Goal: Task Accomplishment & Management: Manage account settings

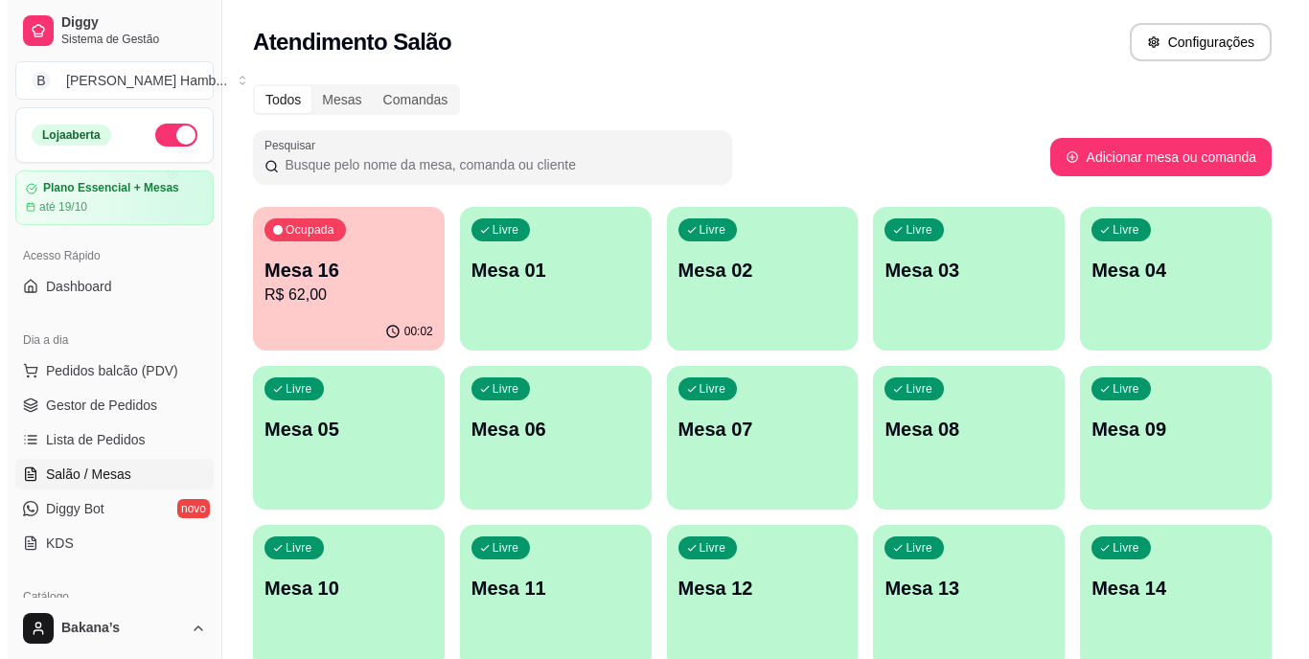
scroll to position [246, 0]
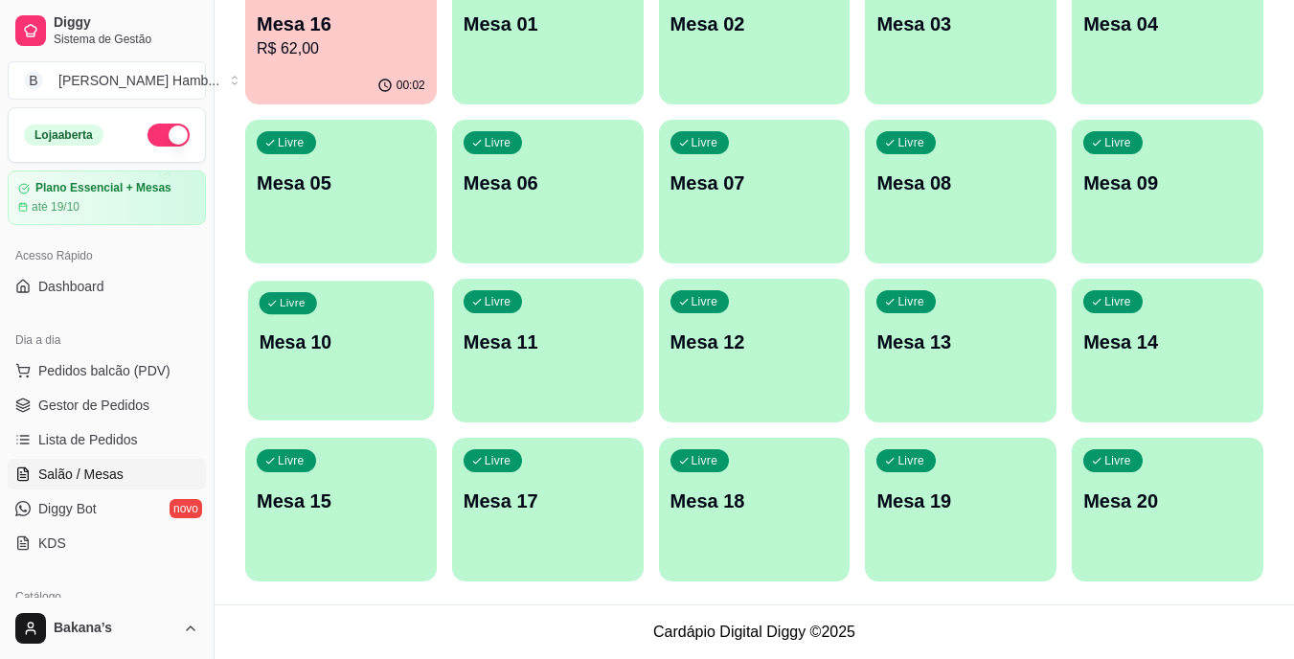
click at [373, 364] on div "Livre Mesa 10" at bounding box center [341, 339] width 186 height 117
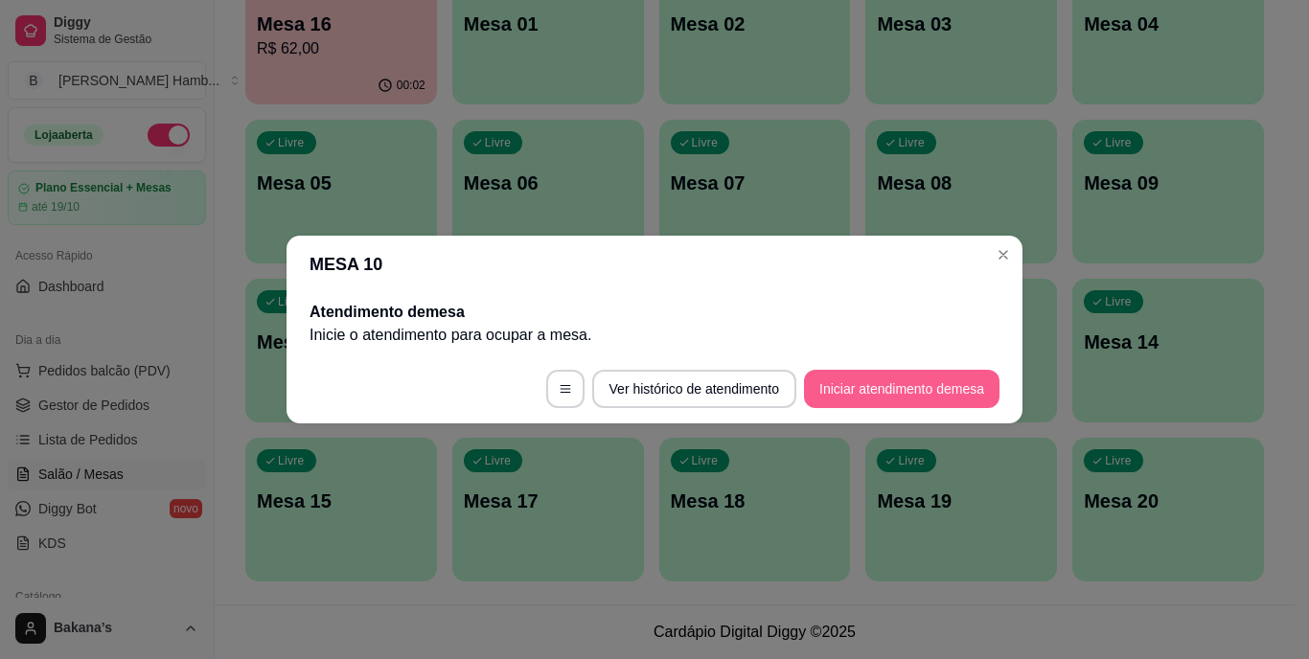
click at [889, 377] on button "Iniciar atendimento de mesa" at bounding box center [901, 389] width 195 height 38
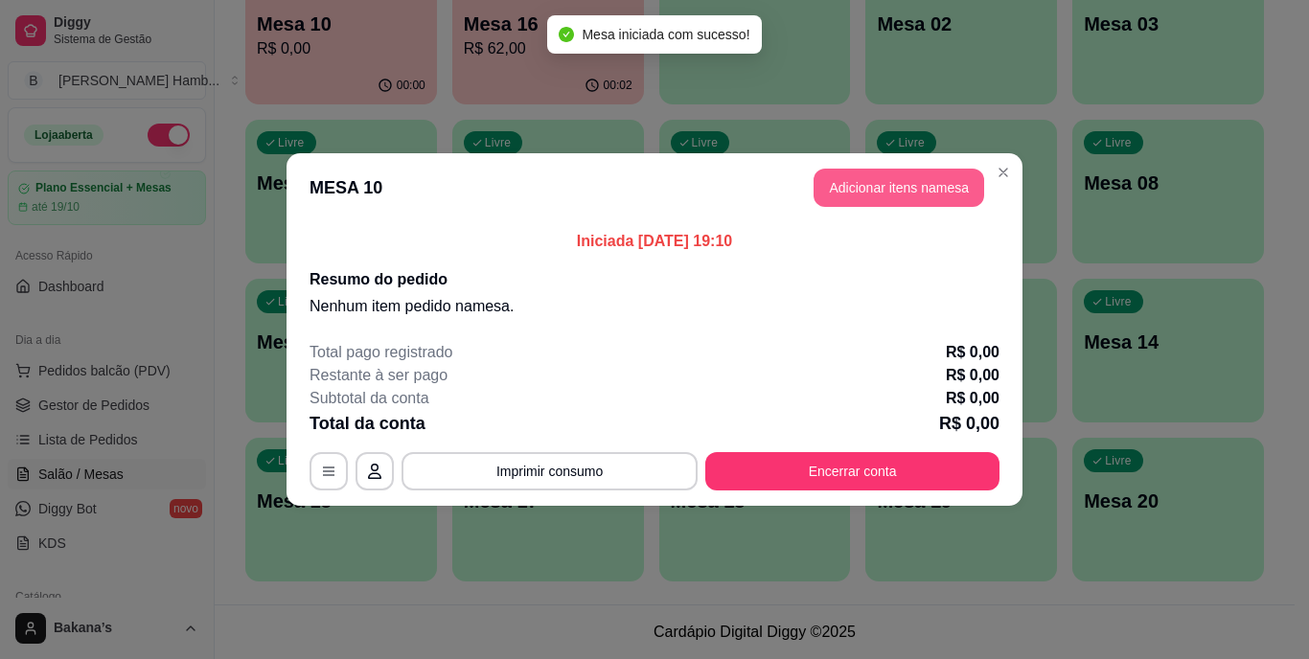
click at [937, 193] on button "Adicionar itens na mesa" at bounding box center [898, 188] width 171 height 38
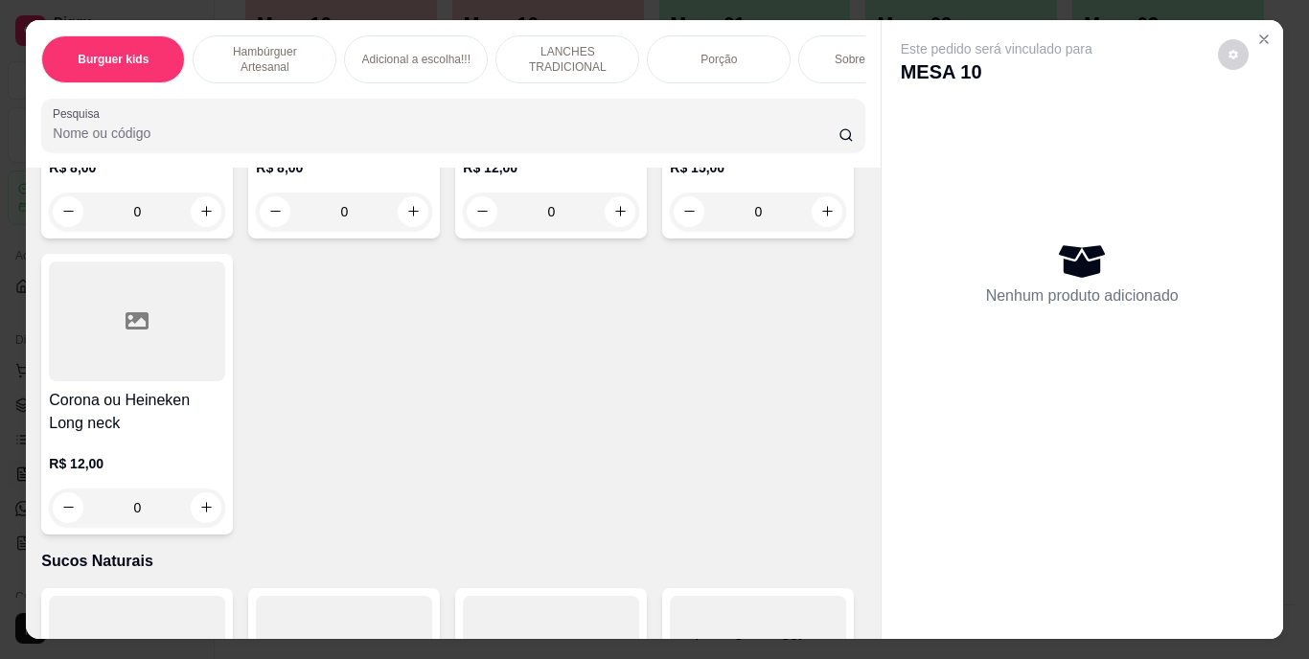
scroll to position [6419, 0]
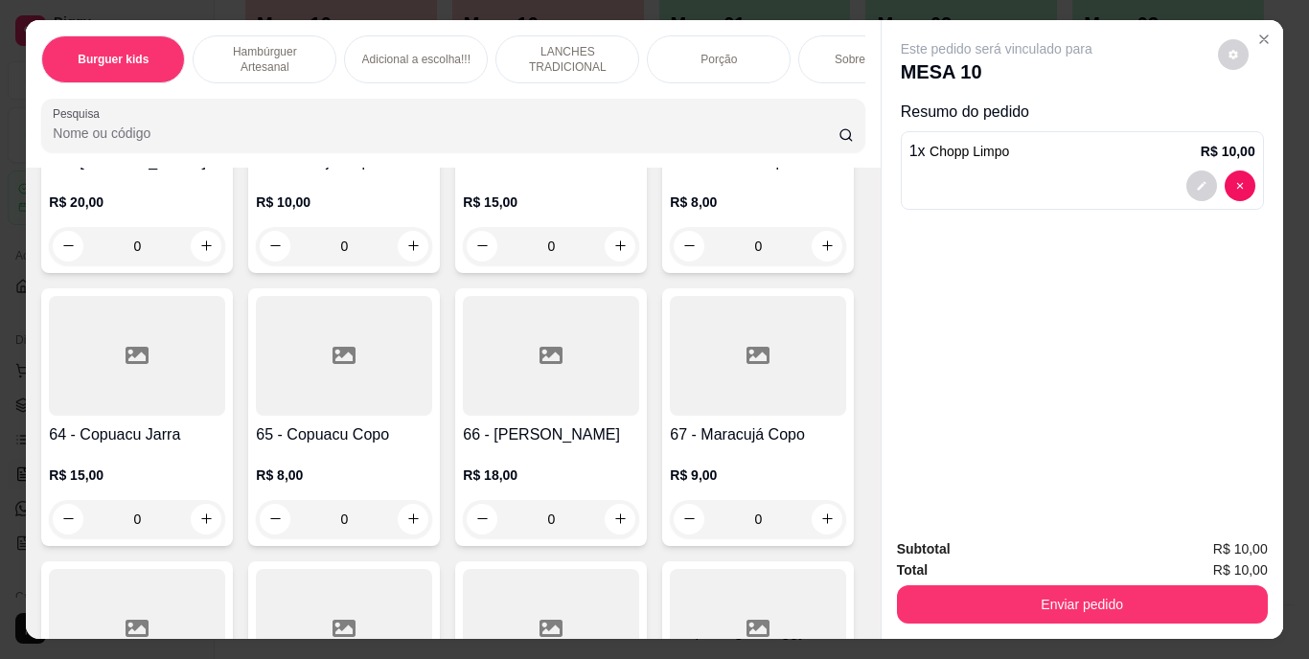
type input "2"
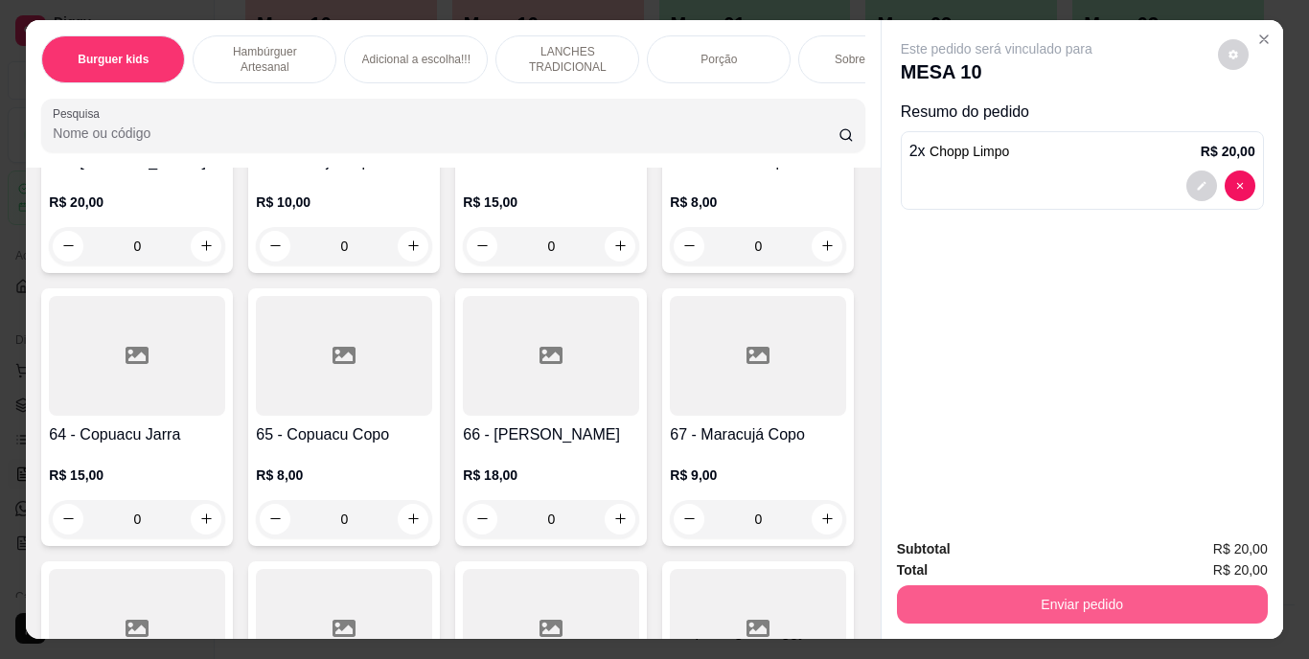
click at [966, 585] on button "Enviar pedido" at bounding box center [1082, 604] width 371 height 38
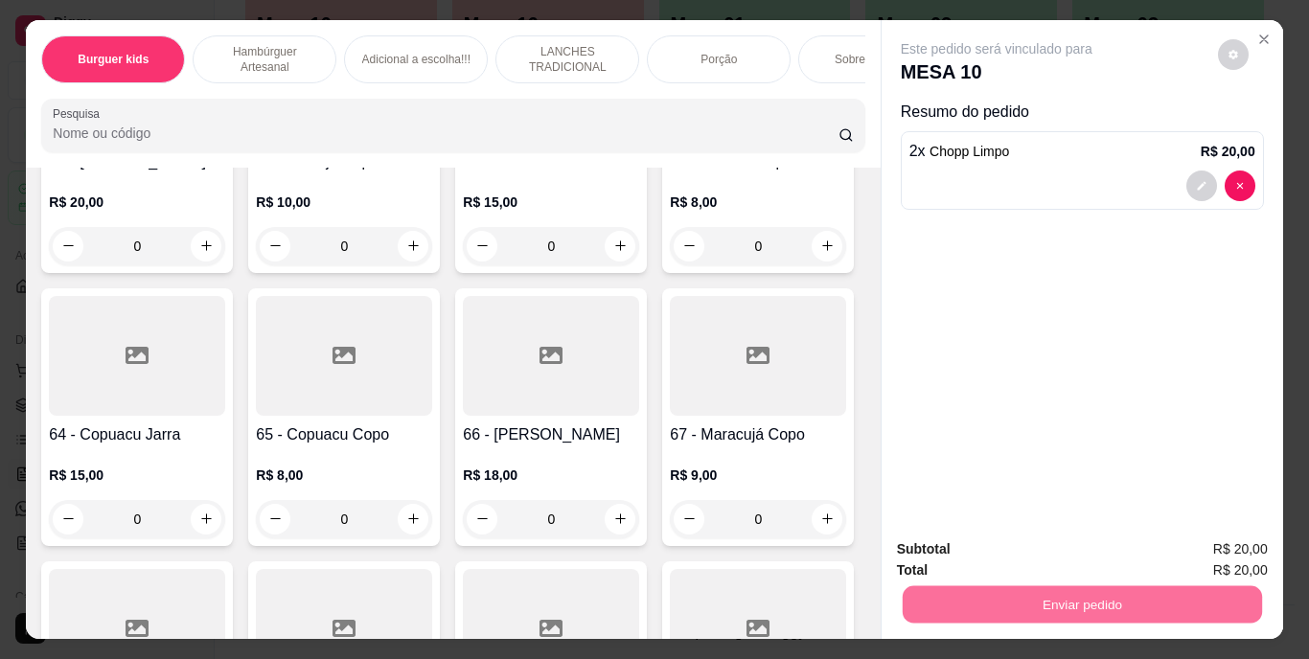
click at [1181, 545] on button "Enviar pedido" at bounding box center [1217, 551] width 108 height 36
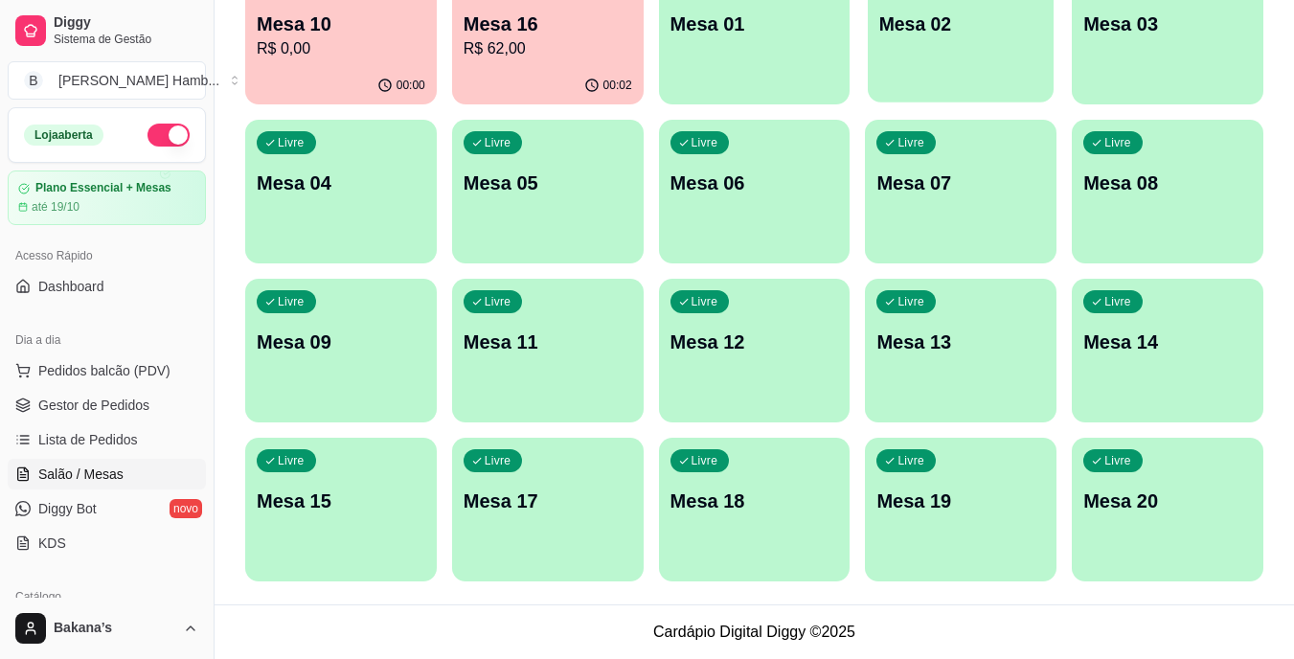
click at [1024, 52] on button "Livre Mesa 02" at bounding box center [961, 33] width 186 height 140
click at [349, 21] on p "Mesa 10" at bounding box center [342, 24] width 164 height 26
click at [566, 42] on p "R$ 62,00" at bounding box center [548, 48] width 169 height 23
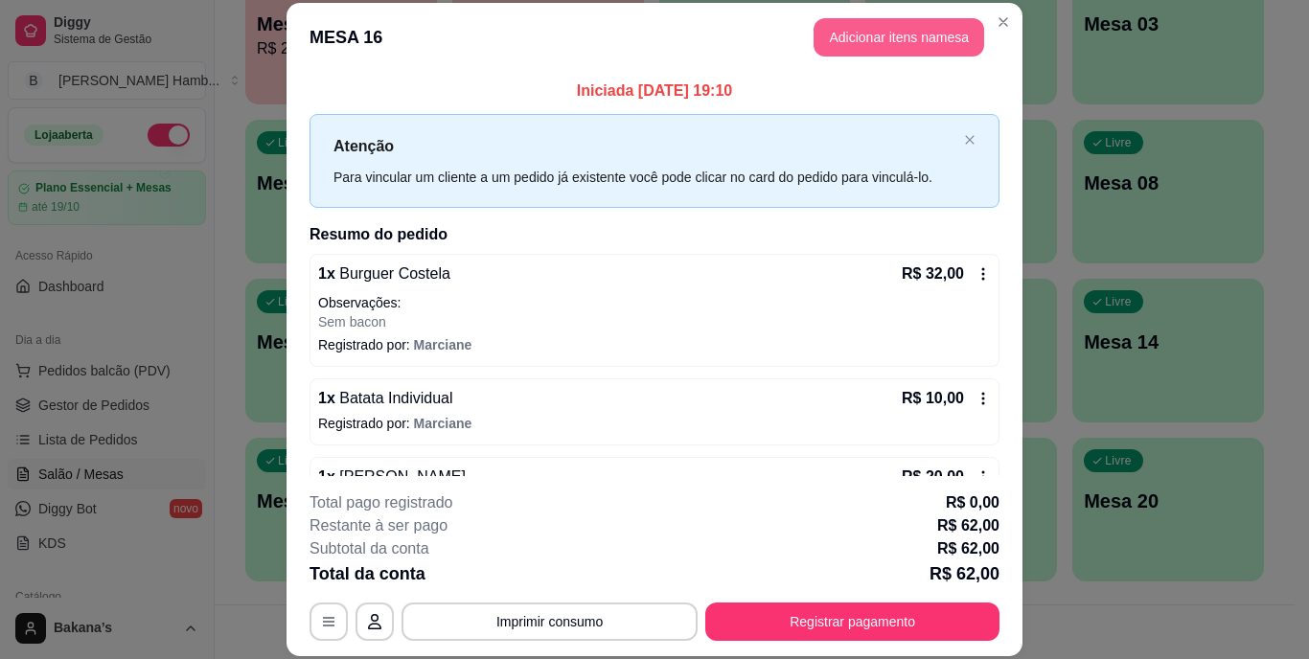
click at [824, 41] on button "Adicionar itens na mesa" at bounding box center [898, 37] width 171 height 38
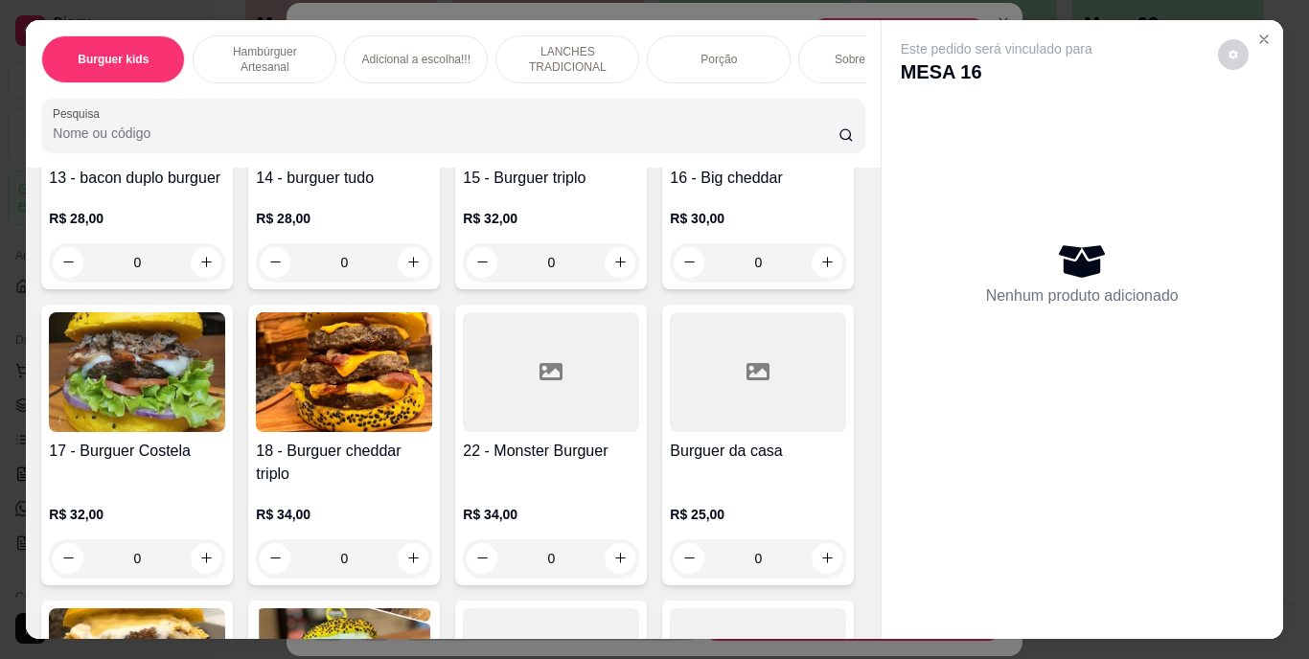
scroll to position [1820, 0]
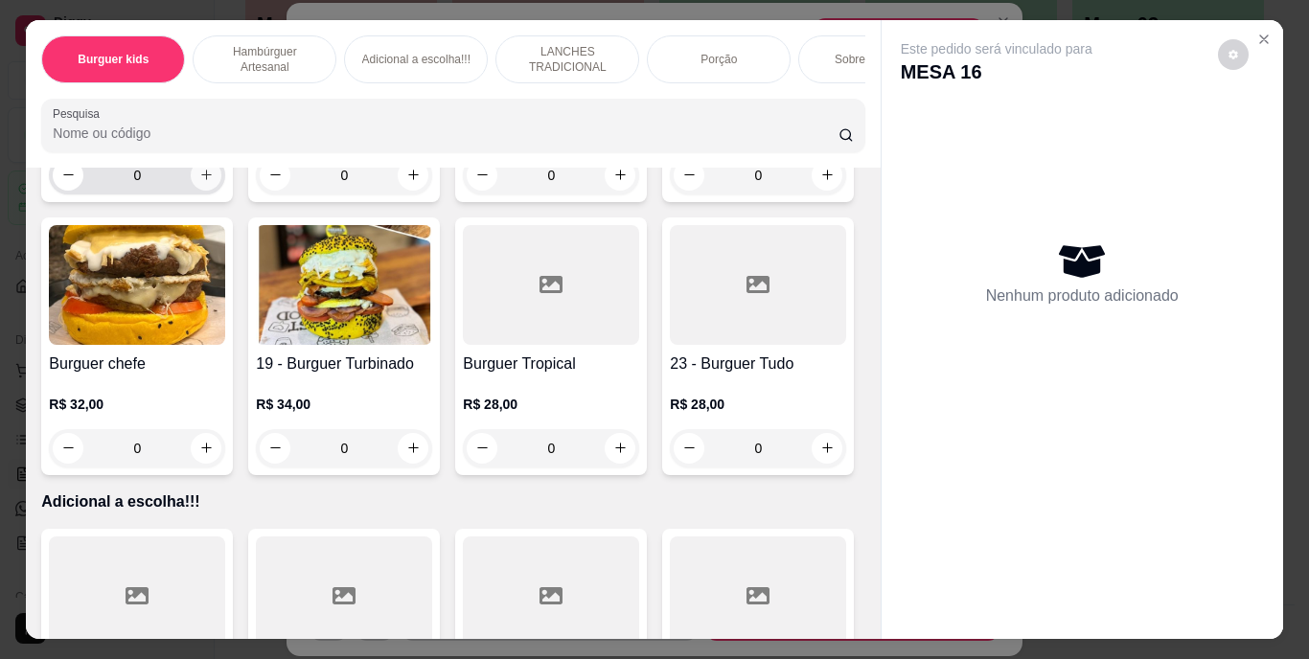
click at [212, 180] on icon "increase-product-quantity" at bounding box center [206, 175] width 11 height 11
type input "1"
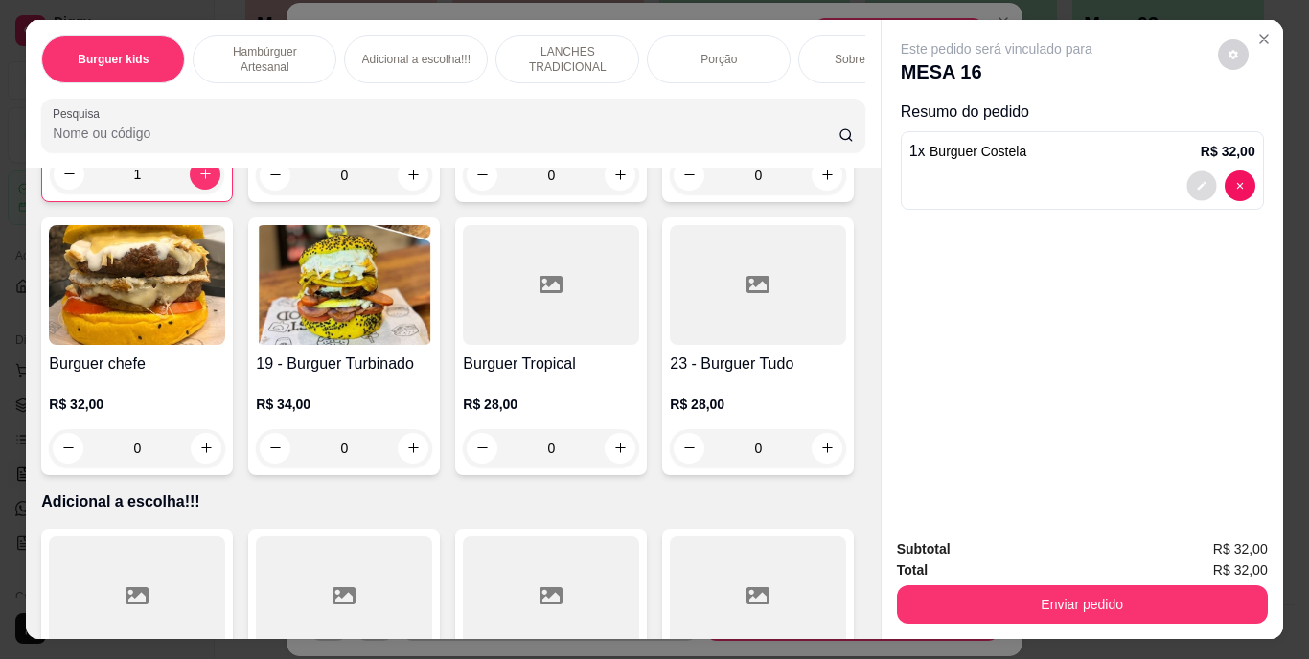
click at [1194, 171] on button "decrease-product-quantity" at bounding box center [1201, 186] width 30 height 30
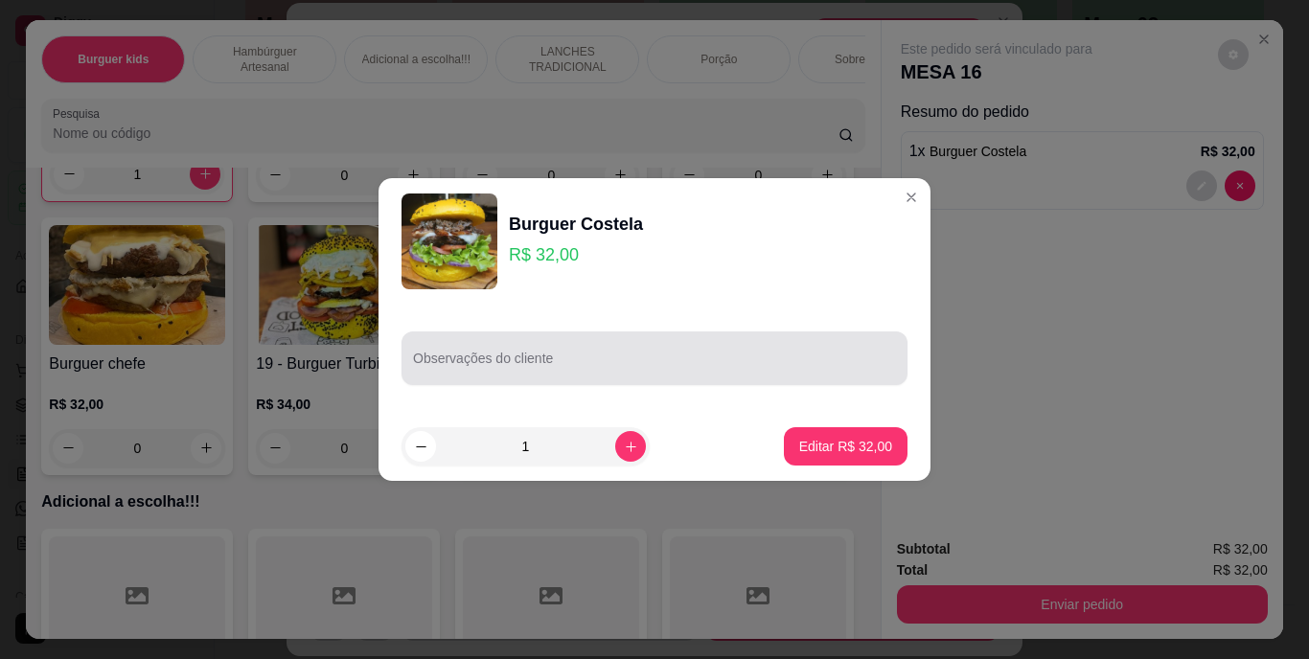
drag, startPoint x: 720, startPoint y: 366, endPoint x: 728, endPoint y: 337, distance: 29.7
click at [726, 347] on div at bounding box center [654, 358] width 483 height 38
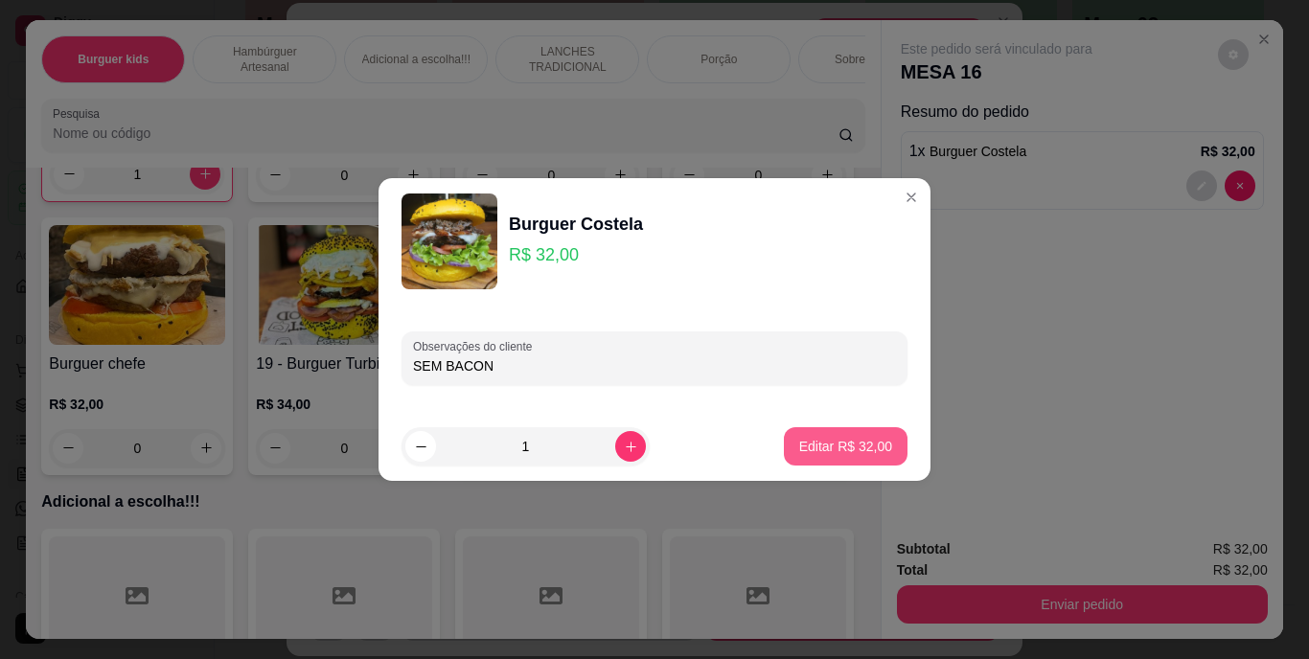
type input "SEM BACON"
click at [799, 437] on p "Editar R$ 32,00" at bounding box center [845, 446] width 93 height 19
type input "0"
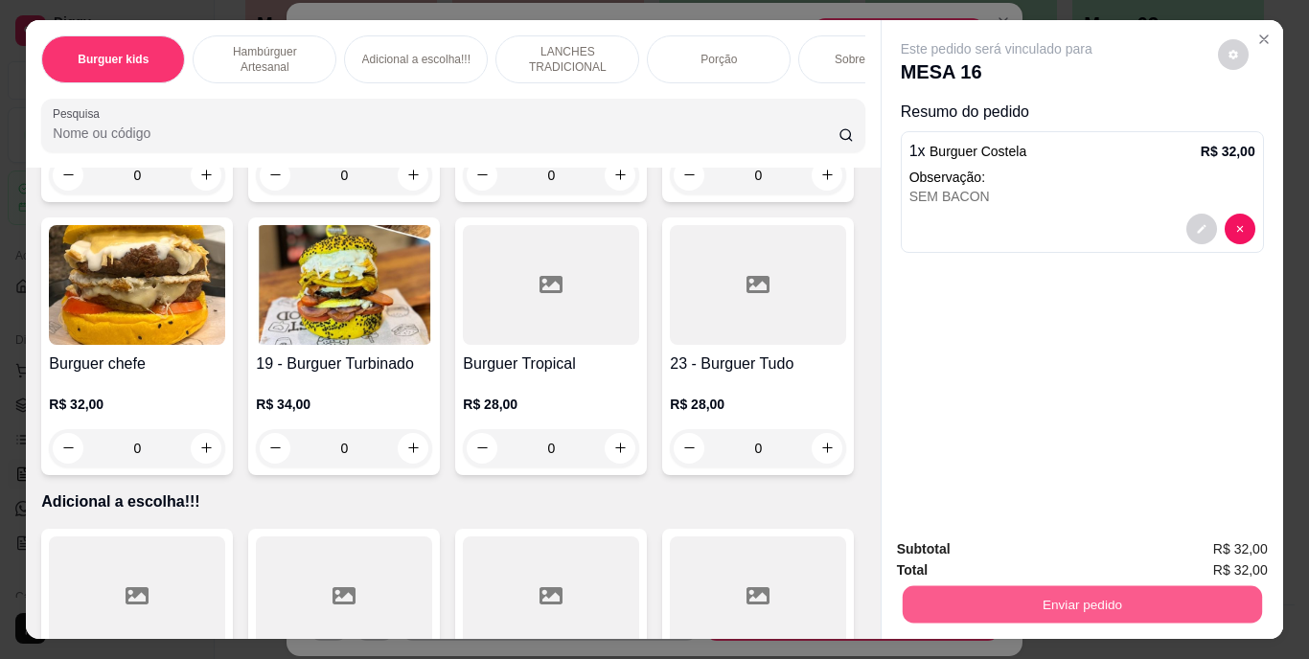
click at [1000, 589] on button "Enviar pedido" at bounding box center [1080, 604] width 359 height 37
click at [1185, 547] on button "Enviar pedido" at bounding box center [1217, 551] width 108 height 36
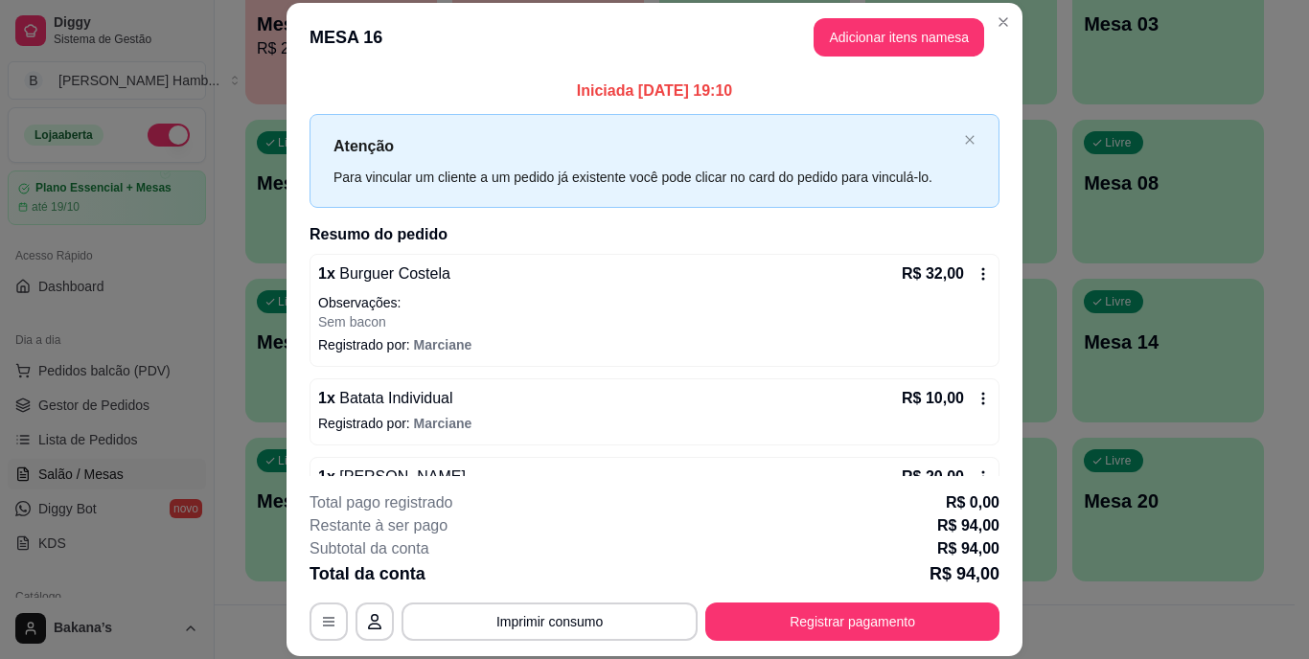
click at [956, 442] on div "1 x Burguer Costela R$ 32,00 Observações: Sem bacon Registrado por: Marciane 1 …" at bounding box center [654, 451] width 690 height 395
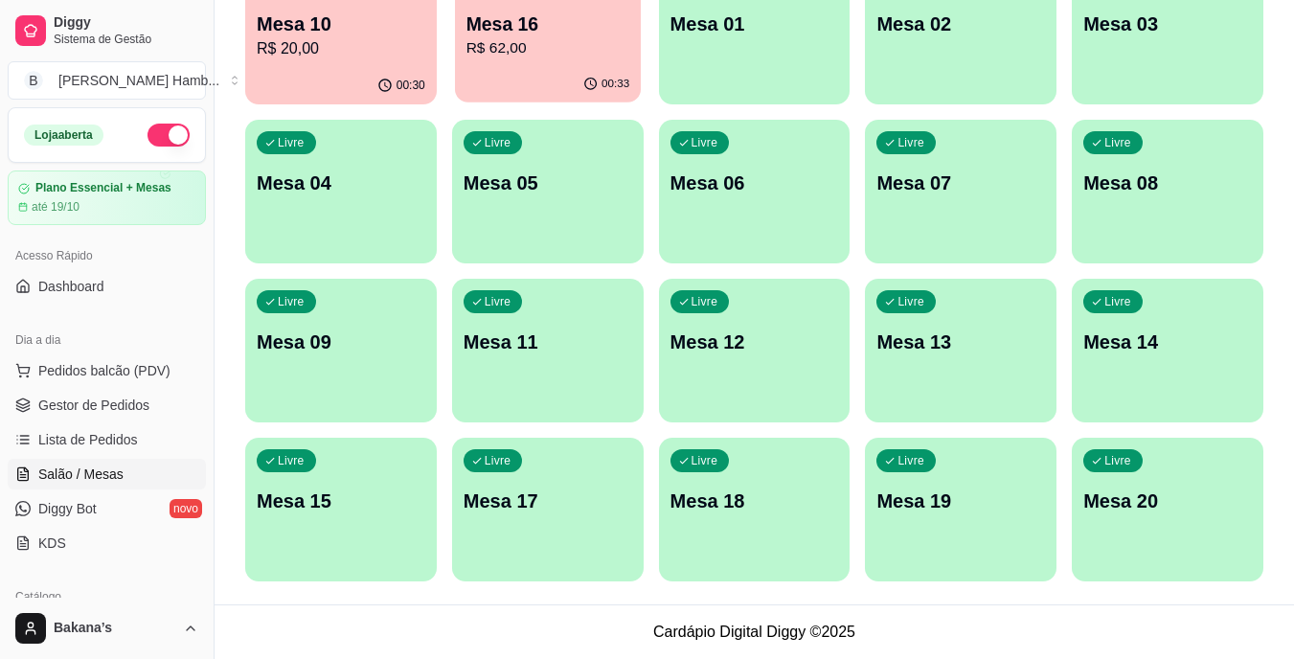
click at [531, 22] on p "Mesa 16" at bounding box center [548, 24] width 164 height 26
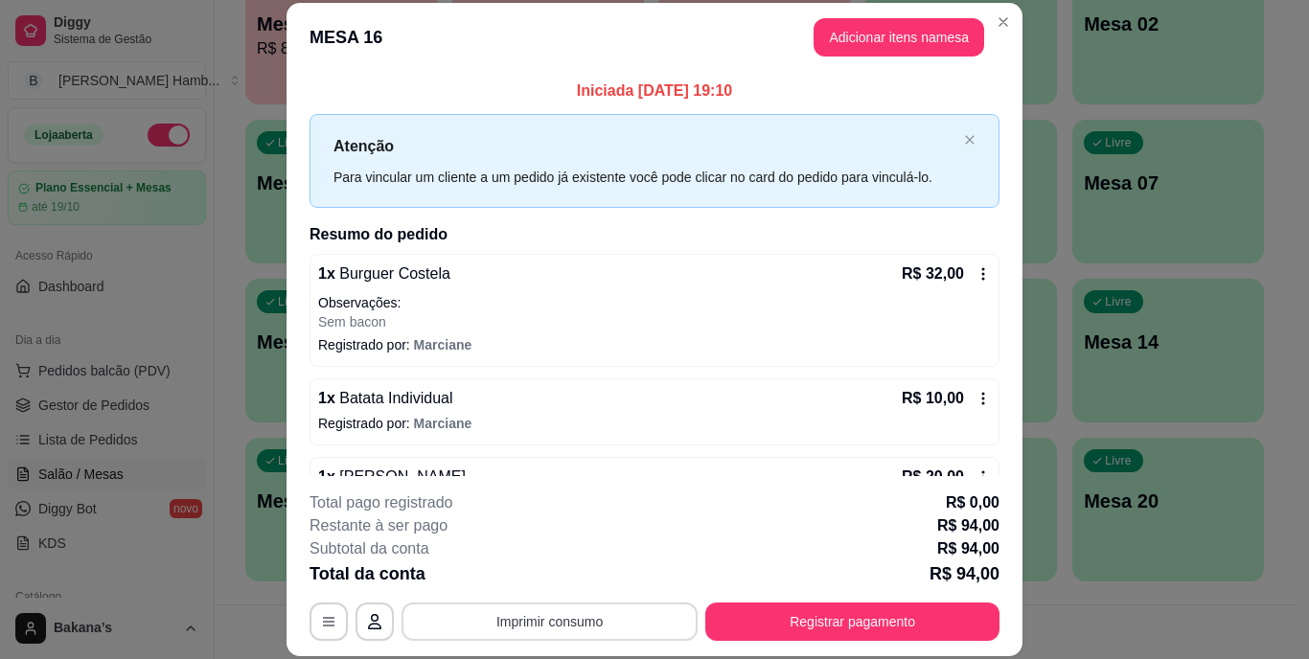
click at [582, 616] on button "Imprimir consumo" at bounding box center [549, 622] width 296 height 38
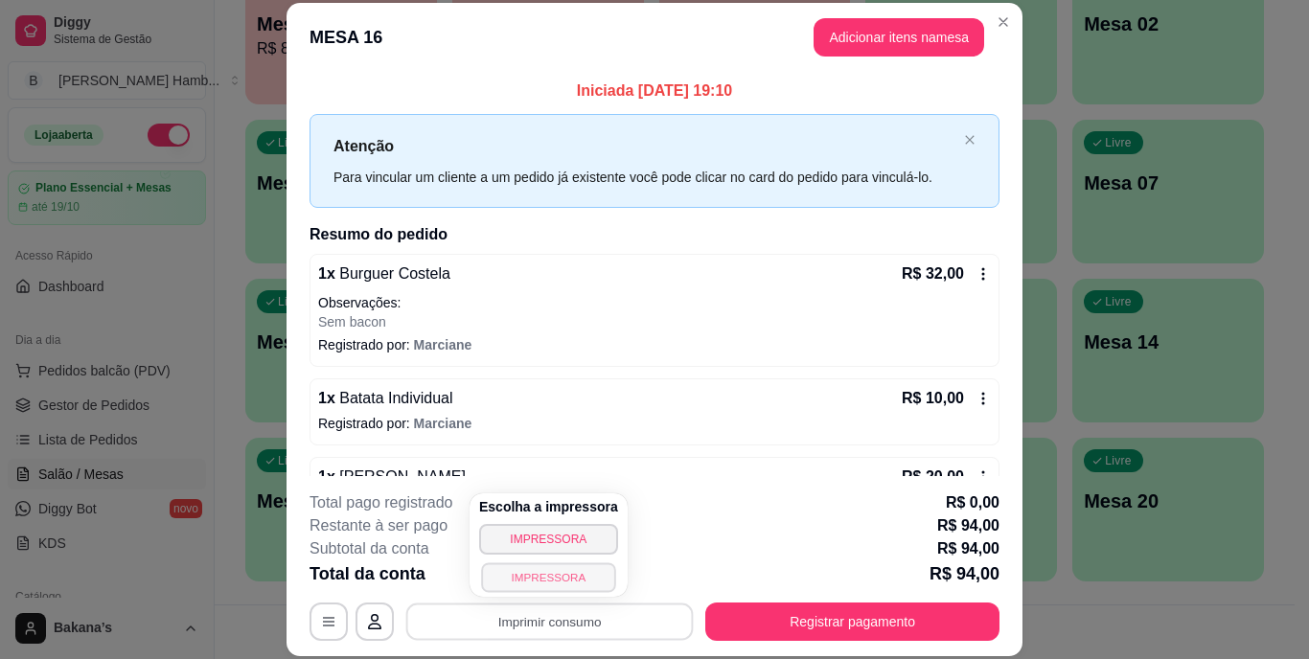
click at [577, 574] on button "IMPRESSORA" at bounding box center [548, 577] width 134 height 30
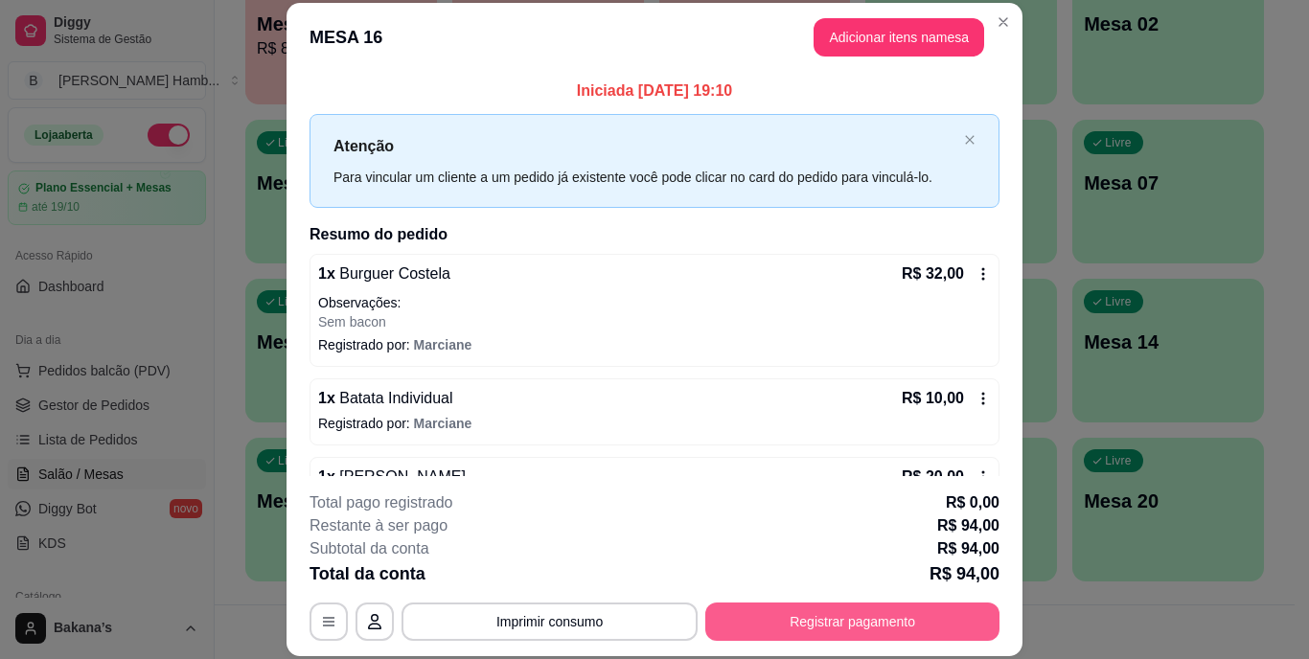
click at [885, 612] on button "Registrar pagamento" at bounding box center [852, 622] width 294 height 38
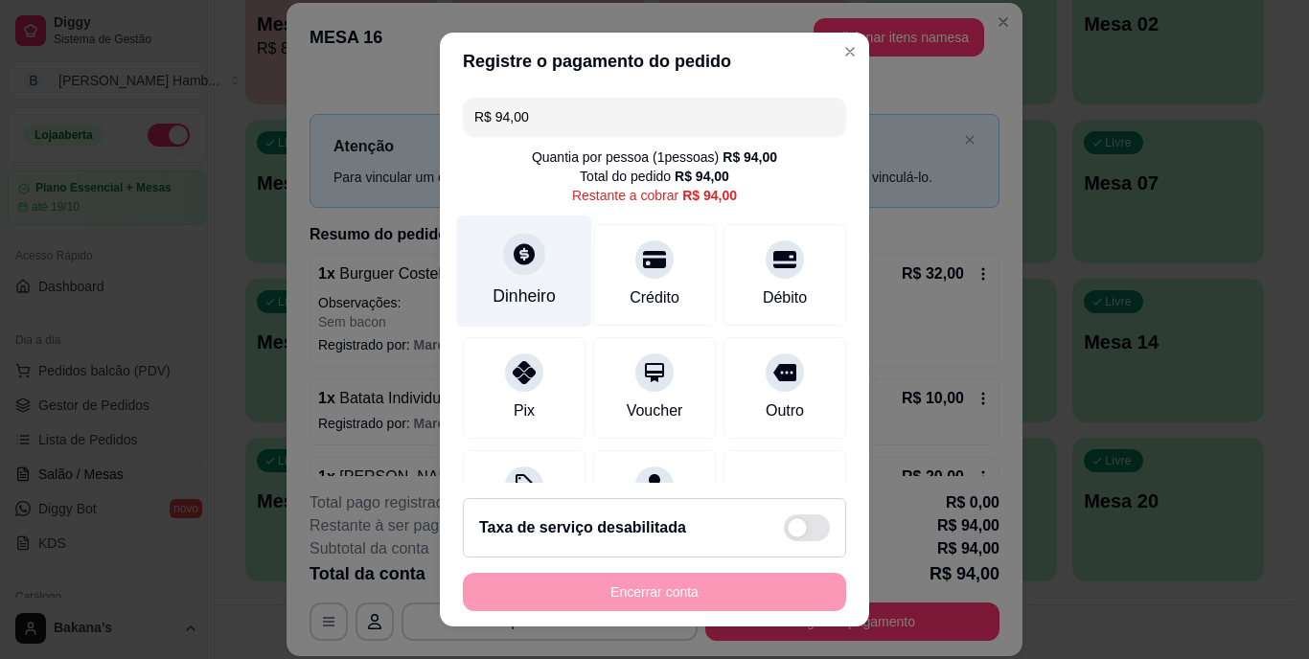
click at [506, 299] on div "Dinheiro" at bounding box center [523, 297] width 63 height 25
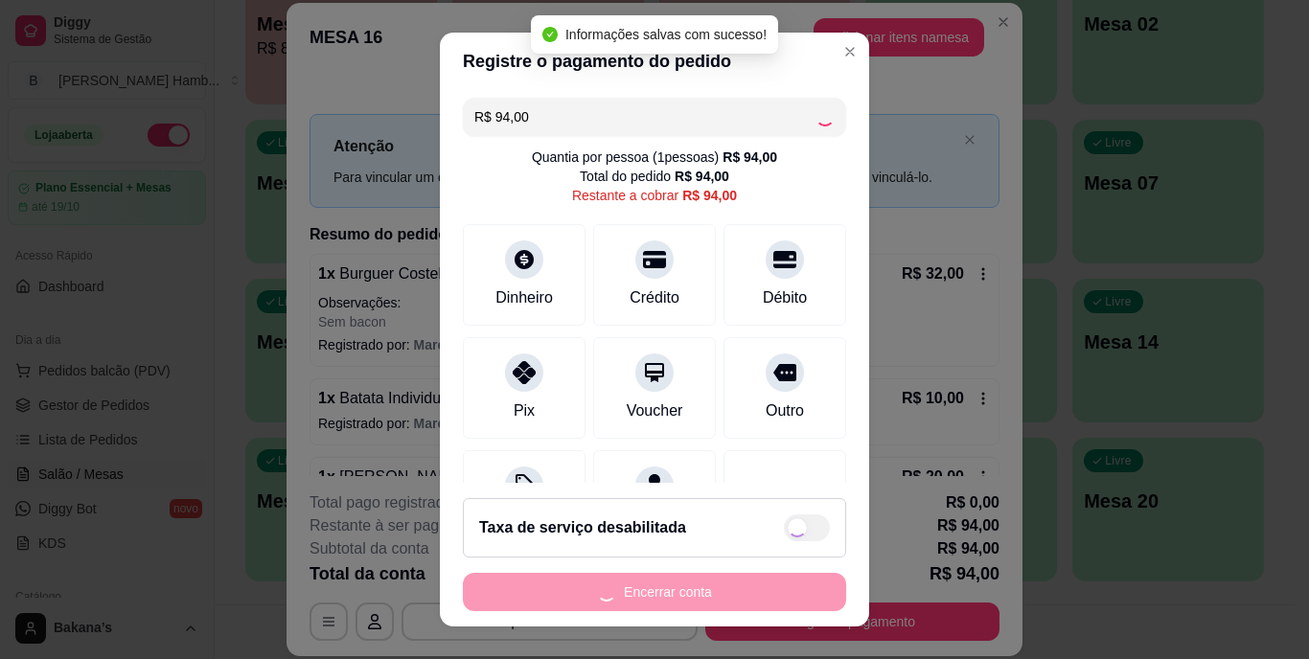
type input "R$ 0,00"
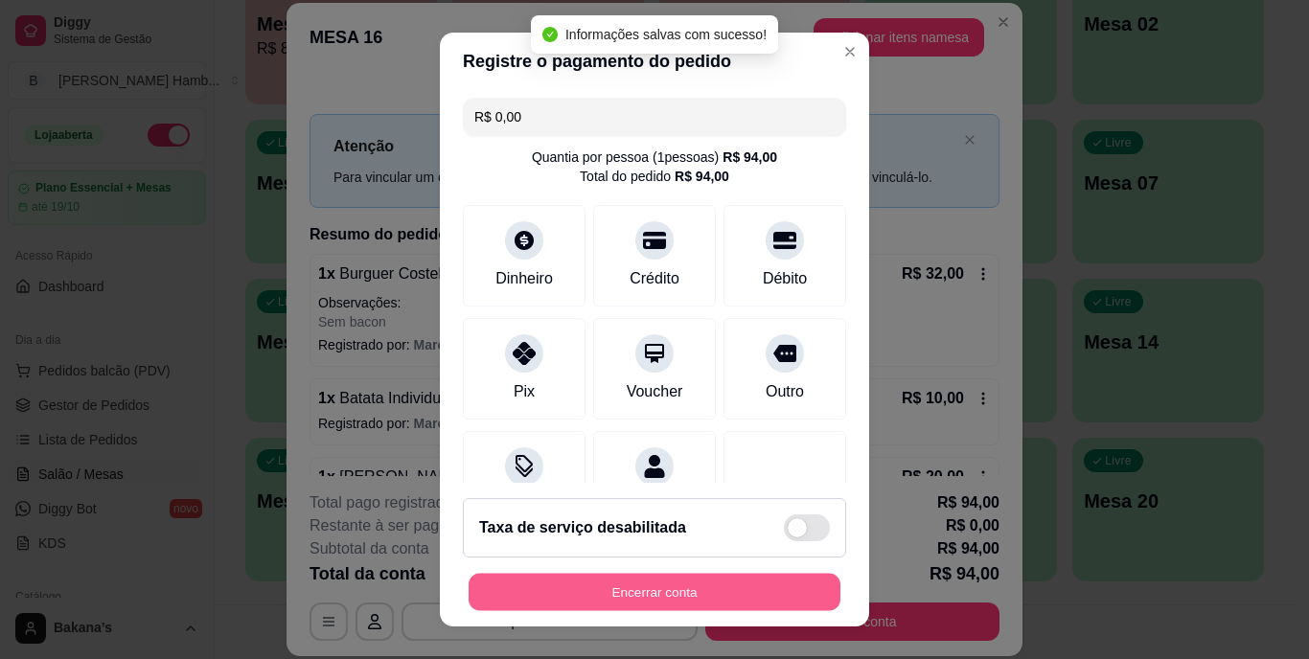
click at [737, 581] on button "Encerrar conta" at bounding box center [654, 591] width 372 height 37
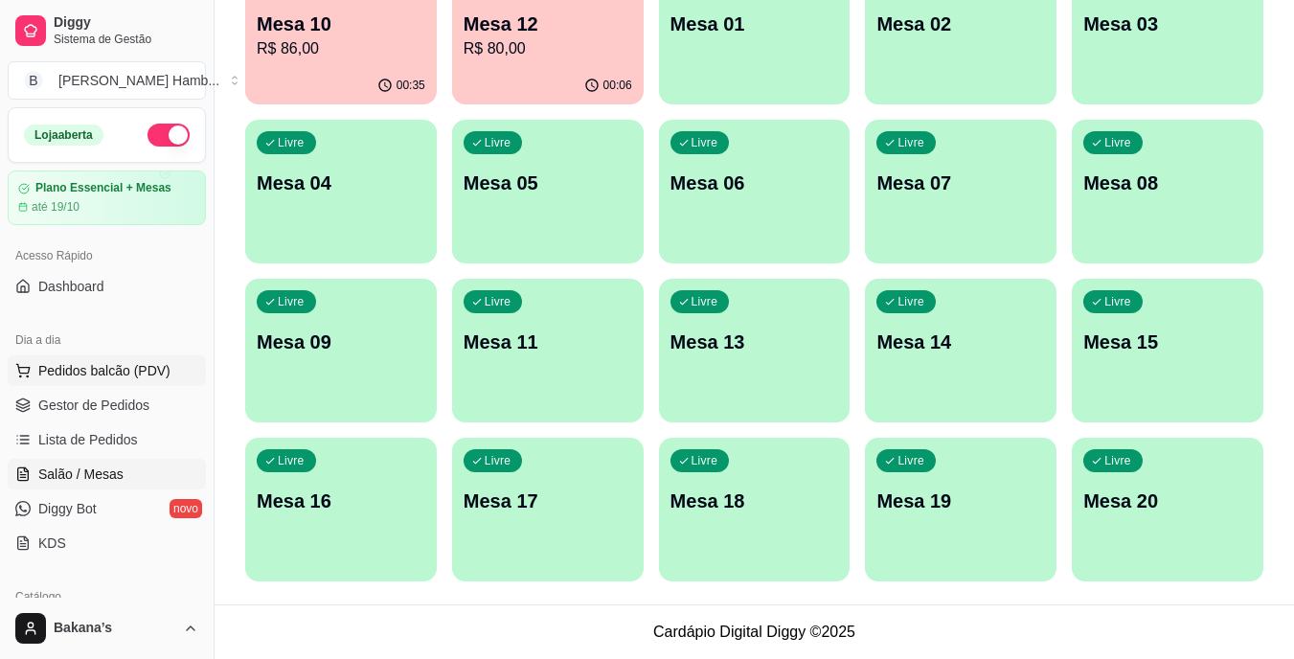
click at [81, 373] on span "Pedidos balcão (PDV)" at bounding box center [104, 370] width 132 height 19
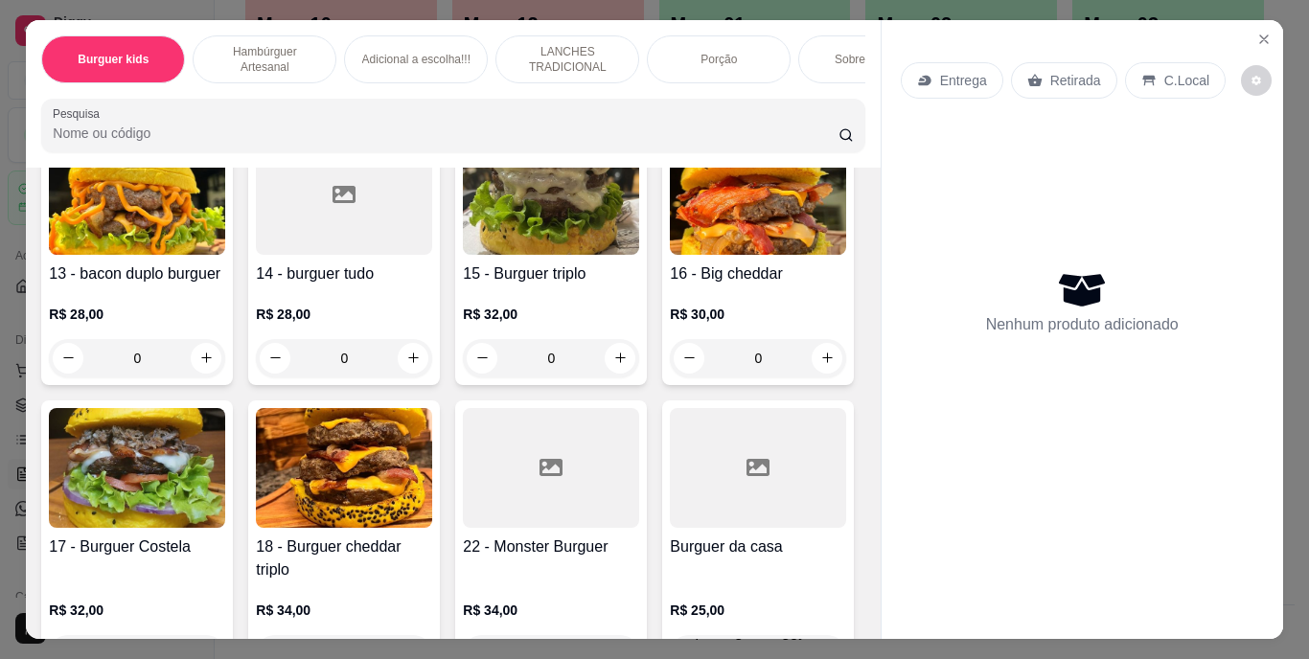
scroll to position [1533, 0]
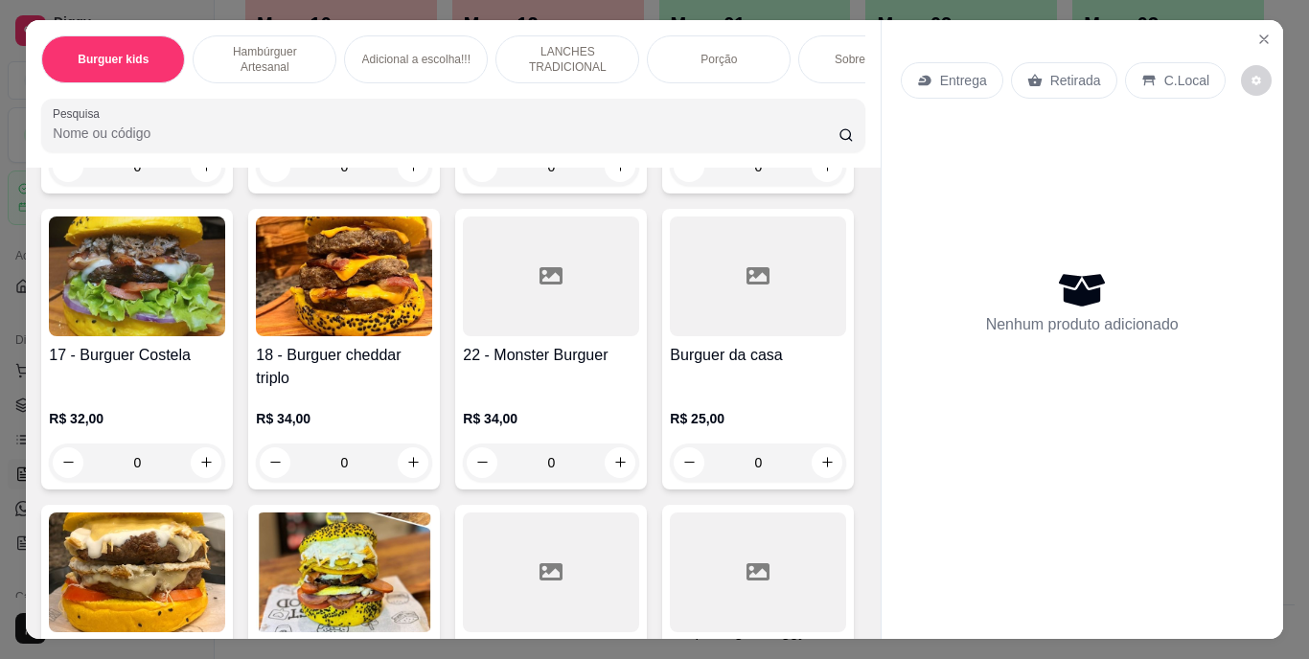
click at [179, 186] on input "0" at bounding box center [136, 167] width 107 height 38
click at [204, 173] on icon "increase-product-quantity" at bounding box center [206, 166] width 14 height 14
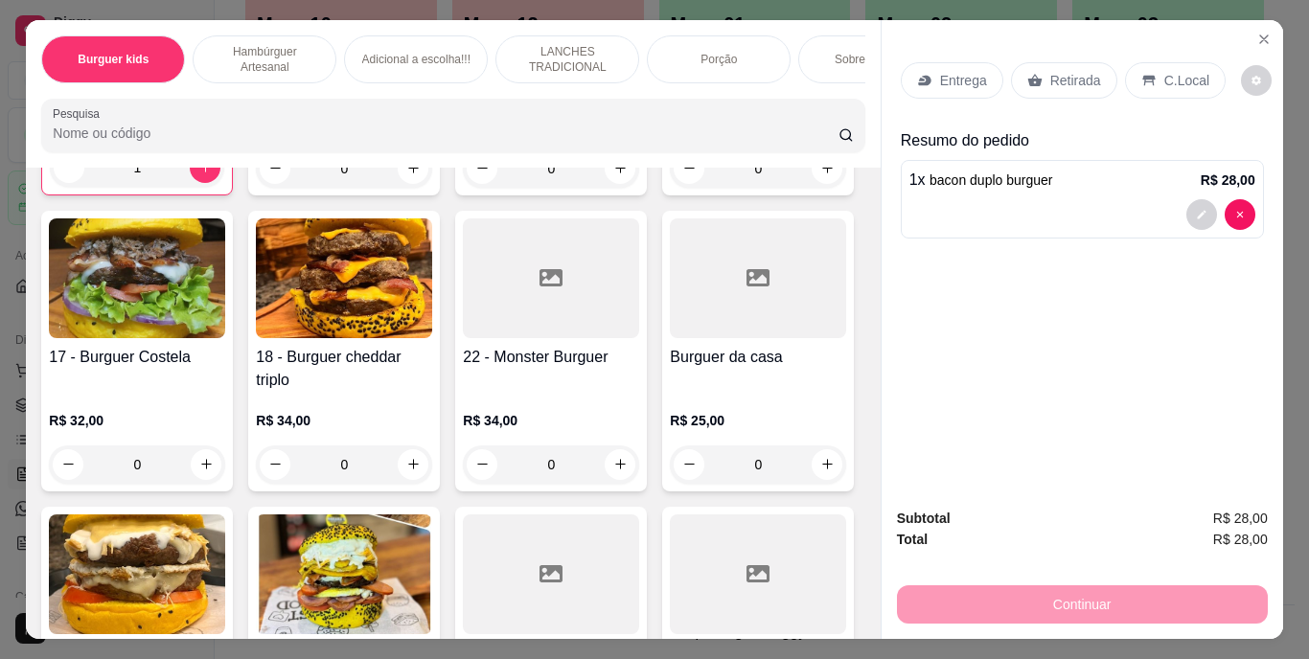
scroll to position [1534, 0]
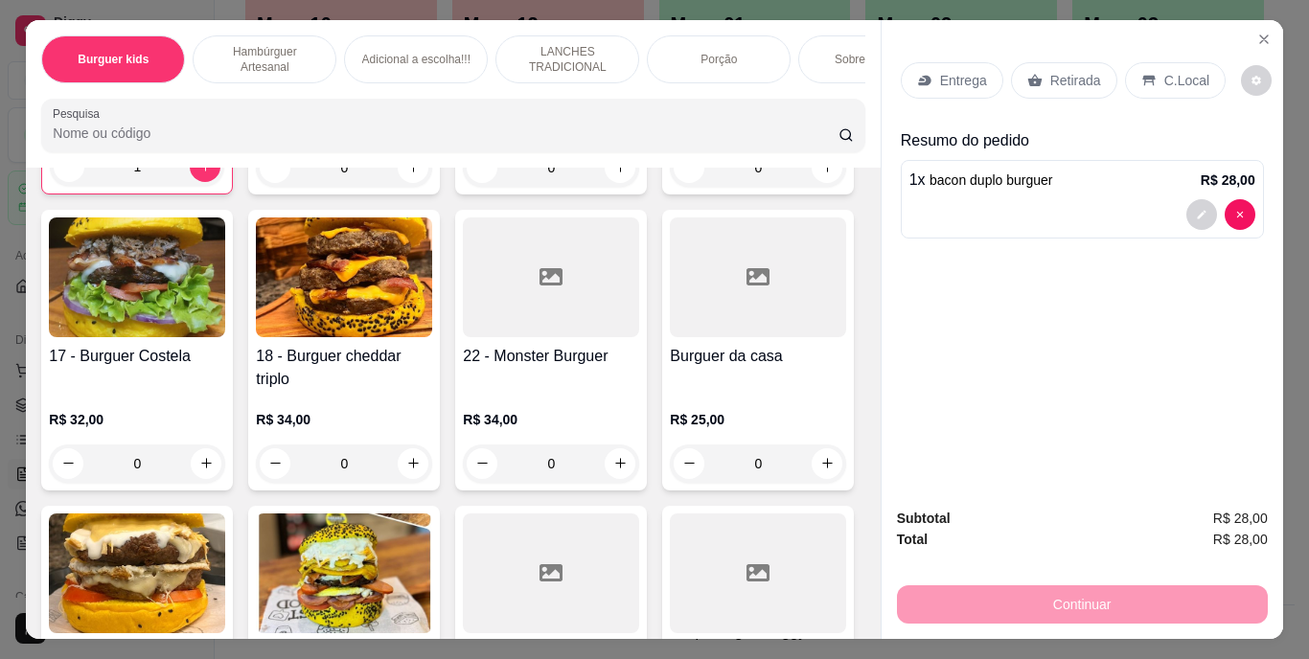
click at [204, 186] on div "R$ 28,00 1" at bounding box center [137, 149] width 174 height 73
click at [202, 173] on icon "increase-product-quantity" at bounding box center [205, 166] width 14 height 14
type input "2"
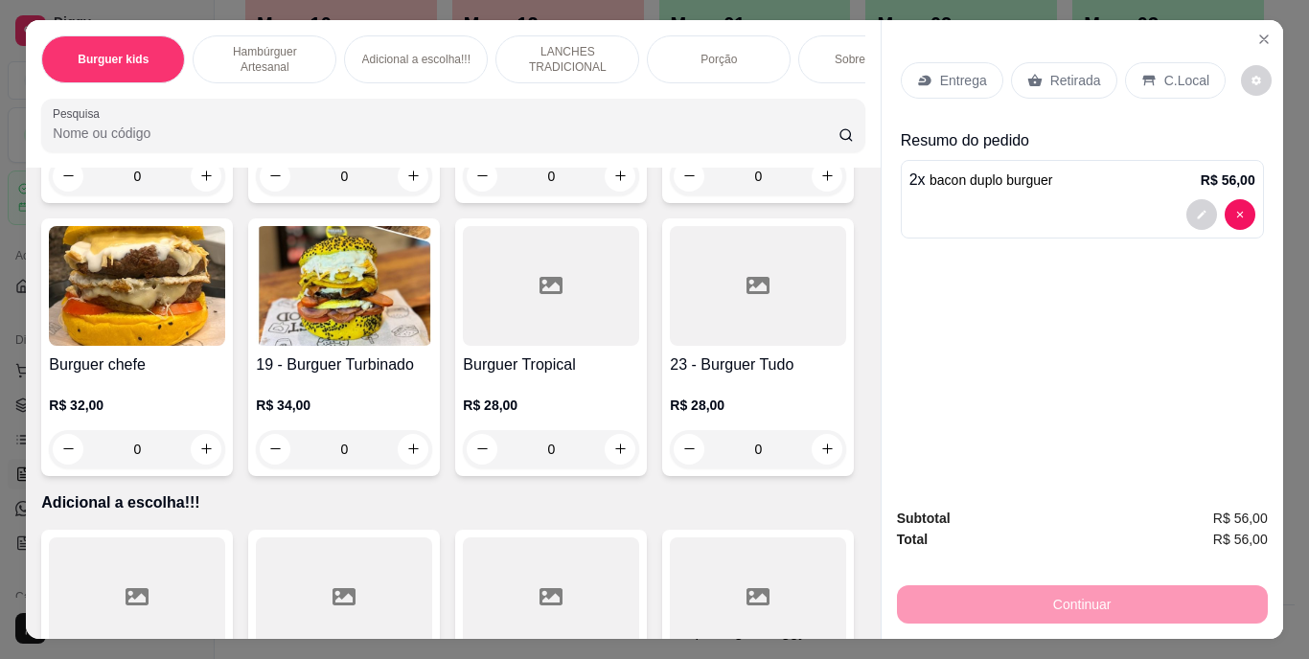
scroll to position [2013, 0]
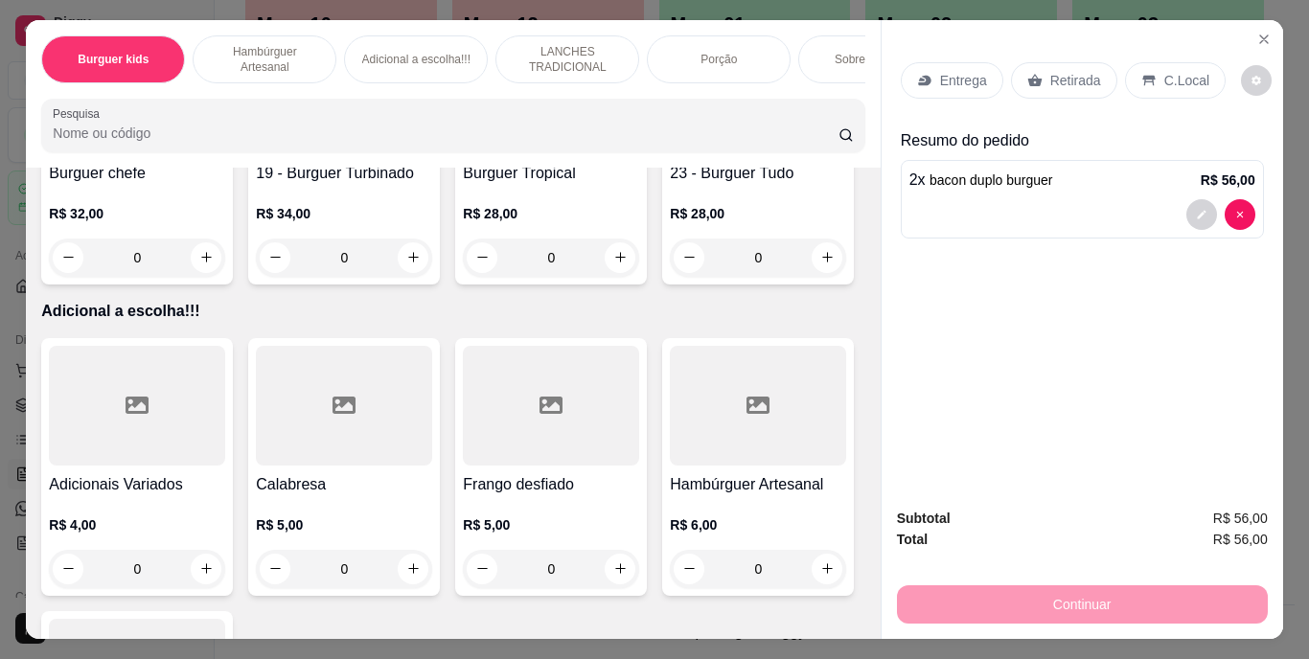
type input "1"
click at [964, 75] on p "Entrega" at bounding box center [963, 80] width 47 height 19
click at [1076, 71] on p "Retirada" at bounding box center [1075, 80] width 51 height 19
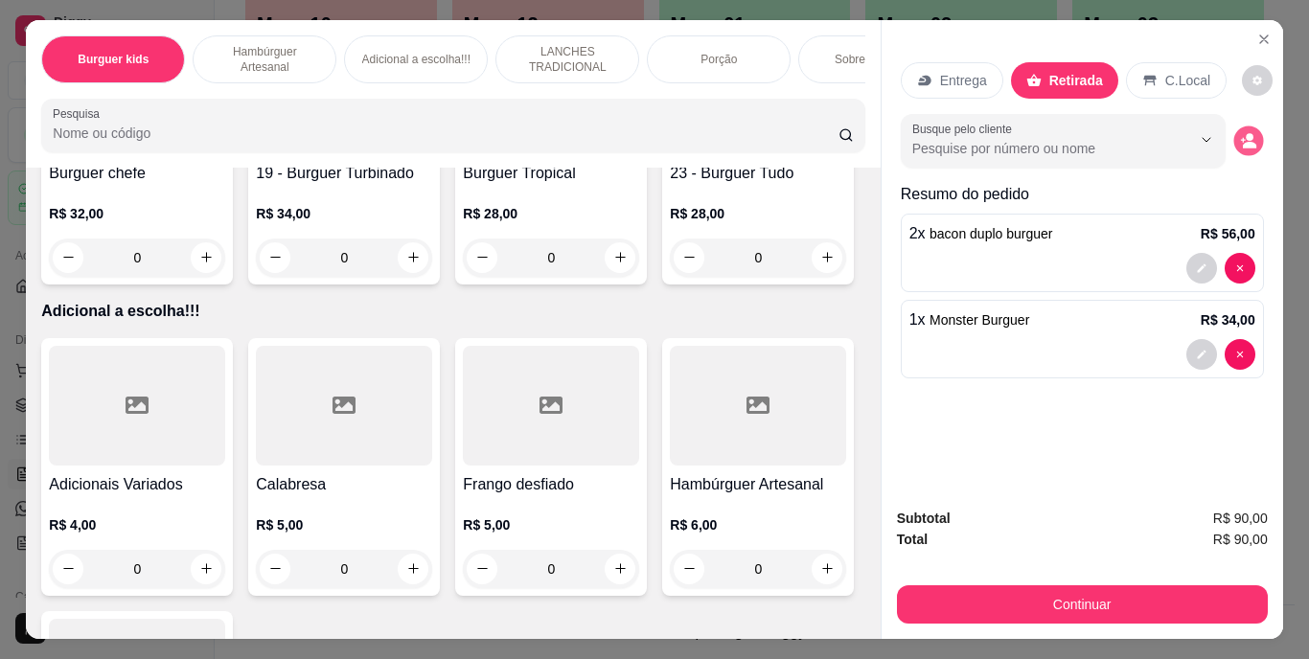
click at [1246, 142] on icon "decrease-product-quantity" at bounding box center [1249, 145] width 13 height 7
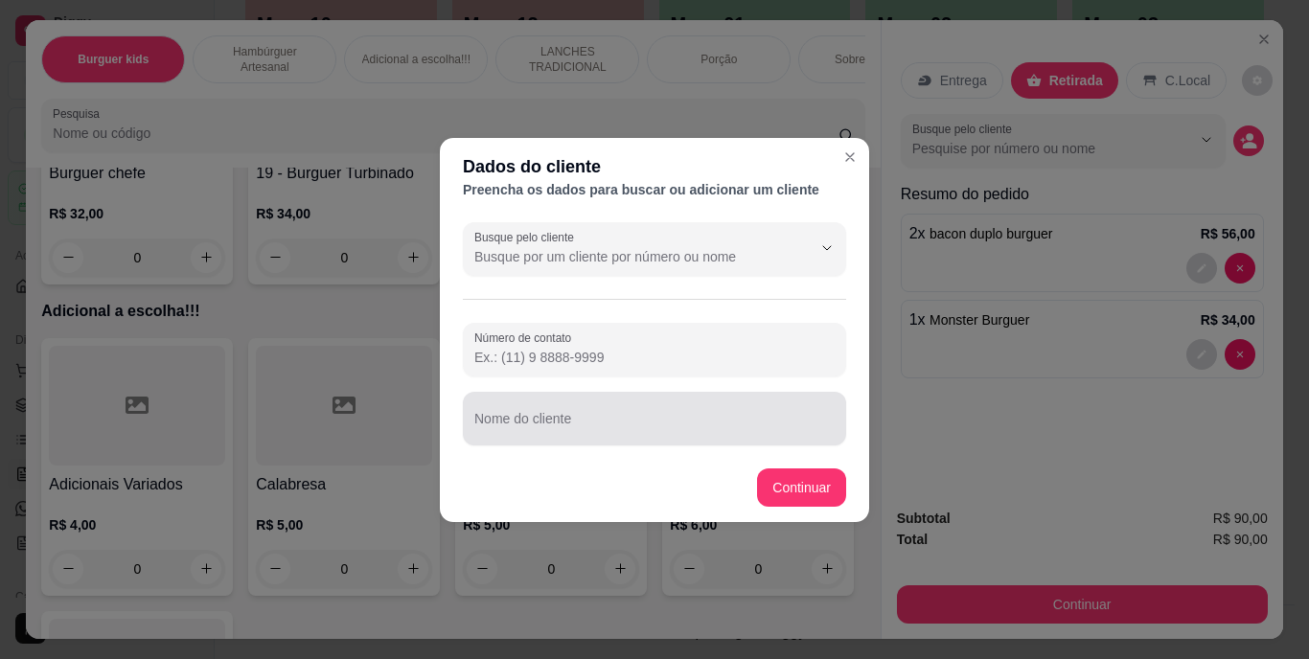
click at [572, 401] on div at bounding box center [654, 418] width 360 height 38
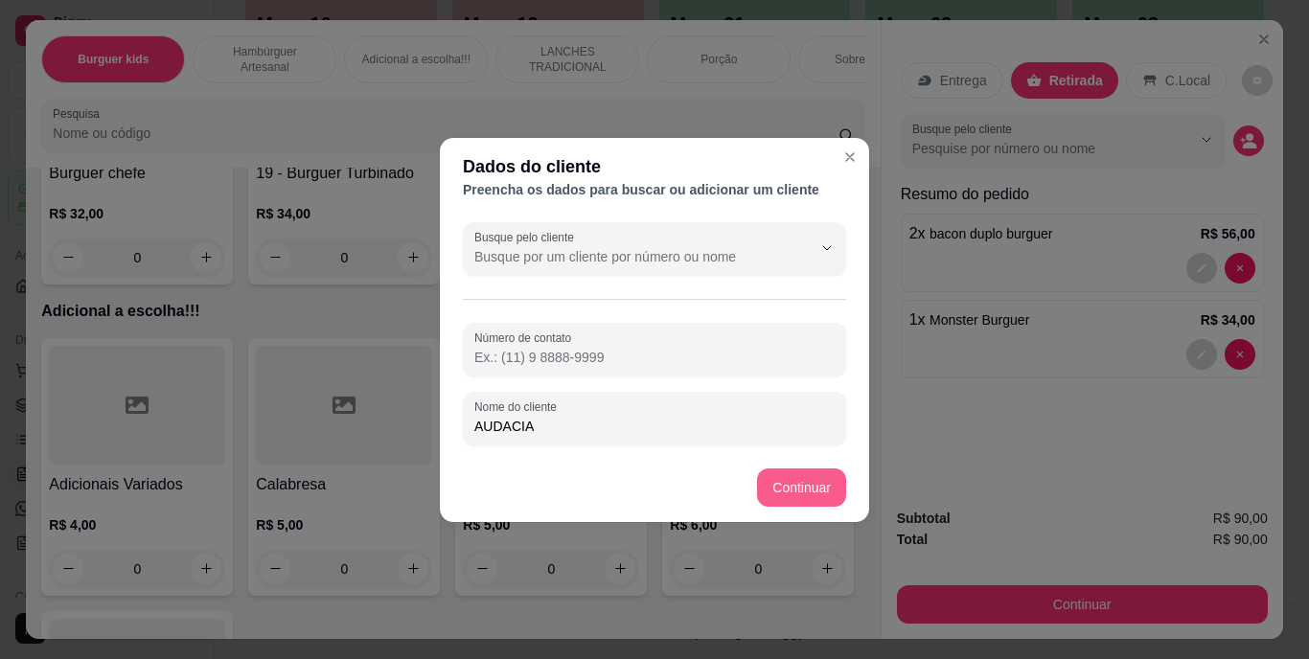
type input "AUDACIA"
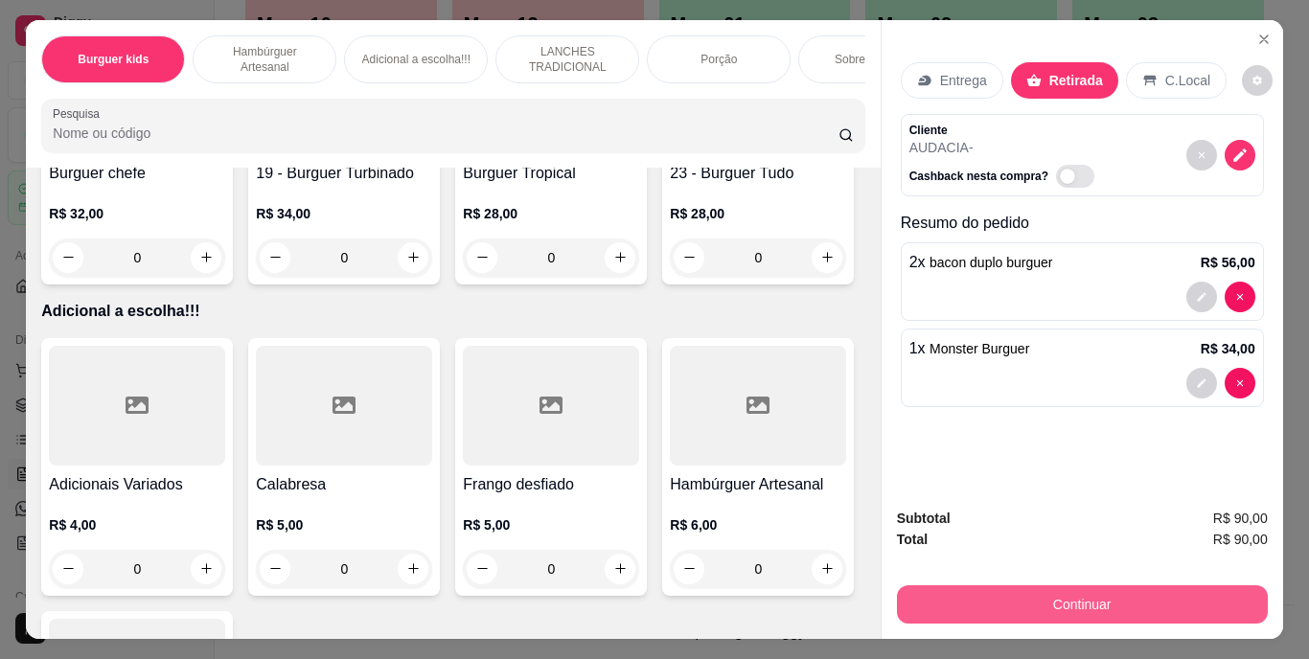
click at [1054, 585] on button "Continuar" at bounding box center [1082, 604] width 371 height 38
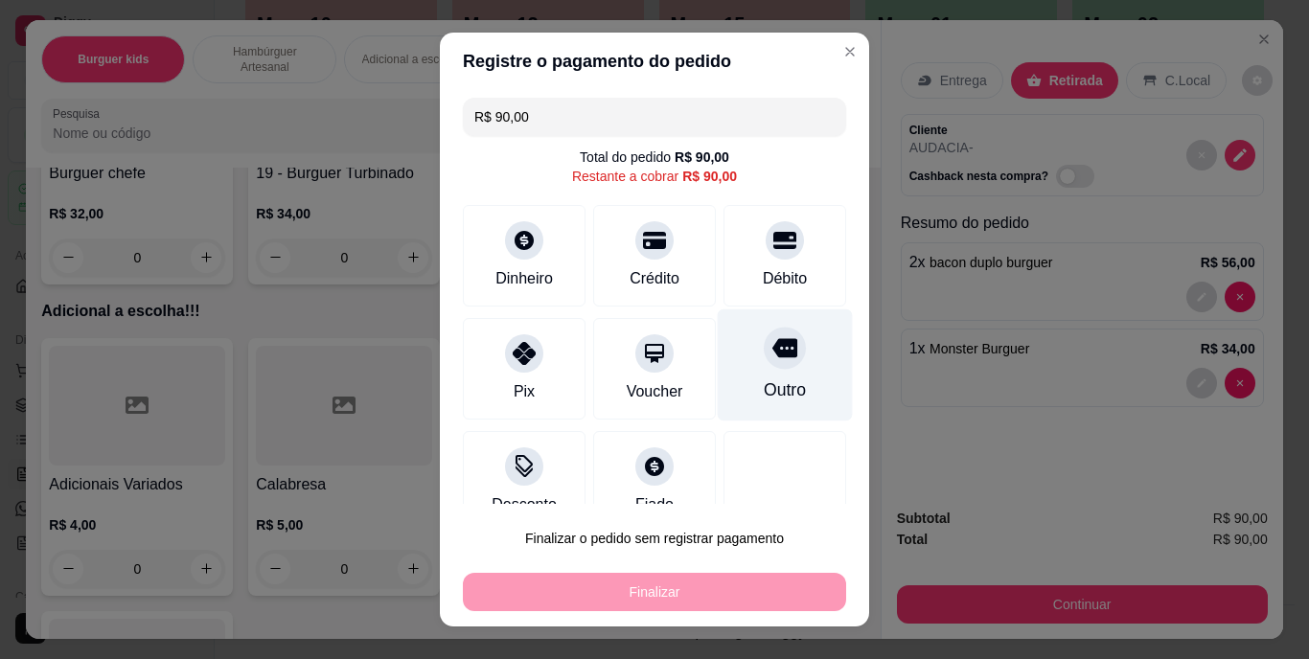
click at [764, 378] on div "Outro" at bounding box center [785, 390] width 42 height 25
type input "R$ 0,00"
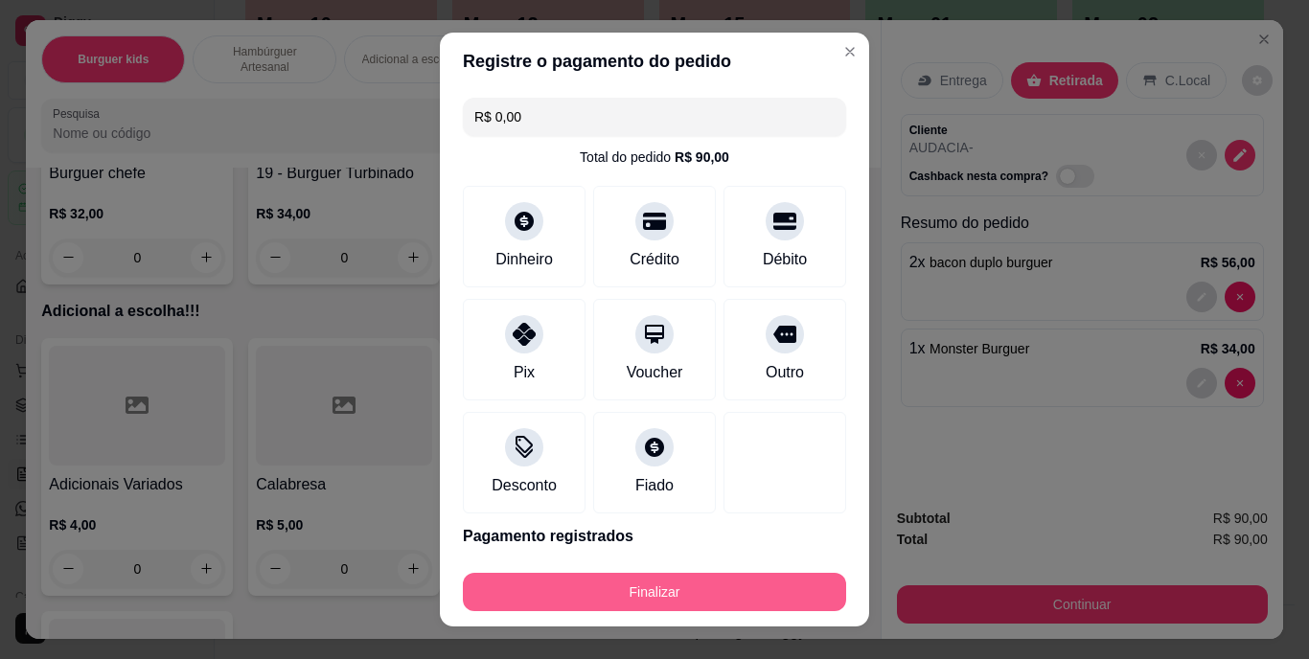
click at [704, 574] on button "Finalizar" at bounding box center [654, 592] width 383 height 38
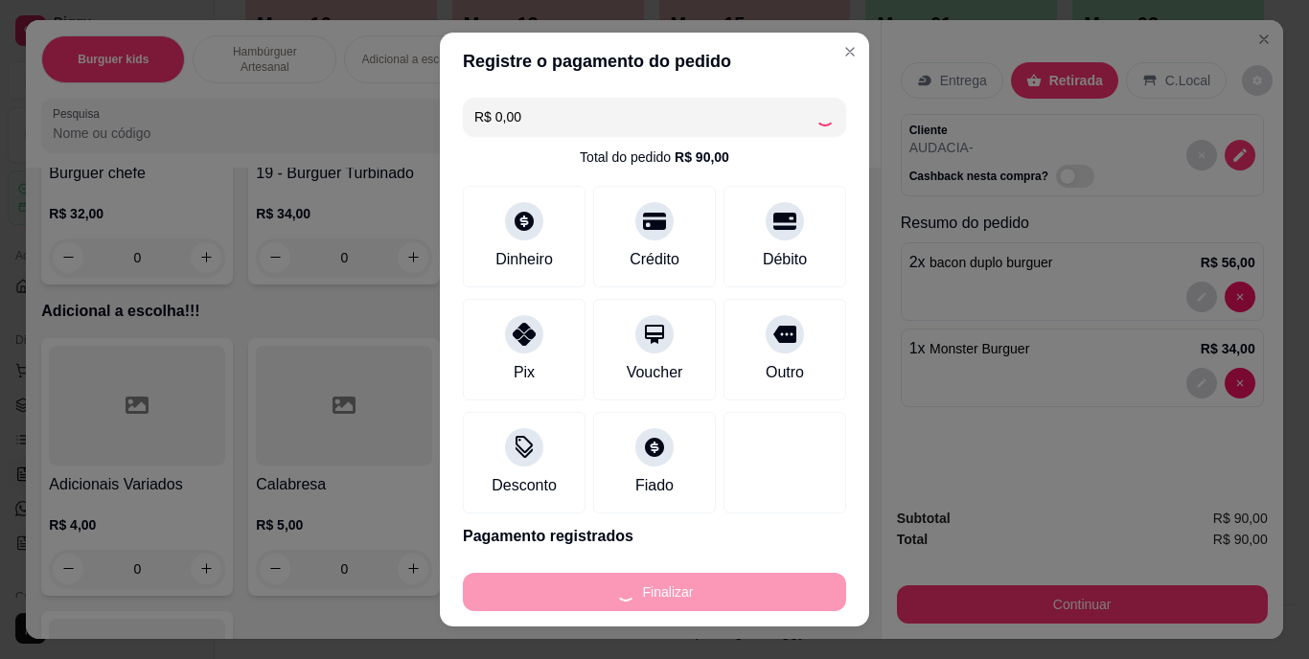
type input "0"
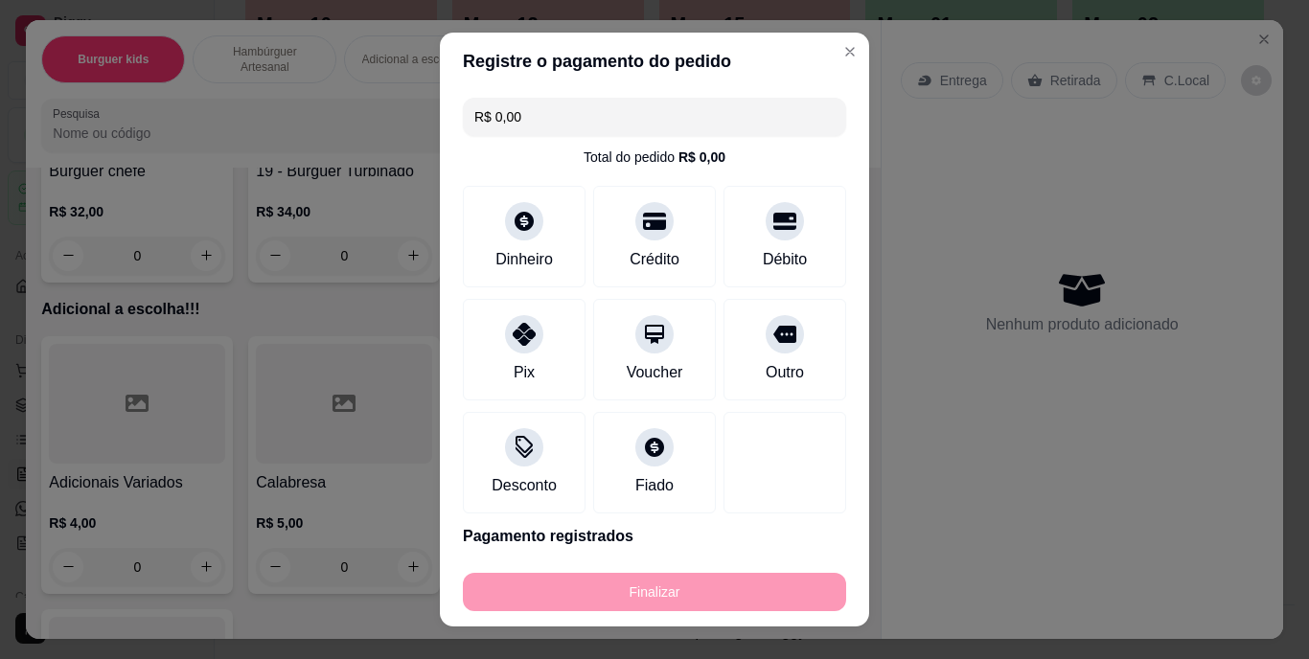
type input "-R$ 90,00"
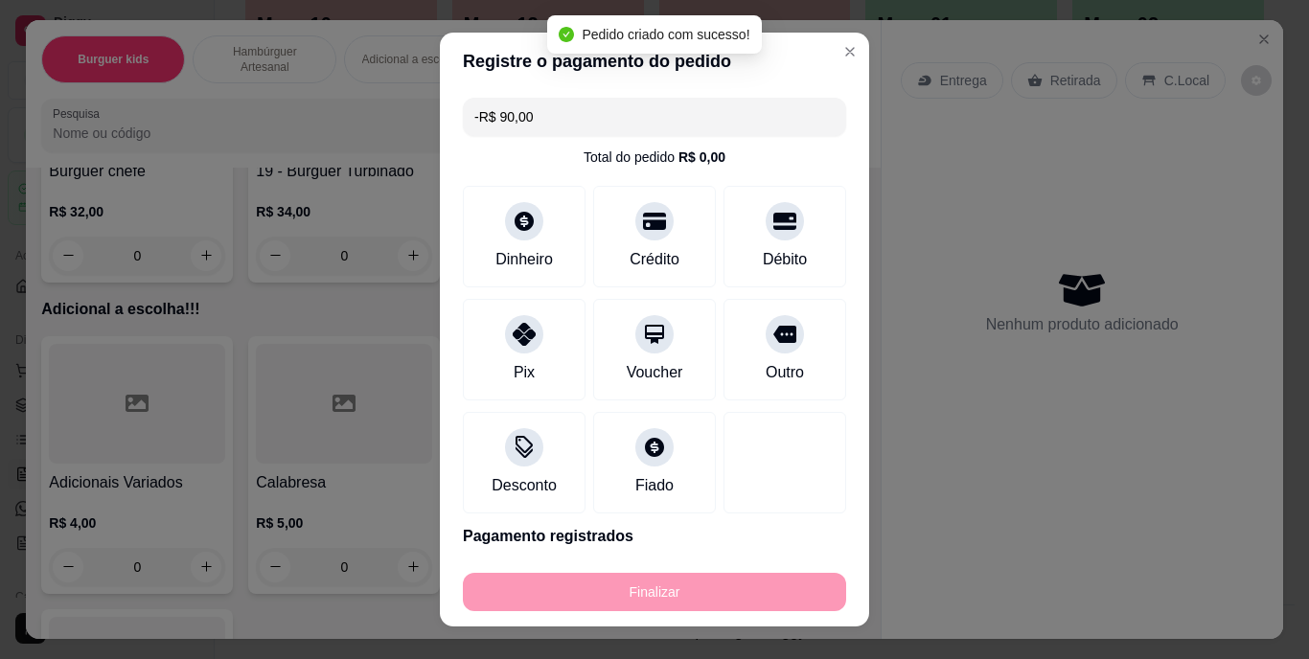
scroll to position [1988, 0]
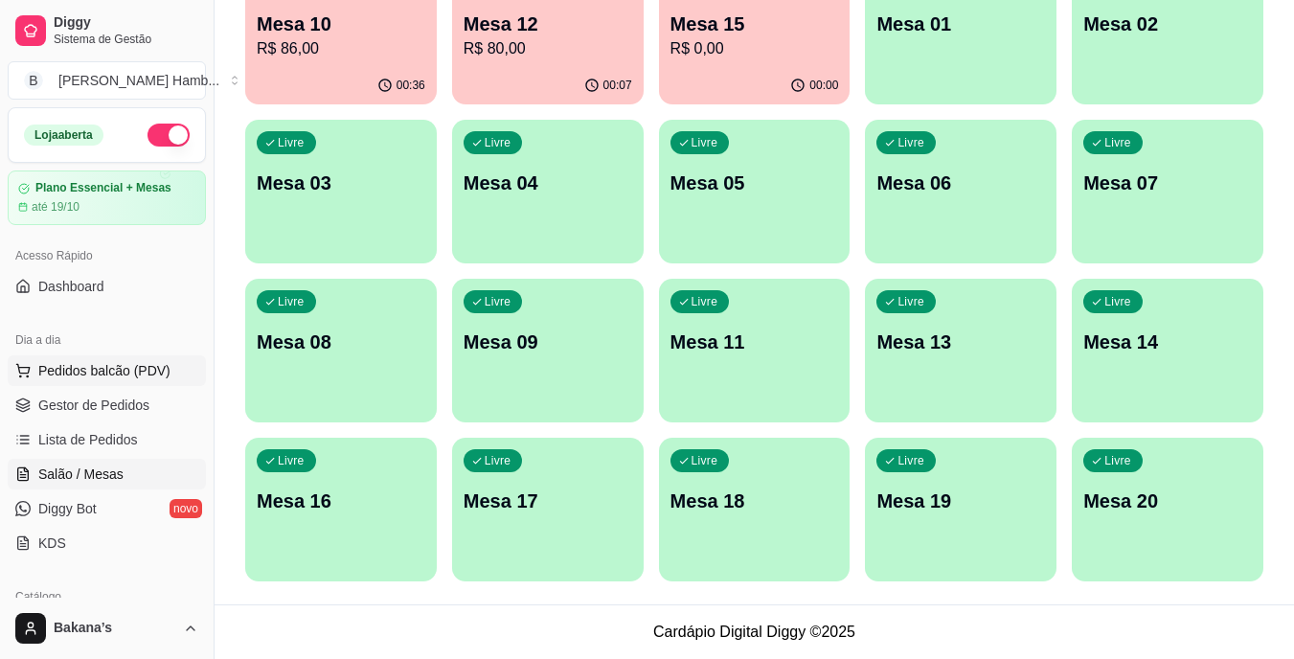
click at [52, 372] on span "Pedidos balcão (PDV)" at bounding box center [104, 370] width 132 height 19
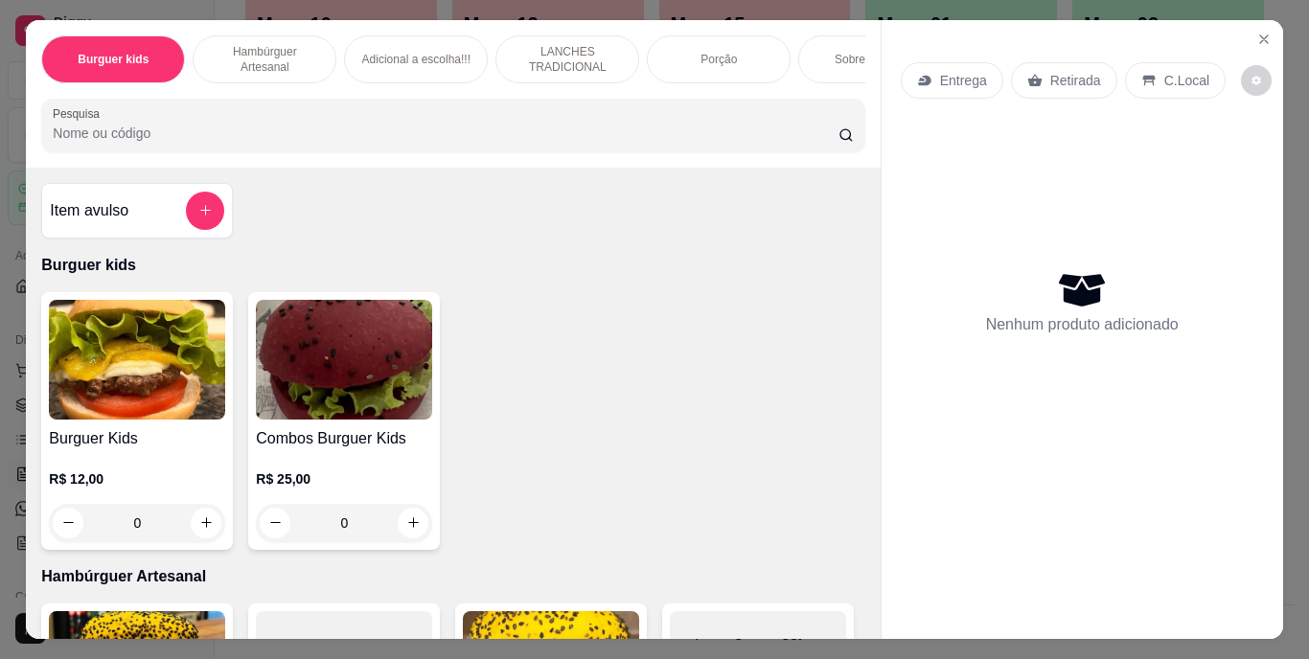
scroll to position [383, 0]
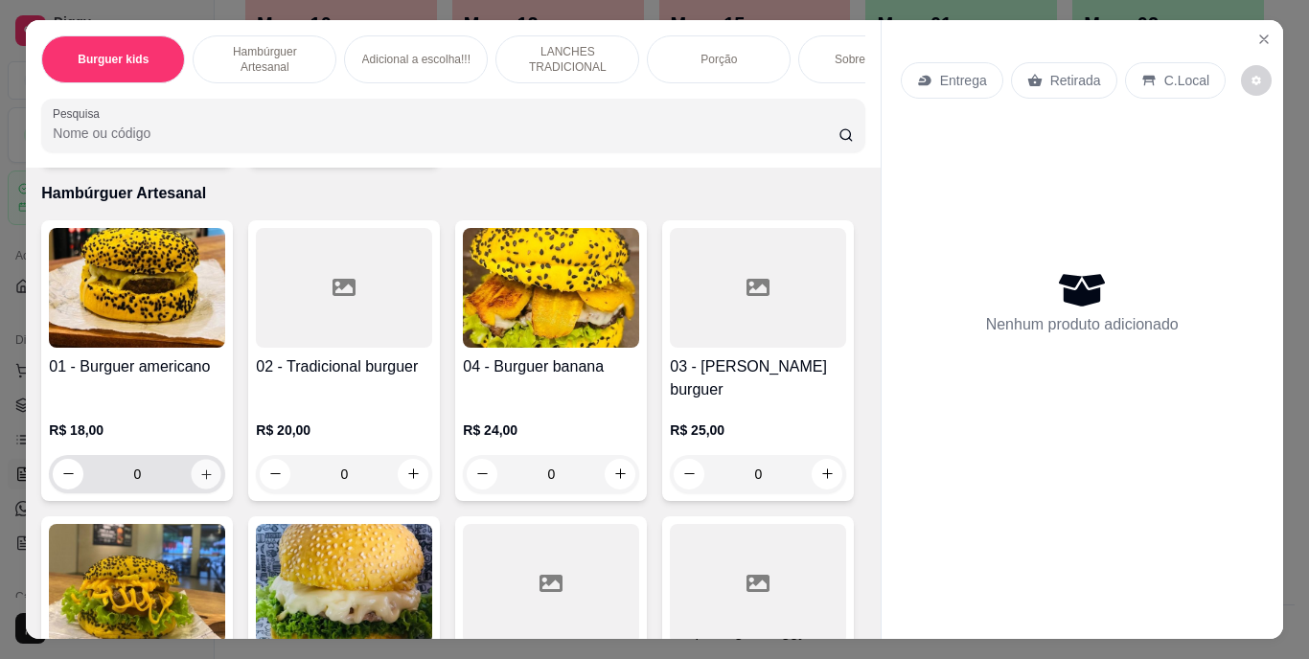
click at [203, 467] on icon "increase-product-quantity" at bounding box center [206, 474] width 14 height 14
type input "1"
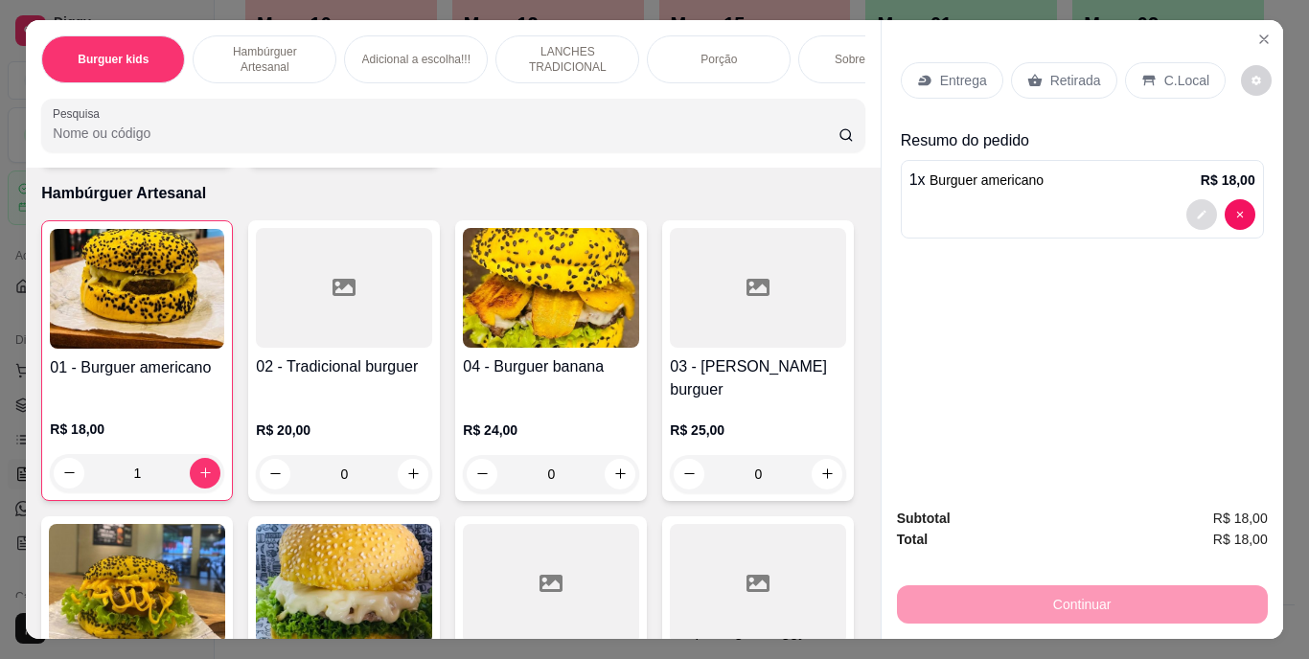
click at [1191, 199] on button "decrease-product-quantity" at bounding box center [1201, 214] width 31 height 31
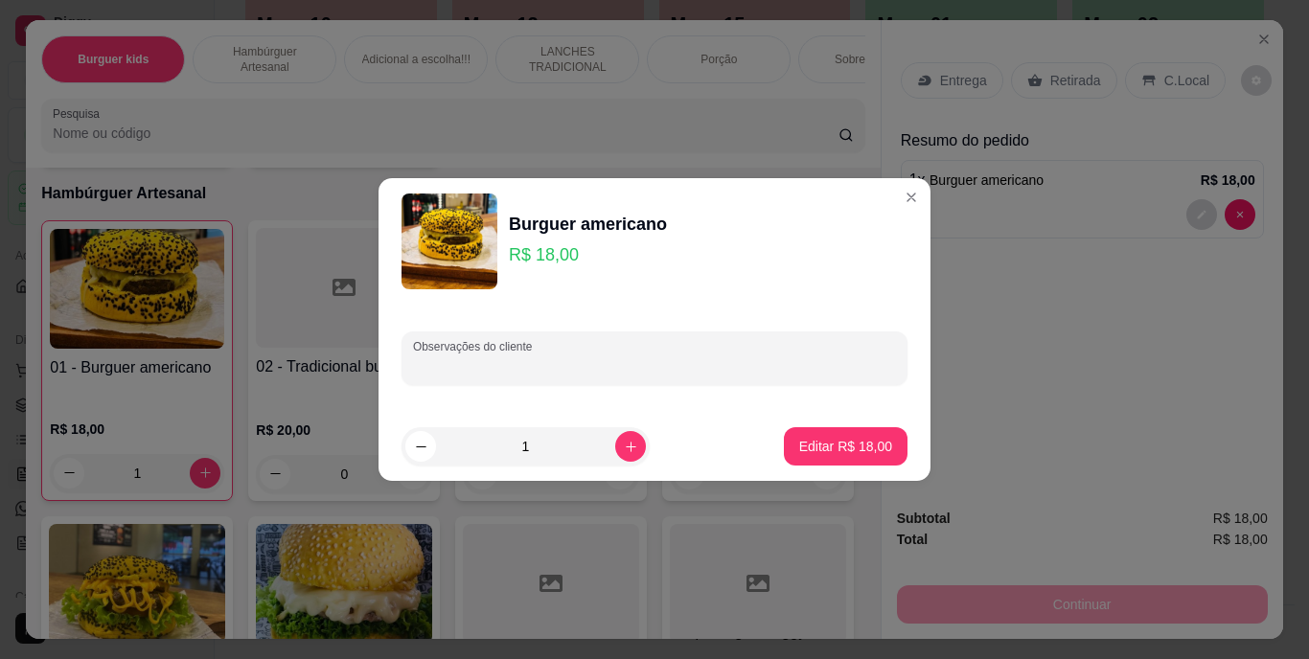
click at [657, 361] on input "Observações do cliente" at bounding box center [654, 365] width 483 height 19
type input "PARTIDO"
click at [806, 443] on p "Editar R$ 18,00" at bounding box center [845, 446] width 93 height 19
type input "0"
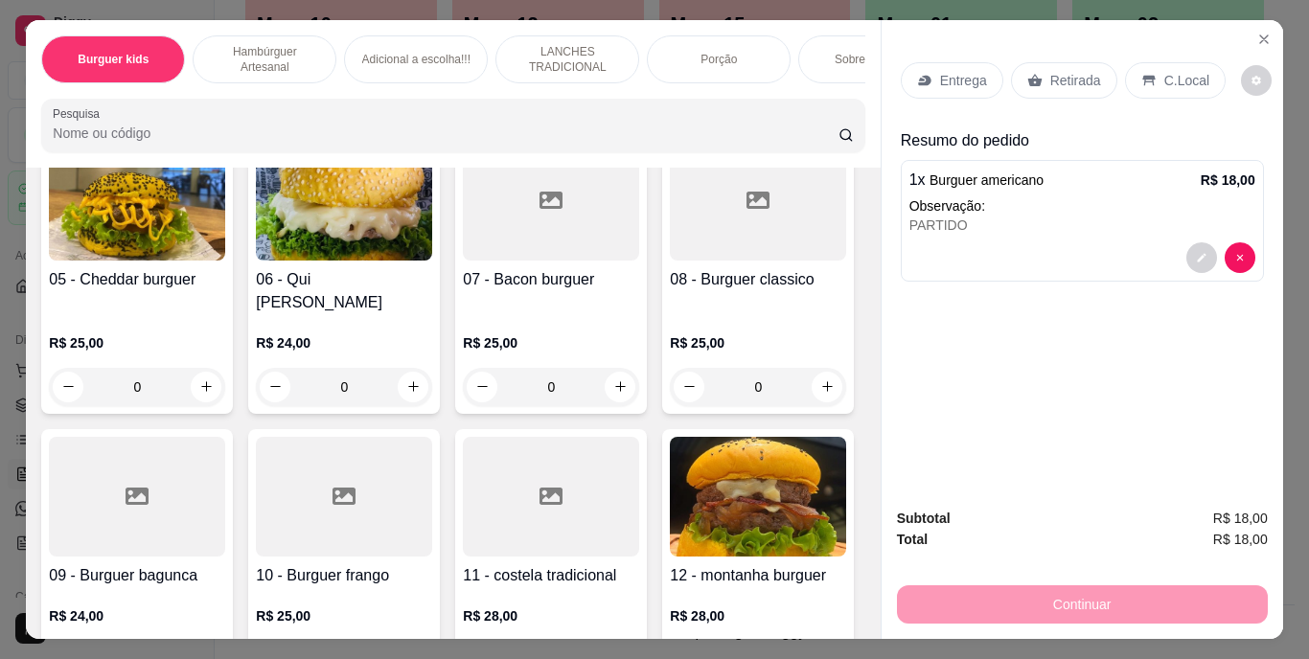
scroll to position [958, 0]
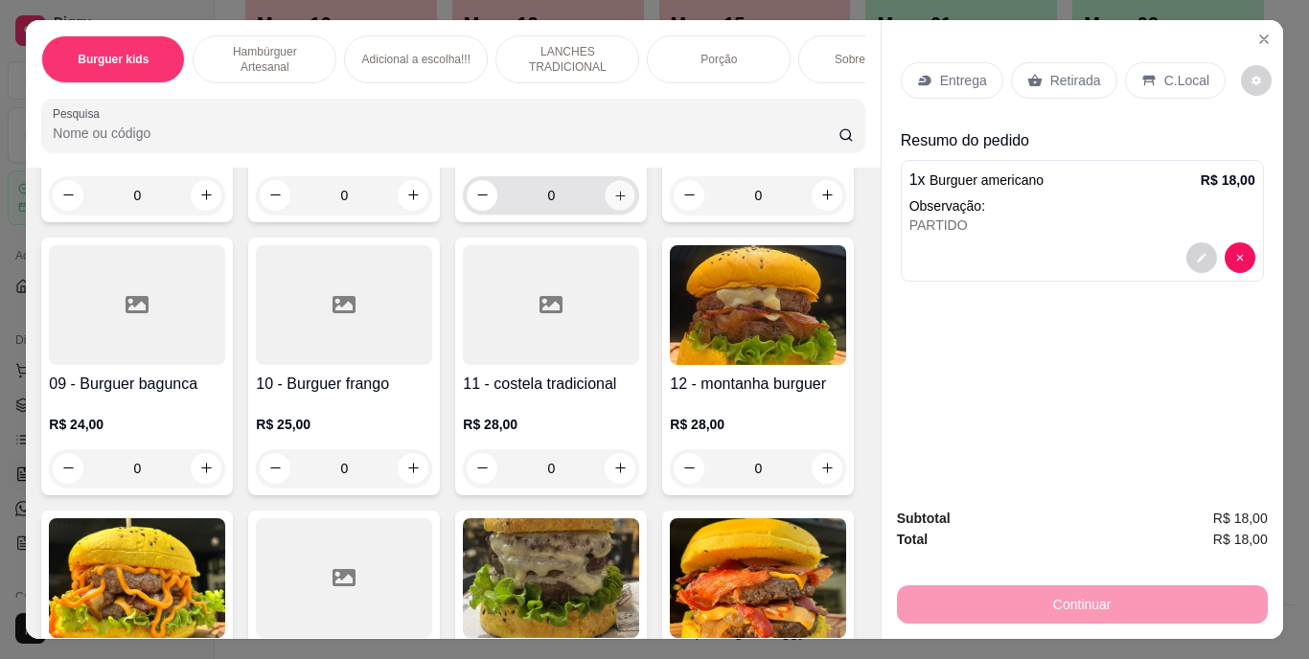
click at [605, 210] on button "increase-product-quantity" at bounding box center [620, 195] width 30 height 30
type input "1"
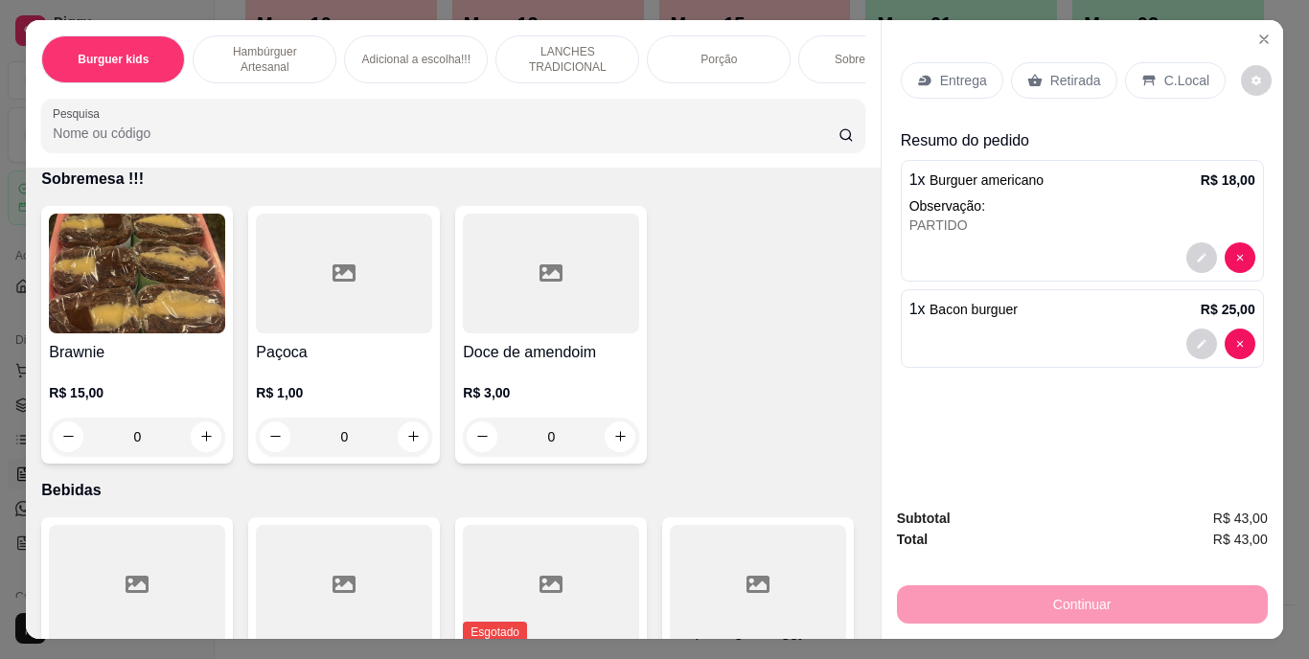
scroll to position [4407, 0]
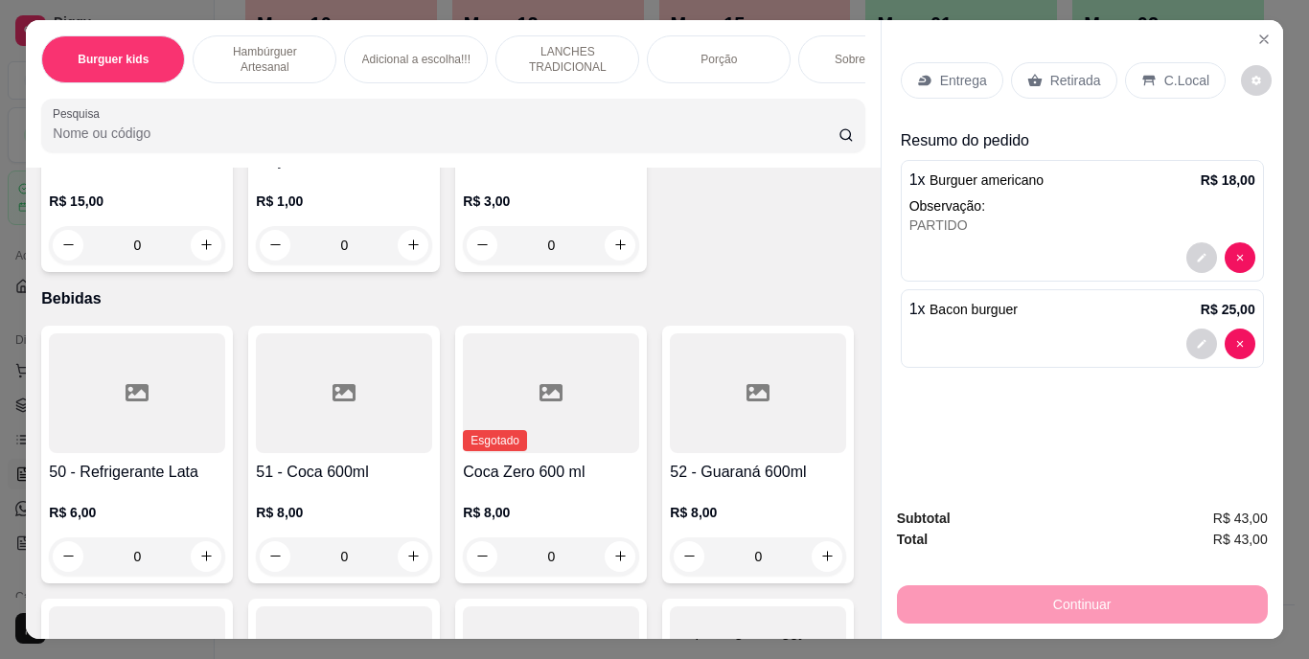
type input "1"
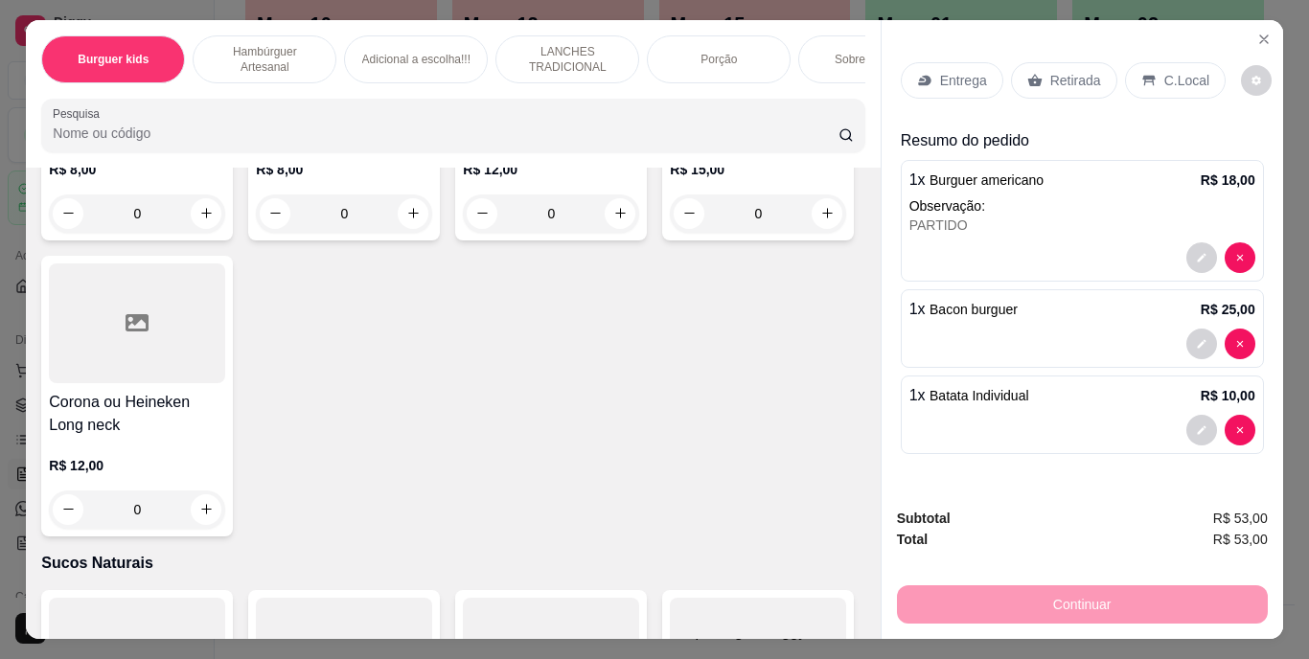
scroll to position [5748, 0]
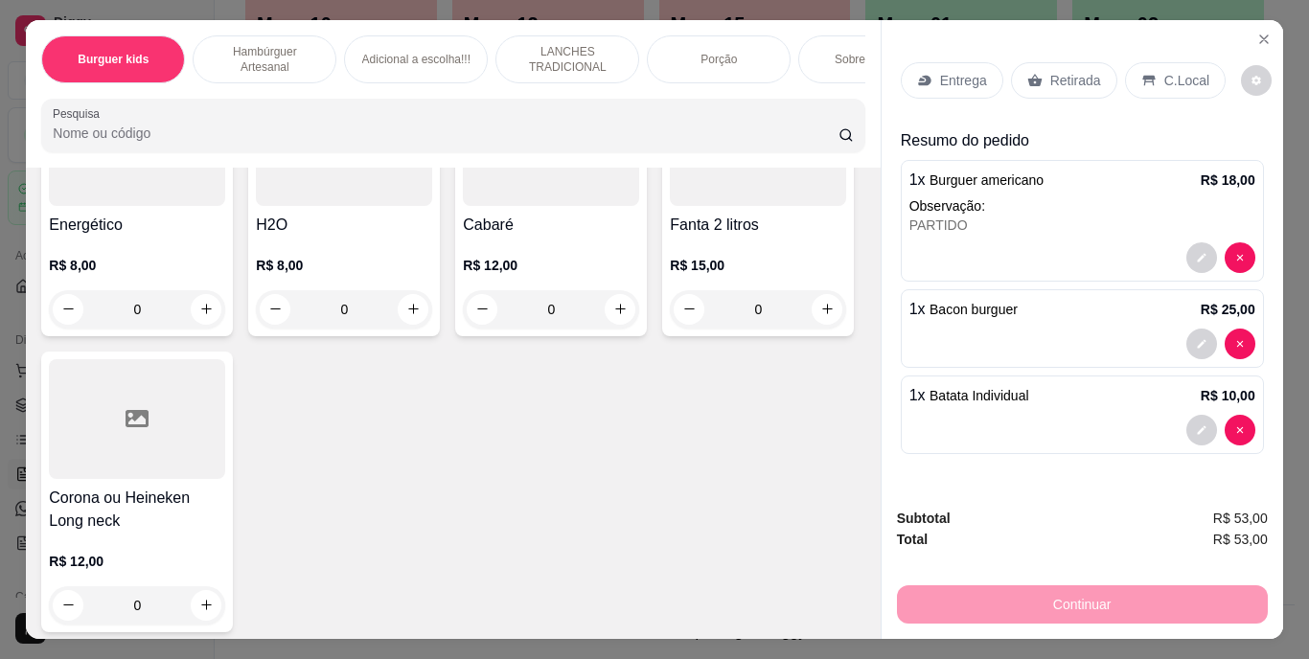
type input "1"
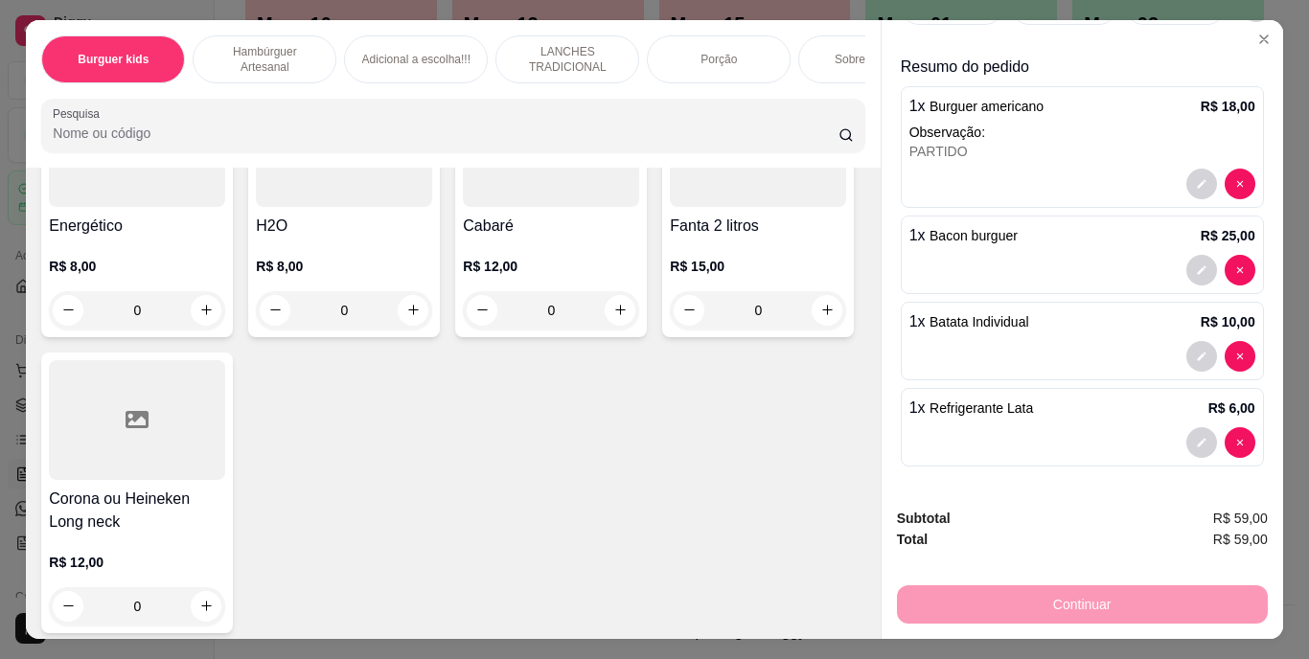
scroll to position [49, 0]
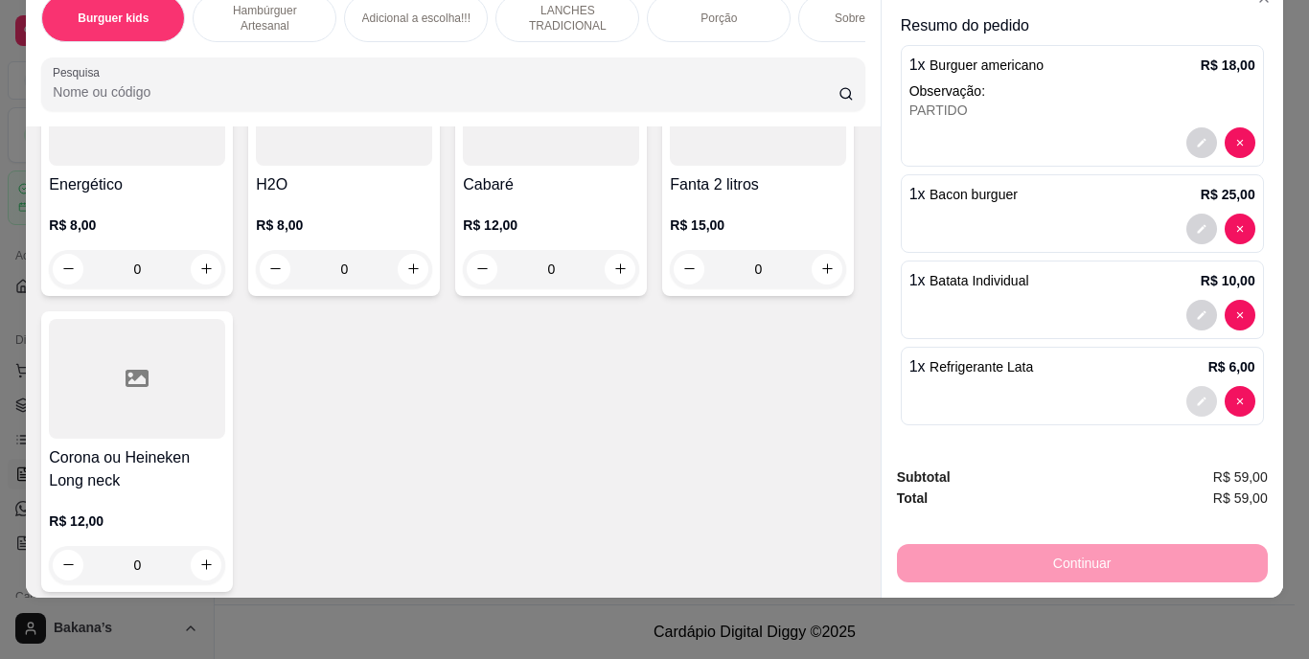
click at [1186, 386] on button "decrease-product-quantity" at bounding box center [1201, 401] width 31 height 31
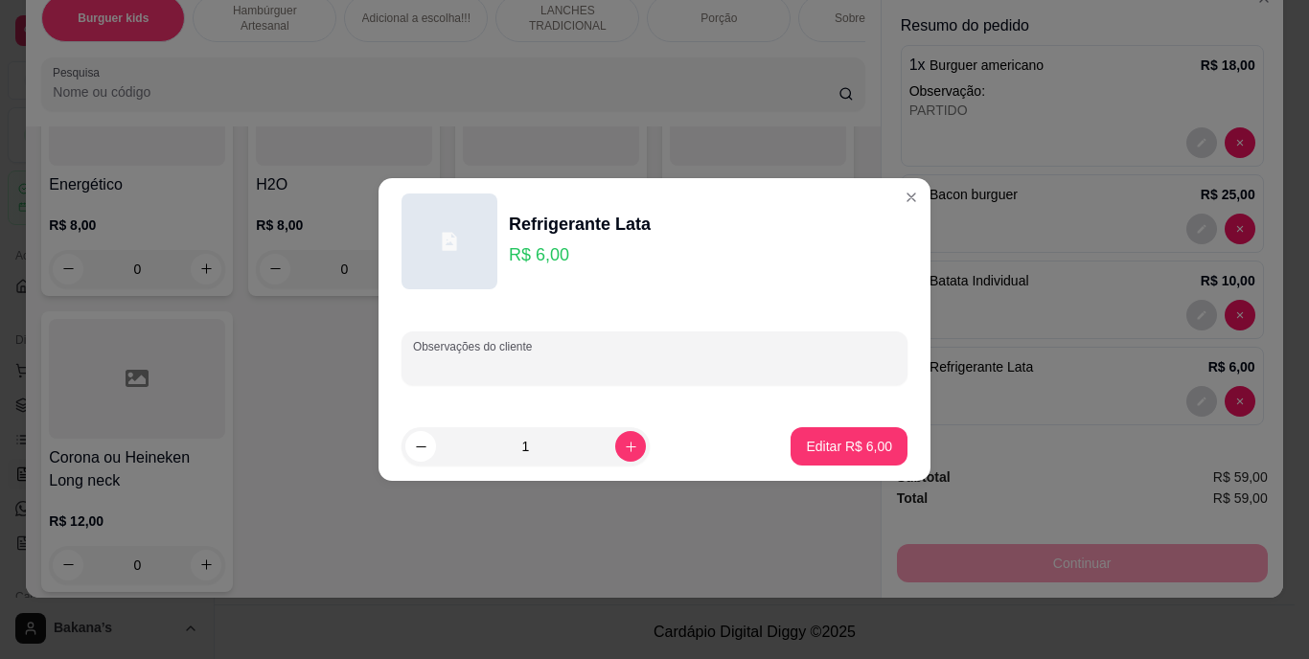
click at [705, 366] on input "Observações do cliente" at bounding box center [654, 365] width 483 height 19
type input "LARANJA"
click at [820, 441] on p "Editar R$ 6,00" at bounding box center [849, 446] width 83 height 18
type input "0"
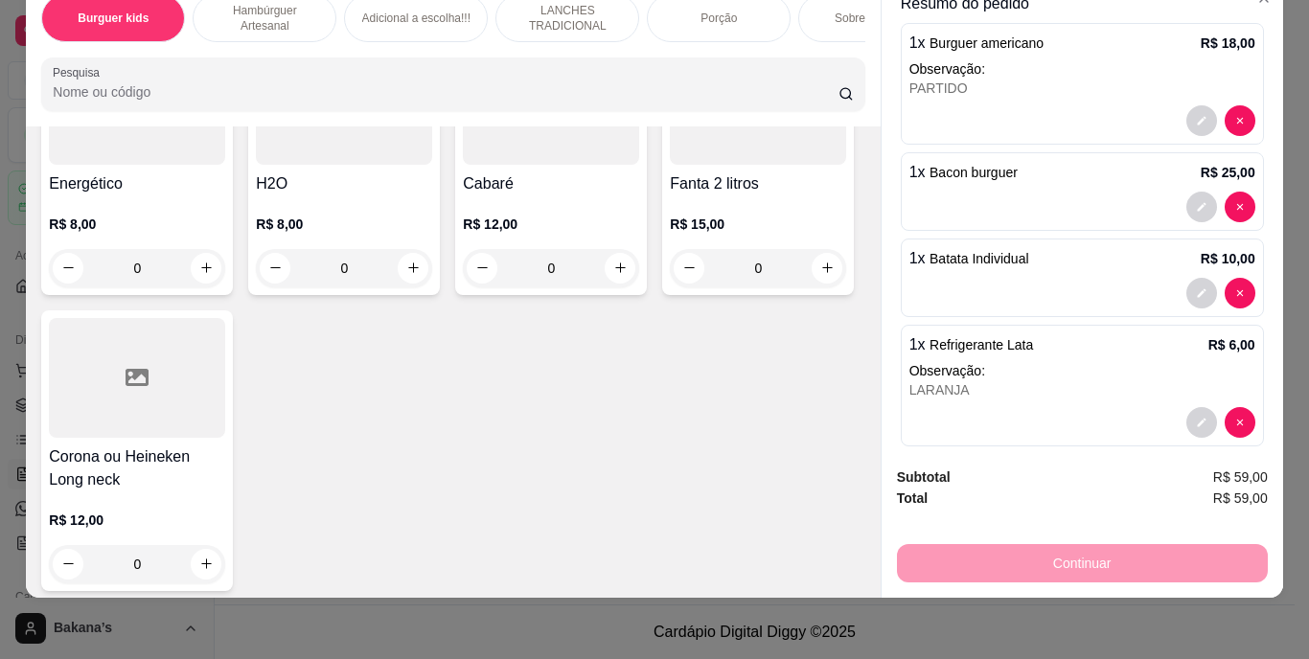
scroll to position [0, 0]
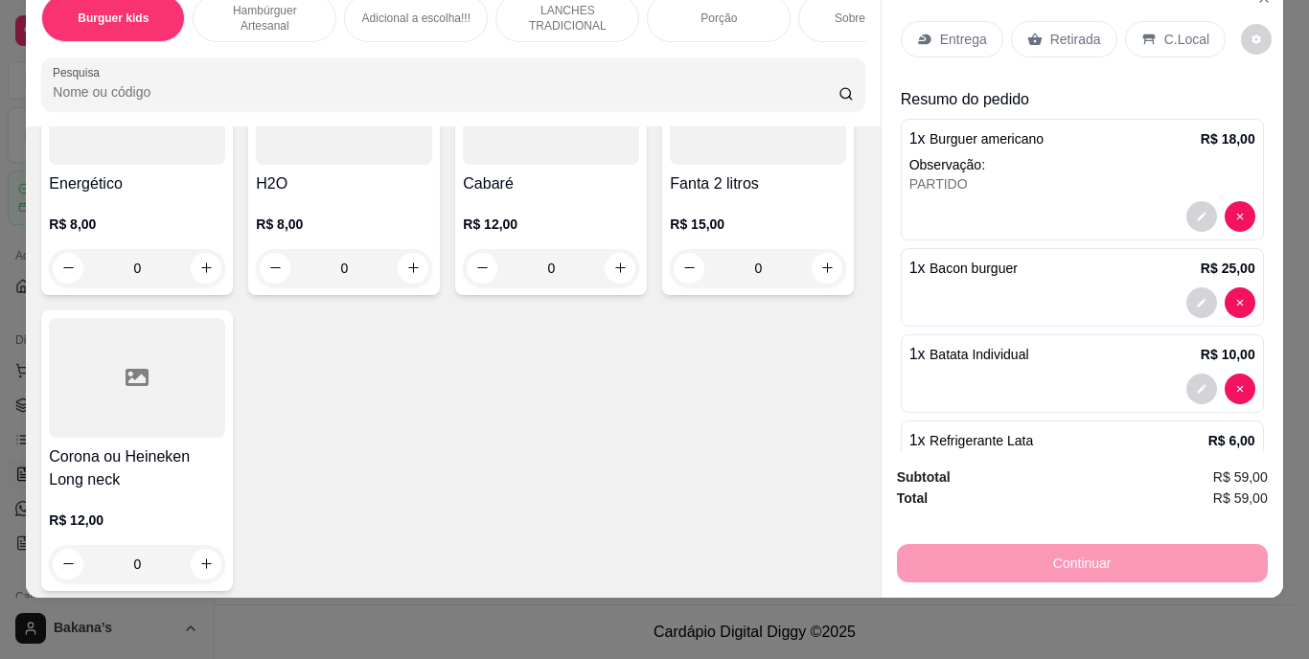
click at [940, 30] on p "Entrega" at bounding box center [963, 39] width 47 height 19
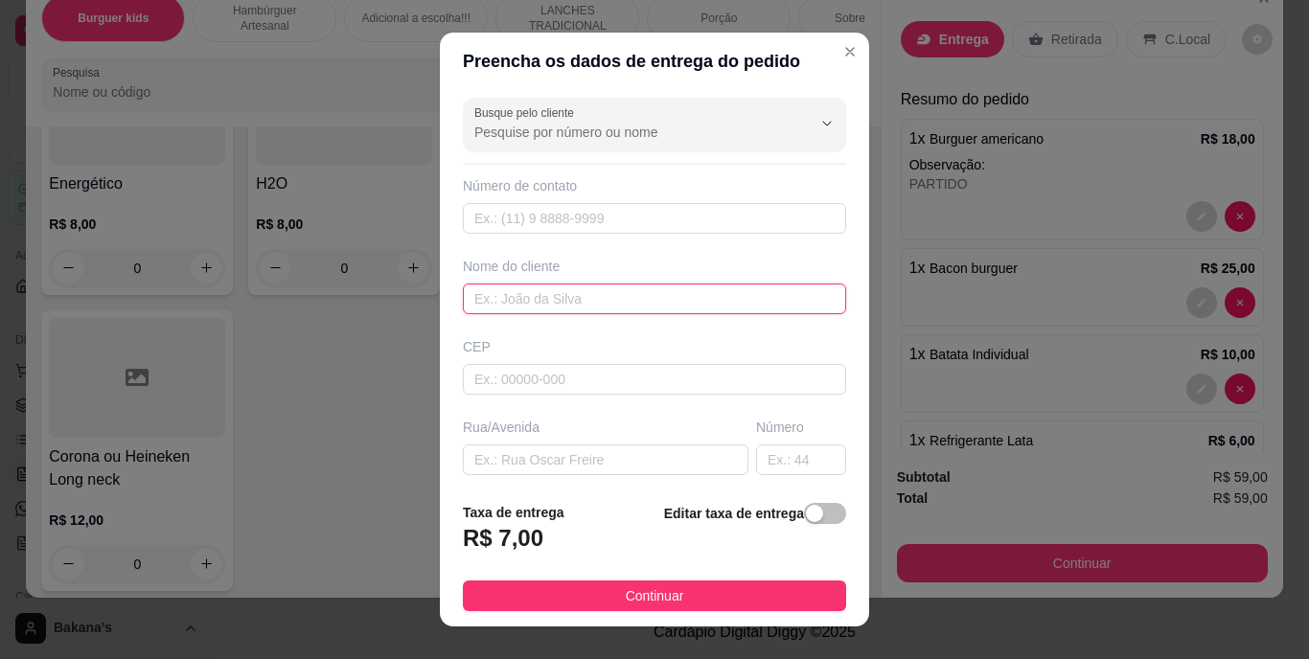
click at [553, 297] on input "text" at bounding box center [654, 299] width 383 height 31
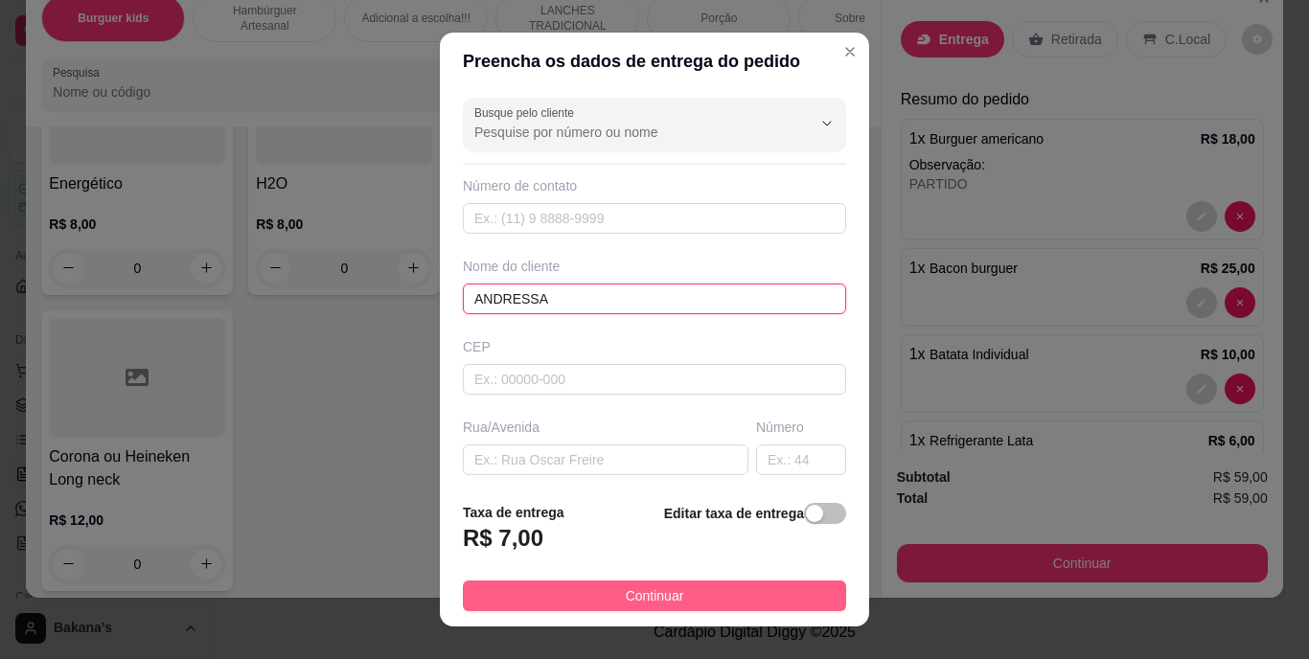
type input "ANDRESSA"
click at [584, 583] on button "Continuar" at bounding box center [654, 596] width 383 height 31
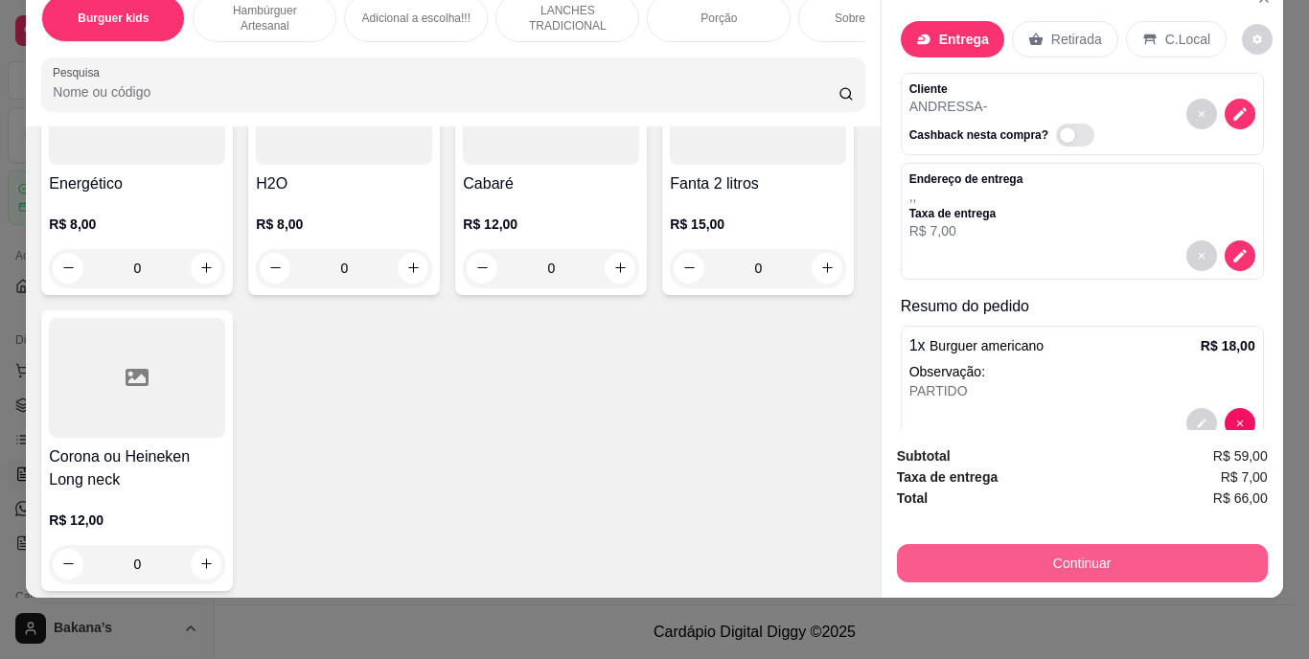
click at [1017, 545] on button "Continuar" at bounding box center [1082, 563] width 371 height 38
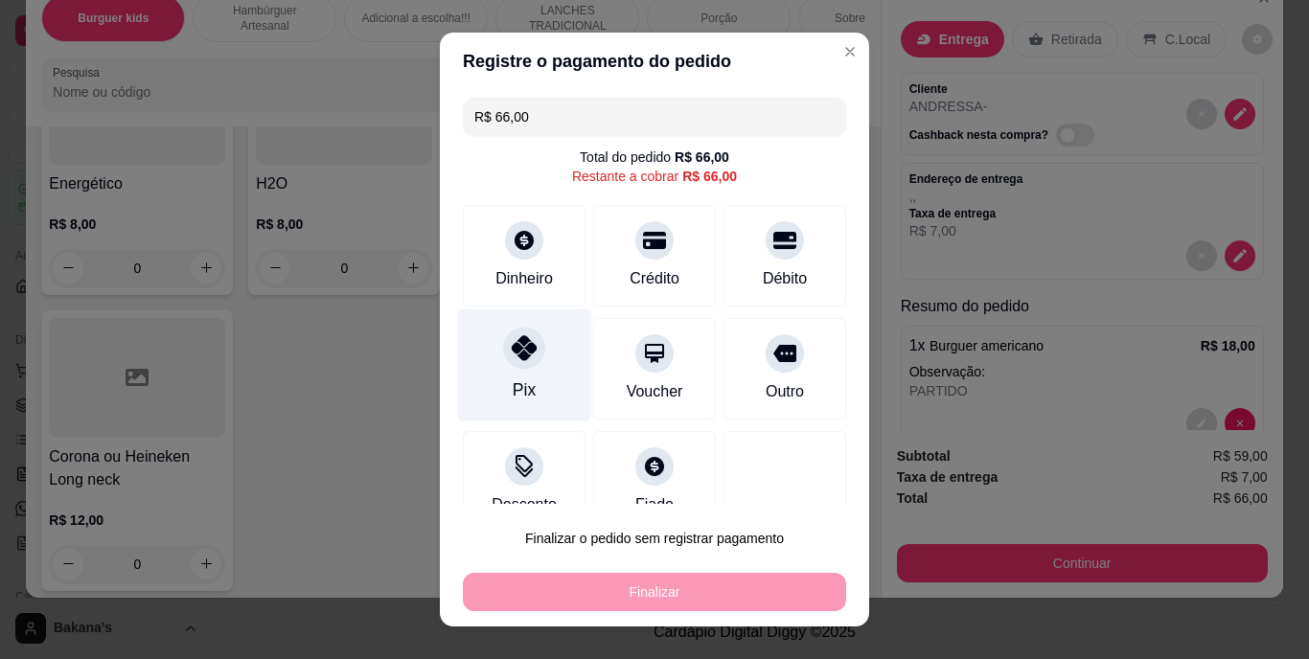
click at [526, 383] on div "Pix" at bounding box center [524, 365] width 135 height 112
type input "R$ 0,00"
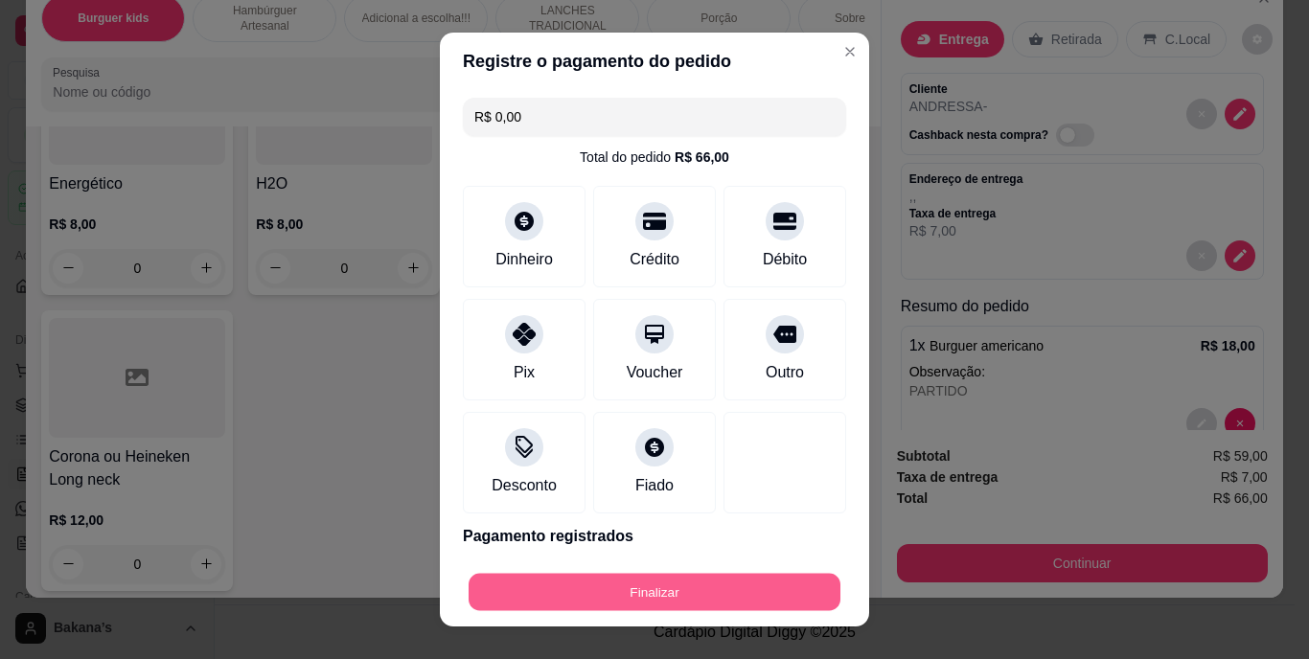
click at [632, 587] on button "Finalizar" at bounding box center [654, 591] width 372 height 37
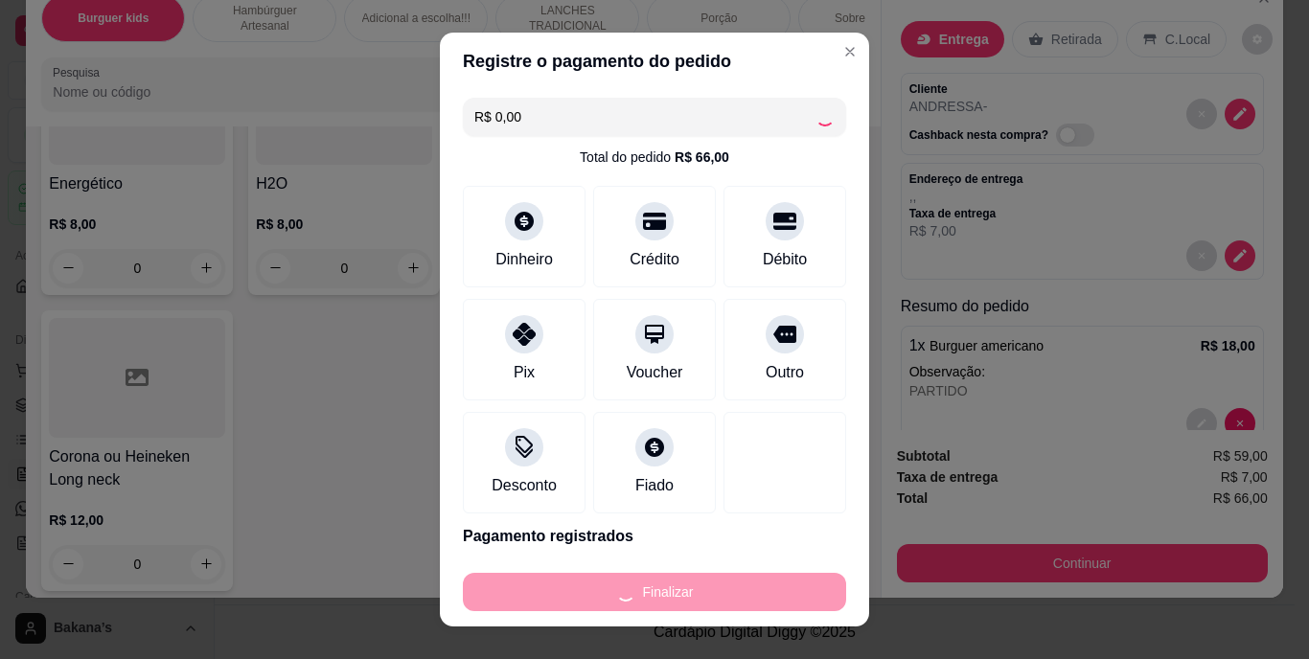
type input "0"
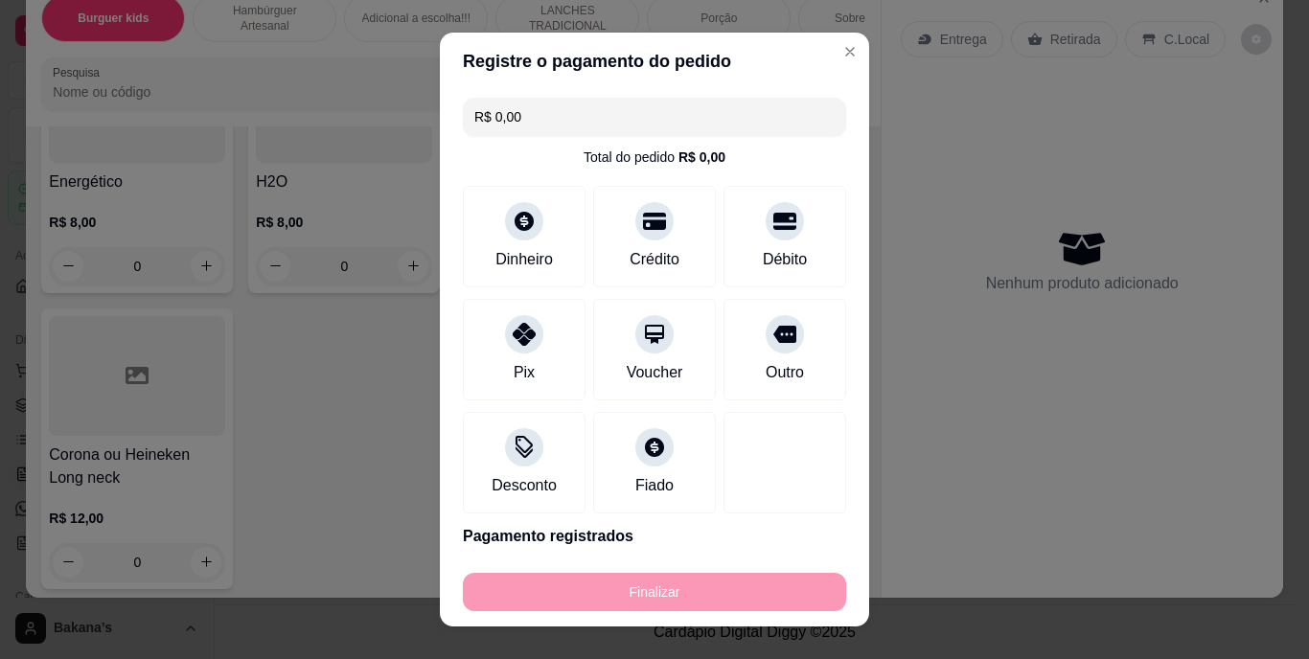
type input "-R$ 66,00"
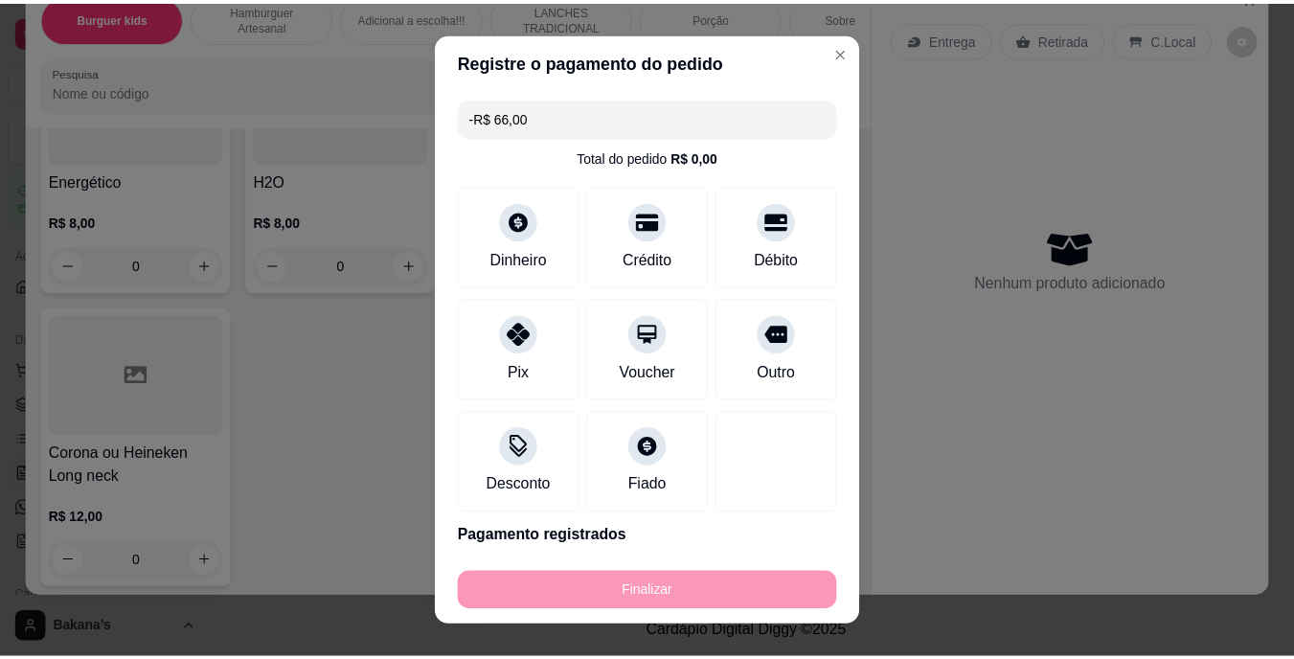
scroll to position [5744, 0]
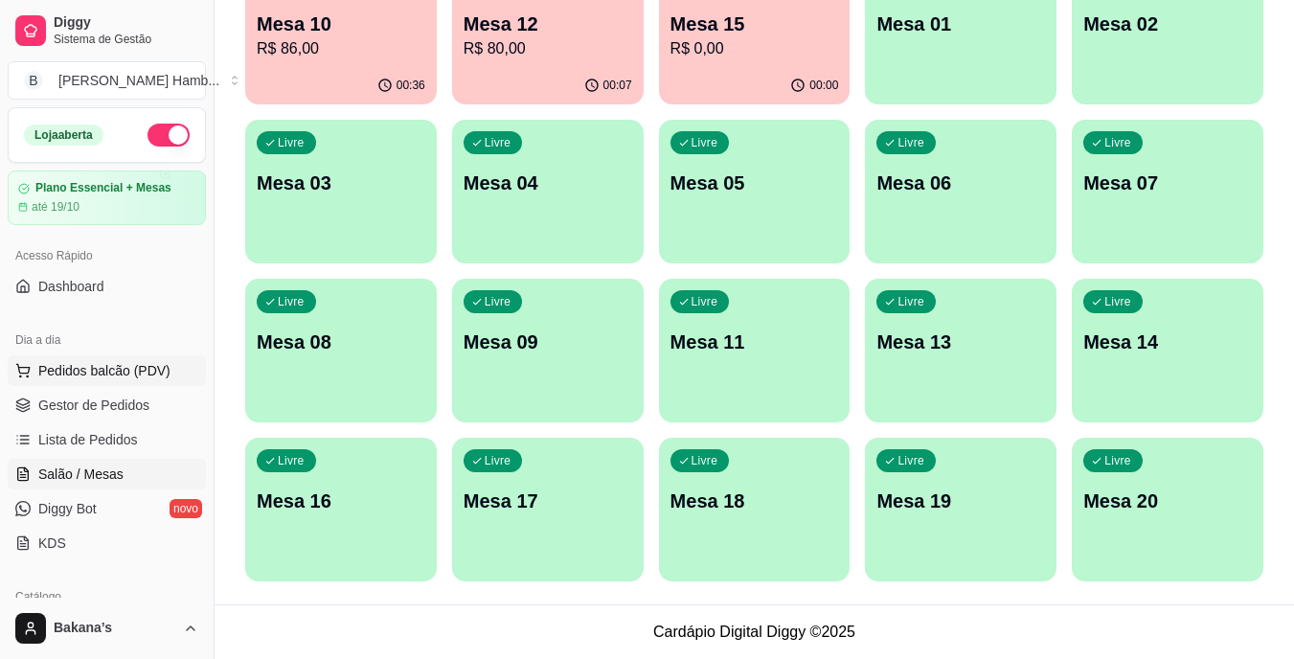
click at [163, 375] on span "Pedidos balcão (PDV)" at bounding box center [104, 370] width 132 height 19
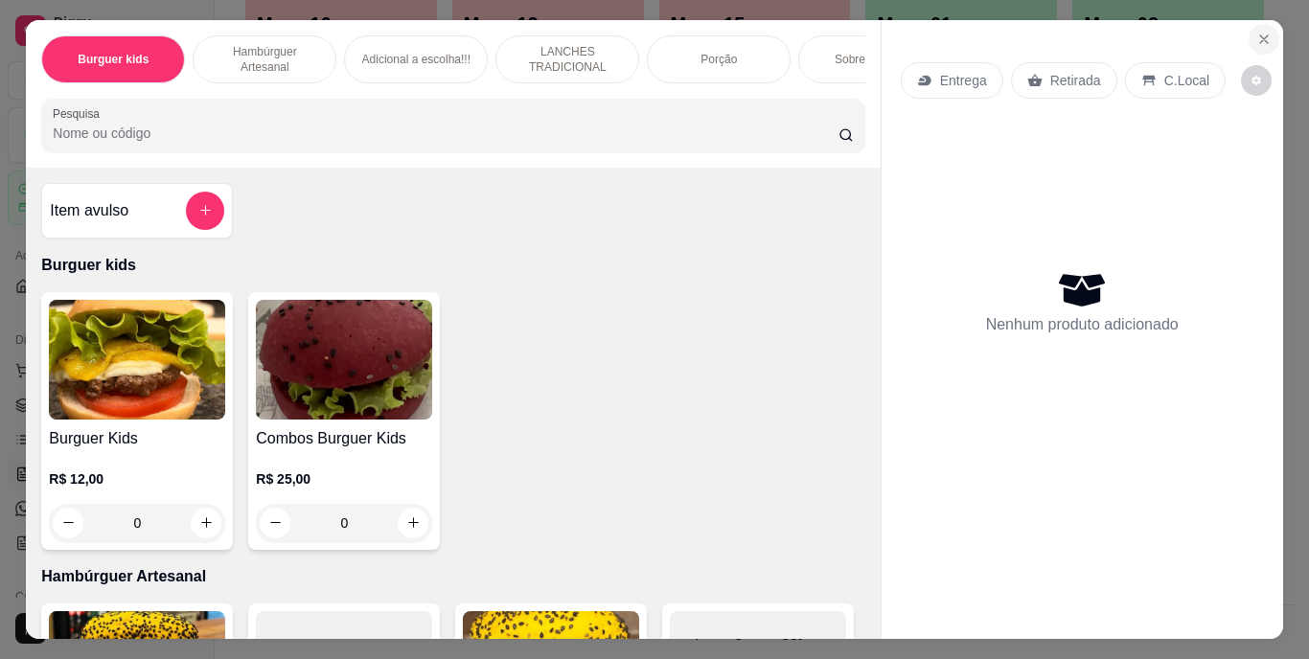
click at [1256, 36] on icon "Close" at bounding box center [1263, 39] width 15 height 15
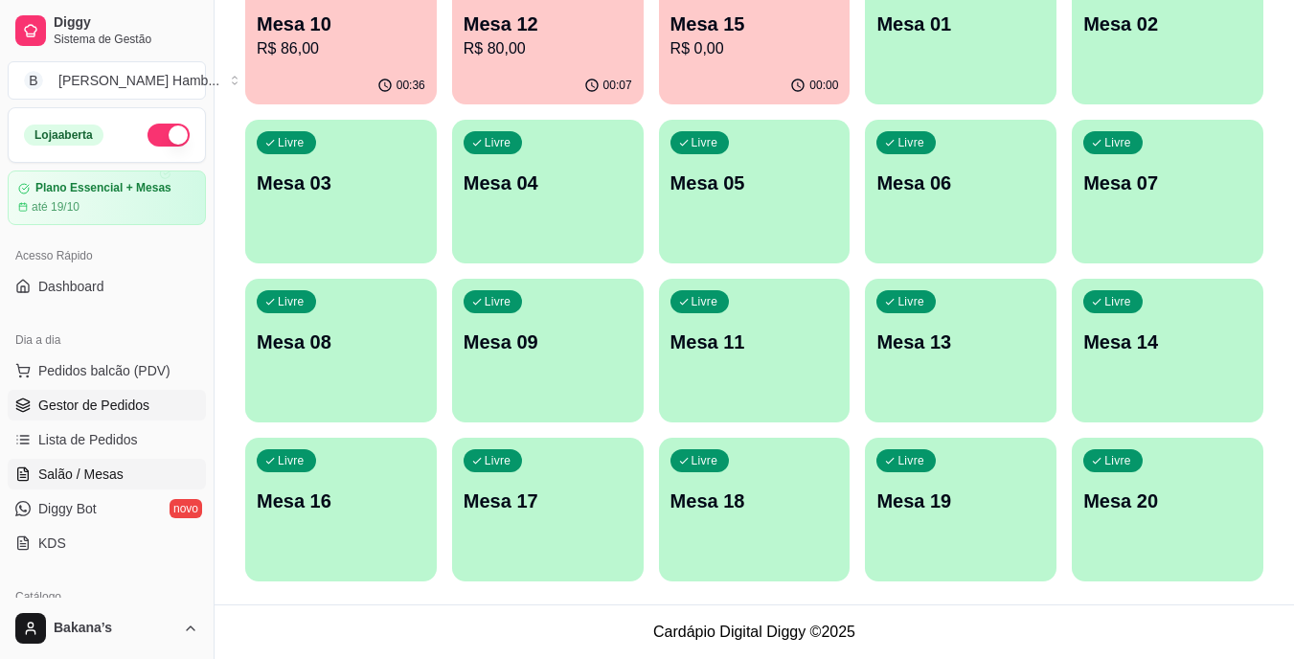
click at [40, 417] on link "Gestor de Pedidos" at bounding box center [107, 405] width 198 height 31
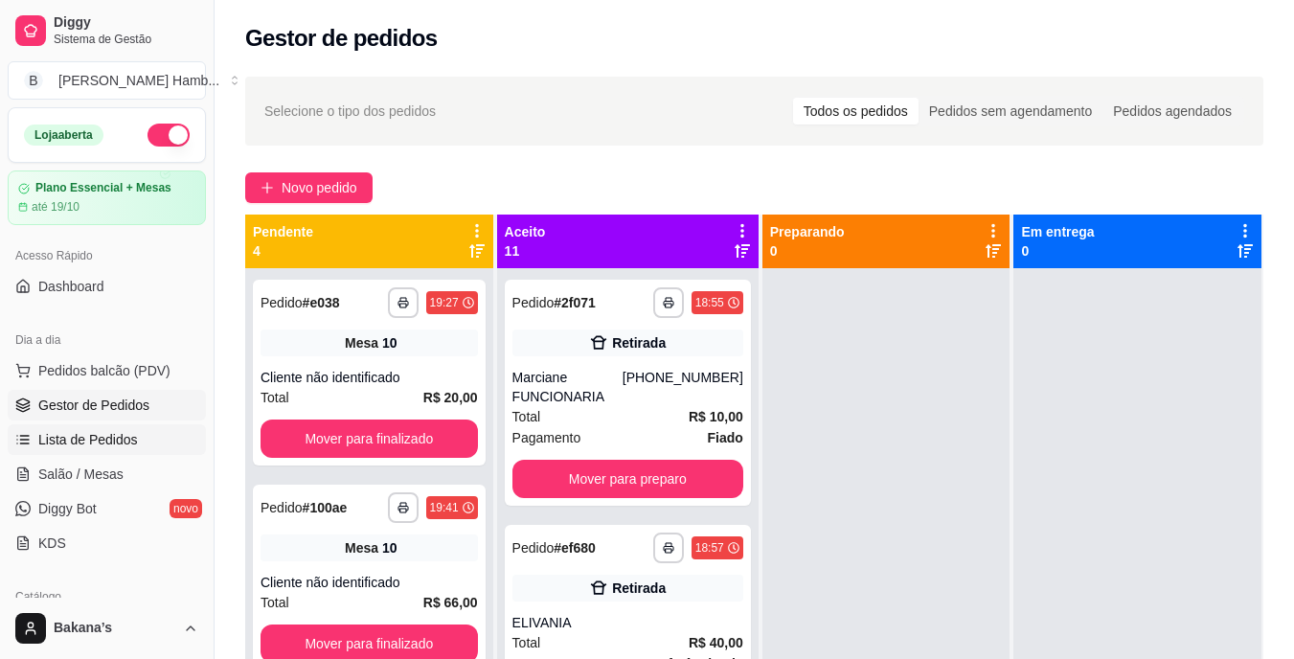
click at [82, 442] on span "Lista de Pedidos" at bounding box center [88, 439] width 100 height 19
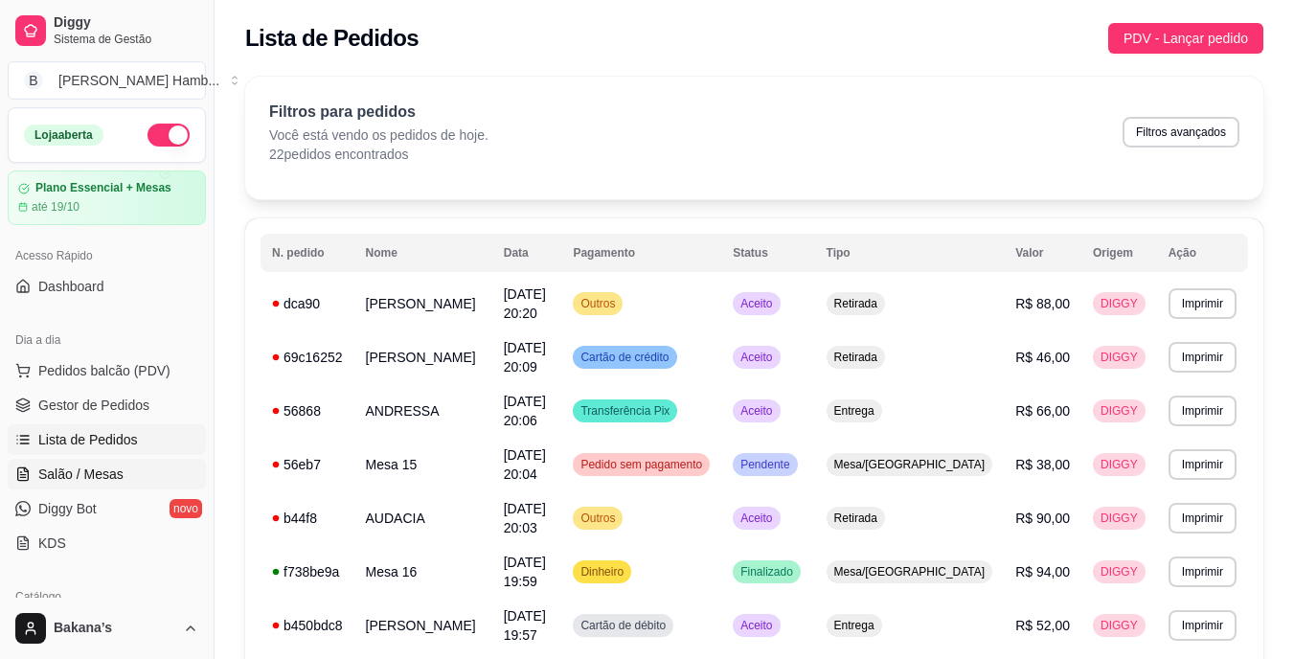
click at [116, 464] on link "Salão / Mesas" at bounding box center [107, 474] width 198 height 31
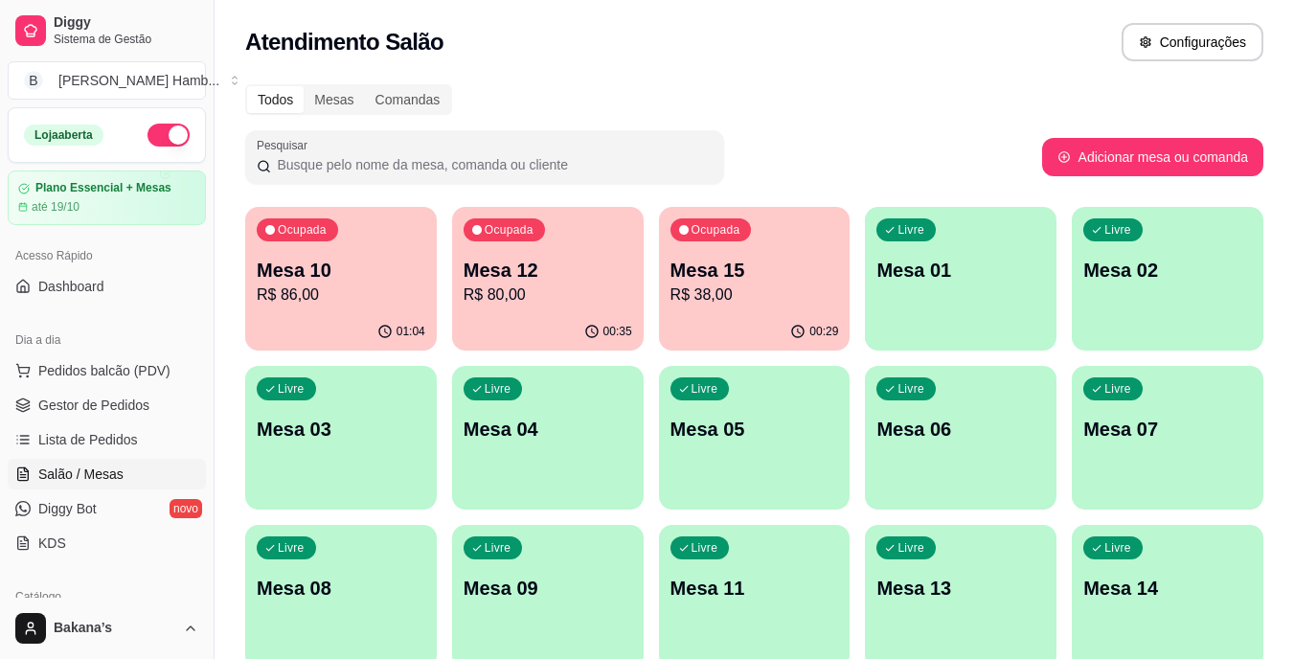
click at [336, 301] on p "R$ 86,00" at bounding box center [341, 295] width 169 height 23
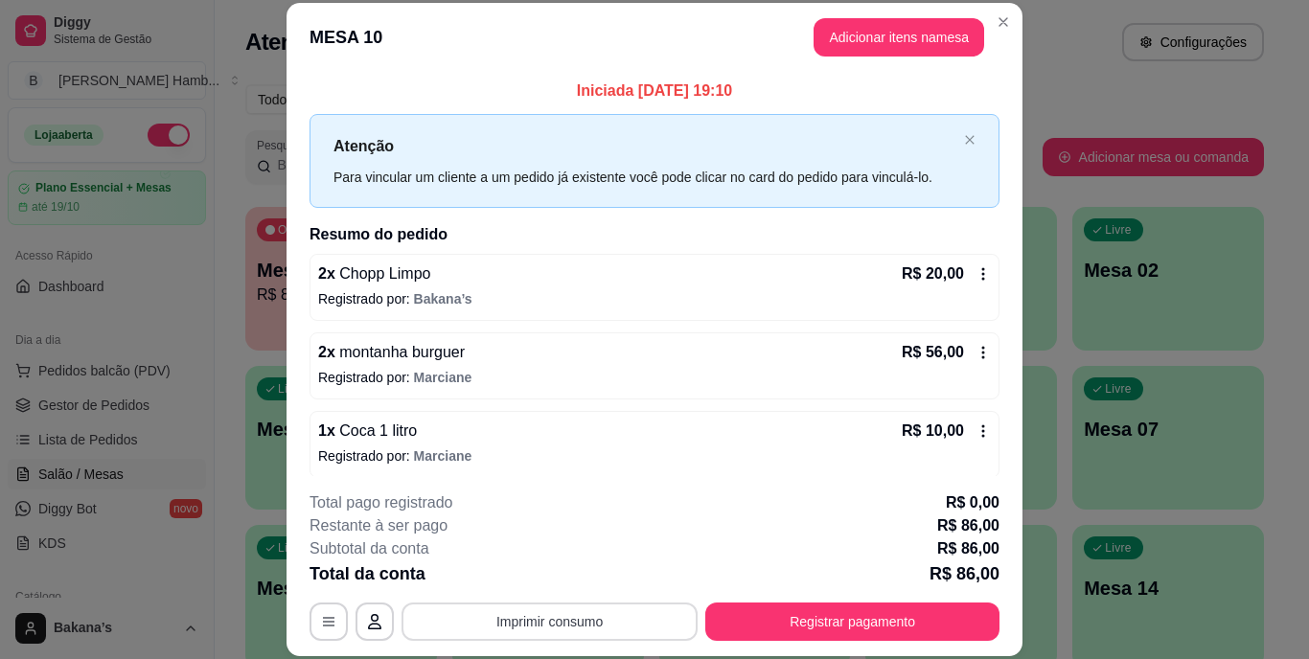
click at [613, 609] on button "Imprimir consumo" at bounding box center [549, 622] width 296 height 38
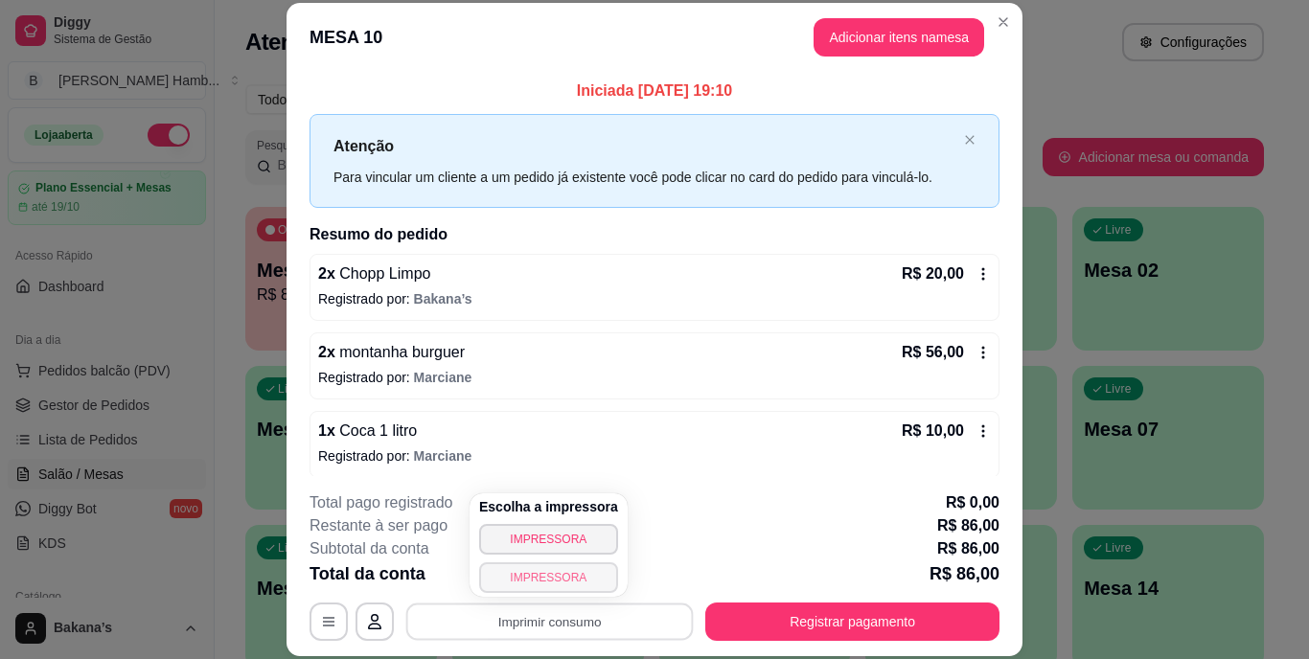
click at [571, 580] on button "IMPRESSORA" at bounding box center [548, 577] width 139 height 31
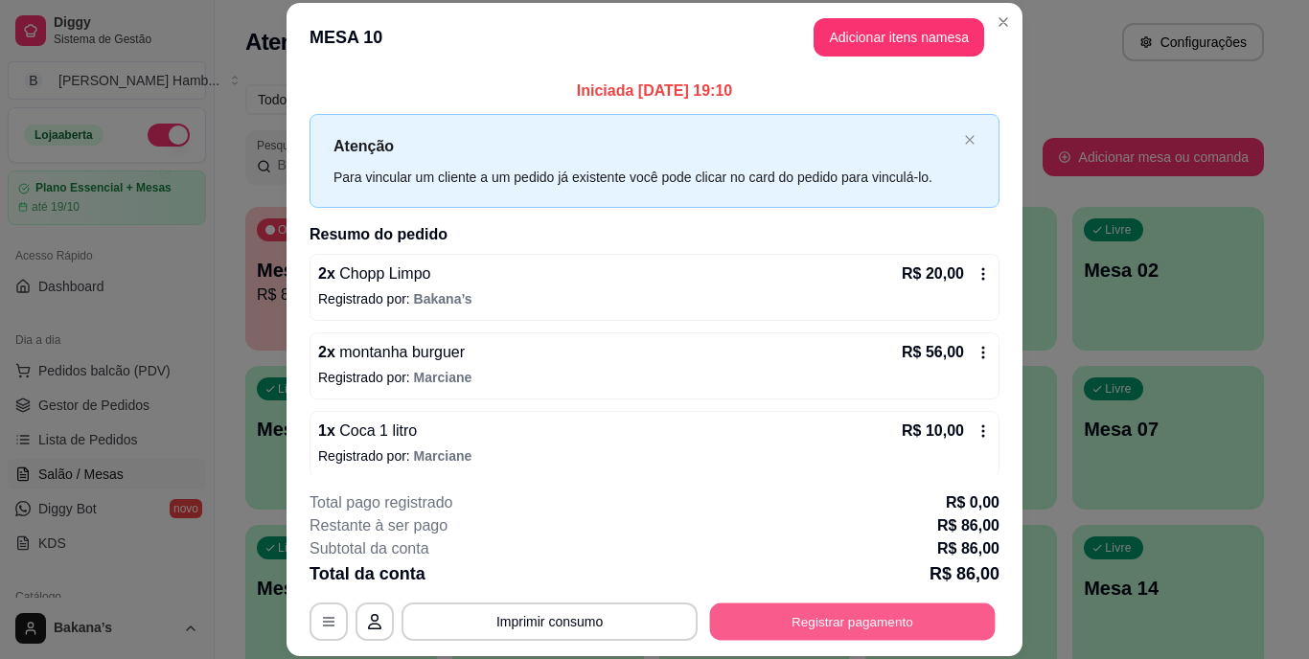
click at [779, 614] on button "Registrar pagamento" at bounding box center [852, 621] width 285 height 37
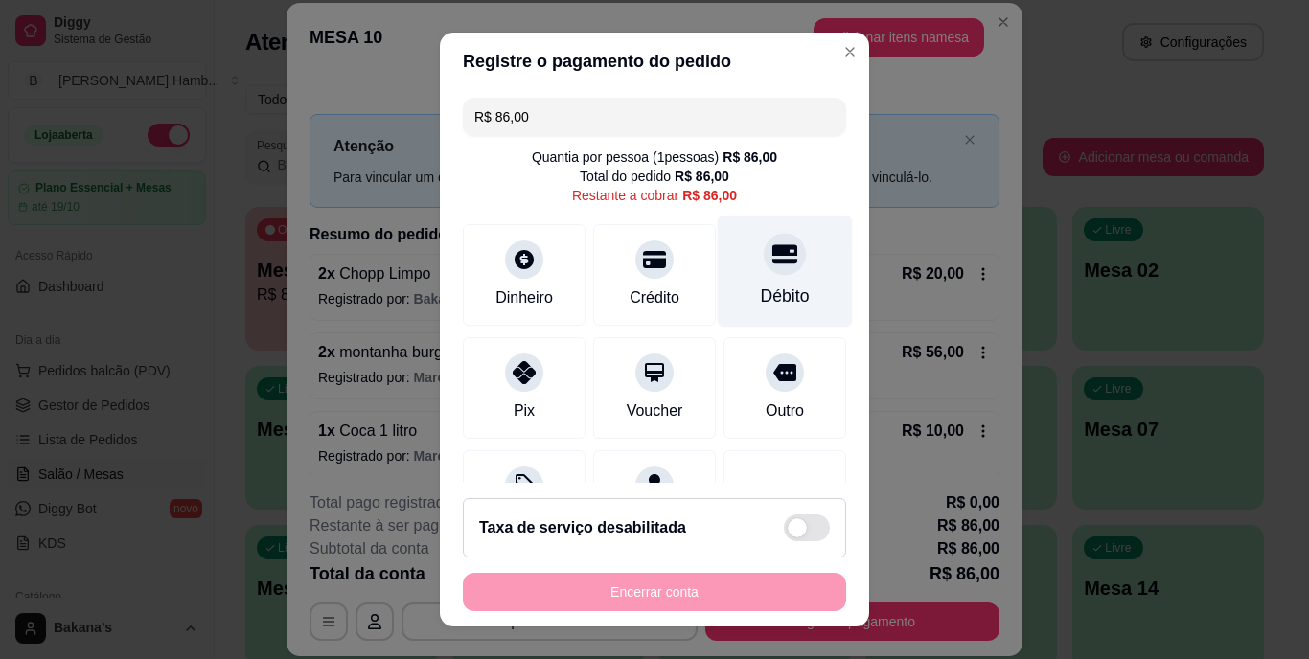
click at [772, 254] on icon at bounding box center [784, 254] width 25 height 19
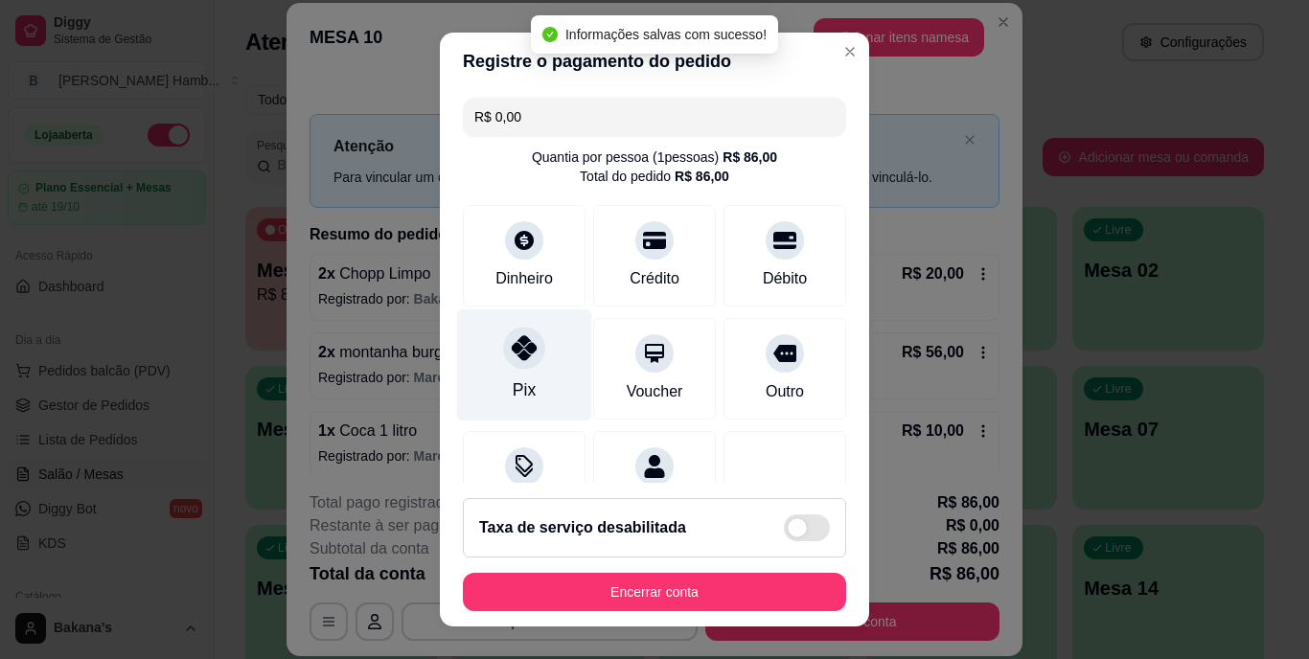
type input "R$ 0,00"
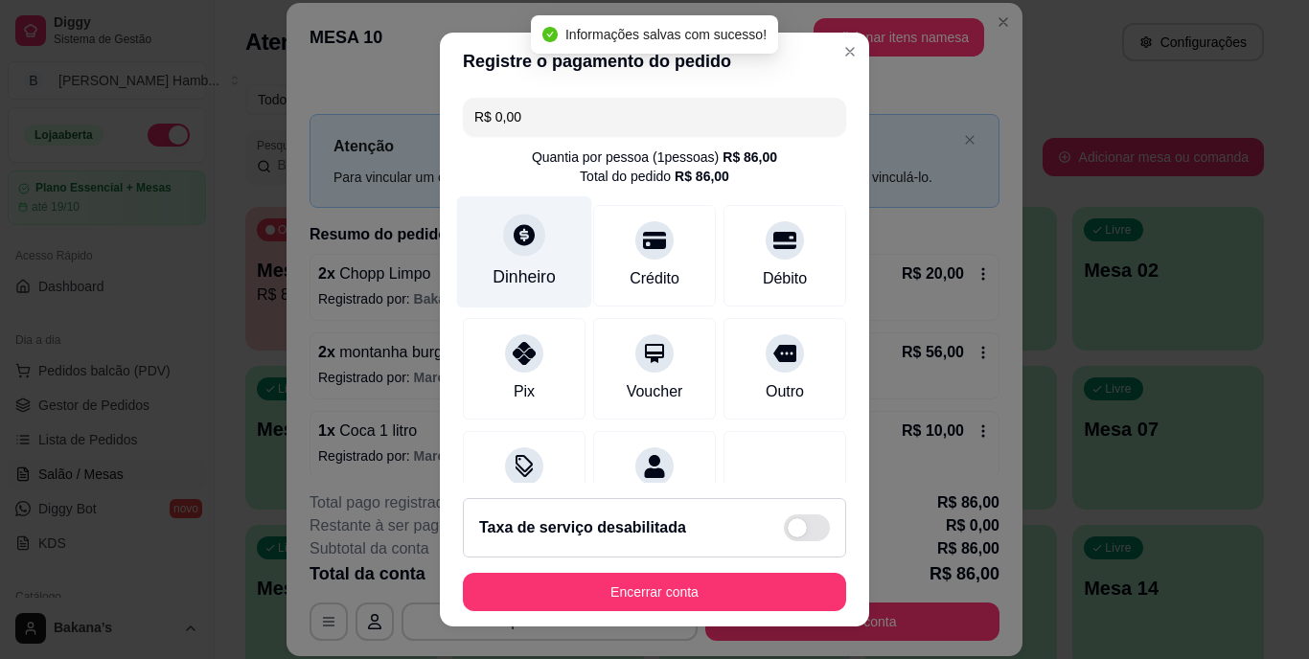
click at [499, 277] on div "Dinheiro" at bounding box center [523, 277] width 63 height 25
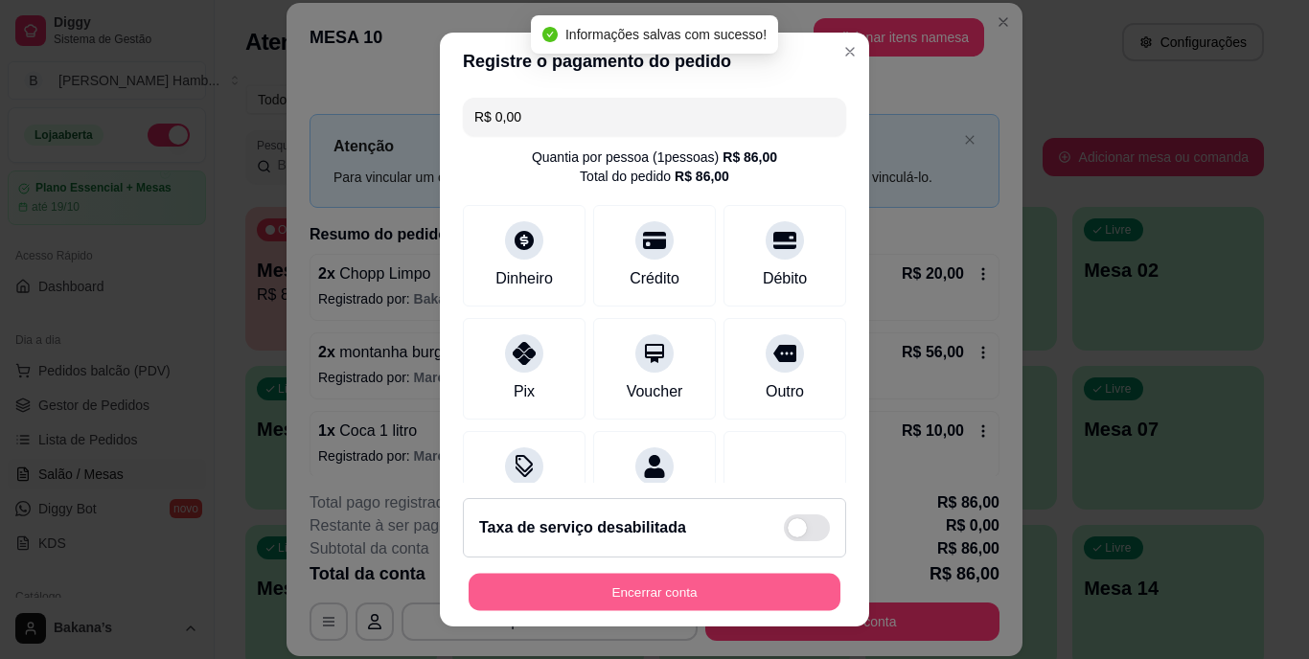
click at [700, 588] on button "Encerrar conta" at bounding box center [654, 591] width 372 height 37
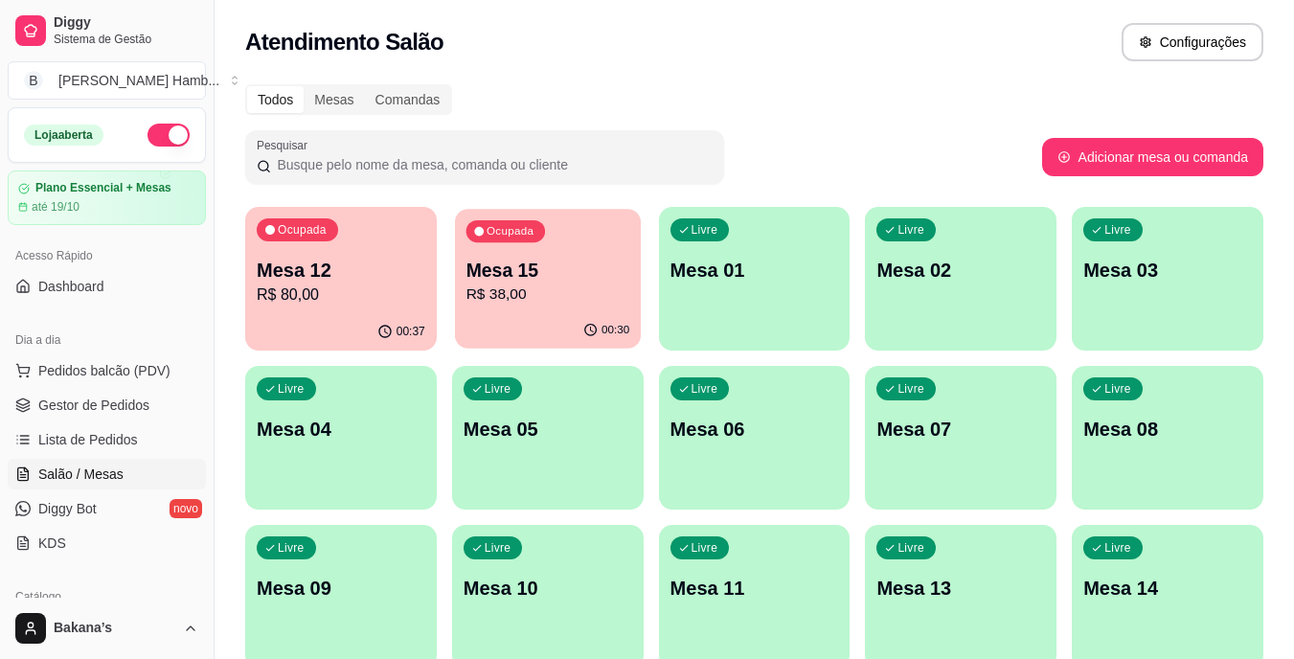
click at [513, 261] on p "Mesa 15" at bounding box center [548, 271] width 164 height 26
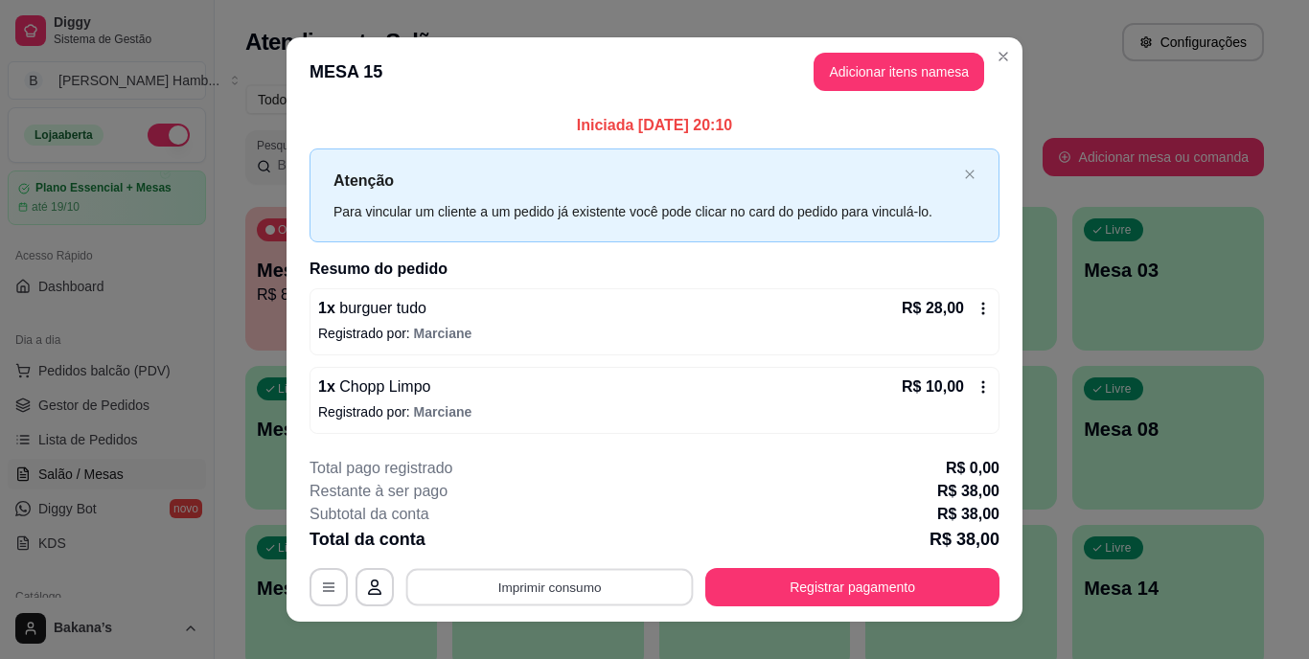
click at [431, 588] on button "Imprimir consumo" at bounding box center [549, 586] width 287 height 37
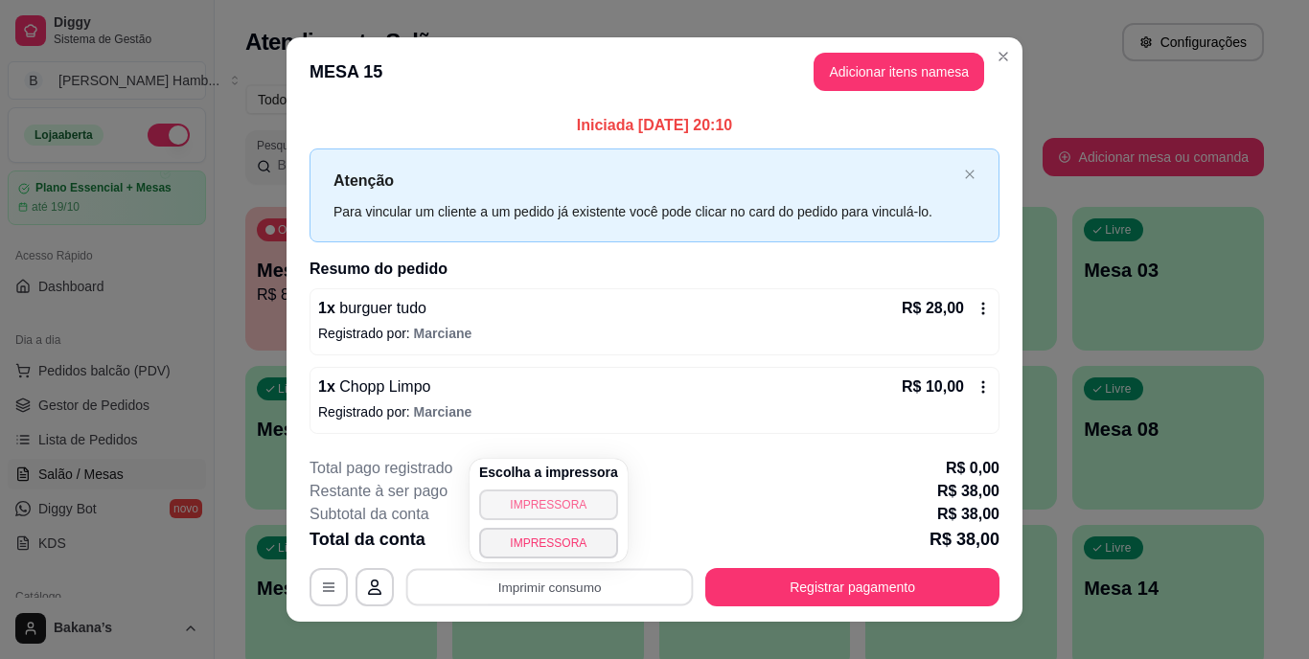
click at [519, 497] on button "IMPRESSORA" at bounding box center [548, 505] width 139 height 31
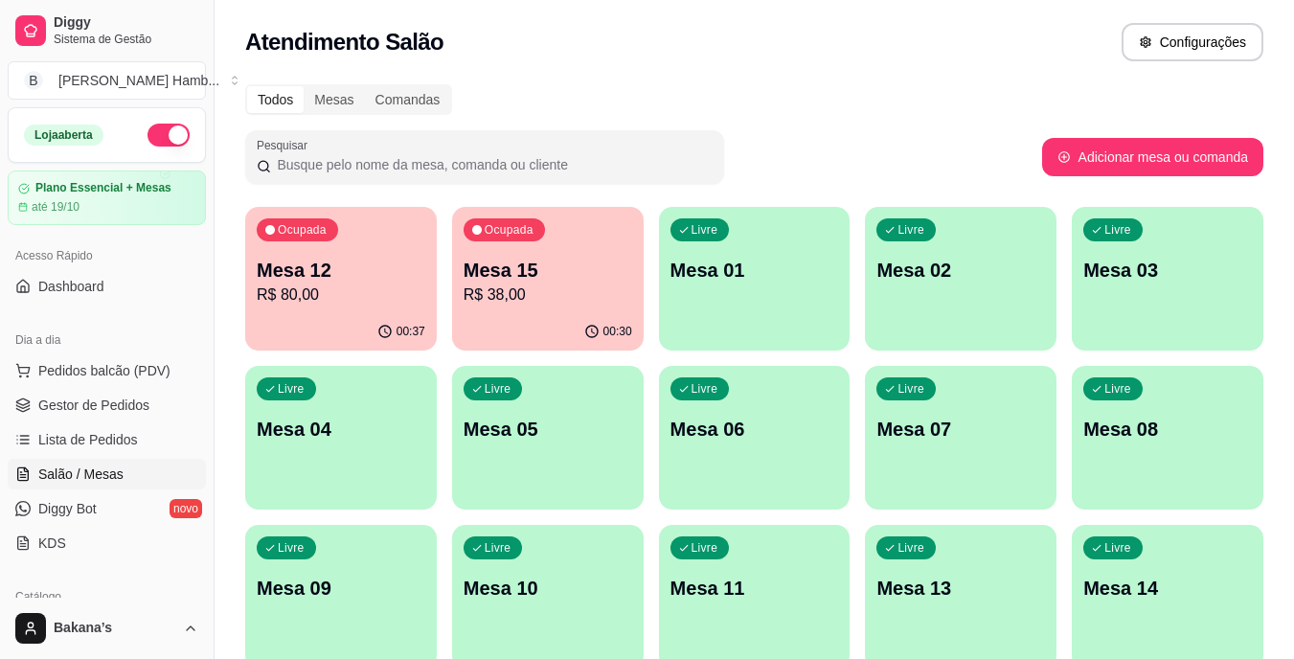
click at [281, 301] on p "R$ 80,00" at bounding box center [341, 295] width 169 height 23
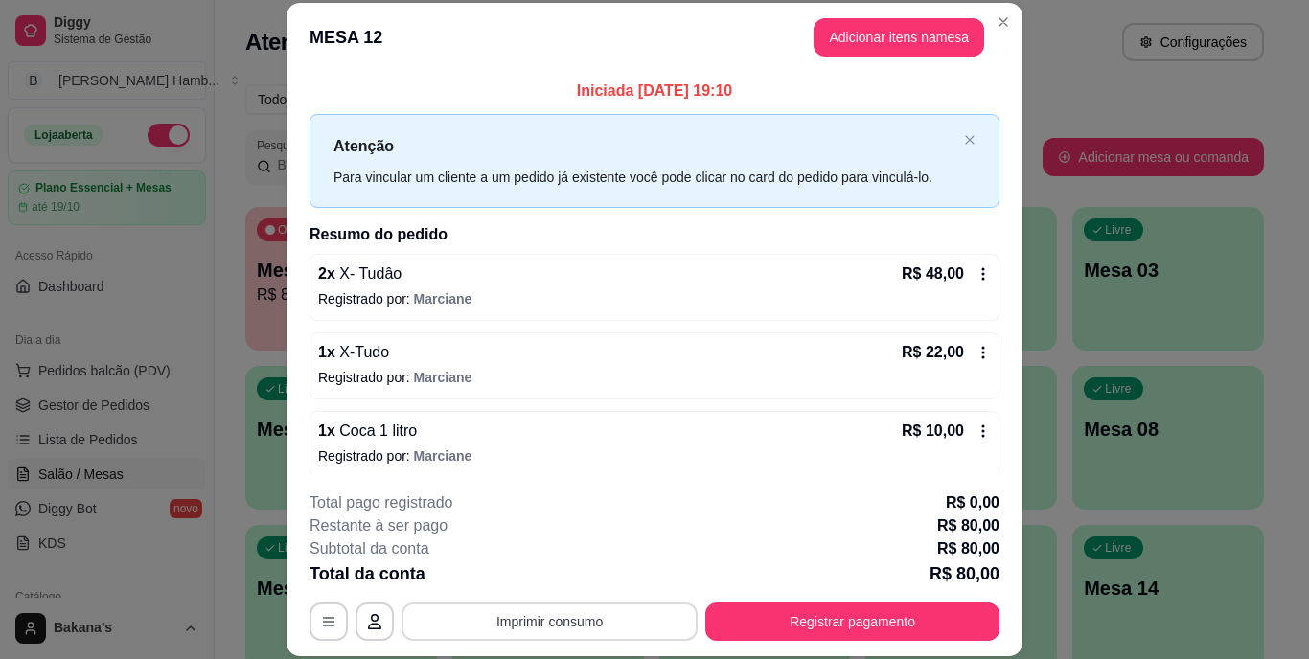
click at [640, 623] on button "Imprimir consumo" at bounding box center [549, 622] width 296 height 38
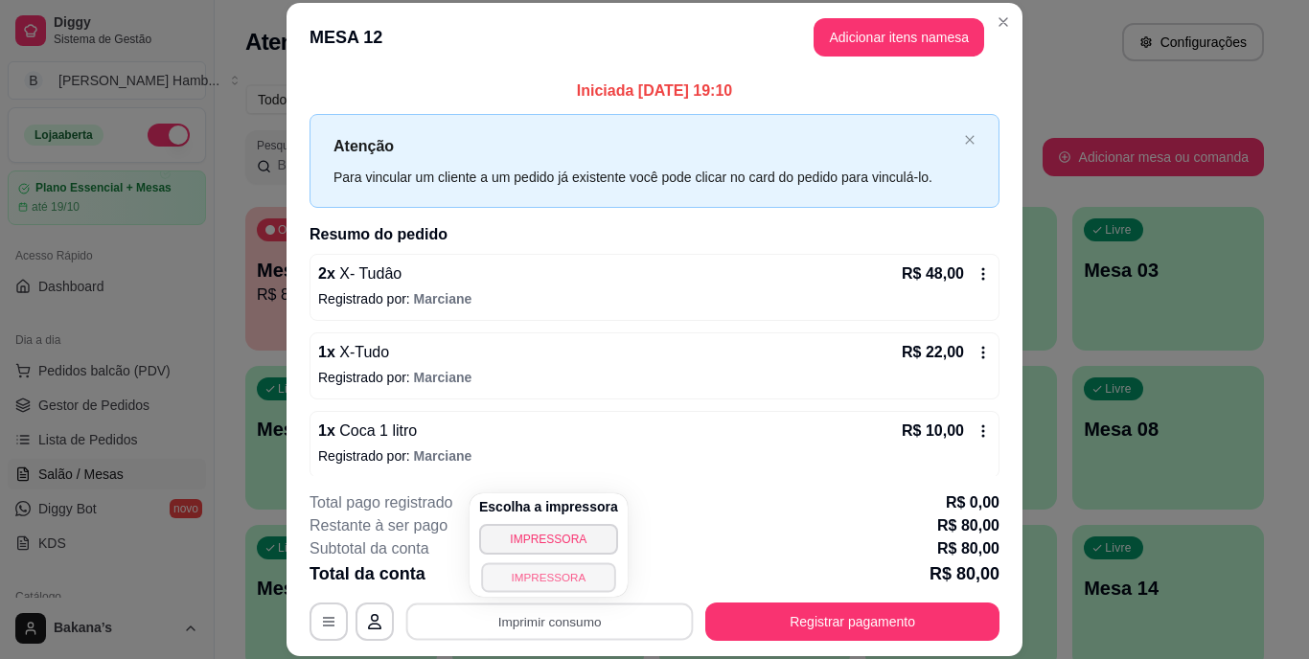
click at [582, 578] on button "IMPRESSORA" at bounding box center [548, 577] width 134 height 30
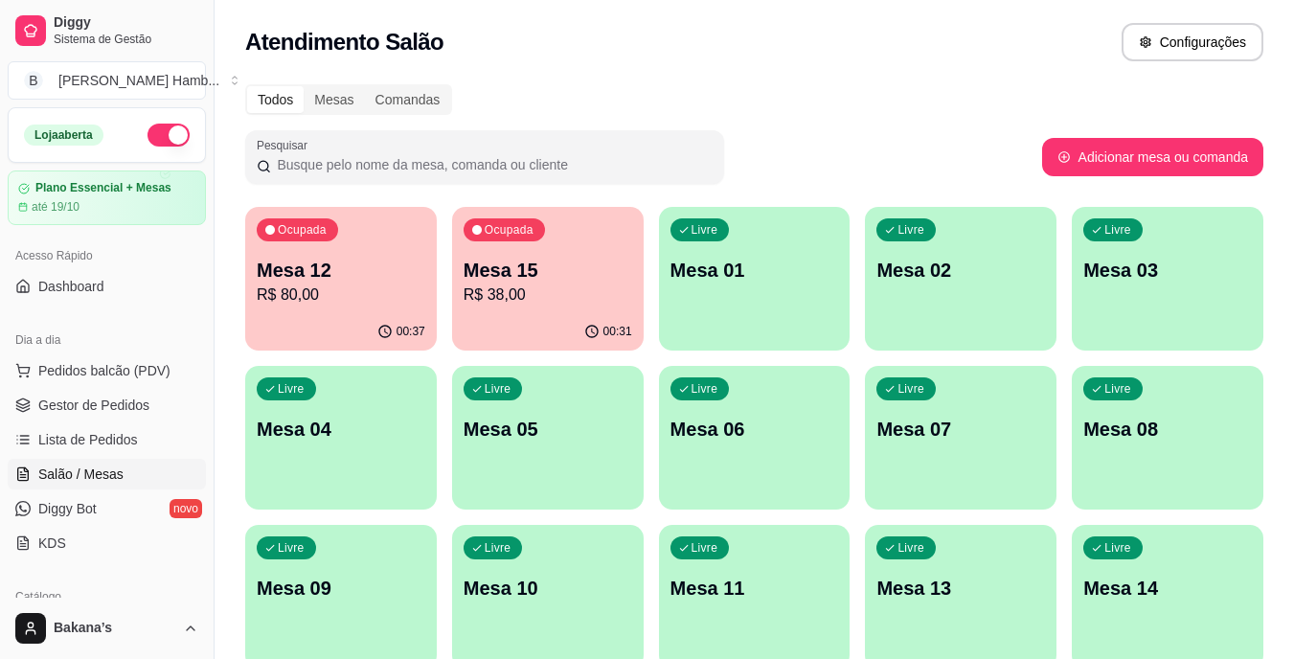
click at [491, 264] on p "Mesa 15" at bounding box center [548, 270] width 169 height 27
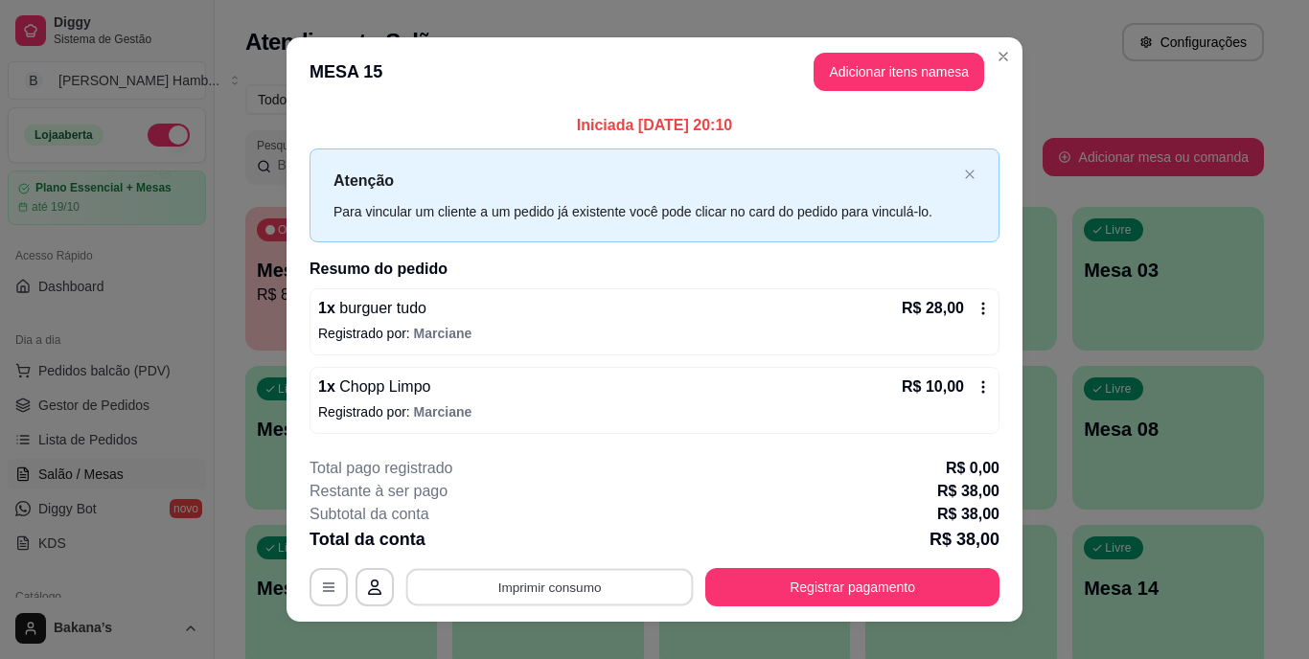
click at [613, 576] on button "Imprimir consumo" at bounding box center [549, 586] width 287 height 37
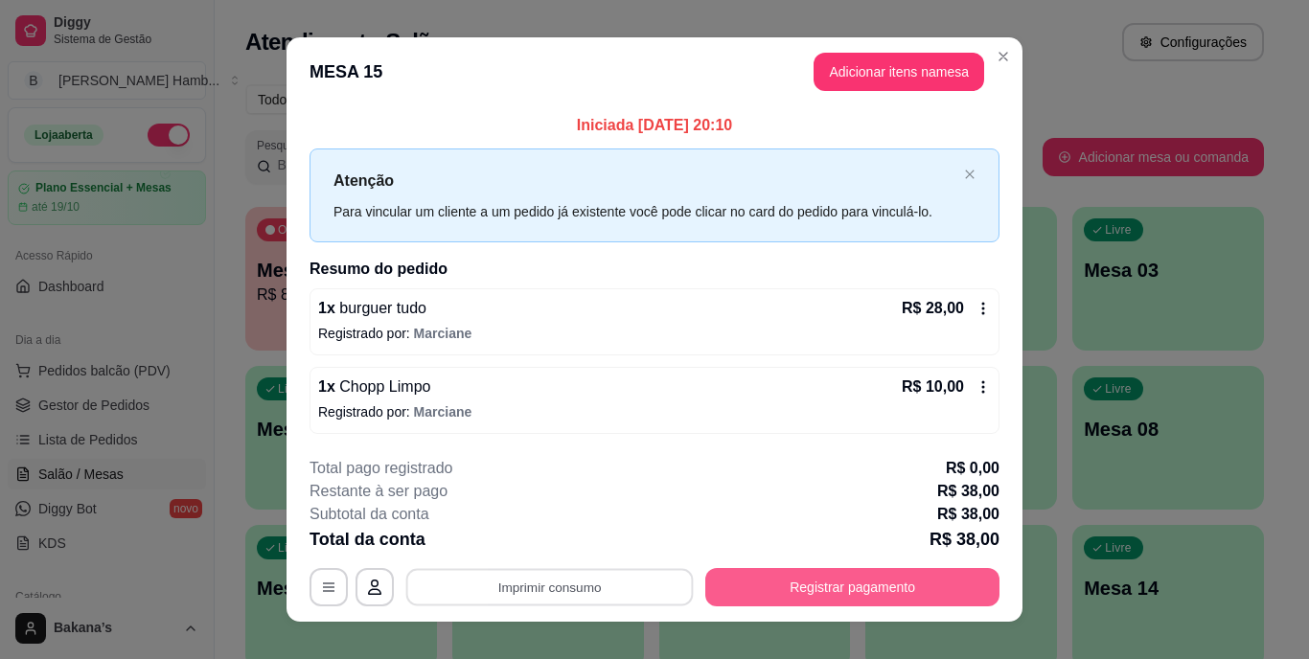
click at [880, 580] on button "Registrar pagamento" at bounding box center [852, 587] width 294 height 38
click at [775, 585] on button "Registrar pagamento" at bounding box center [852, 587] width 294 height 38
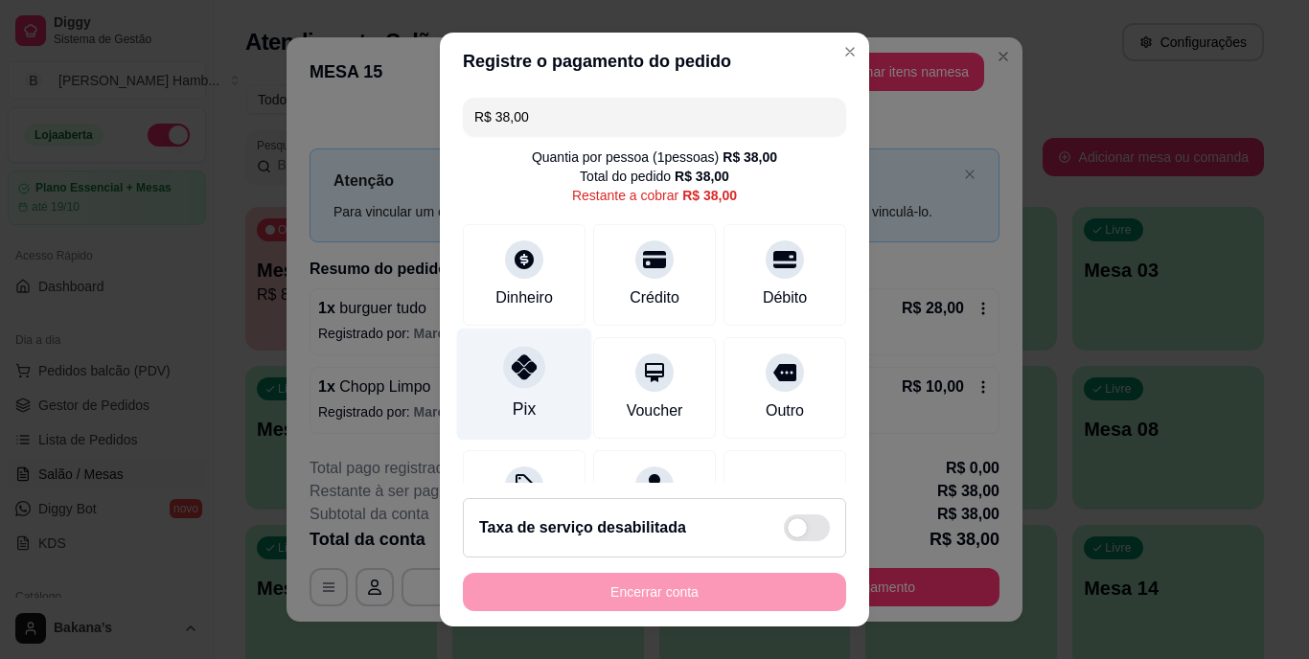
click at [509, 386] on div at bounding box center [524, 368] width 42 height 42
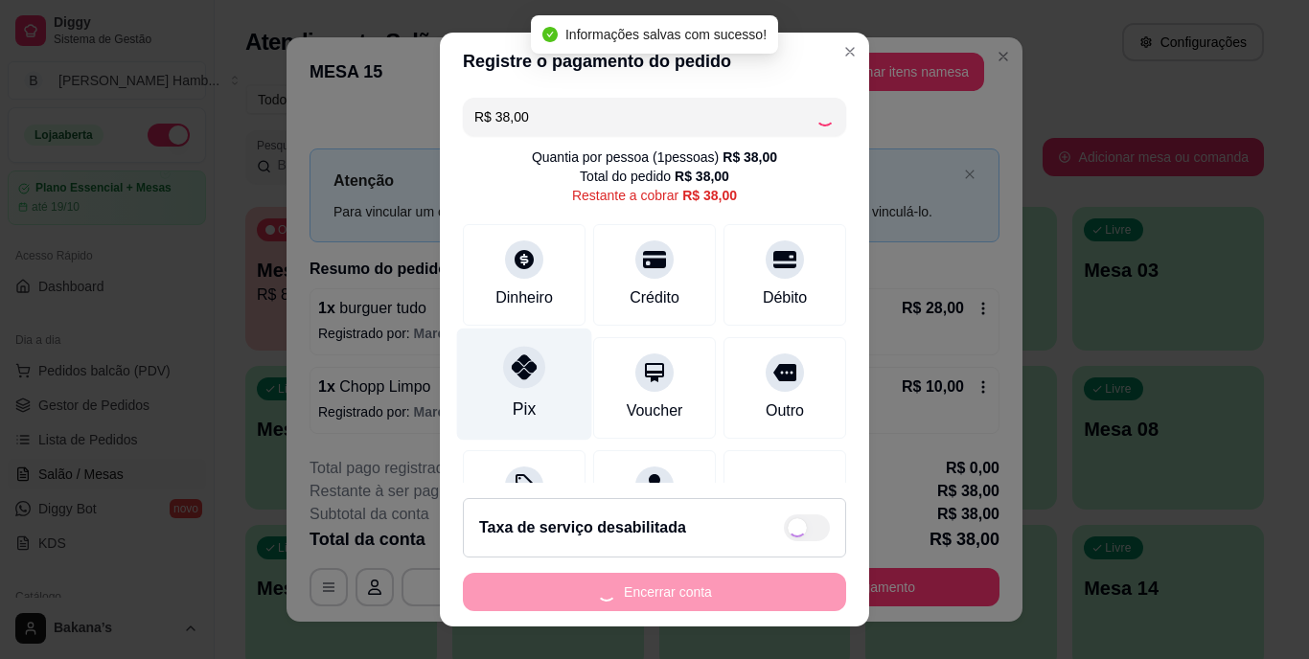
type input "R$ 0,00"
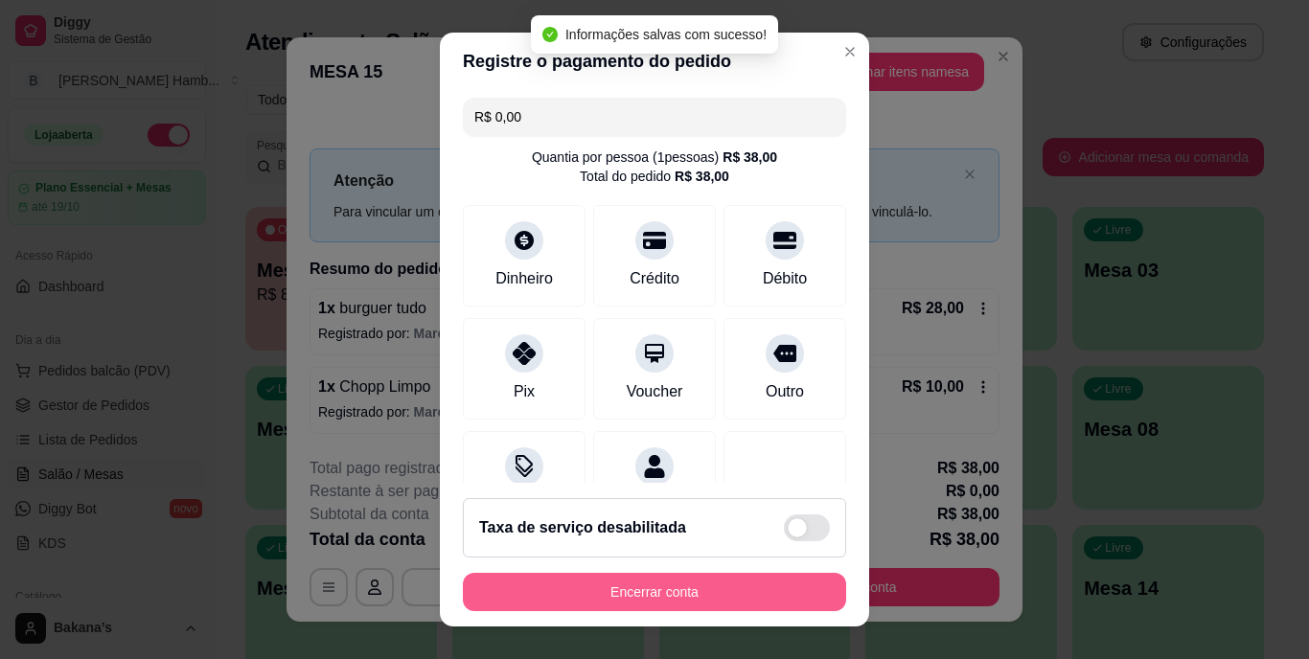
click at [625, 588] on button "Encerrar conta" at bounding box center [654, 592] width 383 height 38
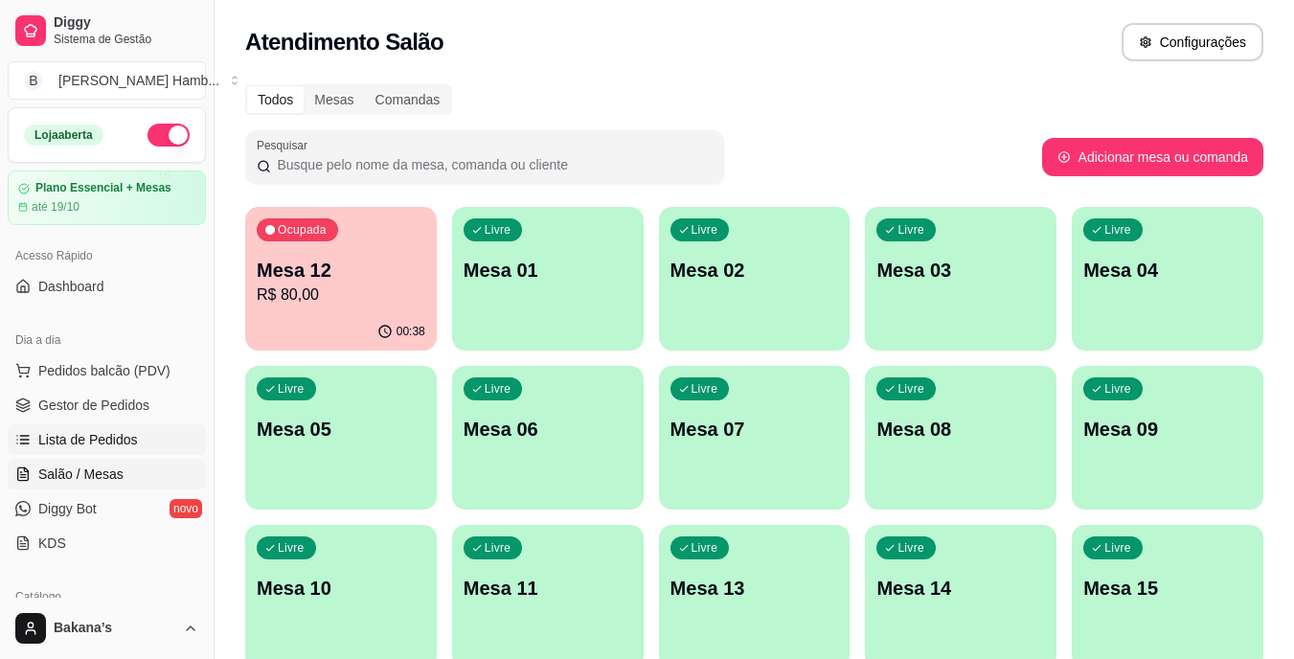
click at [135, 437] on link "Lista de Pedidos" at bounding box center [107, 439] width 198 height 31
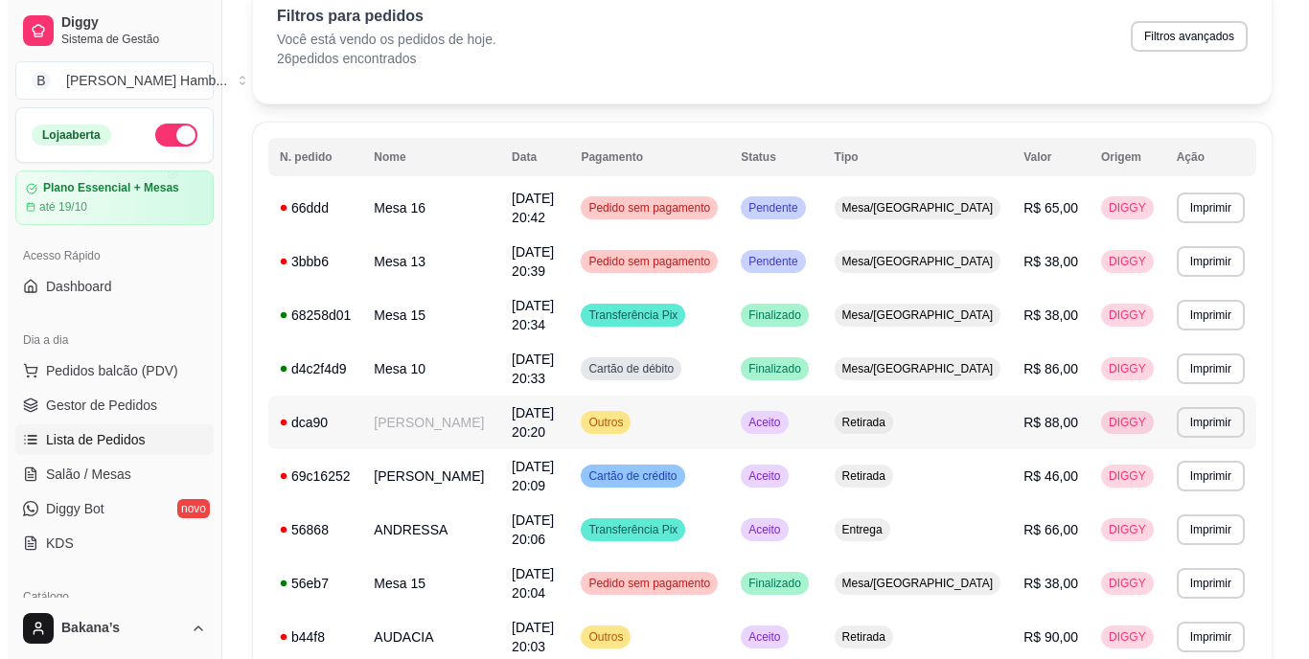
scroll to position [287, 0]
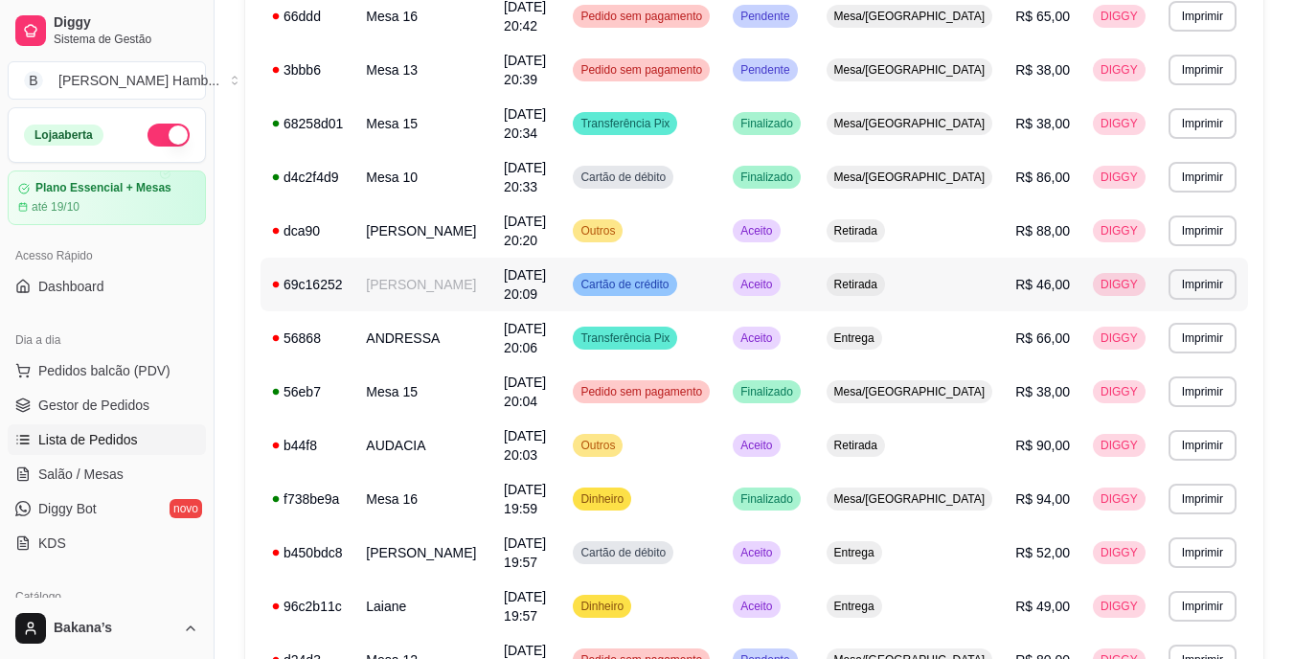
click at [460, 290] on td "Vitoria Reis" at bounding box center [423, 285] width 138 height 54
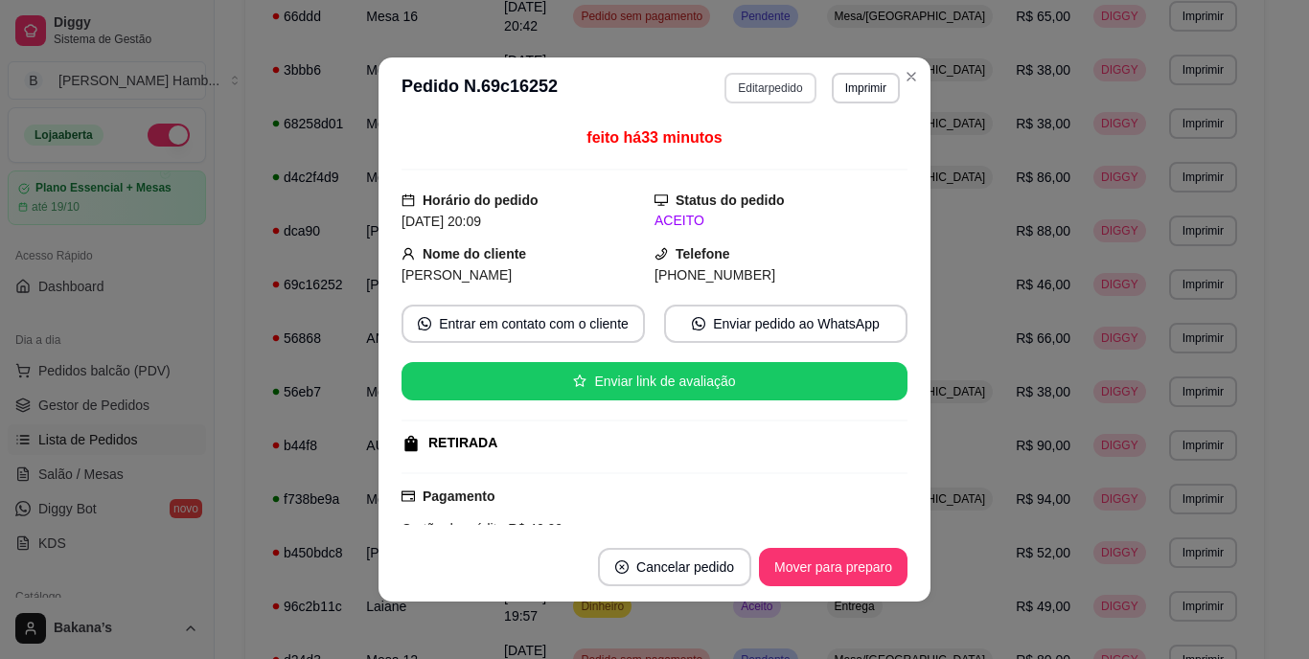
click at [744, 82] on button "Editar pedido" at bounding box center [769, 88] width 91 height 31
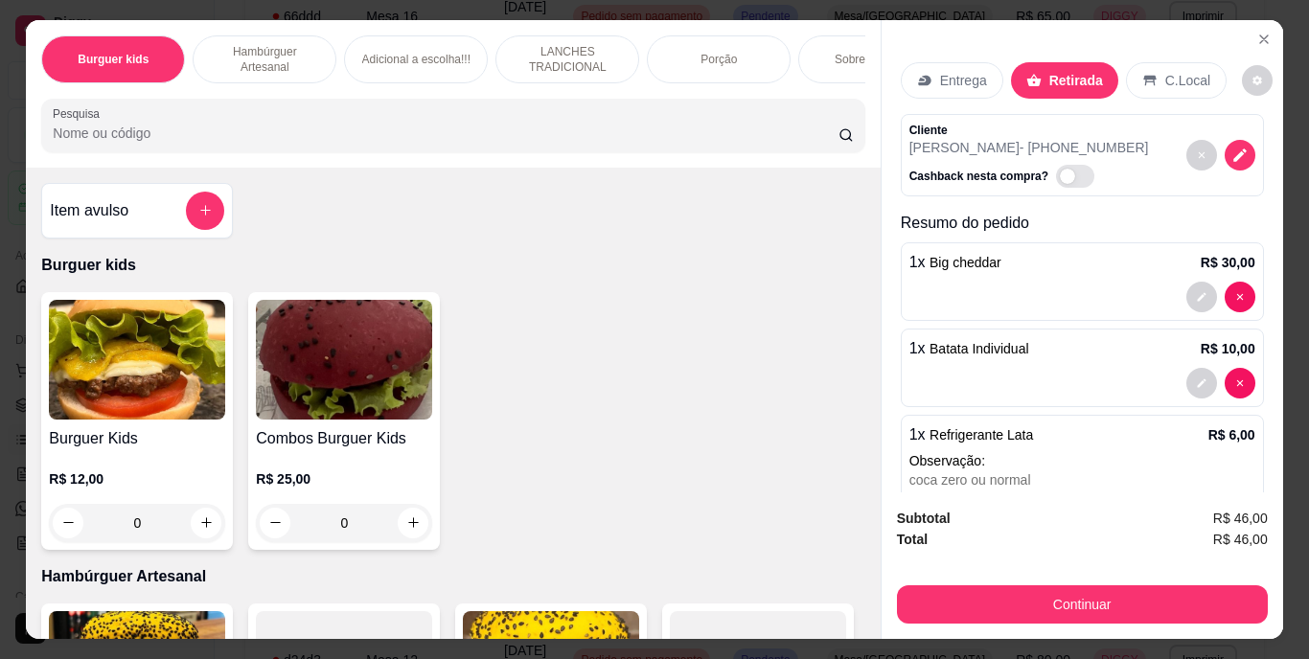
click at [815, 40] on div "Sobremesa !!!" at bounding box center [870, 59] width 144 height 48
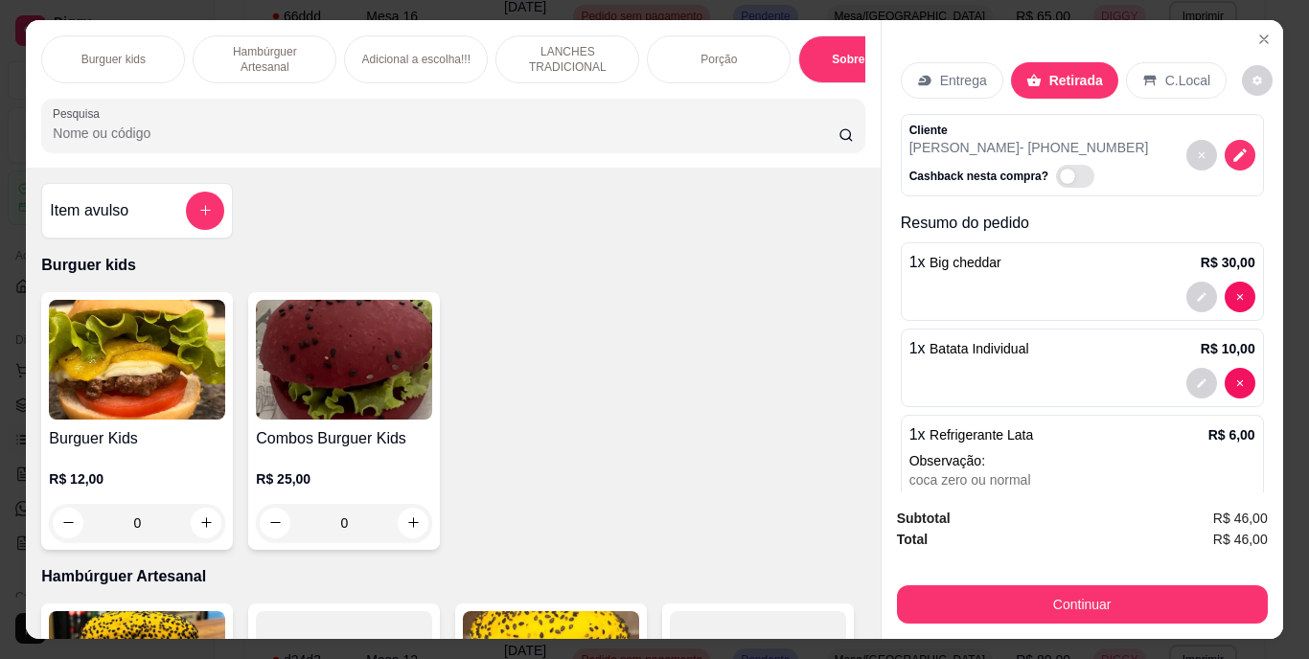
scroll to position [49, 0]
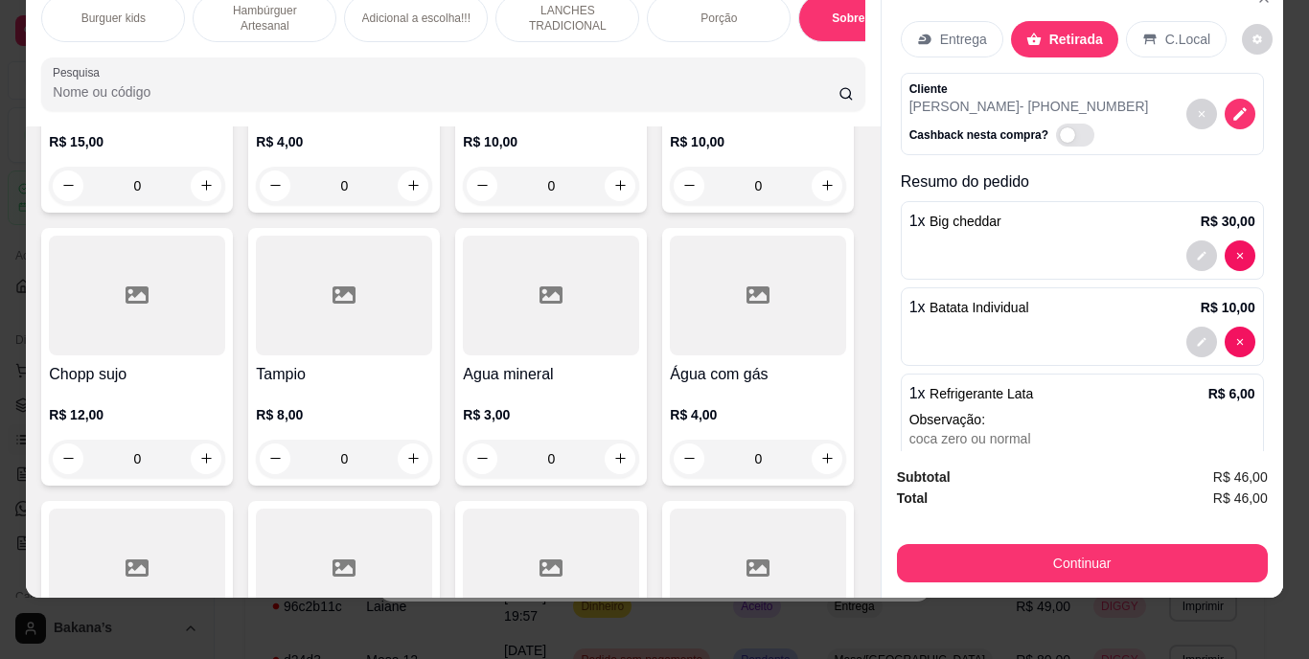
type input "1"
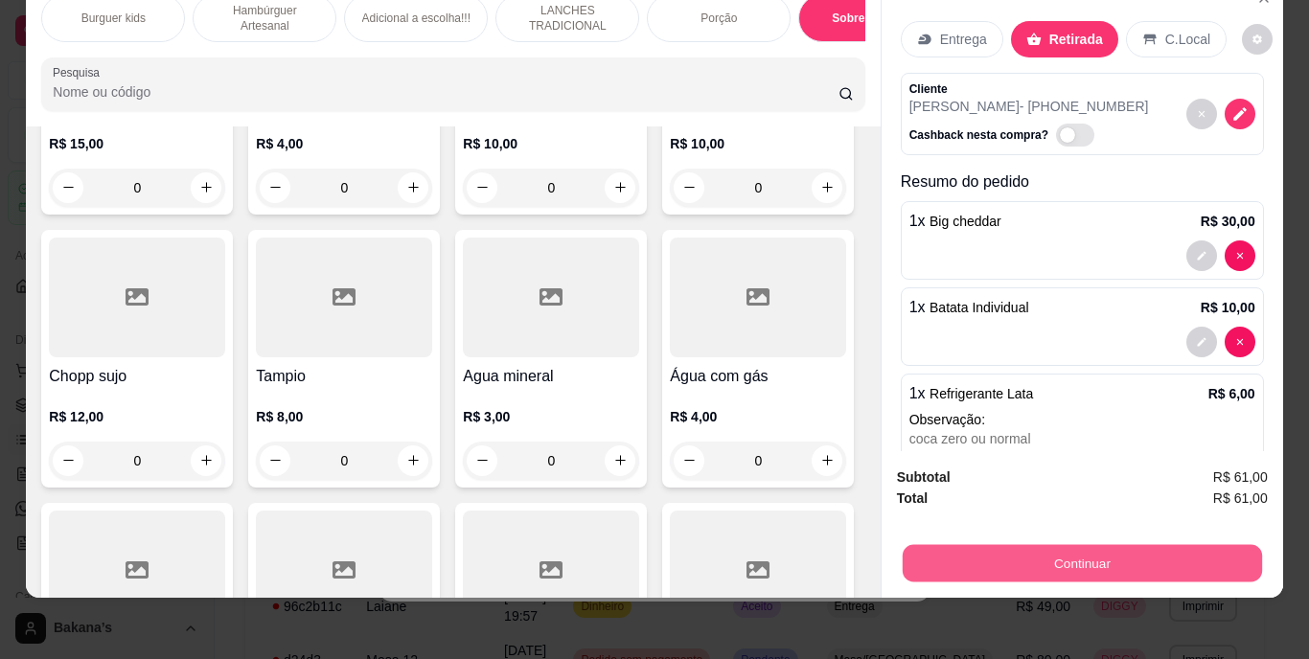
click at [1152, 548] on button "Continuar" at bounding box center [1080, 563] width 359 height 37
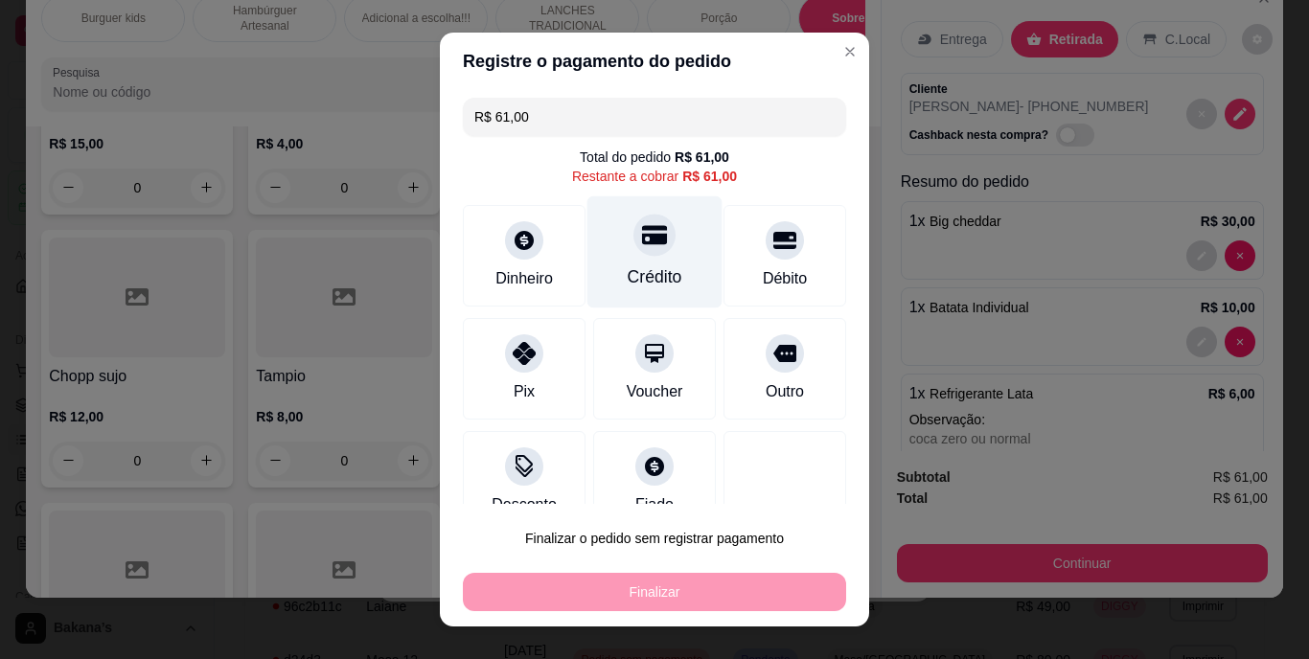
click at [636, 275] on div "Crédito" at bounding box center [654, 277] width 55 height 25
type input "R$ 0,00"
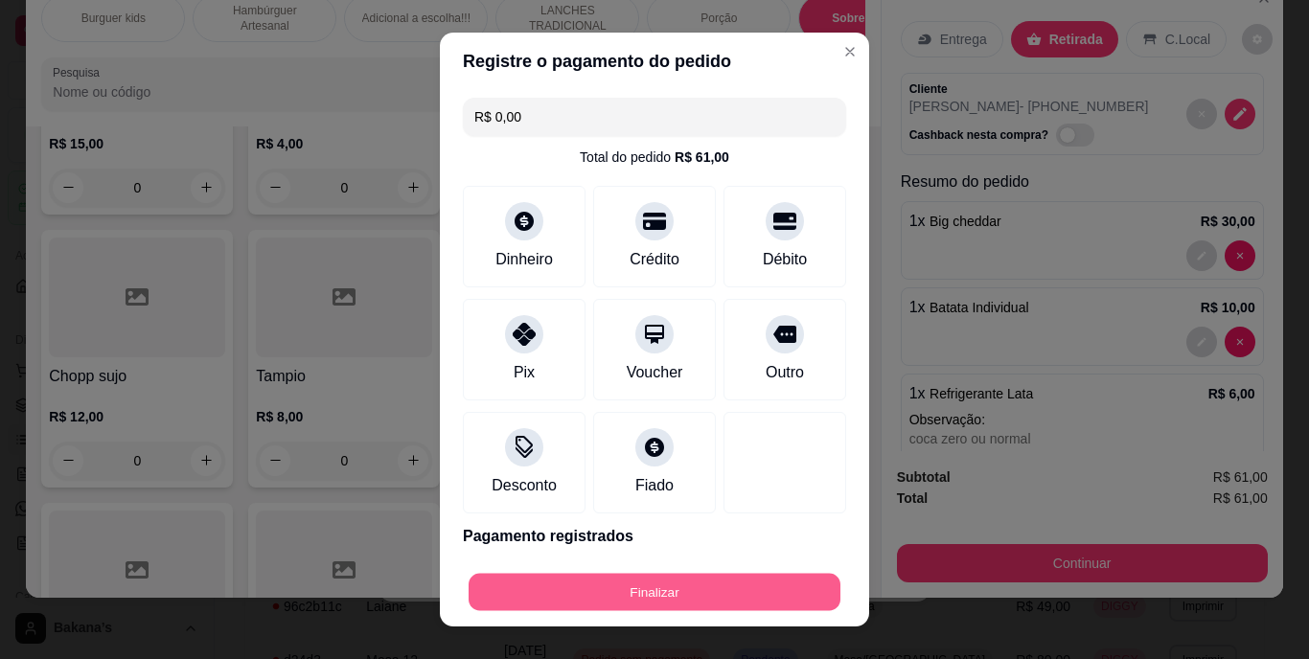
click at [700, 575] on button "Finalizar" at bounding box center [654, 591] width 372 height 37
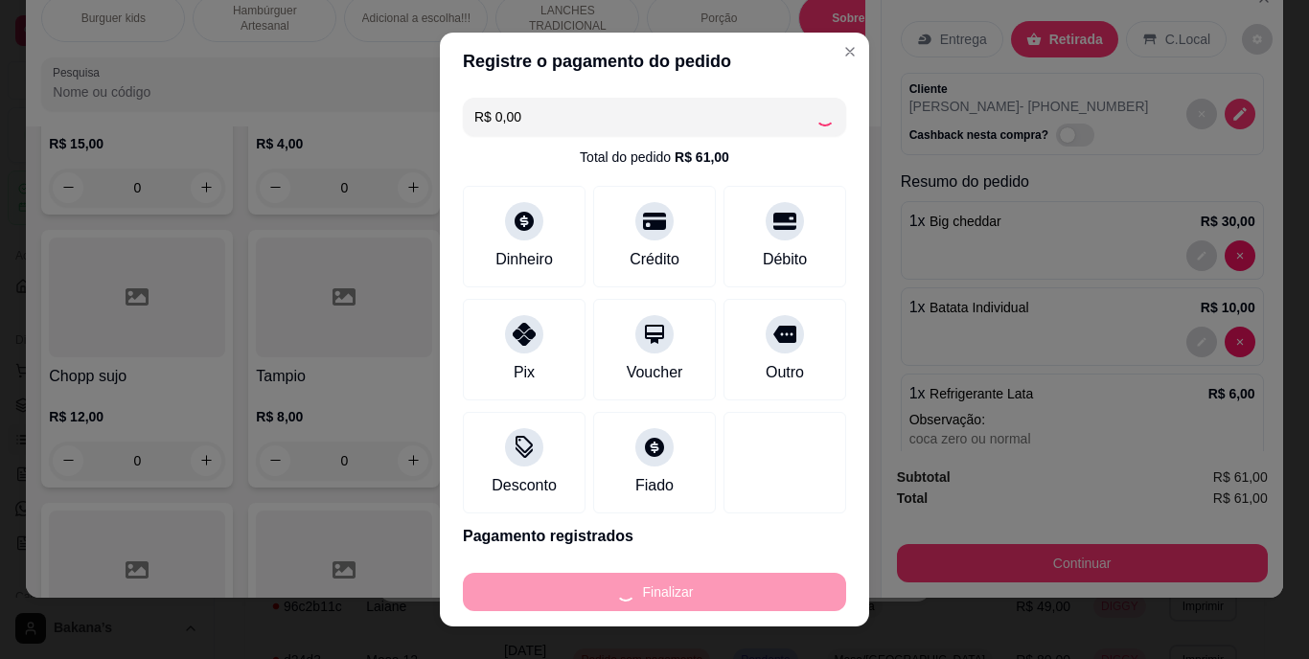
type input "0"
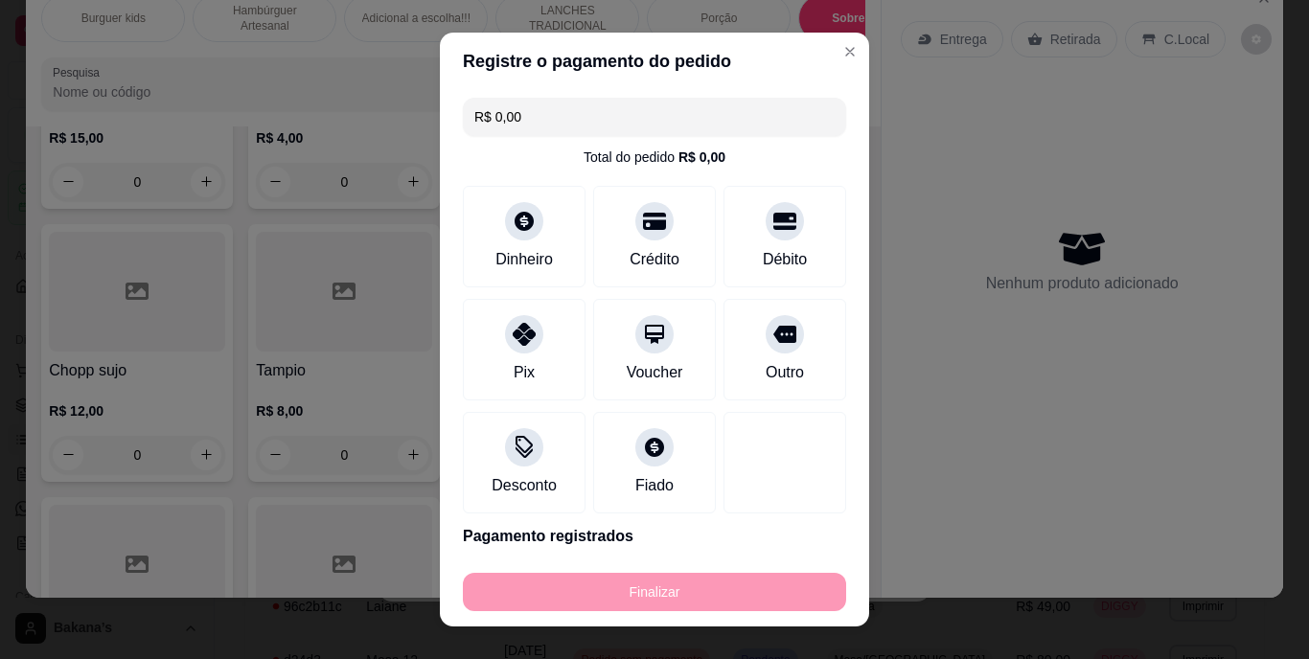
type input "-R$ 61,00"
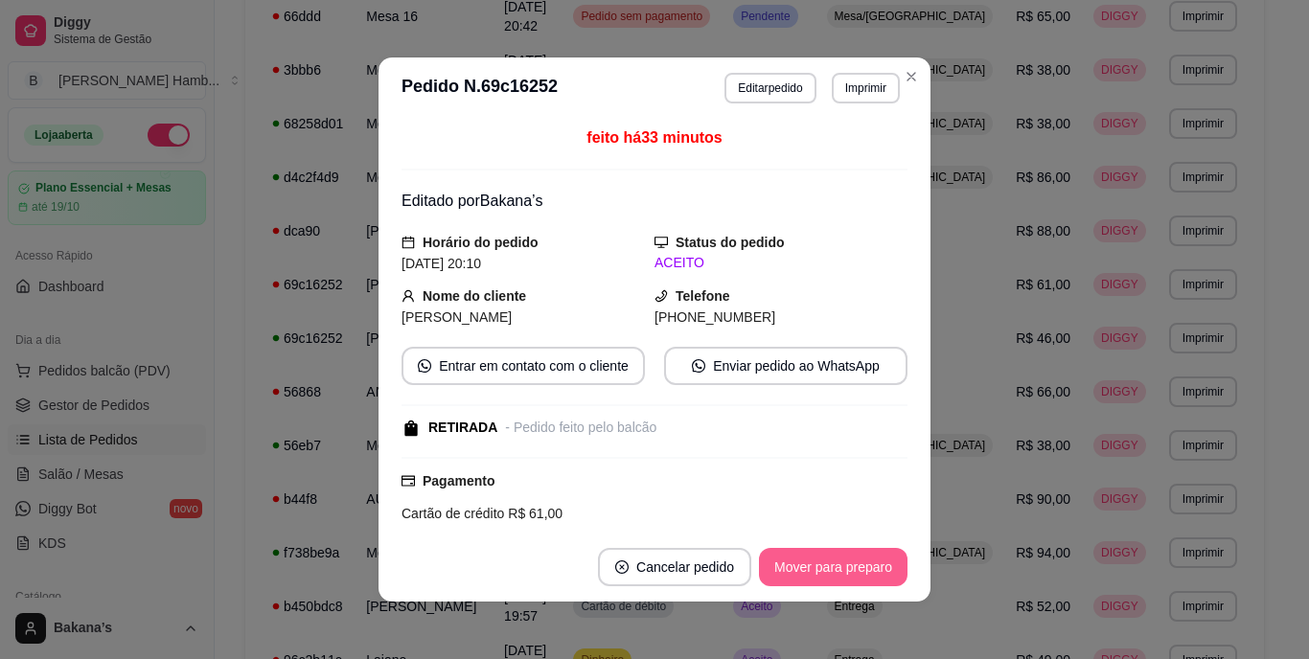
click at [791, 559] on button "Mover para preparo" at bounding box center [833, 567] width 148 height 38
click at [849, 562] on button "Mover para retirada disponível" at bounding box center [800, 567] width 205 height 37
click at [849, 562] on button "Mover para finalizado" at bounding box center [827, 567] width 159 height 38
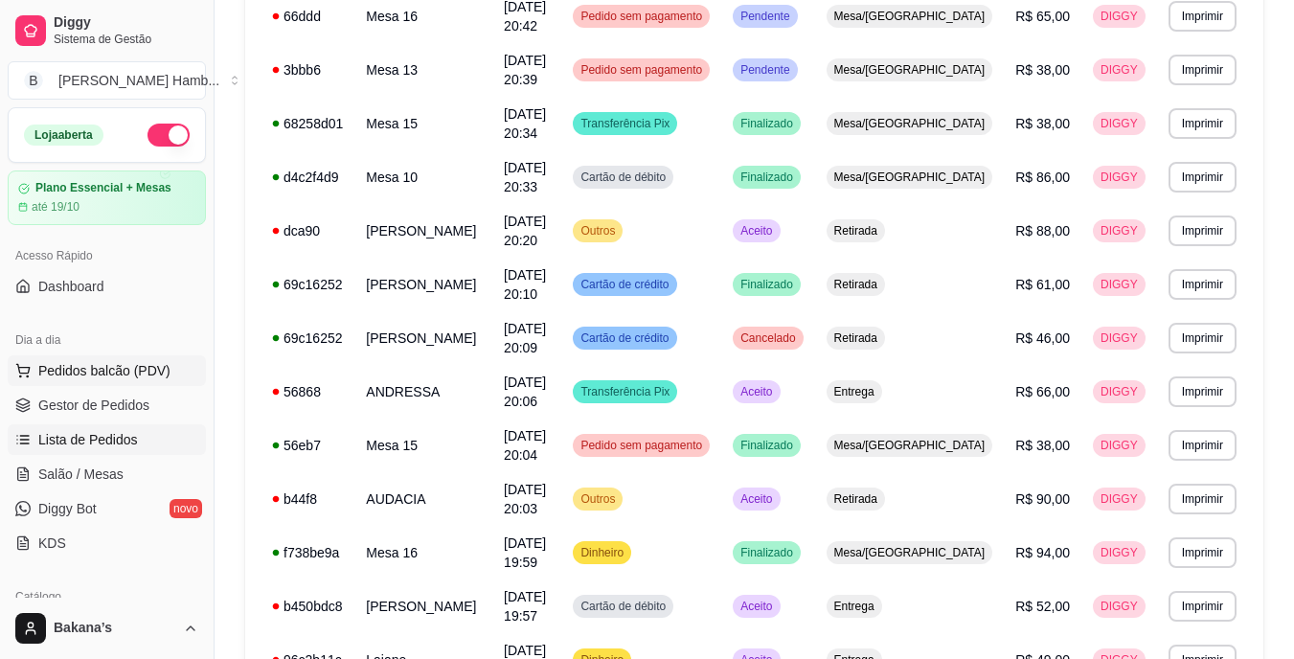
click at [105, 369] on span "Pedidos balcão (PDV)" at bounding box center [104, 370] width 132 height 19
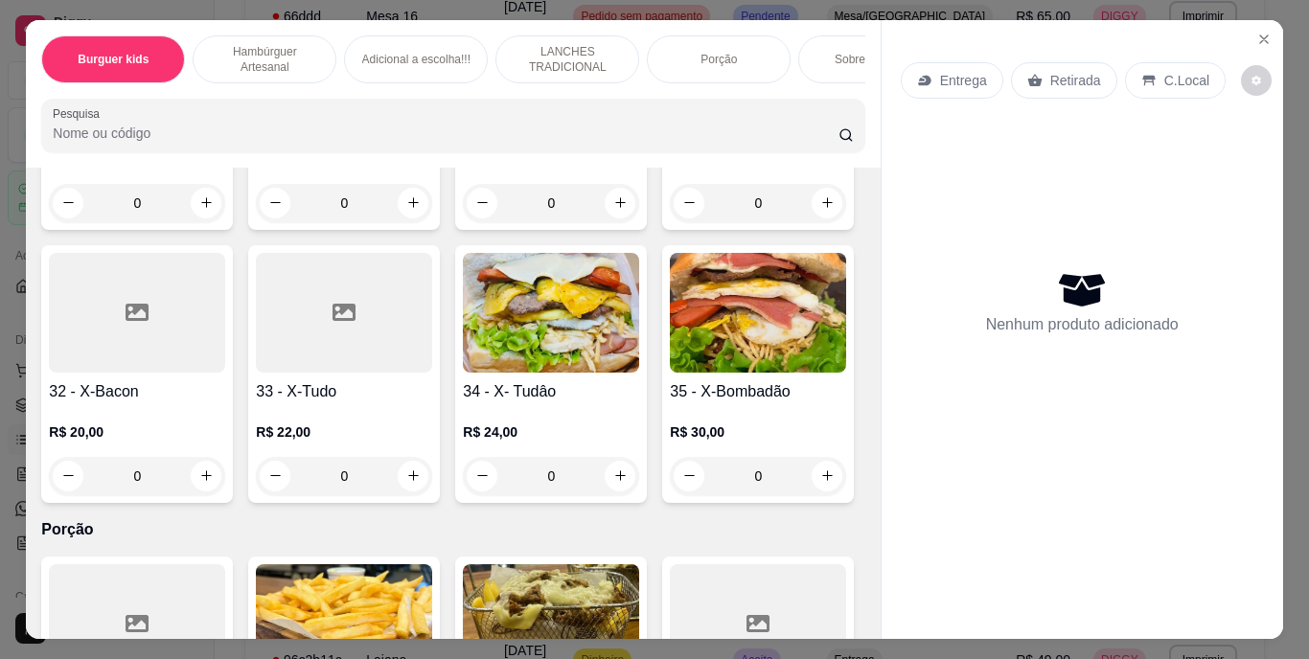
scroll to position [3449, 0]
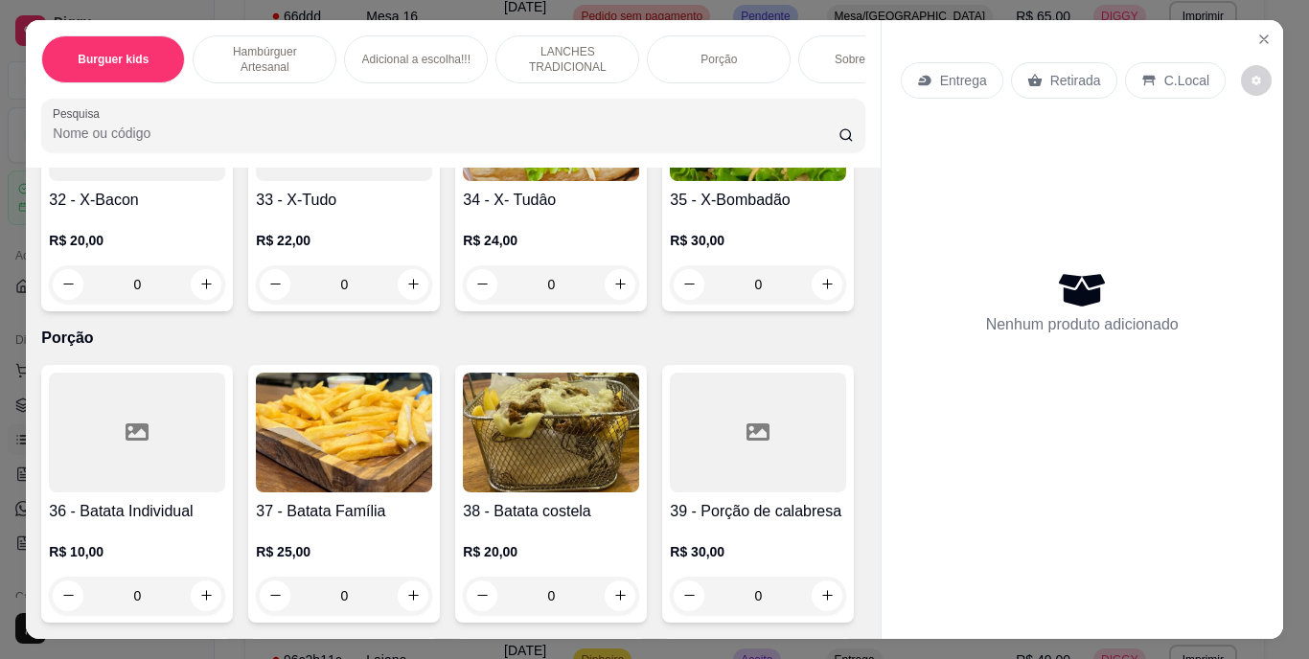
click at [214, 18] on icon "increase-product-quantity" at bounding box center [206, 11] width 14 height 14
type input "1"
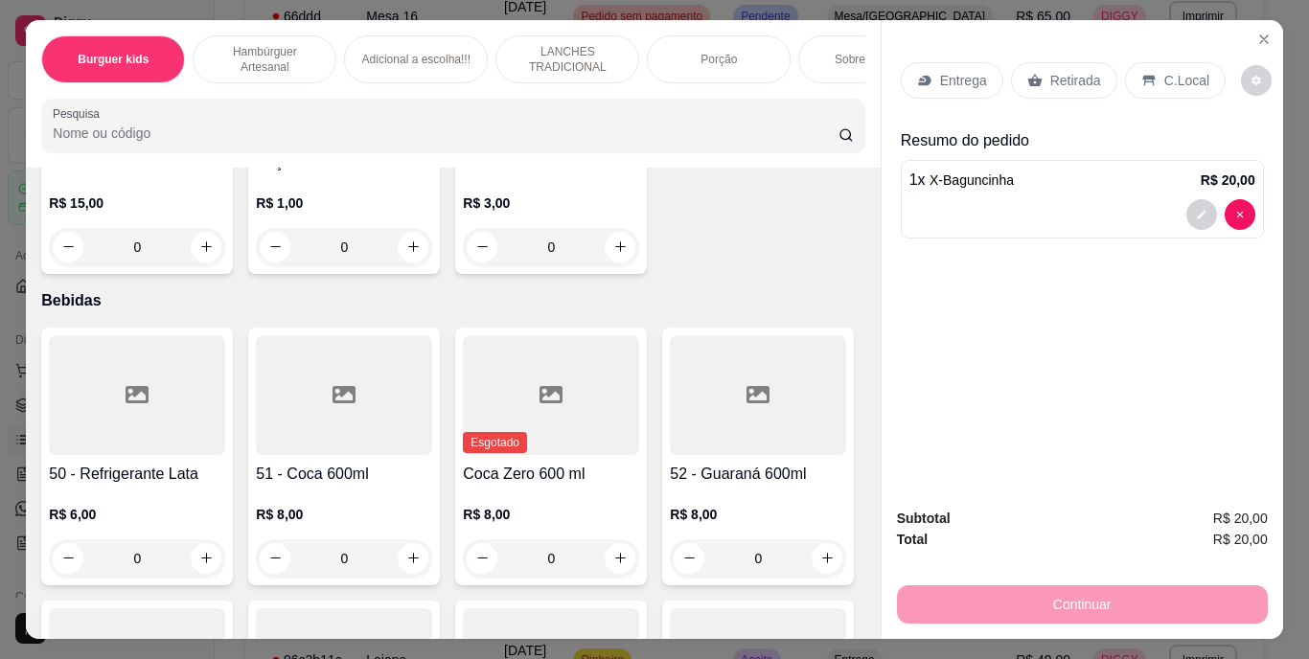
scroll to position [4598, 0]
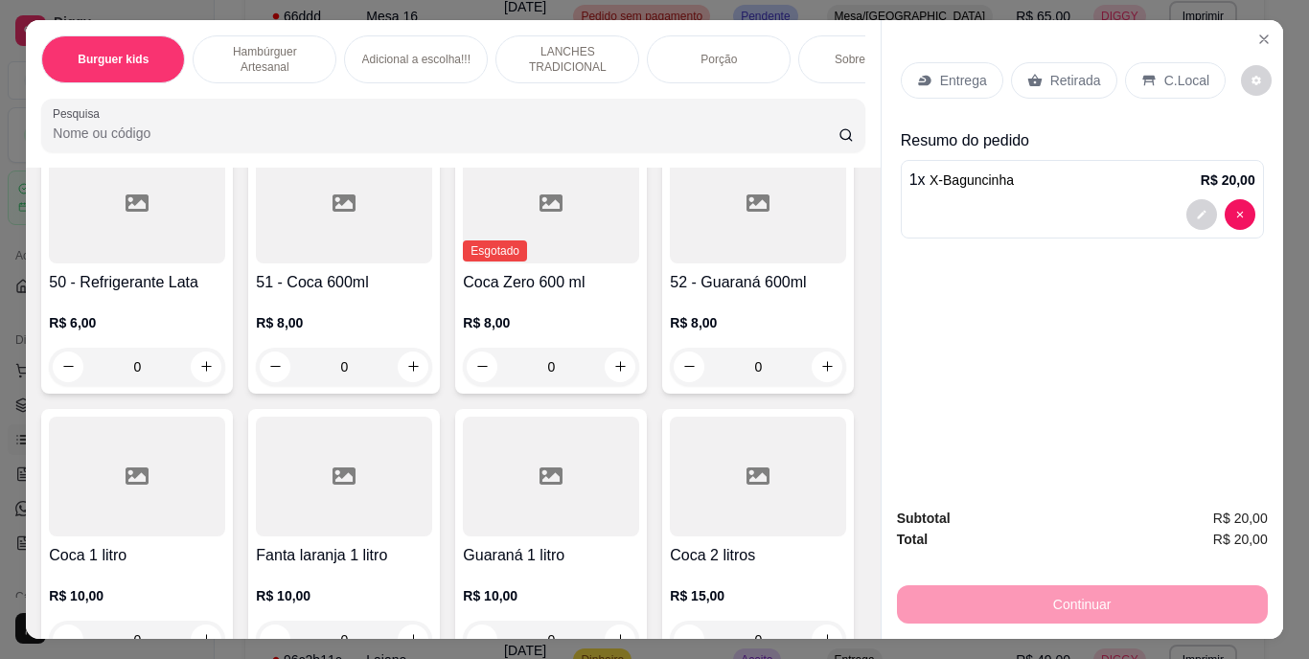
type input "1"
click at [969, 71] on p "Entrega" at bounding box center [963, 80] width 47 height 19
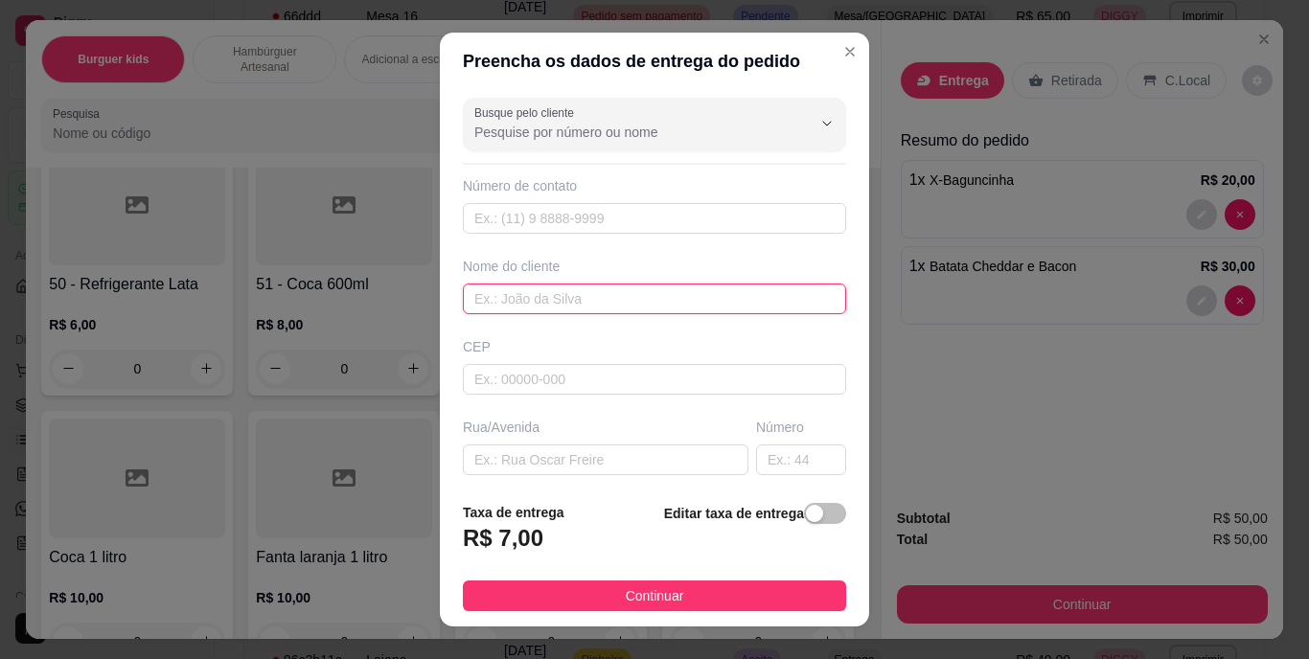
click at [718, 296] on input "text" at bounding box center [654, 299] width 383 height 31
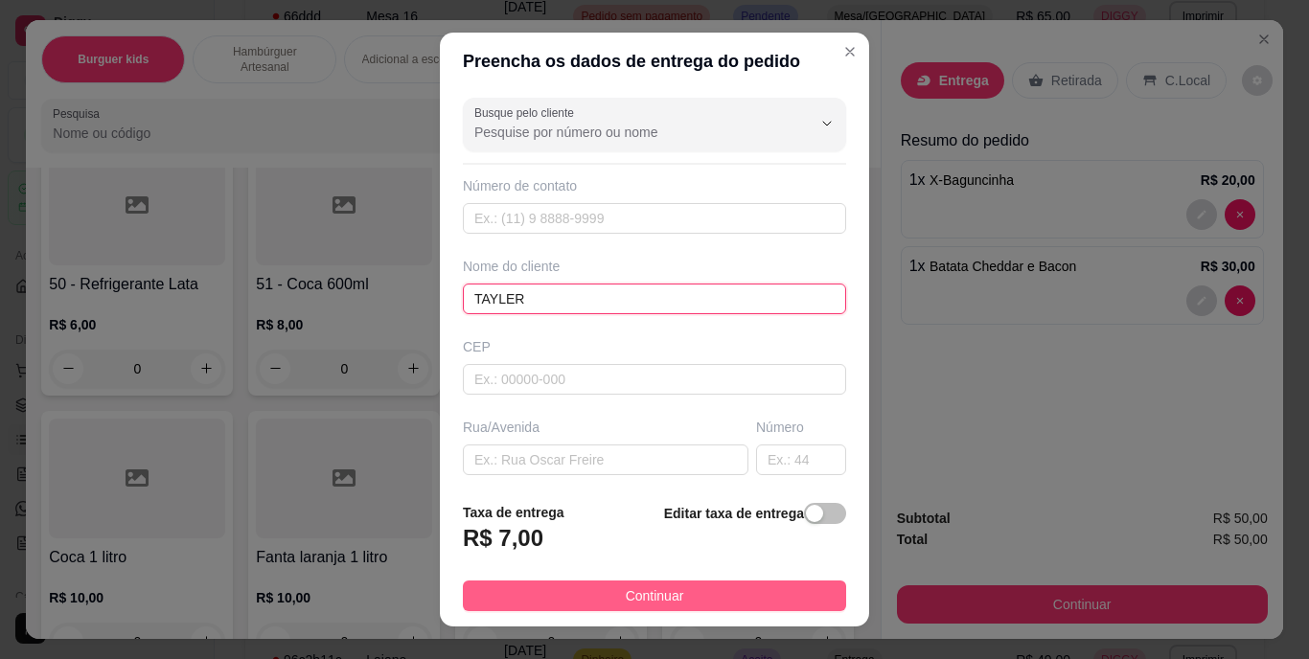
type input "TAYLER"
click at [682, 598] on button "Continuar" at bounding box center [654, 596] width 383 height 31
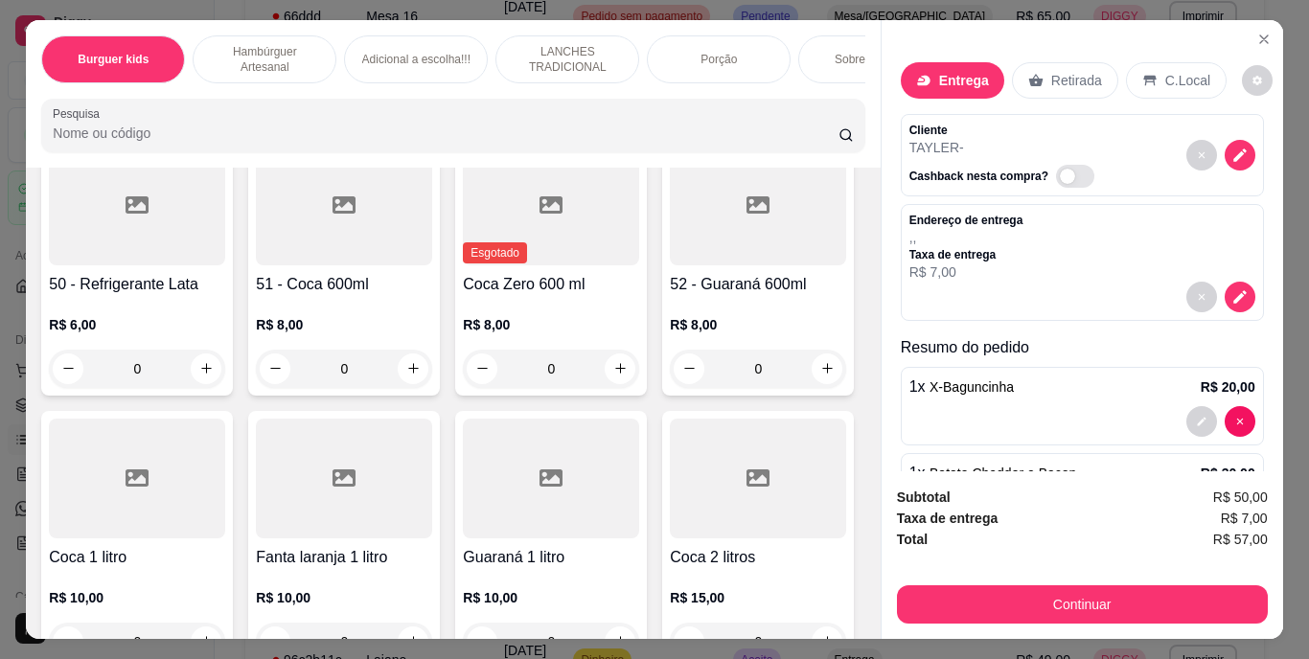
scroll to position [86, 0]
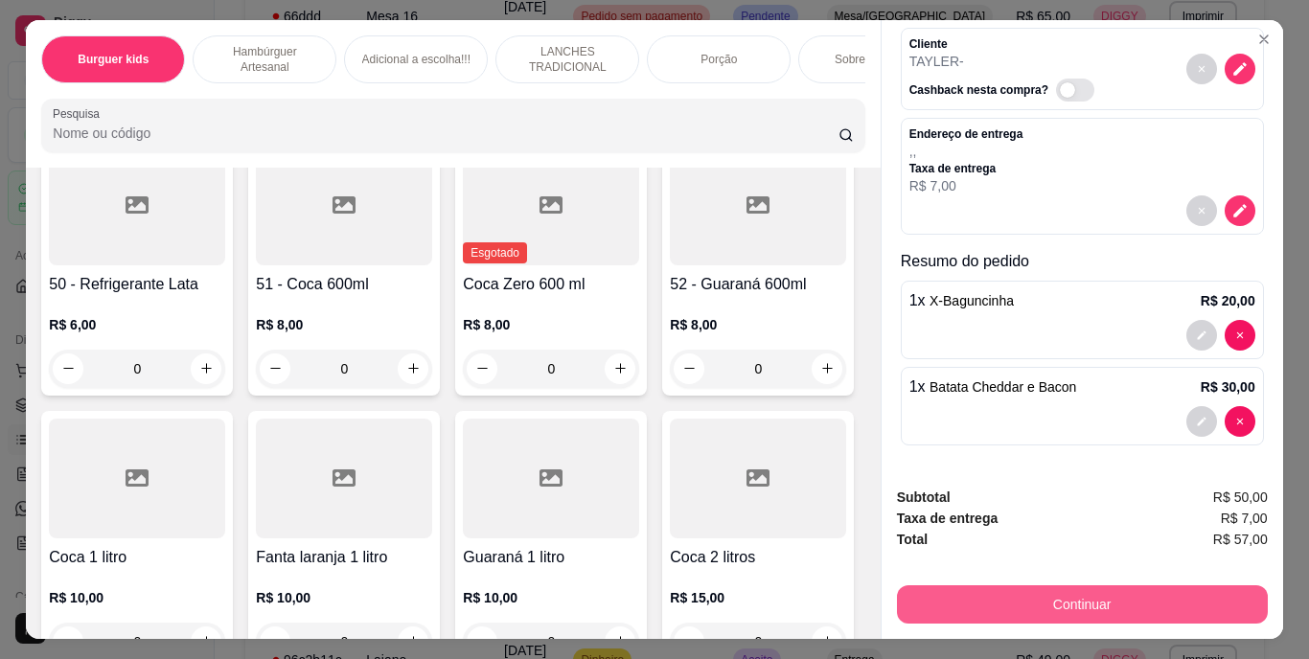
click at [999, 594] on button "Continuar" at bounding box center [1082, 604] width 371 height 38
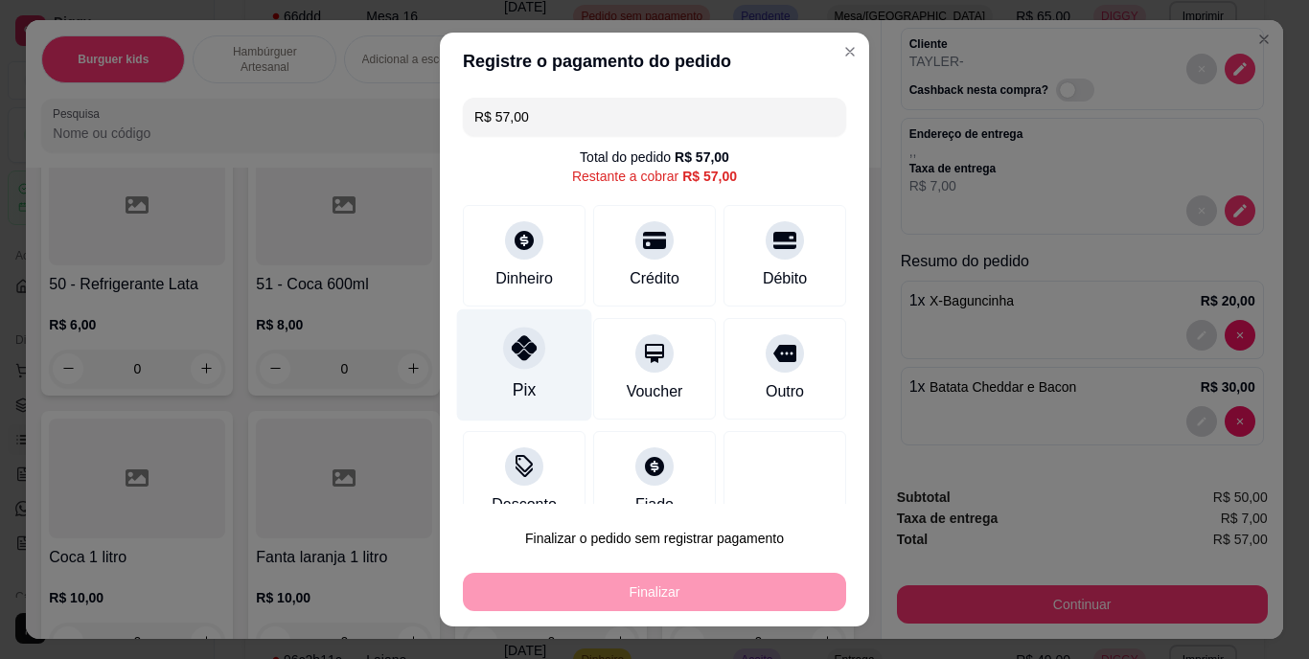
click at [519, 356] on icon at bounding box center [524, 348] width 25 height 25
type input "R$ 0,00"
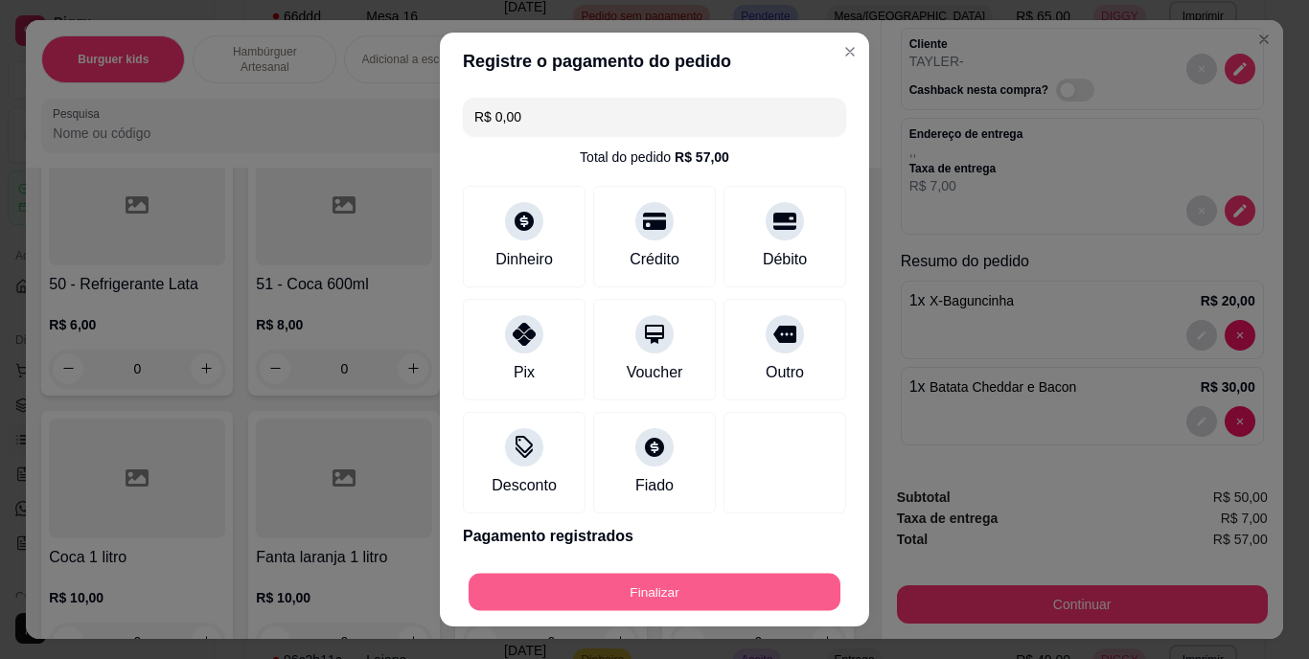
click at [660, 592] on button "Finalizar" at bounding box center [654, 591] width 372 height 37
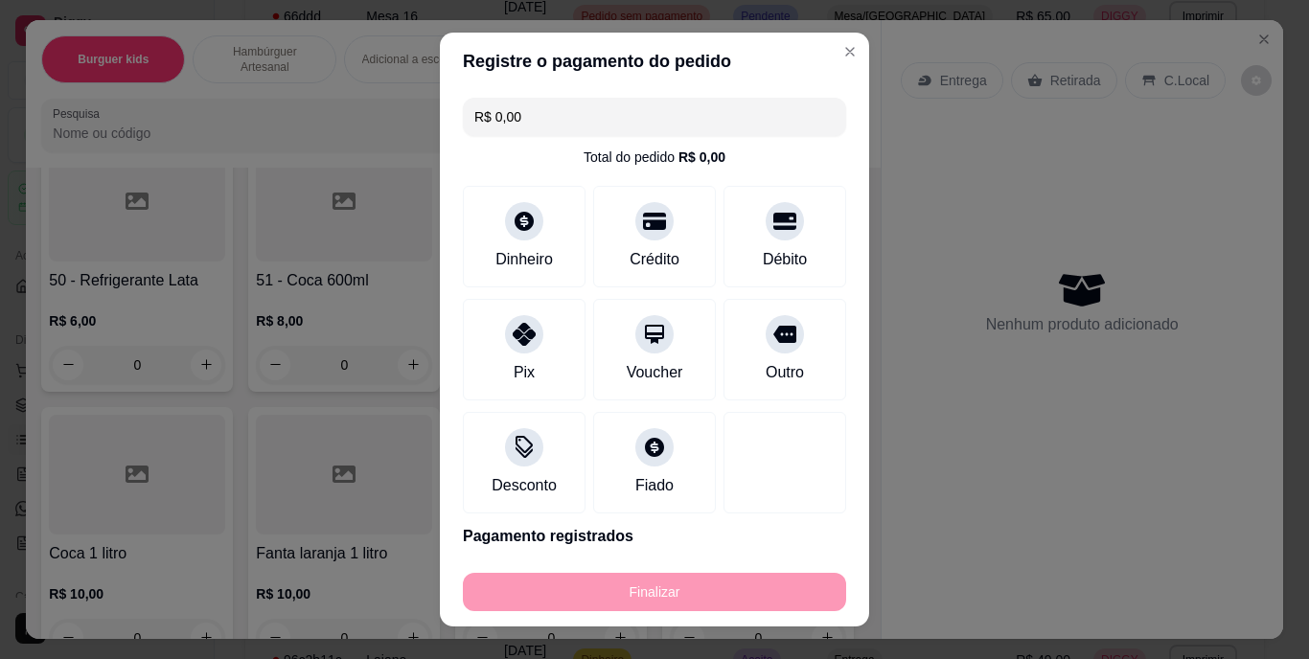
type input "0"
type input "-R$ 57,00"
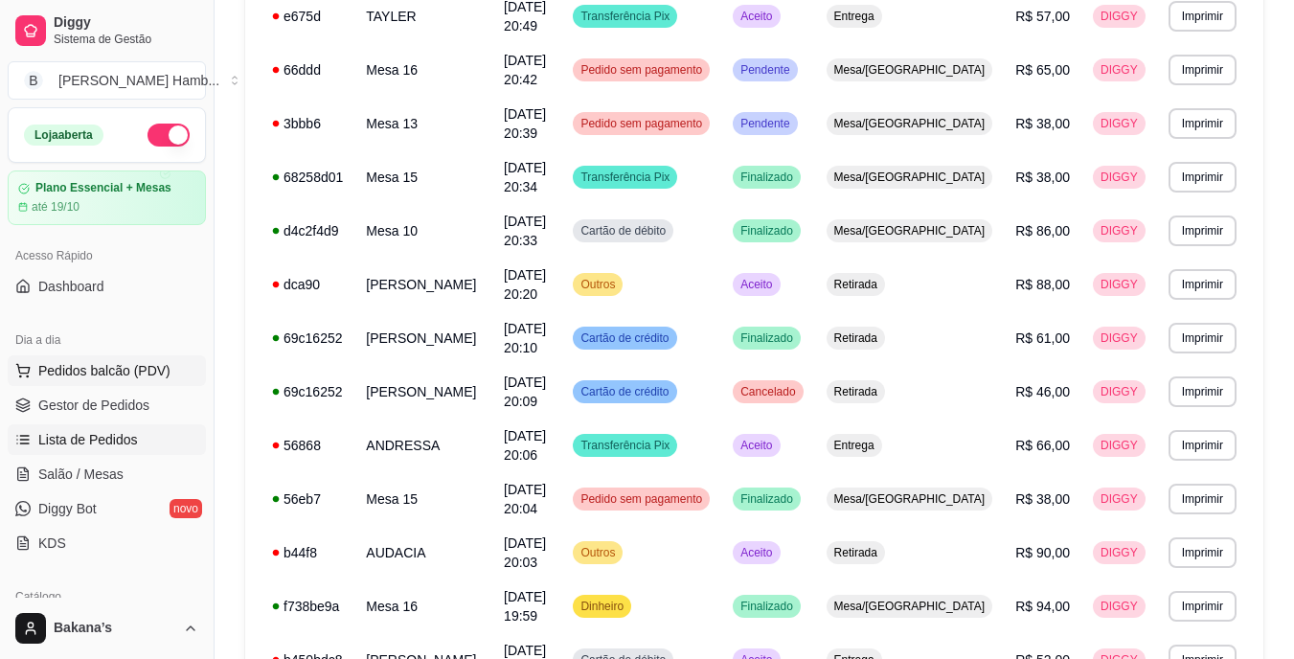
click at [101, 366] on span "Pedidos balcão (PDV)" at bounding box center [104, 370] width 132 height 19
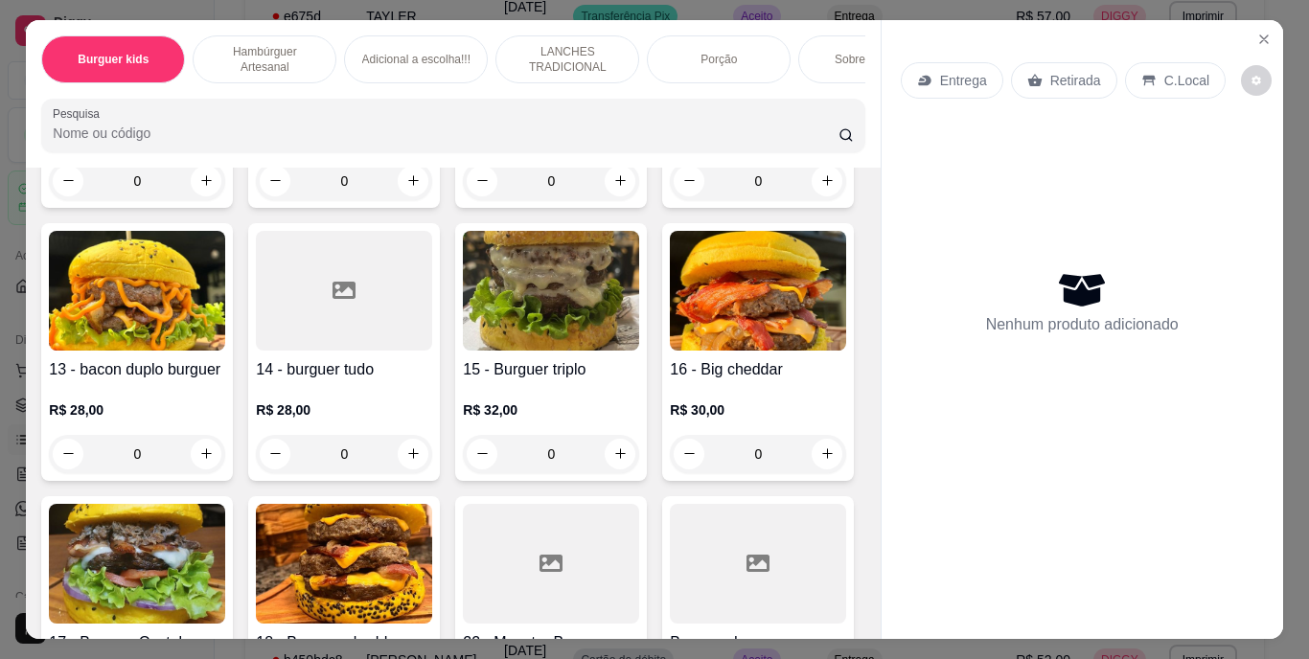
scroll to position [1437, 0]
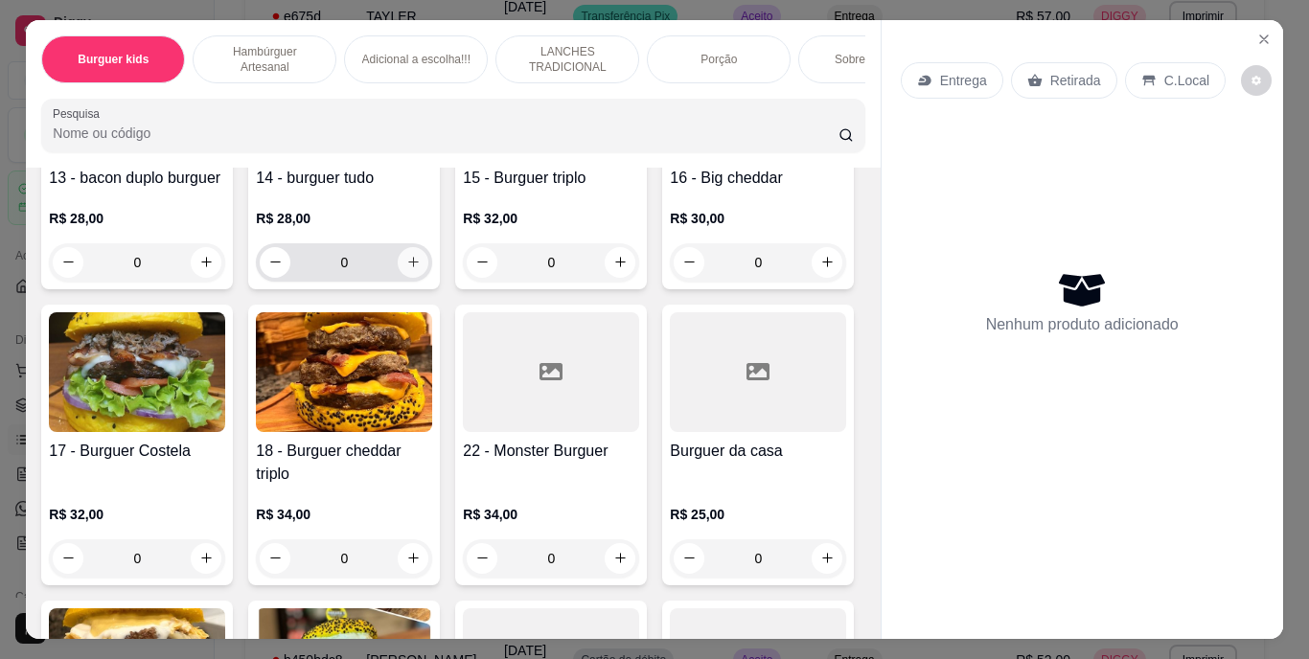
click at [408, 269] on icon "increase-product-quantity" at bounding box center [413, 262] width 14 height 14
type input "1"
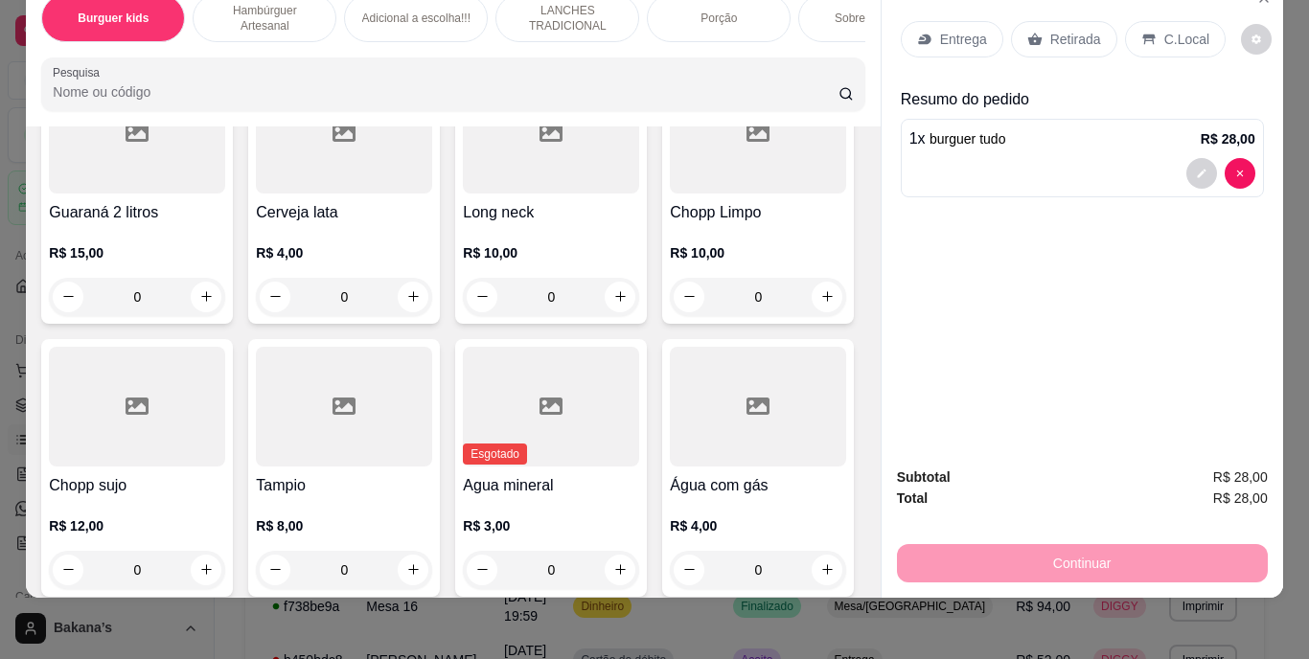
scroll to position [5461, 0]
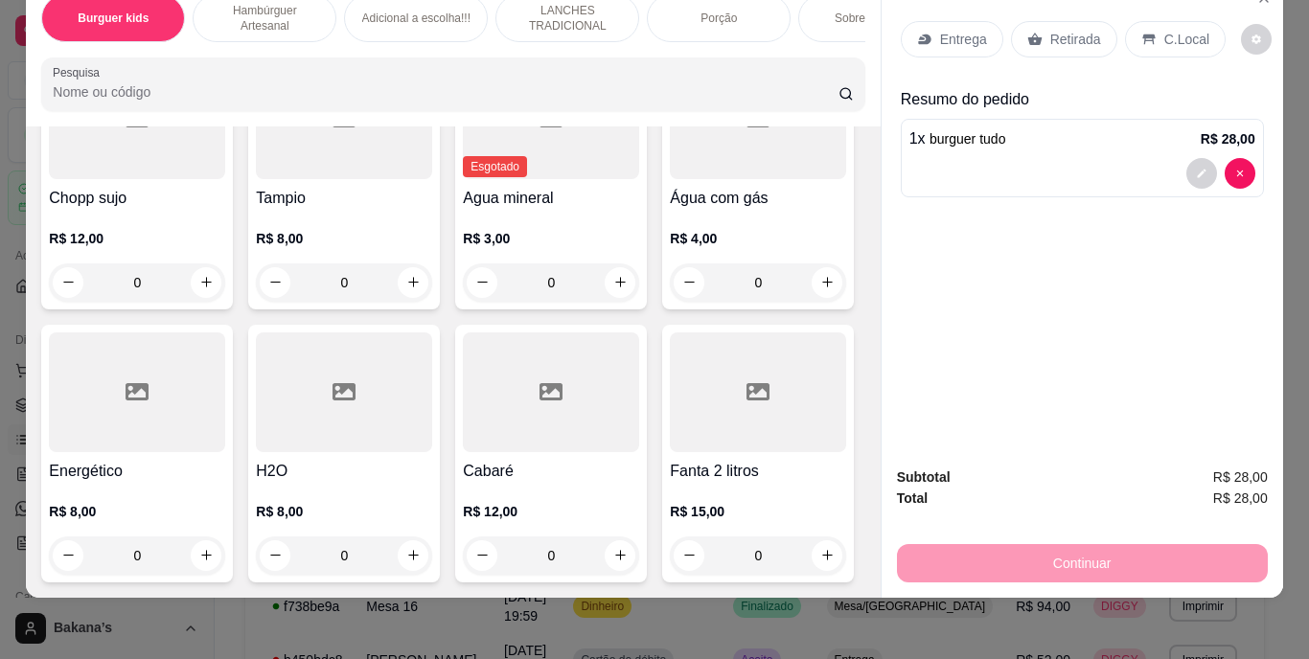
type input "1"
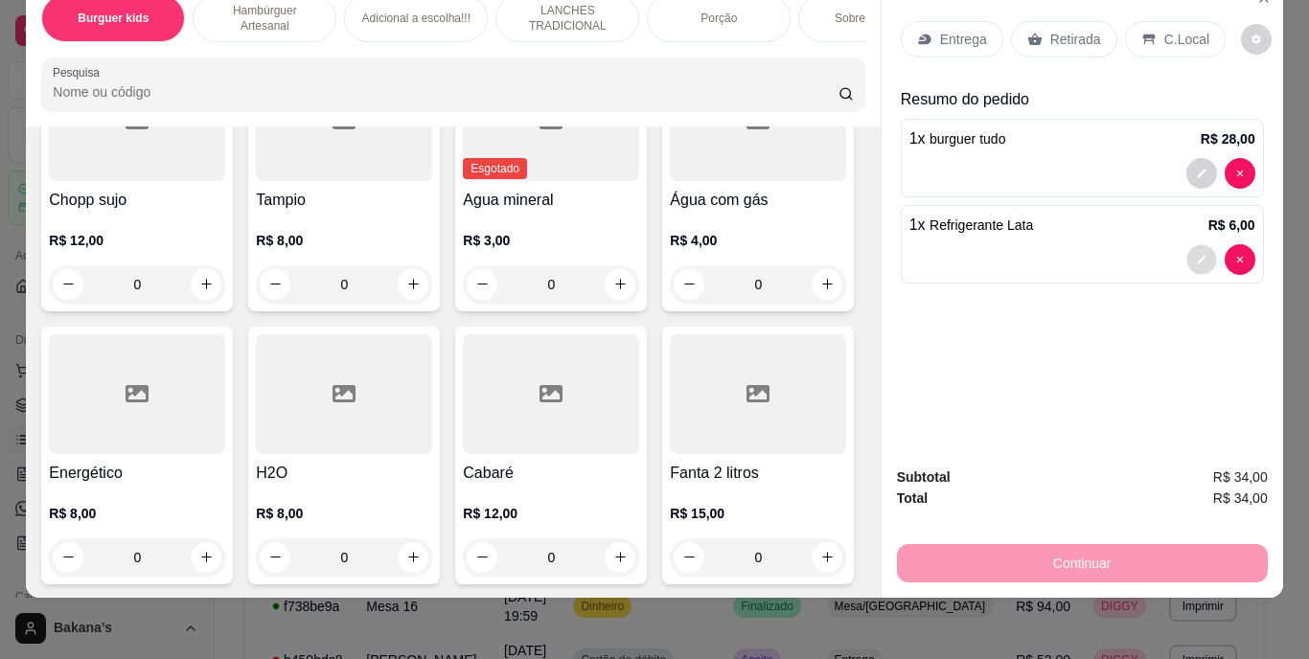
click at [1197, 244] on button "decrease-product-quantity" at bounding box center [1201, 259] width 30 height 30
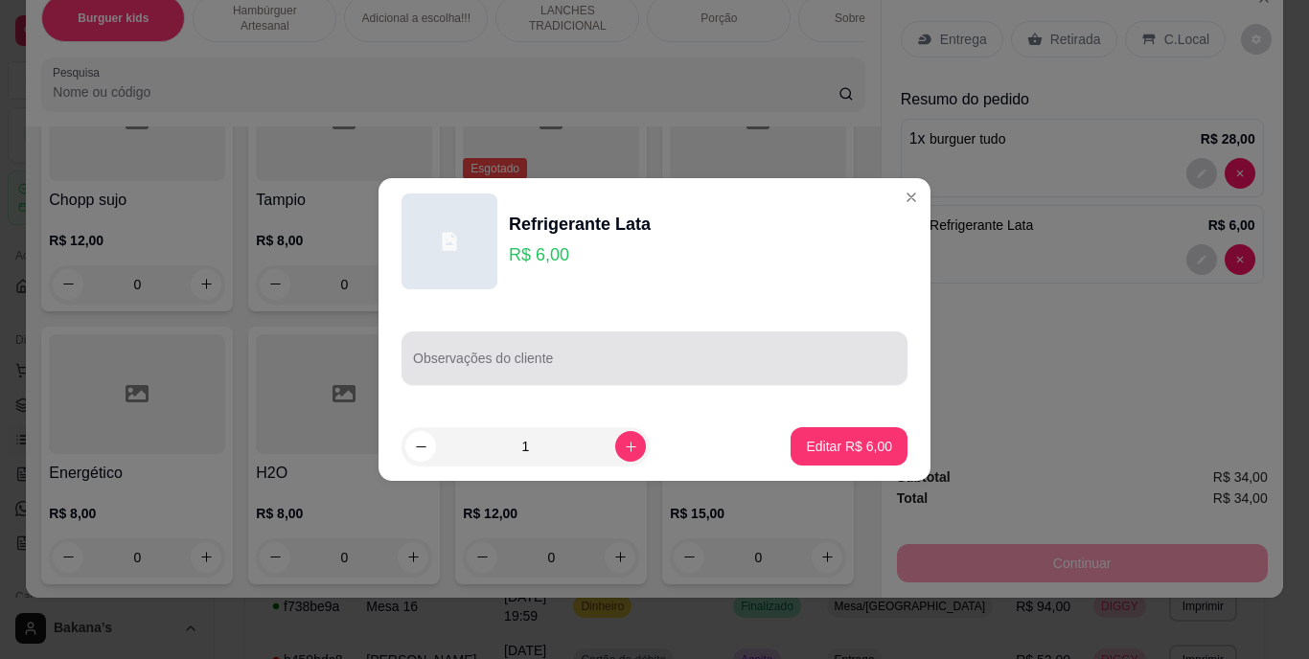
click at [829, 347] on div at bounding box center [654, 358] width 483 height 38
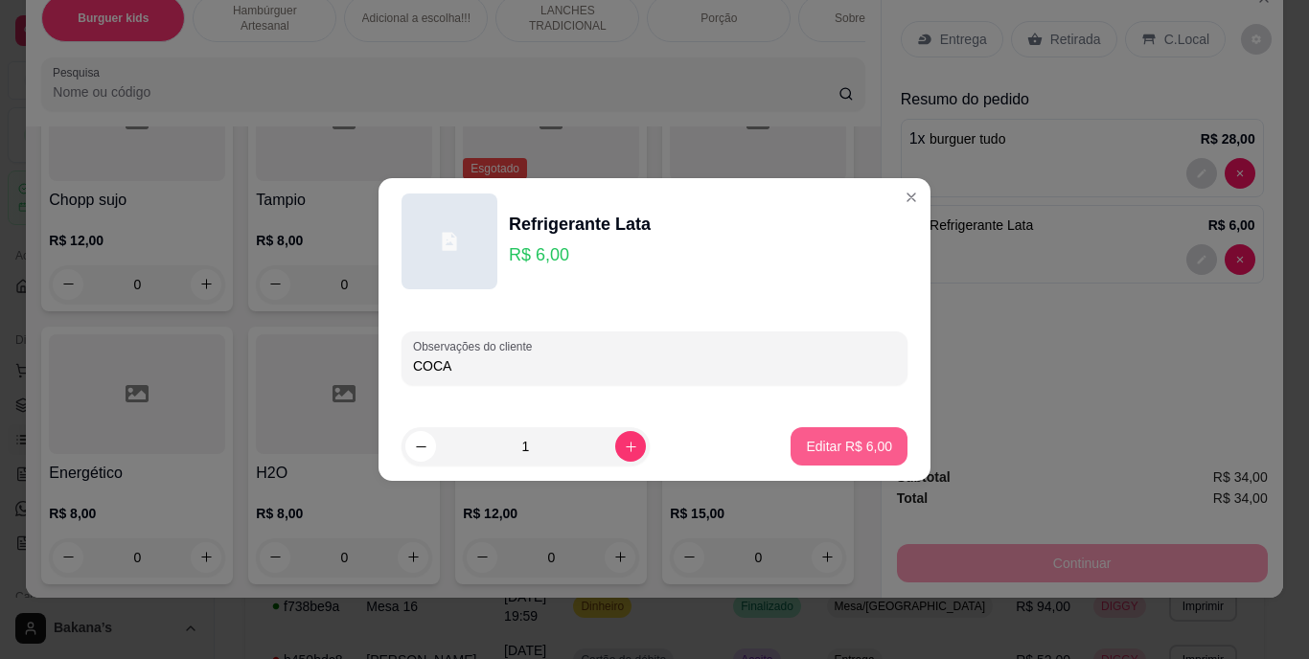
type input "COCA"
click at [840, 439] on p "Editar R$ 6,00" at bounding box center [849, 446] width 86 height 19
type input "0"
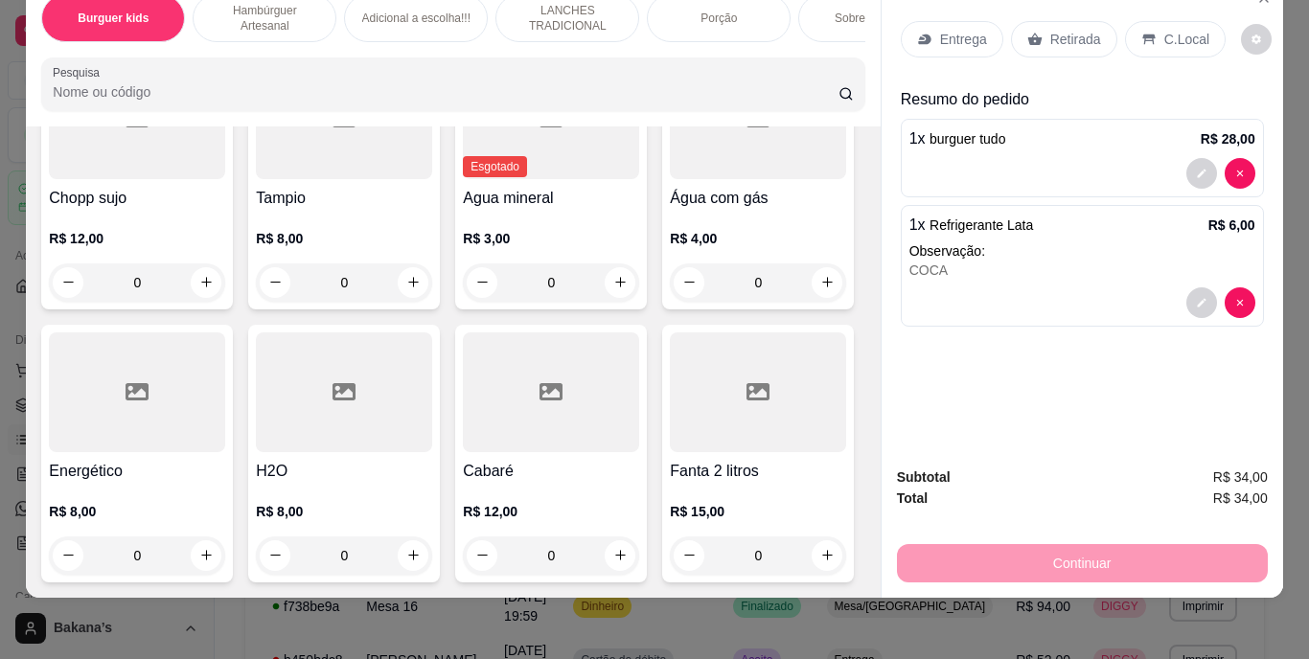
click at [950, 30] on p "Entrega" at bounding box center [963, 39] width 47 height 19
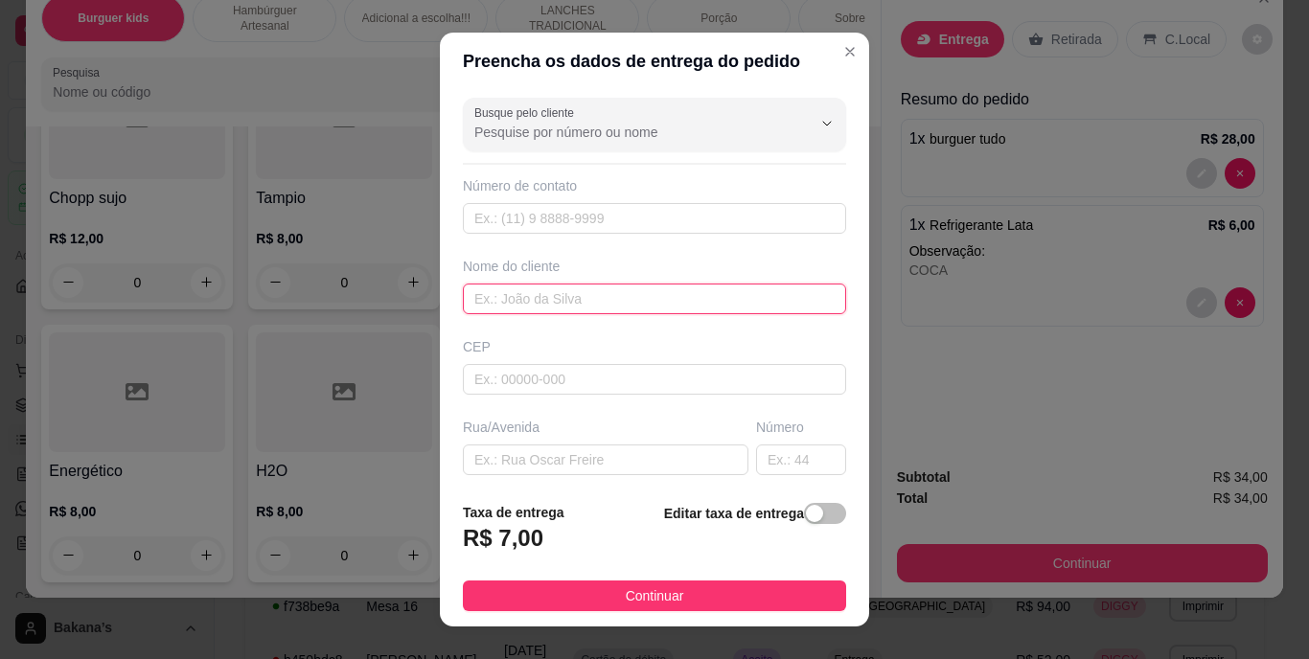
click at [579, 305] on input "text" at bounding box center [654, 299] width 383 height 31
type input "MARCELA"
click at [649, 589] on span "Continuar" at bounding box center [655, 595] width 58 height 21
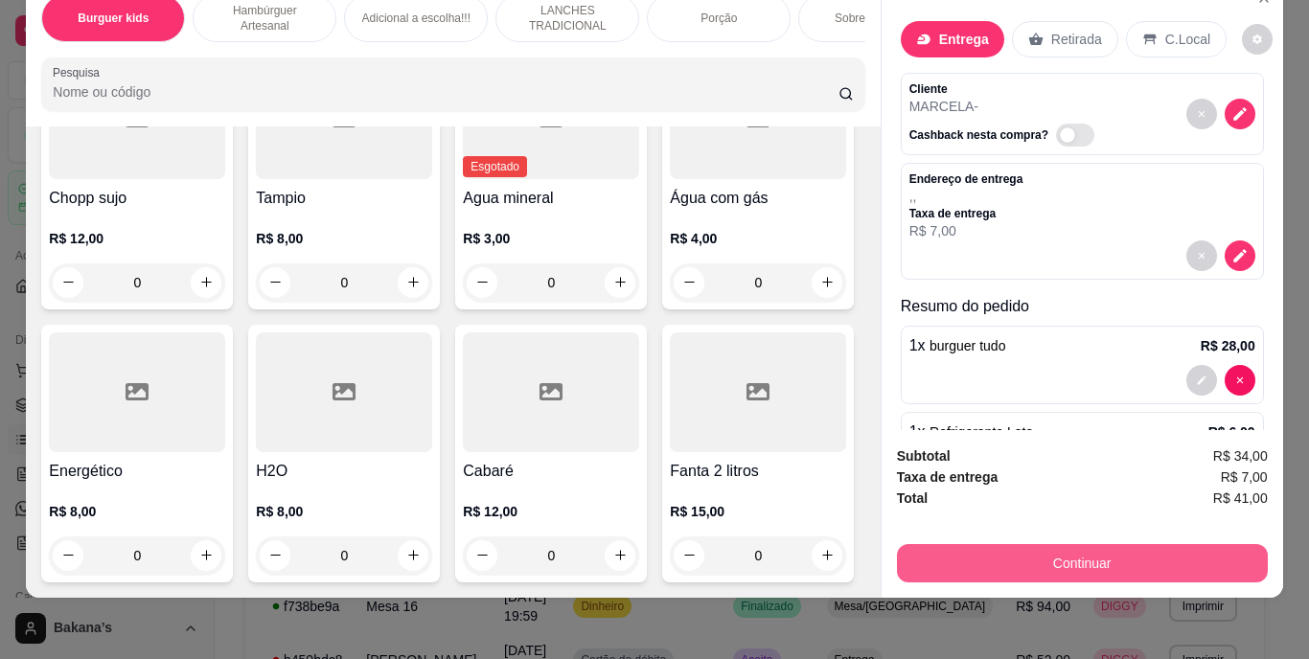
click at [992, 544] on button "Continuar" at bounding box center [1082, 563] width 371 height 38
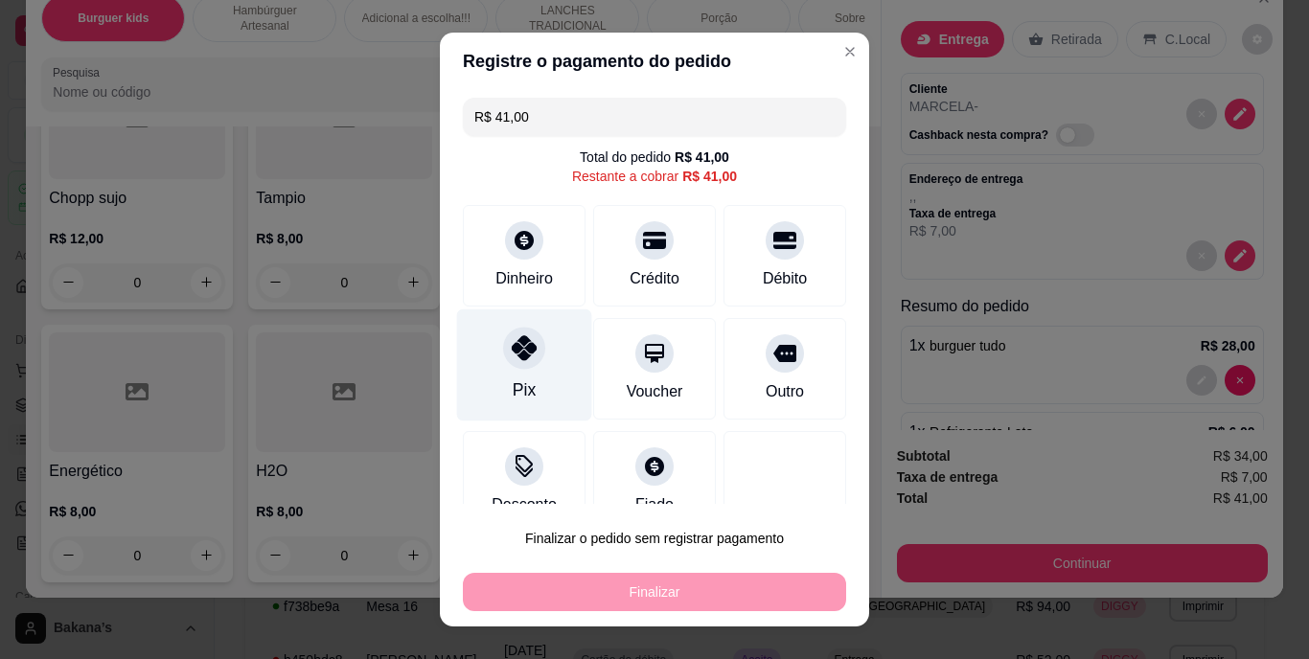
click at [513, 346] on icon at bounding box center [524, 348] width 25 height 25
type input "R$ 0,00"
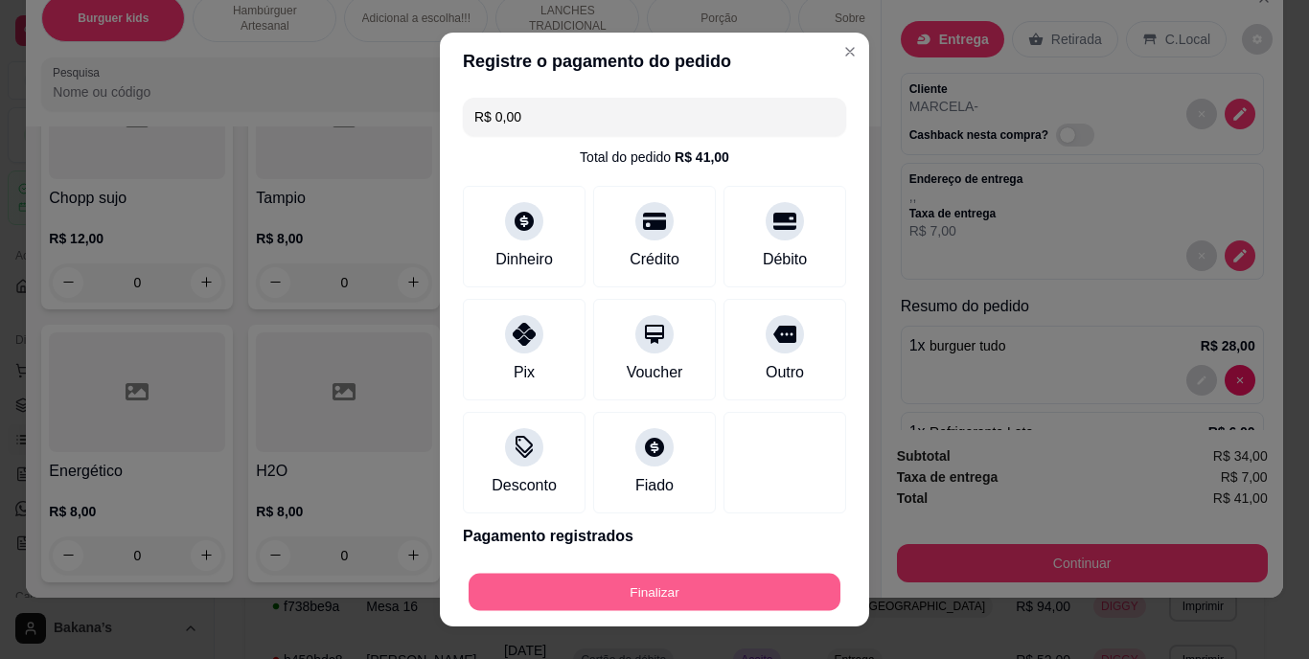
click at [580, 596] on button "Finalizar" at bounding box center [654, 591] width 372 height 37
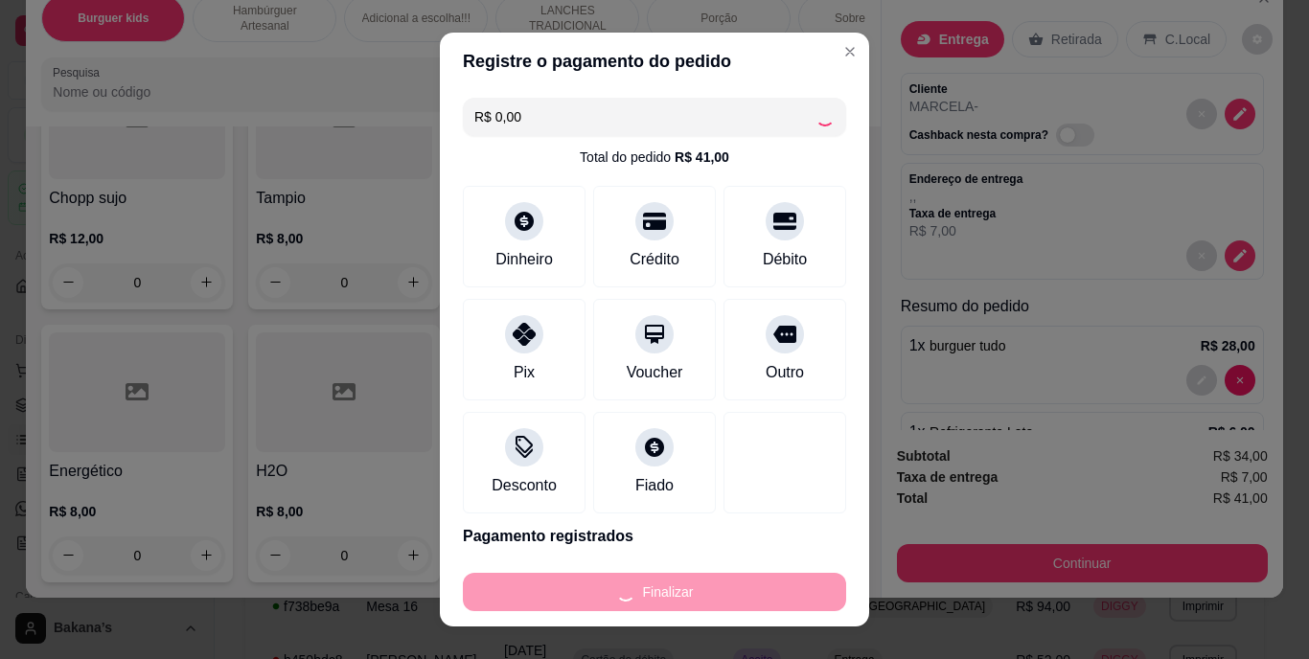
type input "0"
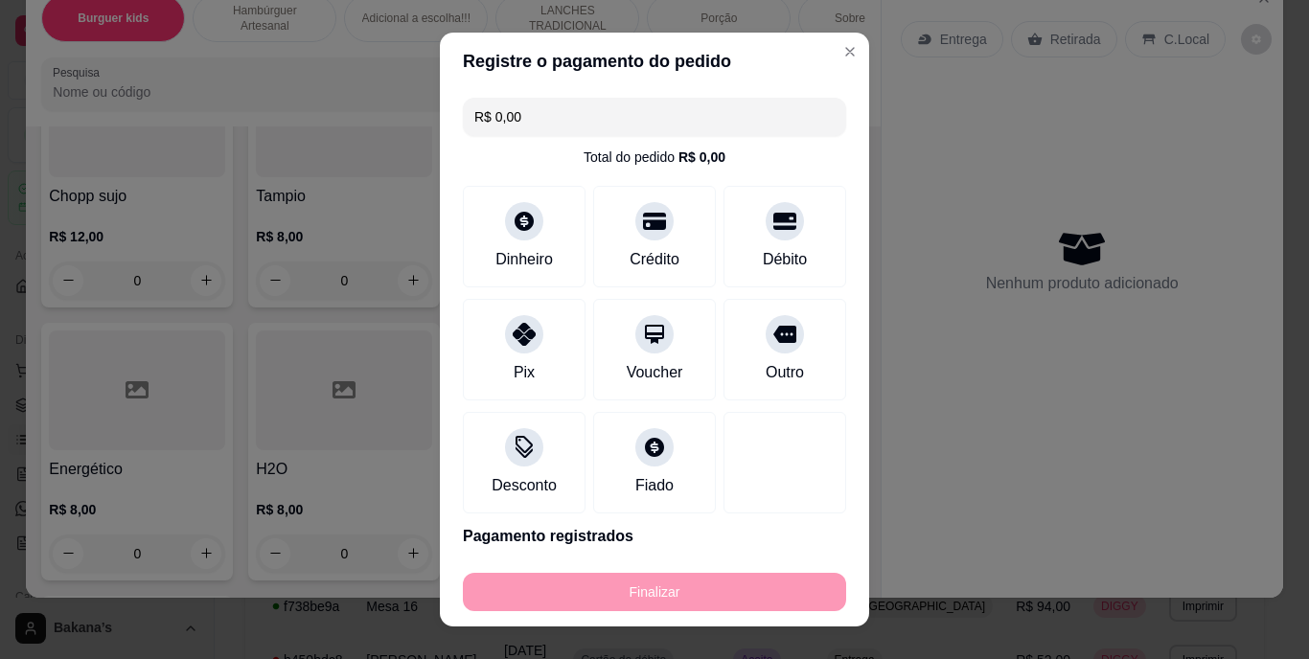
type input "-R$ 41,00"
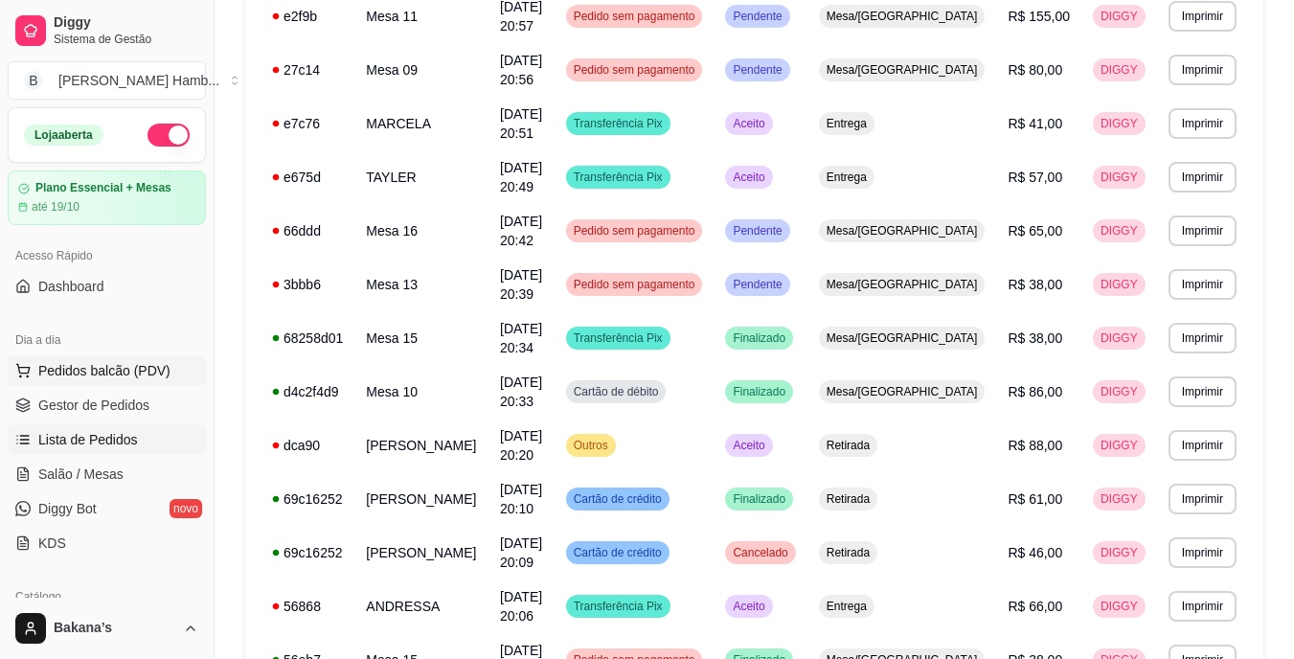
click at [114, 366] on span "Pedidos balcão (PDV)" at bounding box center [104, 370] width 132 height 19
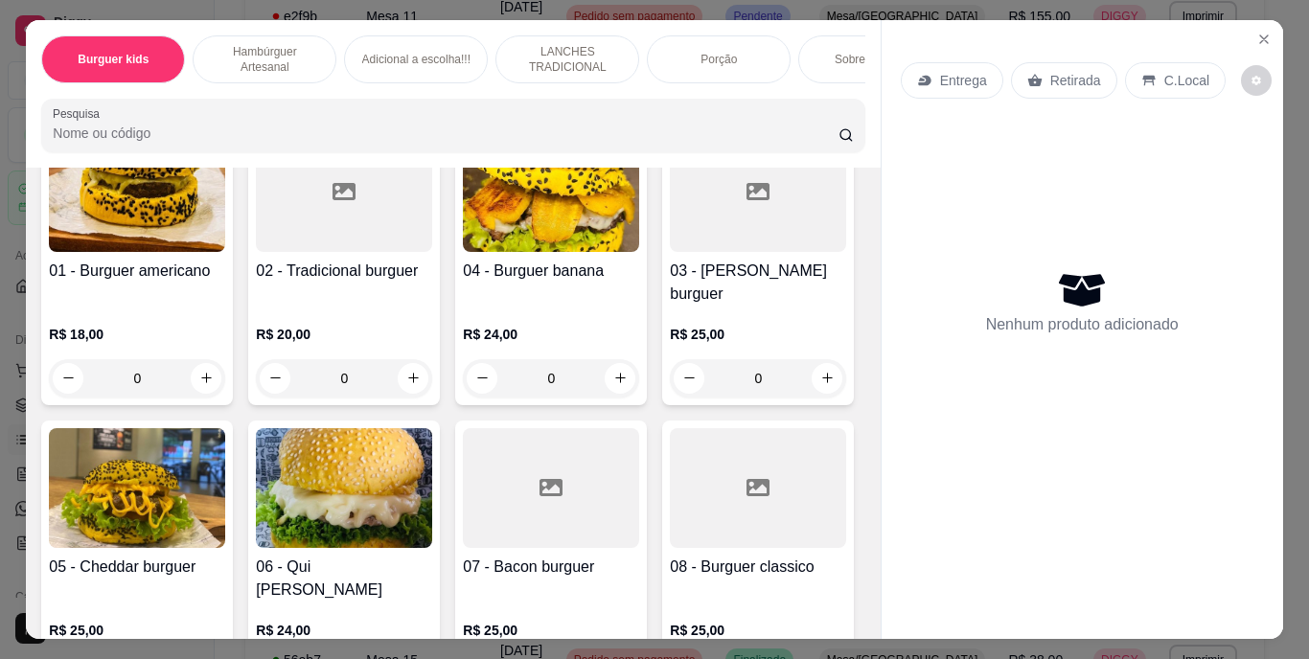
scroll to position [575, 0]
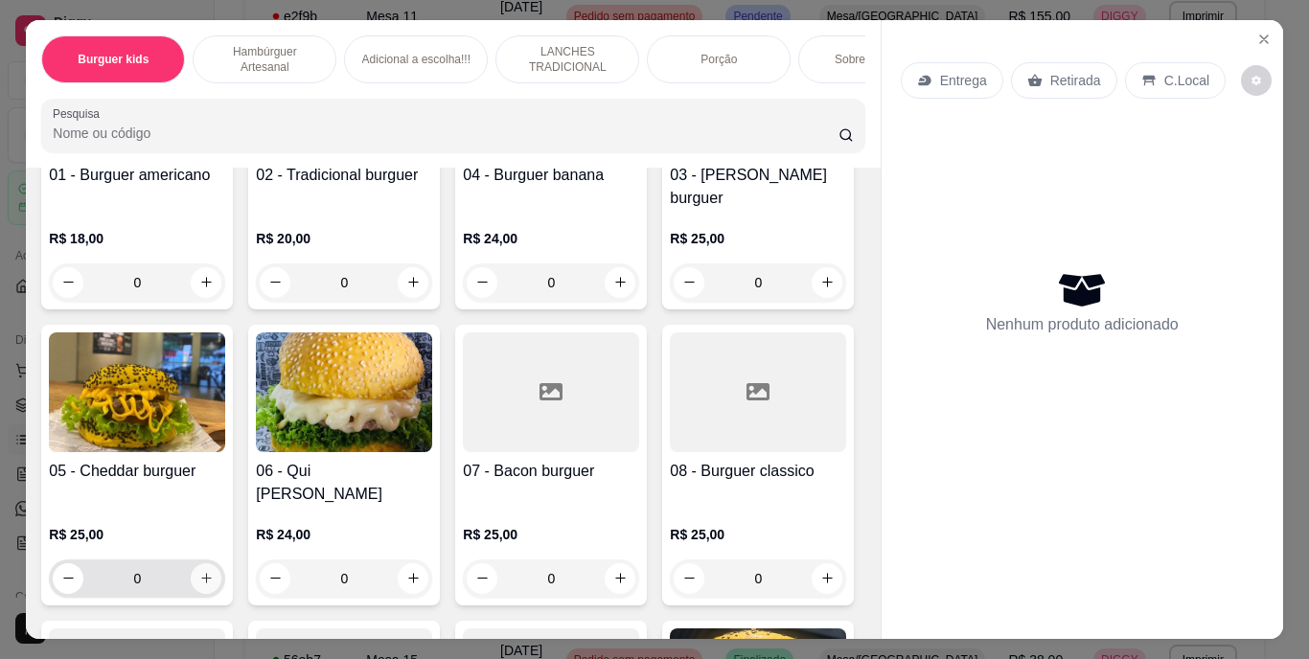
click at [214, 571] on icon "increase-product-quantity" at bounding box center [206, 578] width 14 height 14
type input "1"
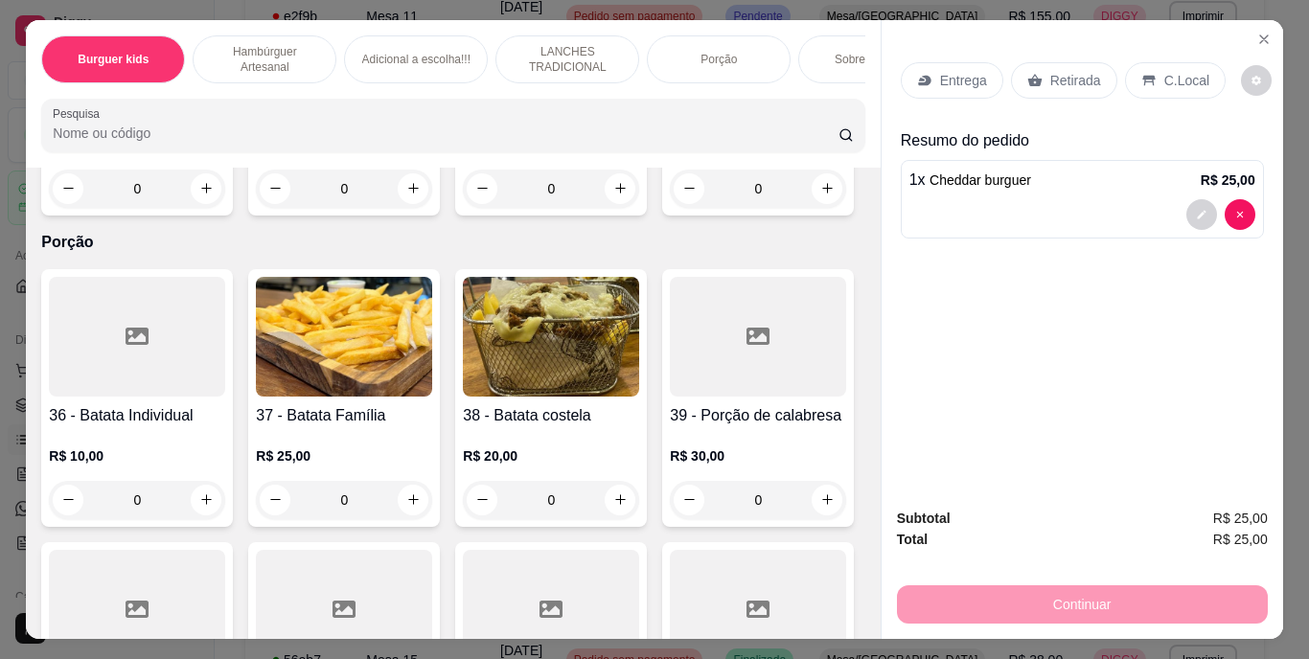
scroll to position [3736, 0]
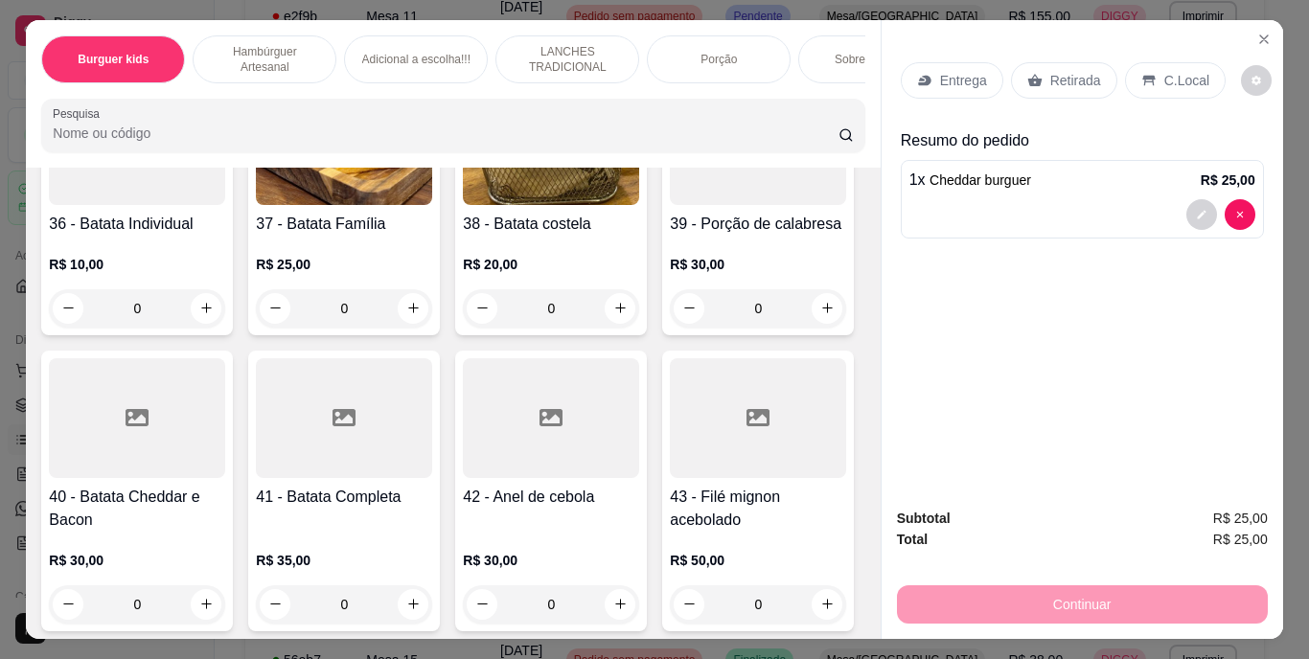
type input "1"
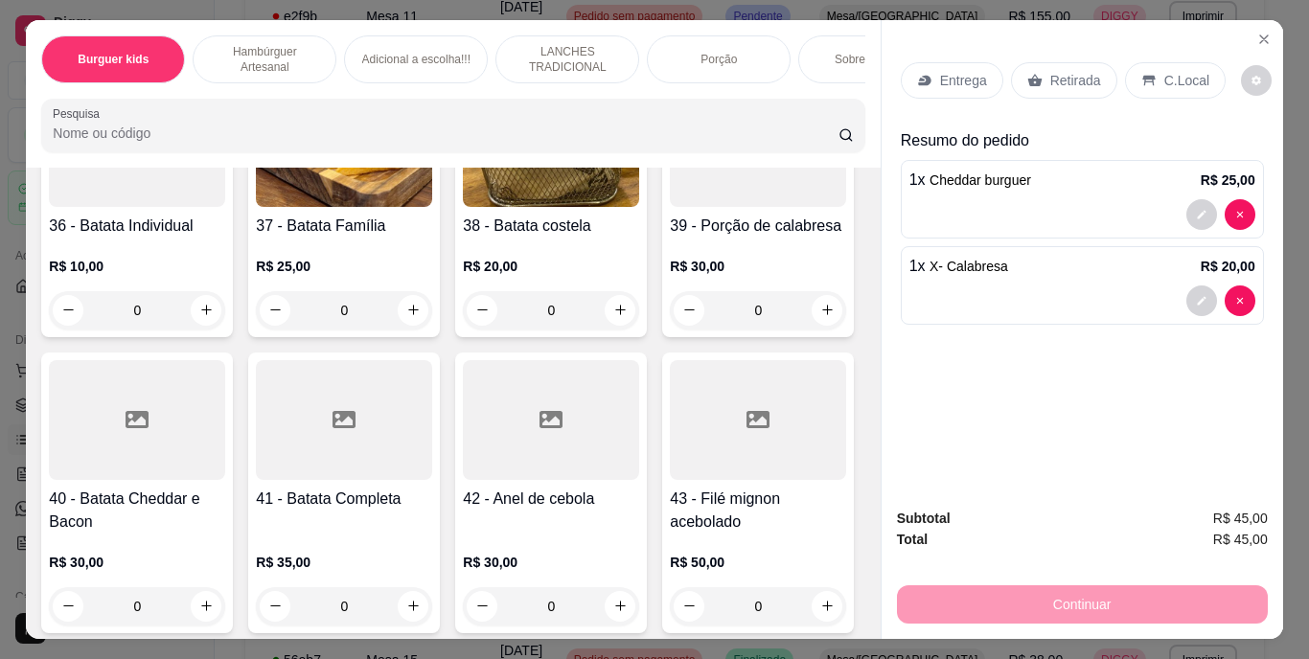
click at [940, 71] on p "Entrega" at bounding box center [963, 80] width 47 height 19
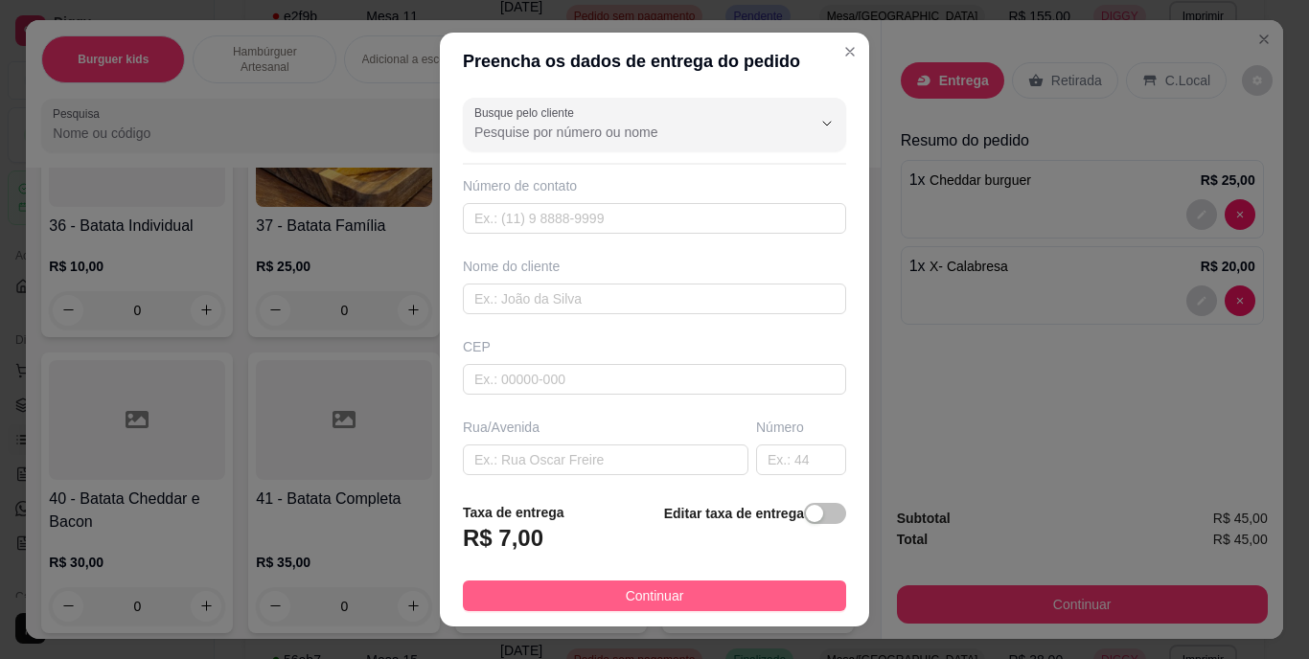
click at [546, 591] on button "Continuar" at bounding box center [654, 596] width 383 height 31
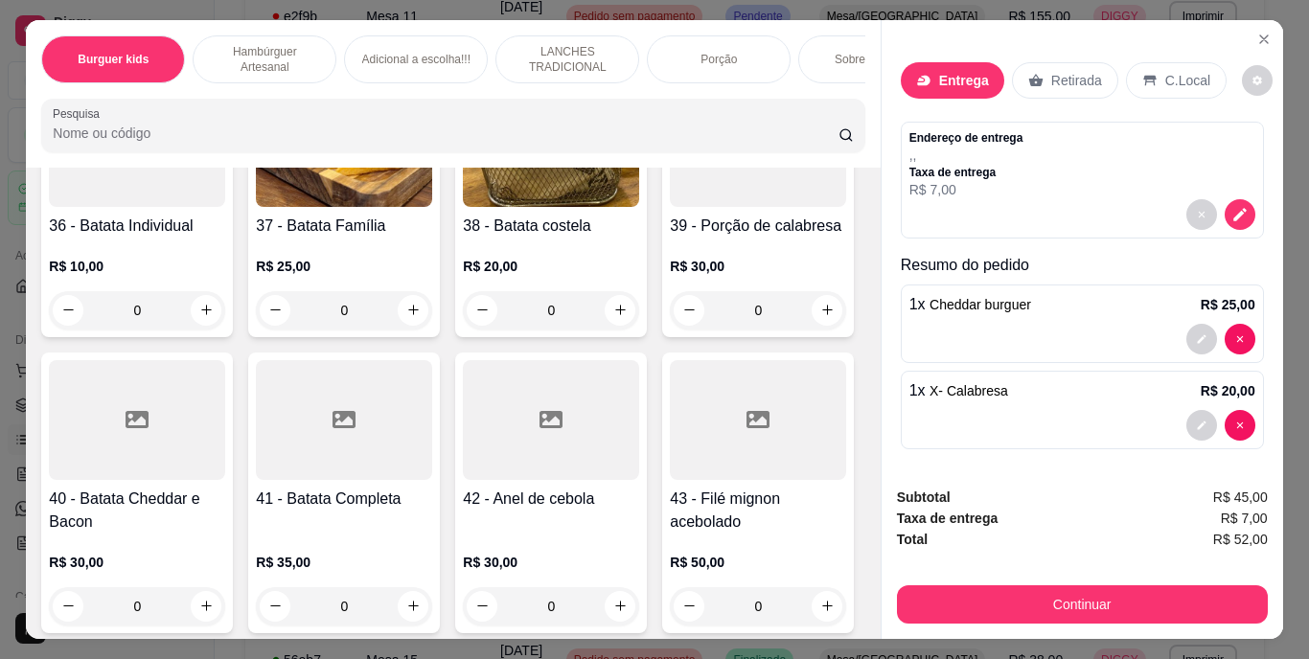
click at [1061, 75] on p "Retirada" at bounding box center [1076, 80] width 51 height 19
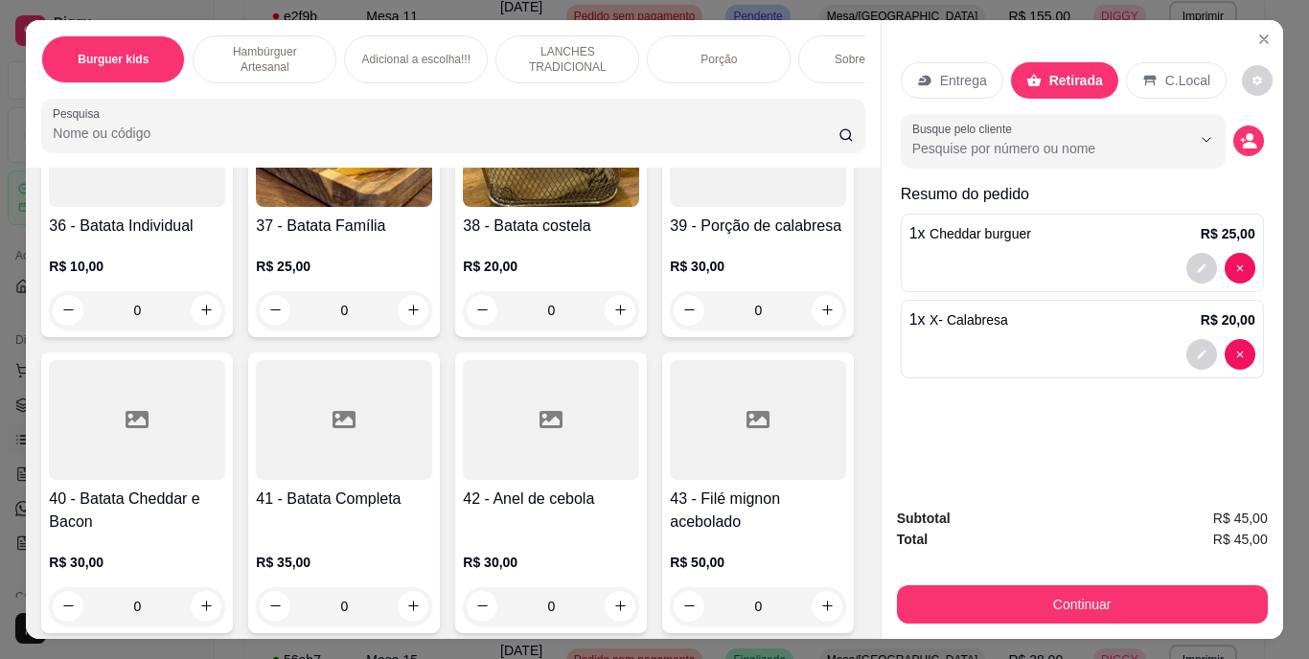
click at [954, 71] on p "Entrega" at bounding box center [963, 80] width 47 height 19
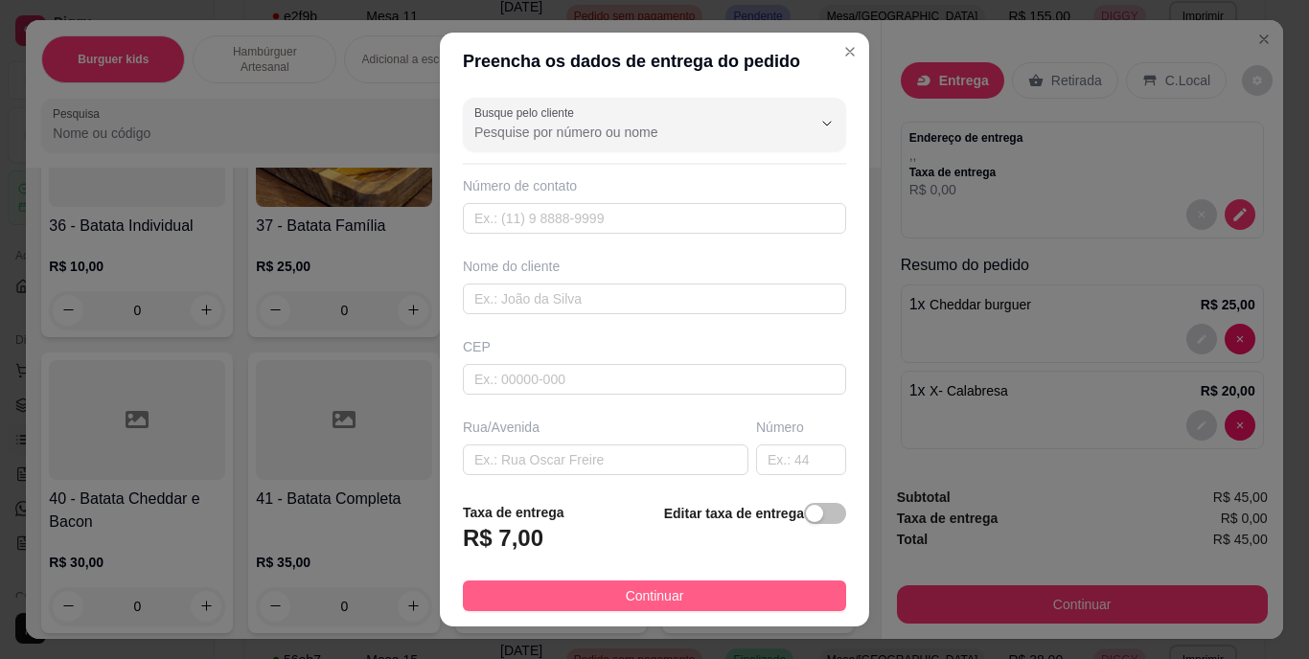
click at [626, 600] on span "Continuar" at bounding box center [655, 595] width 58 height 21
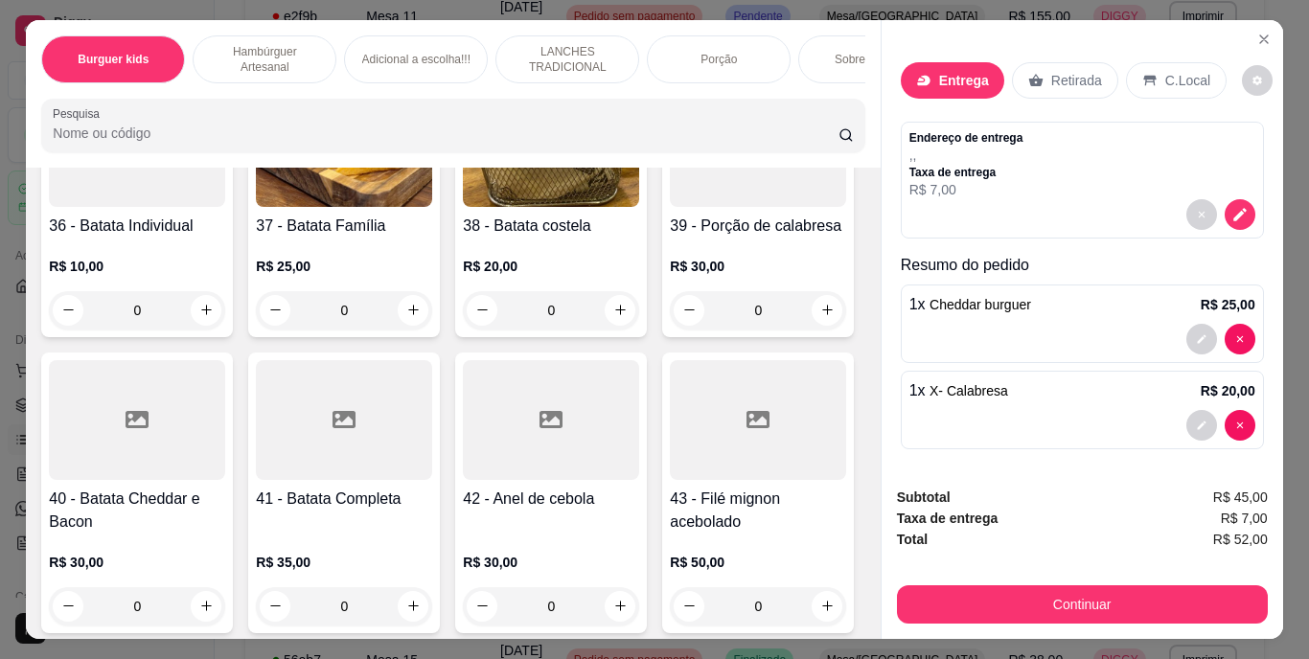
click at [939, 71] on p "Entrega" at bounding box center [964, 80] width 50 height 19
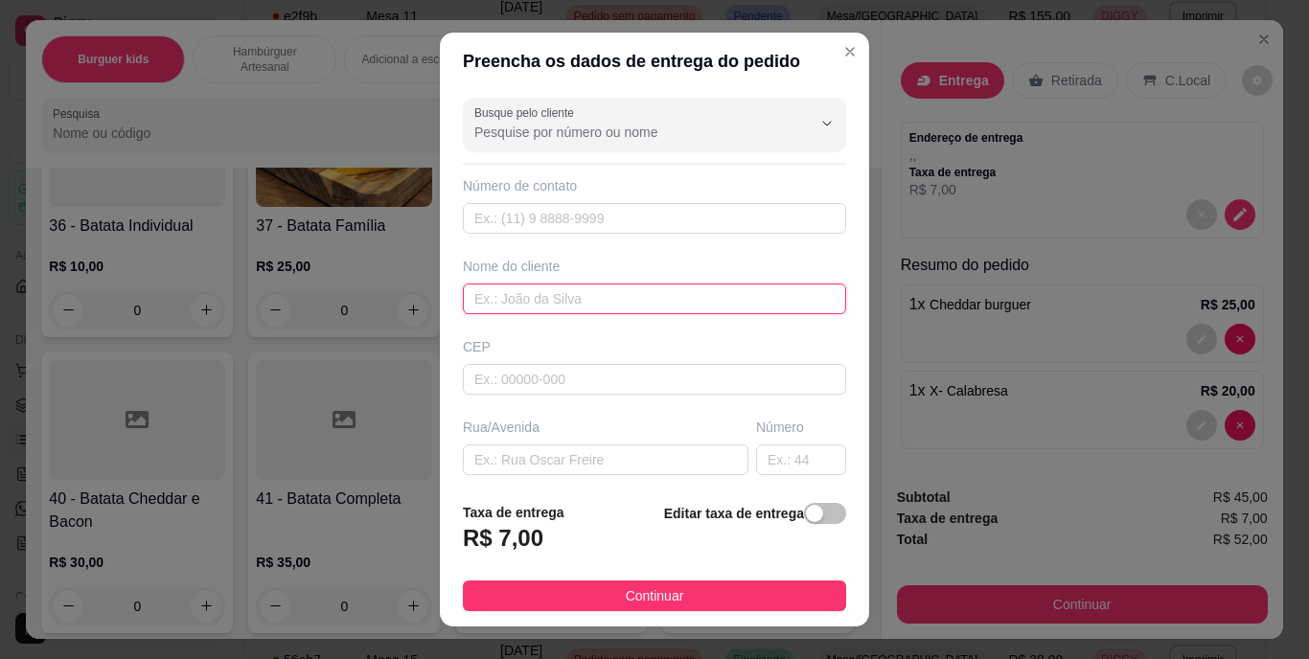
click at [536, 297] on input "text" at bounding box center [654, 299] width 383 height 31
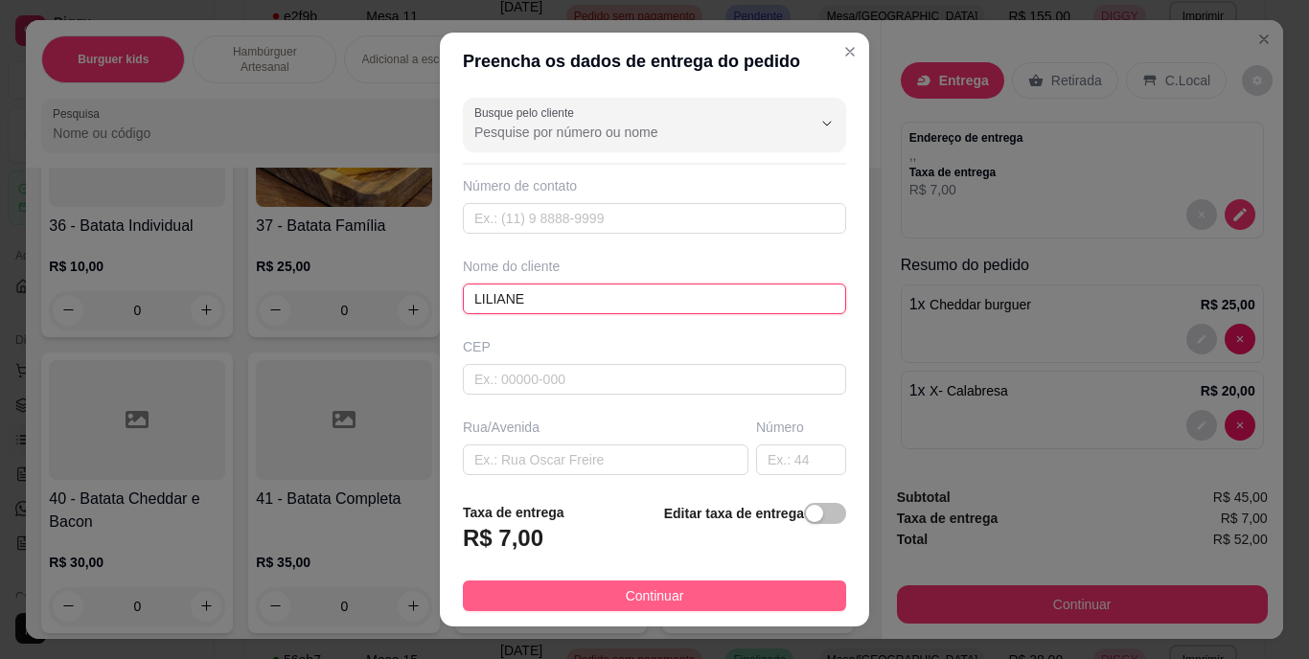
type input "LILIANE"
click at [664, 598] on span "Continuar" at bounding box center [655, 595] width 58 height 21
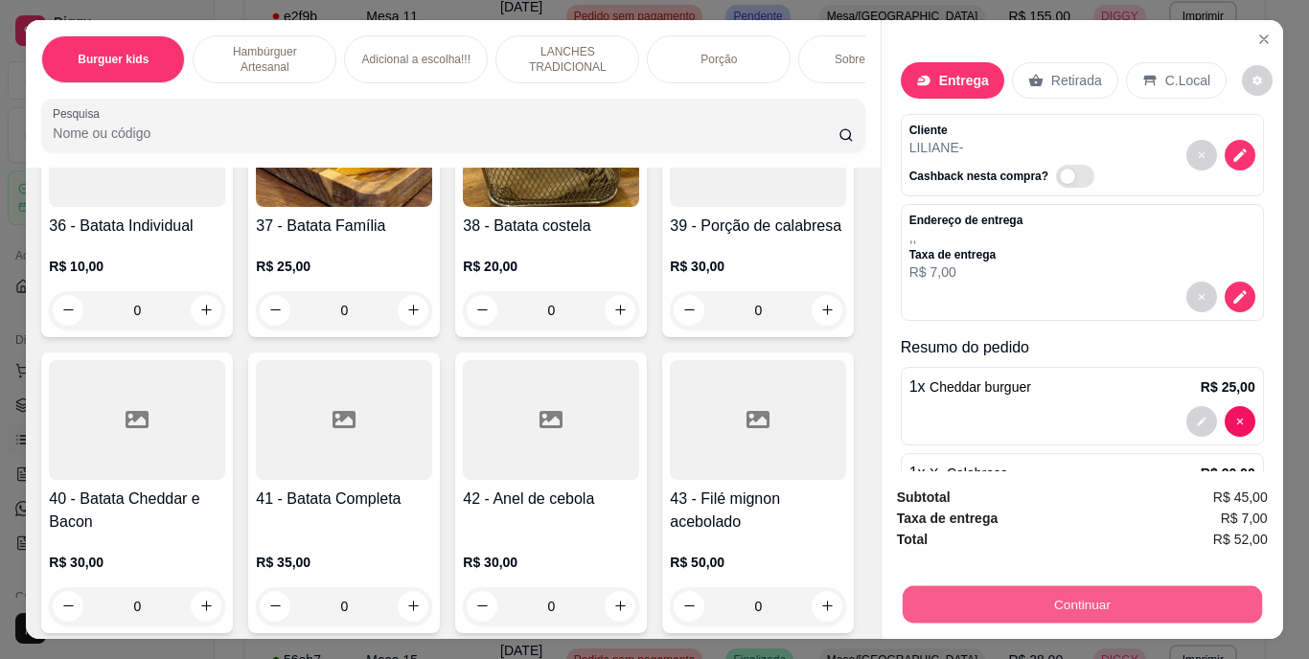
click at [1030, 581] on div "Continuar" at bounding box center [1082, 602] width 371 height 43
click at [1072, 606] on button "Continuar" at bounding box center [1080, 604] width 359 height 37
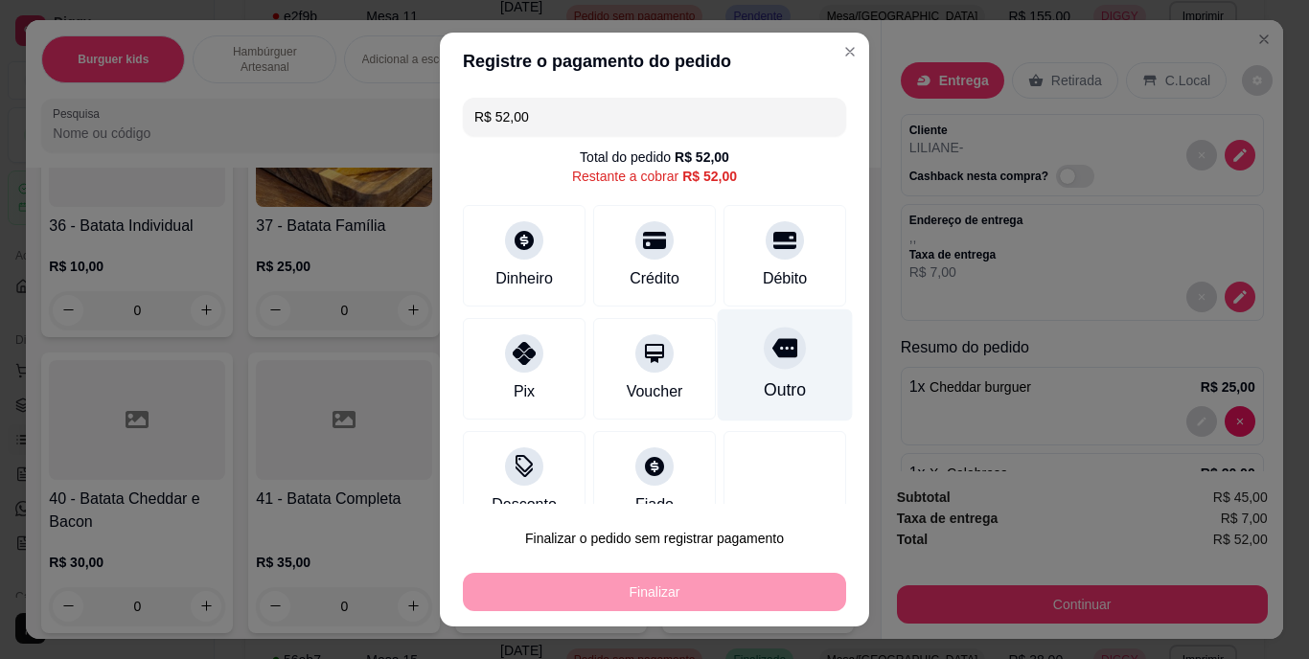
click at [764, 381] on div "Outro" at bounding box center [785, 390] width 42 height 25
type input "R$ 0,00"
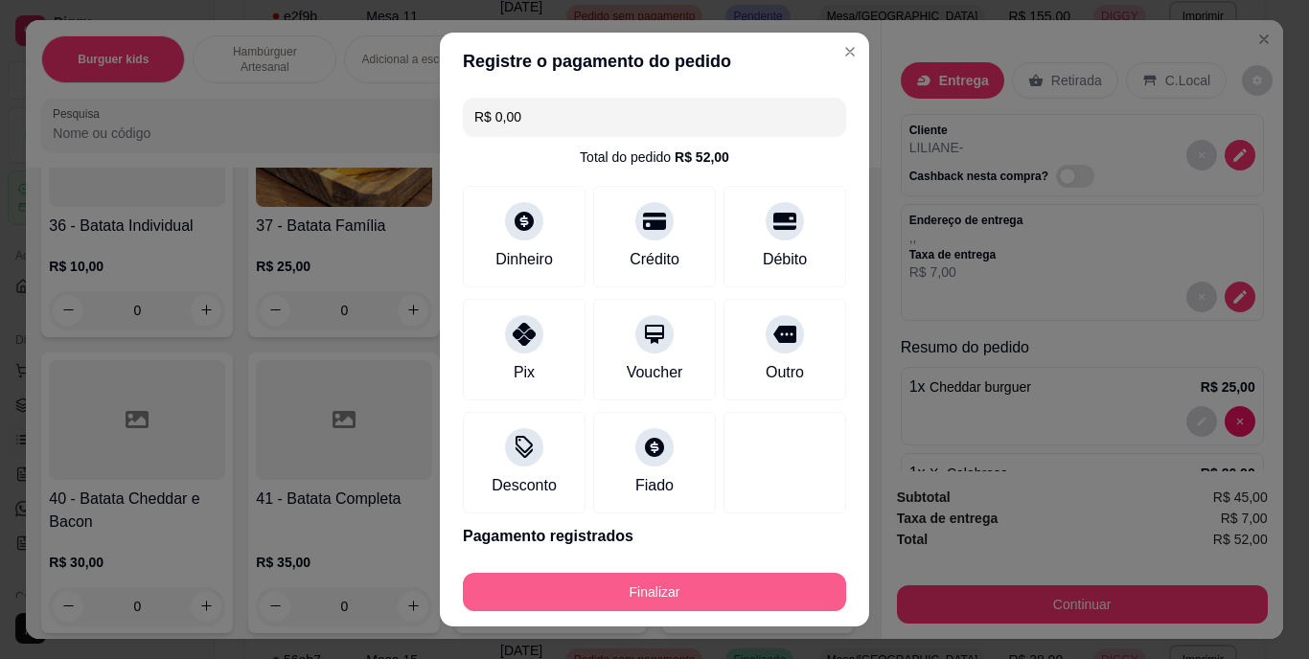
click at [700, 577] on button "Finalizar" at bounding box center [654, 592] width 383 height 38
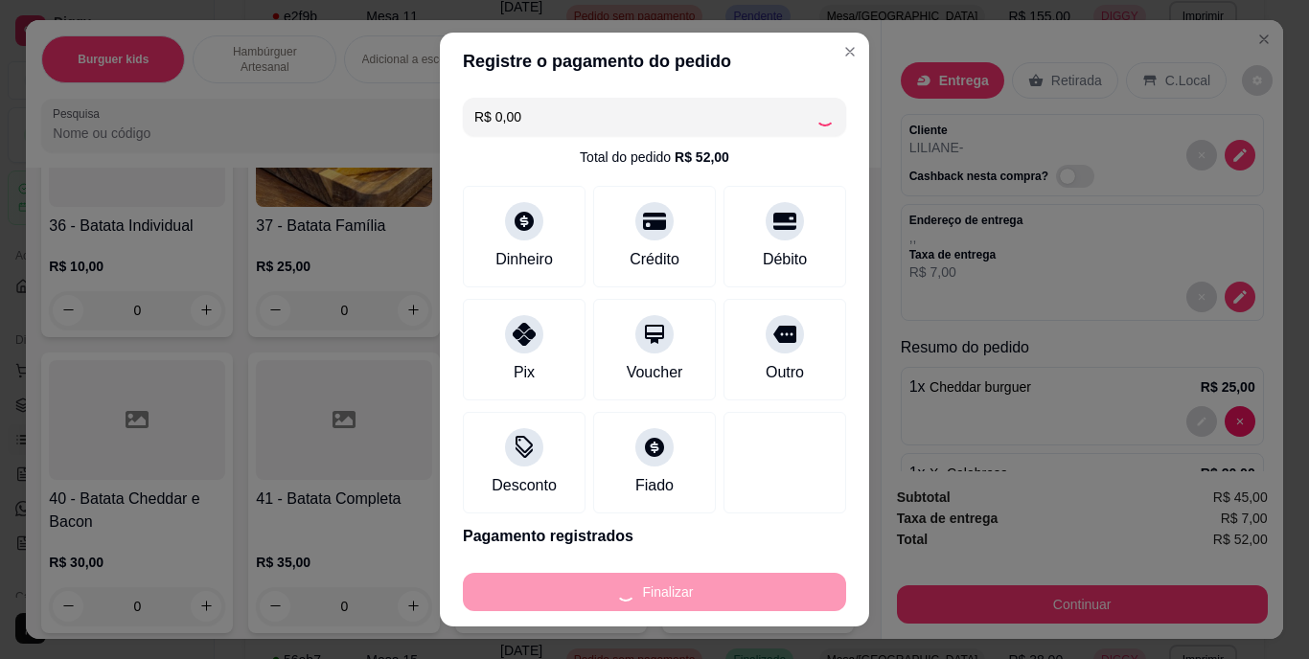
type input "0"
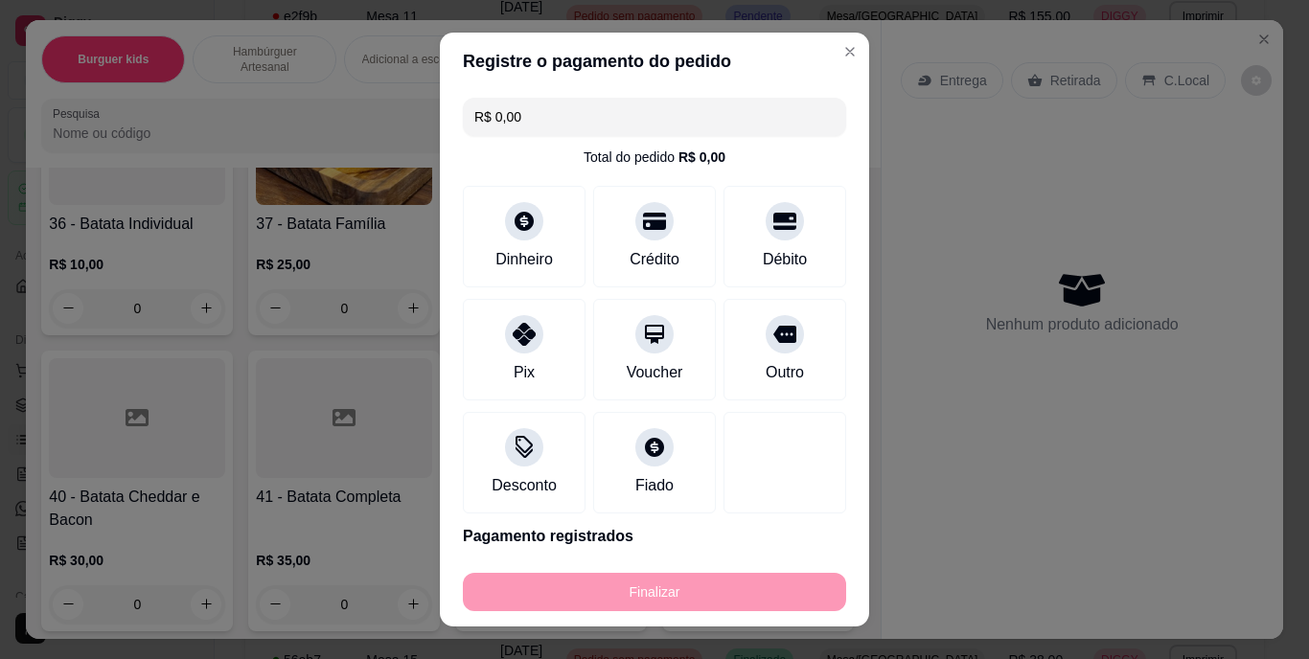
type input "-R$ 52,00"
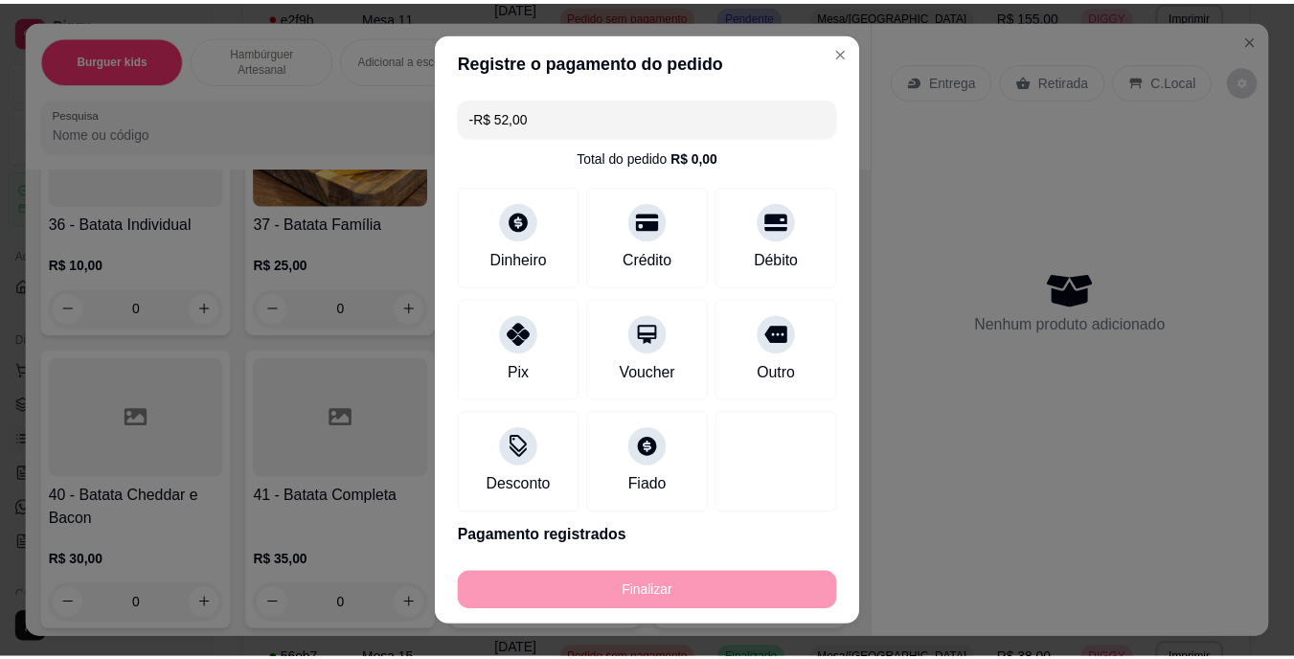
scroll to position [3734, 0]
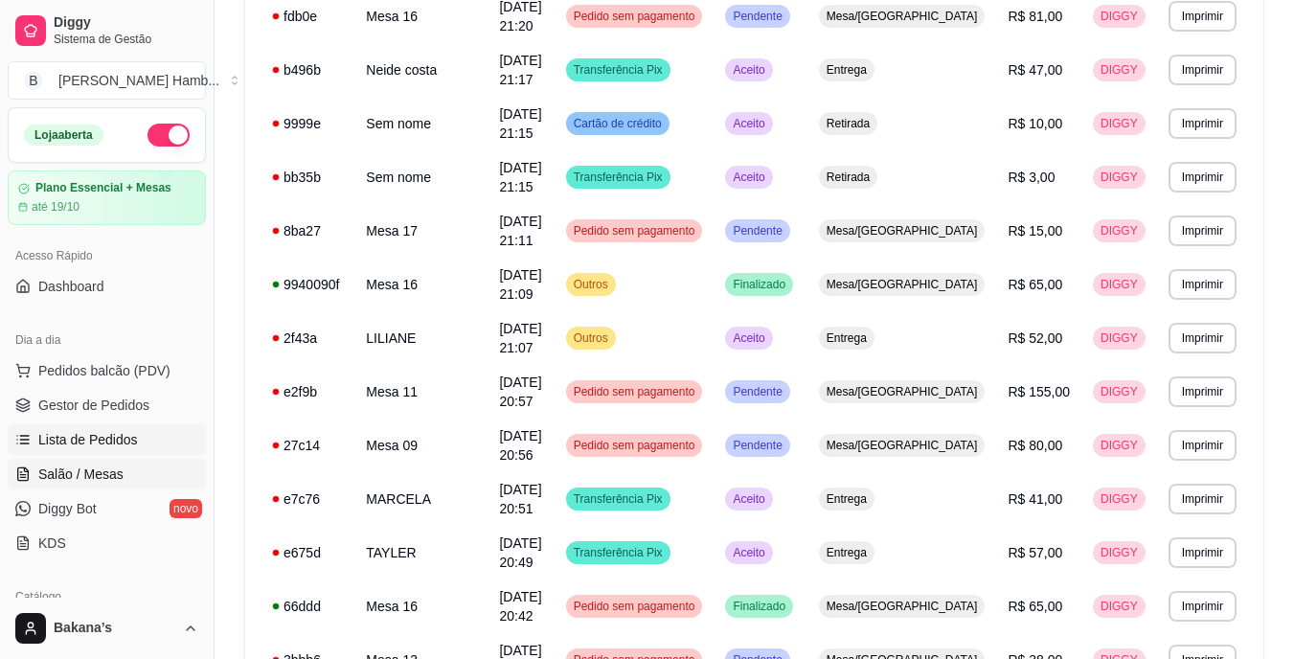
click at [95, 472] on span "Salão / Mesas" at bounding box center [80, 474] width 85 height 19
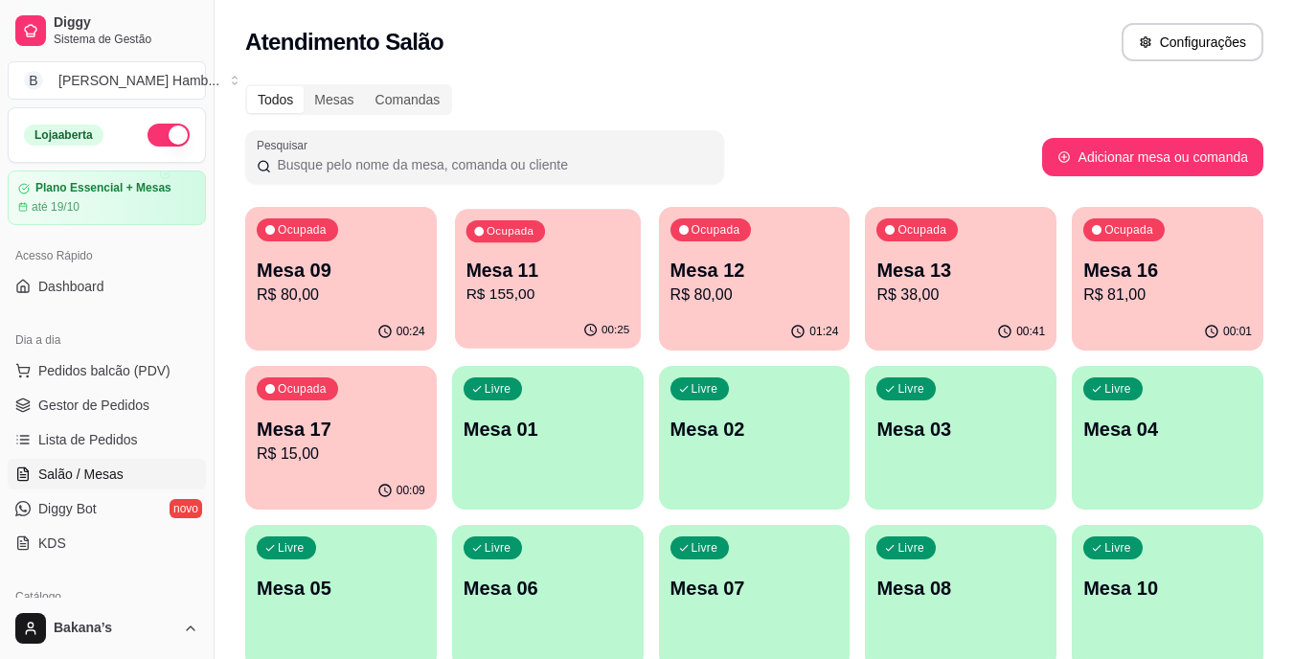
click at [564, 280] on p "Mesa 11" at bounding box center [548, 271] width 164 height 26
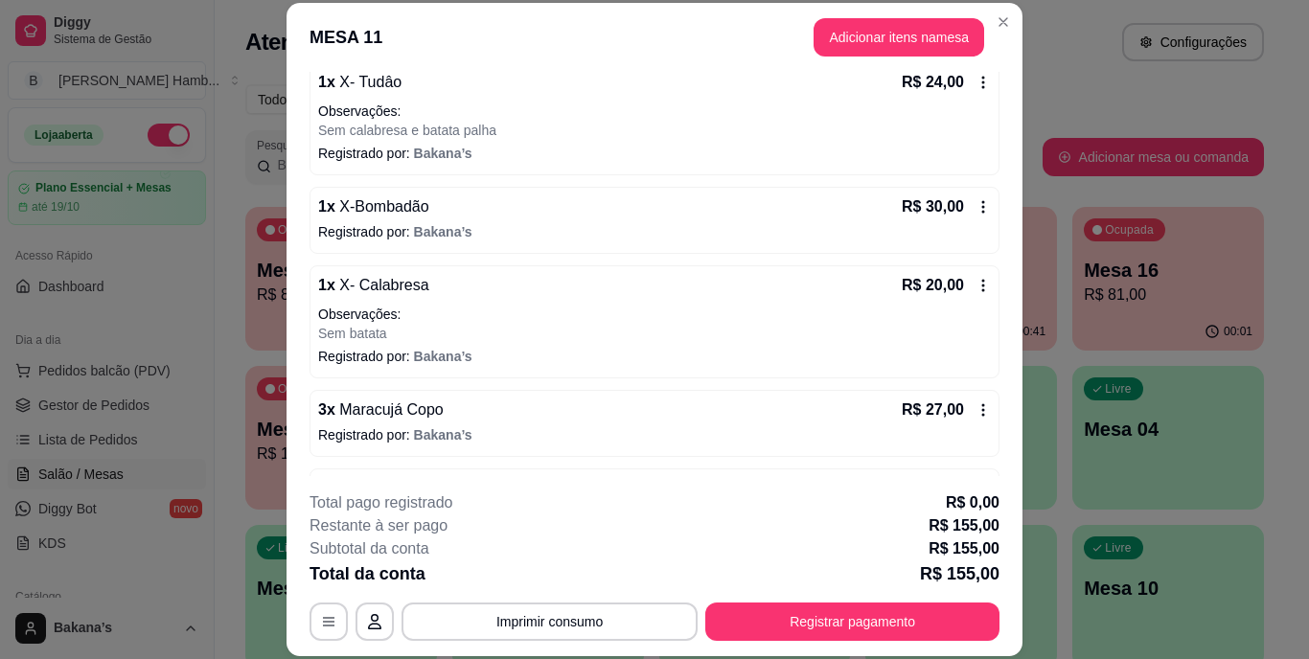
scroll to position [383, 0]
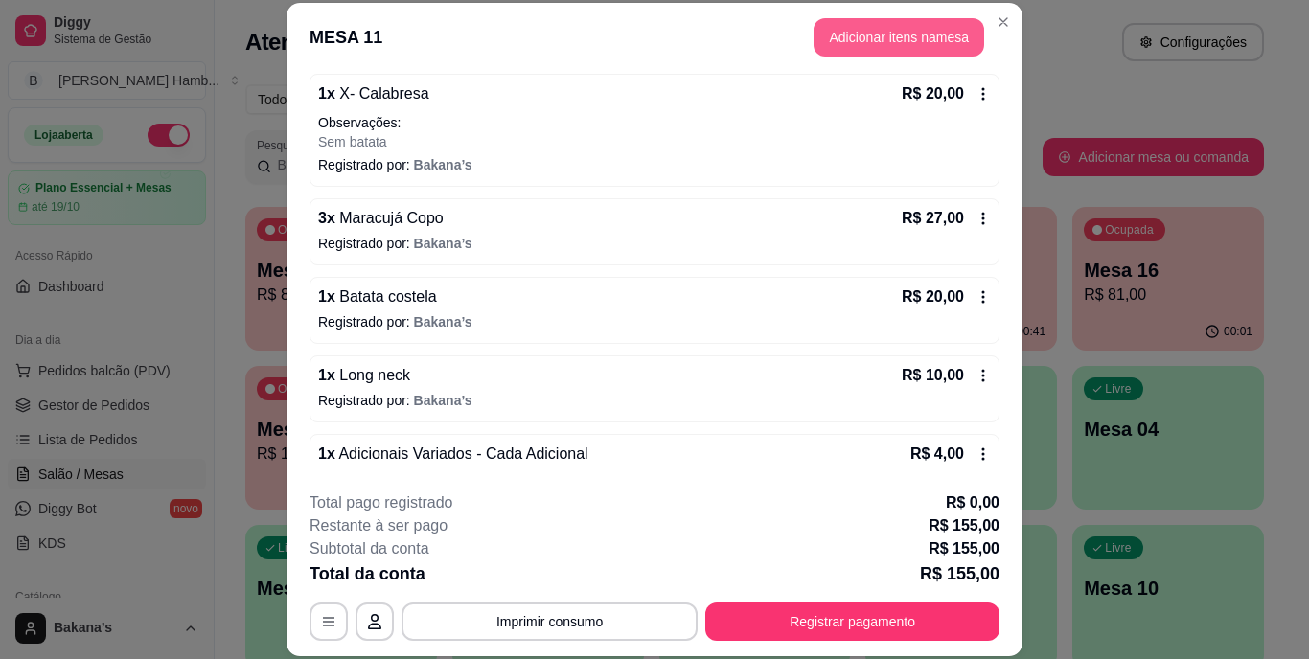
click at [866, 42] on button "Adicionar itens na mesa" at bounding box center [898, 37] width 171 height 38
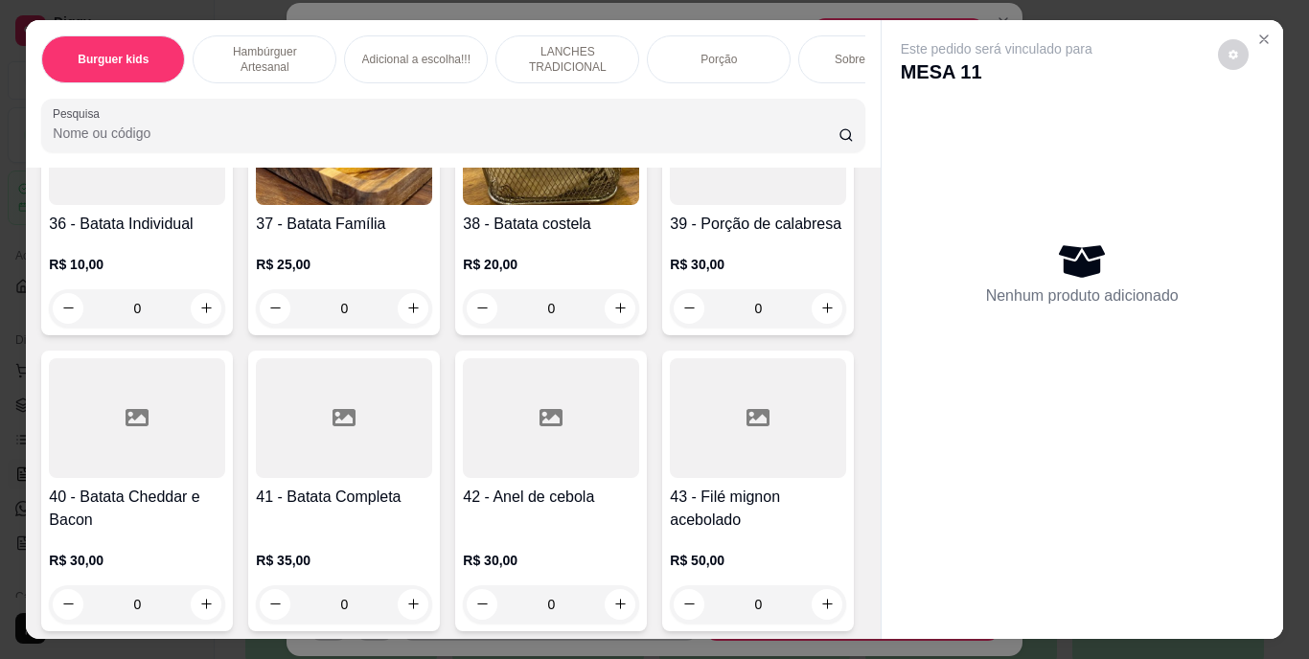
scroll to position [4024, 0]
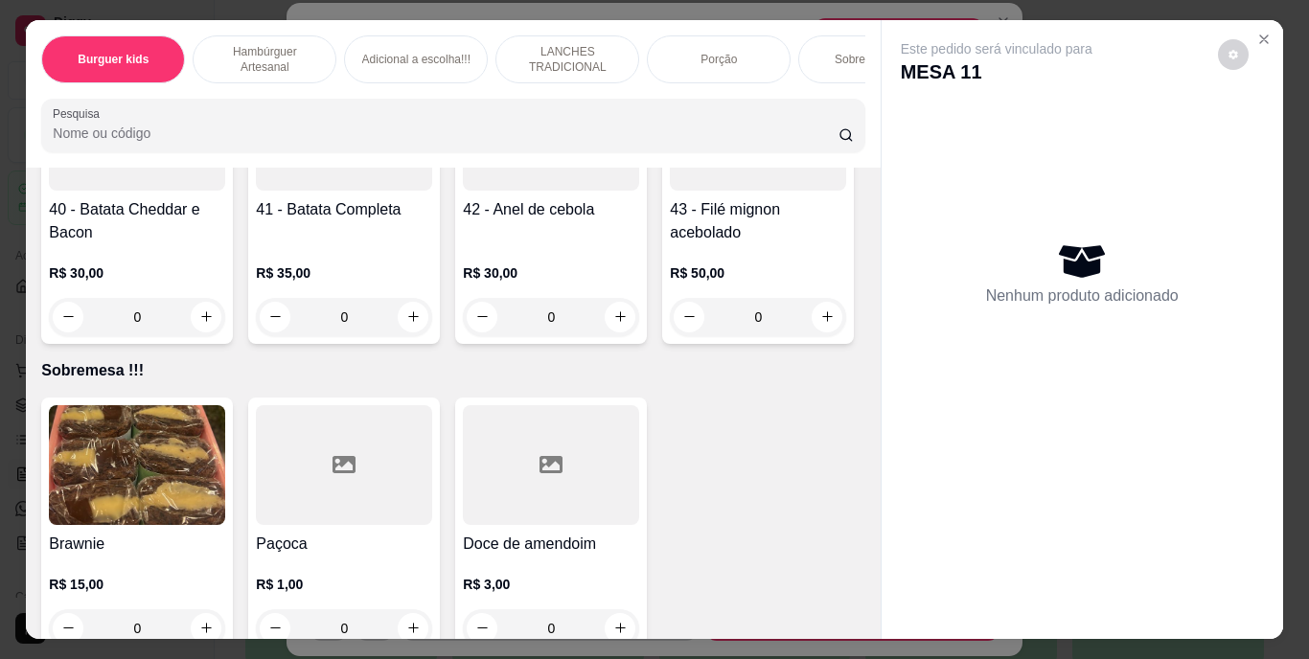
type input "1"
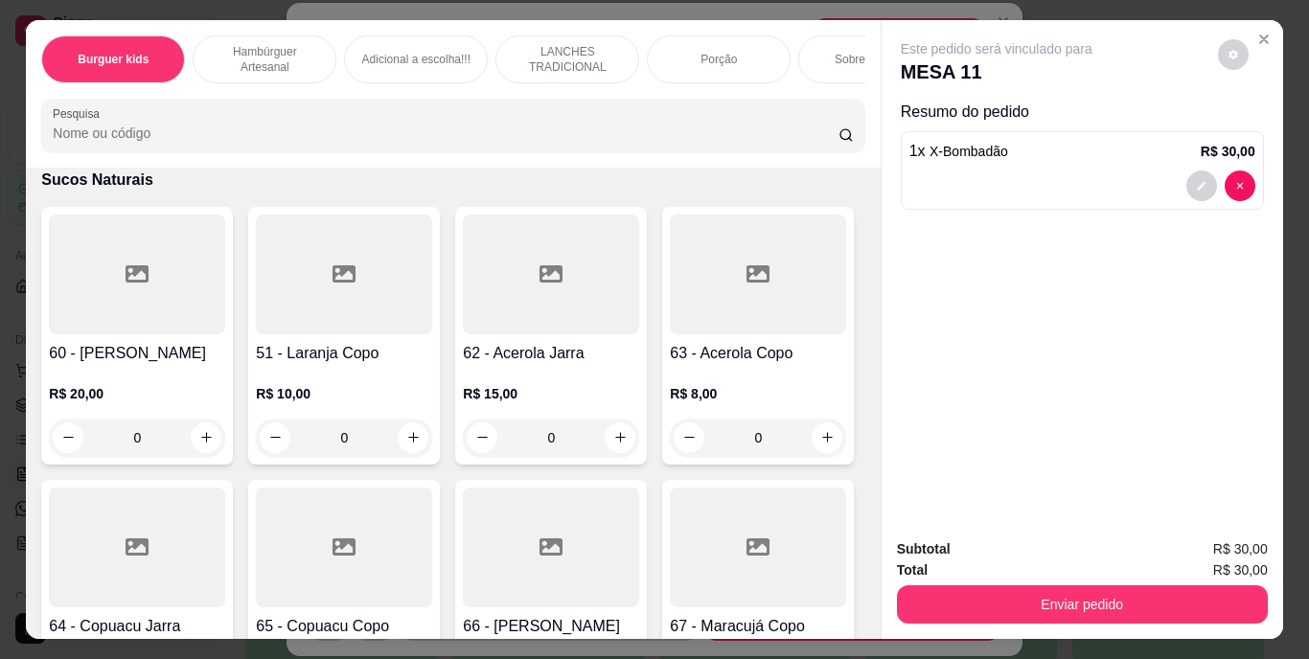
scroll to position [6514, 0]
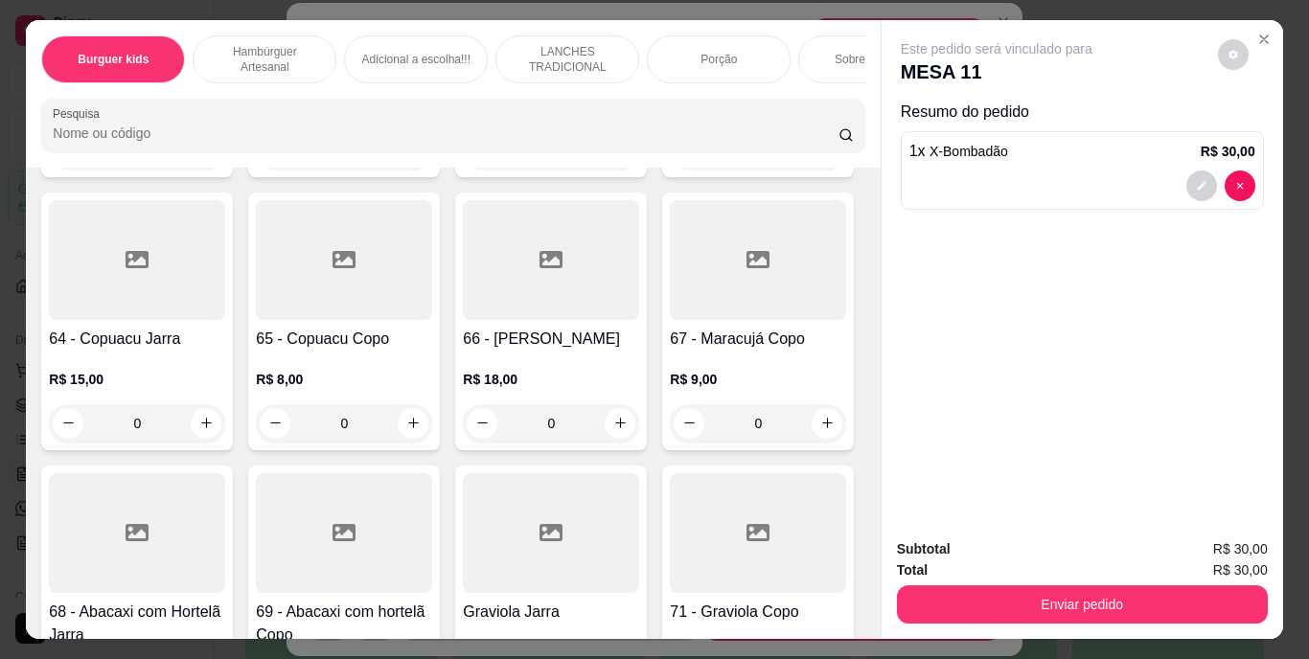
type input "1"
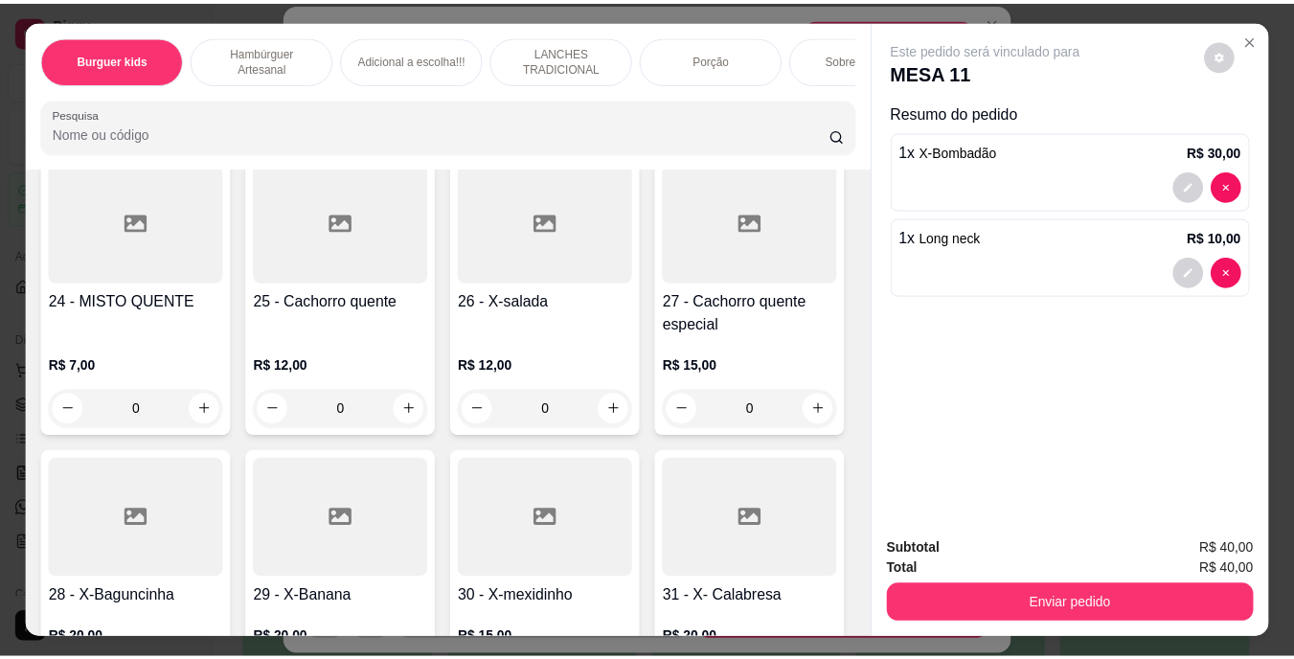
scroll to position [2587, 0]
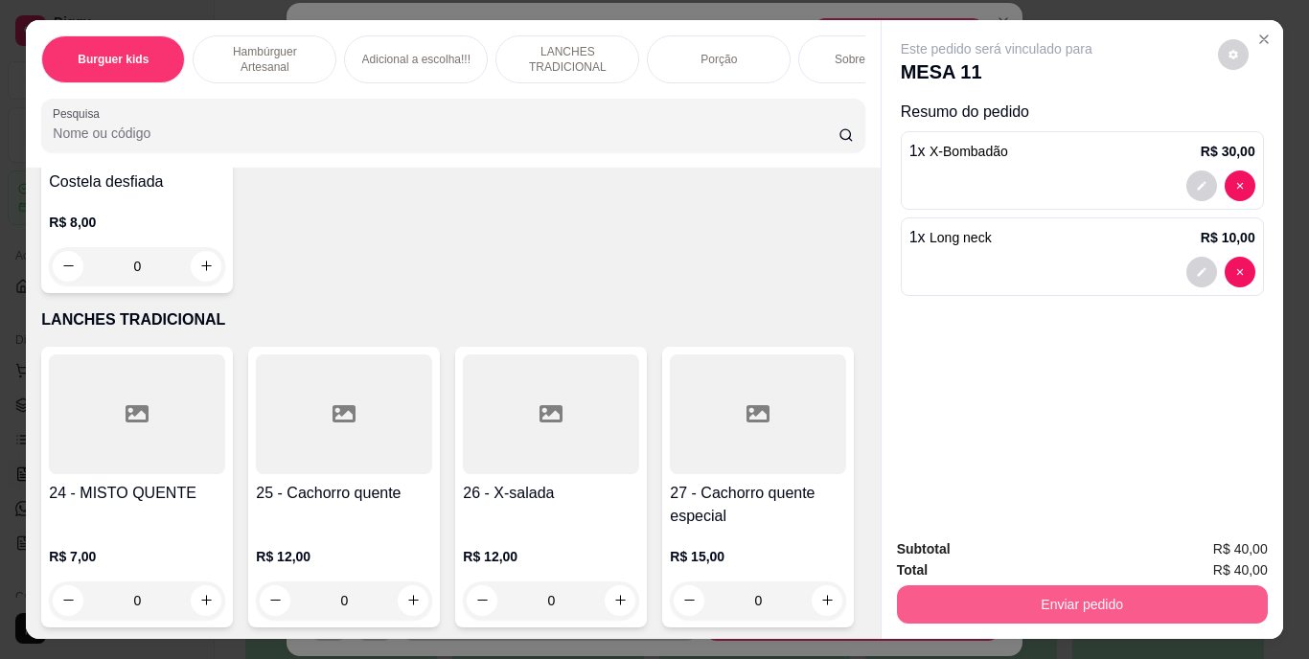
click at [950, 589] on button "Enviar pedido" at bounding box center [1082, 604] width 371 height 38
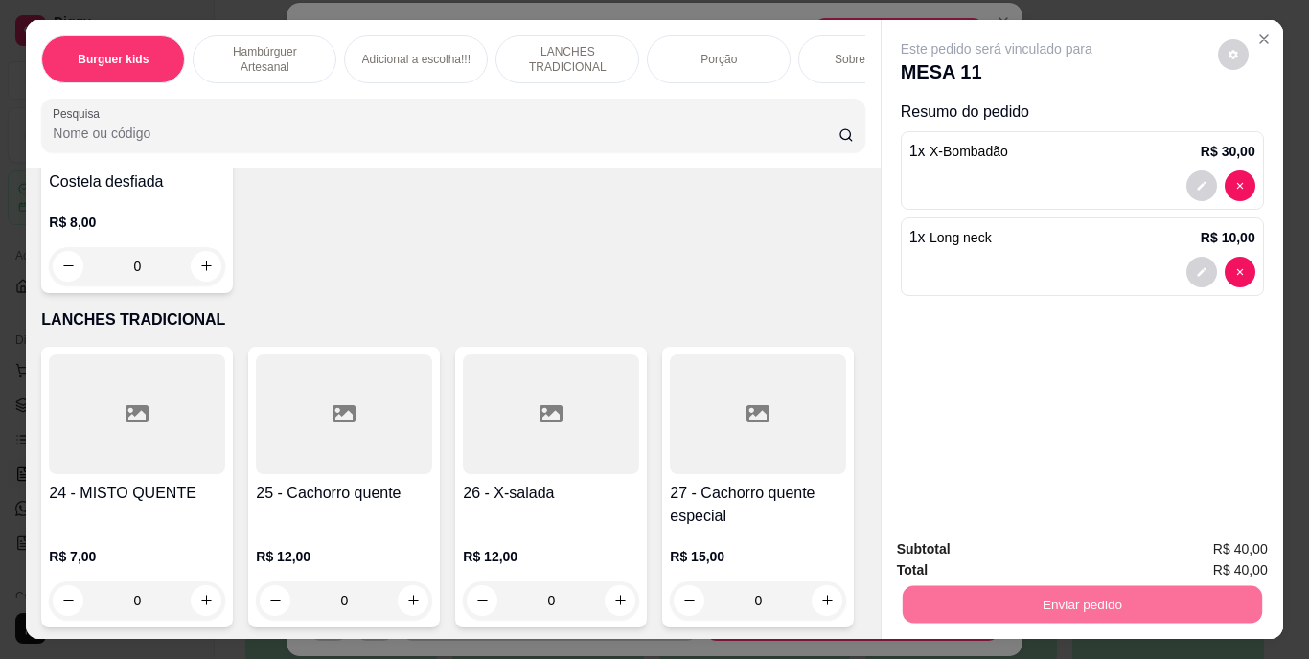
click at [1202, 537] on button "Enviar pedido" at bounding box center [1217, 551] width 108 height 36
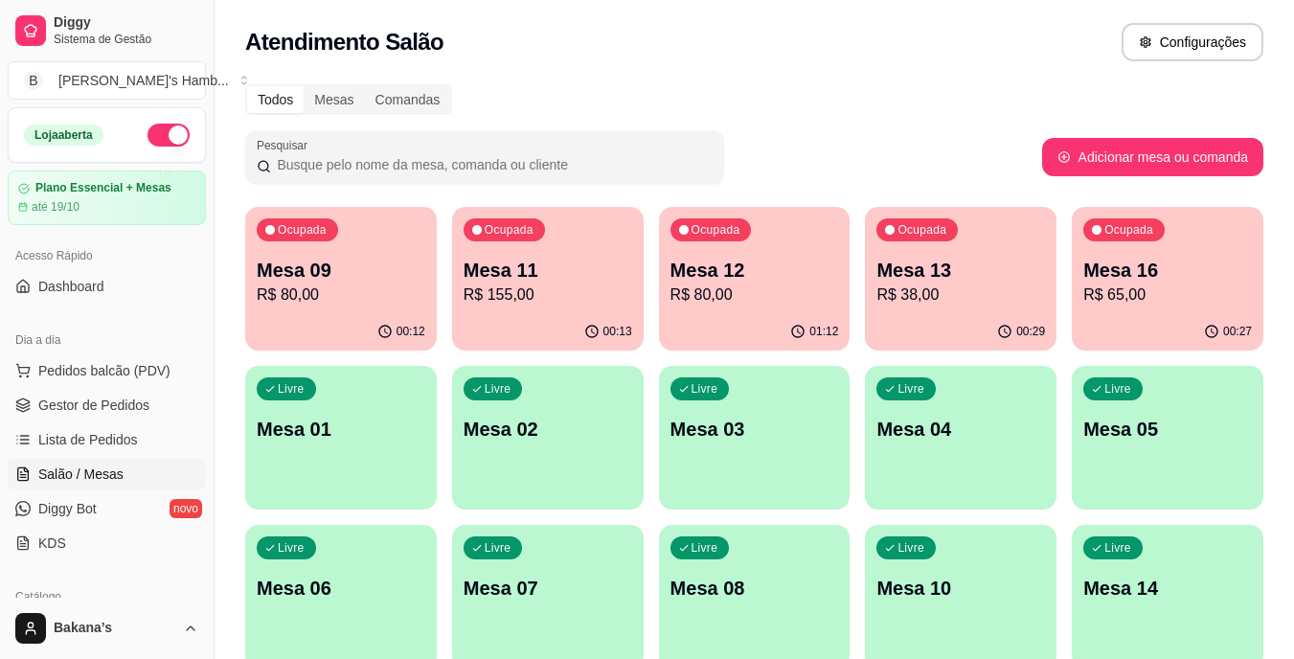
click at [1113, 262] on p "Mesa 16" at bounding box center [1167, 270] width 169 height 27
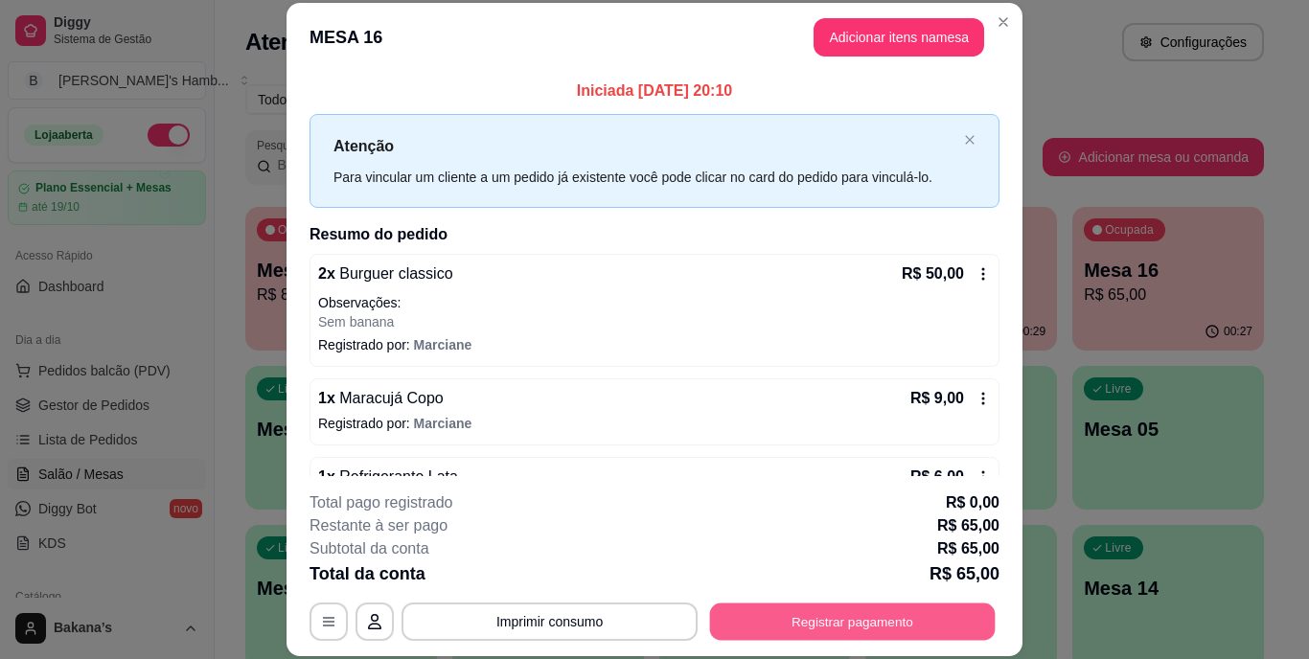
click at [841, 620] on button "Registrar pagamento" at bounding box center [852, 621] width 285 height 37
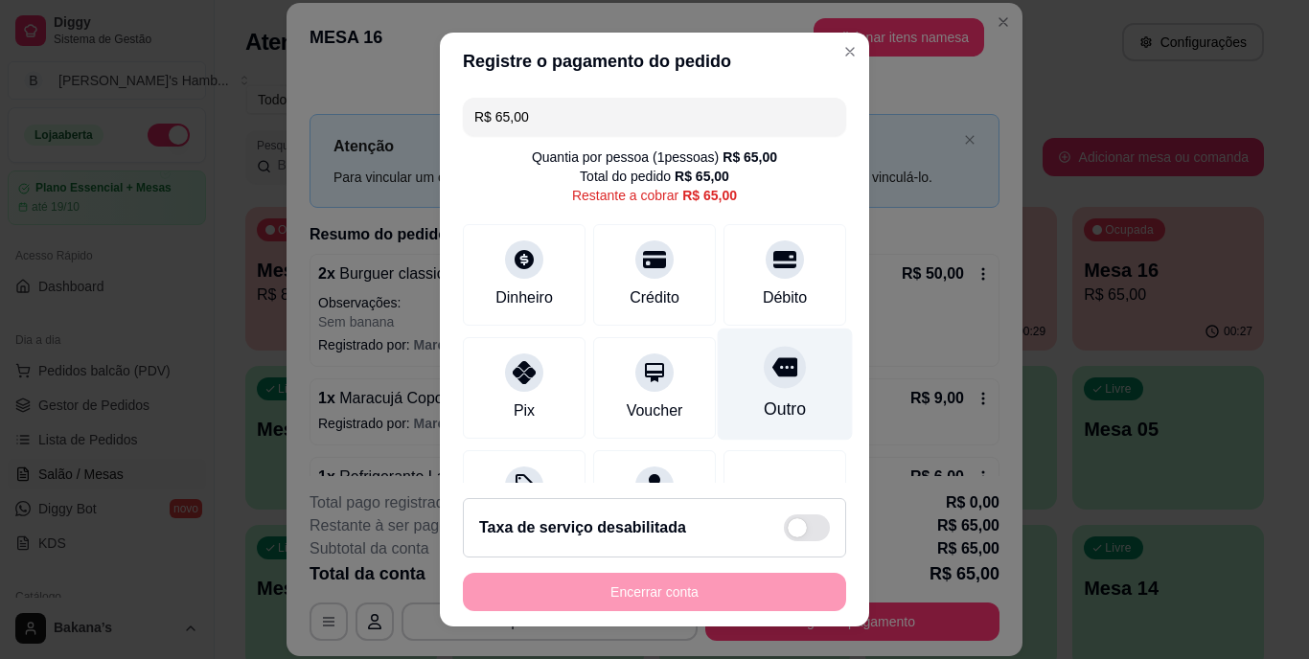
click at [764, 383] on div at bounding box center [785, 368] width 42 height 42
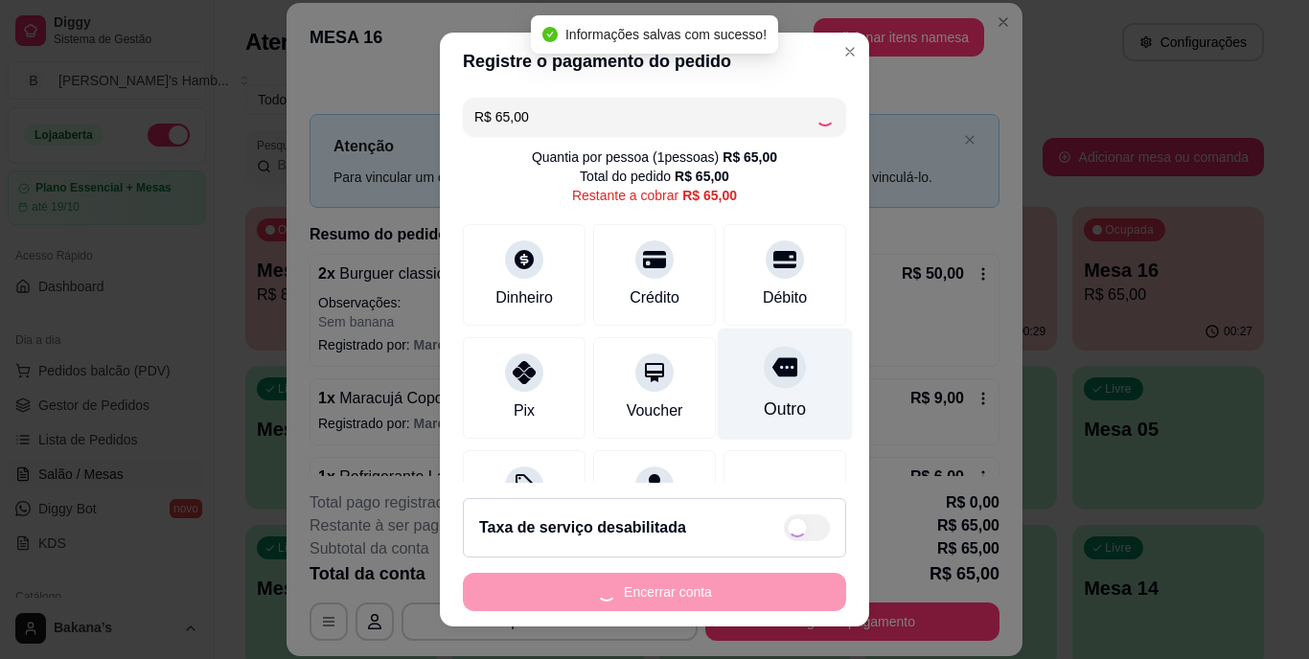
type input "R$ 0,00"
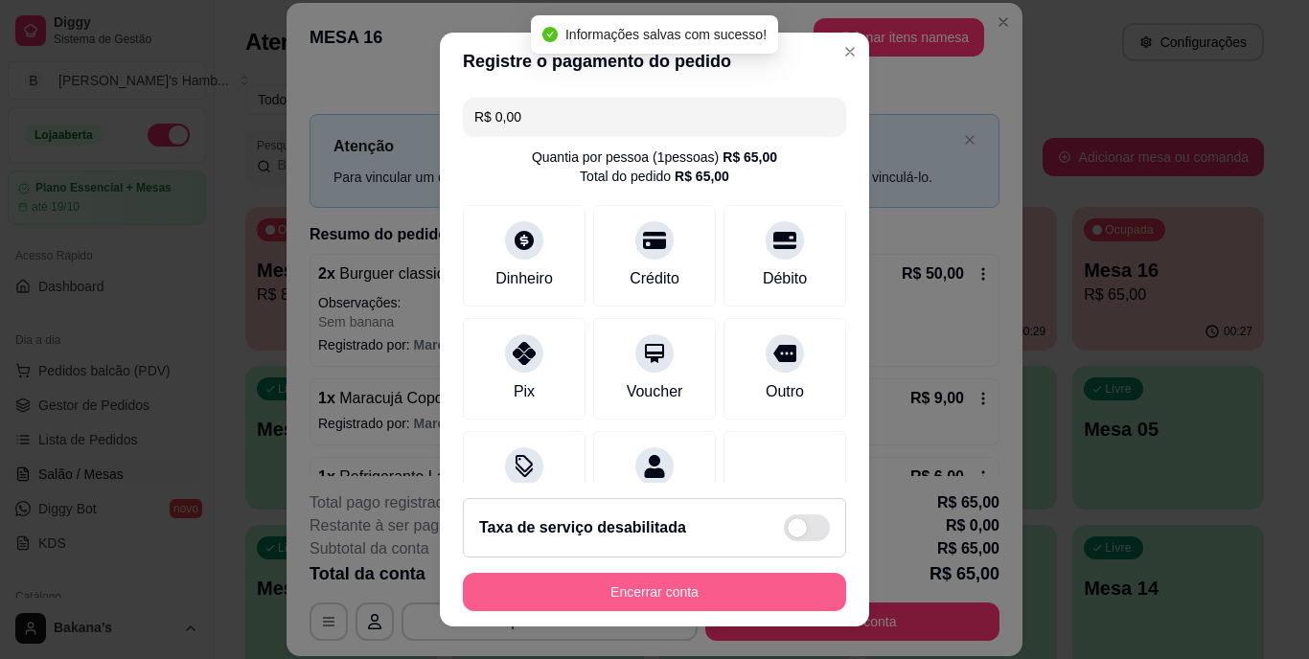
click at [673, 596] on button "Encerrar conta" at bounding box center [654, 592] width 383 height 38
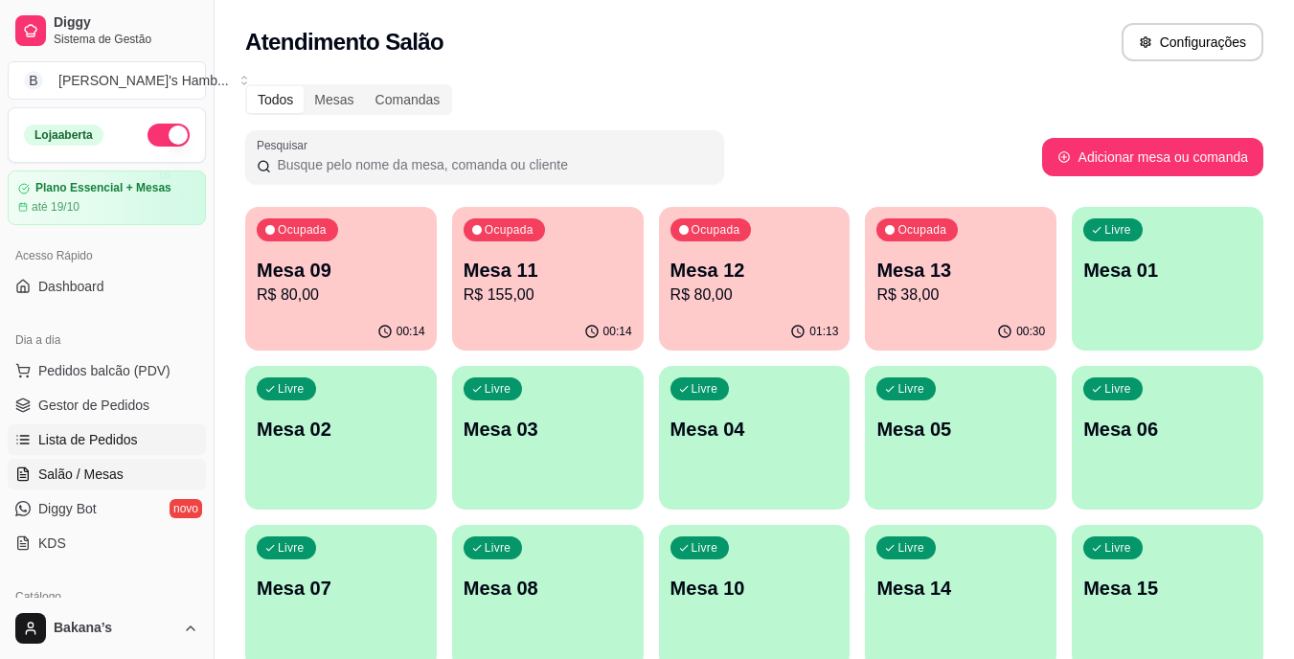
click at [116, 436] on span "Lista de Pedidos" at bounding box center [88, 439] width 100 height 19
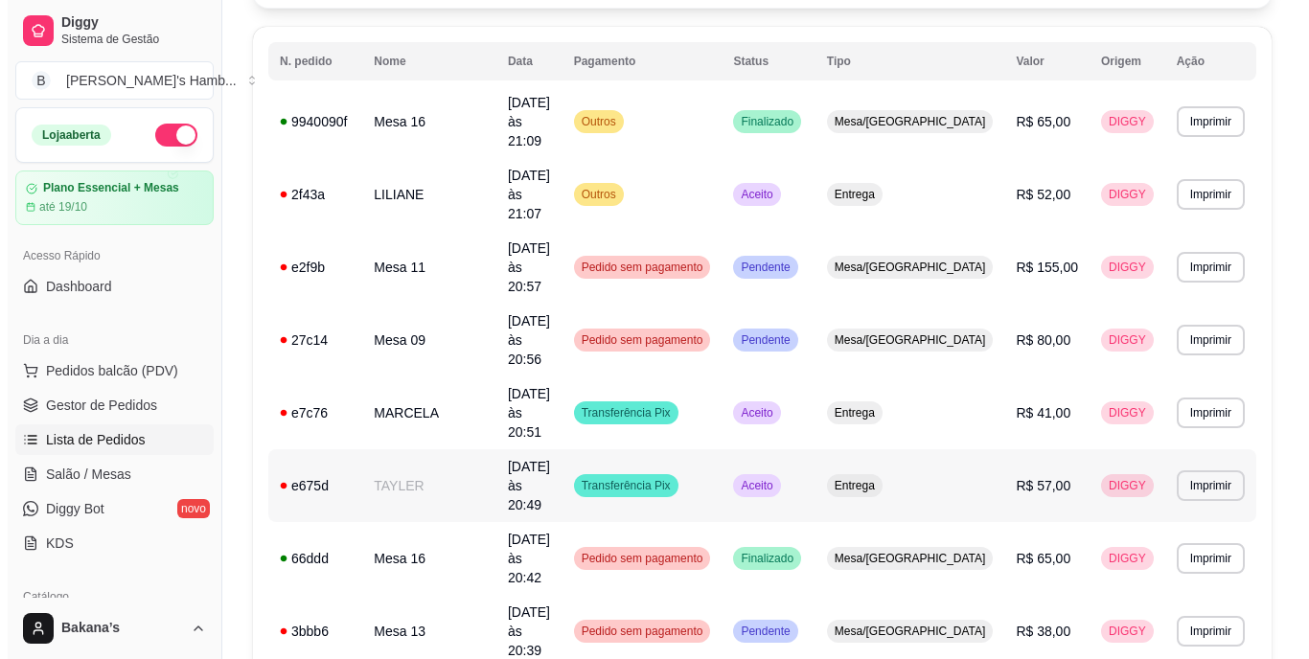
scroll to position [287, 0]
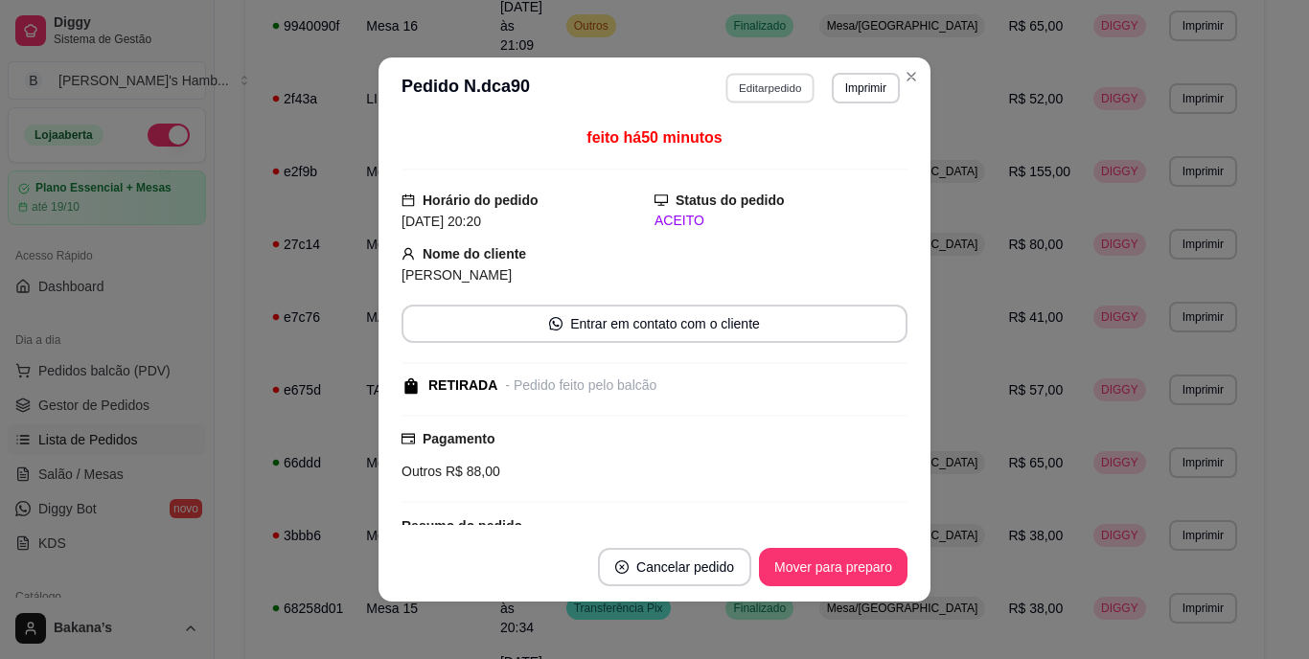
click at [770, 92] on button "Editar pedido" at bounding box center [770, 88] width 89 height 30
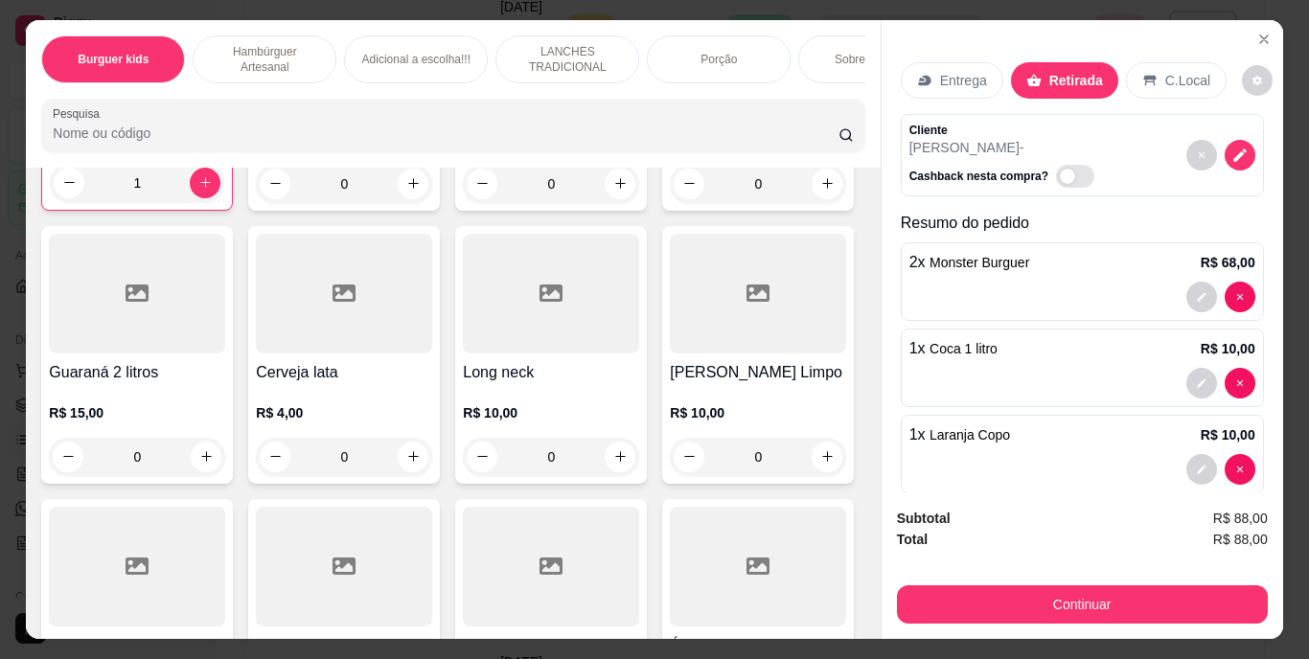
scroll to position [5269, 0]
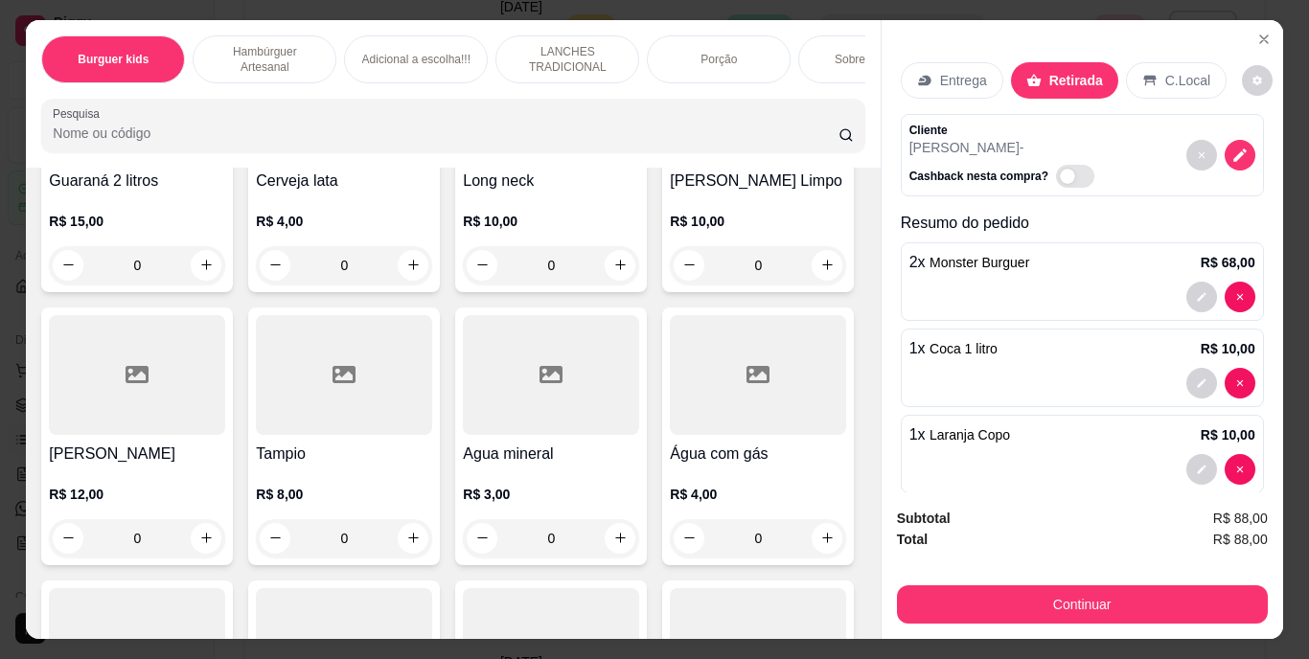
type input "1"
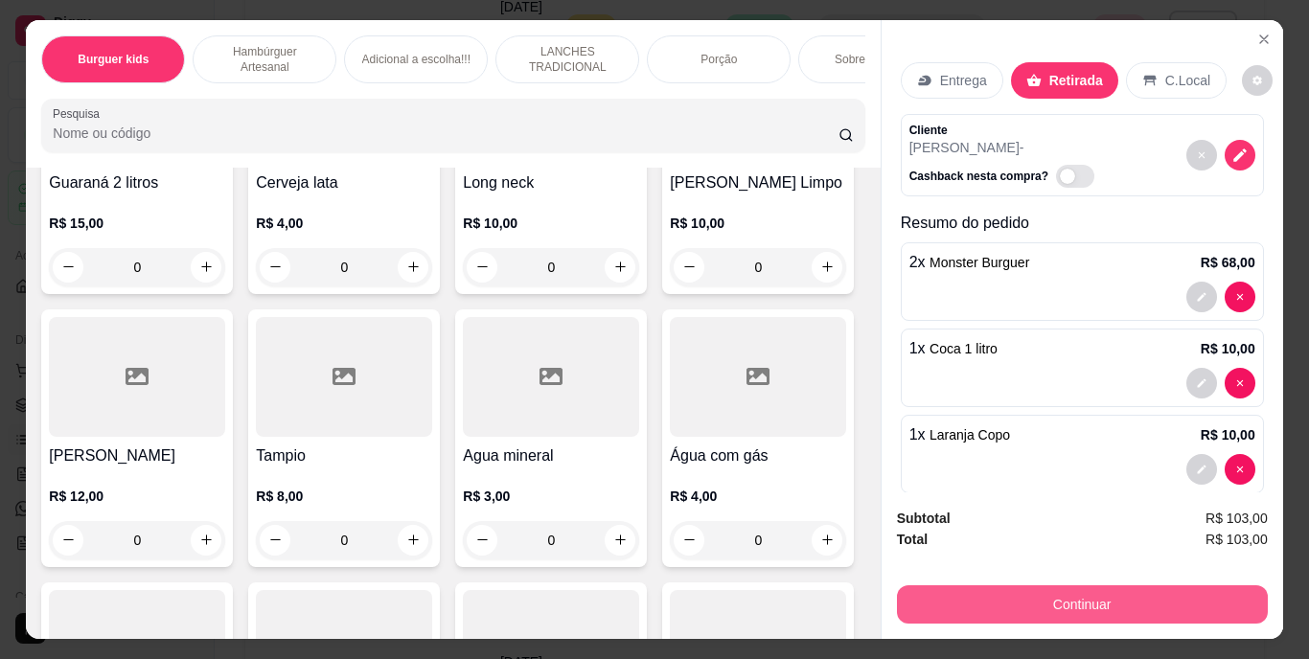
click at [1050, 599] on button "Continuar" at bounding box center [1082, 604] width 371 height 38
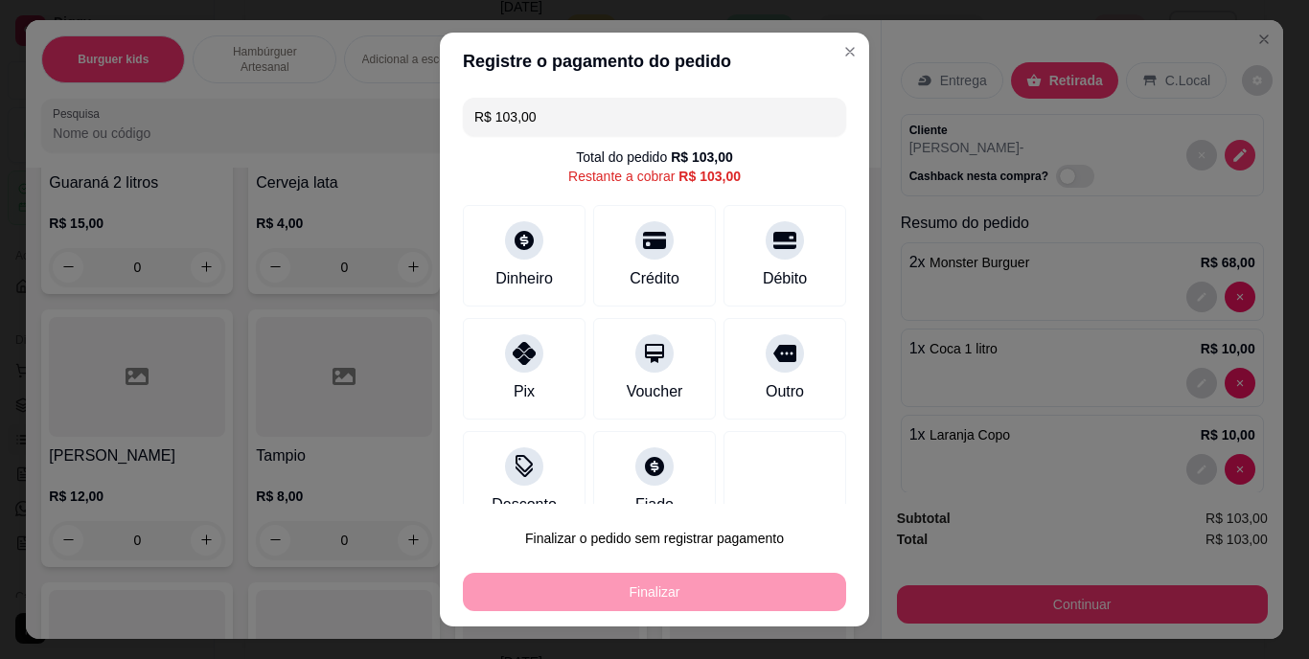
click at [656, 592] on div "Finalizar" at bounding box center [654, 592] width 383 height 38
click at [764, 244] on div at bounding box center [785, 236] width 42 height 42
type input "R$ 0,00"
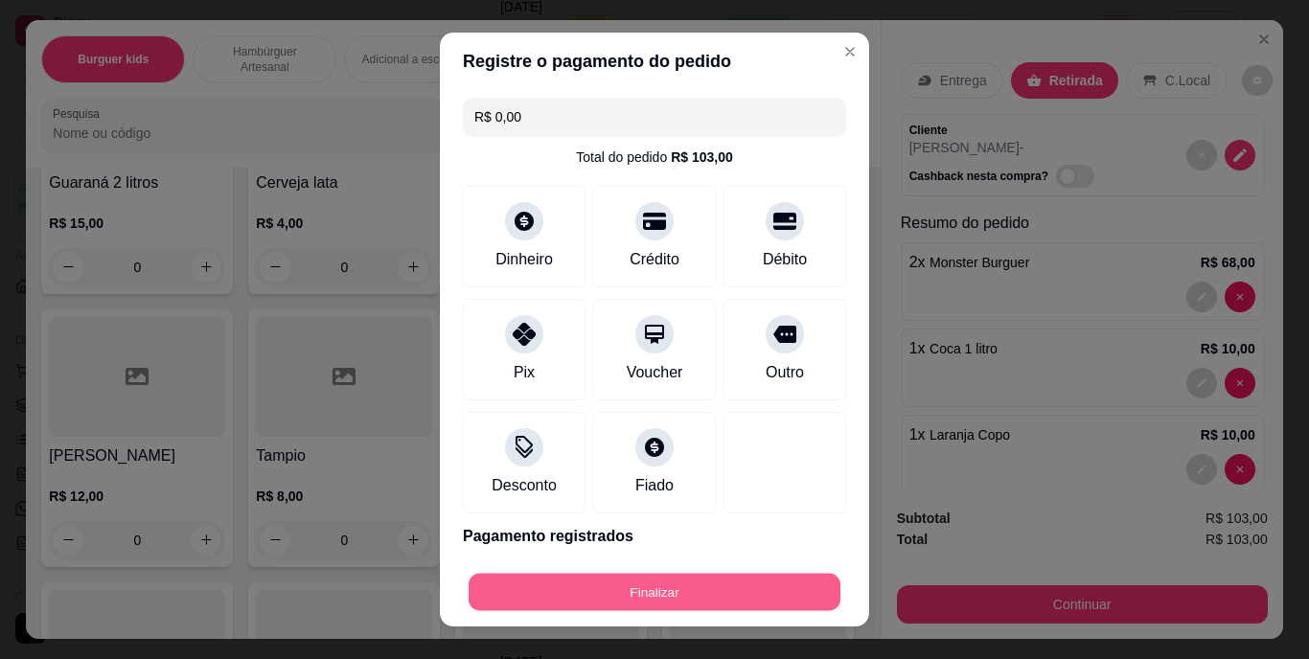
click at [670, 593] on button "Finalizar" at bounding box center [654, 591] width 372 height 37
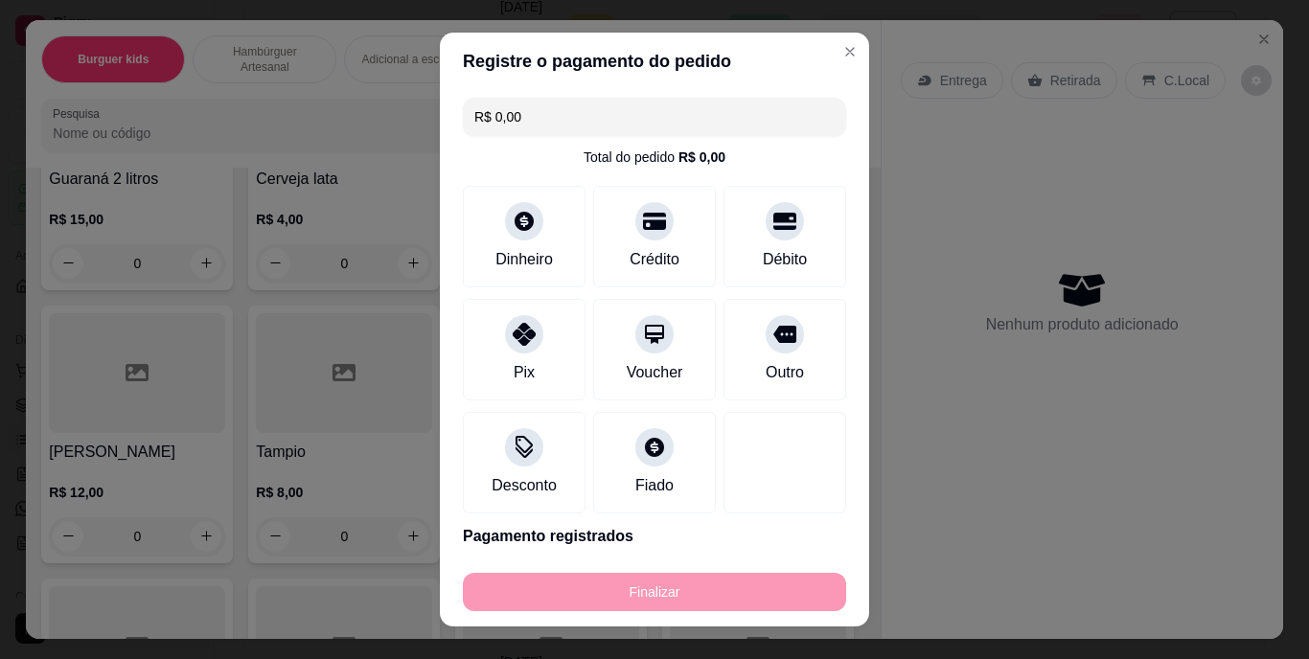
type input "0"
type input "-R$ 103,00"
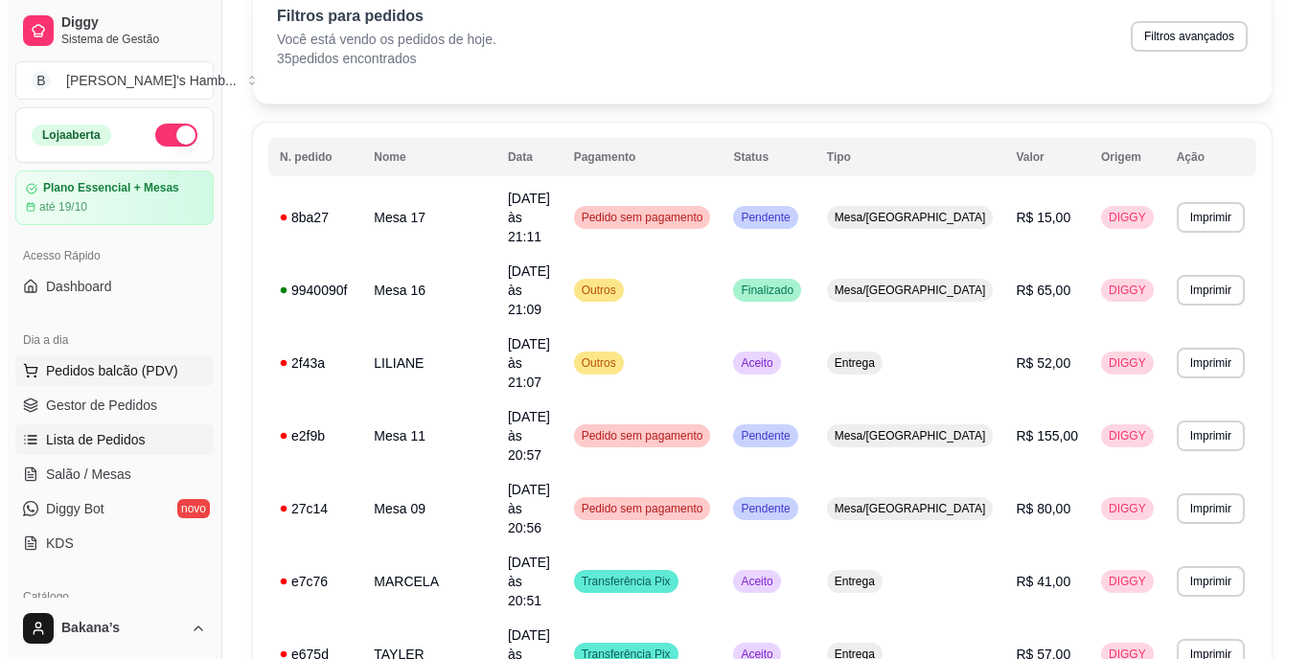
scroll to position [192, 0]
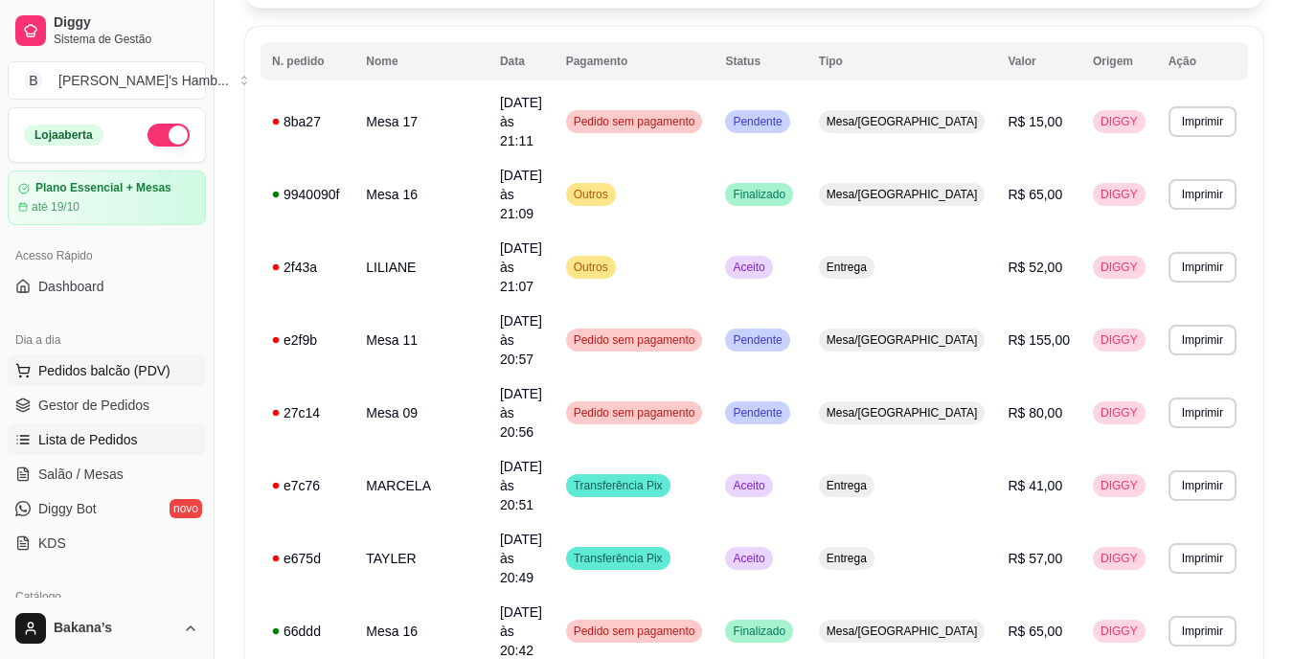
click at [126, 362] on span "Pedidos balcão (PDV)" at bounding box center [104, 370] width 132 height 19
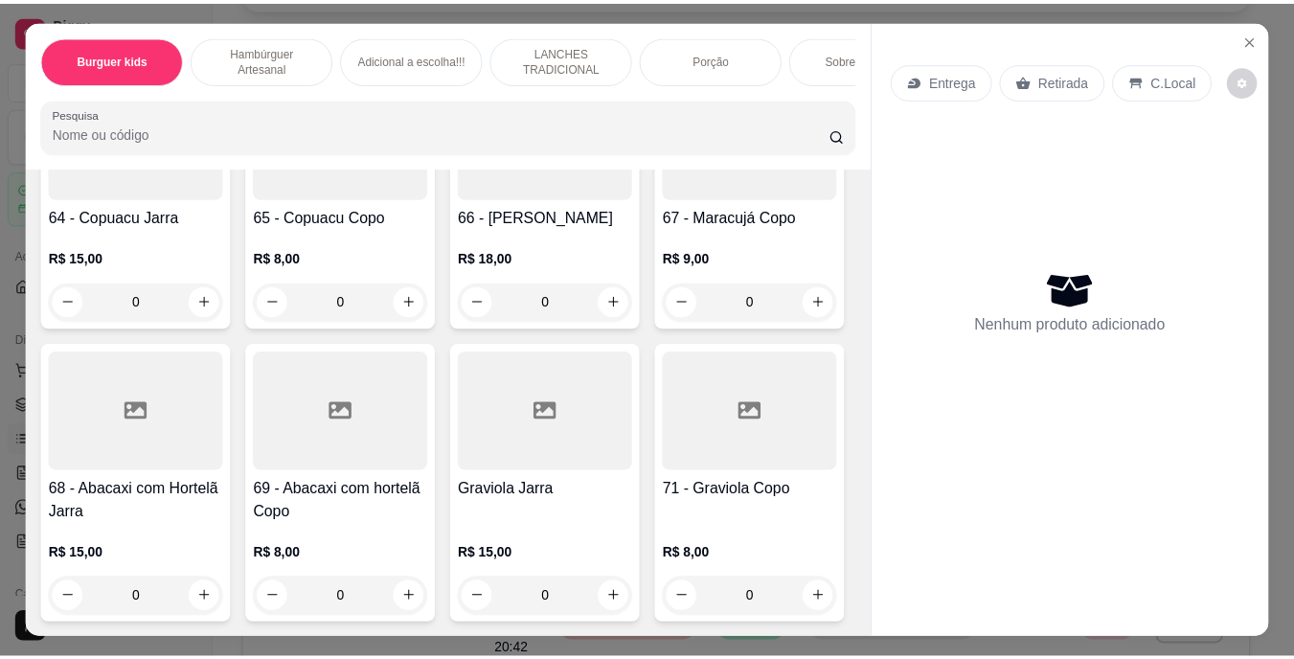
scroll to position [6706, 0]
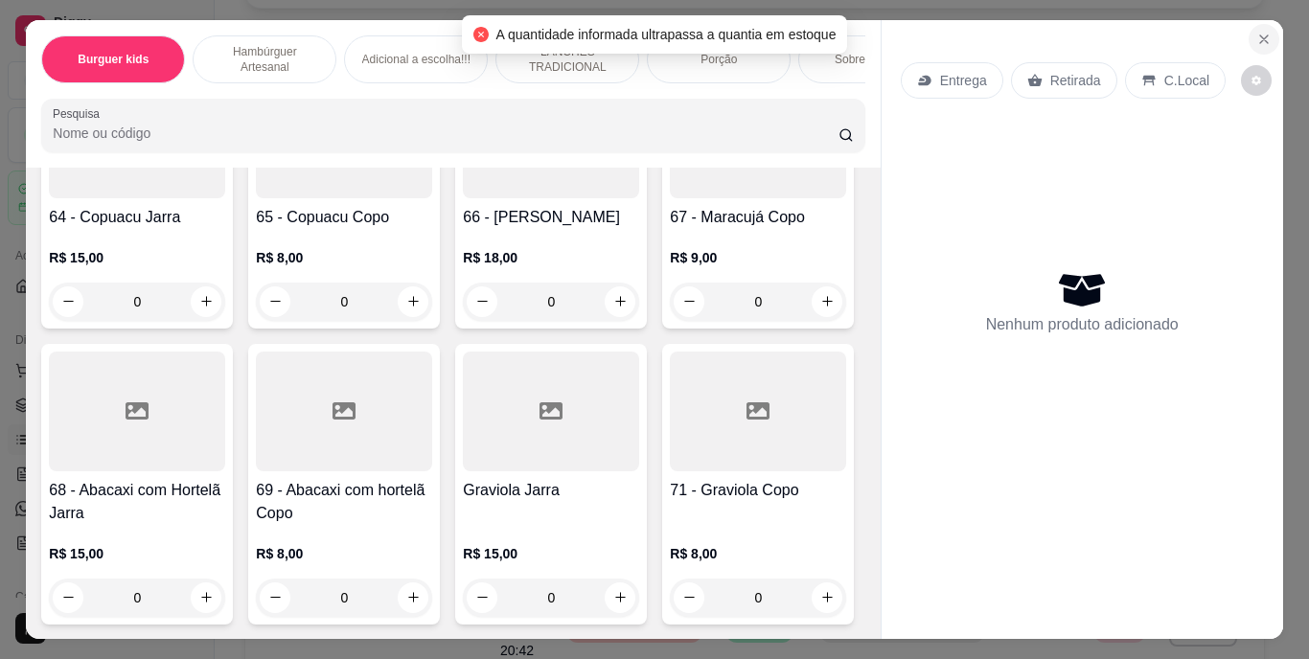
click at [1256, 24] on button "Close" at bounding box center [1263, 39] width 31 height 31
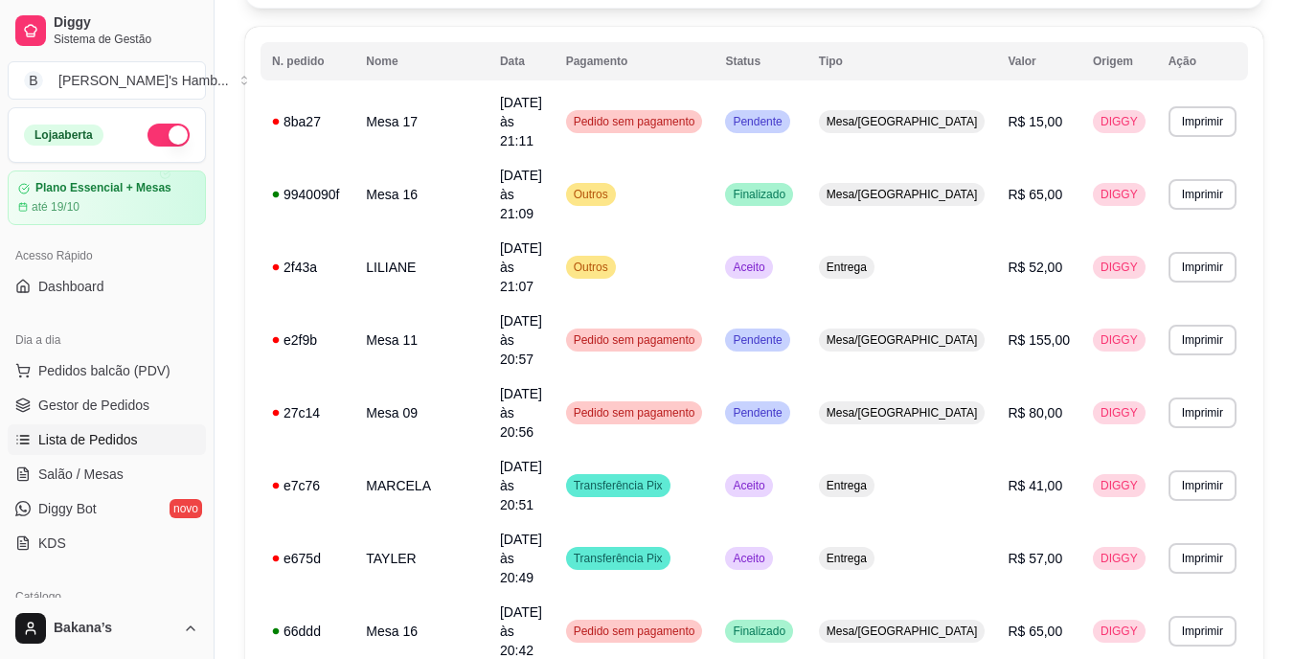
click at [122, 443] on span "Lista de Pedidos" at bounding box center [88, 439] width 100 height 19
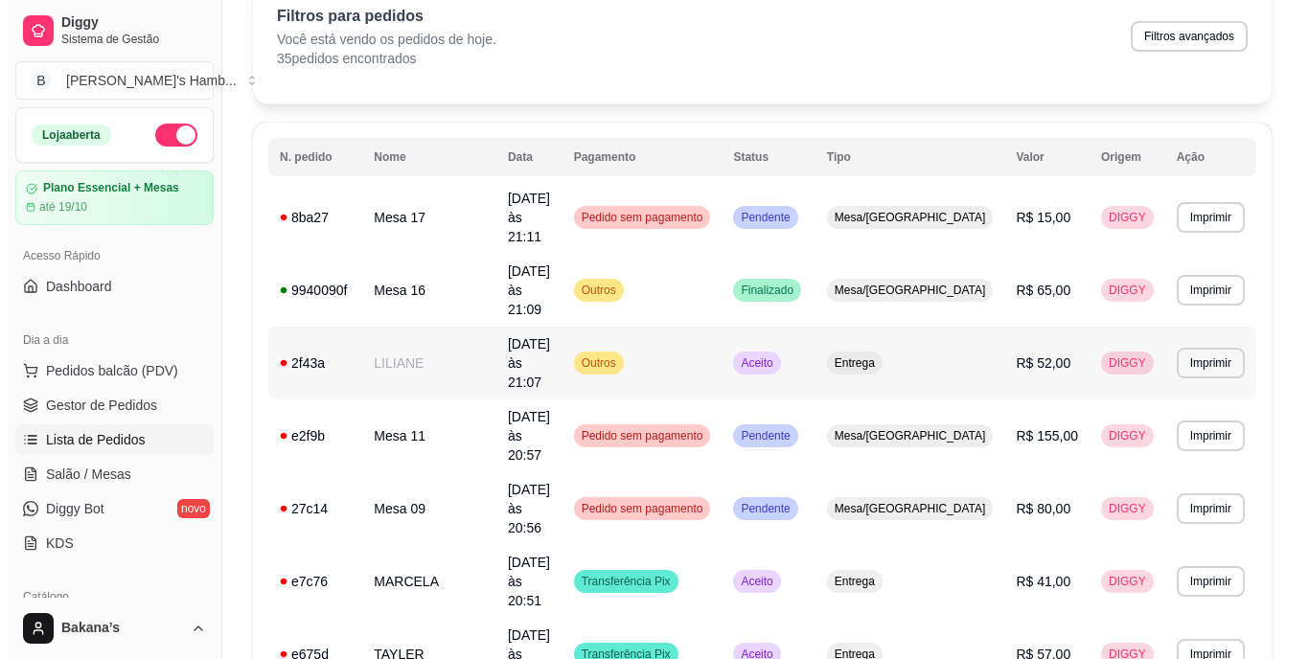
scroll to position [287, 0]
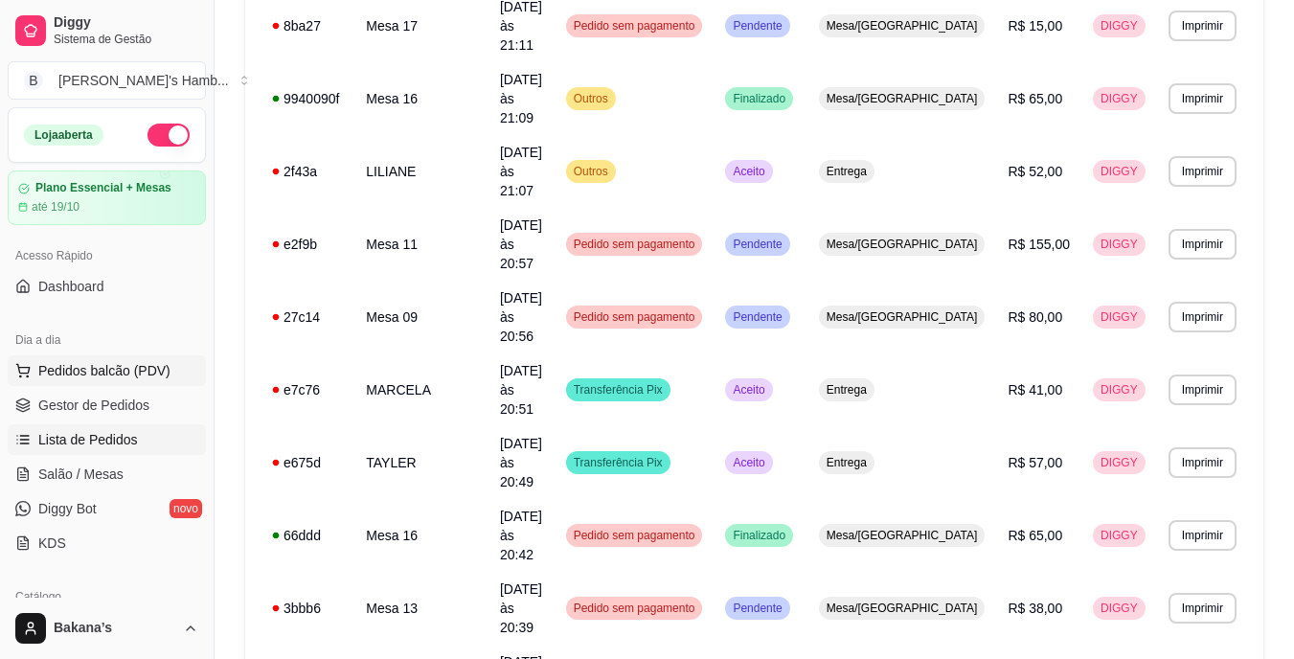
click at [106, 366] on span "Pedidos balcão (PDV)" at bounding box center [104, 370] width 132 height 19
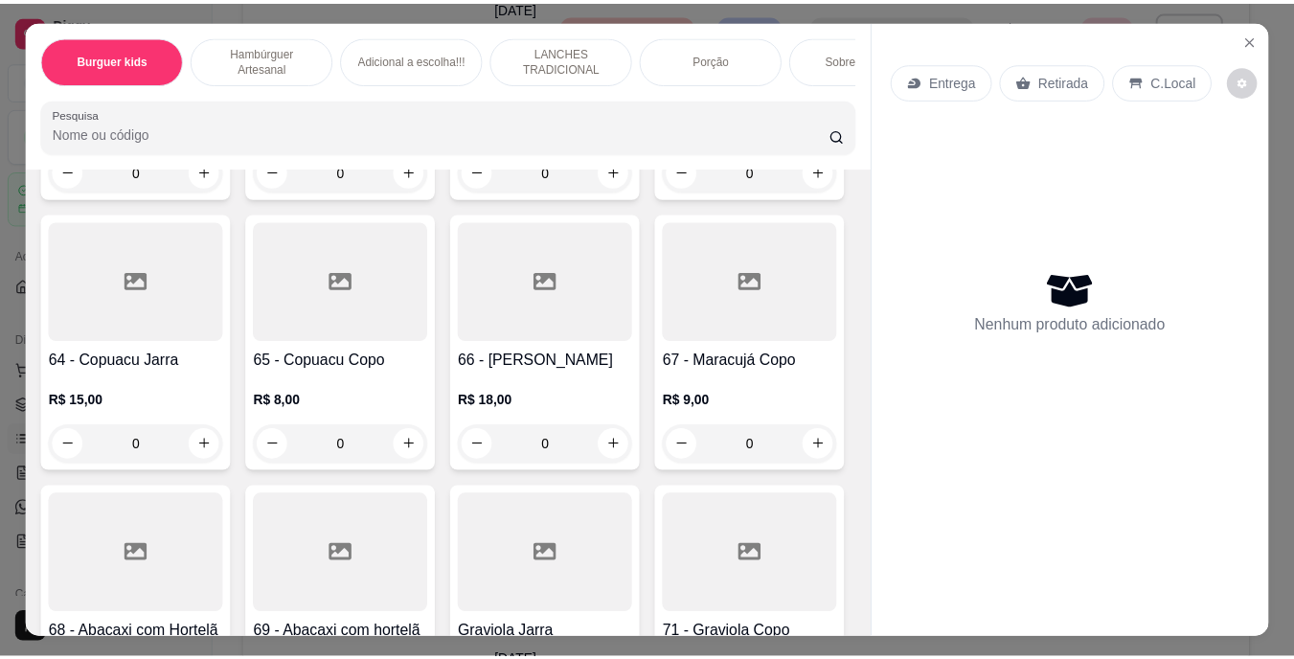
scroll to position [6706, 0]
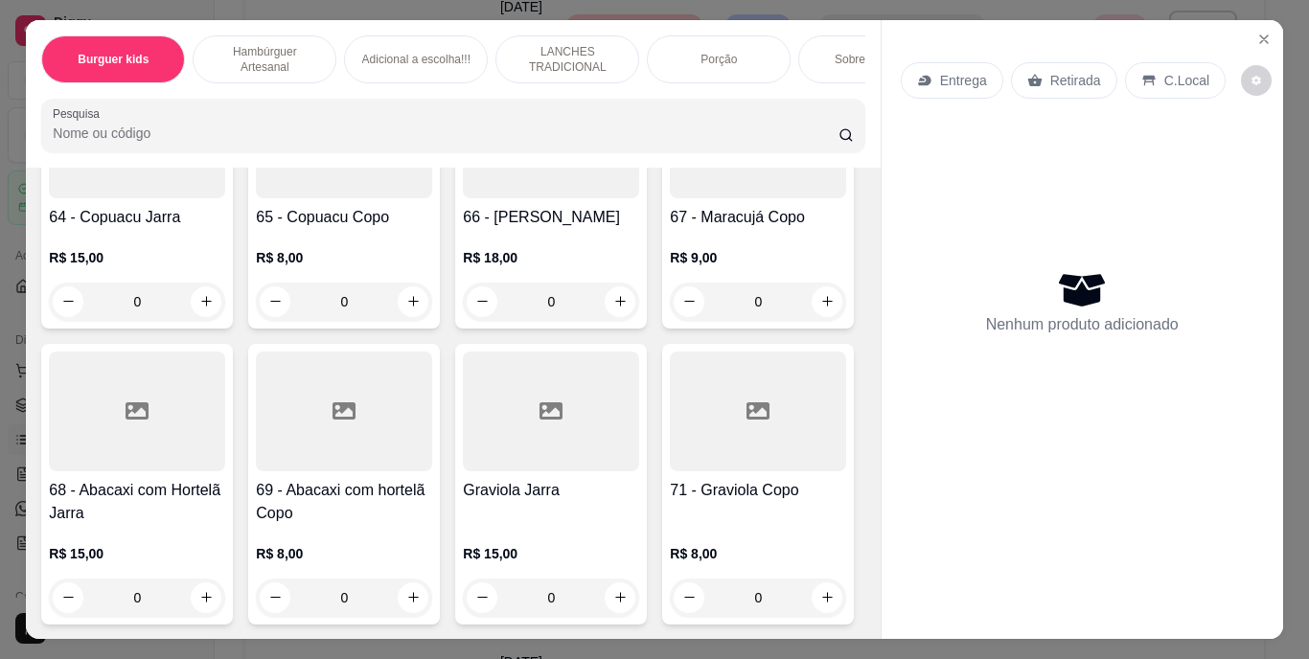
type input "1"
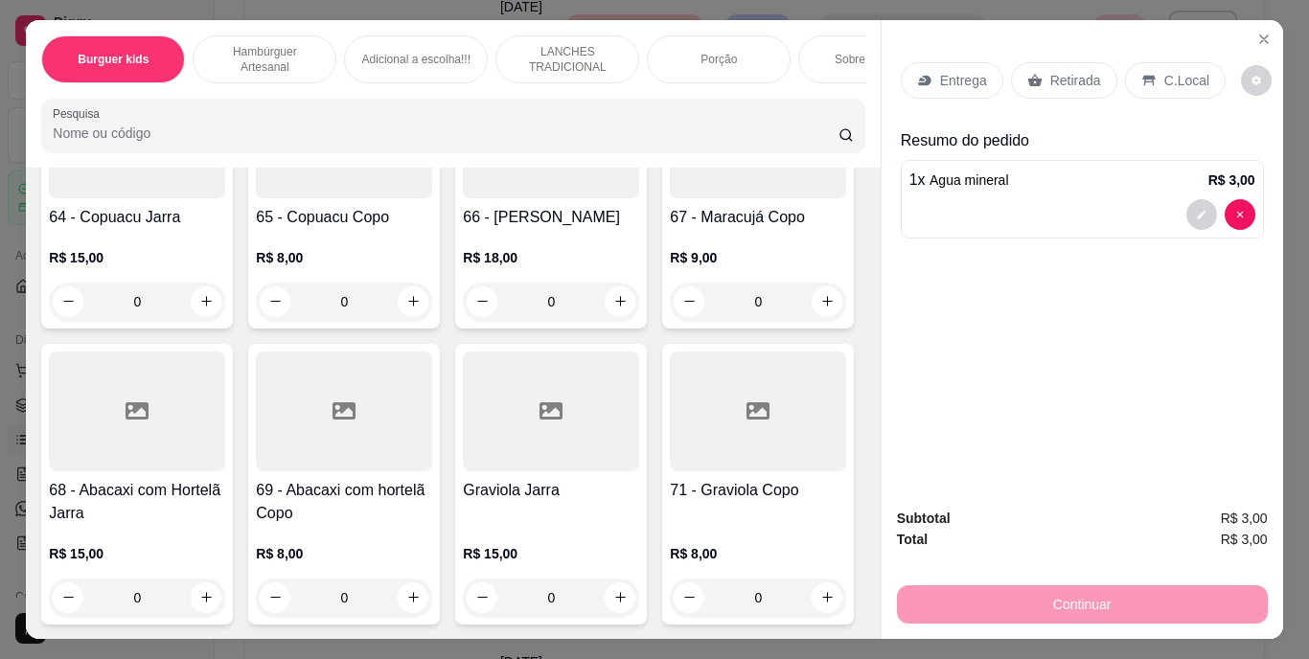
click at [1055, 72] on p "Retirada" at bounding box center [1075, 80] width 51 height 19
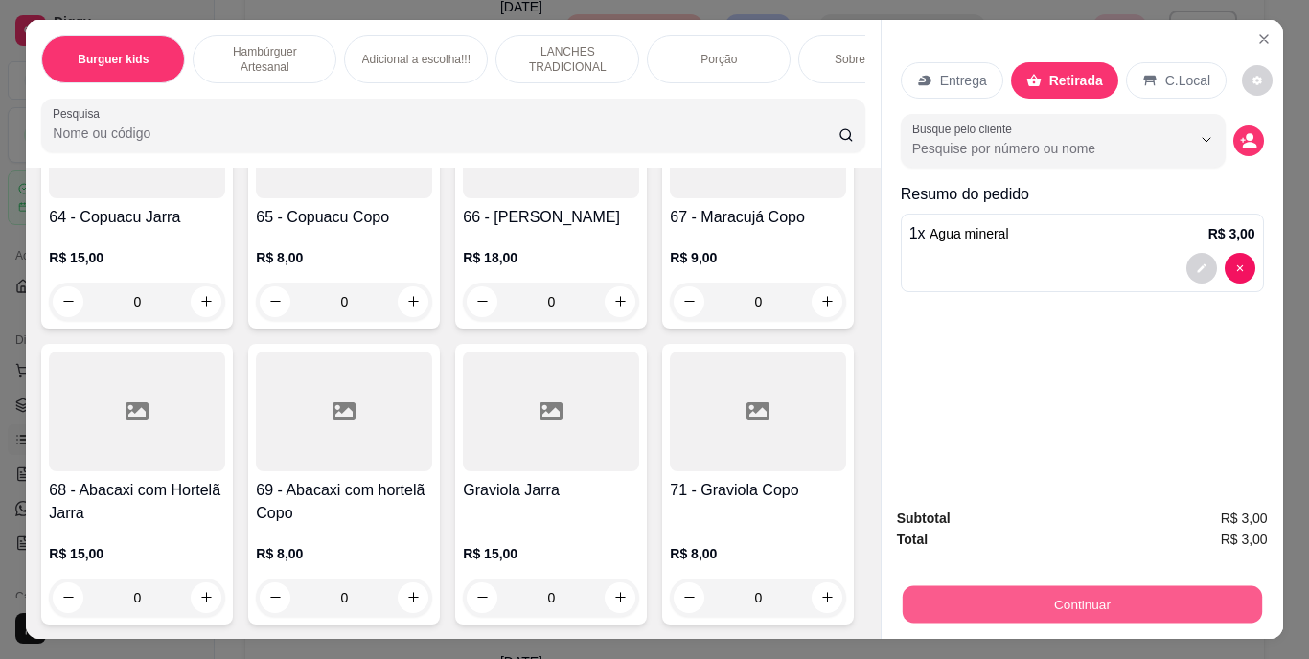
click at [1036, 587] on button "Continuar" at bounding box center [1080, 604] width 359 height 37
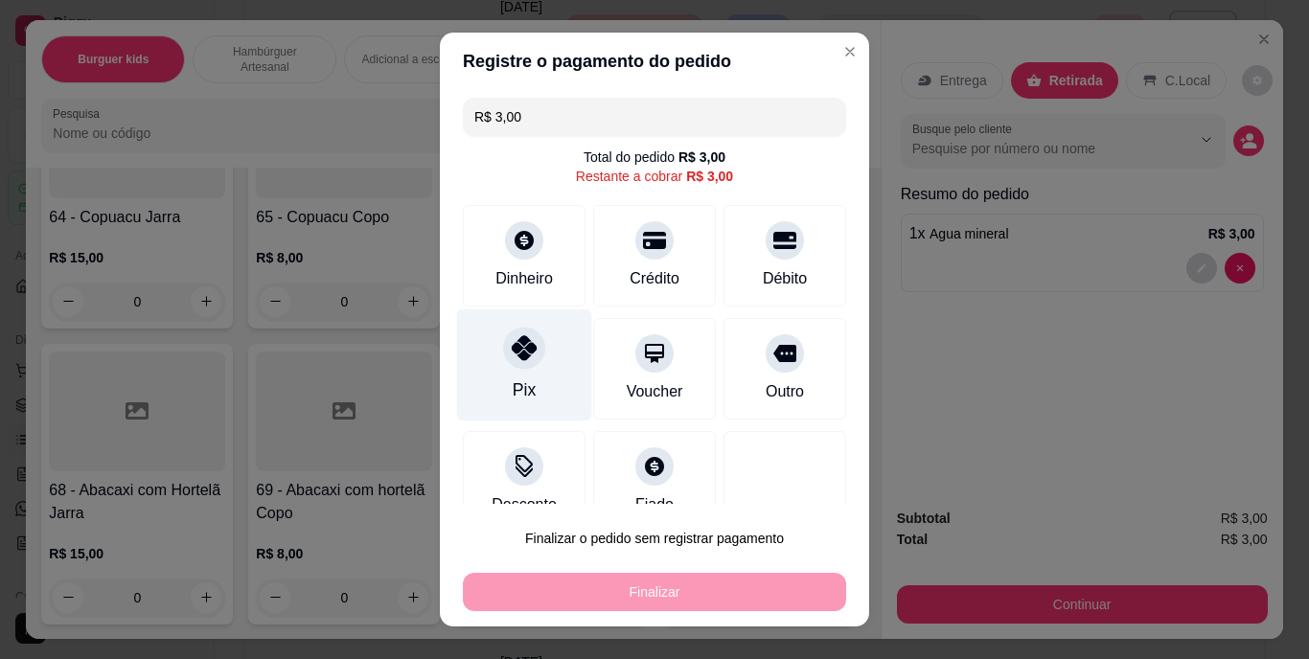
click at [522, 371] on div "Pix" at bounding box center [524, 365] width 135 height 112
type input "R$ 0,00"
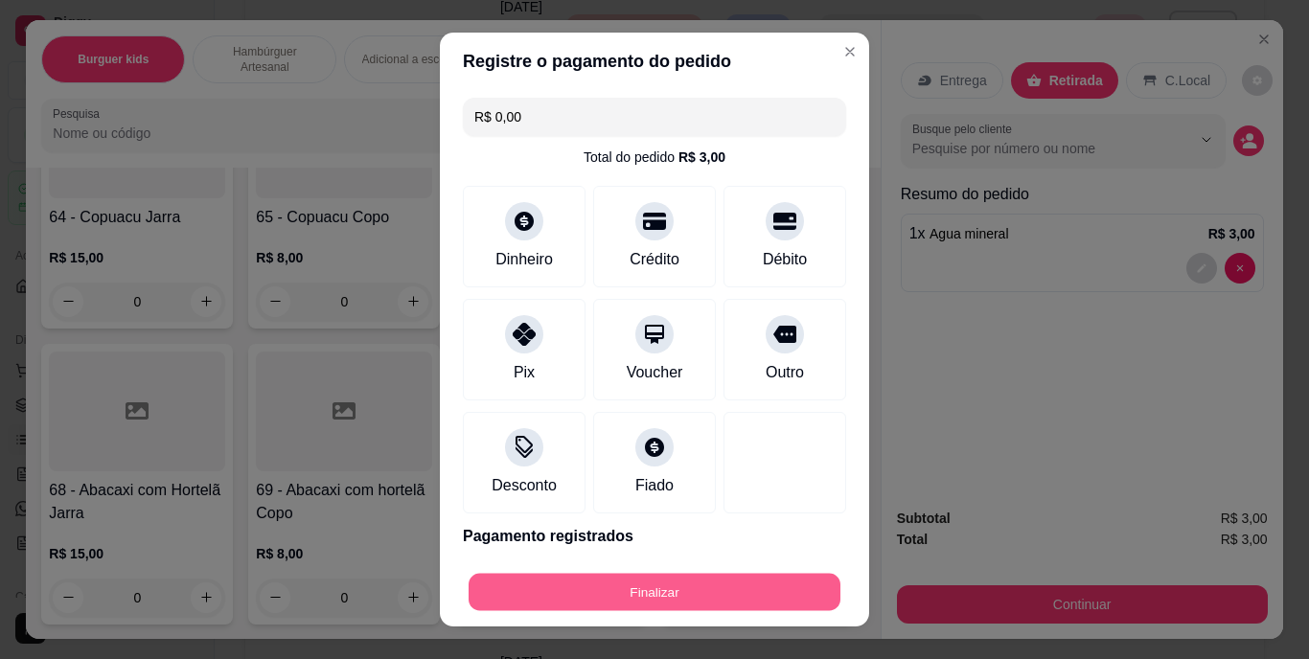
click at [615, 581] on button "Finalizar" at bounding box center [654, 591] width 372 height 37
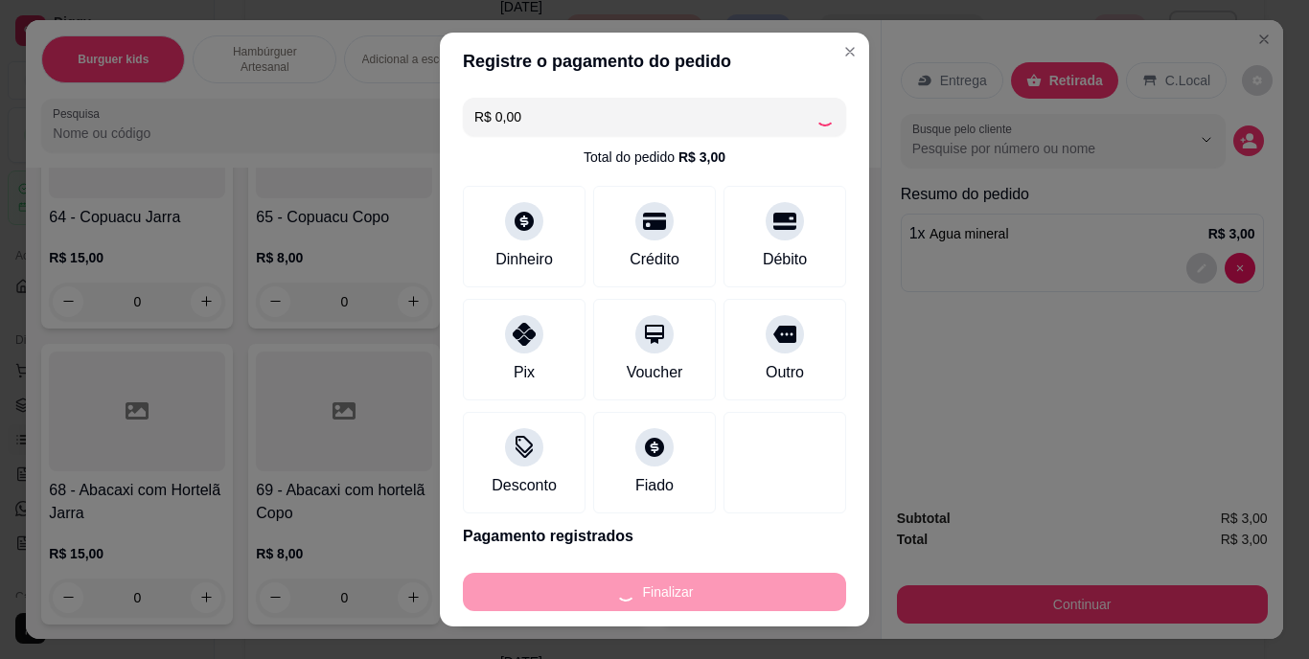
type input "0"
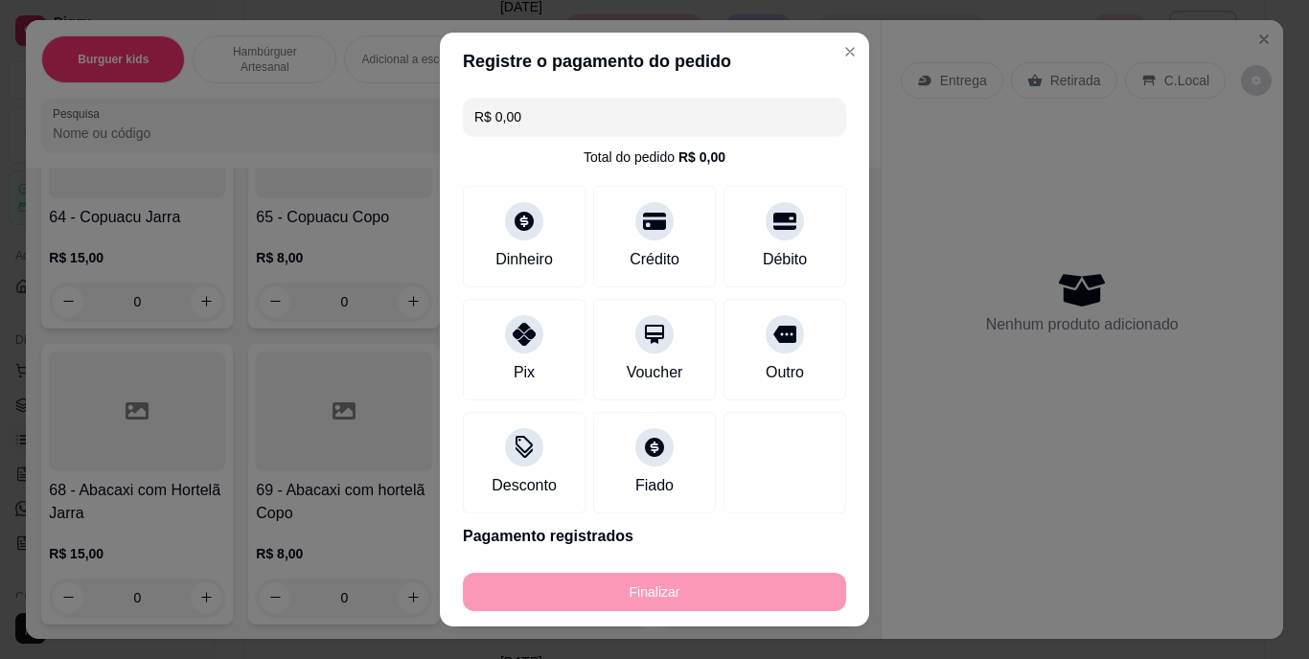
type input "-R$ 3,00"
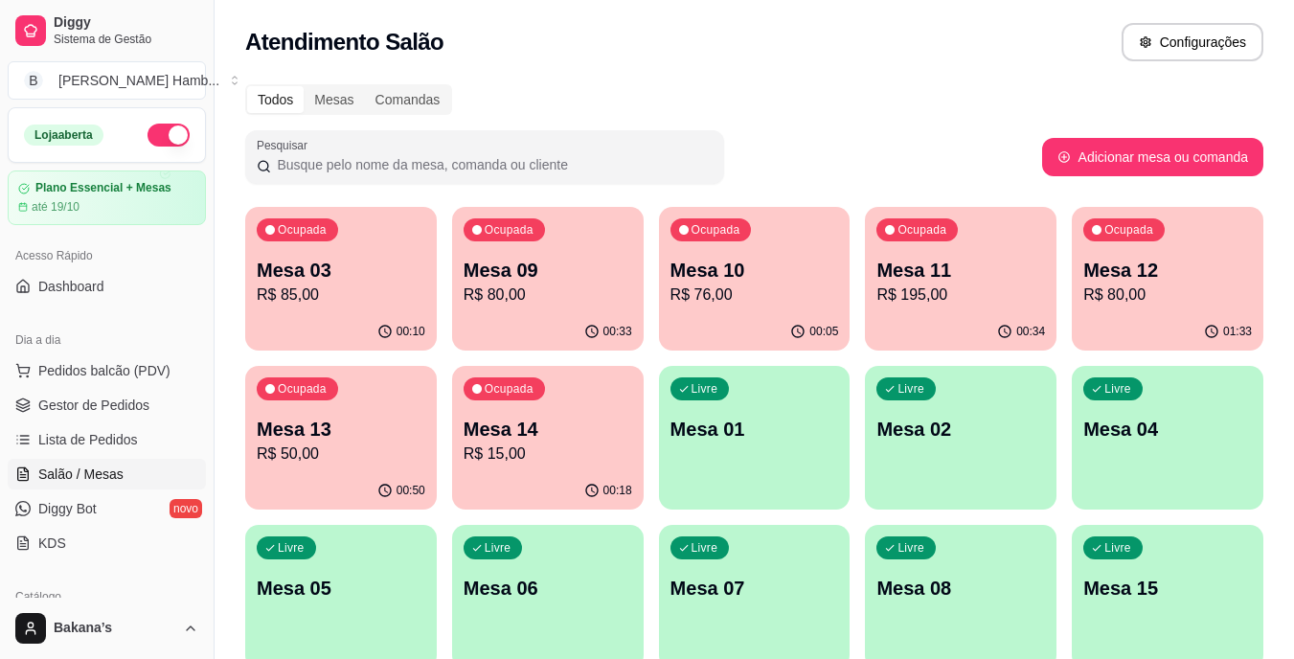
click at [536, 295] on p "R$ 80,00" at bounding box center [548, 295] width 169 height 23
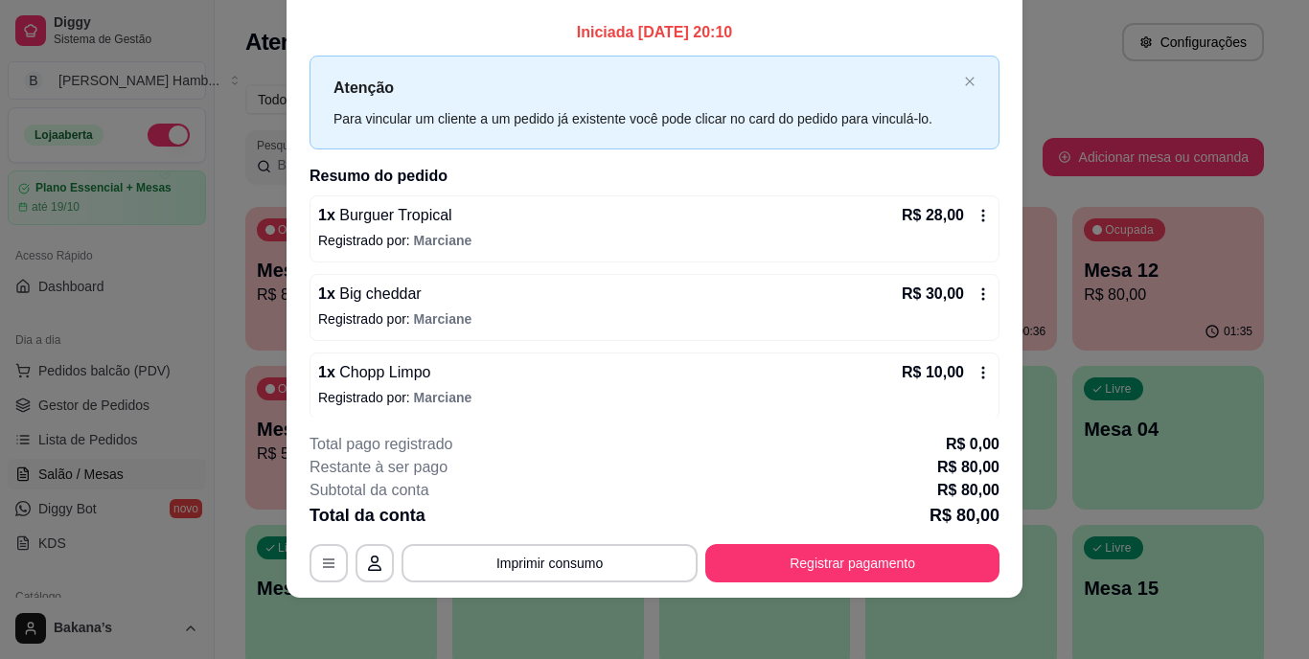
scroll to position [134, 0]
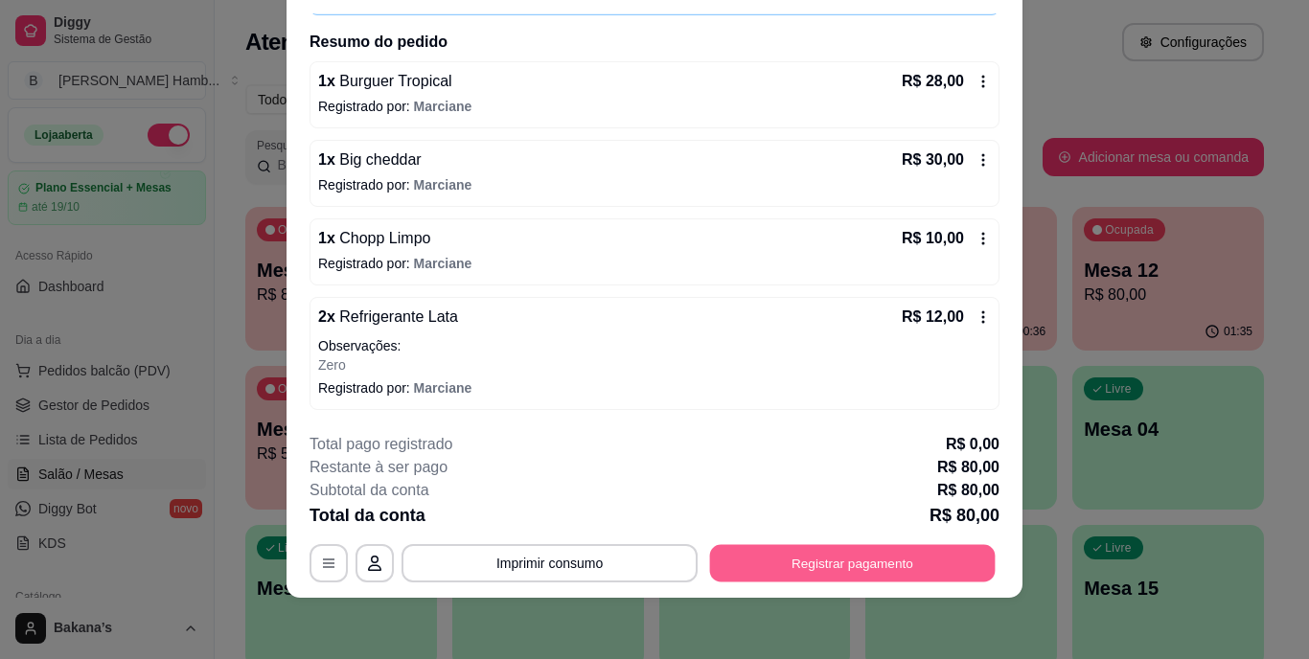
click at [847, 561] on button "Registrar pagamento" at bounding box center [852, 562] width 285 height 37
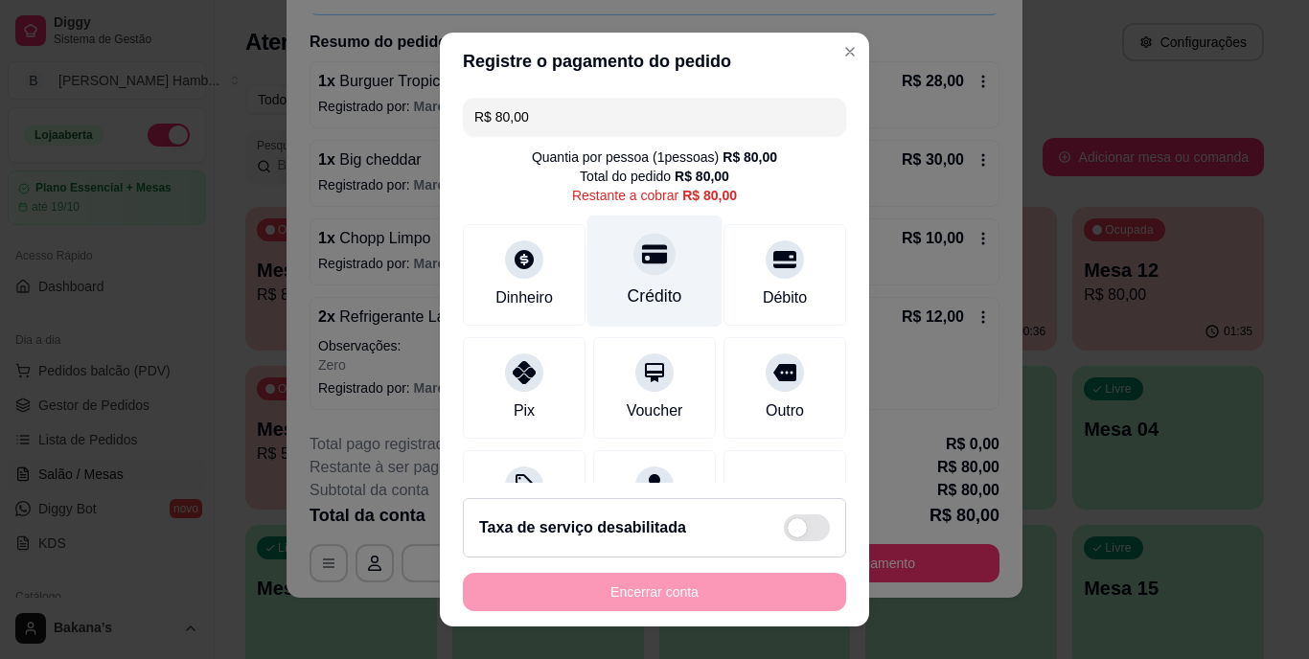
click at [647, 268] on div at bounding box center [654, 255] width 42 height 42
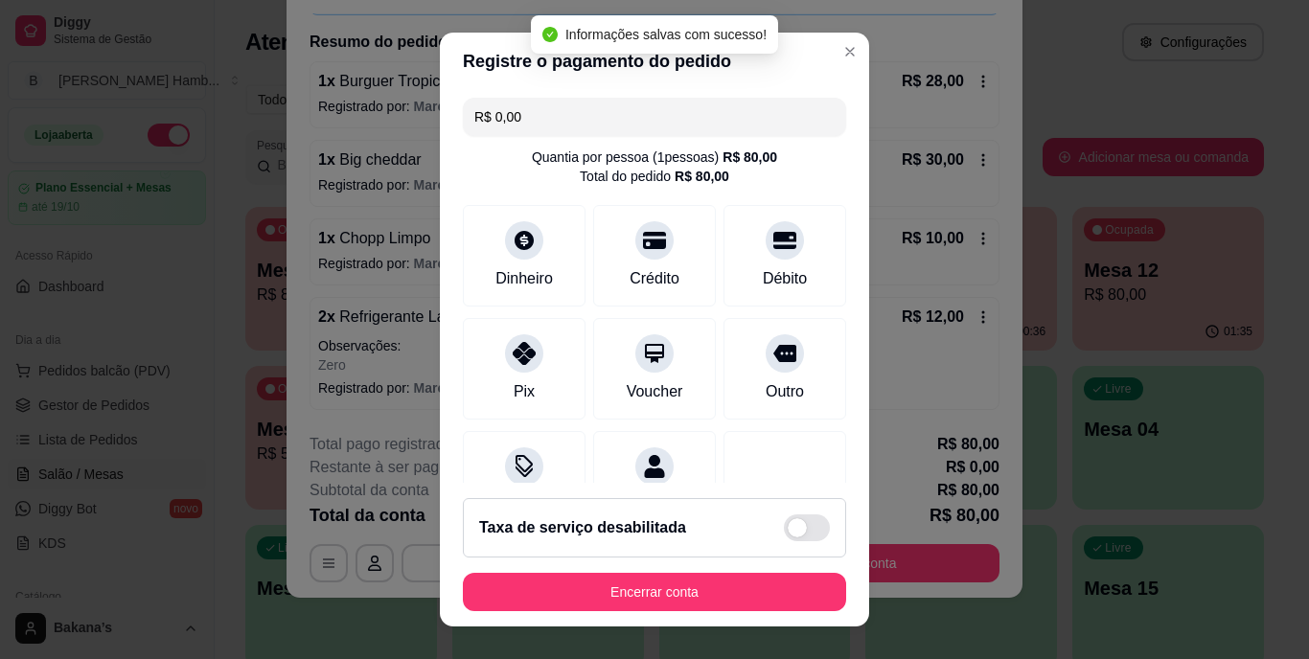
type input "R$ 0,00"
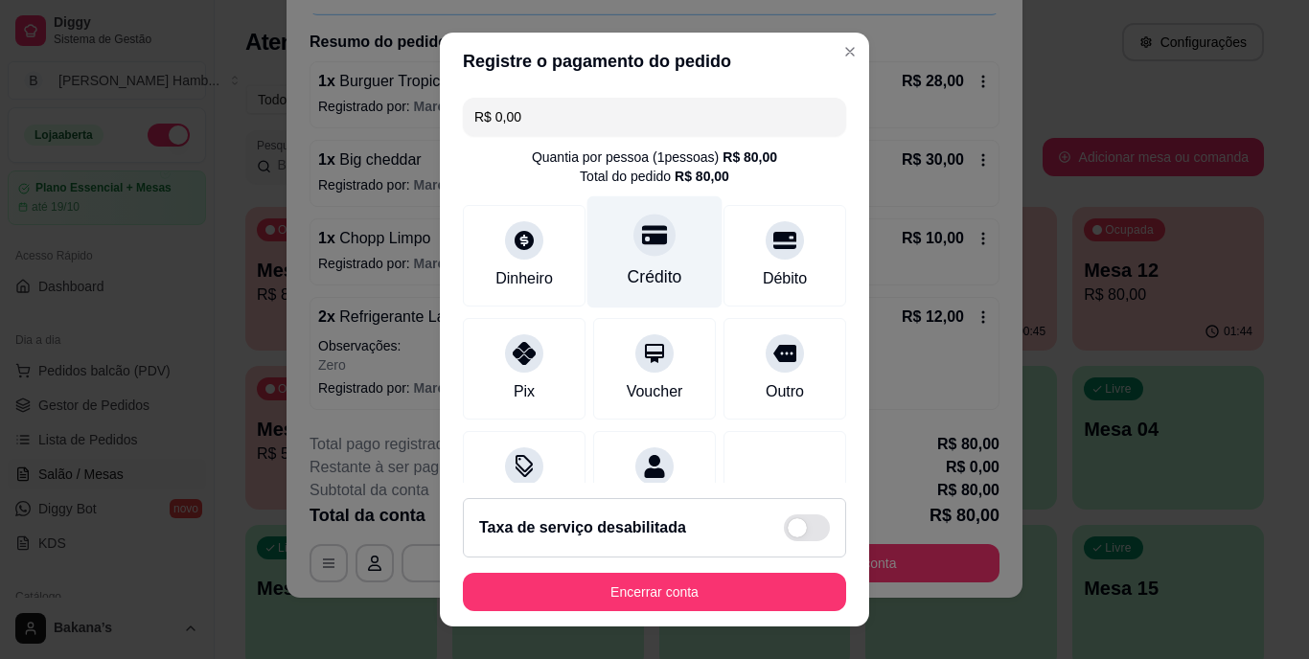
click at [614, 246] on div "Crédito" at bounding box center [654, 252] width 135 height 112
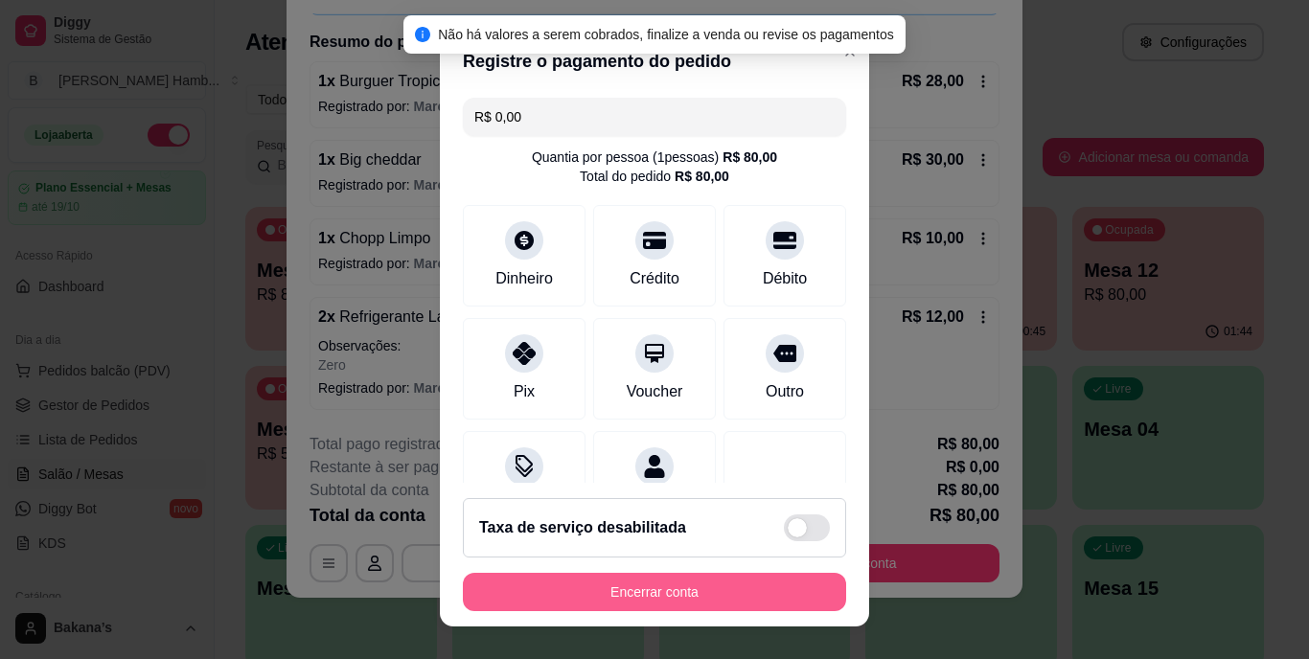
click at [673, 579] on button "Encerrar conta" at bounding box center [654, 592] width 383 height 38
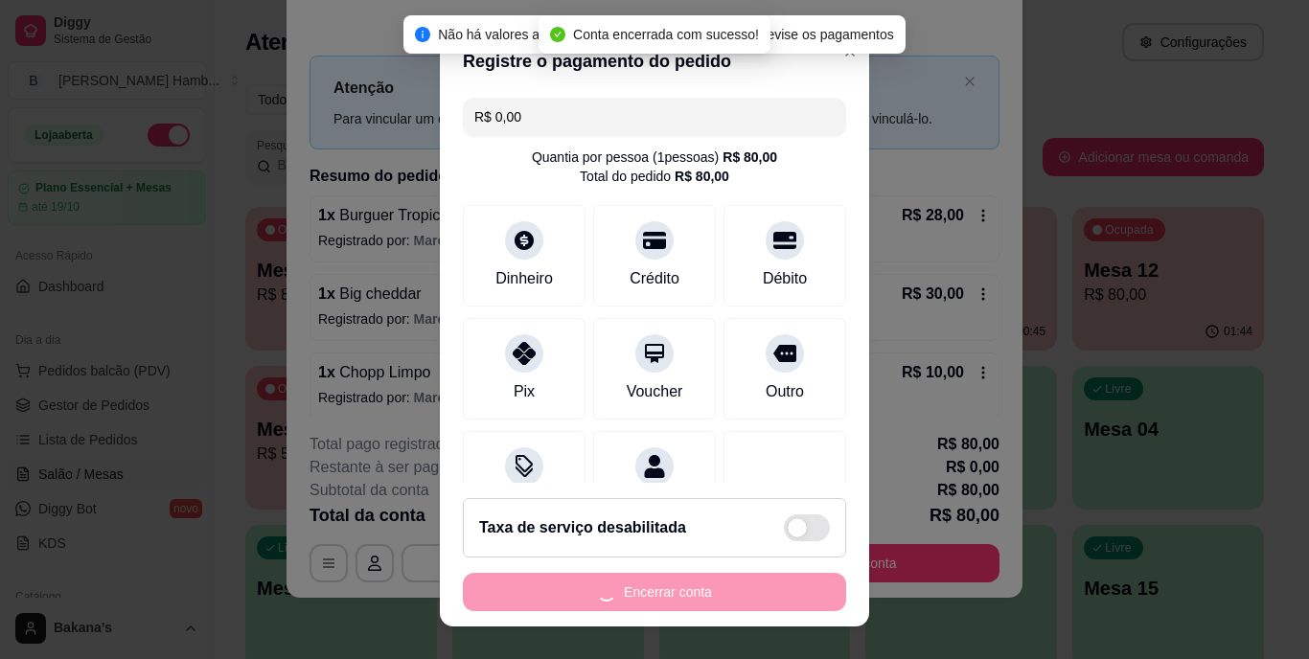
scroll to position [0, 0]
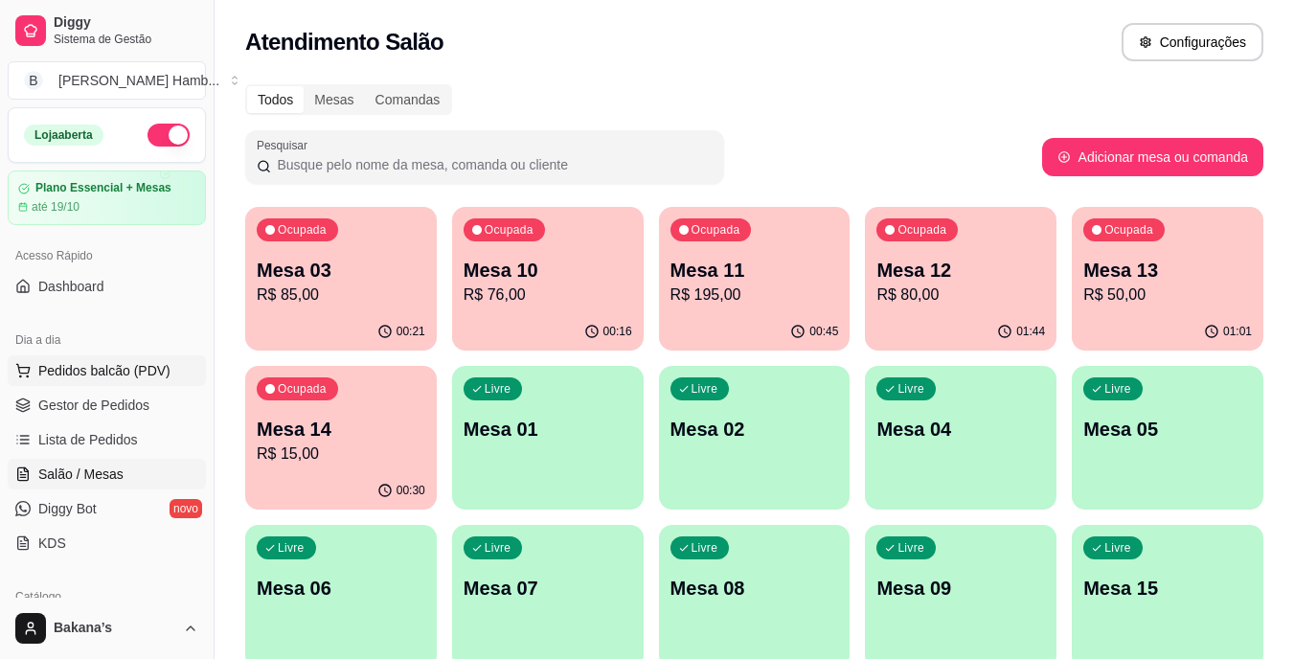
click at [140, 376] on span "Pedidos balcão (PDV)" at bounding box center [104, 370] width 132 height 19
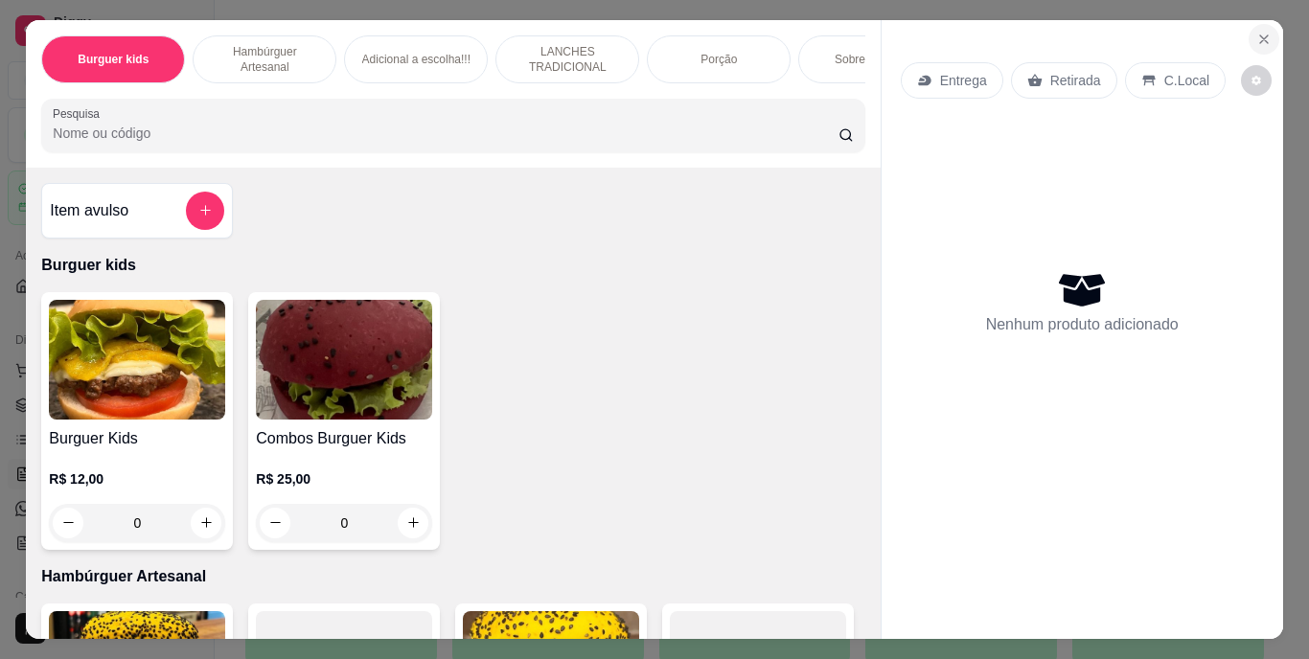
click at [1256, 32] on icon "Close" at bounding box center [1263, 39] width 15 height 15
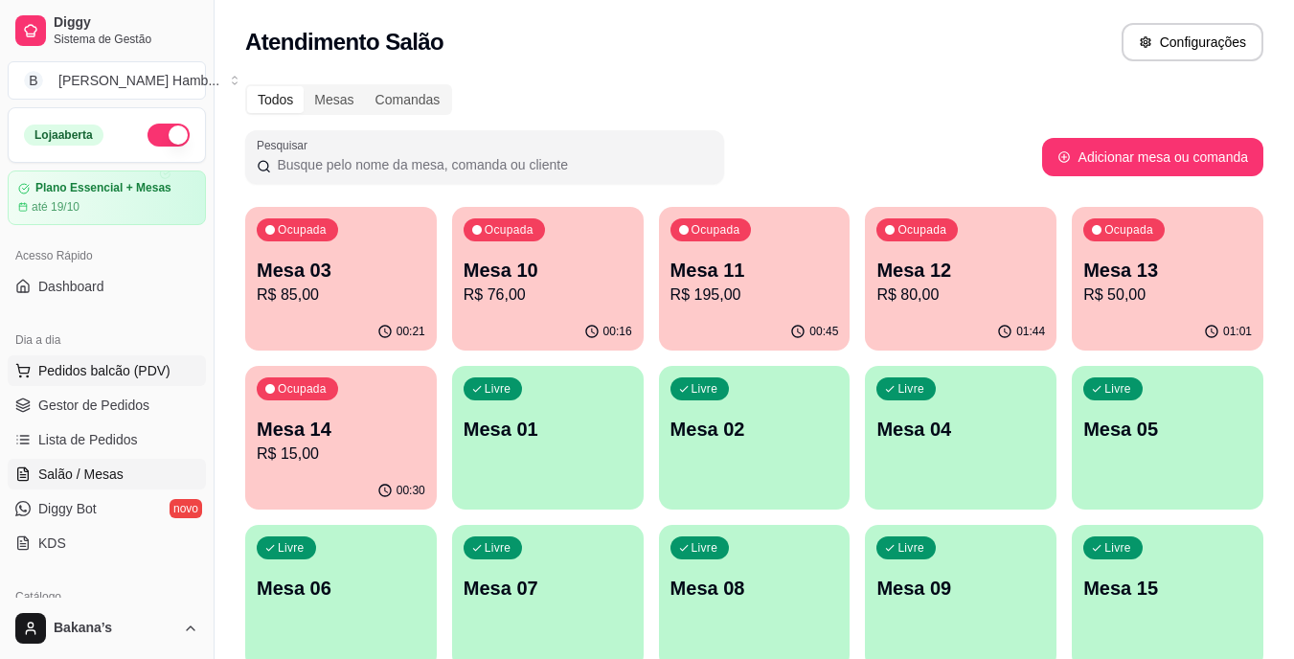
click at [108, 370] on span "Pedidos balcão (PDV)" at bounding box center [104, 370] width 132 height 19
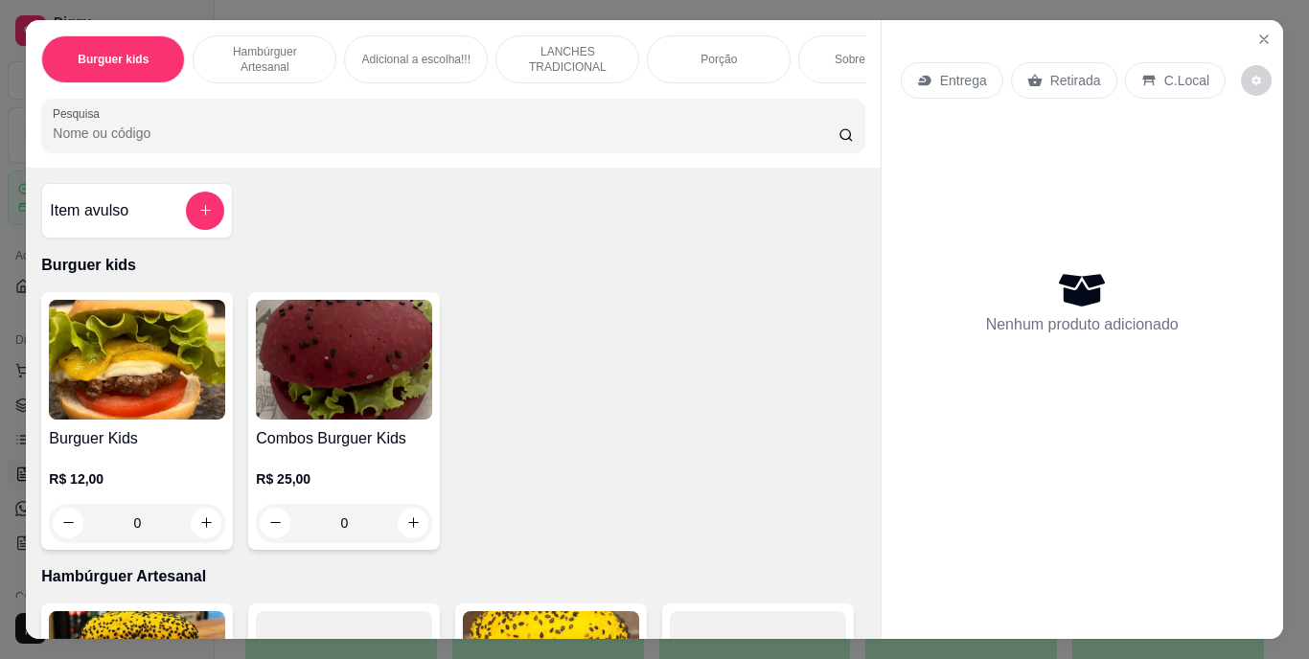
click at [827, 43] on div "Sobremesa !!!" at bounding box center [870, 59] width 144 height 48
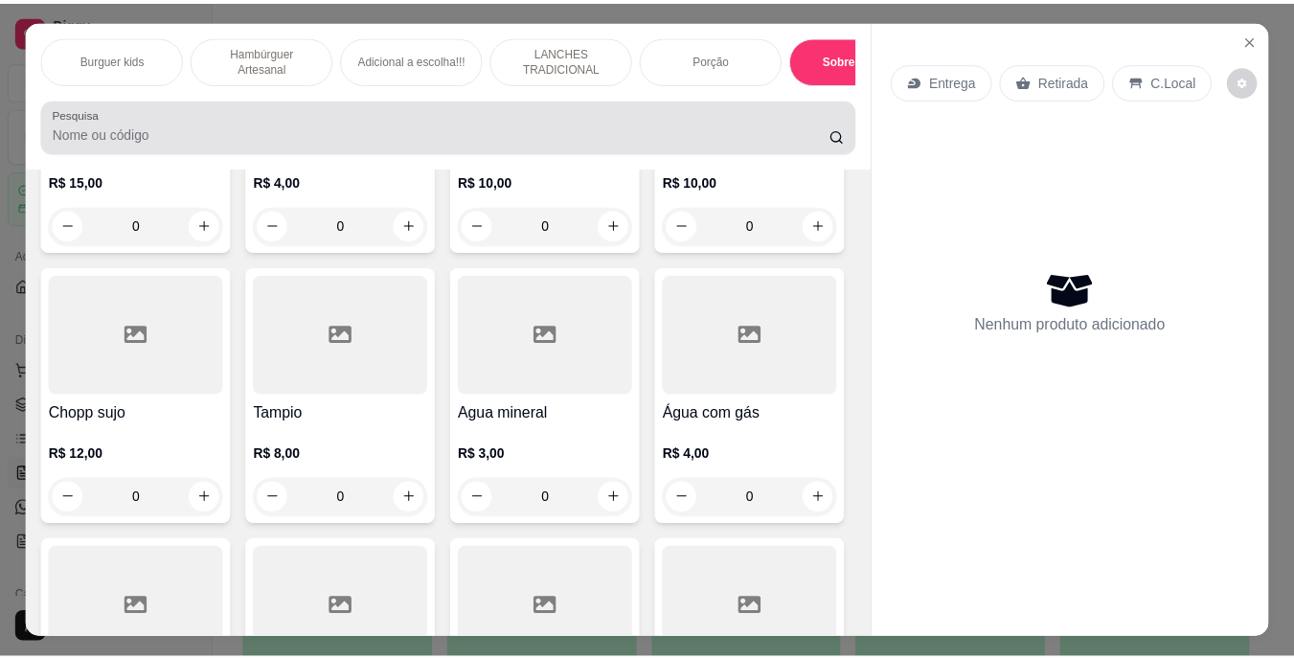
scroll to position [49, 0]
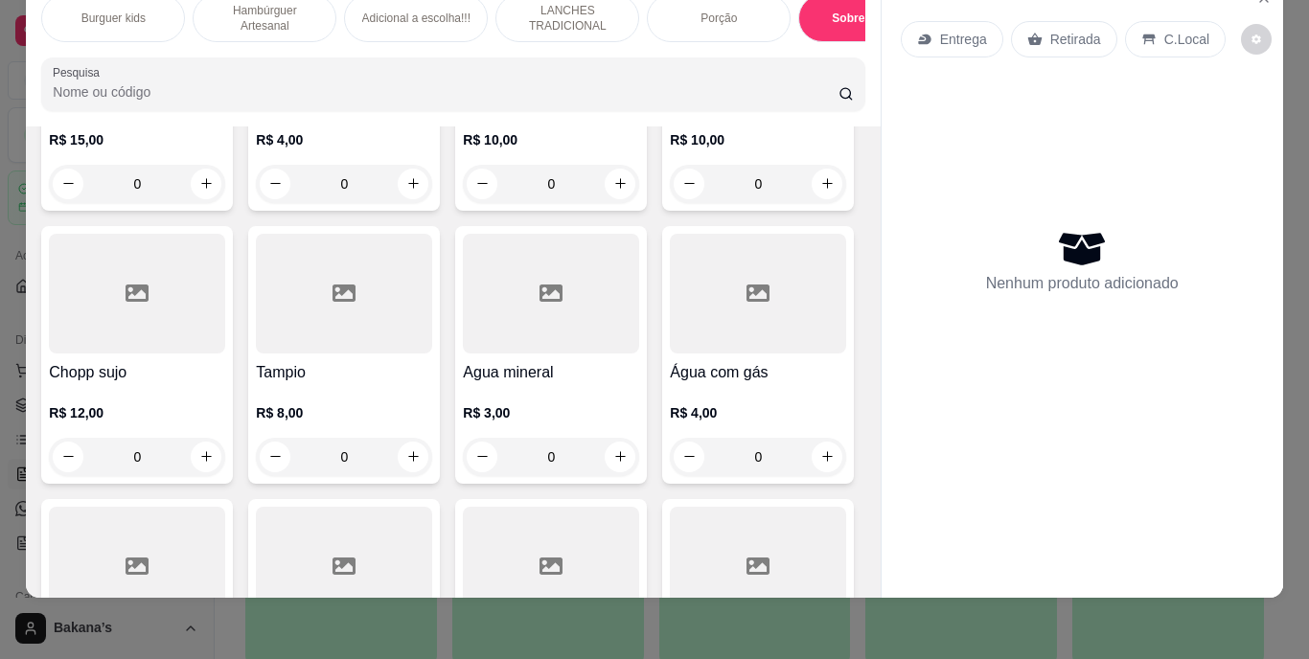
type input "1"
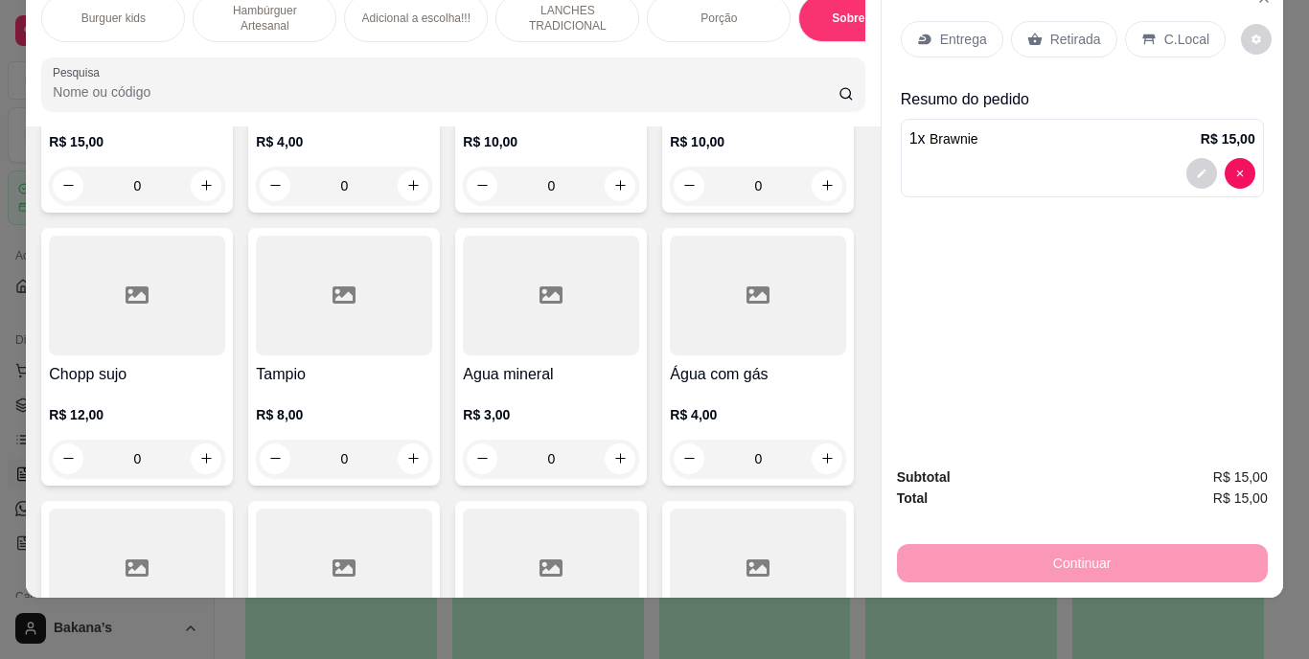
click at [1057, 30] on p "Retirada" at bounding box center [1075, 39] width 51 height 19
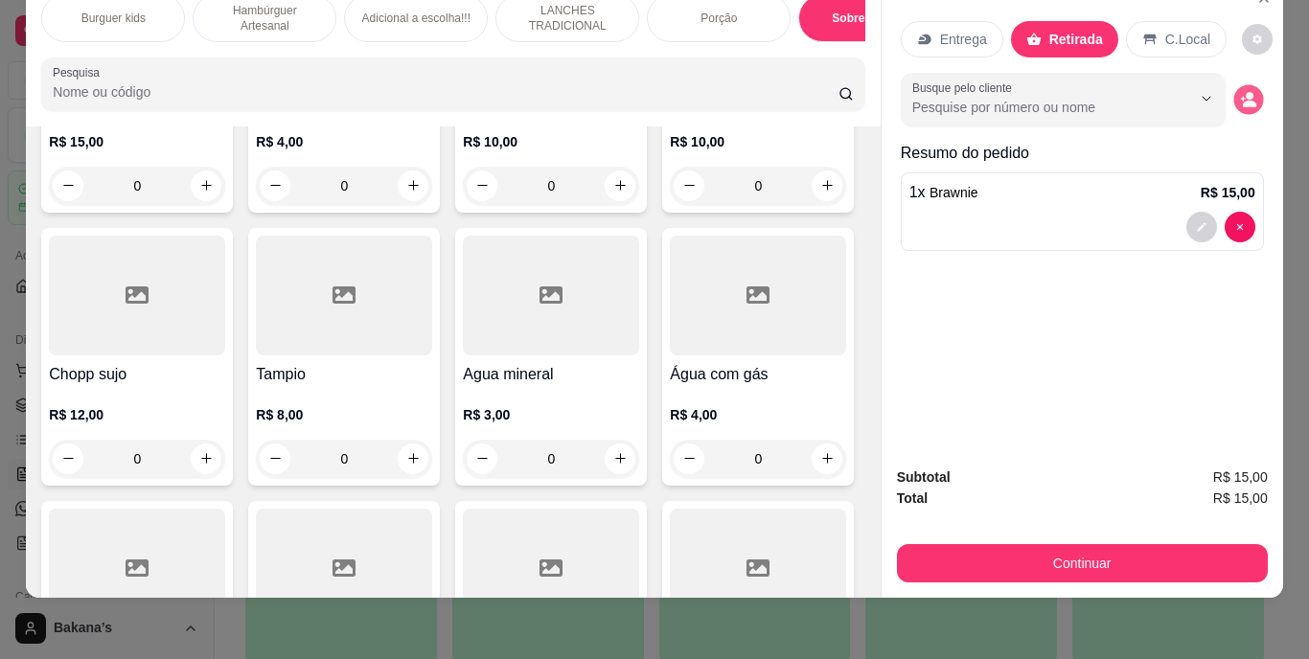
click at [1245, 91] on icon "decrease-product-quantity" at bounding box center [1248, 99] width 16 height 16
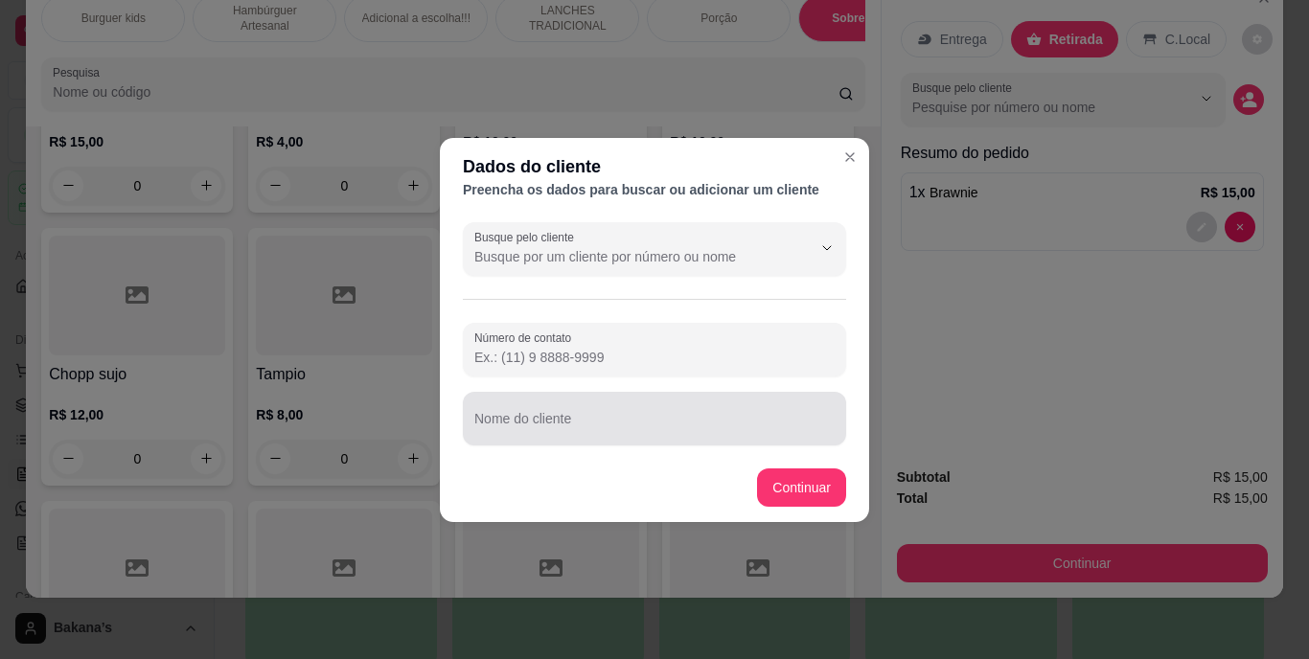
click at [741, 432] on input "Nome do cliente" at bounding box center [654, 426] width 360 height 19
type input "POLI PEGOU O ULTIMO"
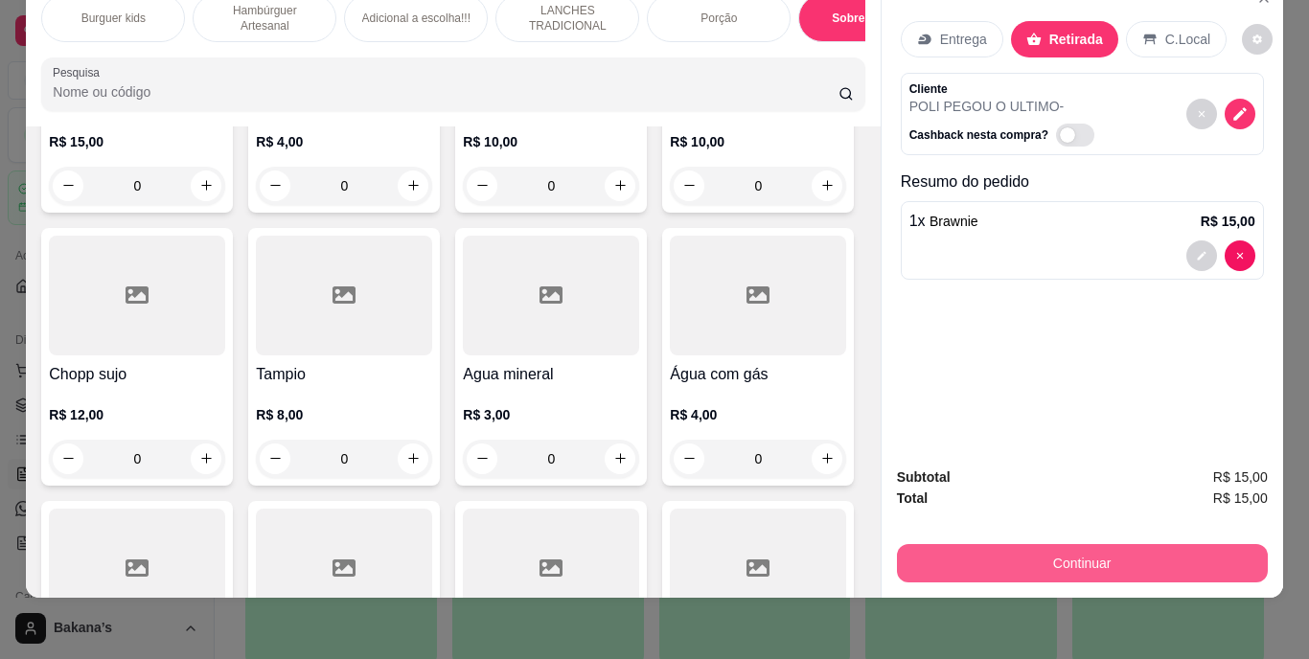
click at [976, 544] on button "Continuar" at bounding box center [1082, 563] width 371 height 38
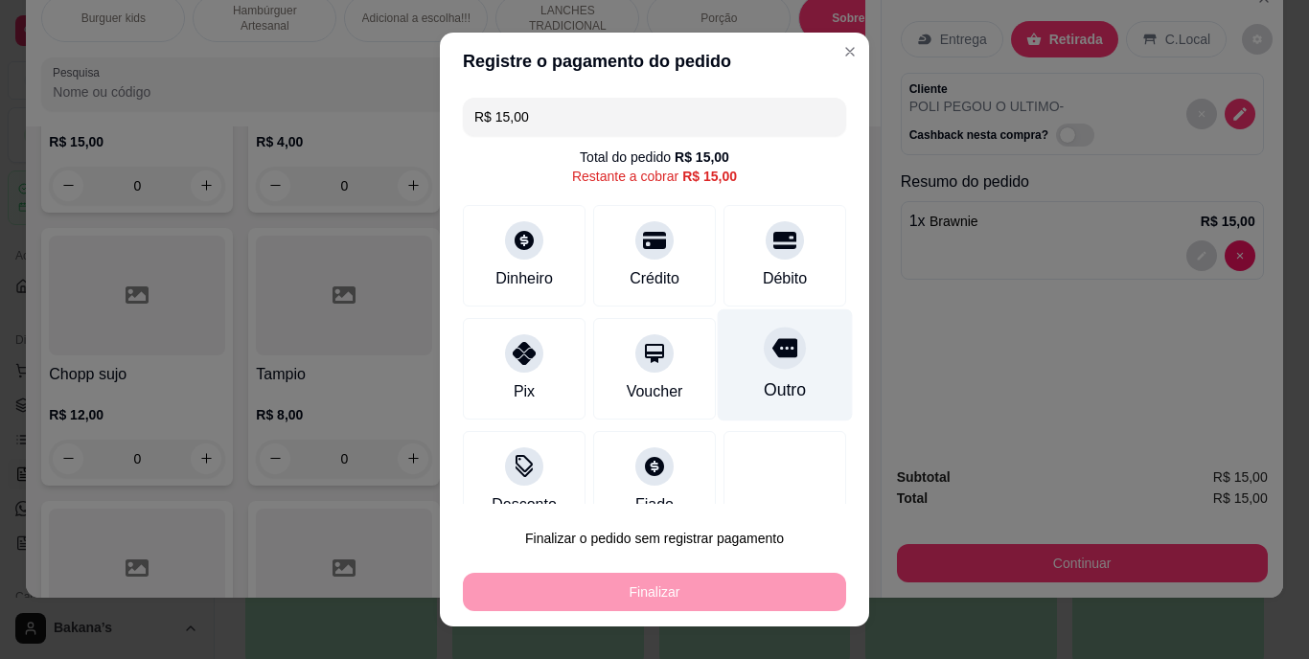
click at [789, 335] on div "Outro" at bounding box center [785, 365] width 135 height 112
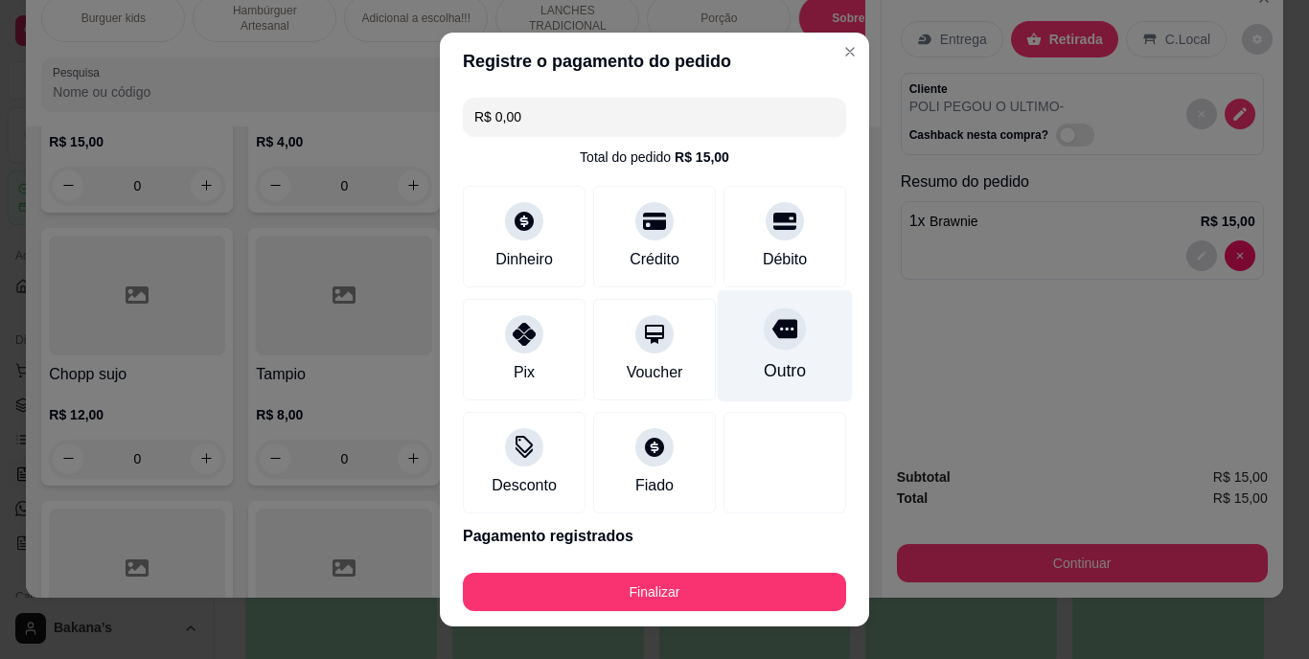
type input "R$ 0,00"
click at [764, 364] on div "Outro" at bounding box center [785, 371] width 42 height 25
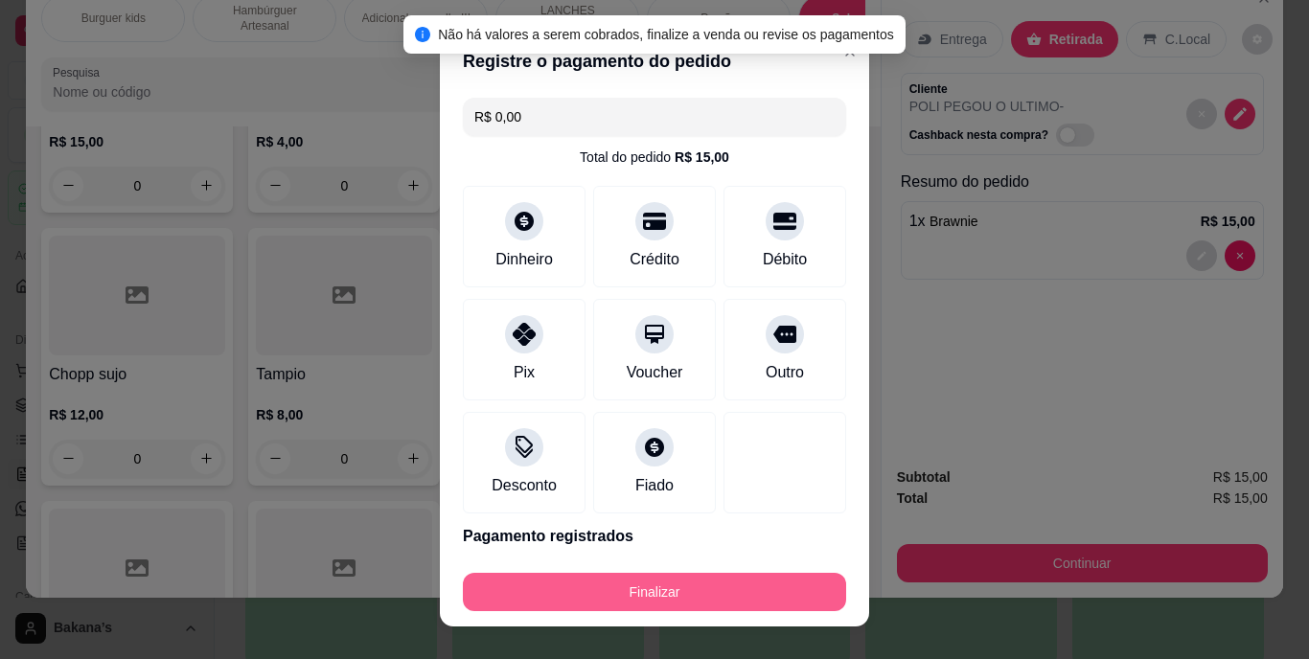
click at [750, 581] on button "Finalizar" at bounding box center [654, 592] width 383 height 38
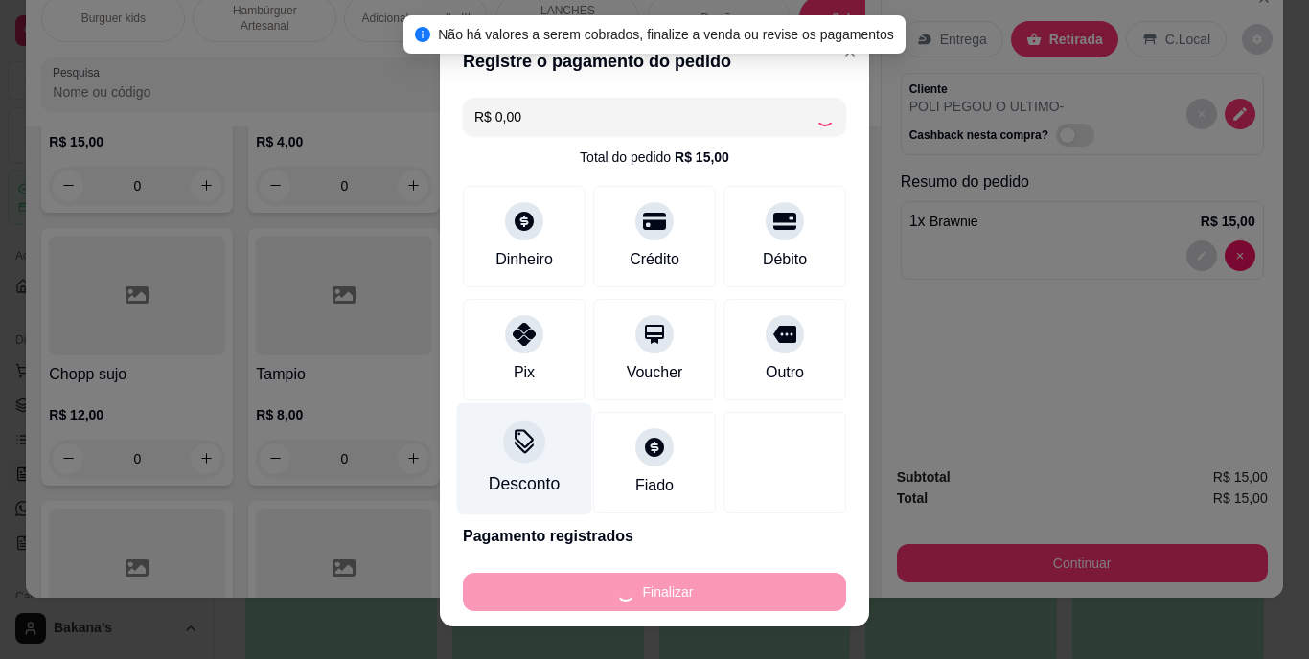
type input "0"
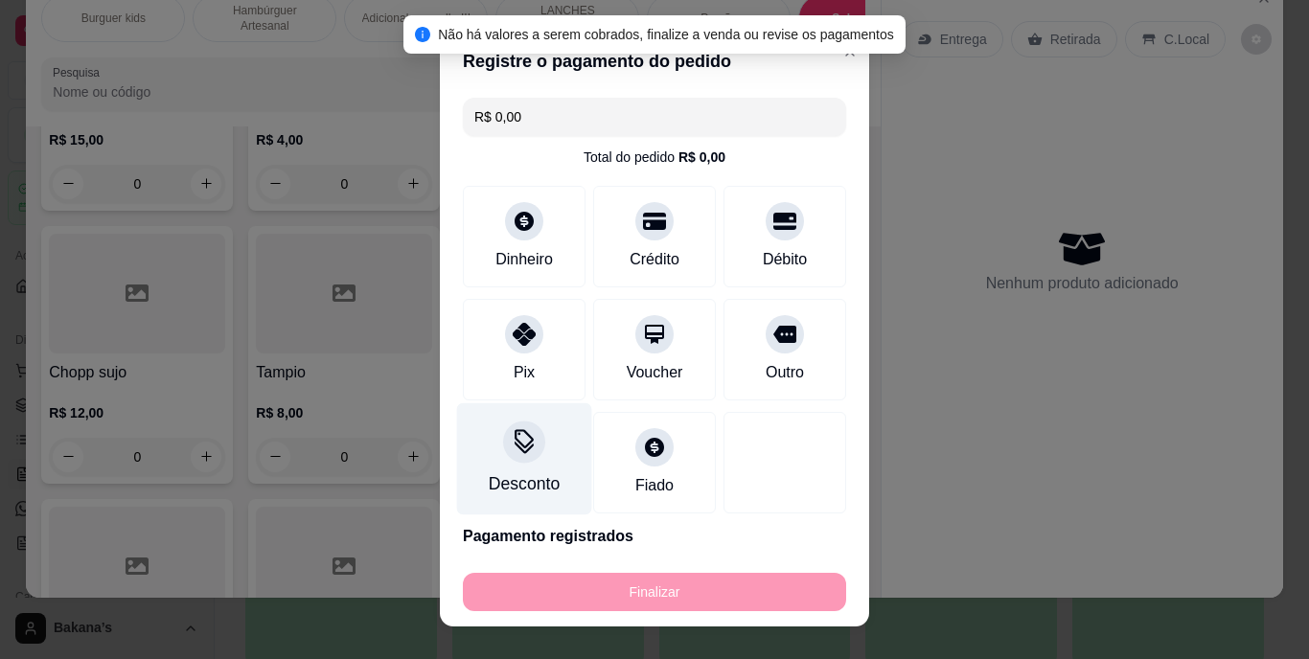
type input "-R$ 15,00"
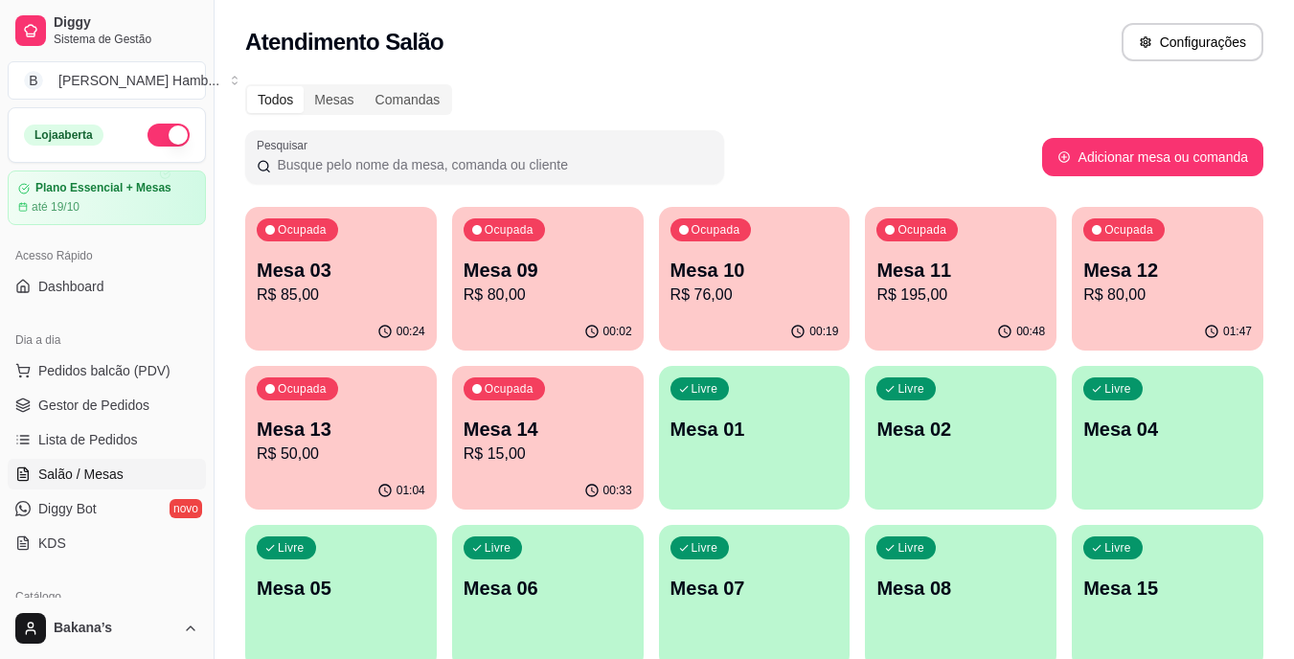
click at [1129, 255] on div "Ocupada Mesa 12 R$ 80,00" at bounding box center [1168, 260] width 192 height 106
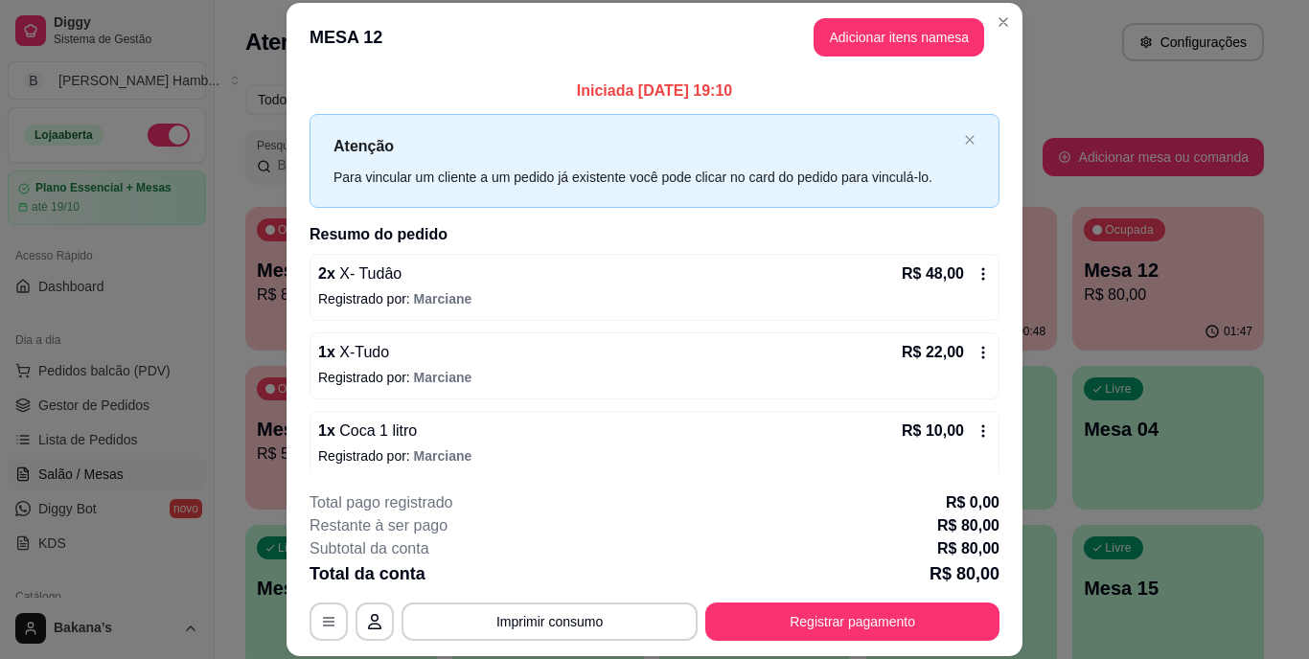
scroll to position [10, 0]
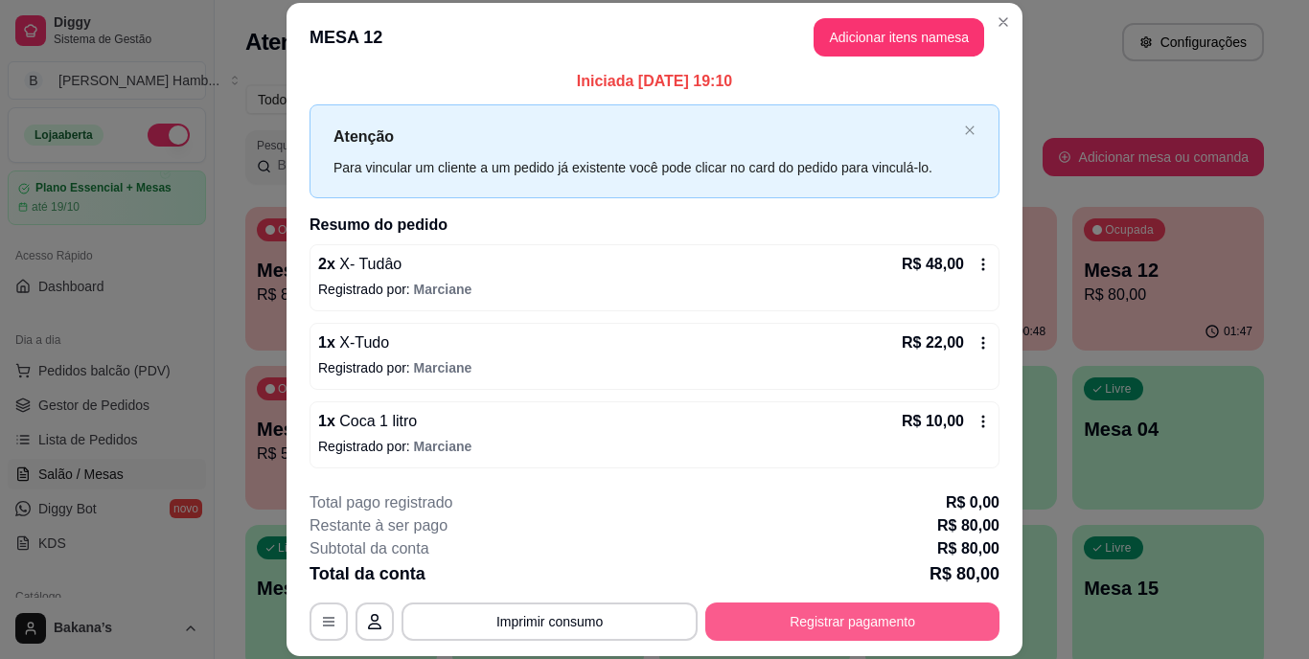
click at [779, 611] on button "Registrar pagamento" at bounding box center [852, 622] width 294 height 38
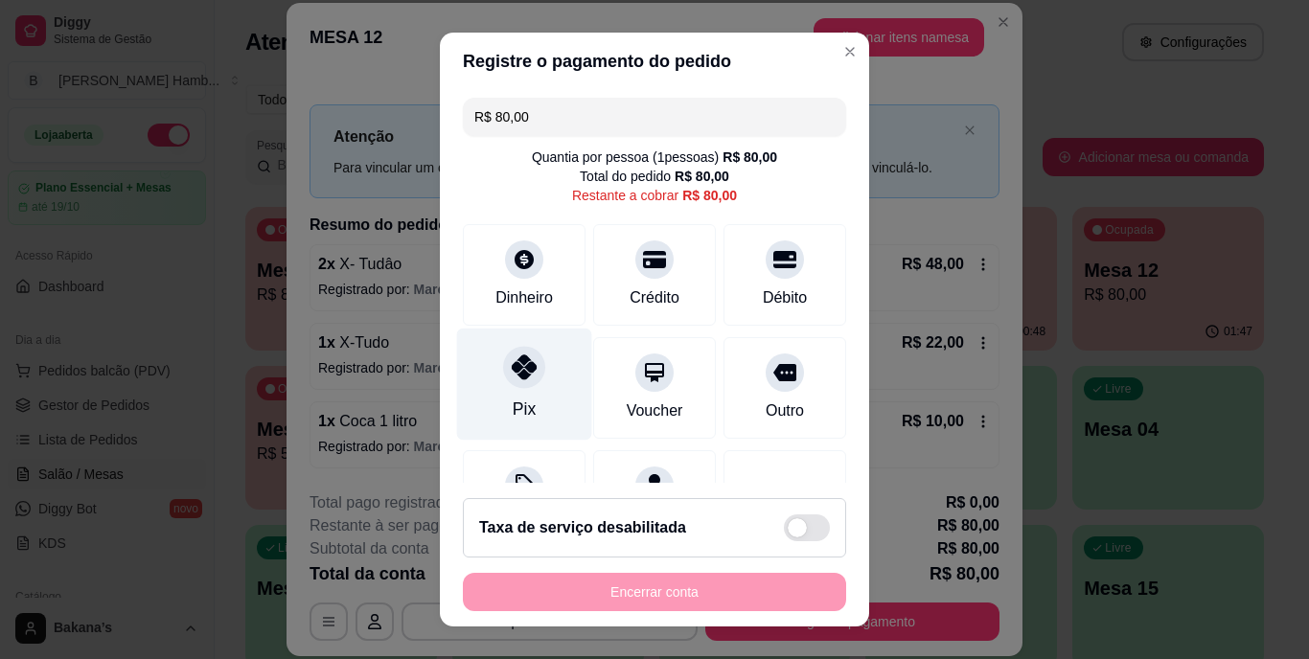
click at [520, 380] on div at bounding box center [524, 368] width 42 height 42
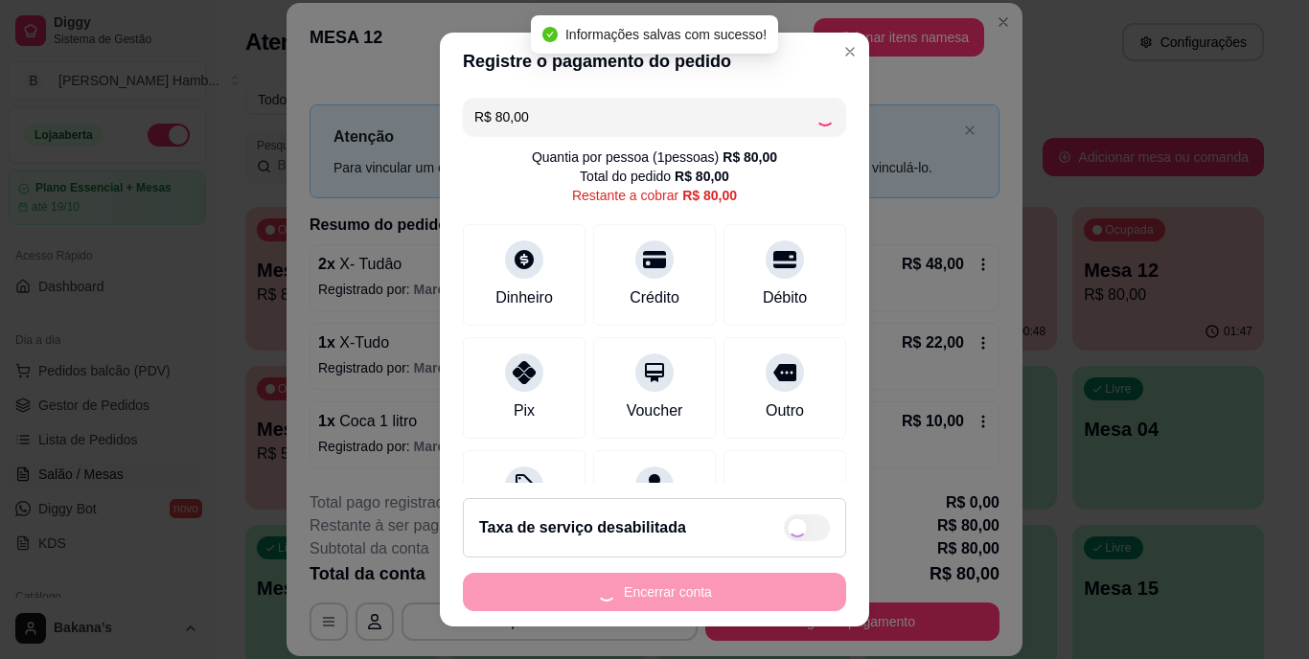
type input "R$ 0,00"
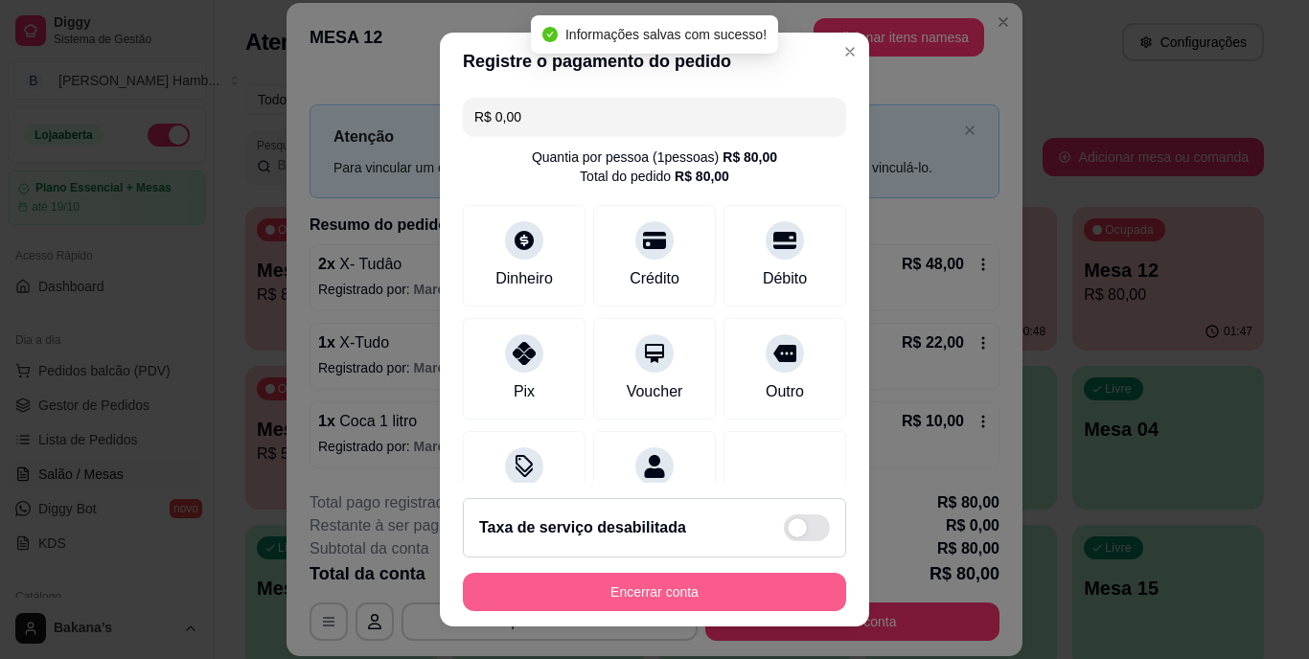
click at [646, 589] on button "Encerrar conta" at bounding box center [654, 592] width 383 height 38
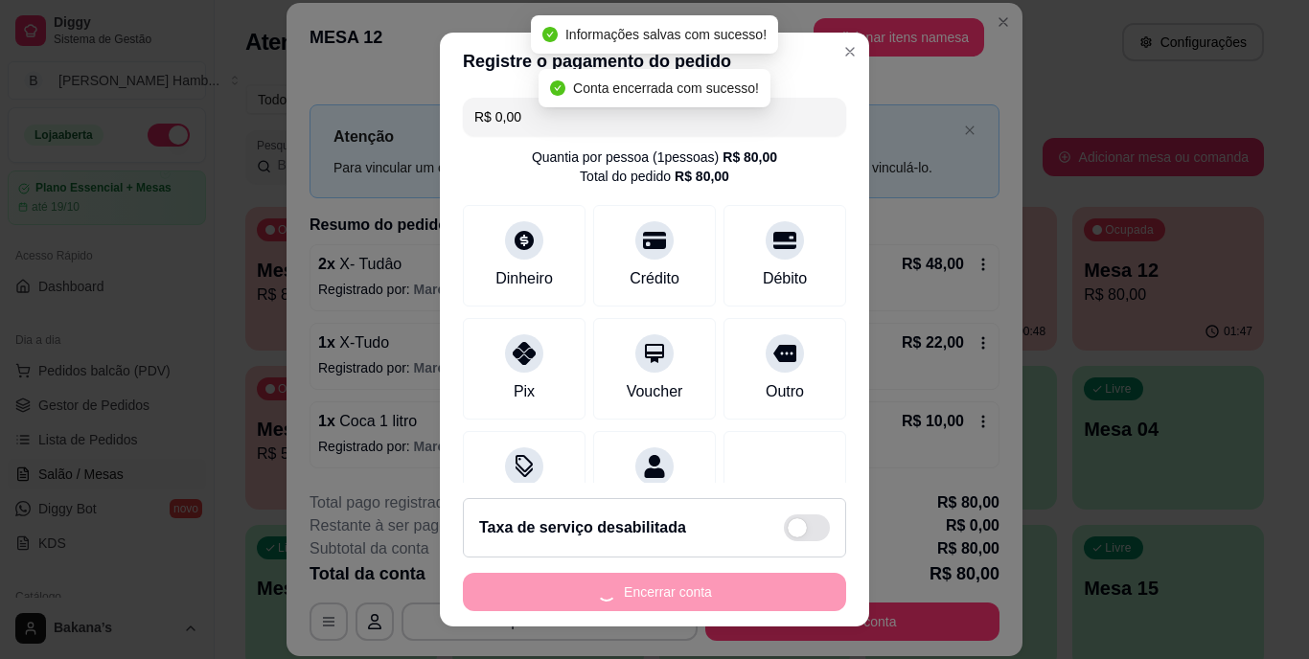
scroll to position [0, 0]
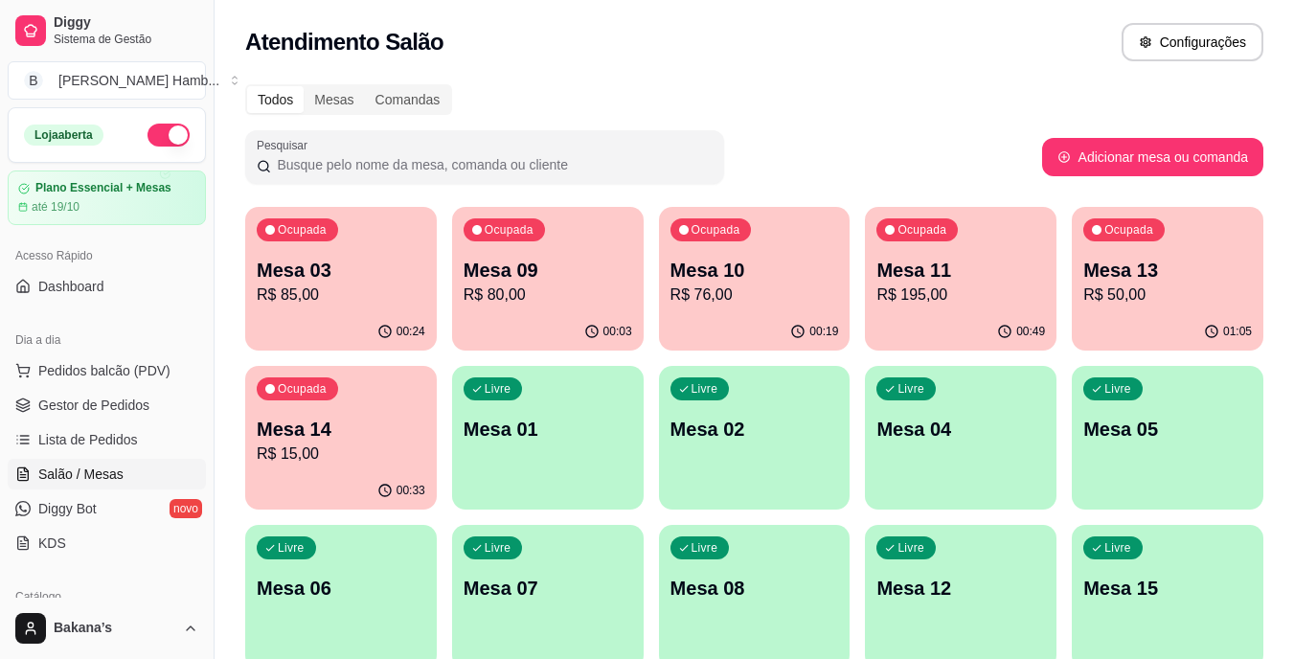
click at [1140, 287] on p "R$ 50,00" at bounding box center [1167, 295] width 169 height 23
click at [356, 436] on p "Mesa 14" at bounding box center [341, 429] width 169 height 27
click at [126, 413] on span "Gestor de Pedidos" at bounding box center [93, 405] width 111 height 19
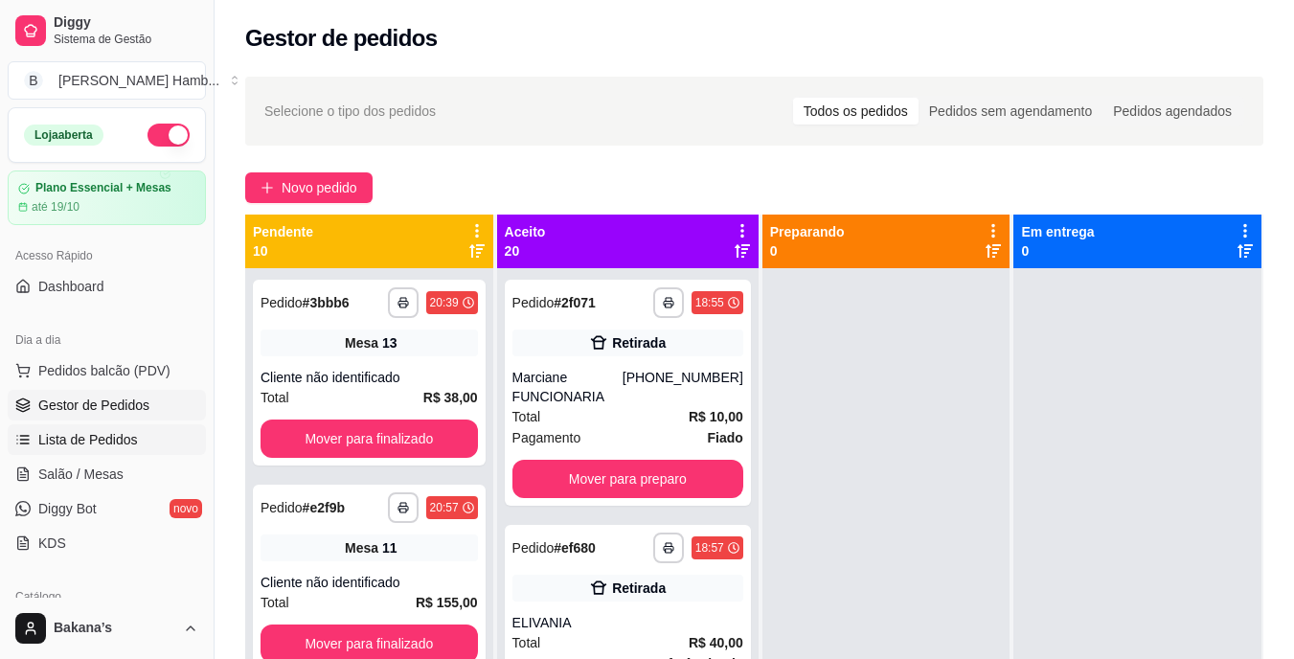
click at [125, 433] on span "Lista de Pedidos" at bounding box center [88, 439] width 100 height 19
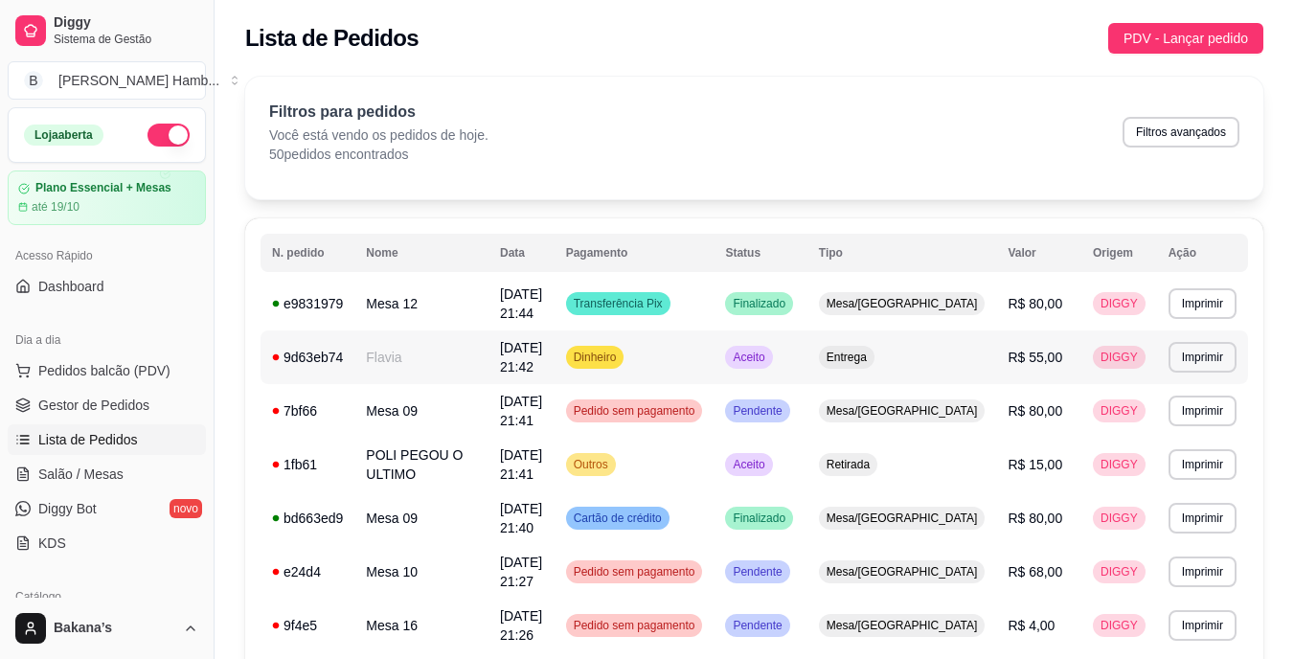
click at [768, 364] on span "Aceito" at bounding box center [748, 357] width 39 height 15
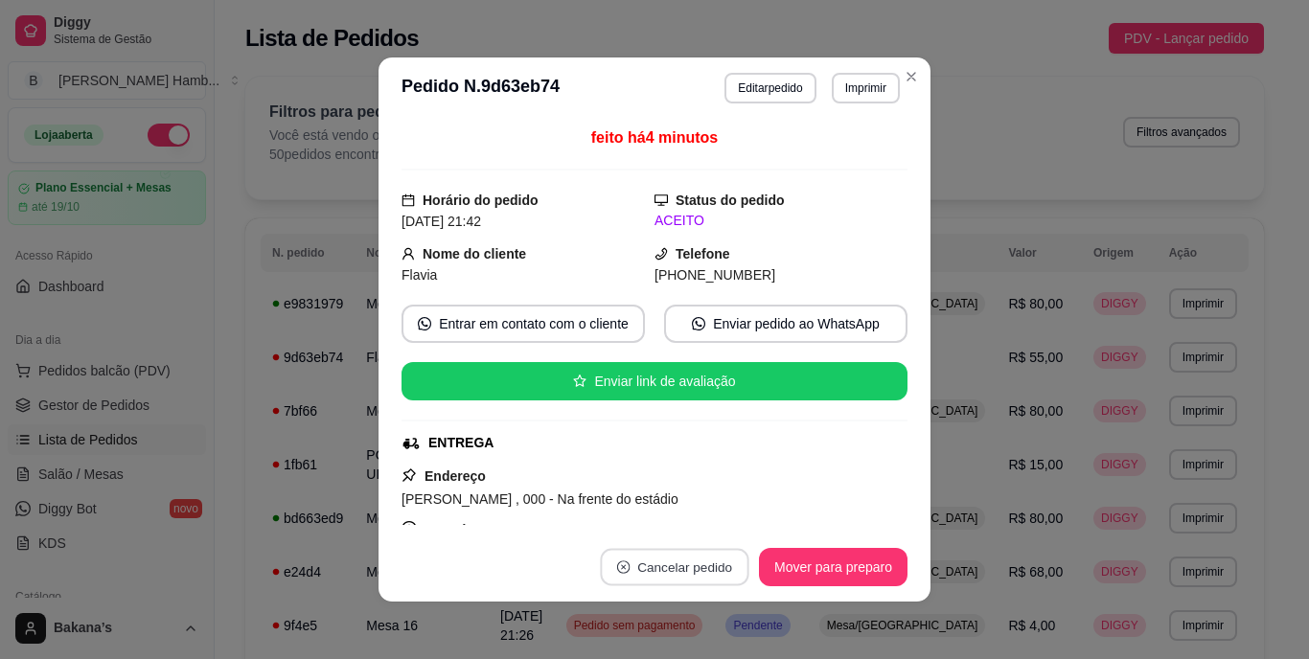
click at [671, 559] on button "Cancelar pedido" at bounding box center [674, 567] width 148 height 37
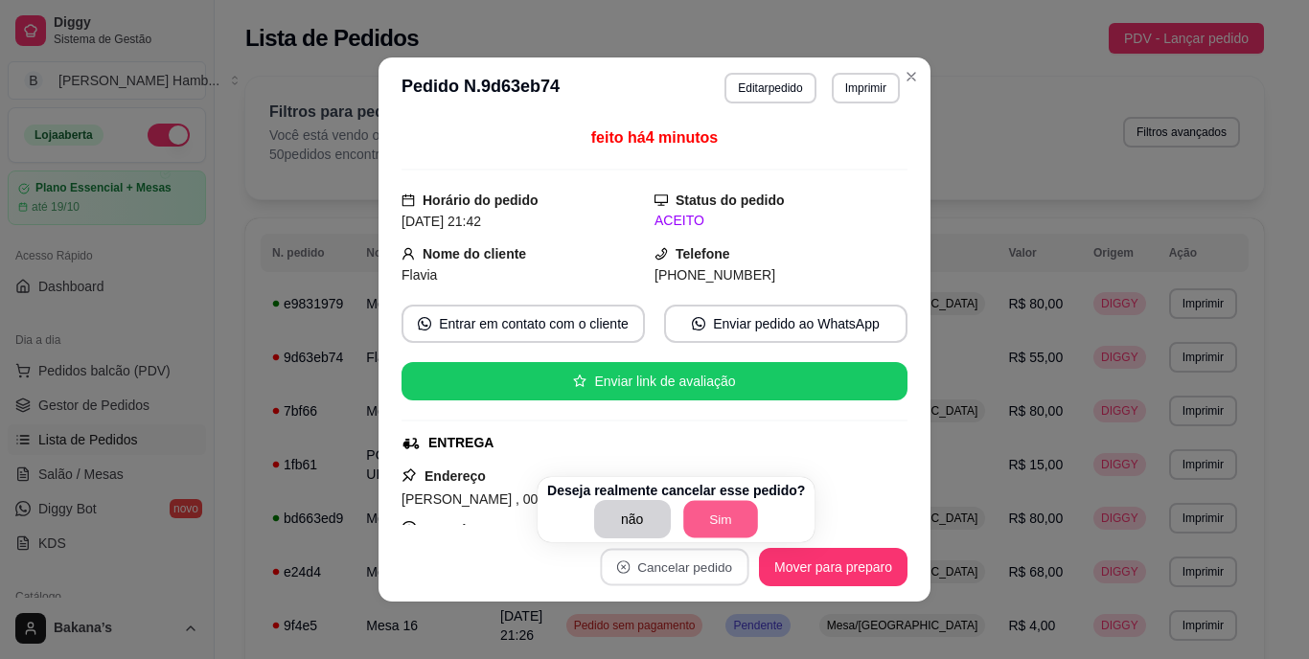
click at [713, 513] on button "Sim" at bounding box center [720, 519] width 75 height 37
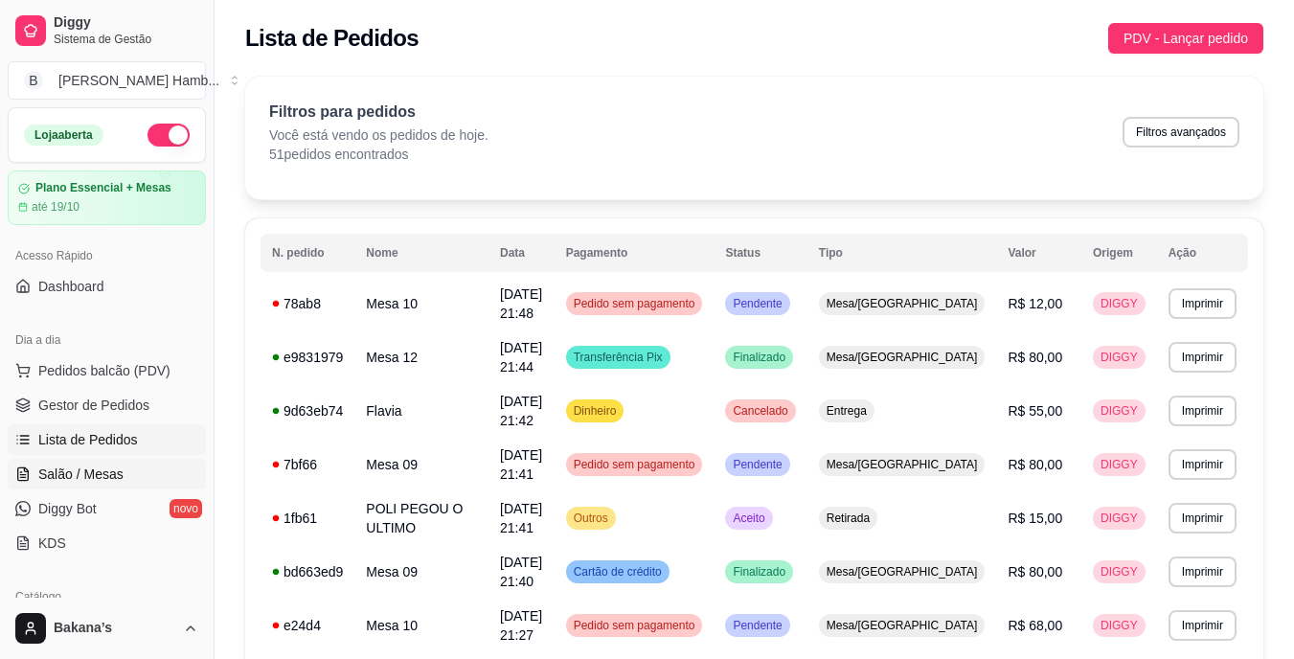
click at [87, 468] on span "Salão / Mesas" at bounding box center [80, 474] width 85 height 19
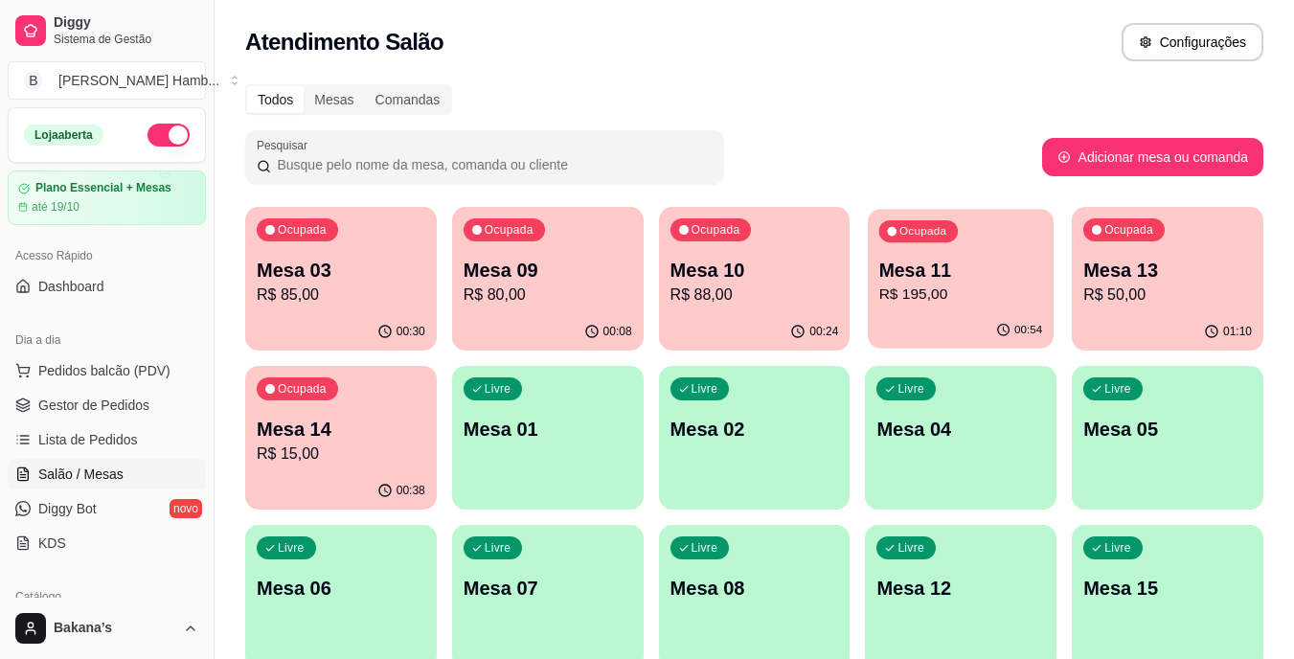
click at [945, 277] on p "Mesa 11" at bounding box center [961, 271] width 164 height 26
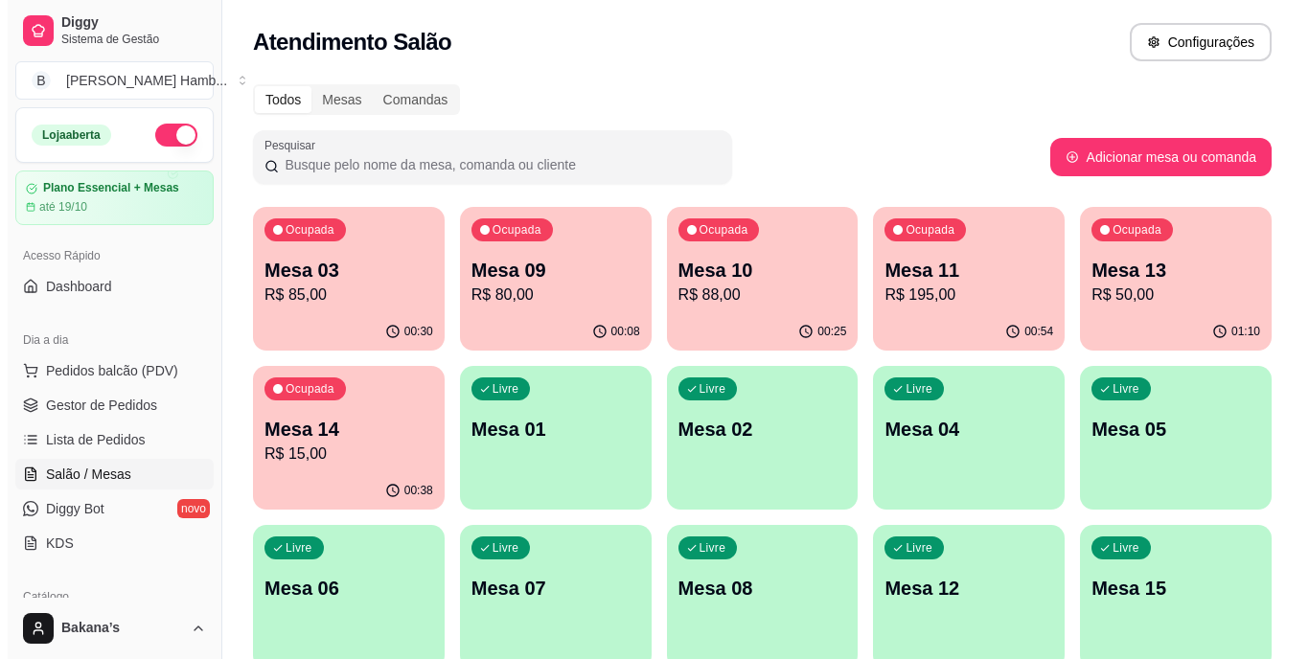
scroll to position [96, 0]
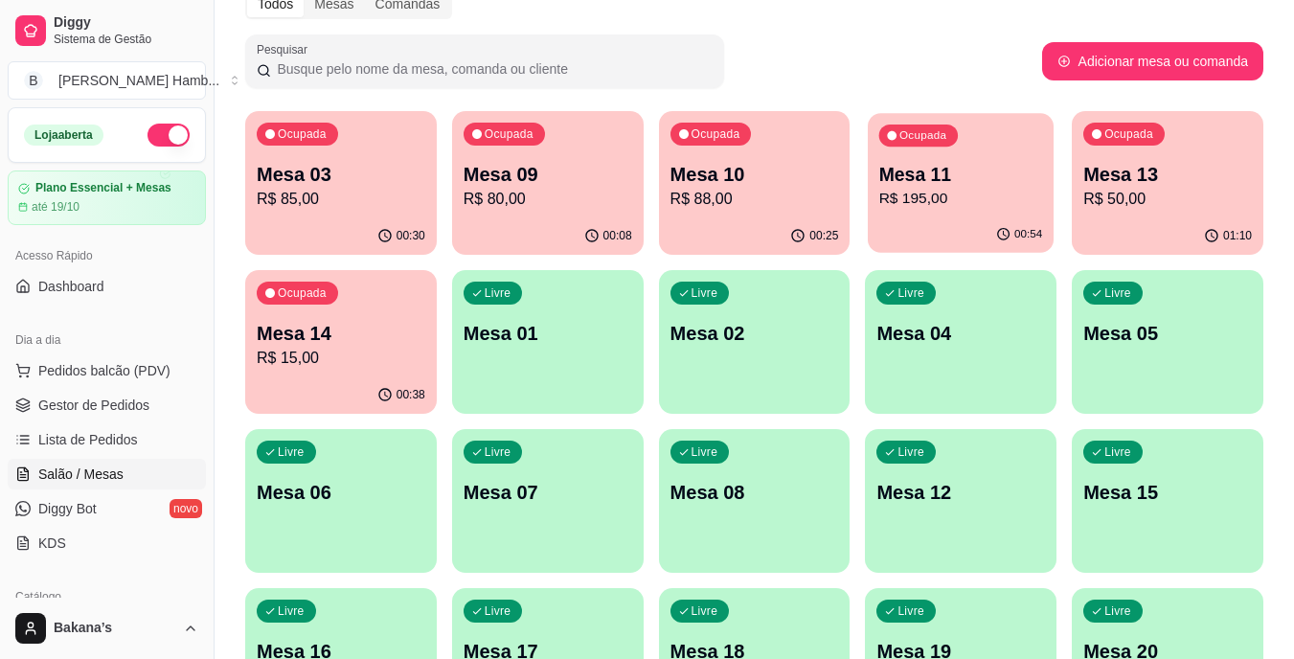
click at [1012, 144] on div "Ocupada Mesa 11 R$ 195,00" at bounding box center [961, 164] width 186 height 103
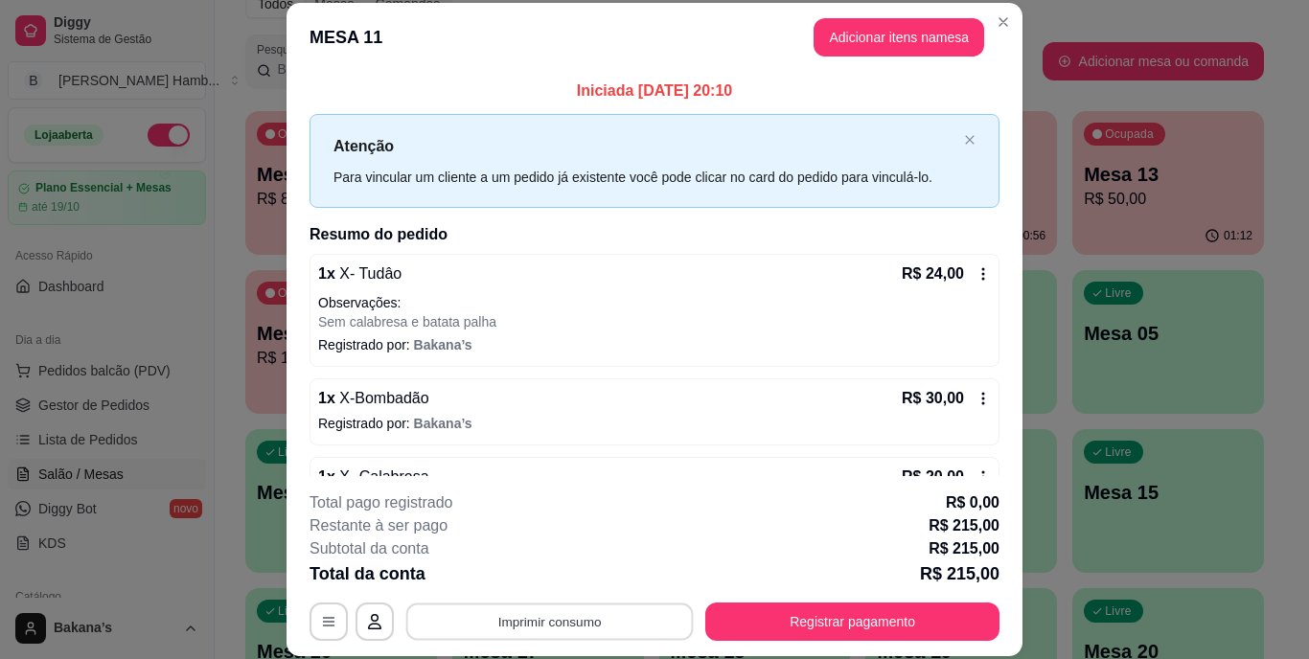
click at [462, 618] on button "Imprimir consumo" at bounding box center [549, 621] width 287 height 37
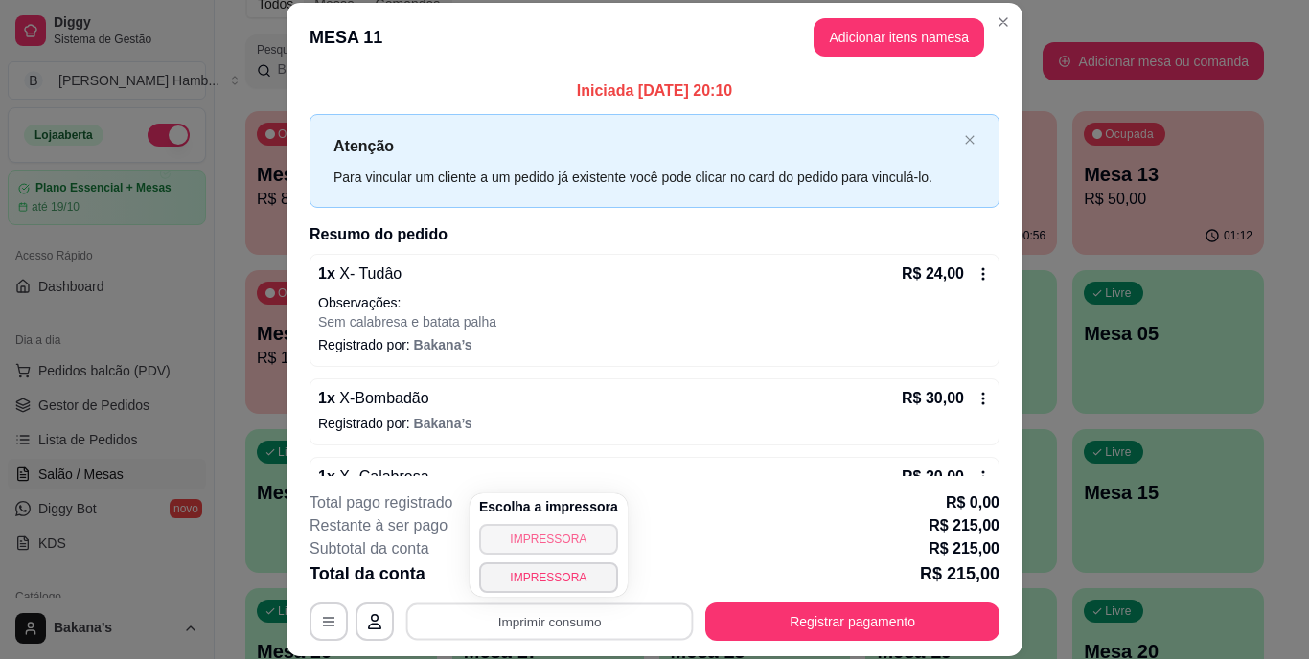
click at [551, 537] on button "IMPRESSORA" at bounding box center [548, 539] width 139 height 31
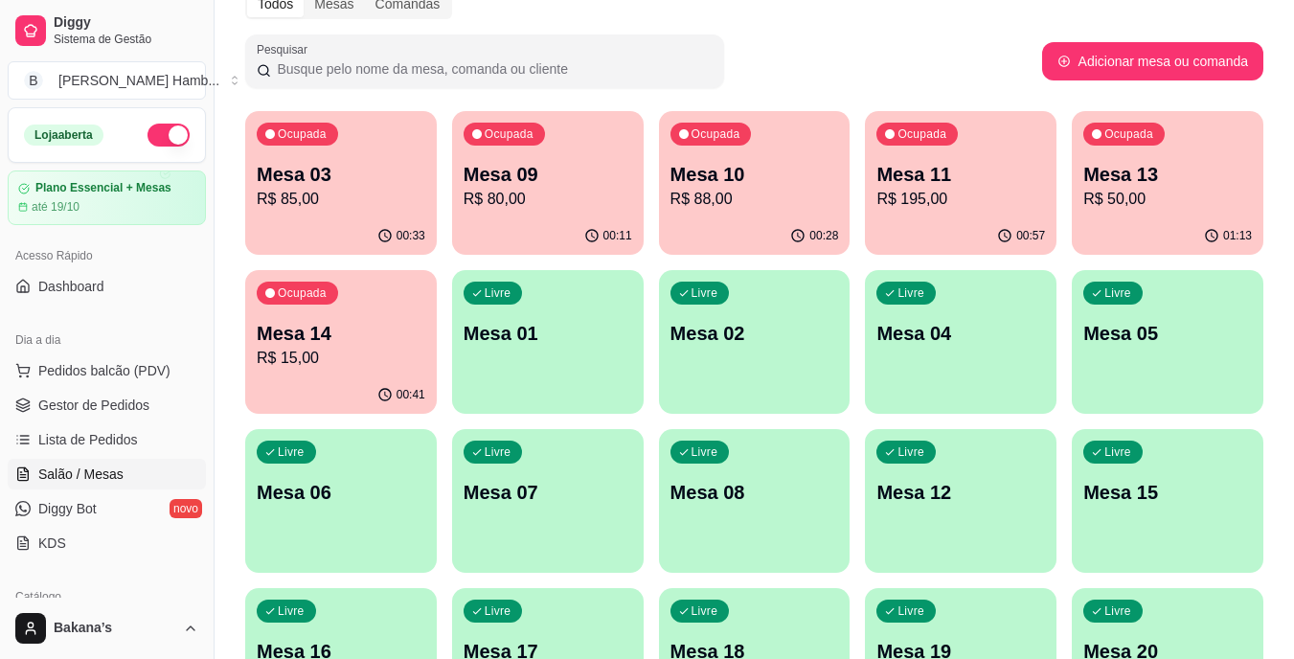
click at [1288, 422] on div "Todos Mesas Comandas Pesquisar Adicionar mesa ou comanda Ocupada Mesa 03 R$ 85,…" at bounding box center [755, 366] width 1080 height 778
click at [147, 366] on span "Pedidos balcão (PDV)" at bounding box center [104, 370] width 132 height 19
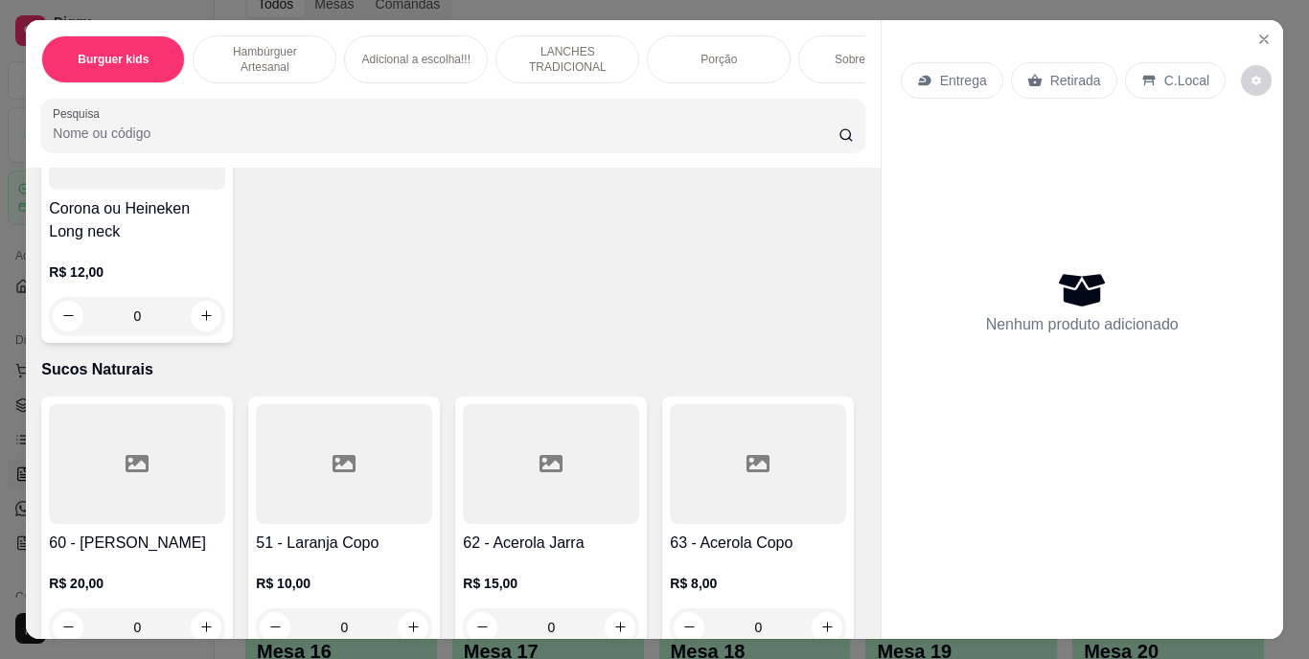
scroll to position [6419, 0]
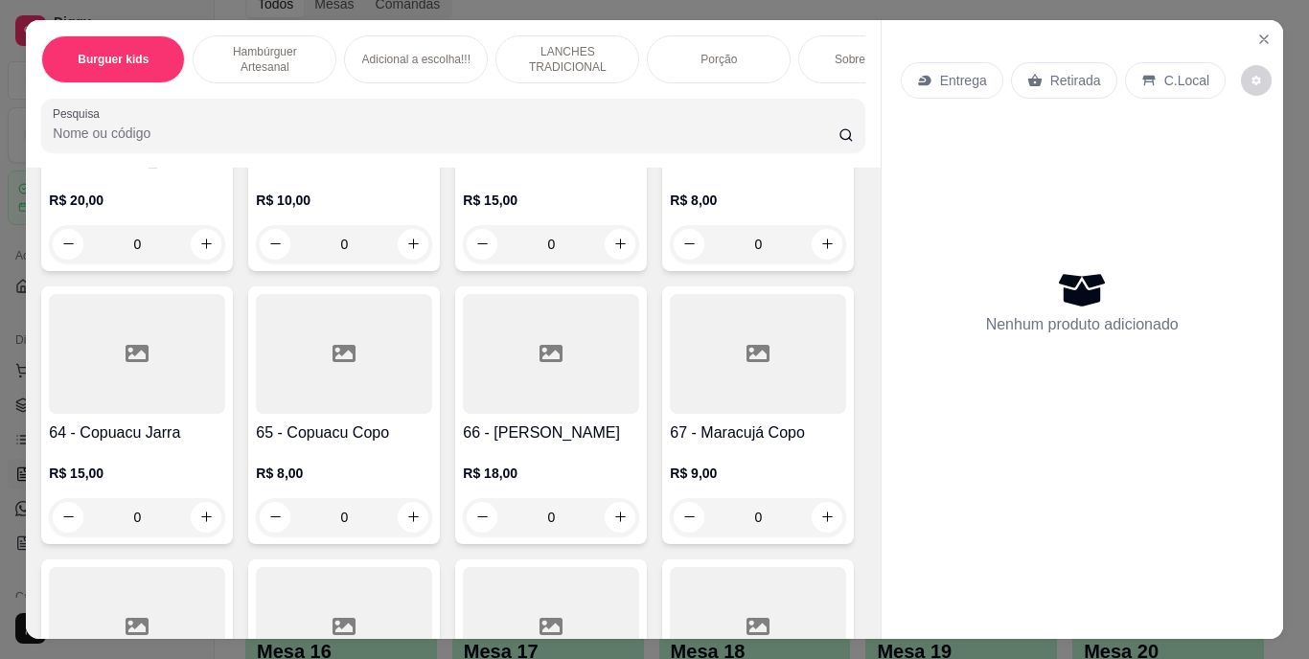
type input "1"
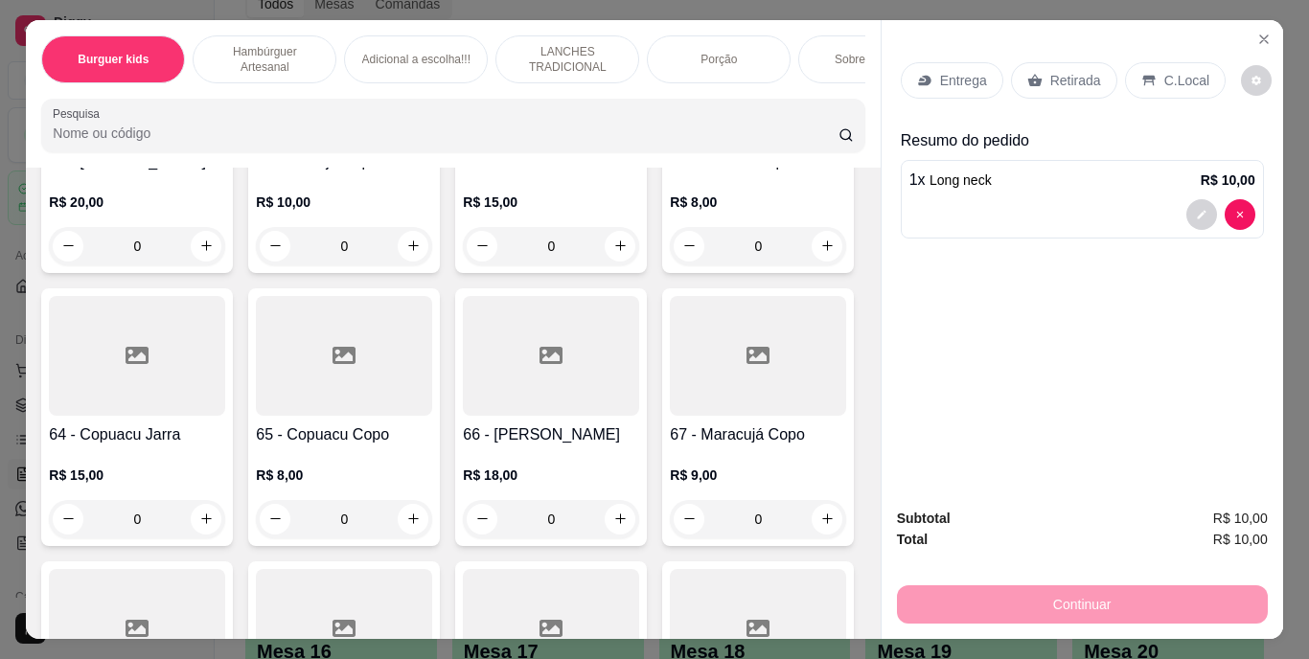
click at [1066, 76] on p "Retirada" at bounding box center [1075, 80] width 51 height 19
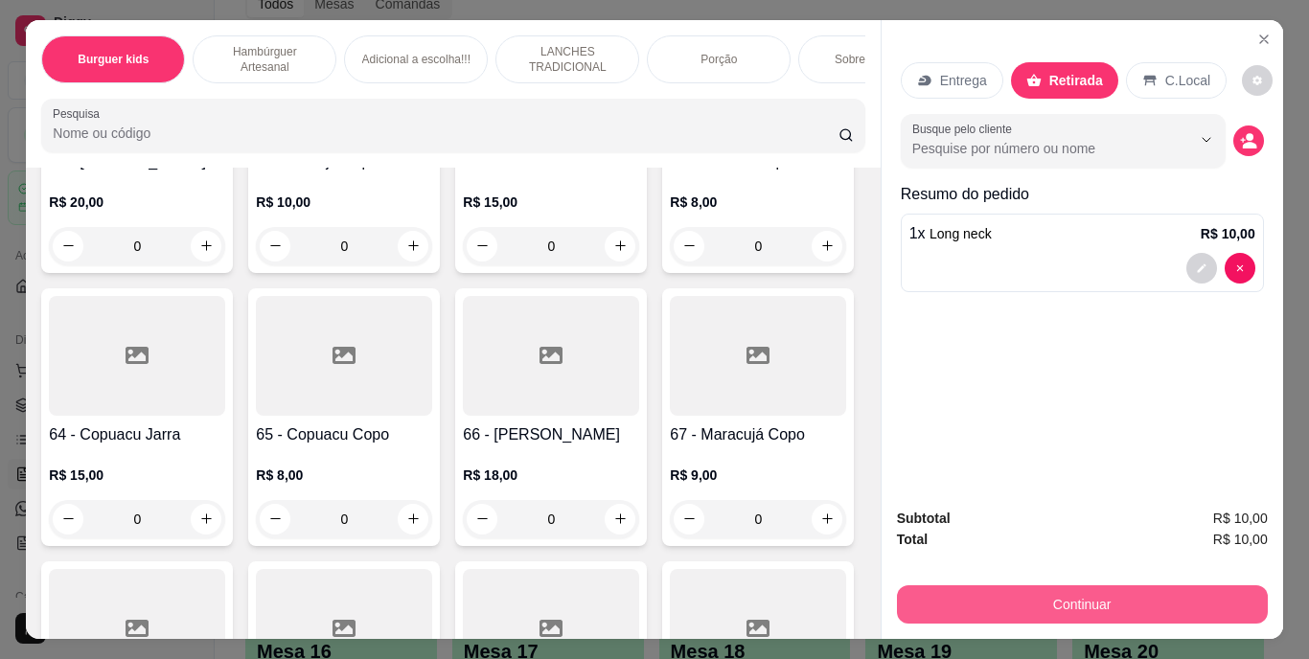
click at [1042, 589] on button "Continuar" at bounding box center [1082, 604] width 371 height 38
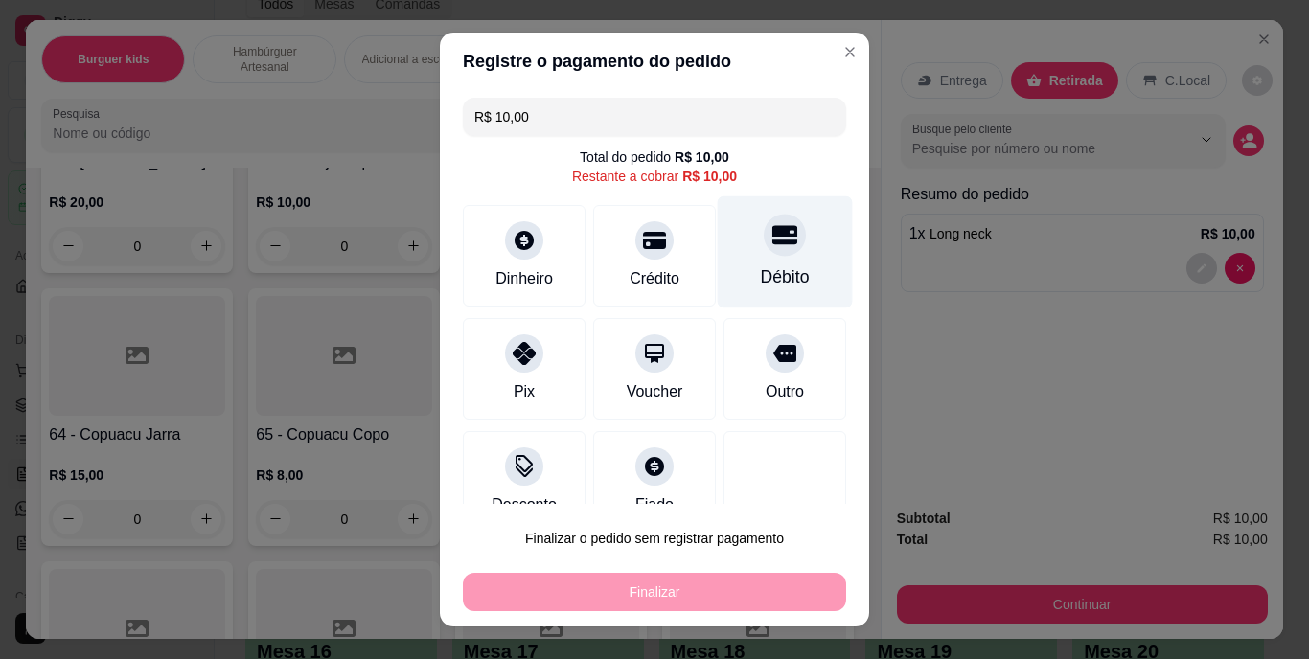
click at [761, 266] on div "Débito" at bounding box center [785, 277] width 49 height 25
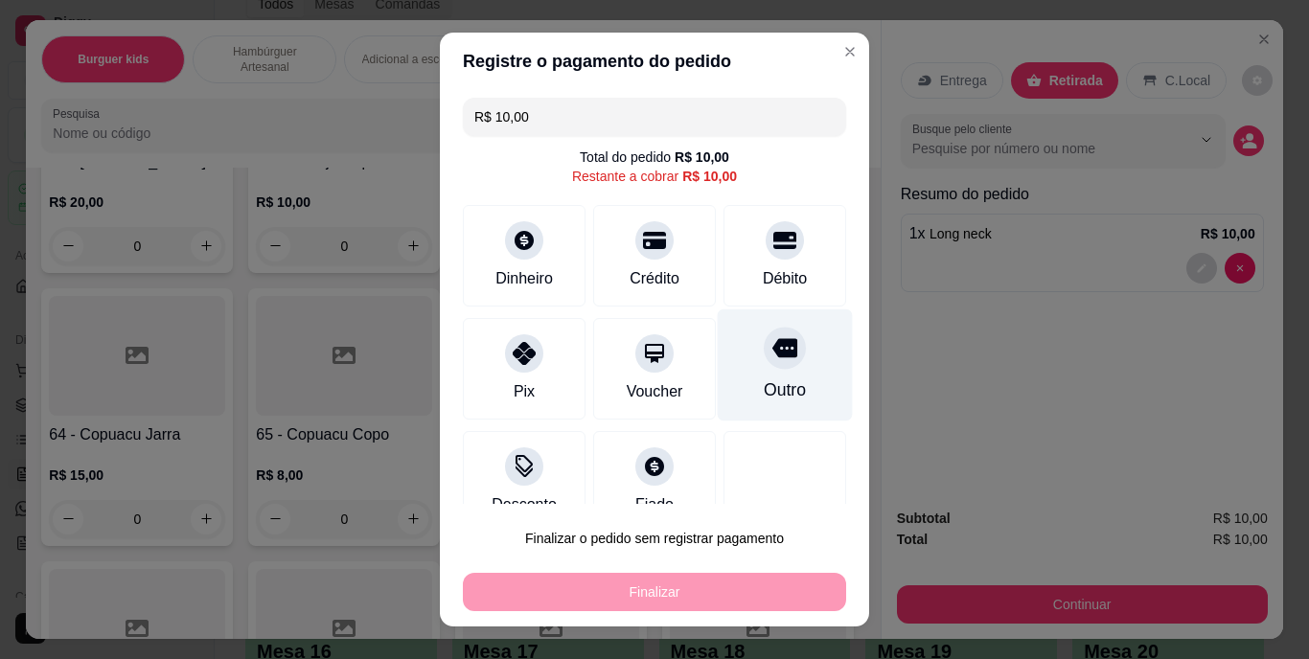
type input "R$ 0,00"
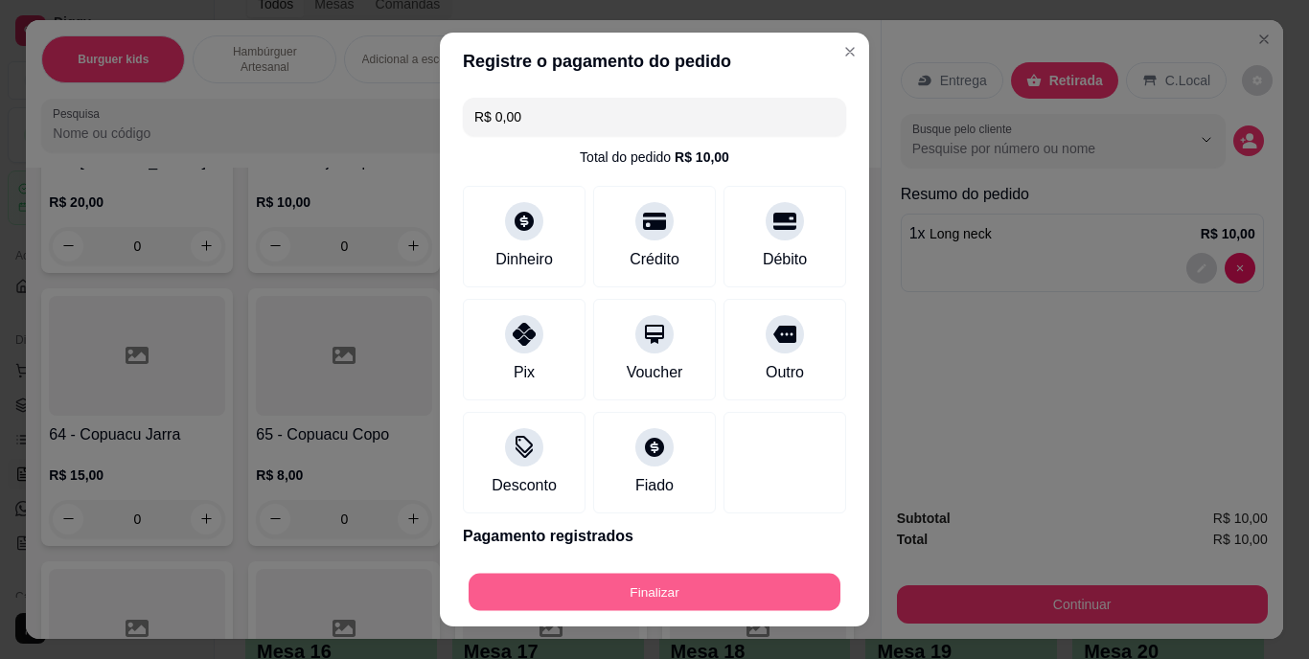
click at [650, 593] on button "Finalizar" at bounding box center [654, 591] width 372 height 37
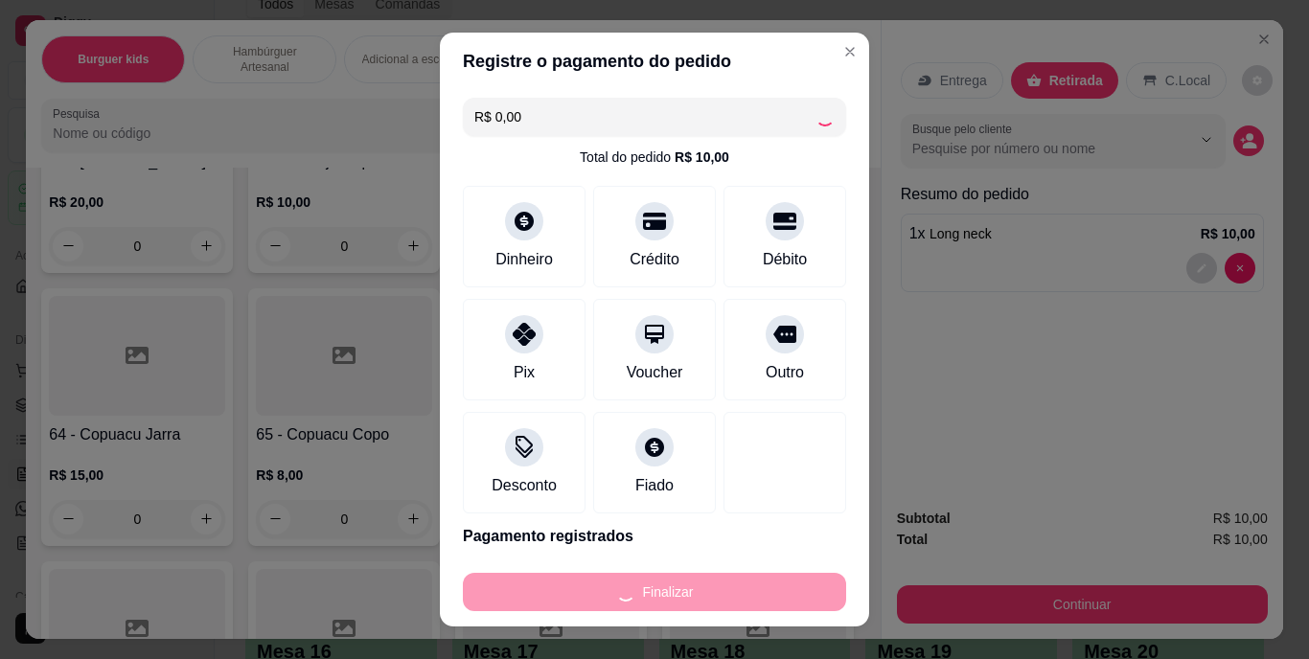
type input "0"
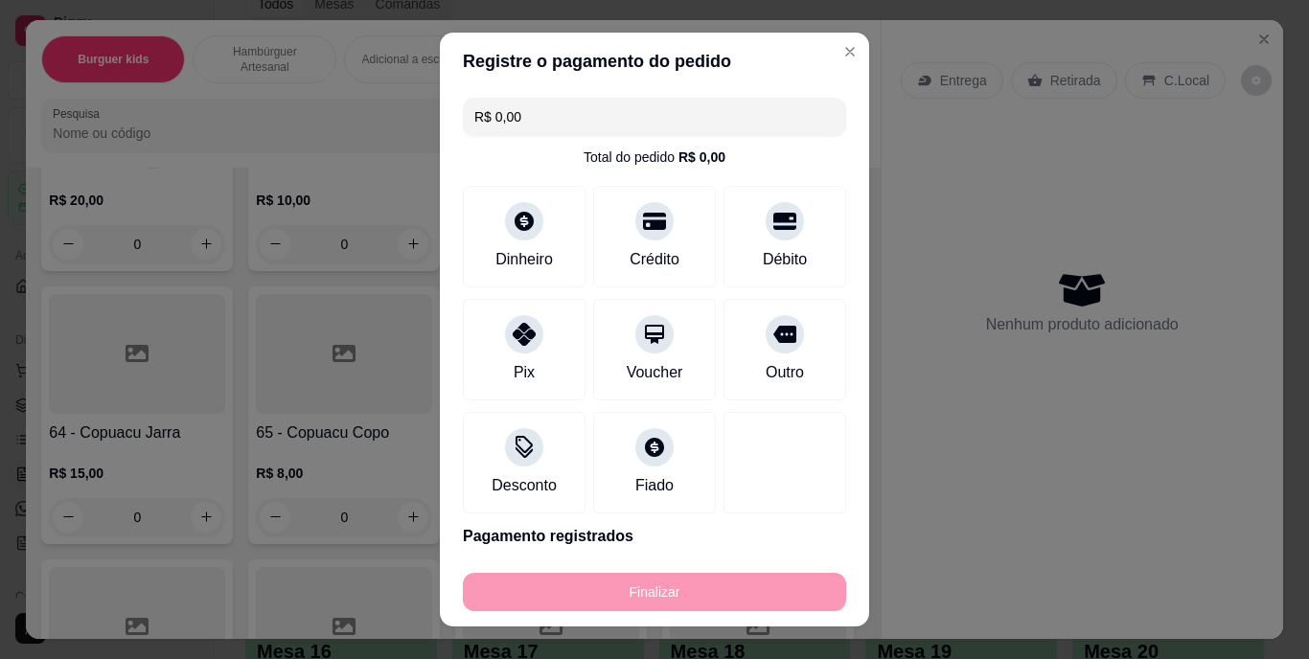
type input "-R$ 10,00"
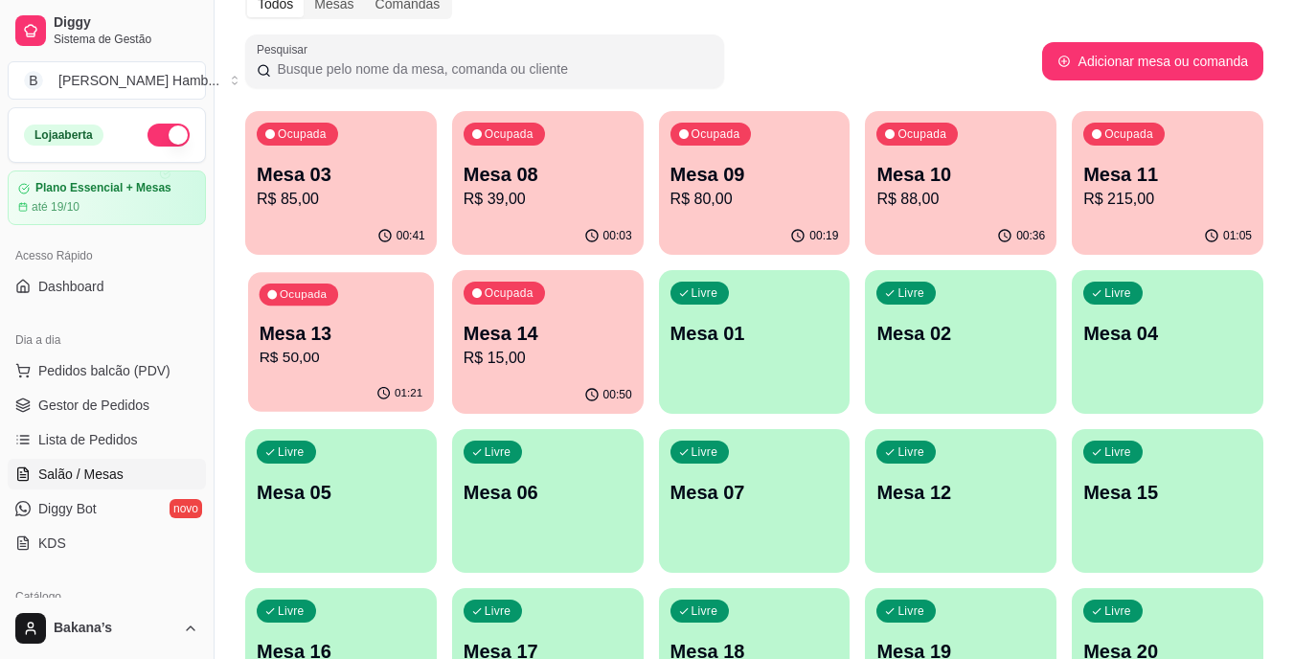
click at [357, 305] on div "Ocupada Mesa 13 R$ 50,00" at bounding box center [341, 323] width 186 height 103
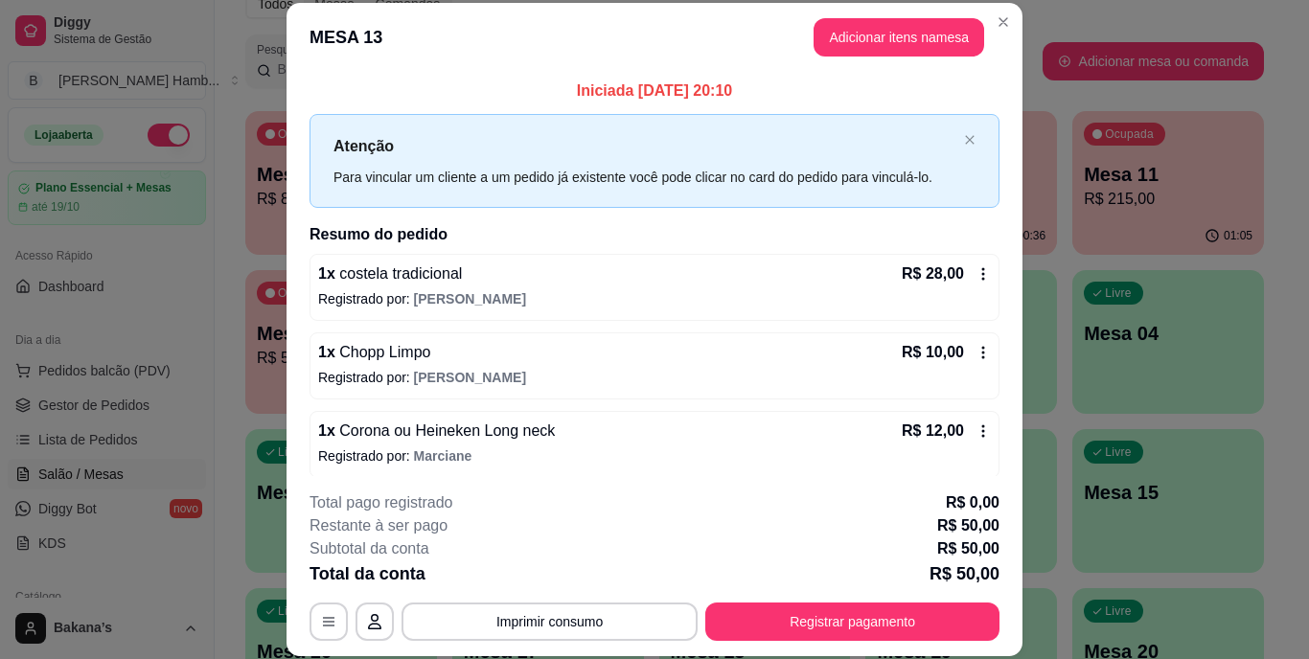
scroll to position [10, 0]
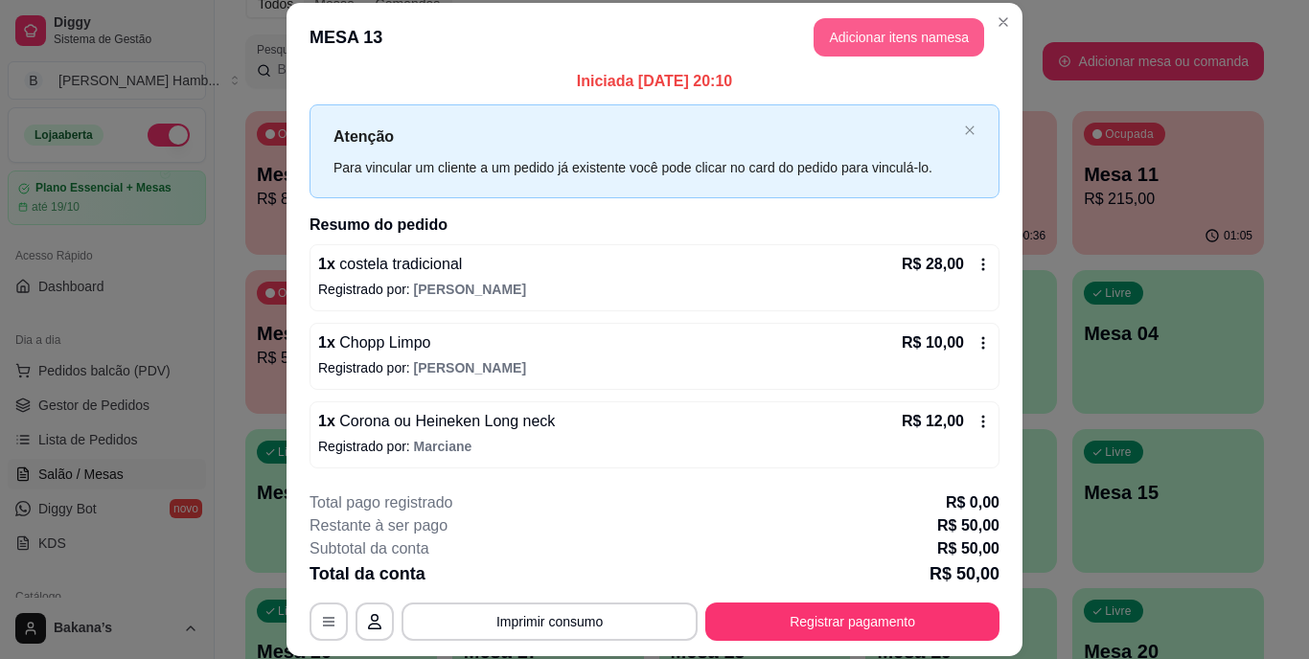
click at [827, 35] on button "Adicionar itens na mesa" at bounding box center [898, 37] width 171 height 38
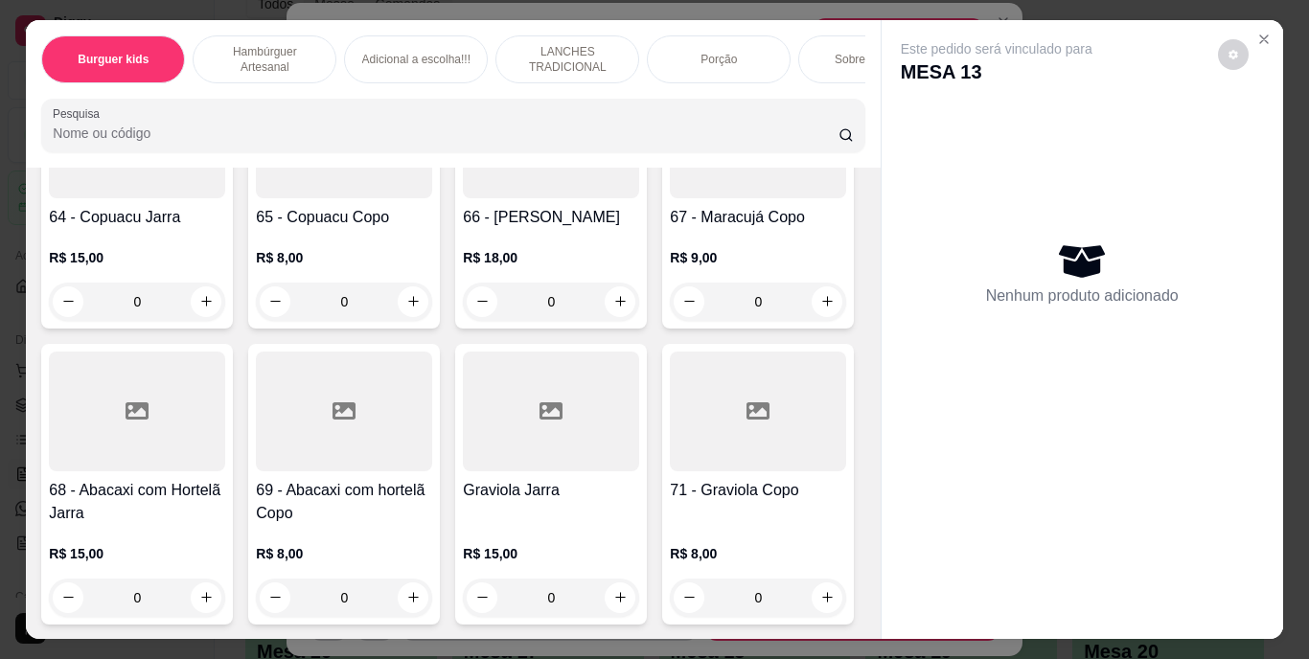
scroll to position [7185, 0]
type input "1"
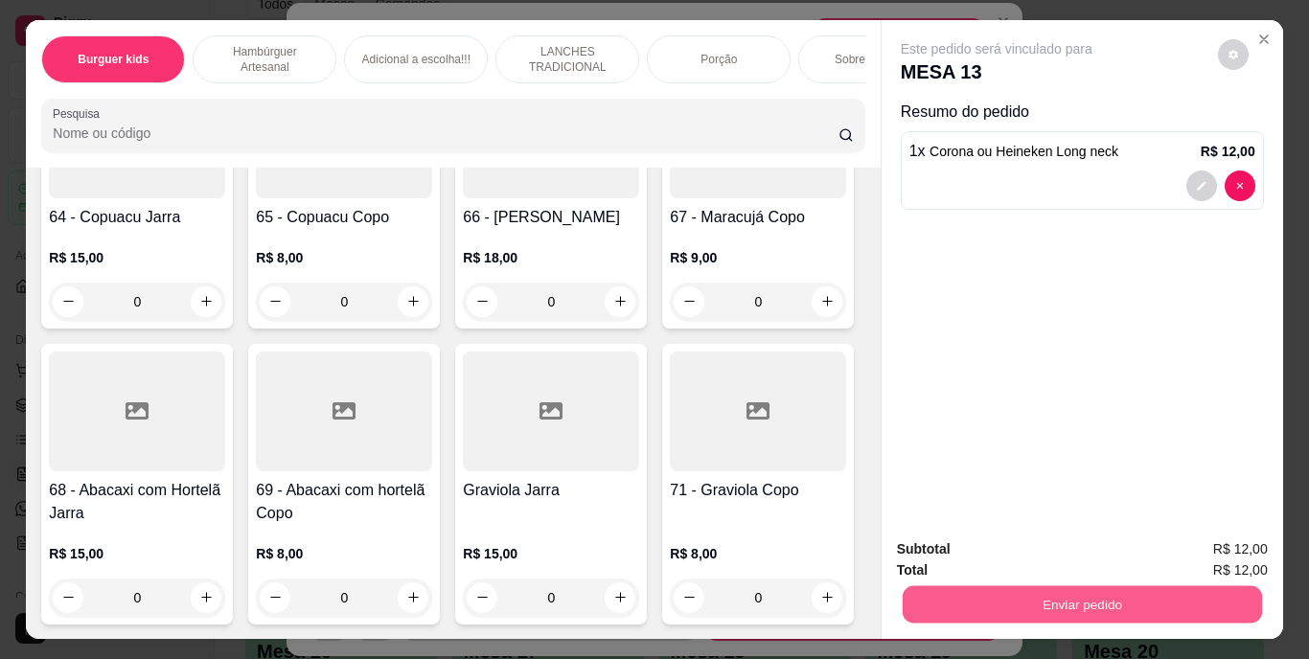
click at [1053, 587] on button "Enviar pedido" at bounding box center [1080, 604] width 359 height 37
click at [1198, 549] on button "Enviar pedido" at bounding box center [1217, 551] width 108 height 36
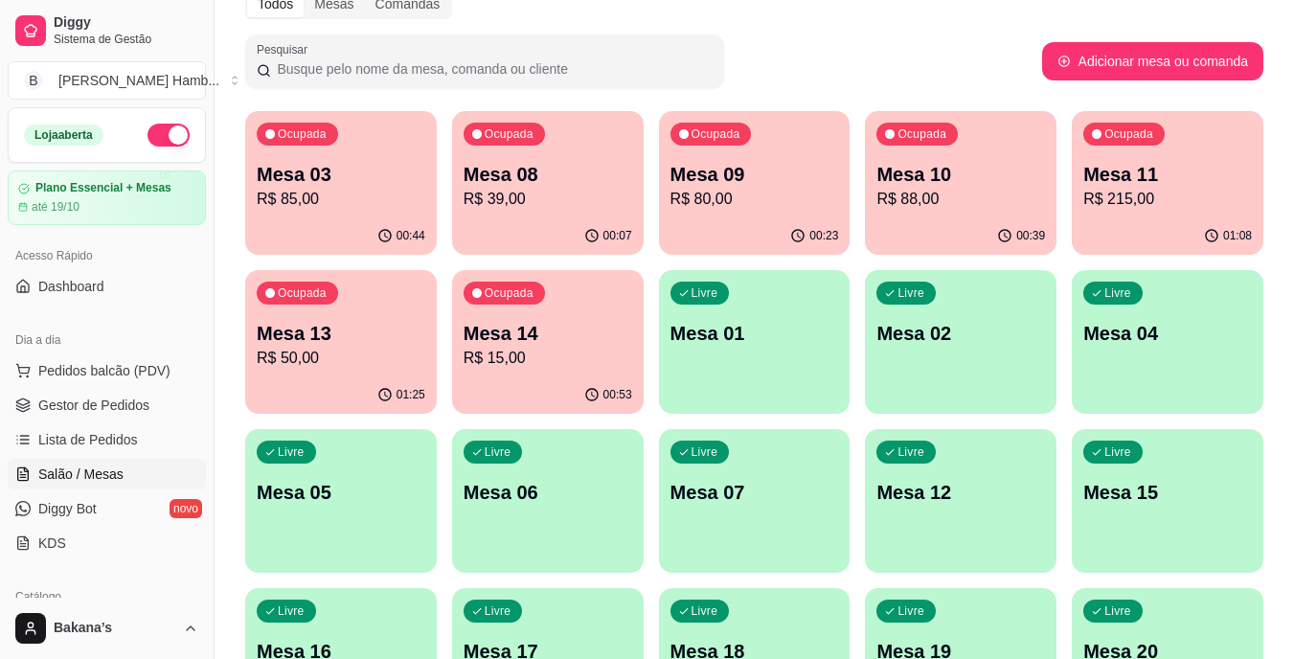
click at [282, 184] on p "Mesa 03" at bounding box center [341, 174] width 169 height 27
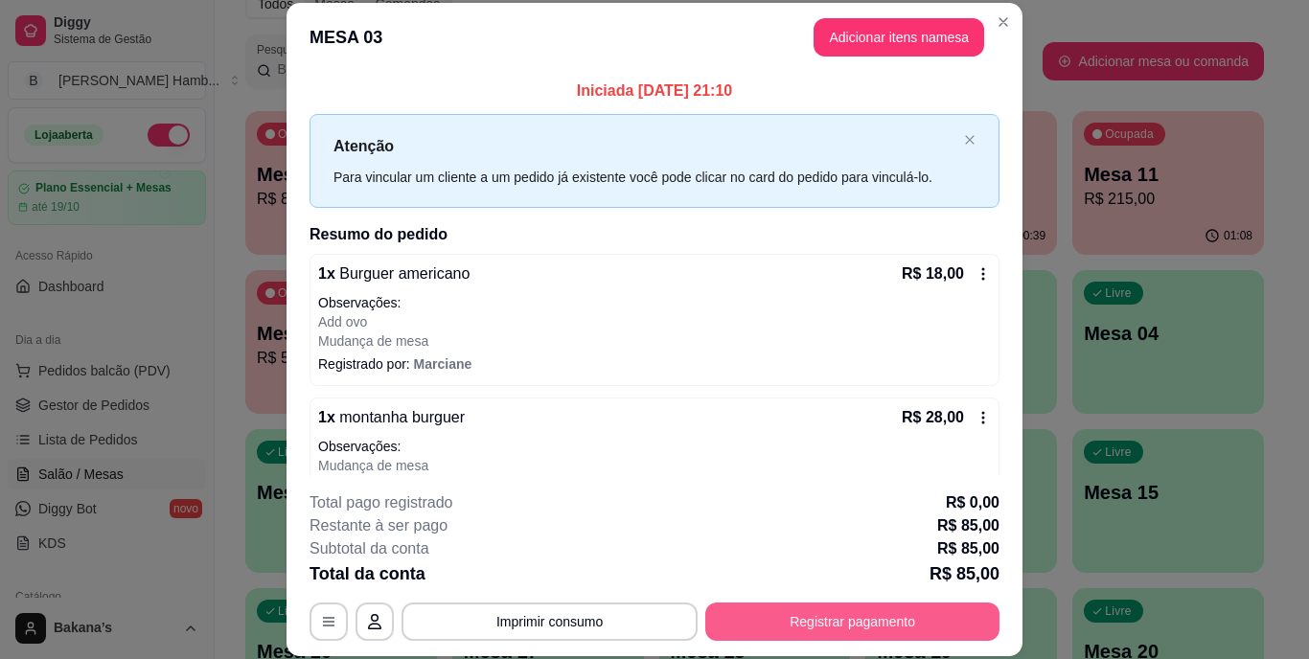
click at [771, 617] on button "Registrar pagamento" at bounding box center [852, 622] width 294 height 38
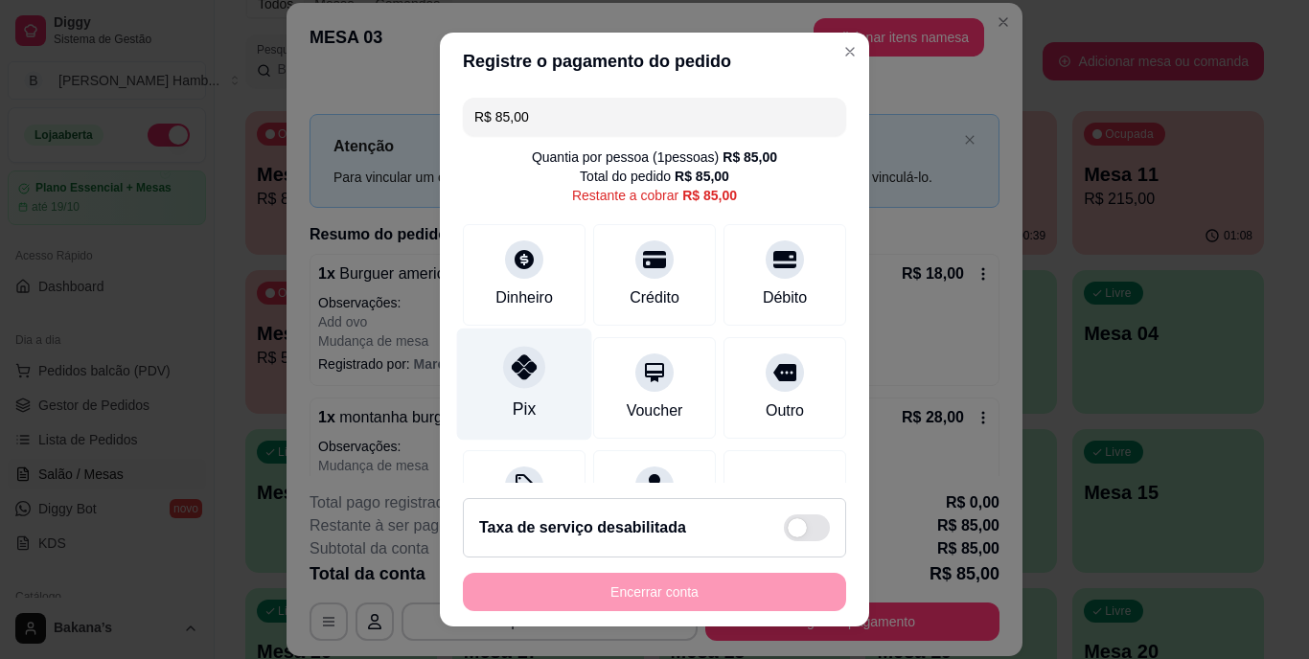
click at [505, 389] on div "Pix" at bounding box center [524, 385] width 135 height 112
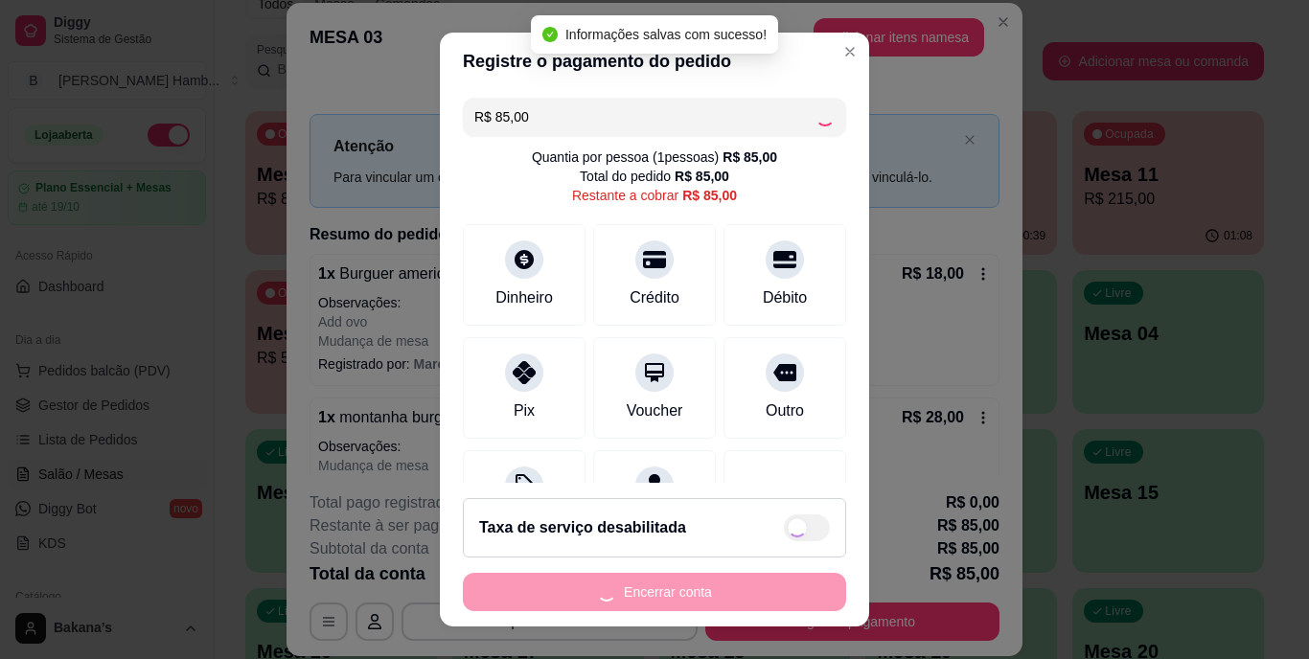
type input "R$ 0,00"
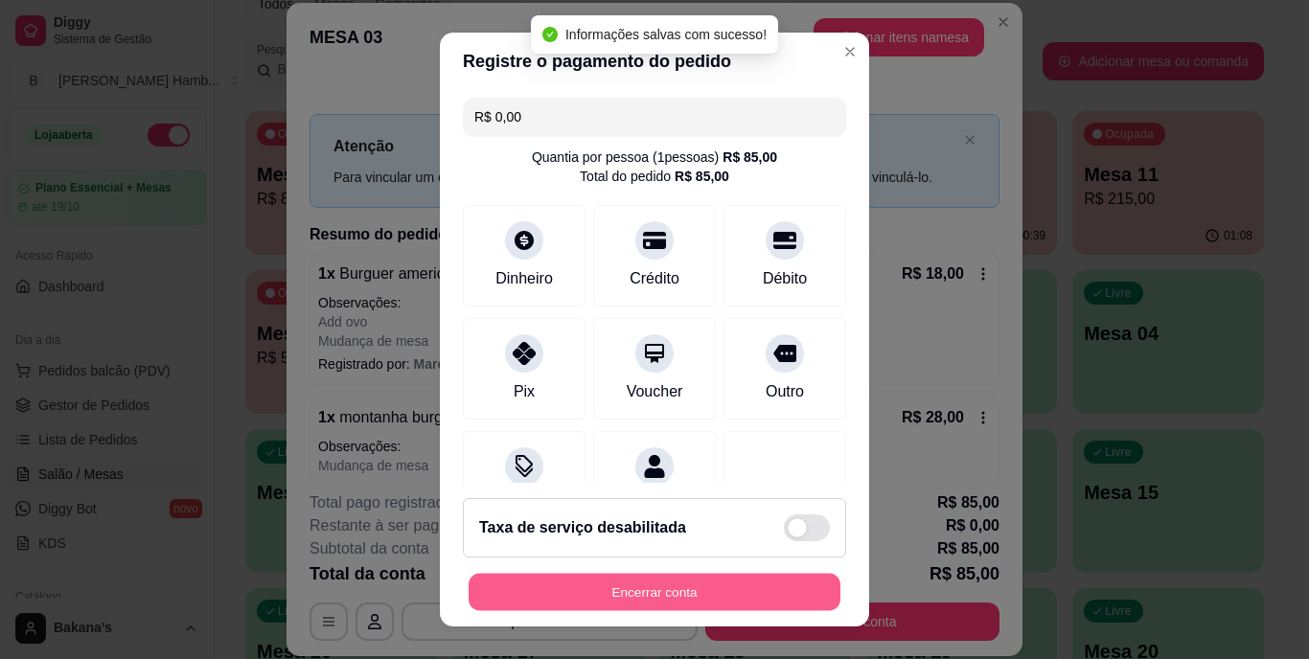
click at [552, 588] on button "Encerrar conta" at bounding box center [654, 591] width 372 height 37
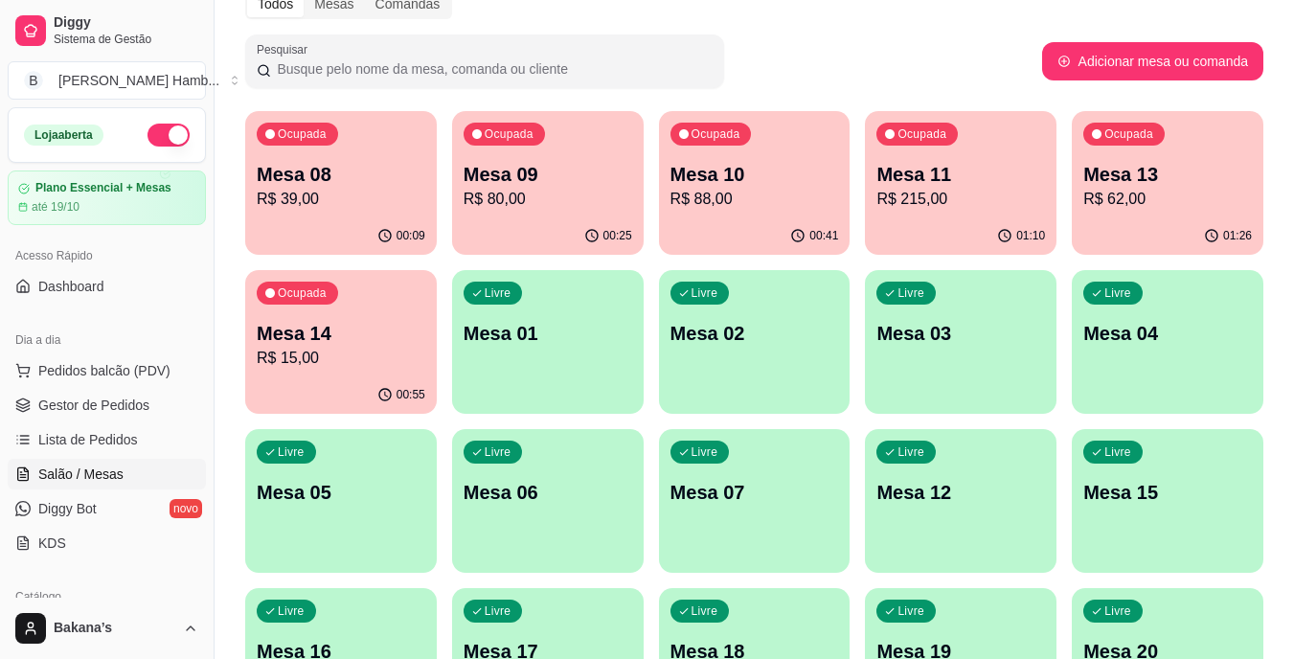
click at [769, 165] on p "Mesa 10" at bounding box center [755, 174] width 169 height 27
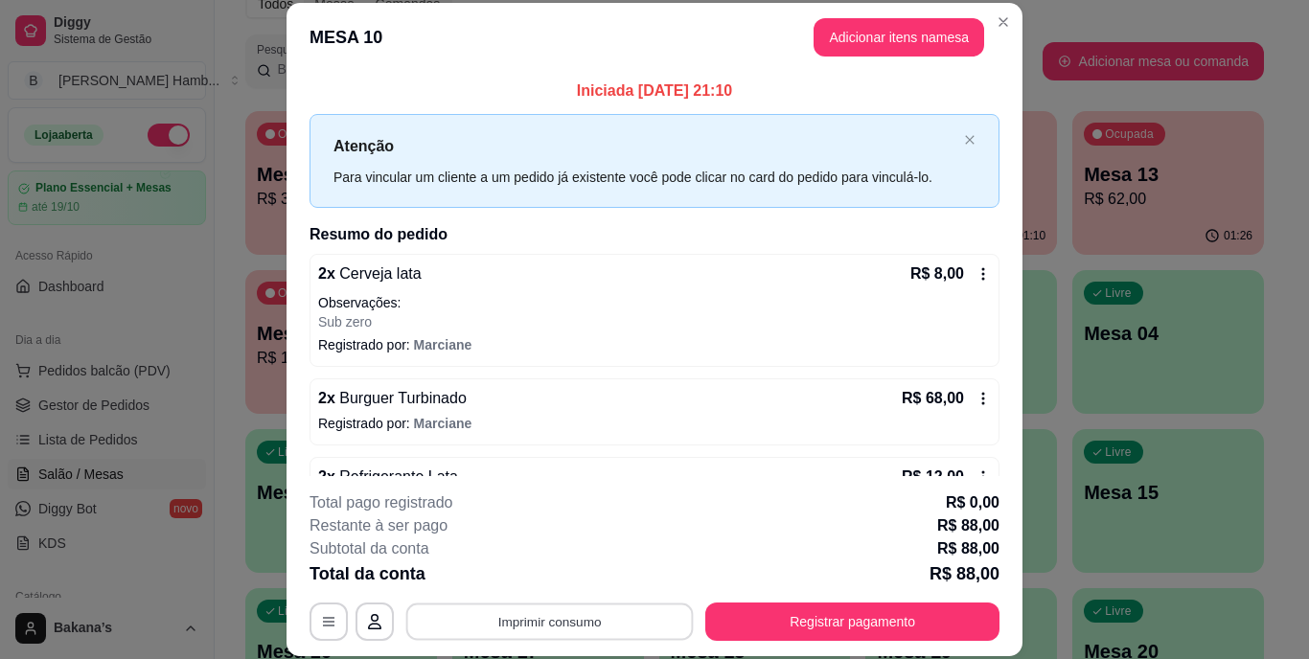
click at [578, 615] on button "Imprimir consumo" at bounding box center [549, 621] width 287 height 37
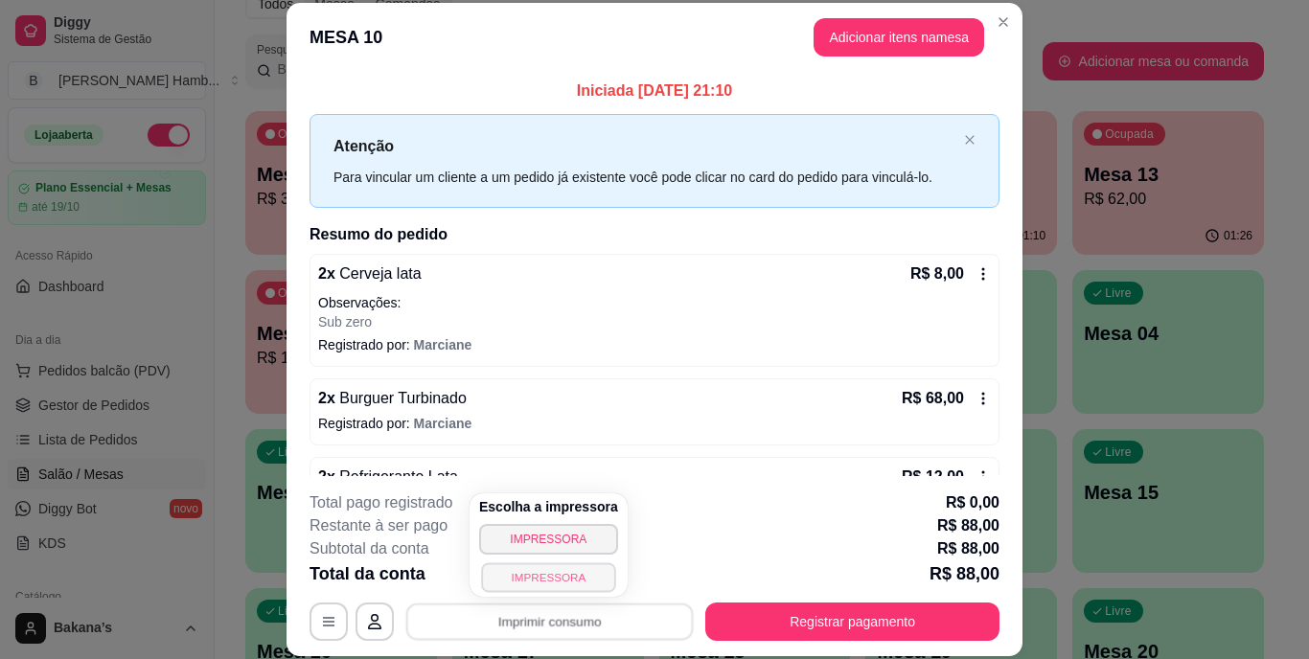
click at [561, 575] on button "IMPRESSORA" at bounding box center [548, 577] width 134 height 30
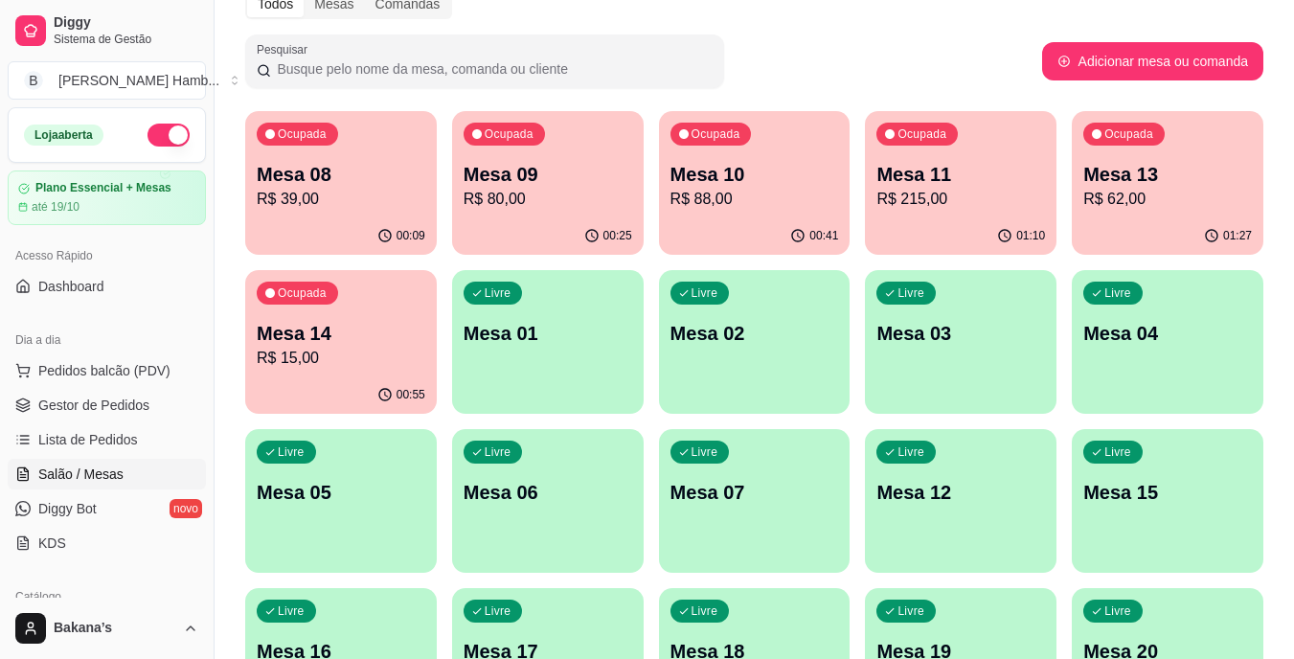
click at [813, 221] on div "00:41" at bounding box center [755, 235] width 192 height 37
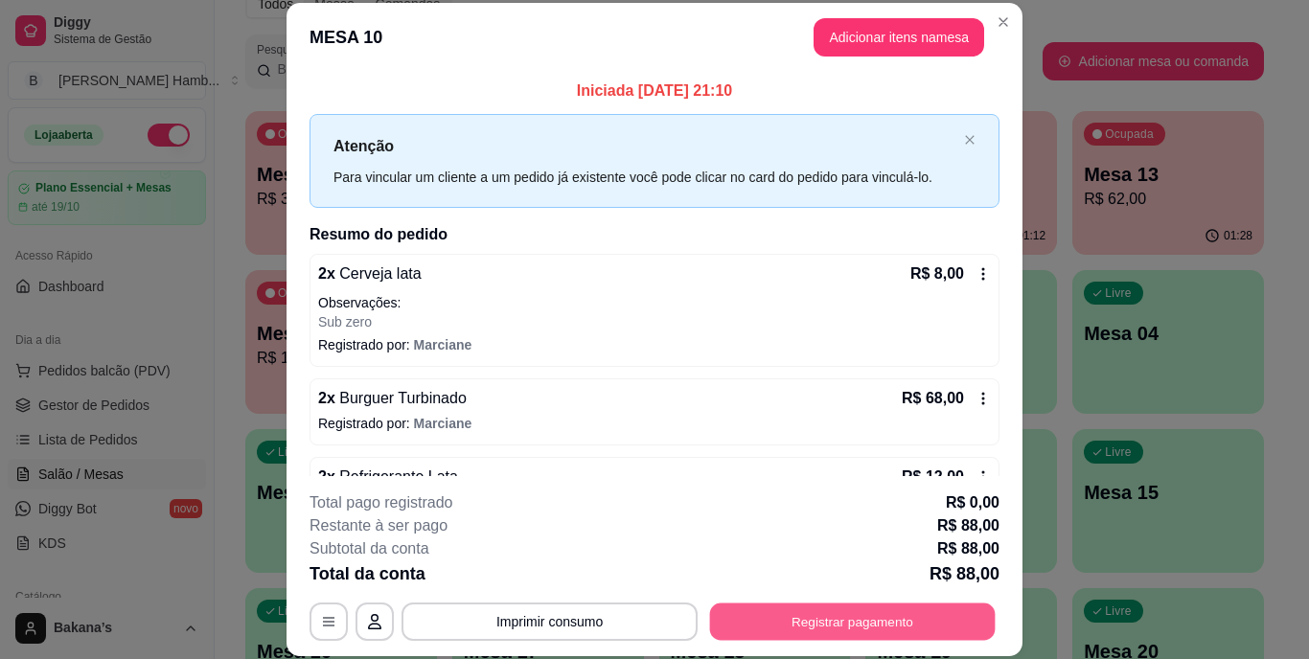
click at [738, 616] on button "Registrar pagamento" at bounding box center [852, 621] width 285 height 37
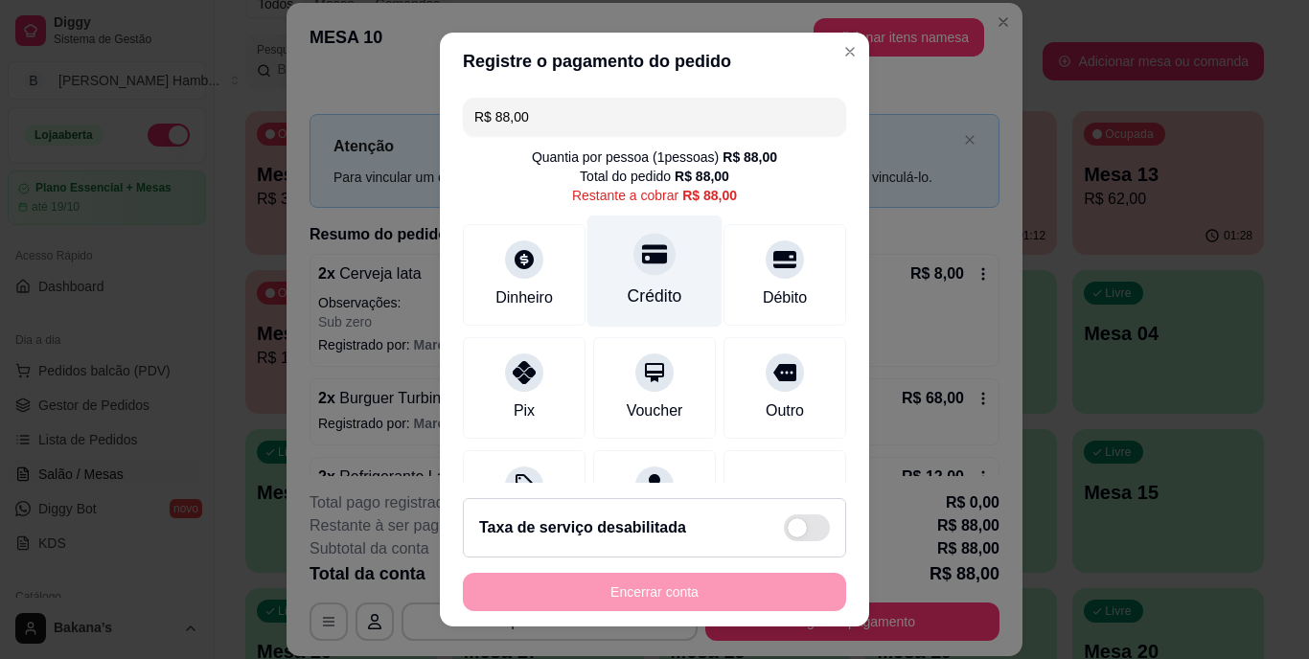
click at [645, 289] on div "Crédito" at bounding box center [654, 297] width 55 height 25
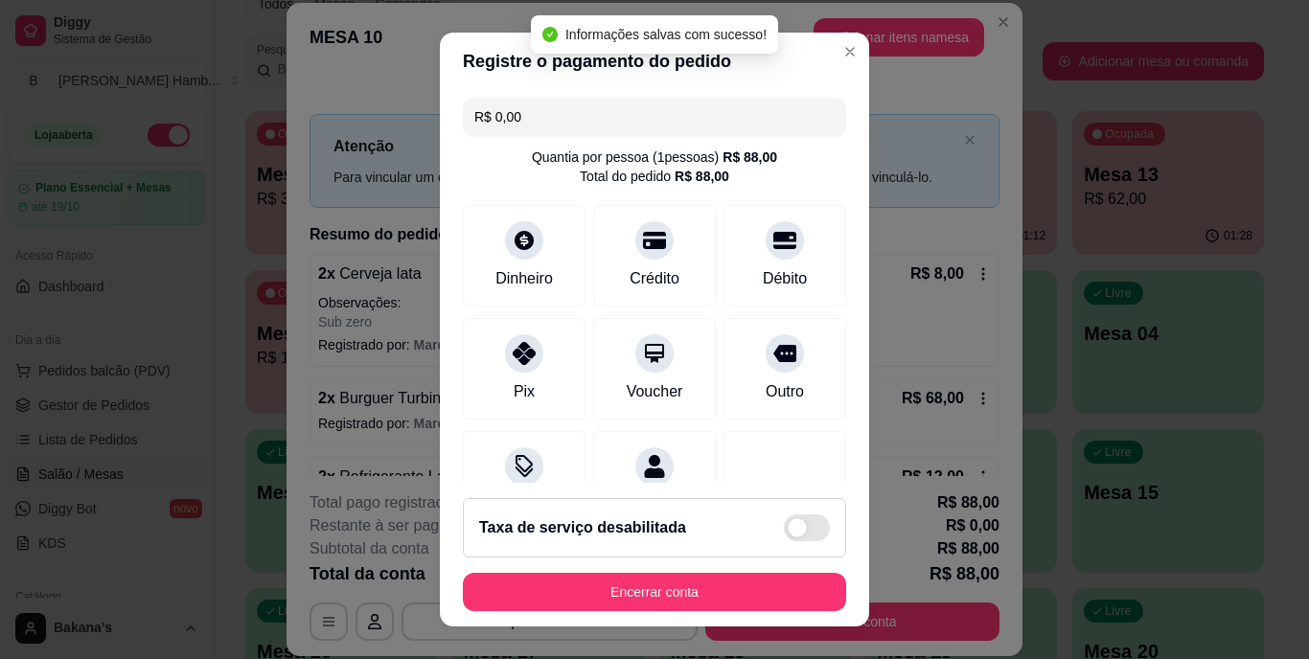
type input "R$ 0,00"
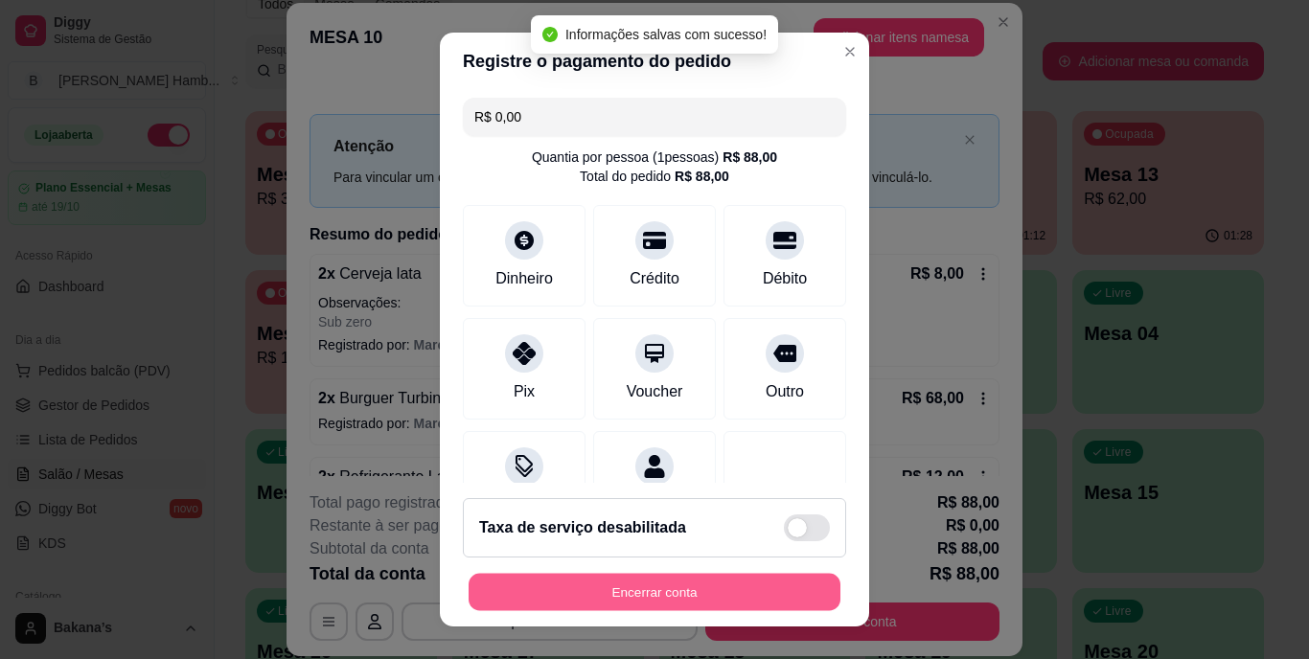
click at [633, 593] on button "Encerrar conta" at bounding box center [654, 591] width 372 height 37
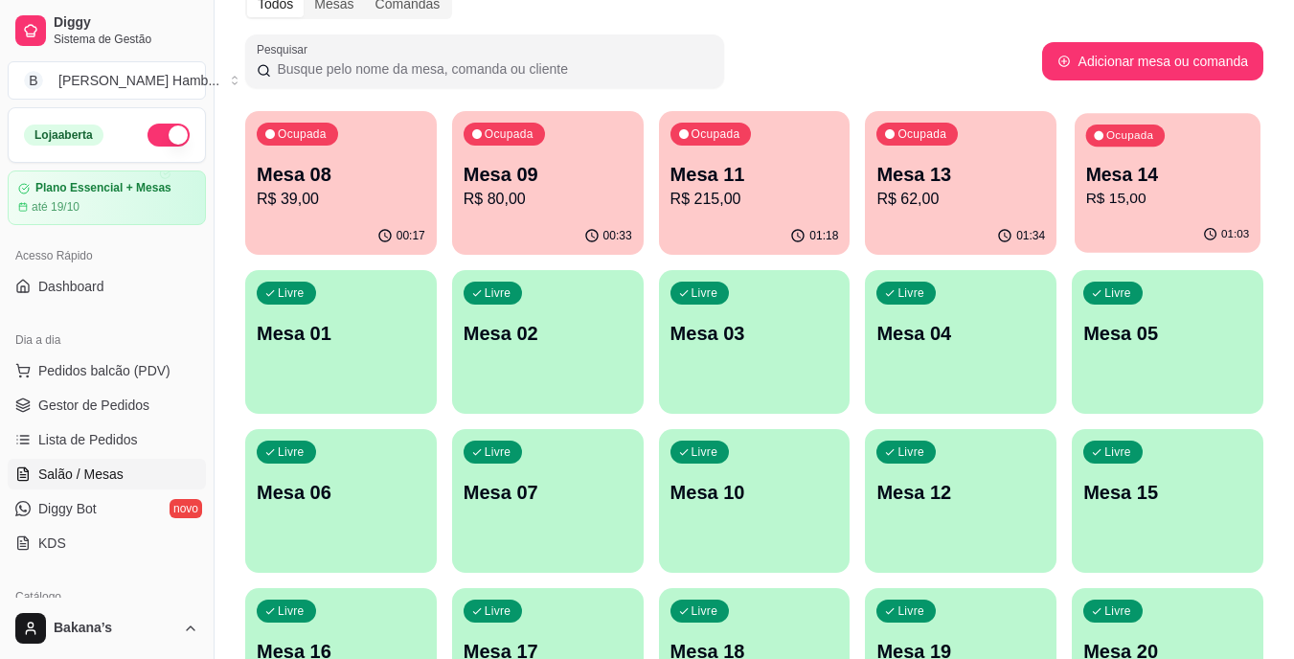
click at [1153, 170] on p "Mesa 14" at bounding box center [1168, 175] width 164 height 26
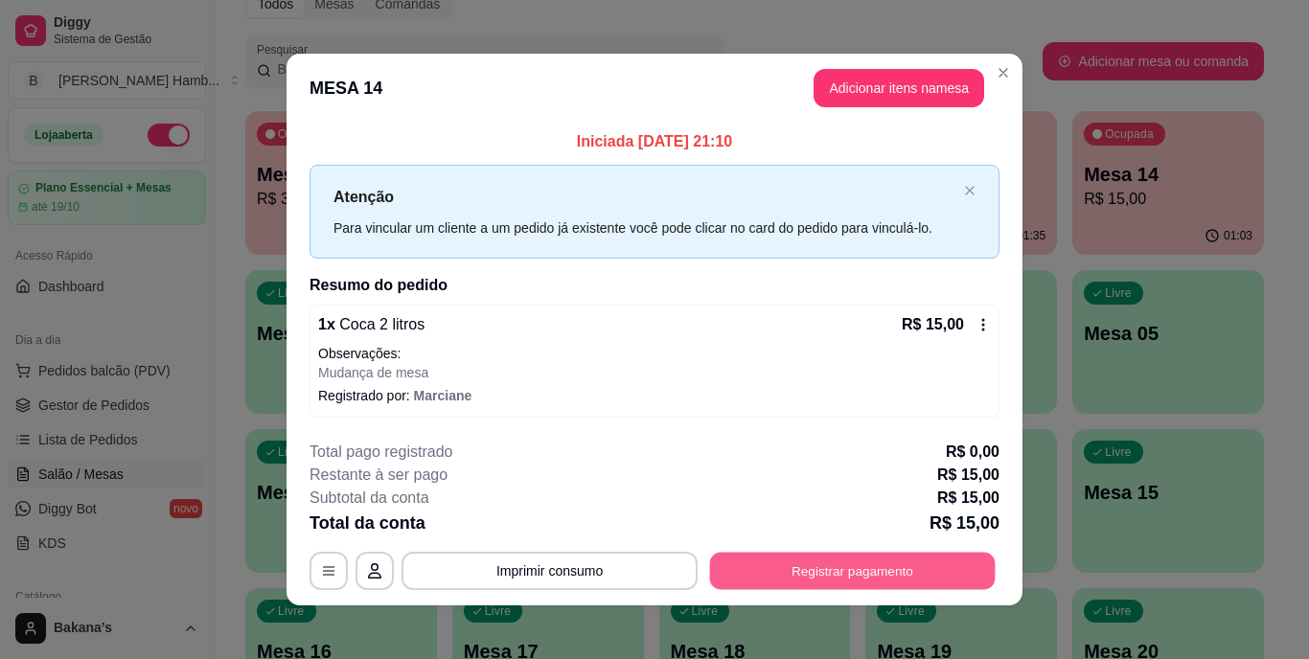
click at [961, 561] on button "Registrar pagamento" at bounding box center [852, 570] width 285 height 37
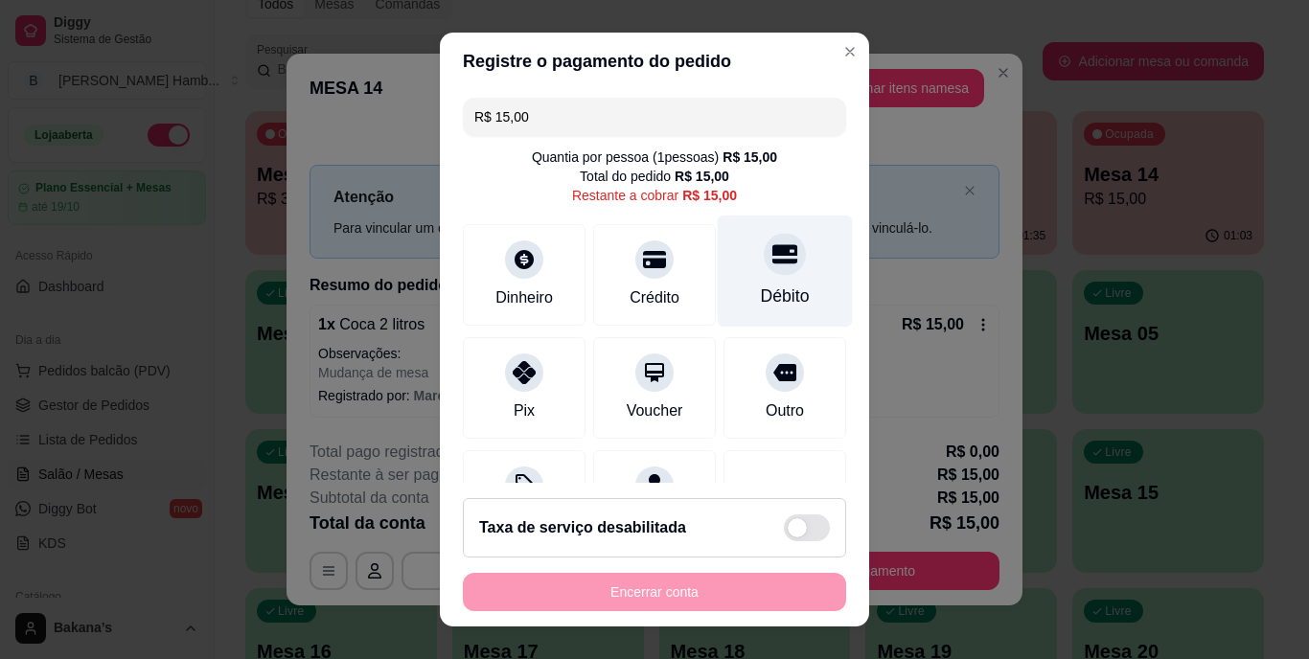
click at [764, 273] on div at bounding box center [785, 255] width 42 height 42
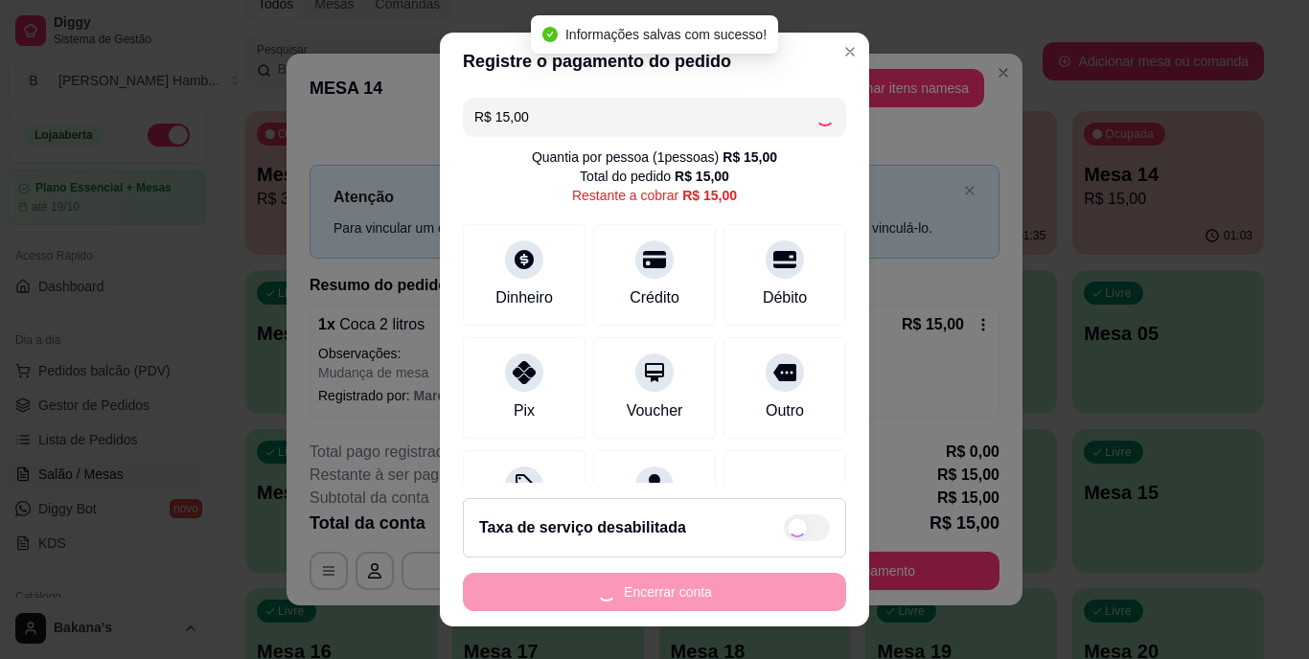
type input "R$ 0,00"
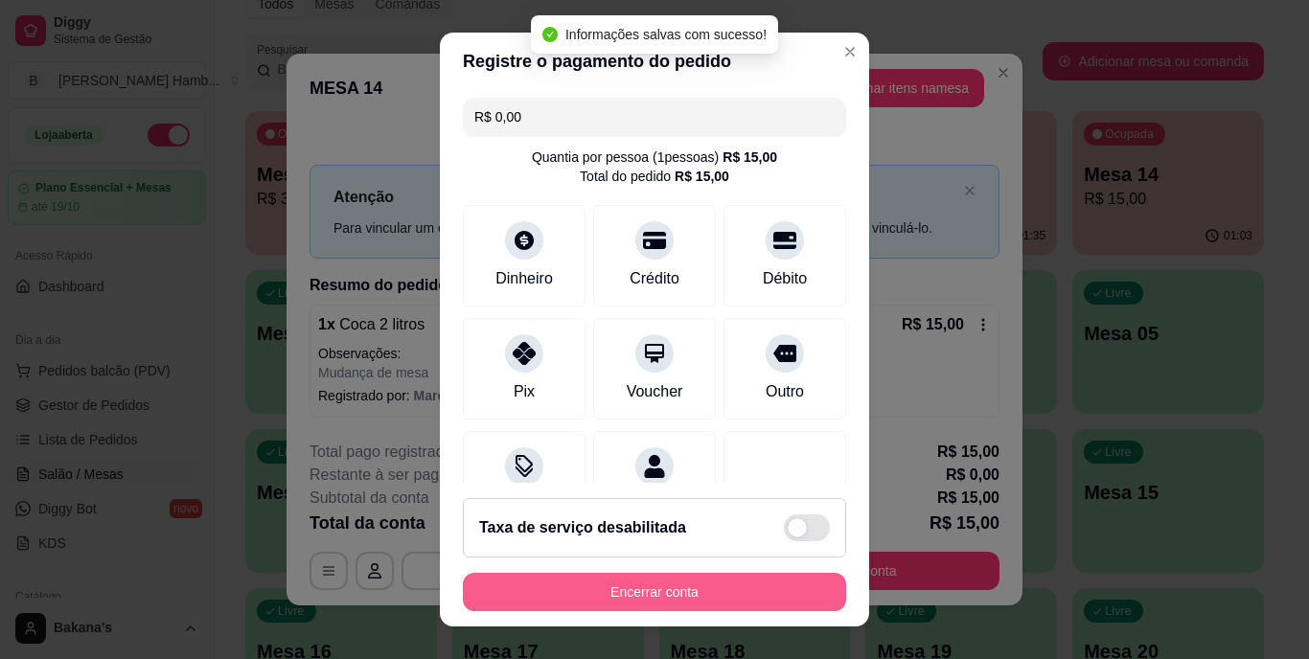
click at [664, 590] on button "Encerrar conta" at bounding box center [654, 592] width 383 height 38
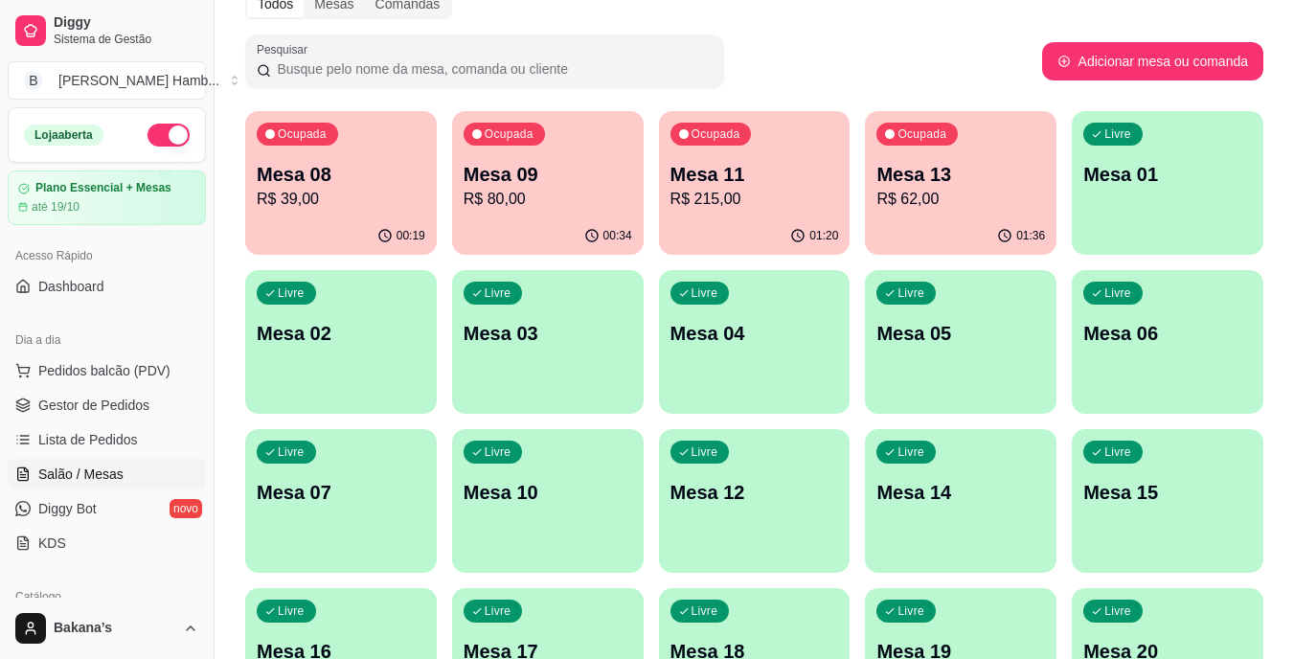
click at [521, 157] on div "Ocupada Mesa 09 R$ 80,00" at bounding box center [548, 164] width 192 height 106
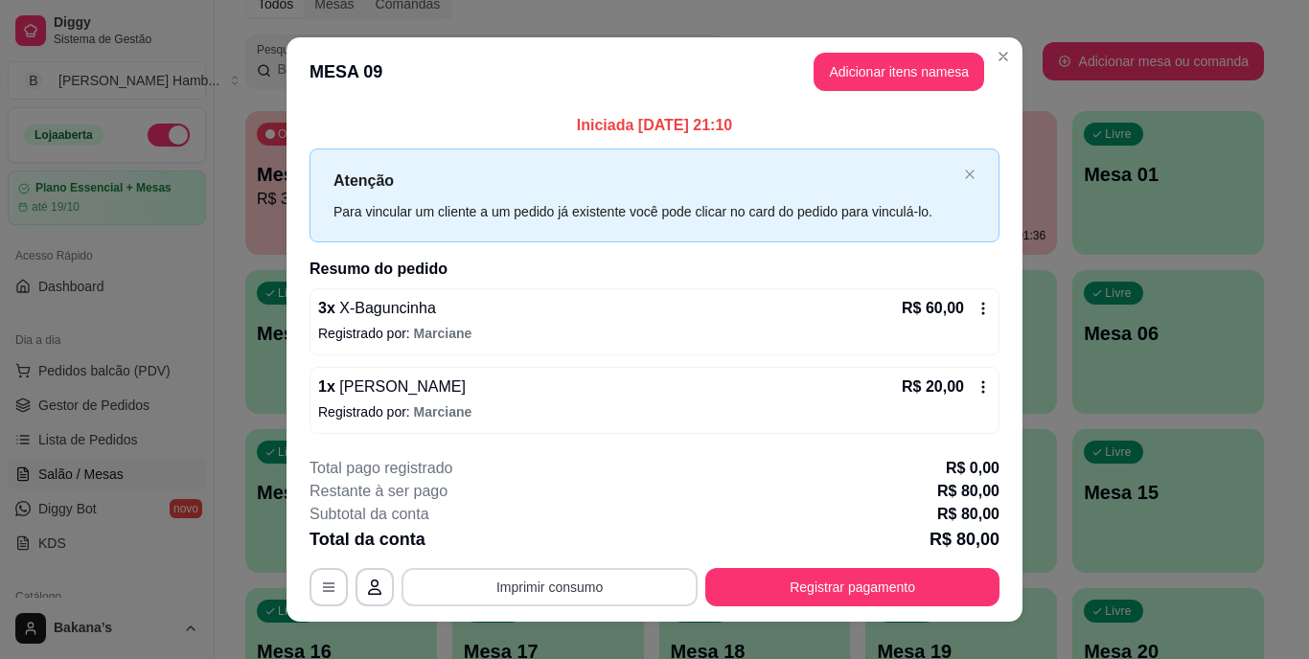
click at [612, 579] on button "Imprimir consumo" at bounding box center [549, 587] width 296 height 38
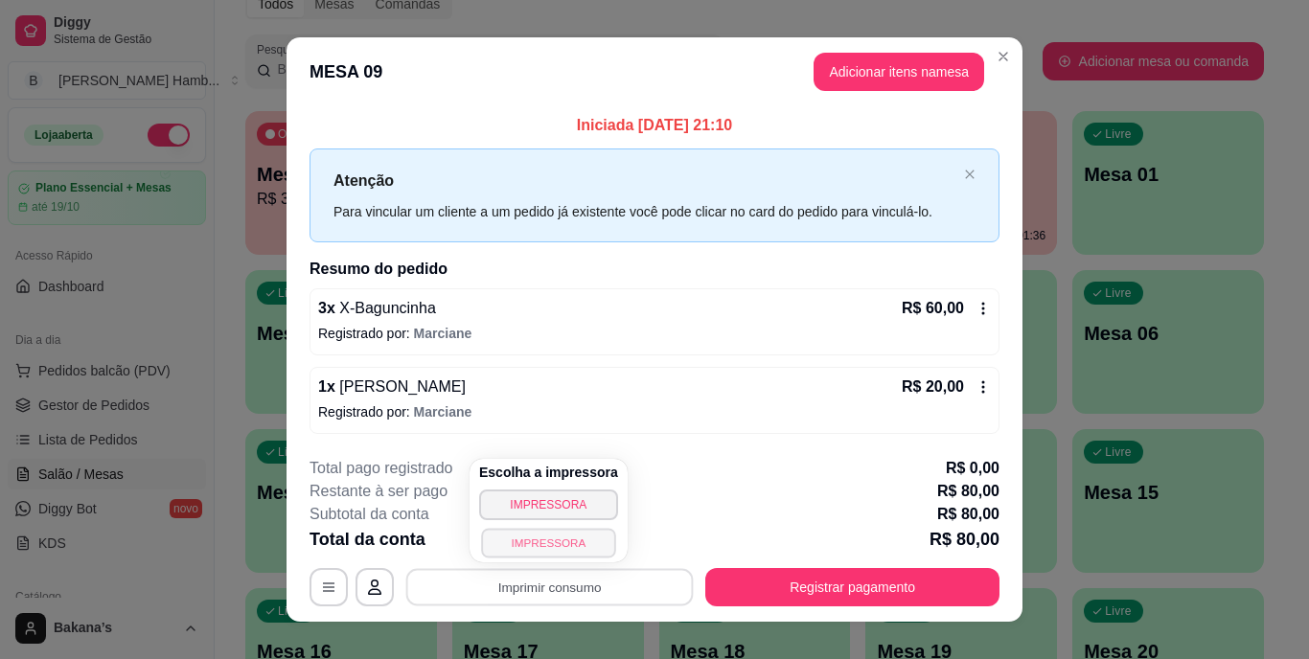
click at [582, 533] on button "IMPRESSORA" at bounding box center [548, 543] width 134 height 30
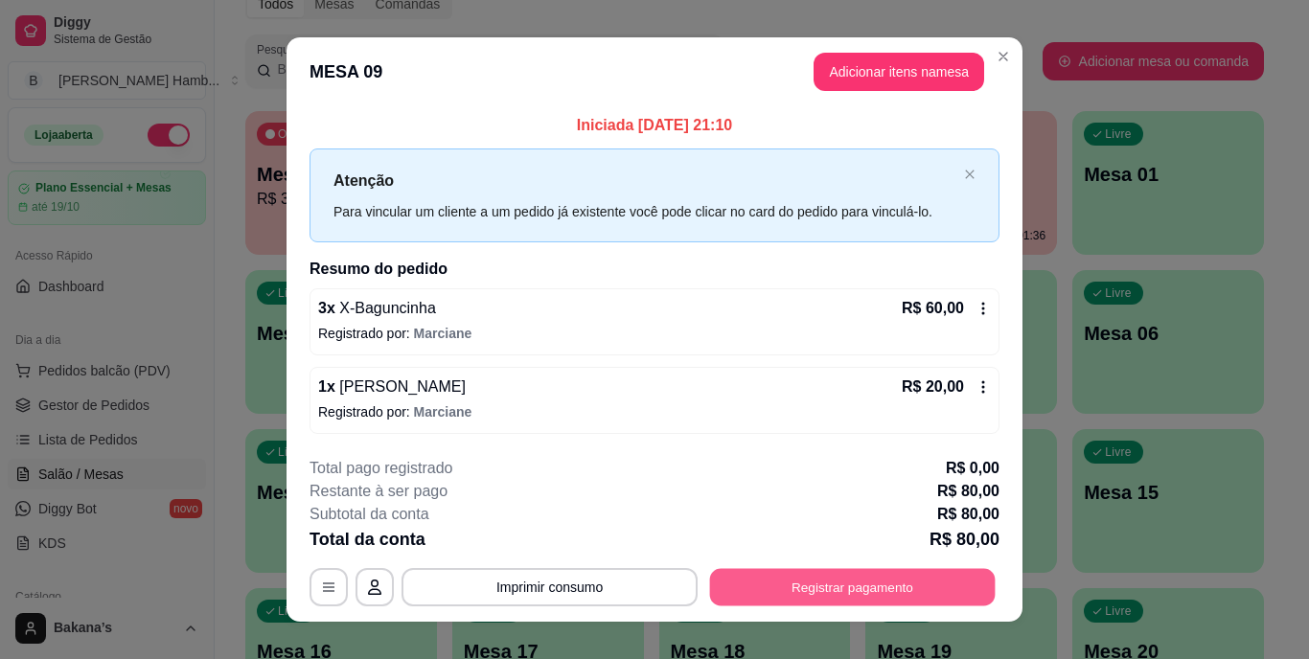
click at [769, 586] on button "Registrar pagamento" at bounding box center [852, 586] width 285 height 37
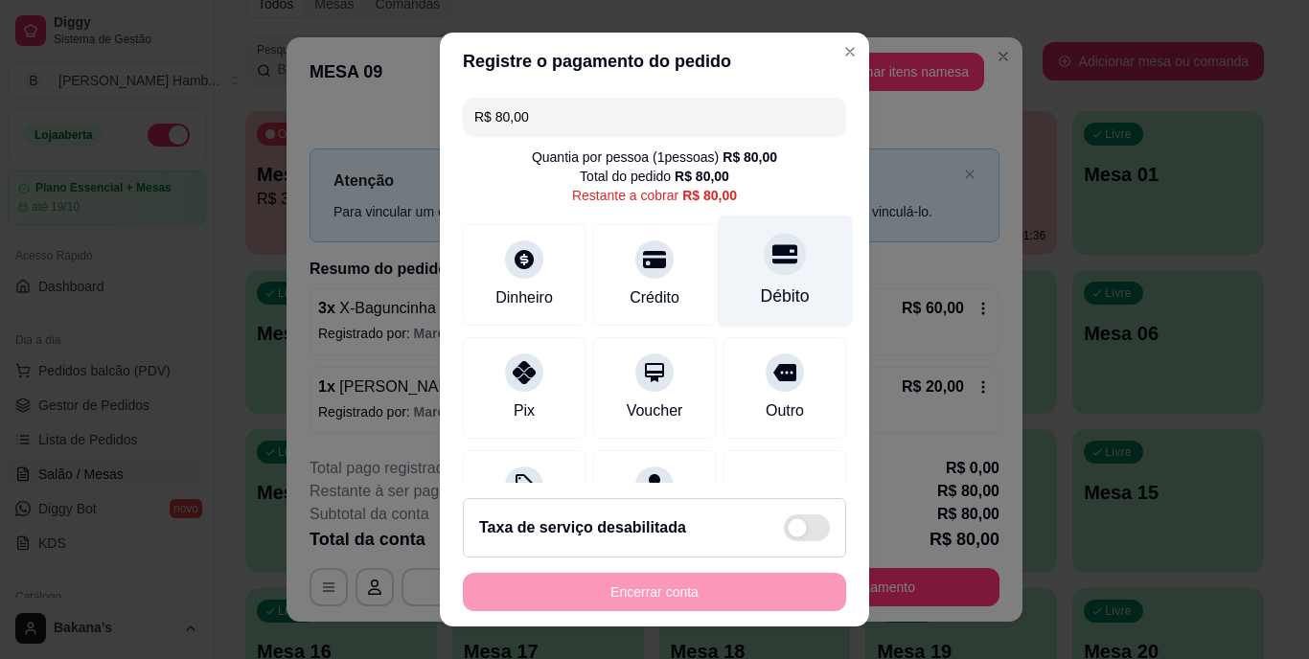
click at [772, 252] on icon at bounding box center [784, 254] width 25 height 25
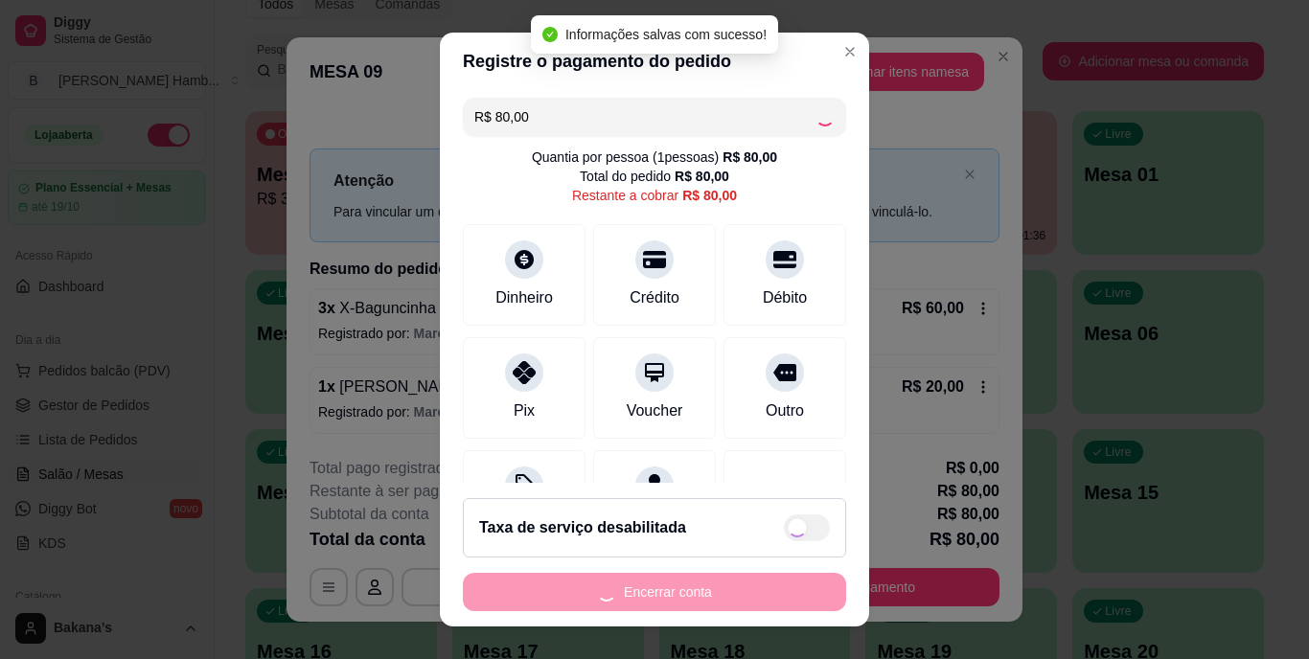
type input "R$ 0,00"
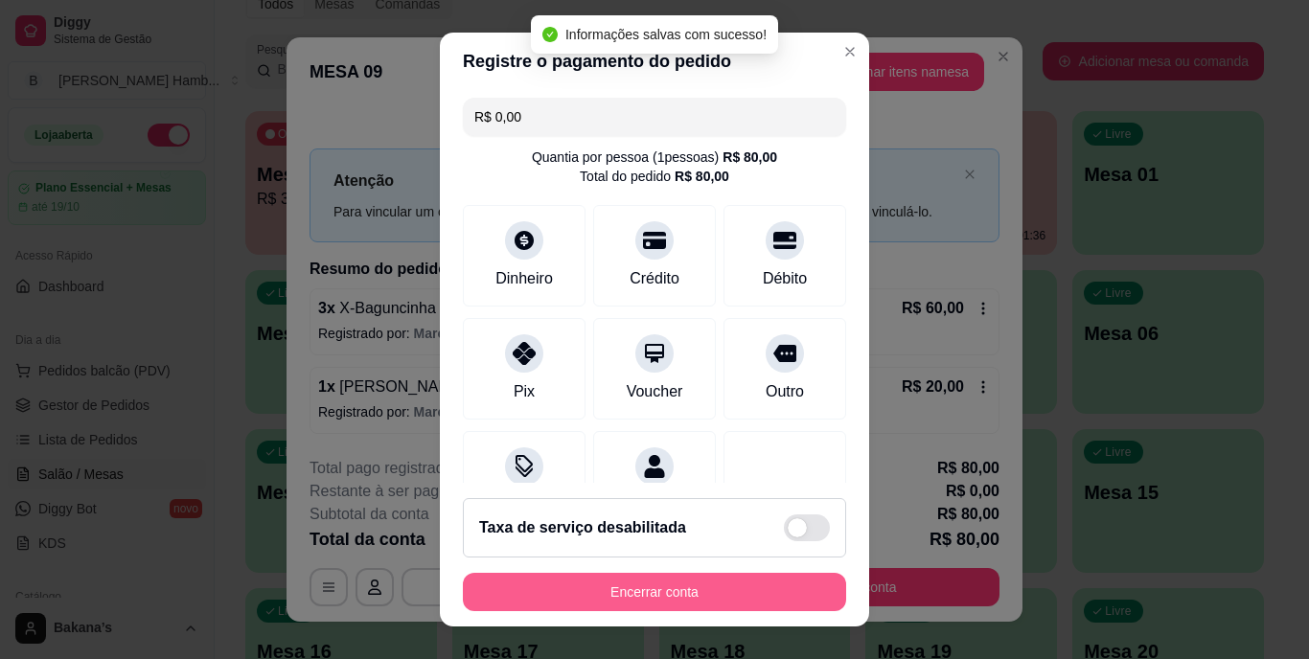
click at [577, 590] on button "Encerrar conta" at bounding box center [654, 592] width 383 height 38
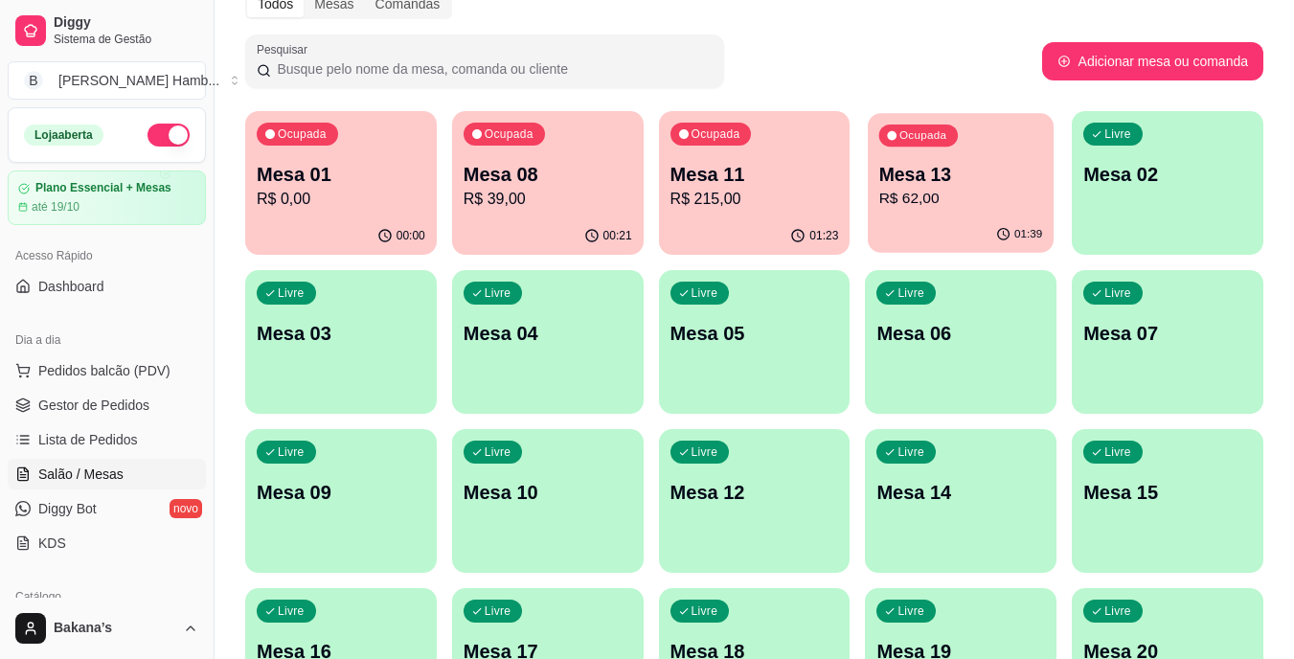
click at [1014, 204] on p "R$ 62,00" at bounding box center [961, 199] width 164 height 22
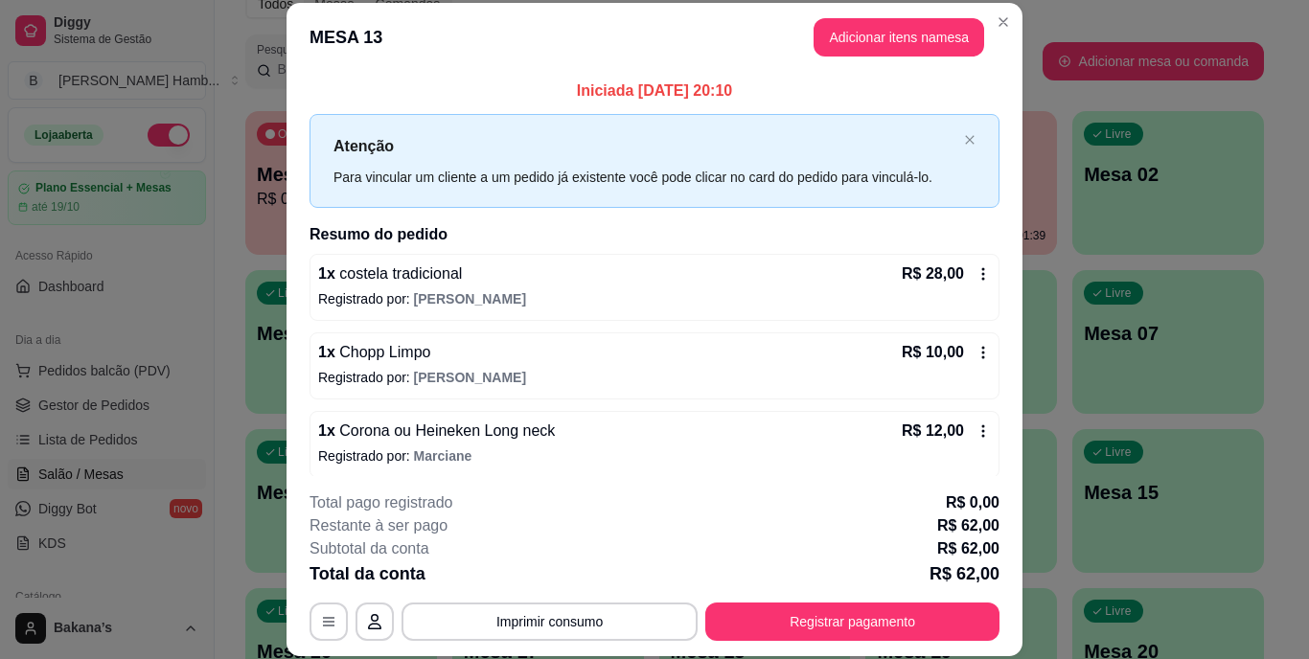
scroll to position [88, 0]
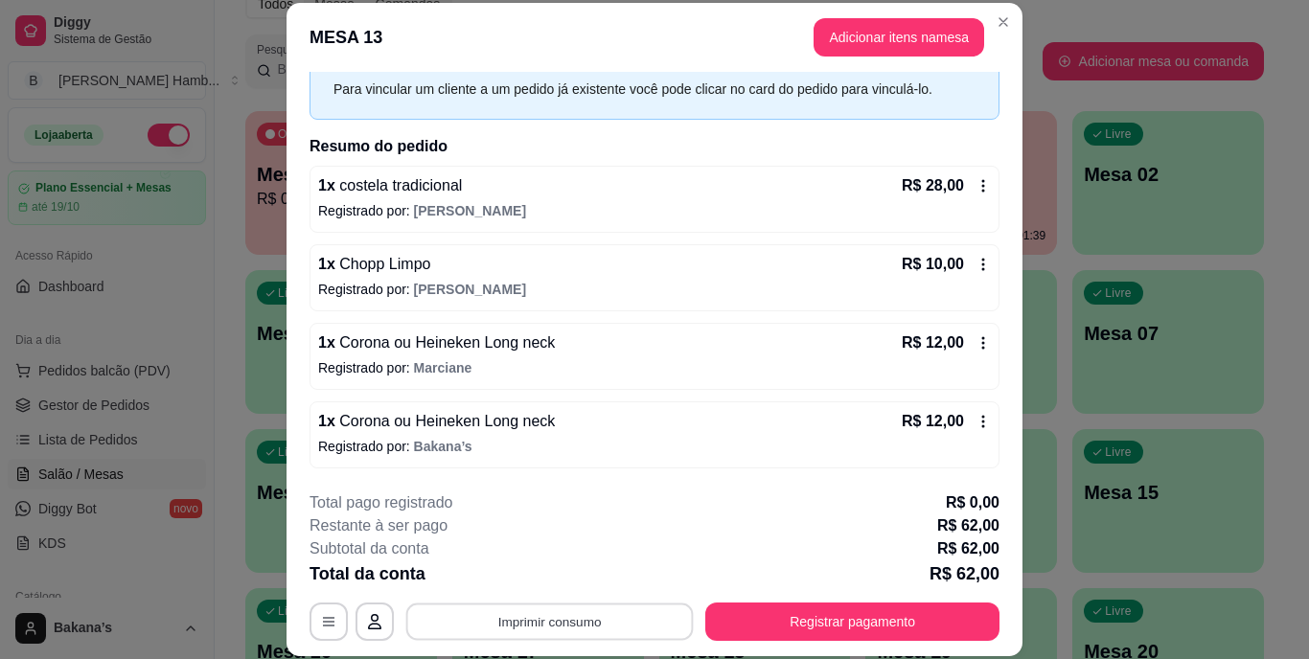
click at [616, 615] on button "Imprimir consumo" at bounding box center [549, 621] width 287 height 37
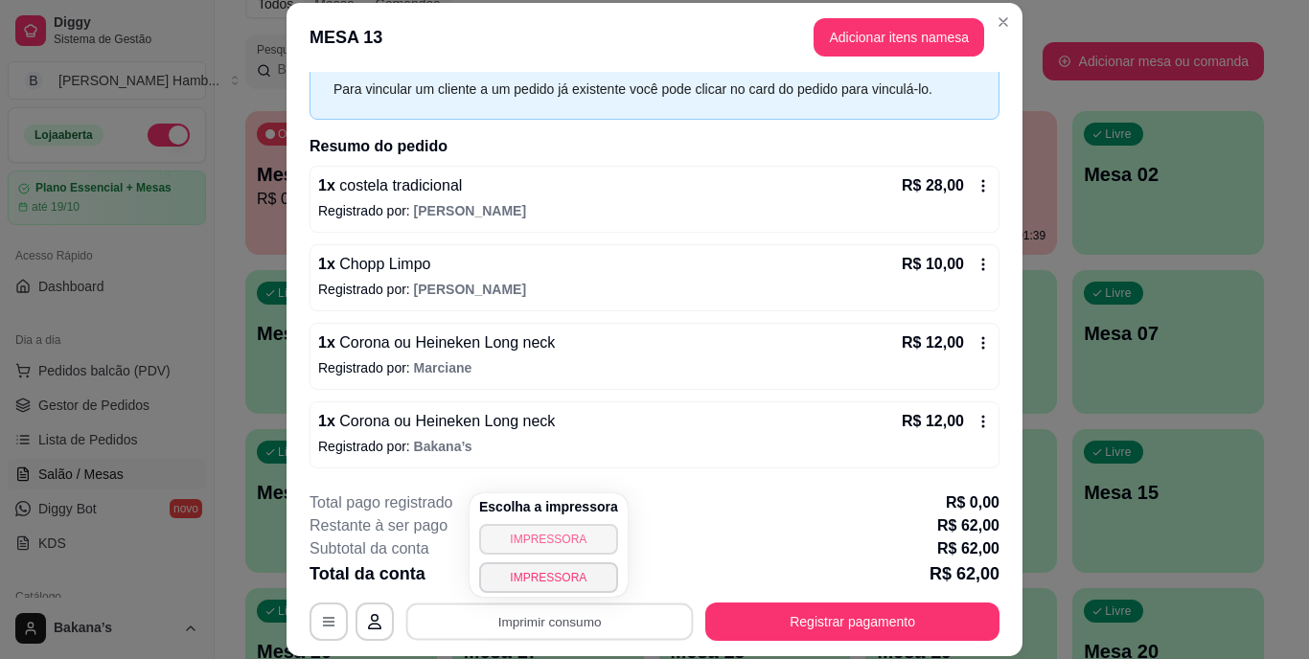
click at [561, 525] on button "IMPRESSORA" at bounding box center [548, 539] width 139 height 31
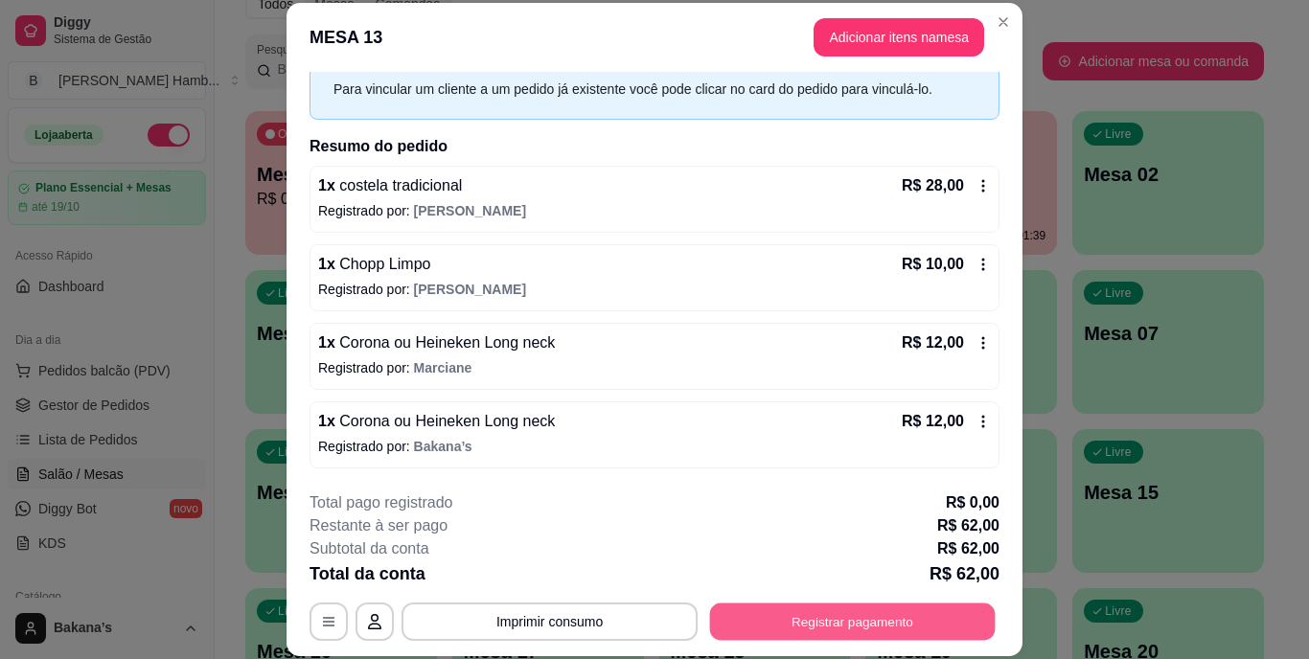
click at [872, 623] on button "Registrar pagamento" at bounding box center [852, 621] width 285 height 37
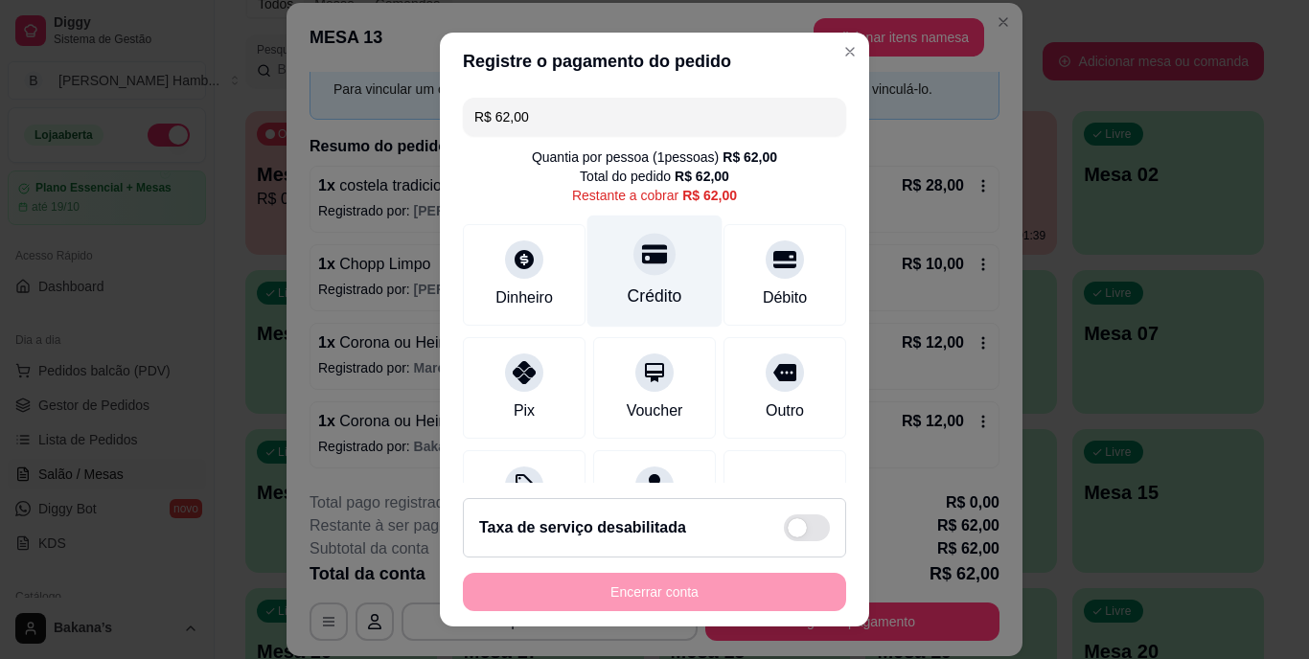
click at [613, 272] on div "Crédito" at bounding box center [654, 272] width 135 height 112
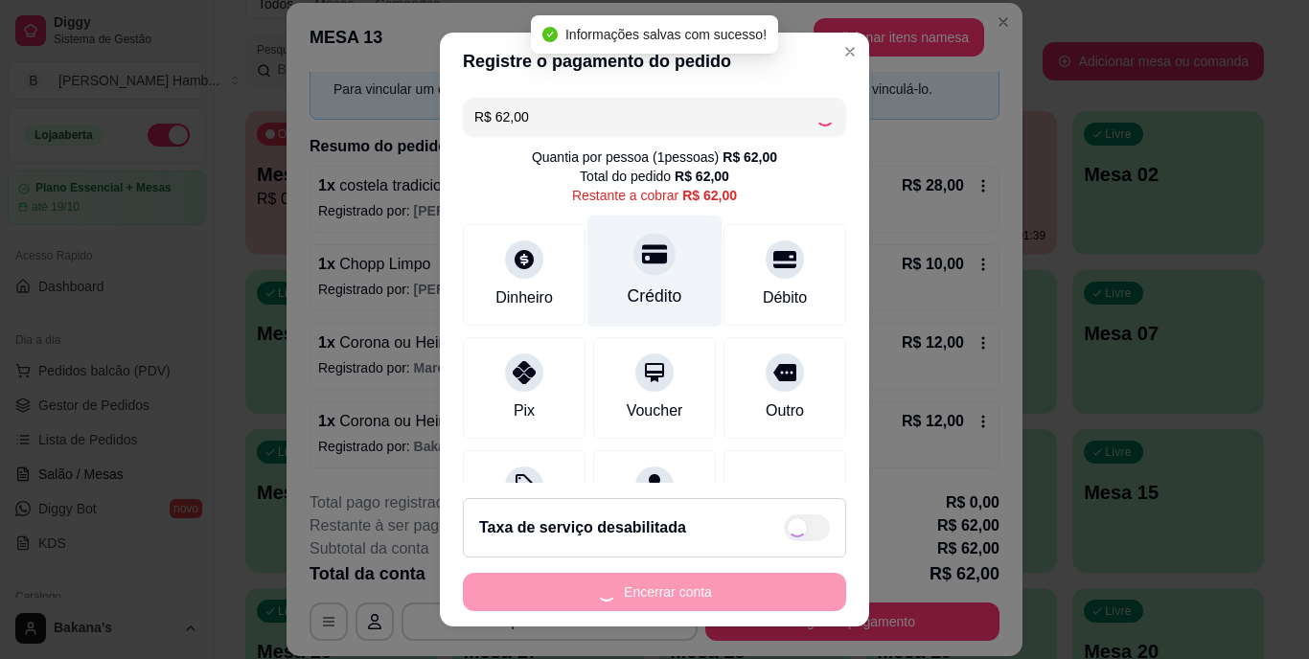
type input "R$ 0,00"
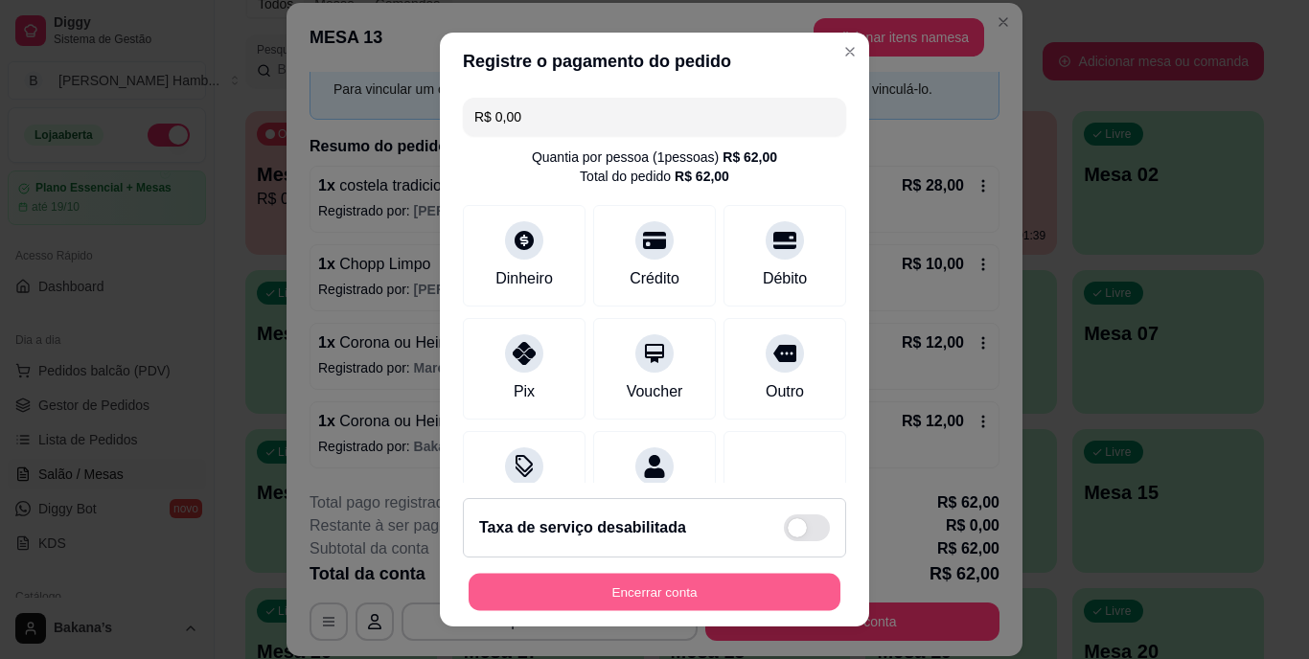
click at [679, 581] on button "Encerrar conta" at bounding box center [654, 591] width 372 height 37
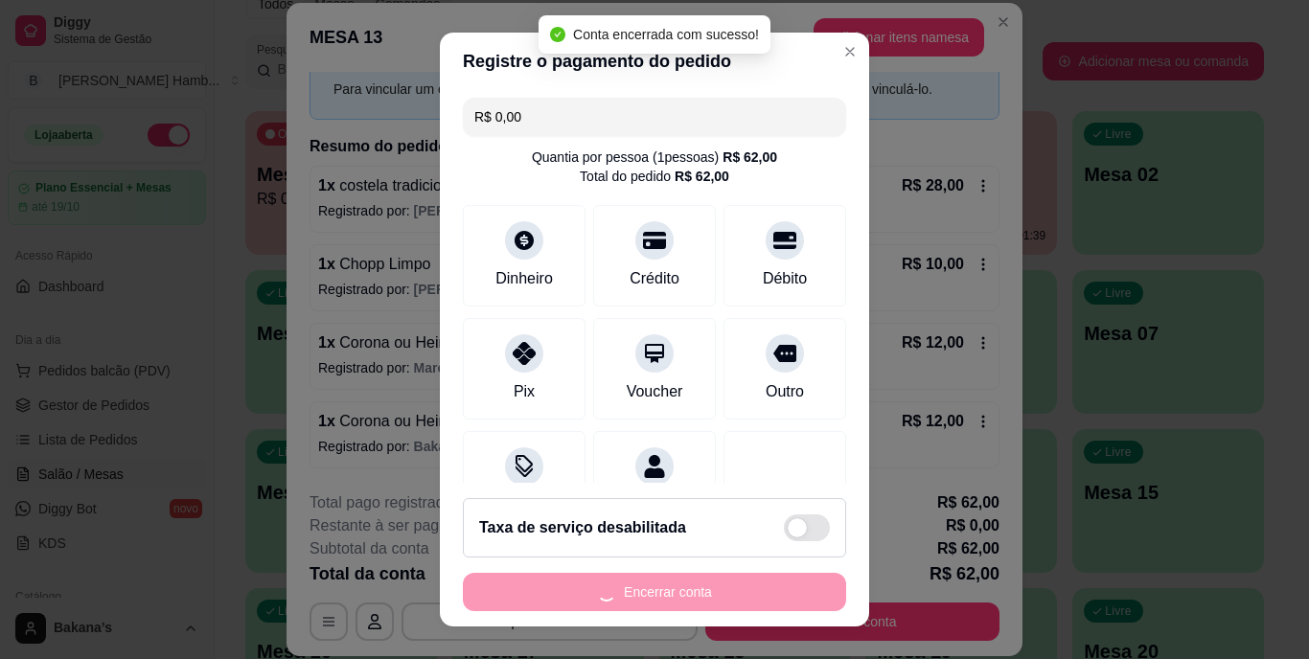
scroll to position [0, 0]
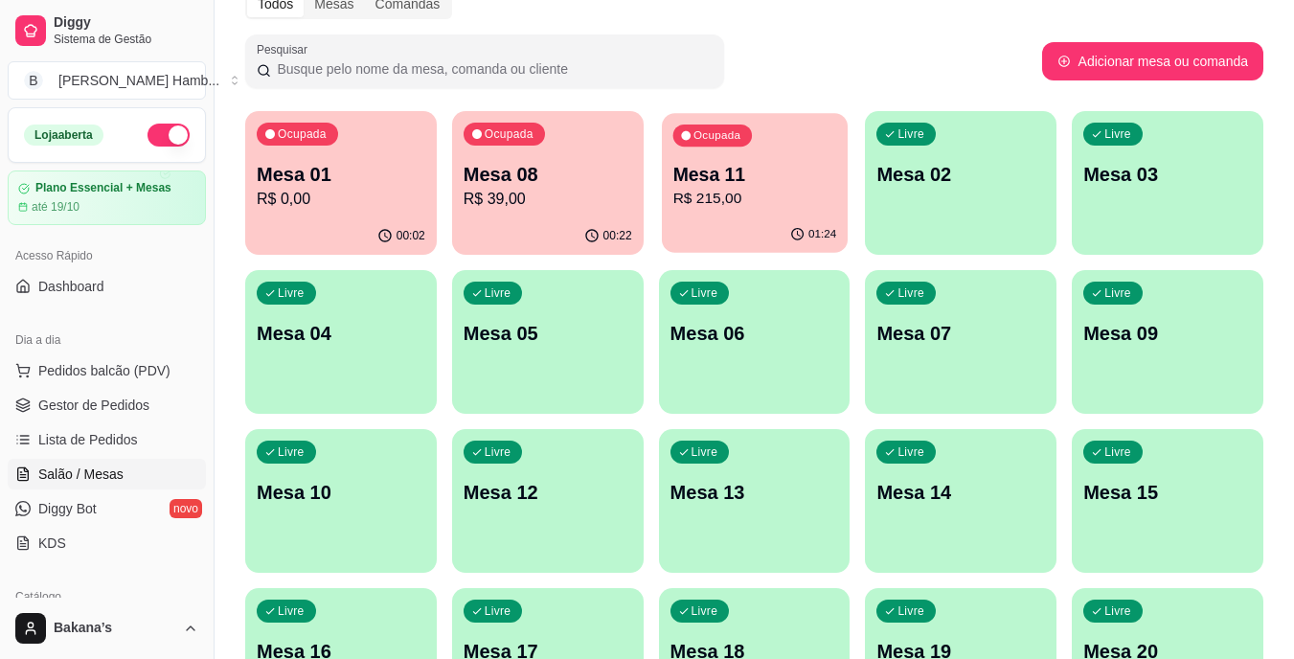
click at [736, 170] on p "Mesa 11" at bounding box center [755, 175] width 164 height 26
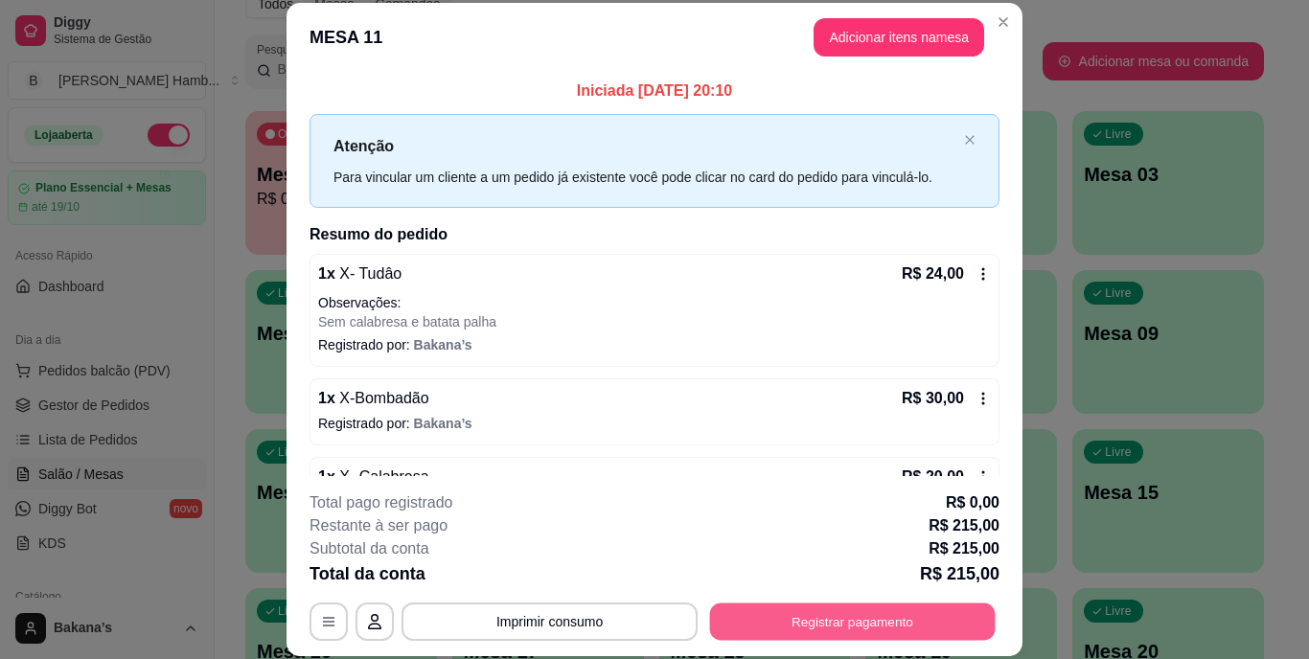
click at [918, 622] on button "Registrar pagamento" at bounding box center [852, 621] width 285 height 37
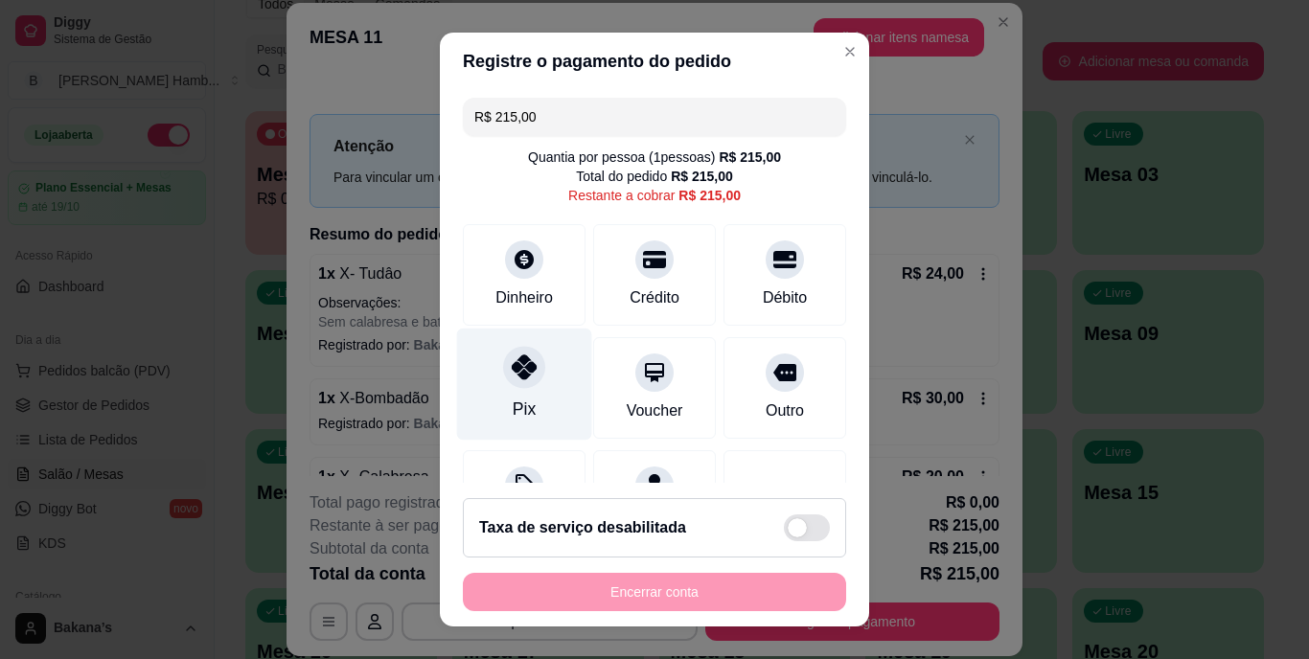
click at [527, 372] on div at bounding box center [524, 368] width 42 height 42
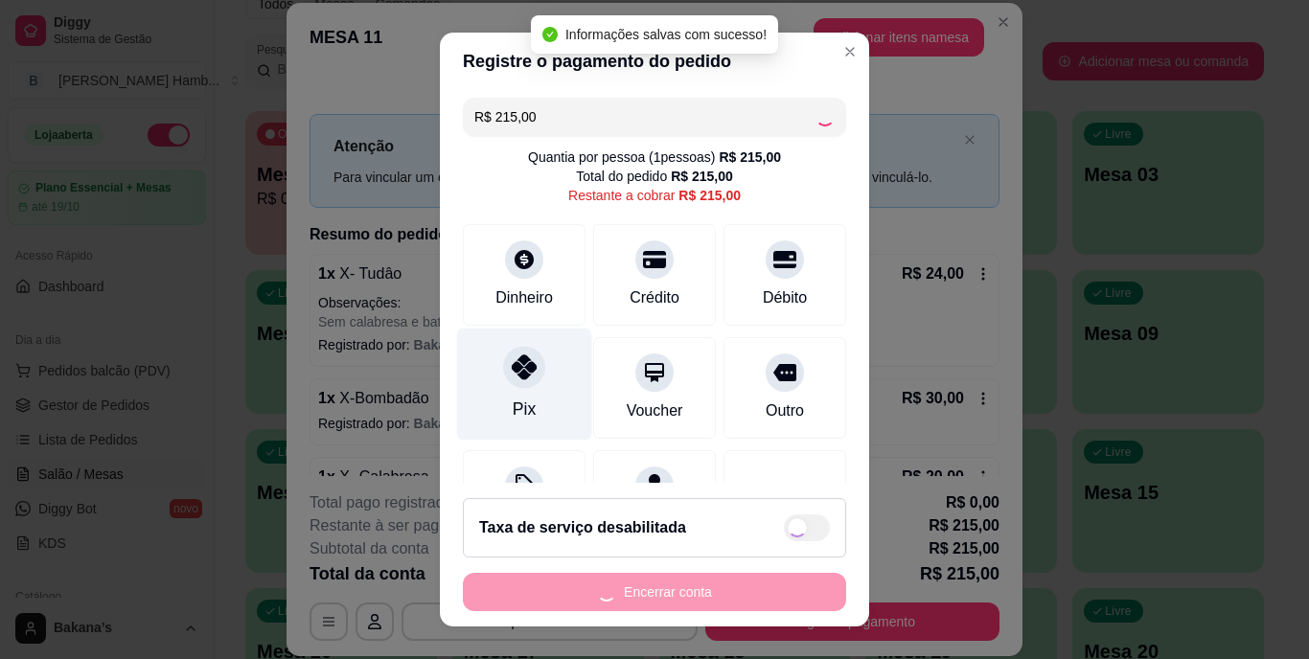
type input "R$ 0,00"
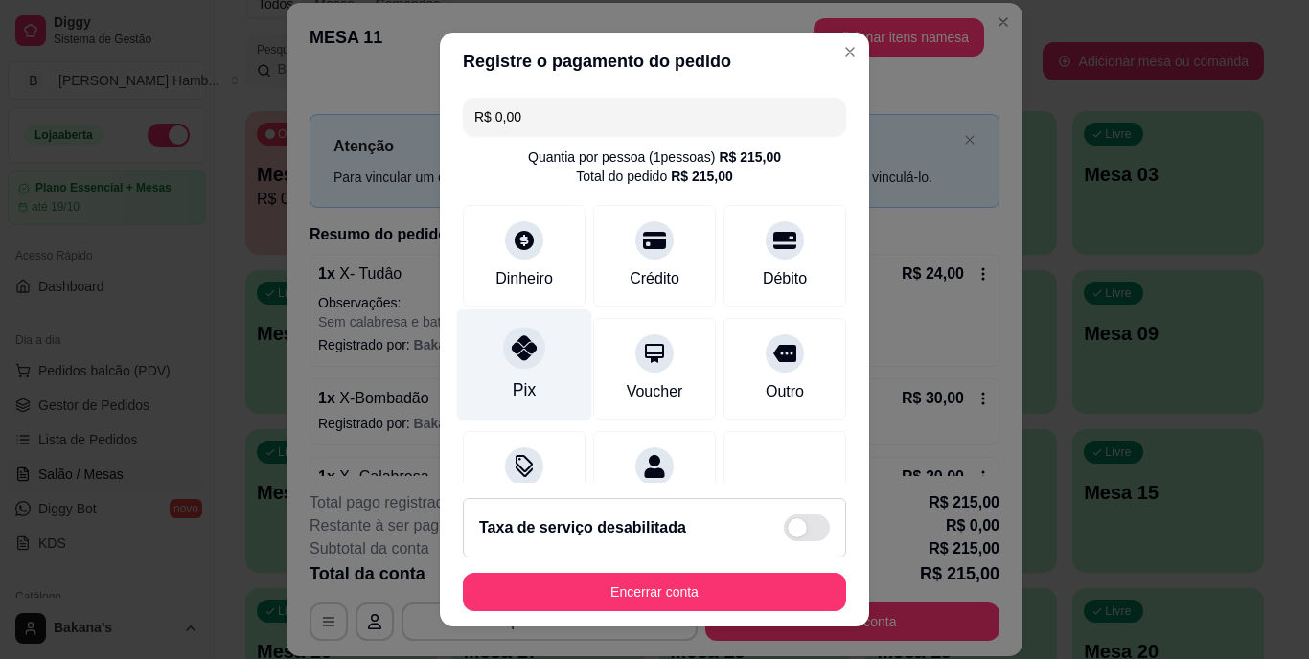
click at [512, 352] on icon at bounding box center [524, 348] width 25 height 25
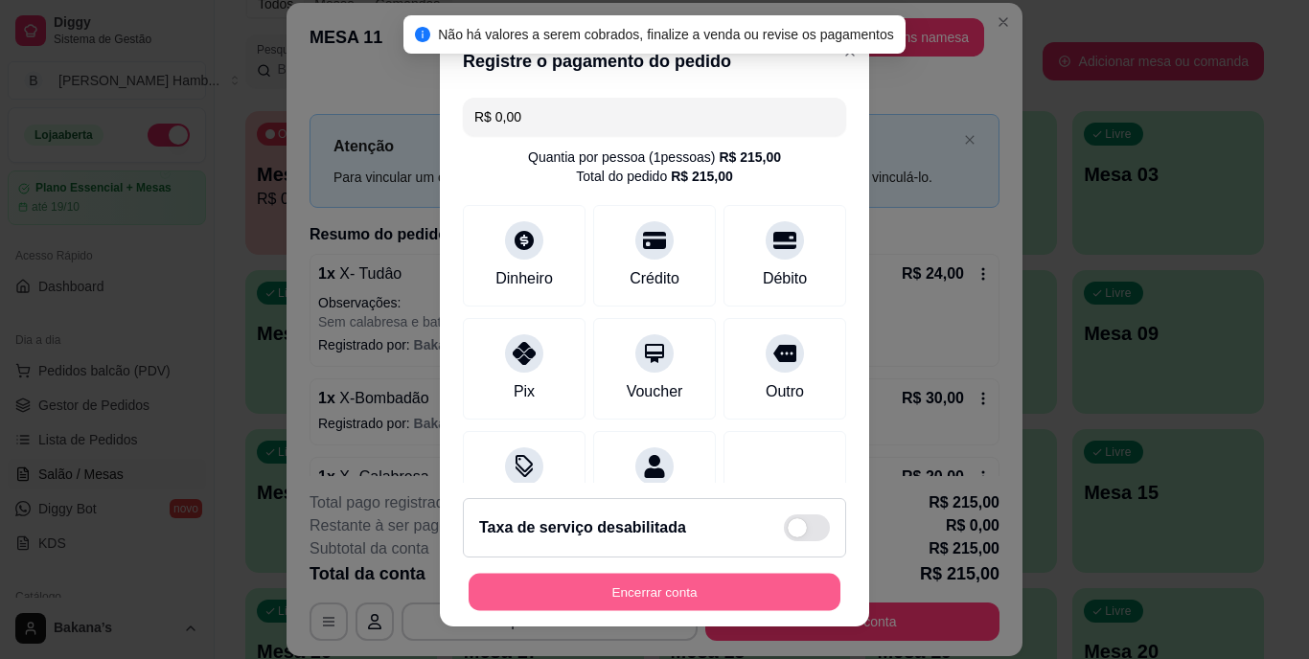
click at [660, 592] on button "Encerrar conta" at bounding box center [654, 591] width 372 height 37
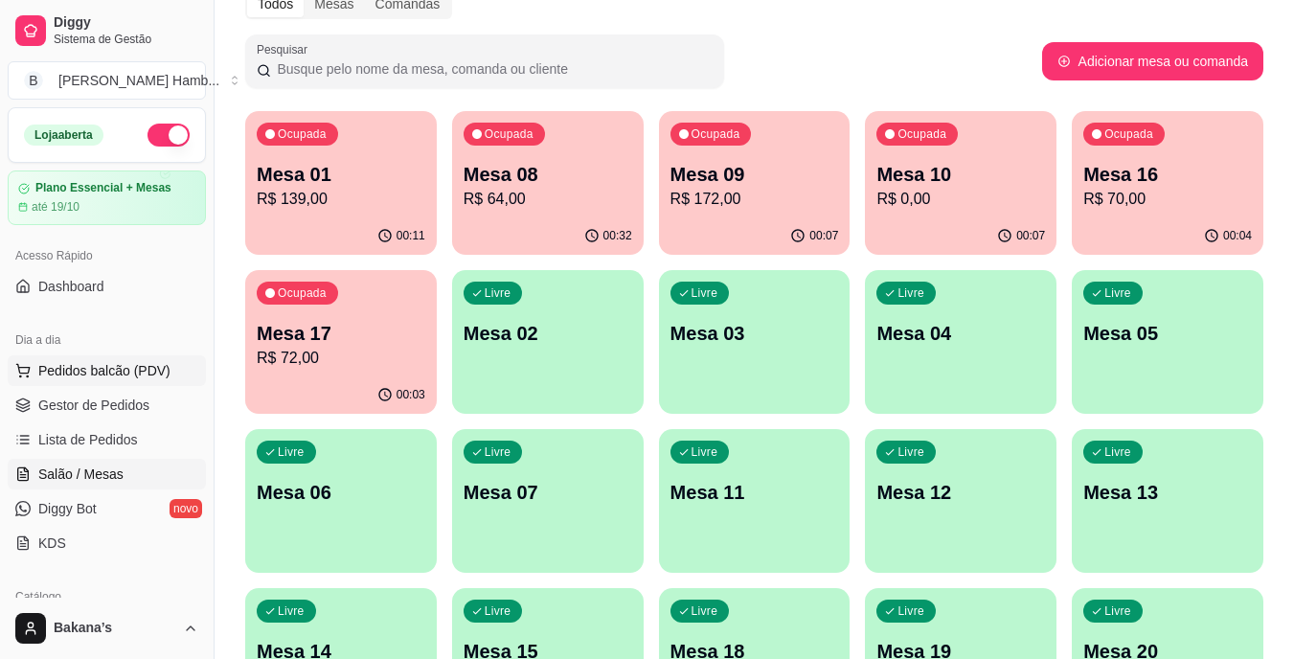
click at [131, 362] on span "Pedidos balcão (PDV)" at bounding box center [104, 370] width 132 height 19
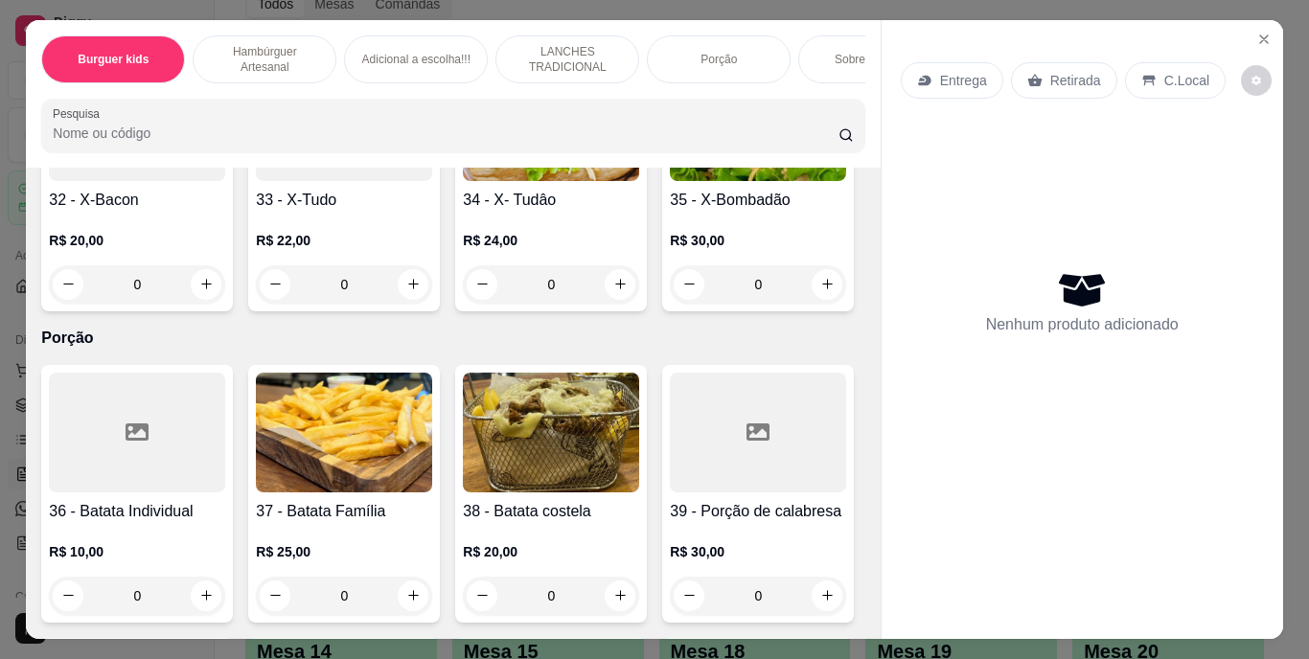
scroll to position [3640, 0]
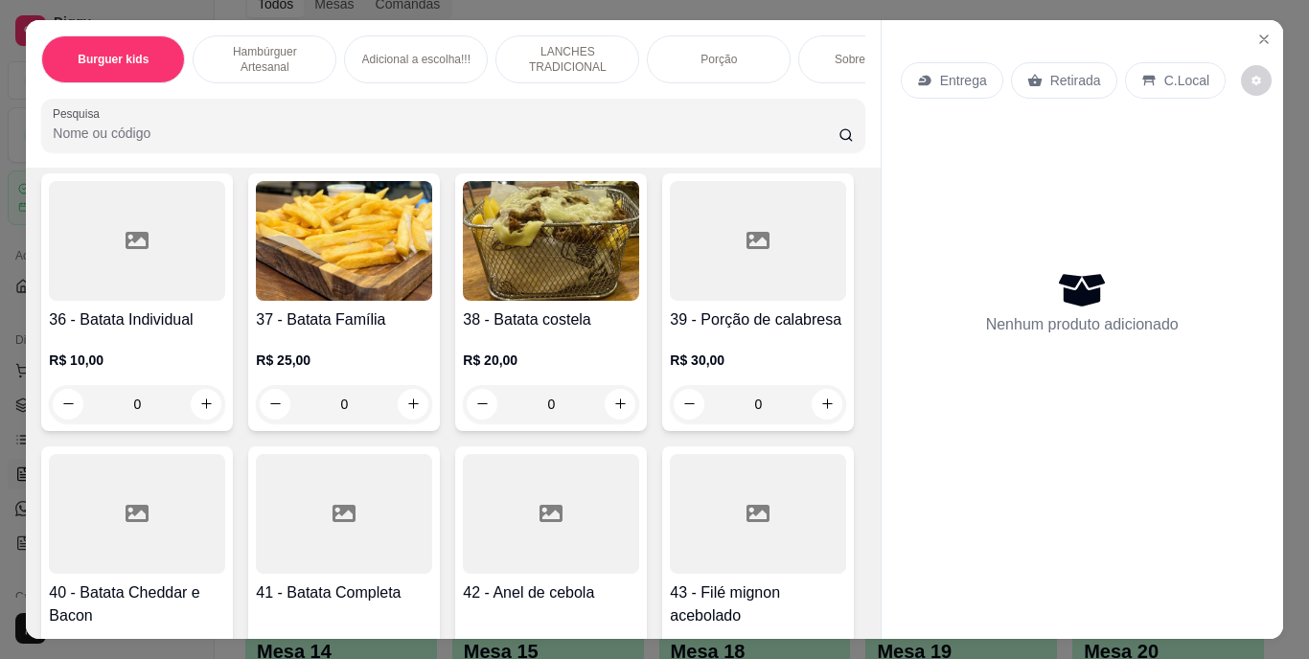
type input "1"
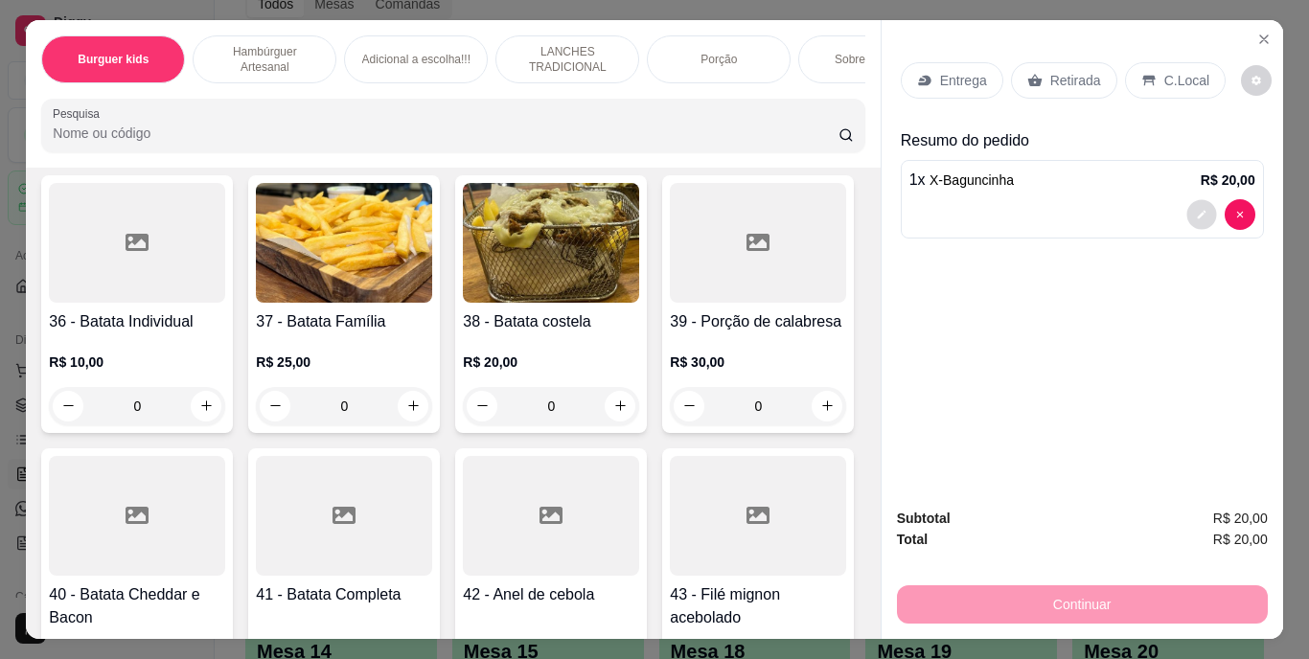
click at [1196, 209] on icon "decrease-product-quantity" at bounding box center [1201, 214] width 11 height 11
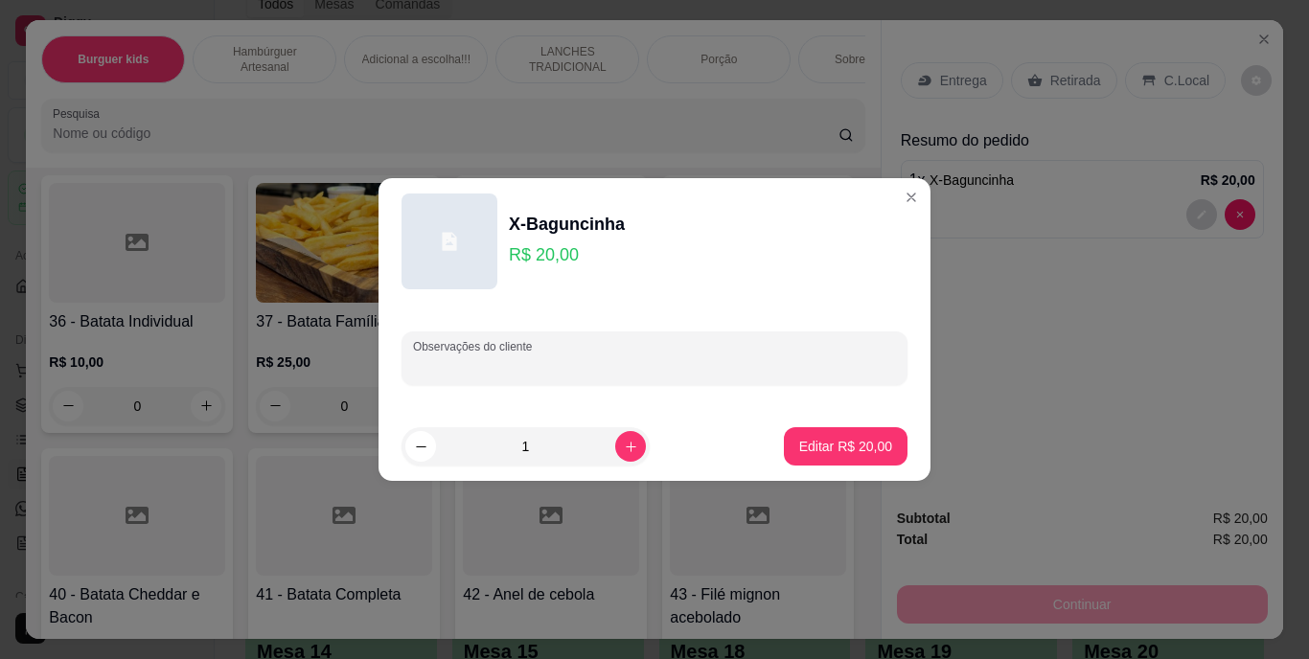
click at [674, 364] on input "Observações do cliente" at bounding box center [654, 365] width 483 height 19
type input "PRATIDO"
click at [833, 445] on p "Editar R$ 20,00" at bounding box center [845, 446] width 90 height 18
type input "0"
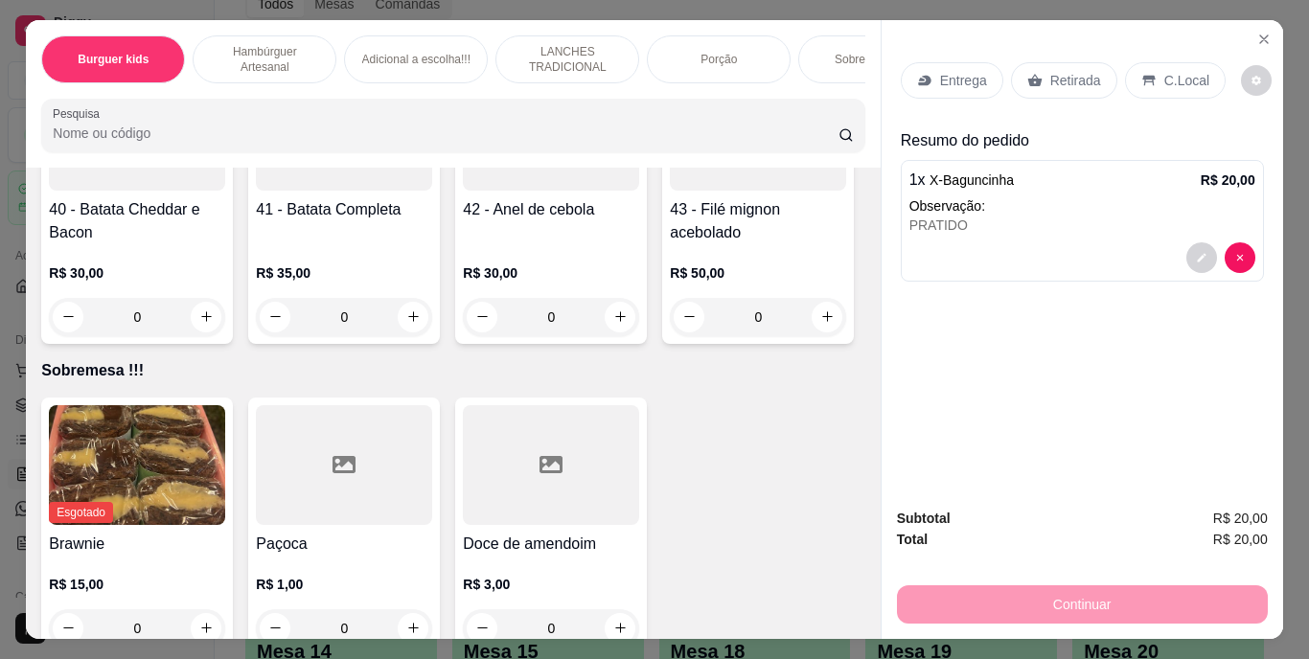
scroll to position [4119, 0]
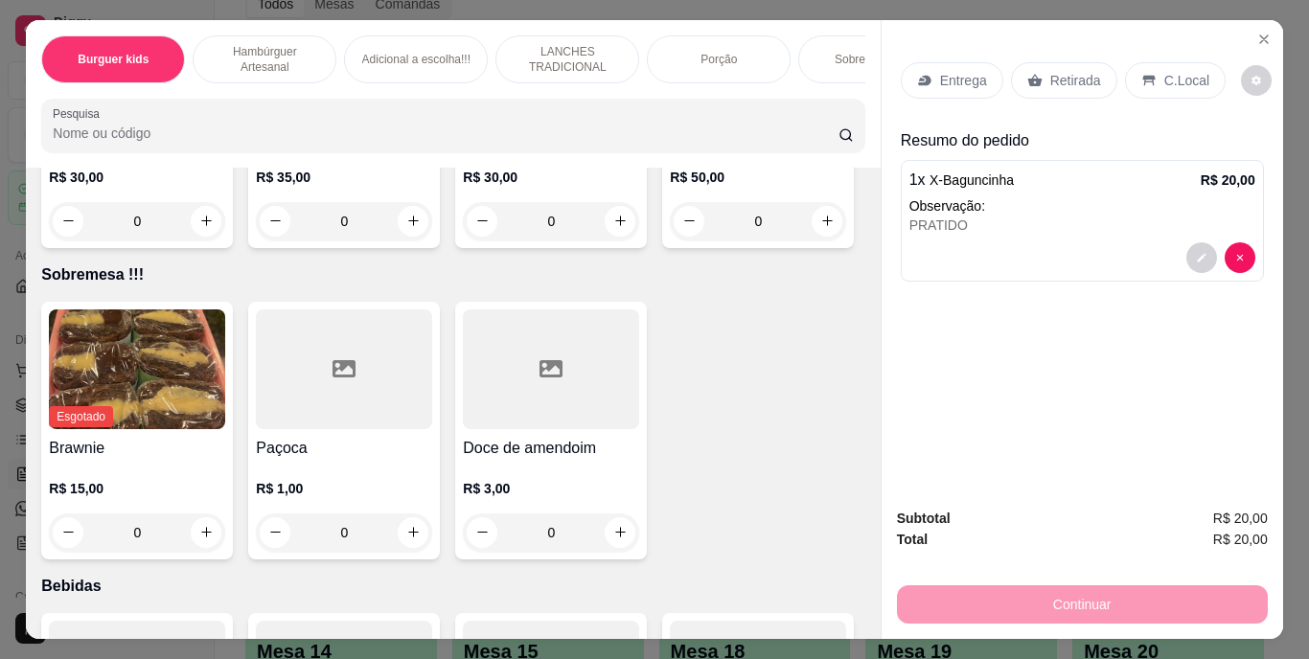
type input "1"
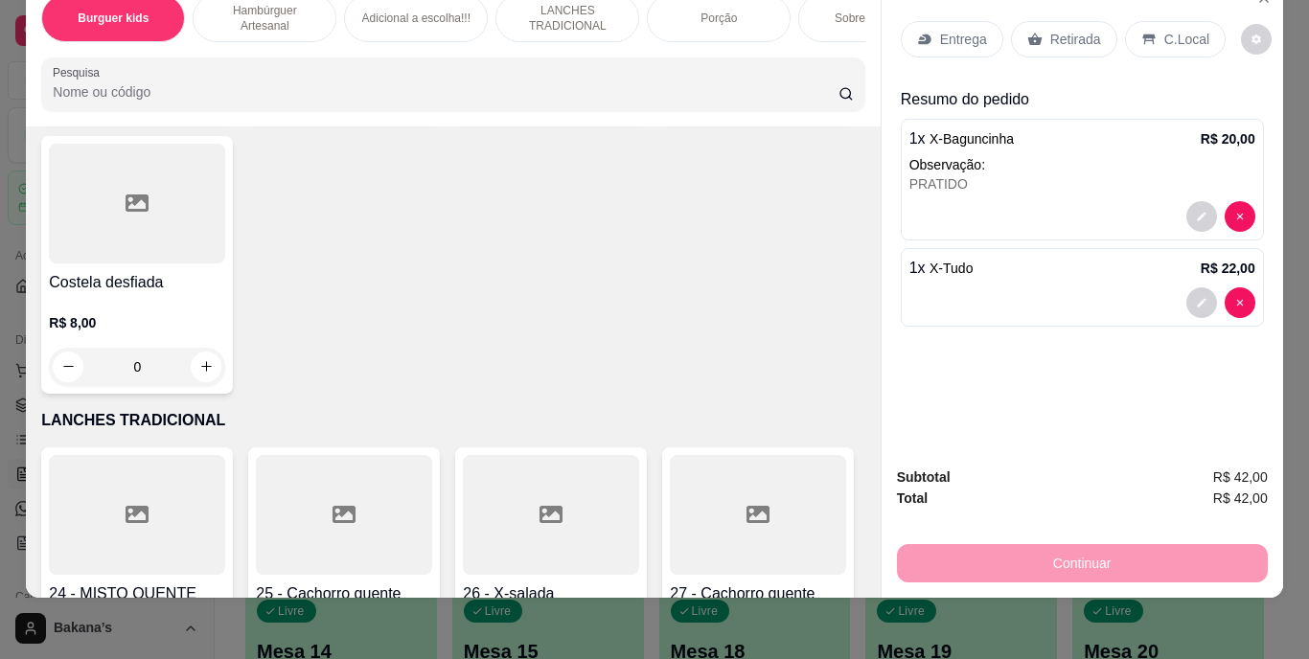
scroll to position [2253, 0]
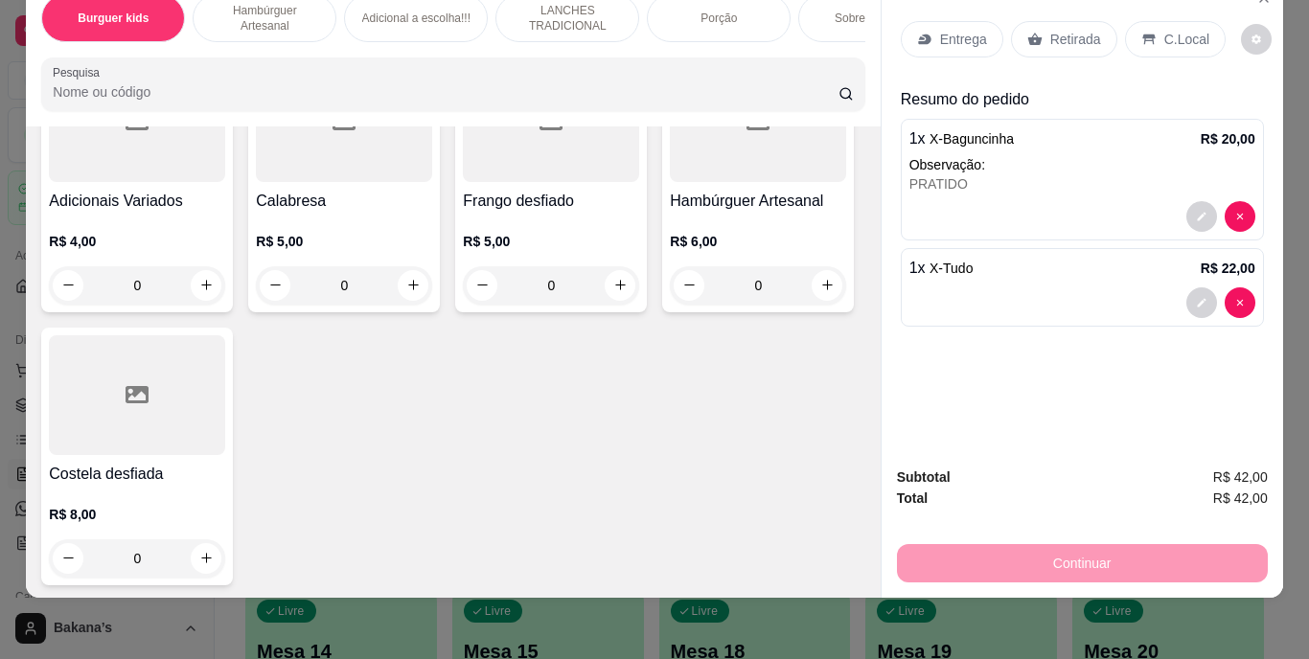
type input "1"
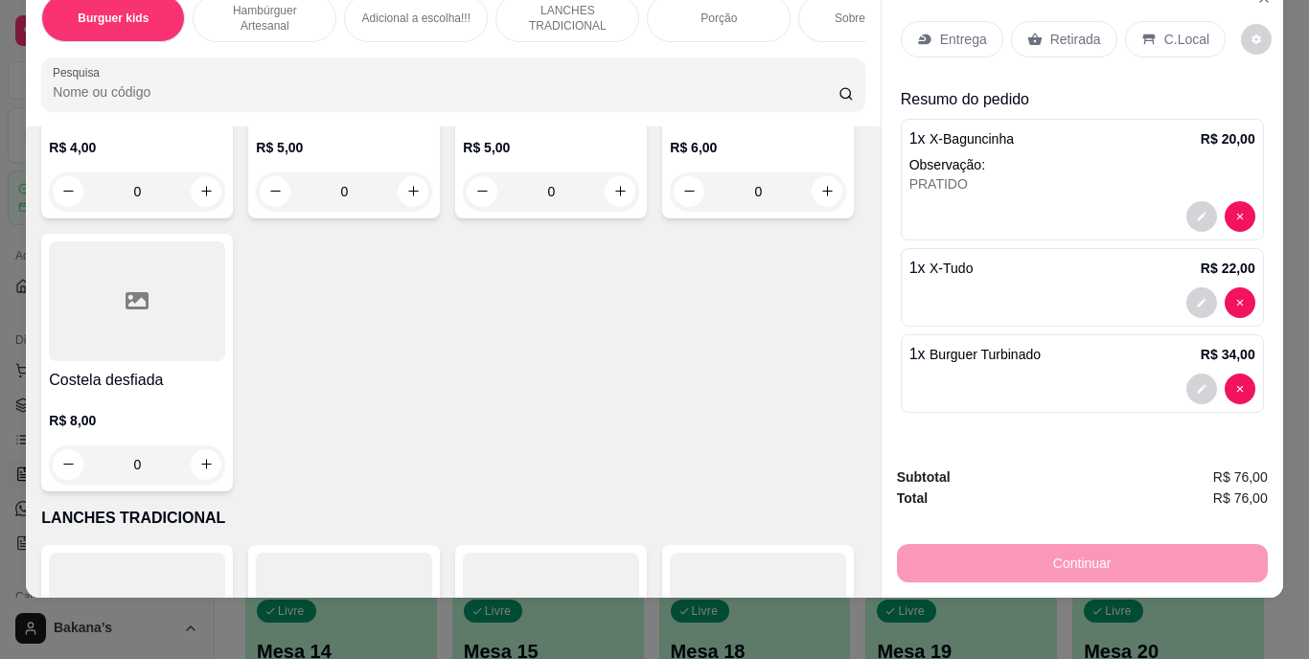
scroll to position [2541, 0]
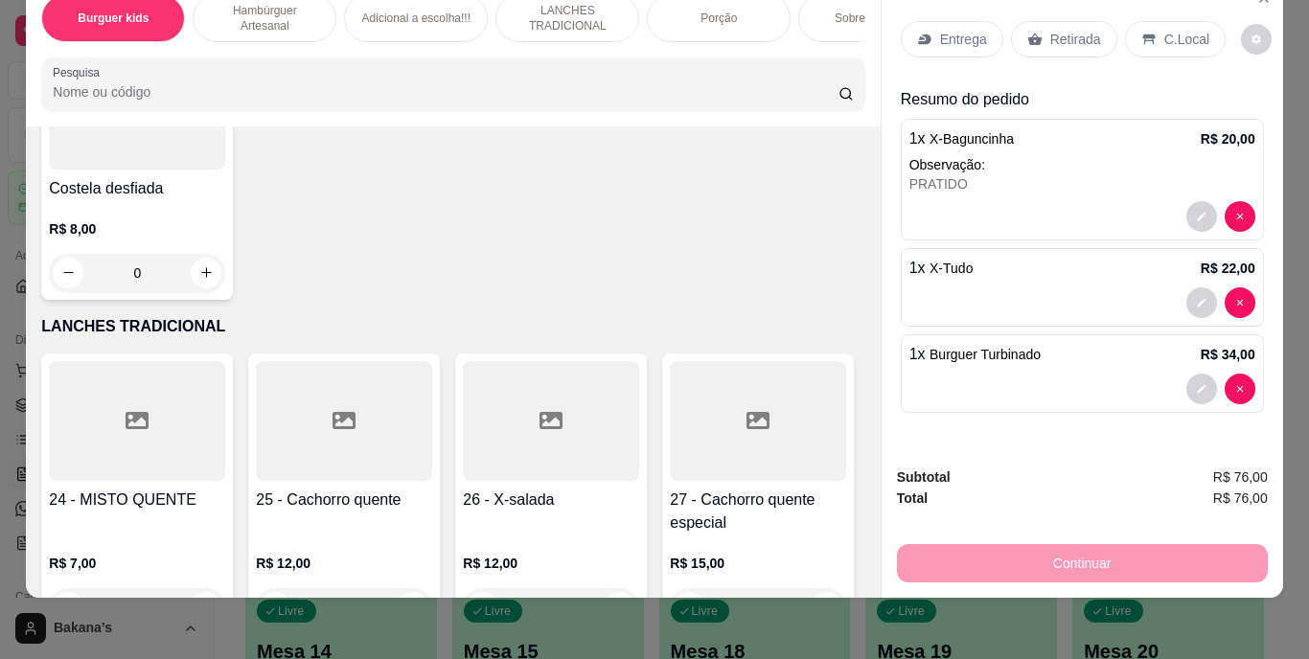
click at [1040, 21] on div "Retirada" at bounding box center [1064, 39] width 106 height 36
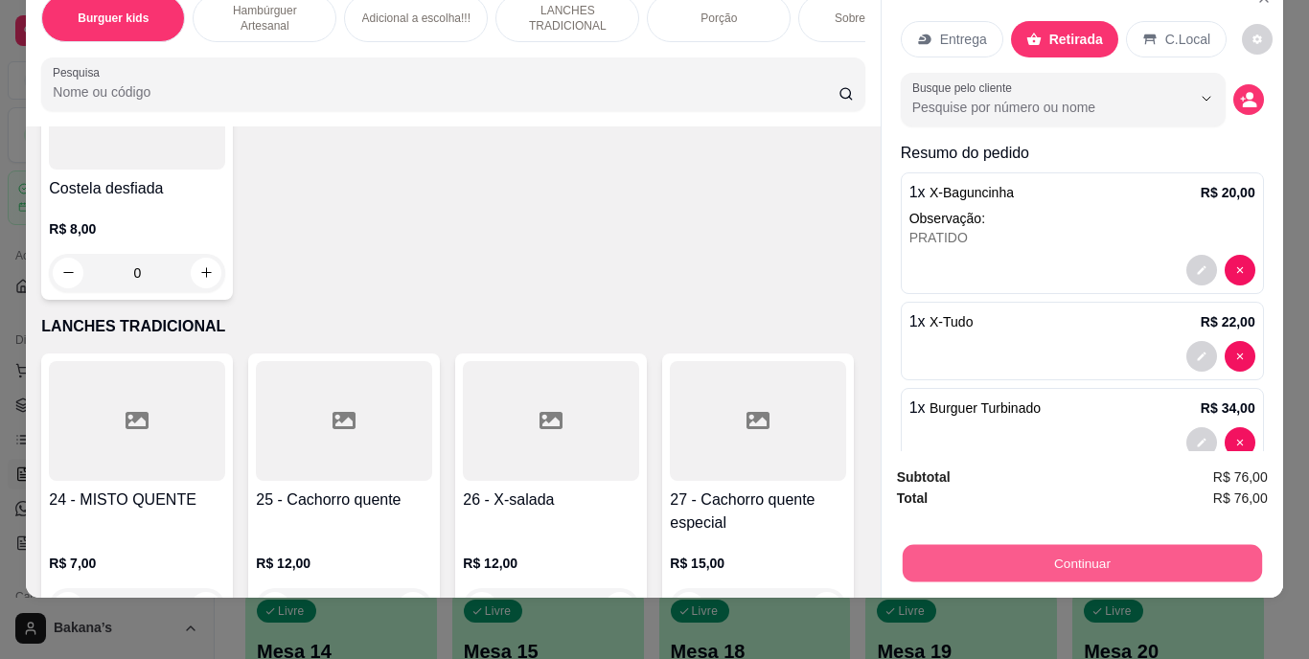
click at [971, 545] on button "Continuar" at bounding box center [1080, 563] width 359 height 37
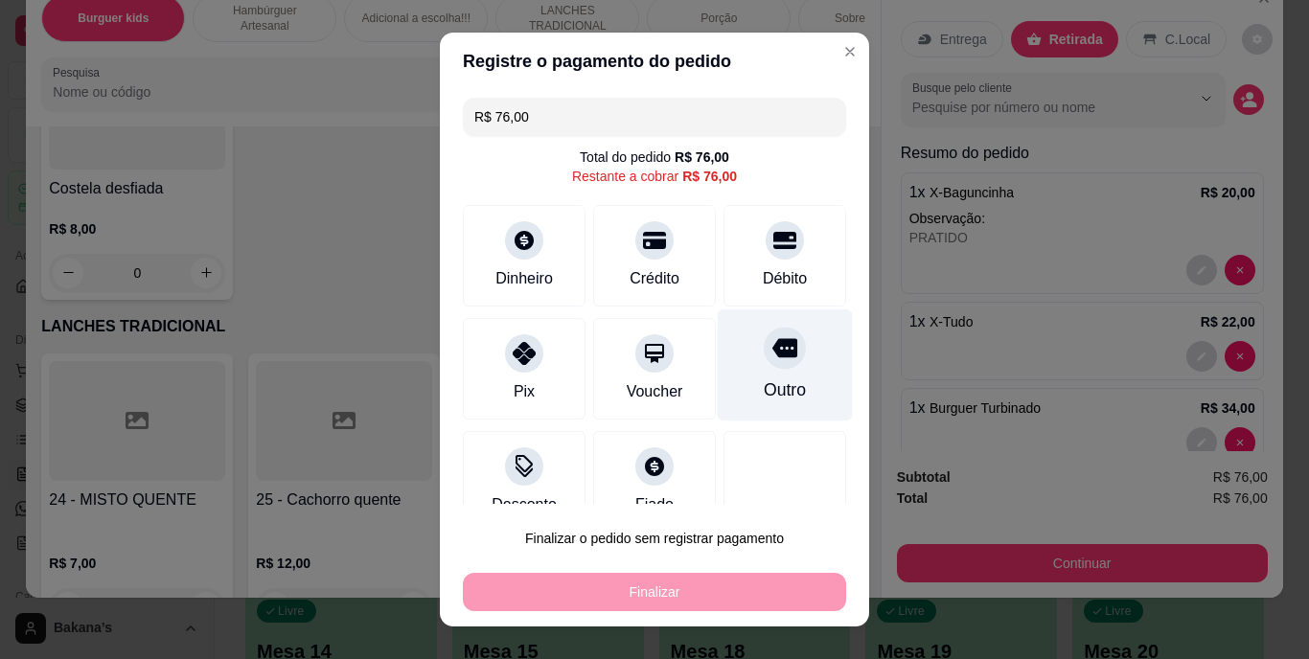
click at [764, 368] on div at bounding box center [785, 349] width 42 height 42
type input "R$ 0,00"
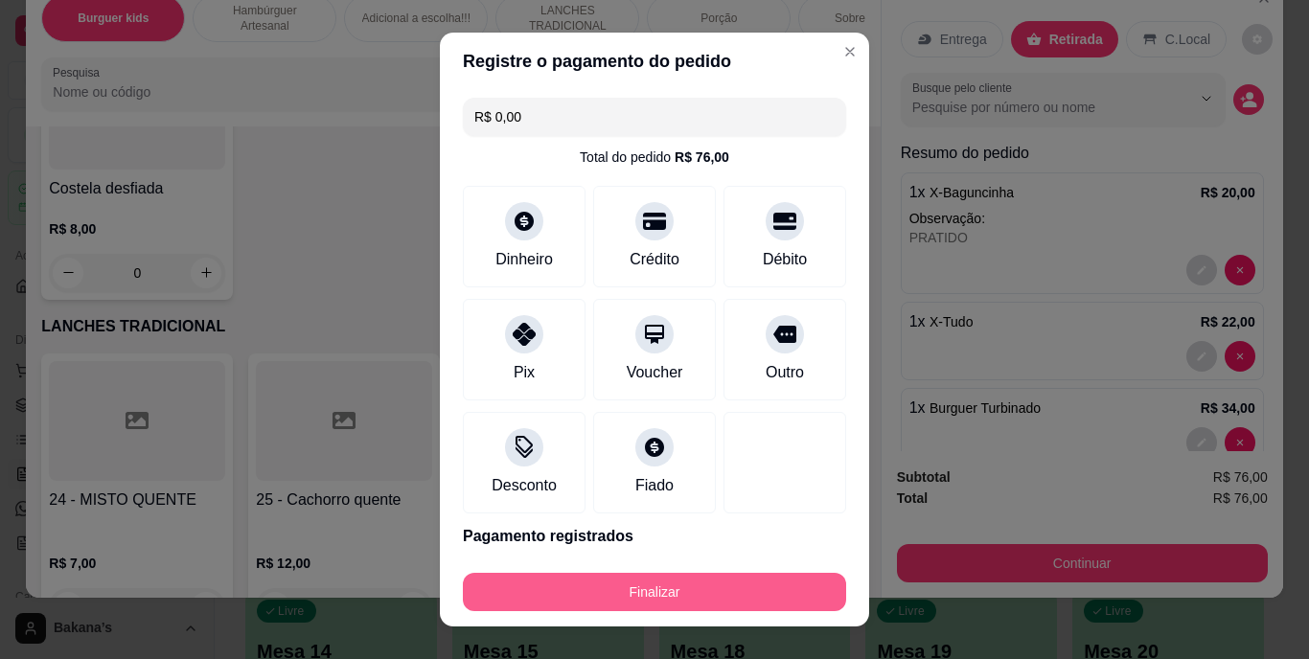
click at [604, 587] on button "Finalizar" at bounding box center [654, 592] width 383 height 38
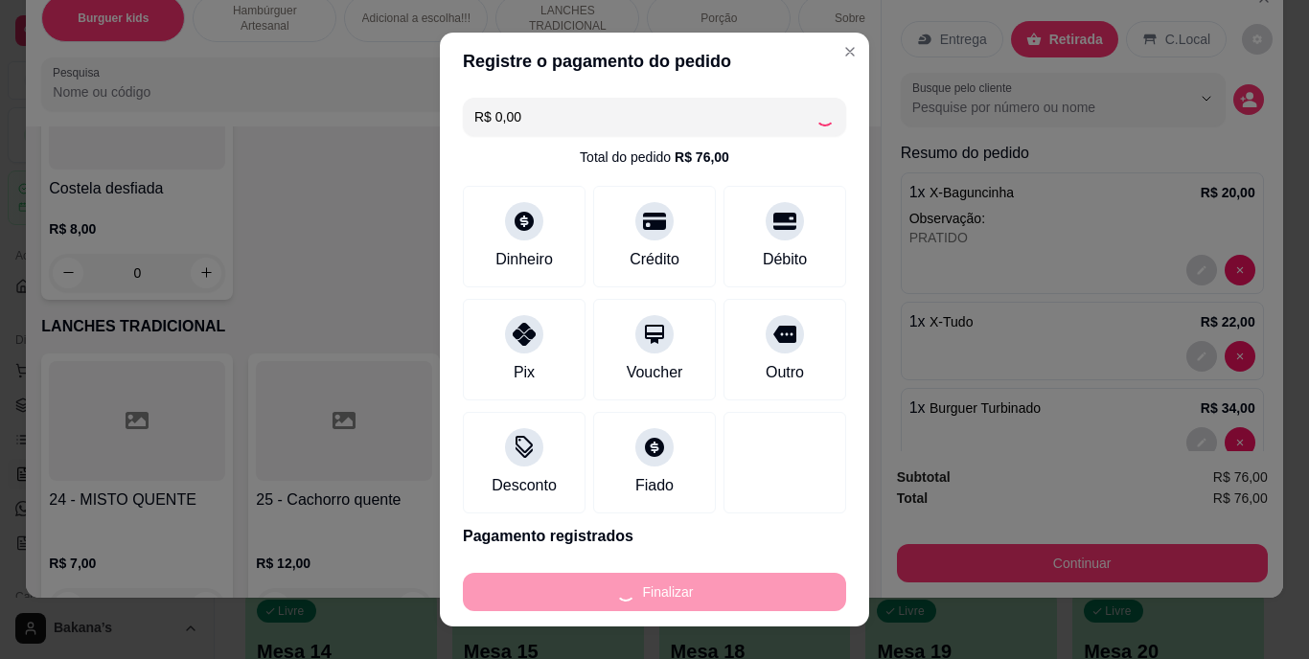
type input "0"
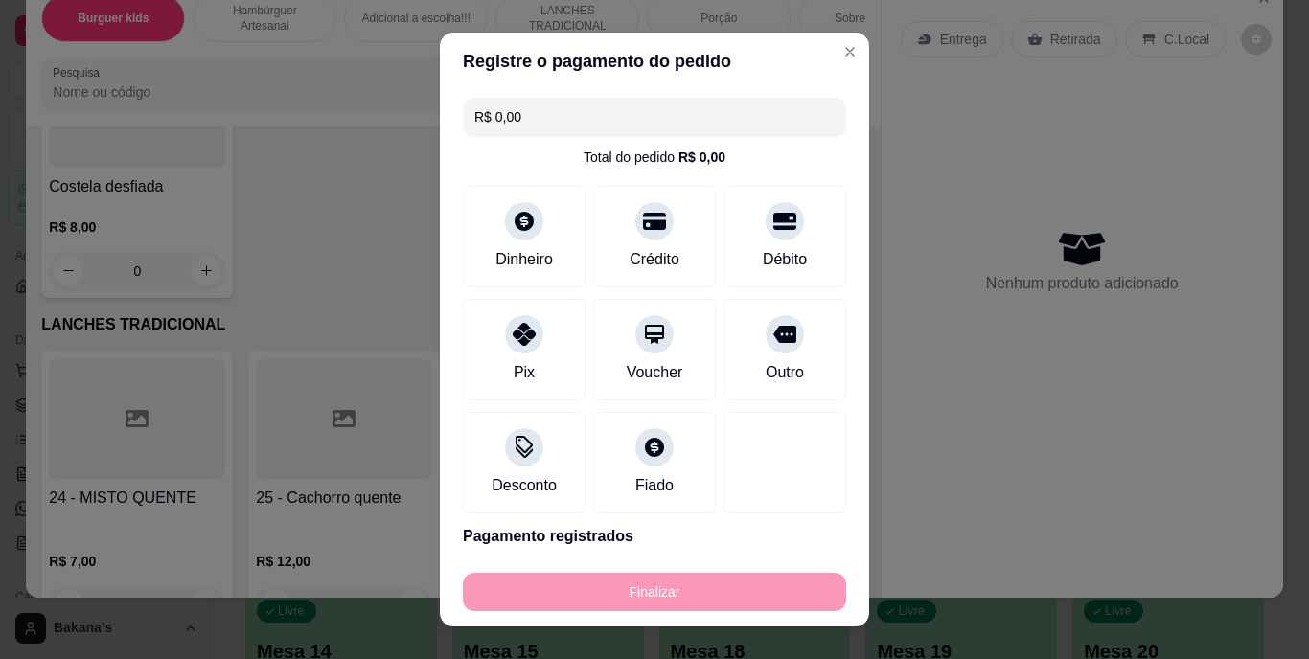
type input "-R$ 76,00"
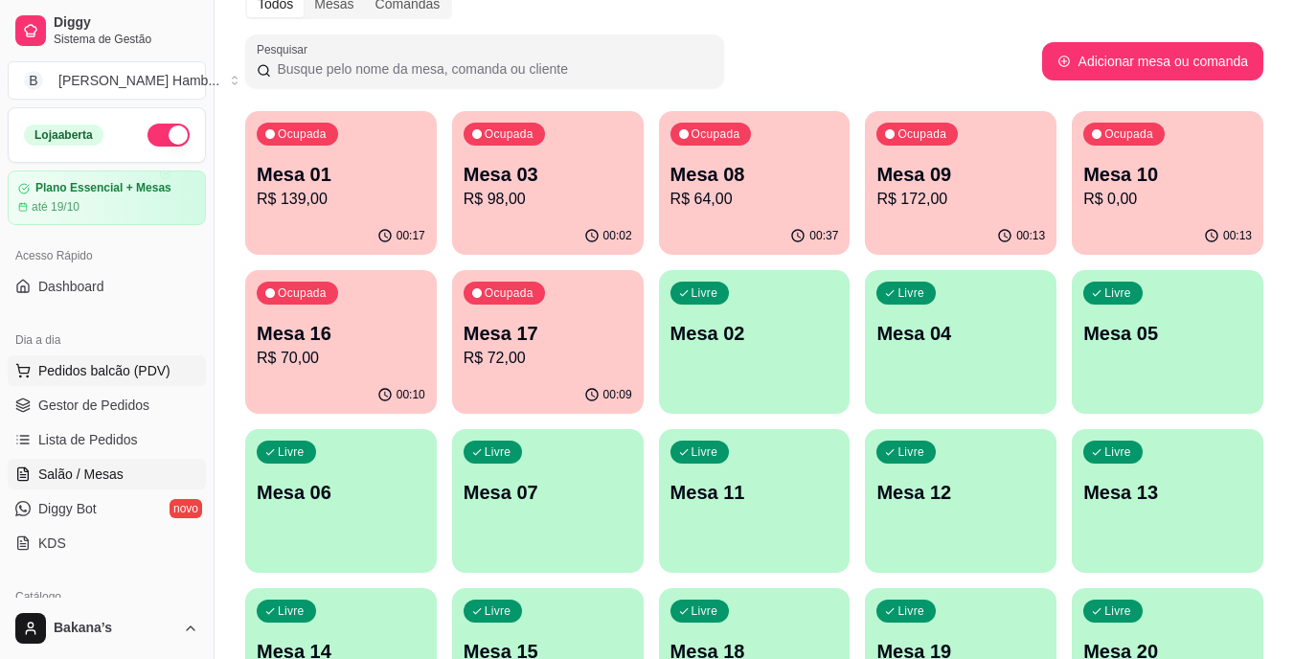
click at [169, 372] on button "Pedidos balcão (PDV)" at bounding box center [107, 370] width 198 height 31
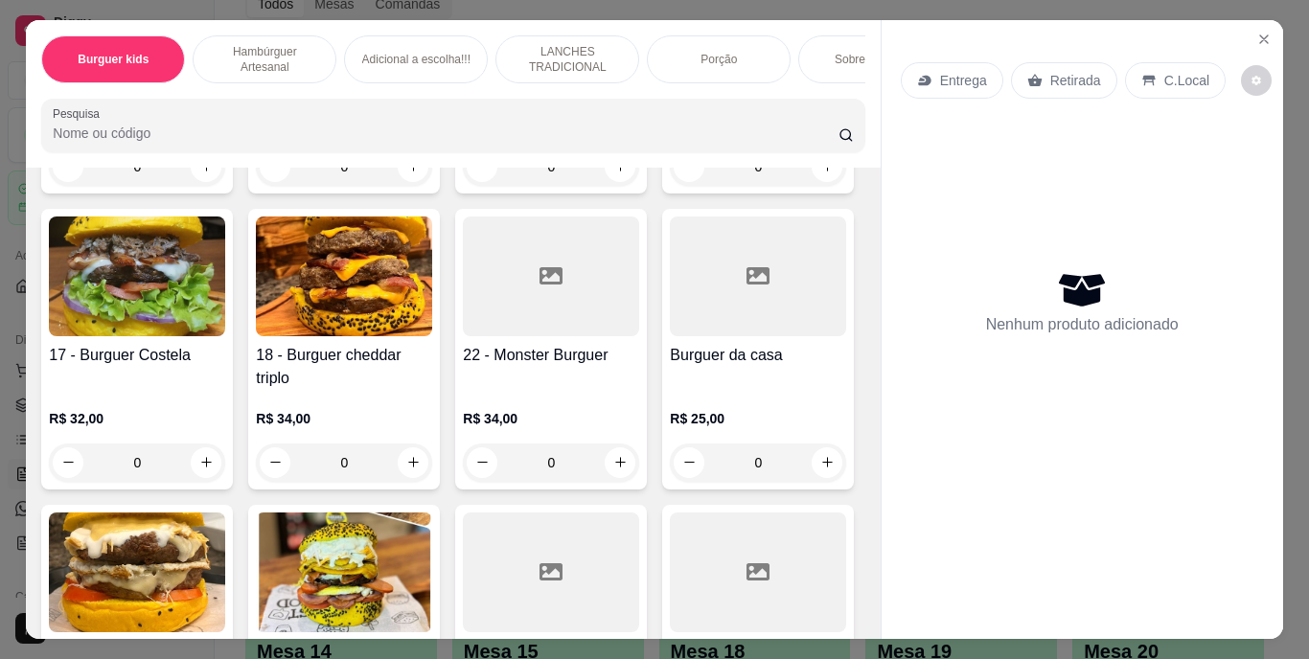
scroll to position [1820, 0]
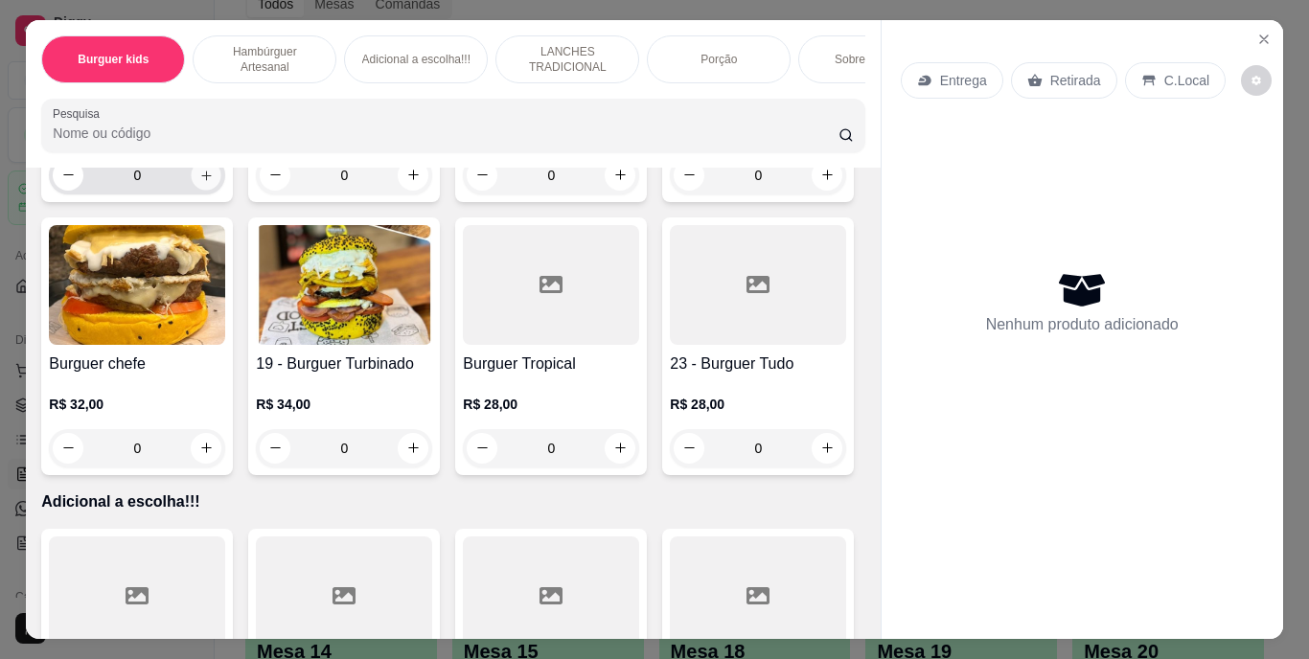
click at [221, 190] on button "increase-product-quantity" at bounding box center [207, 175] width 30 height 30
type input "1"
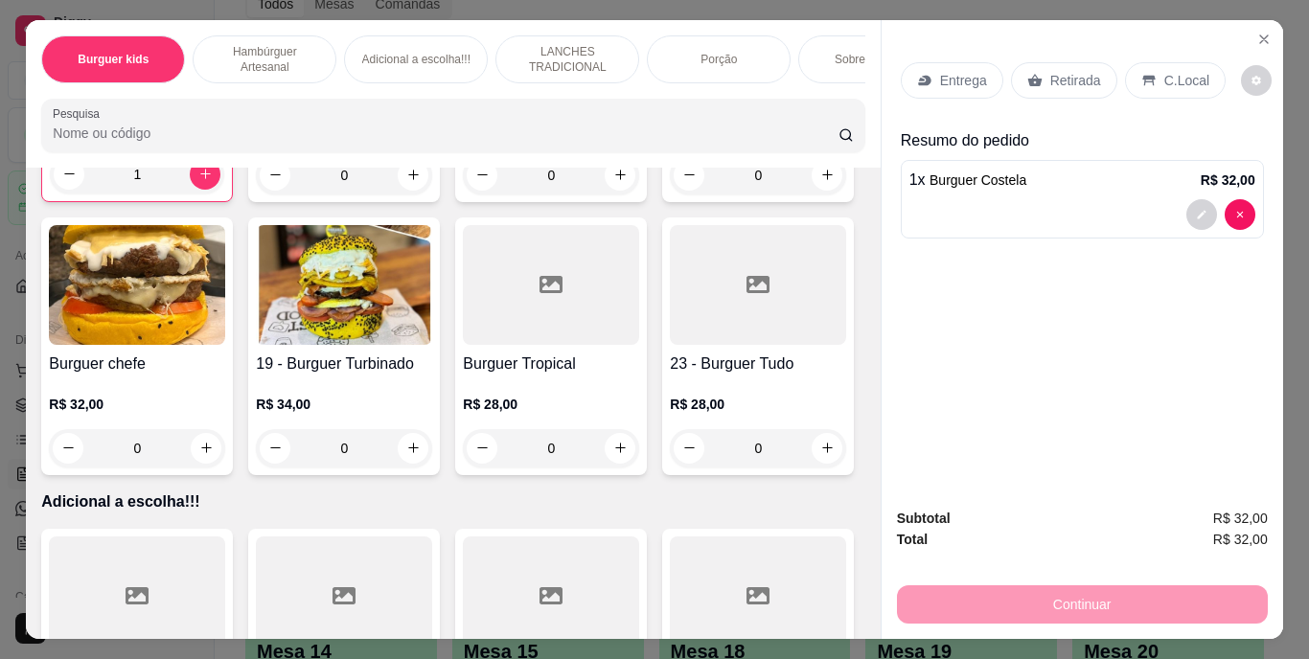
click at [1052, 84] on div "Retirada" at bounding box center [1064, 80] width 106 height 36
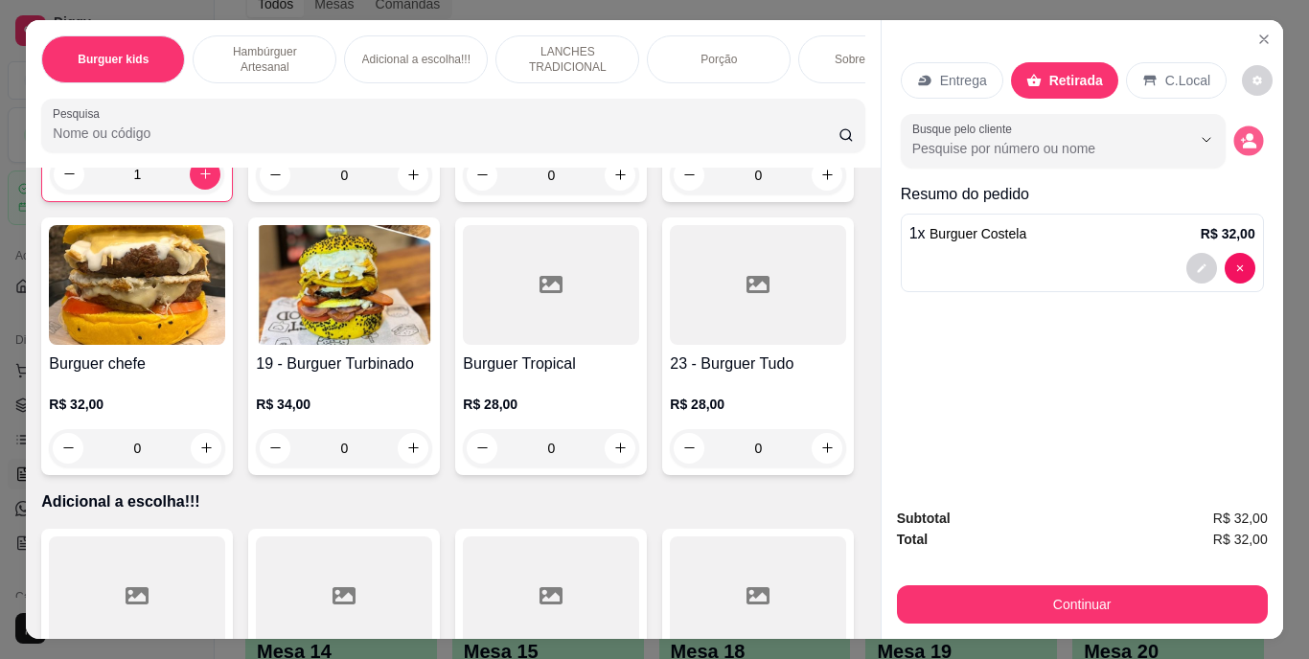
click at [1240, 141] on icon "decrease-product-quantity" at bounding box center [1248, 140] width 16 height 16
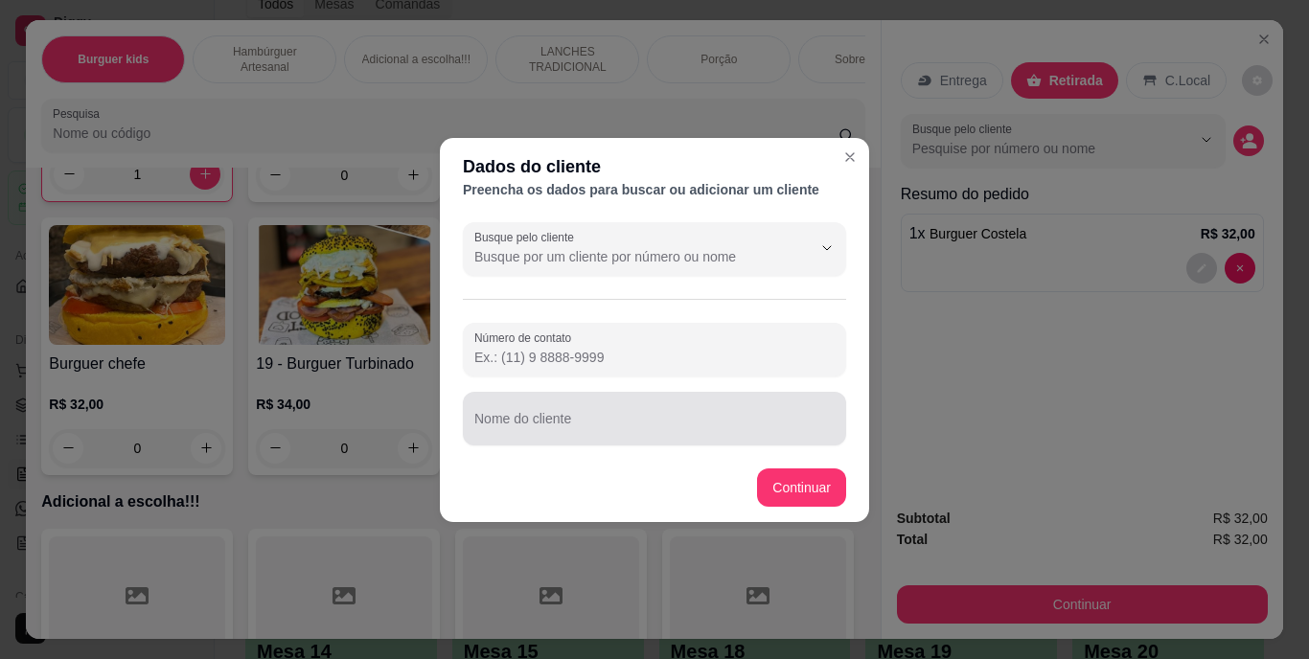
click at [800, 410] on div at bounding box center [654, 418] width 360 height 38
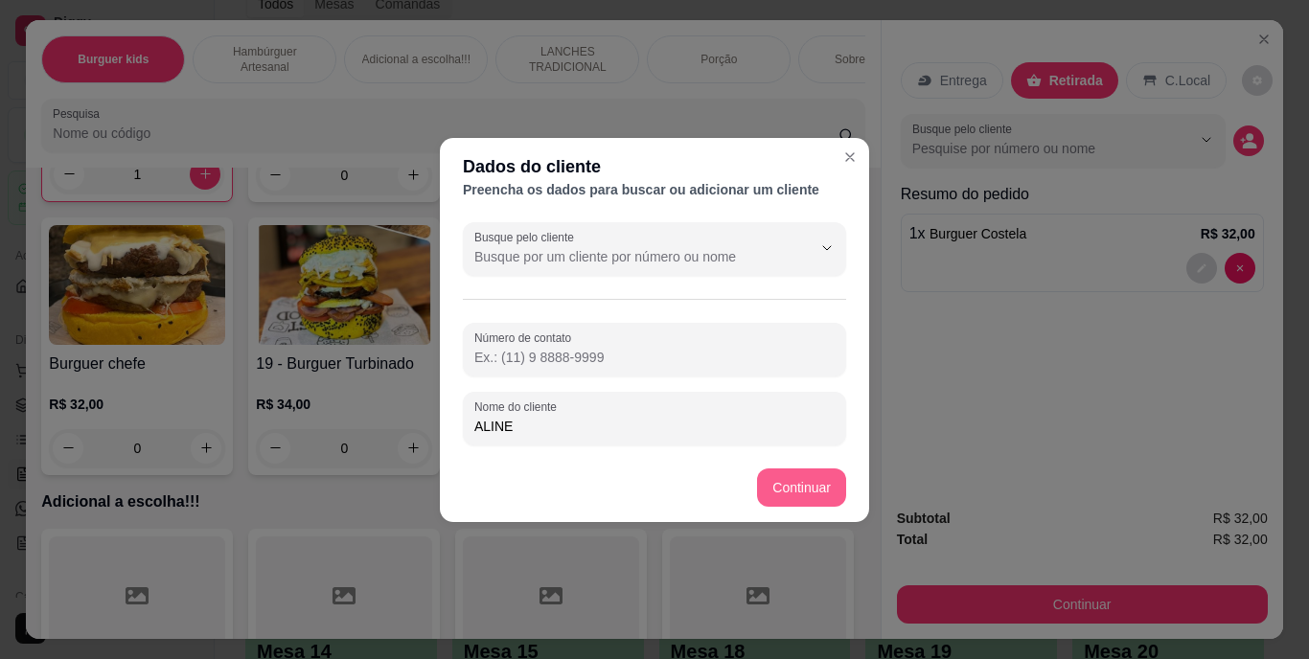
type input "ALINE"
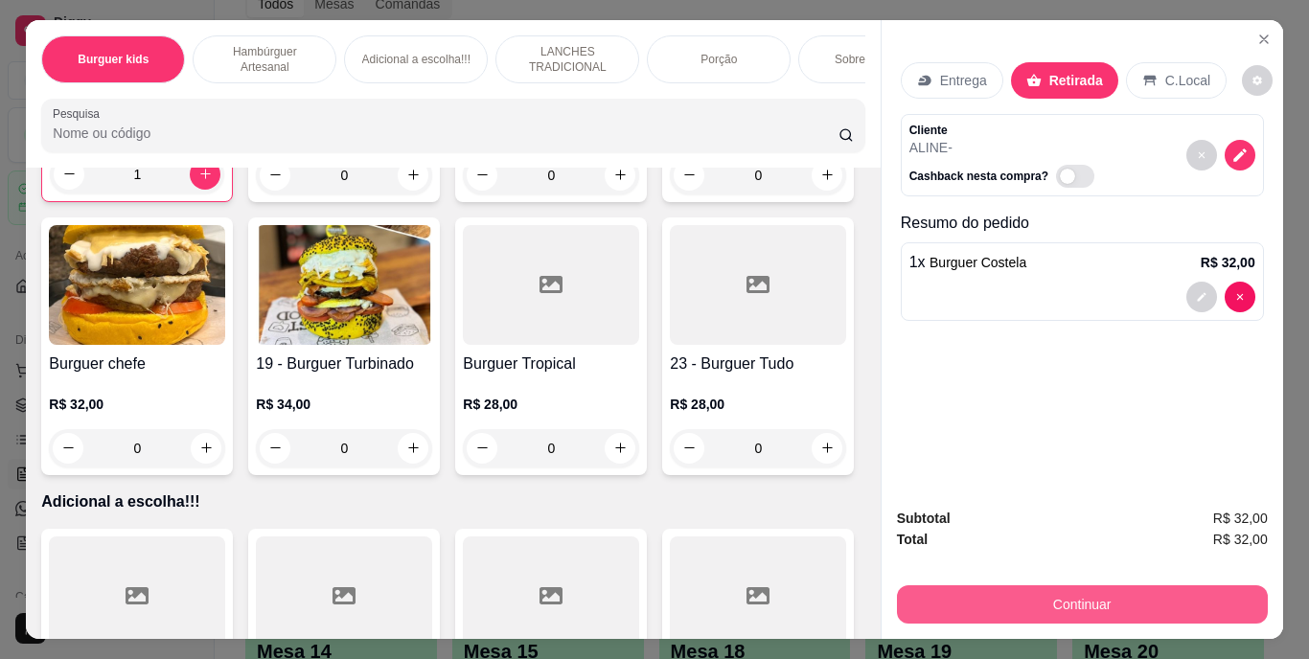
click at [946, 588] on button "Continuar" at bounding box center [1082, 604] width 371 height 38
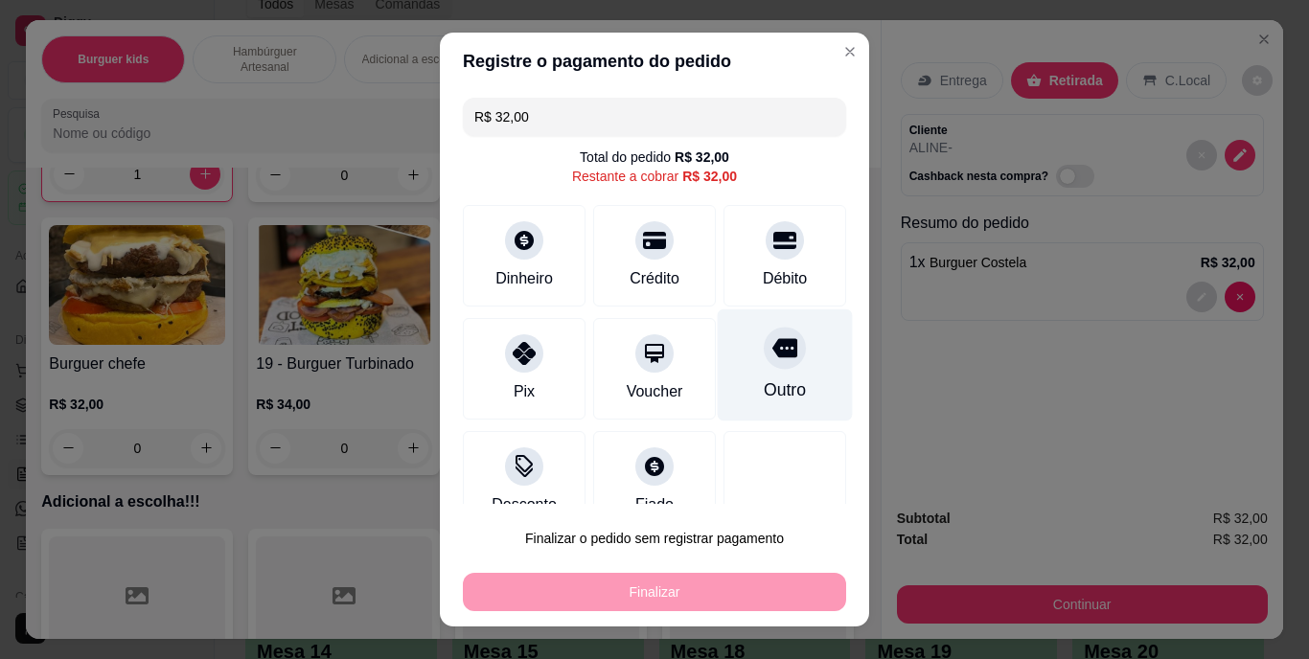
click at [764, 359] on div at bounding box center [785, 349] width 42 height 42
type input "R$ 0,00"
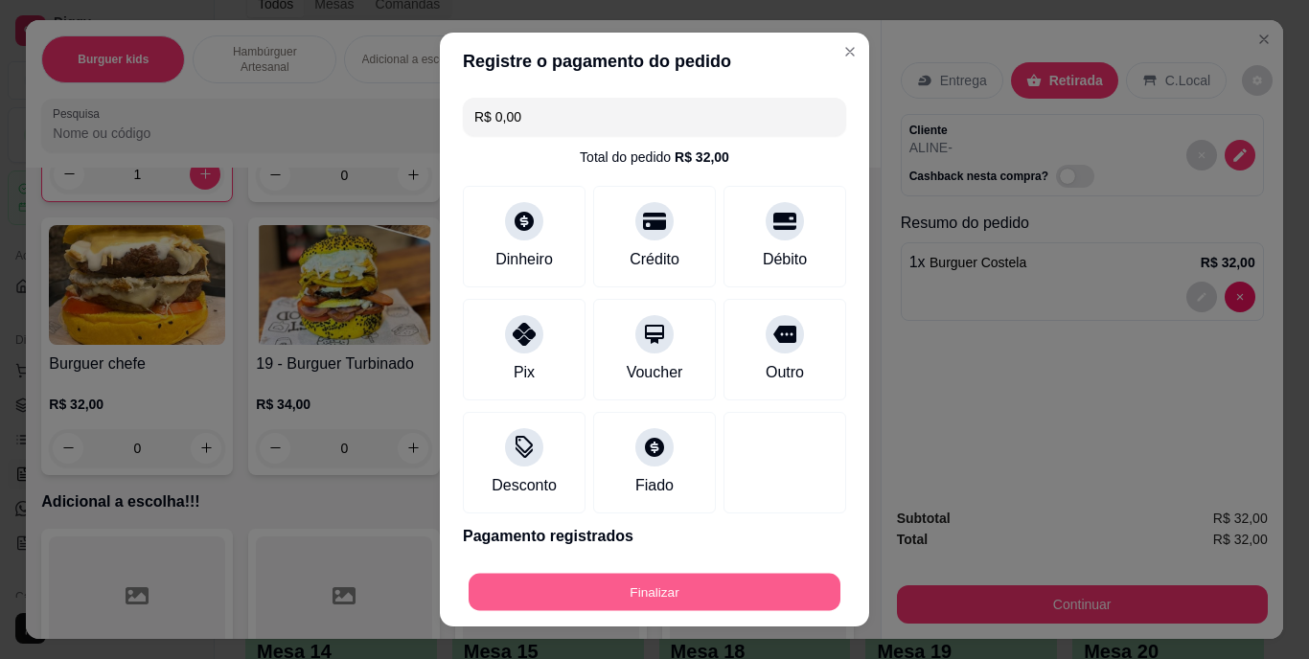
click at [696, 579] on button "Finalizar" at bounding box center [654, 591] width 372 height 37
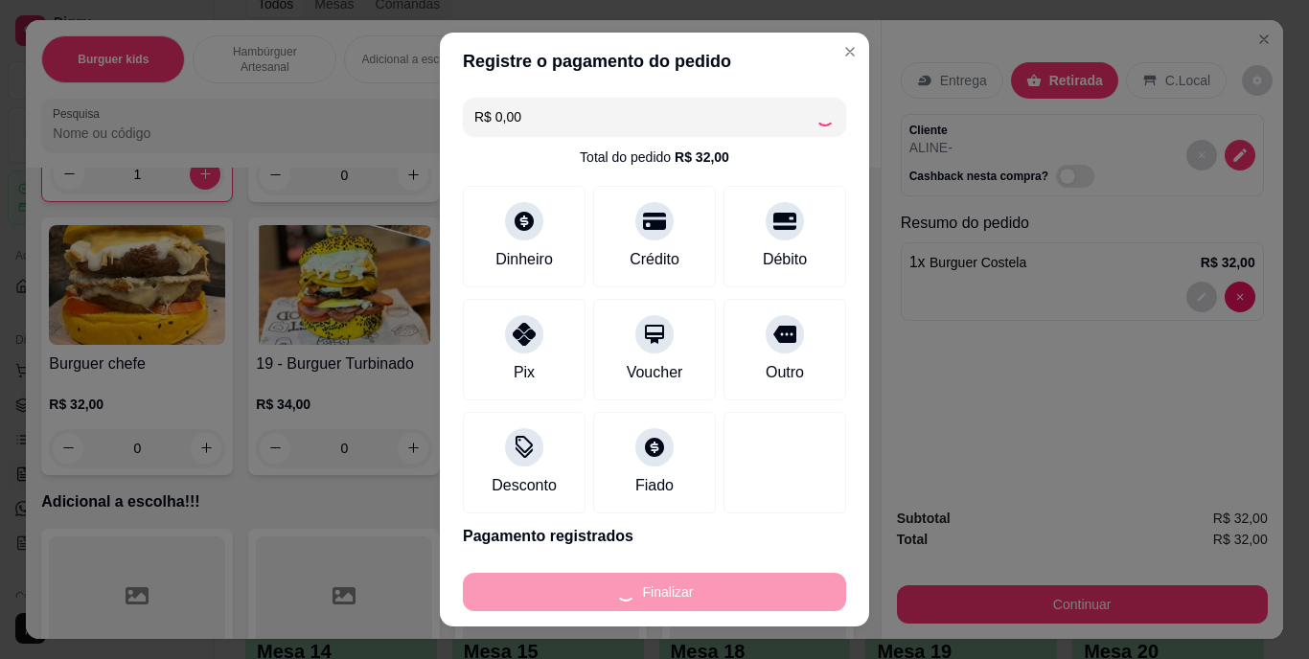
type input "0"
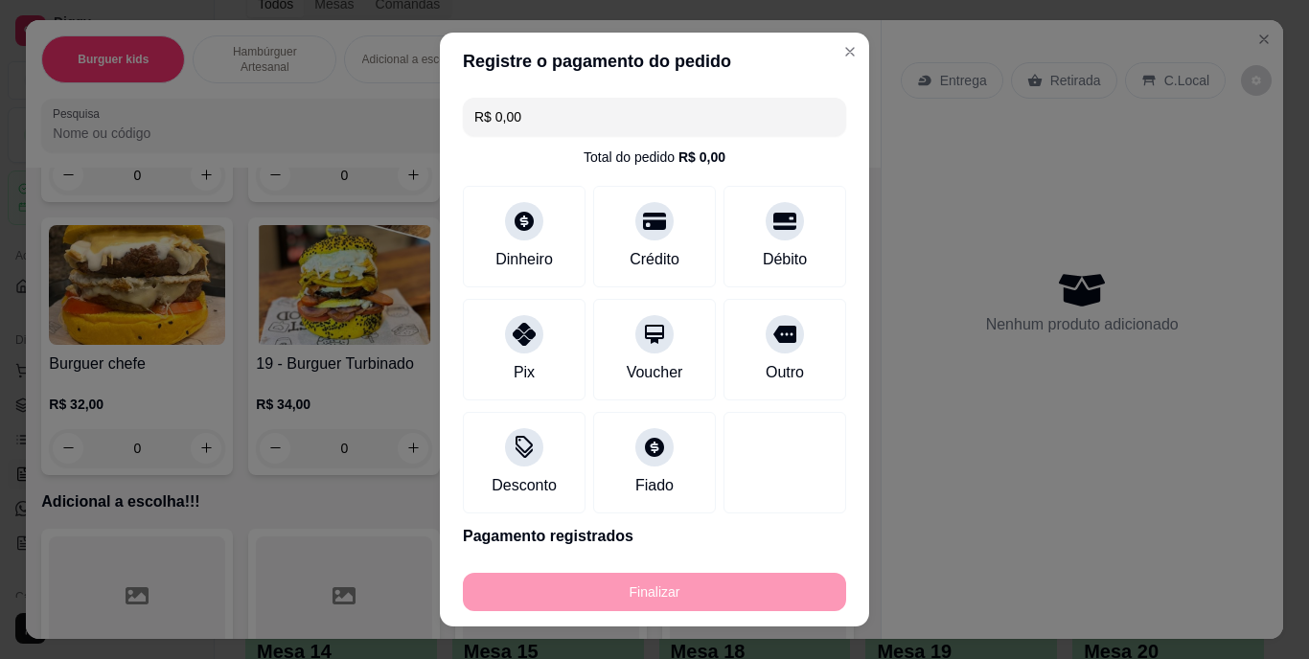
type input "-R$ 32,00"
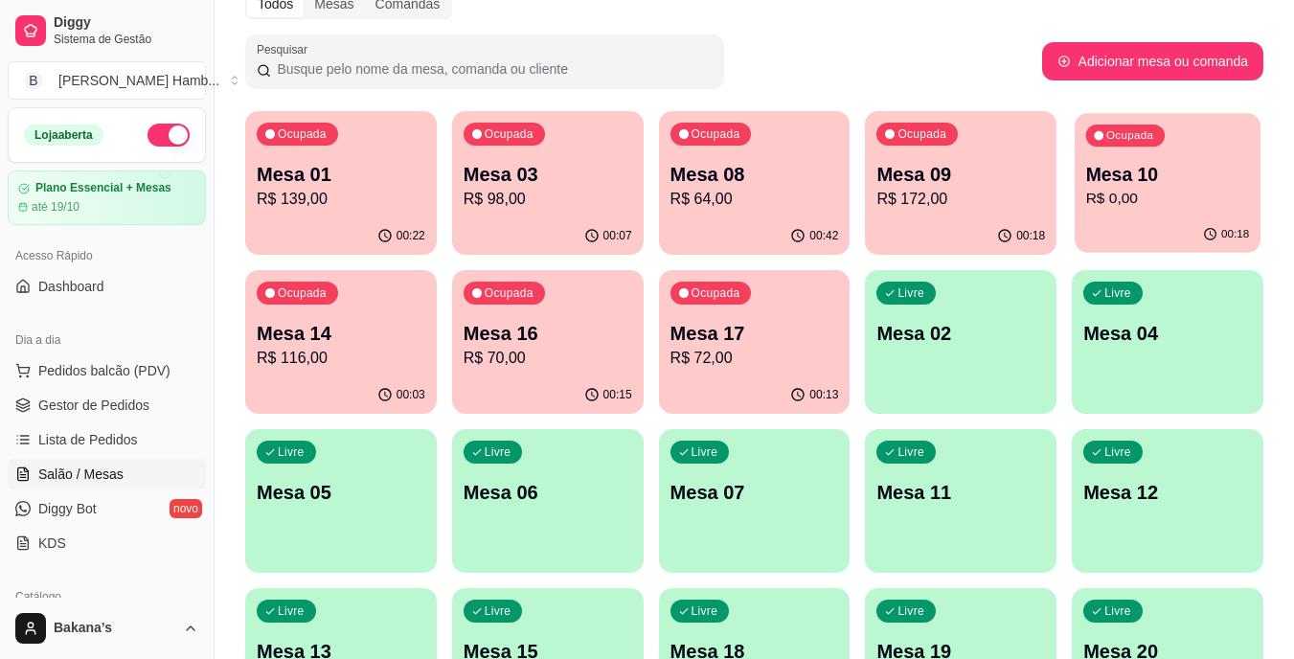
click at [1198, 149] on div "Ocupada Mesa 10 R$ 0,00" at bounding box center [1168, 164] width 186 height 103
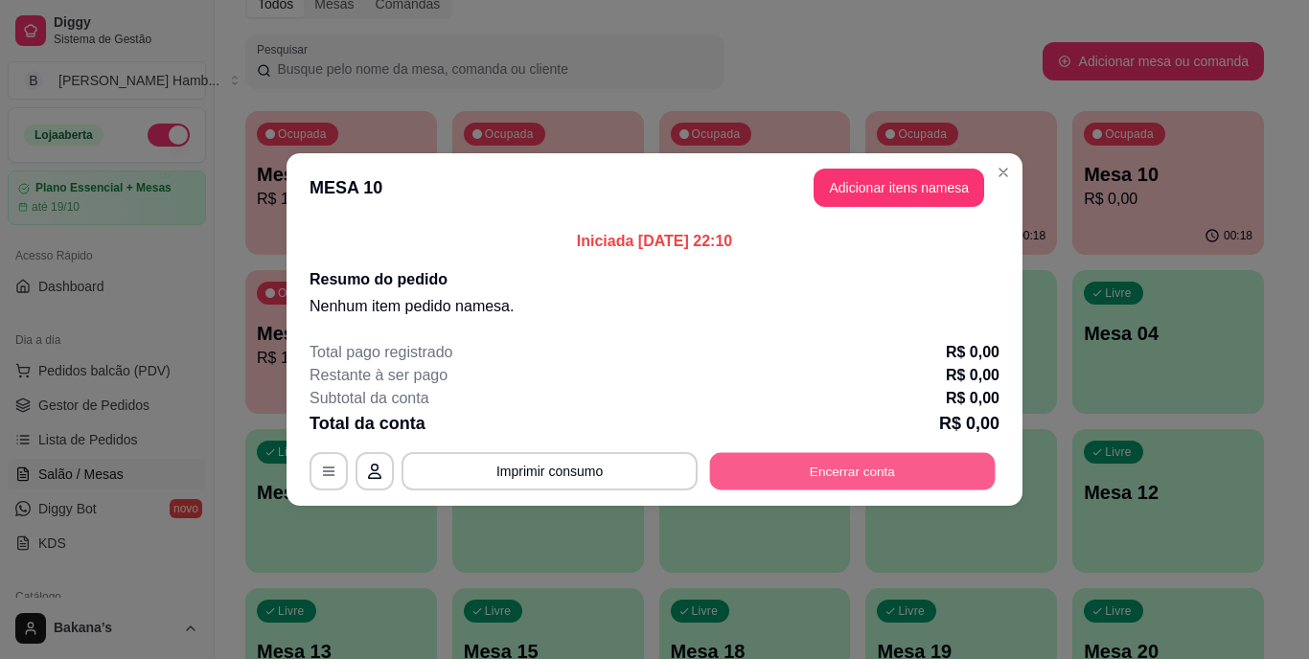
click at [969, 466] on button "Encerrar conta" at bounding box center [852, 471] width 285 height 37
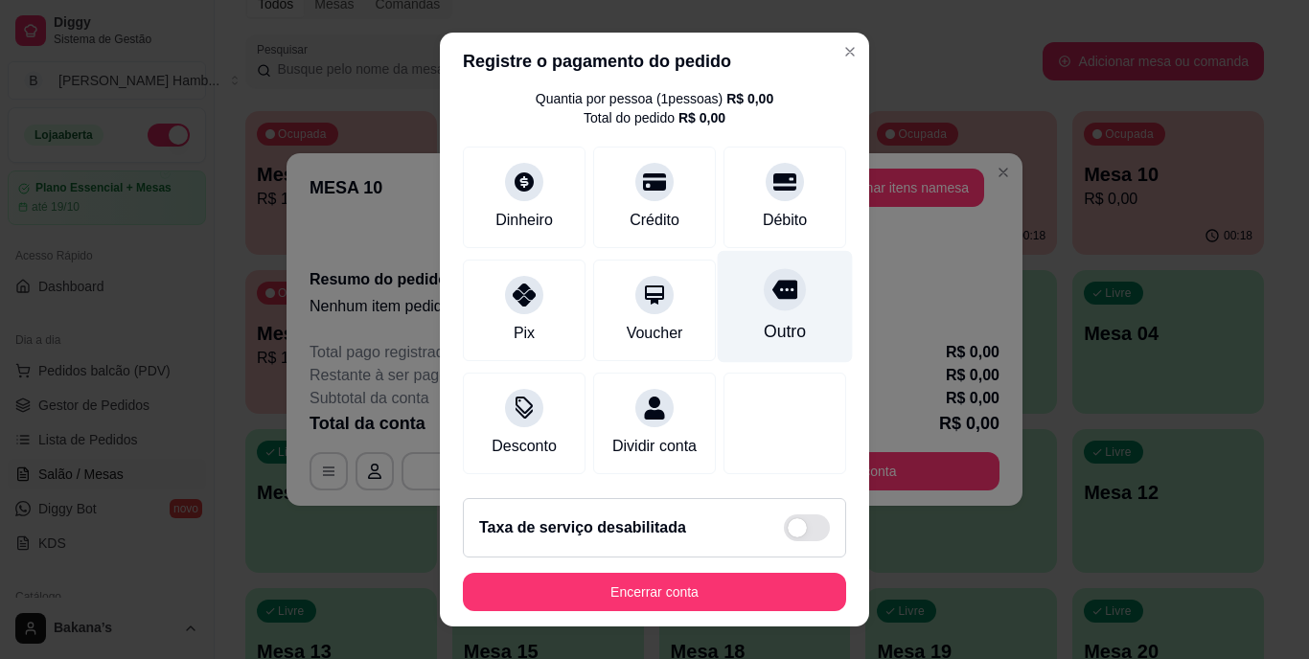
scroll to position [79, 0]
click at [764, 320] on div "Outro" at bounding box center [785, 332] width 42 height 25
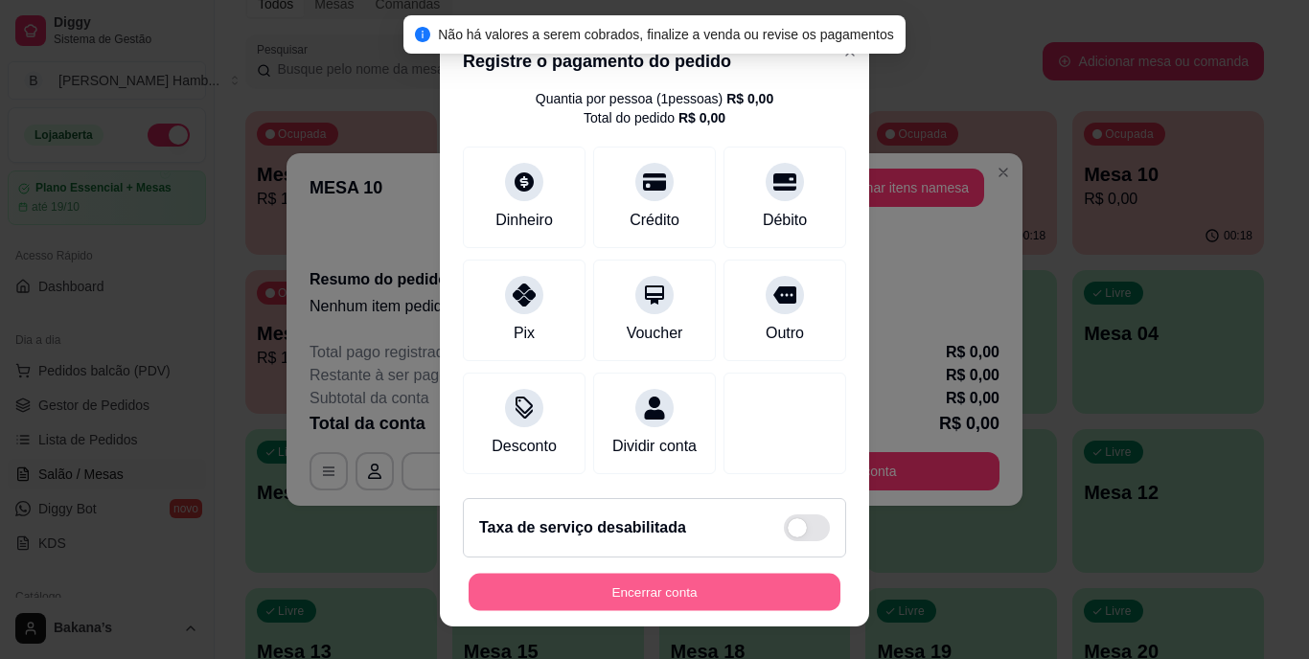
click at [715, 595] on button "Encerrar conta" at bounding box center [654, 591] width 372 height 37
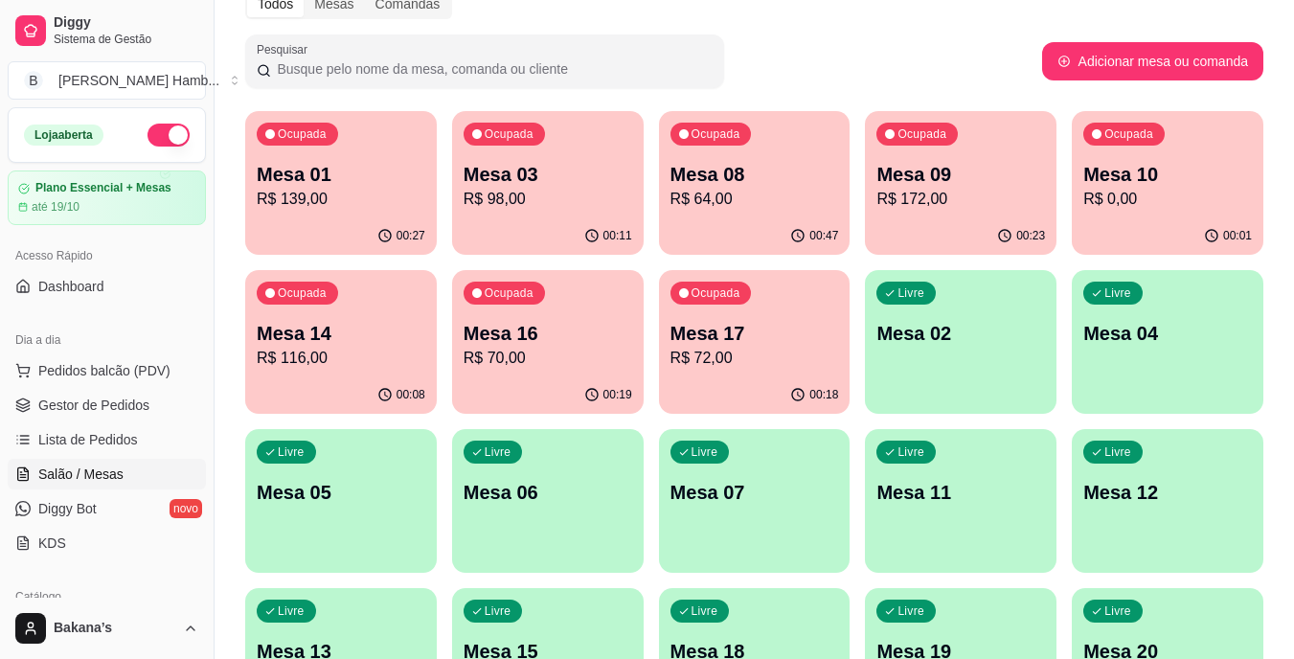
click at [704, 169] on p "Mesa 08" at bounding box center [755, 174] width 169 height 27
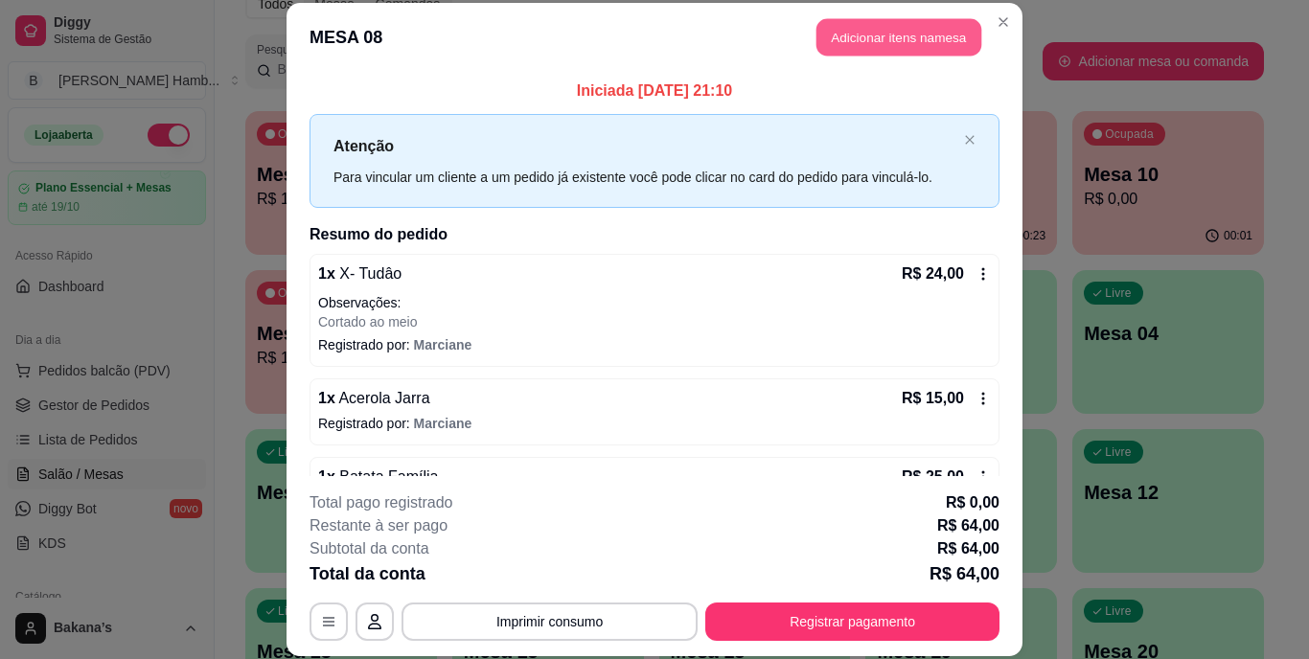
click at [897, 33] on button "Adicionar itens na mesa" at bounding box center [898, 37] width 165 height 37
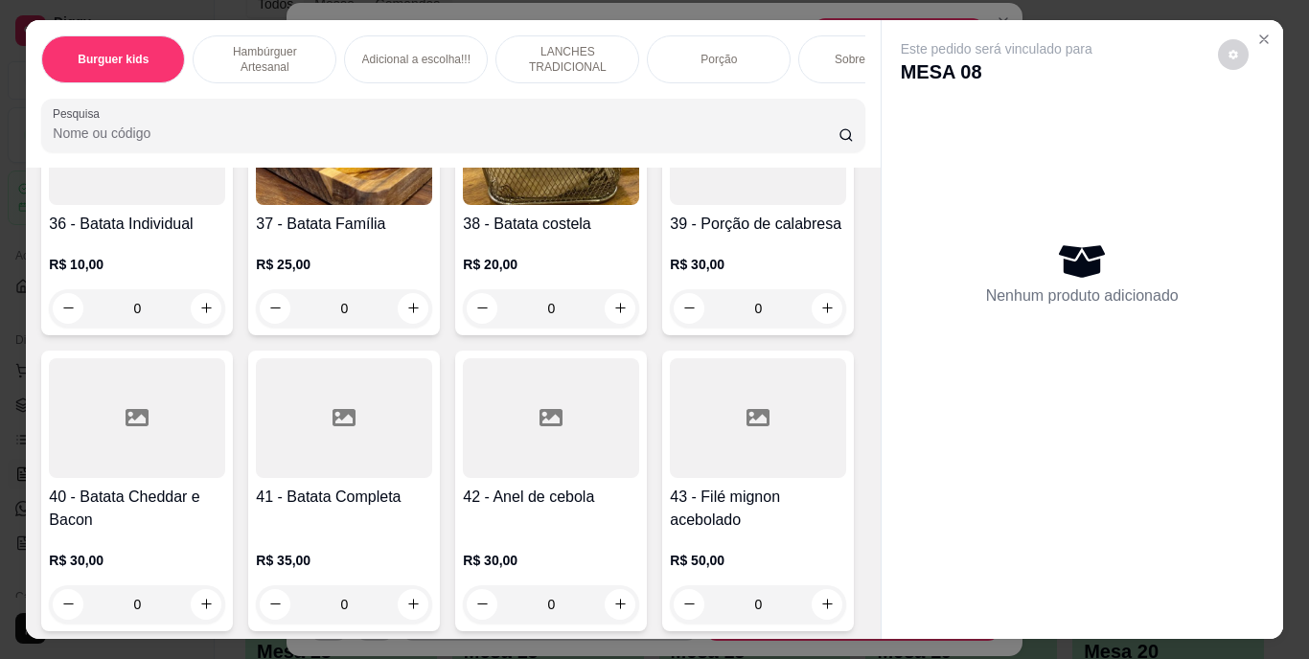
scroll to position [3928, 0]
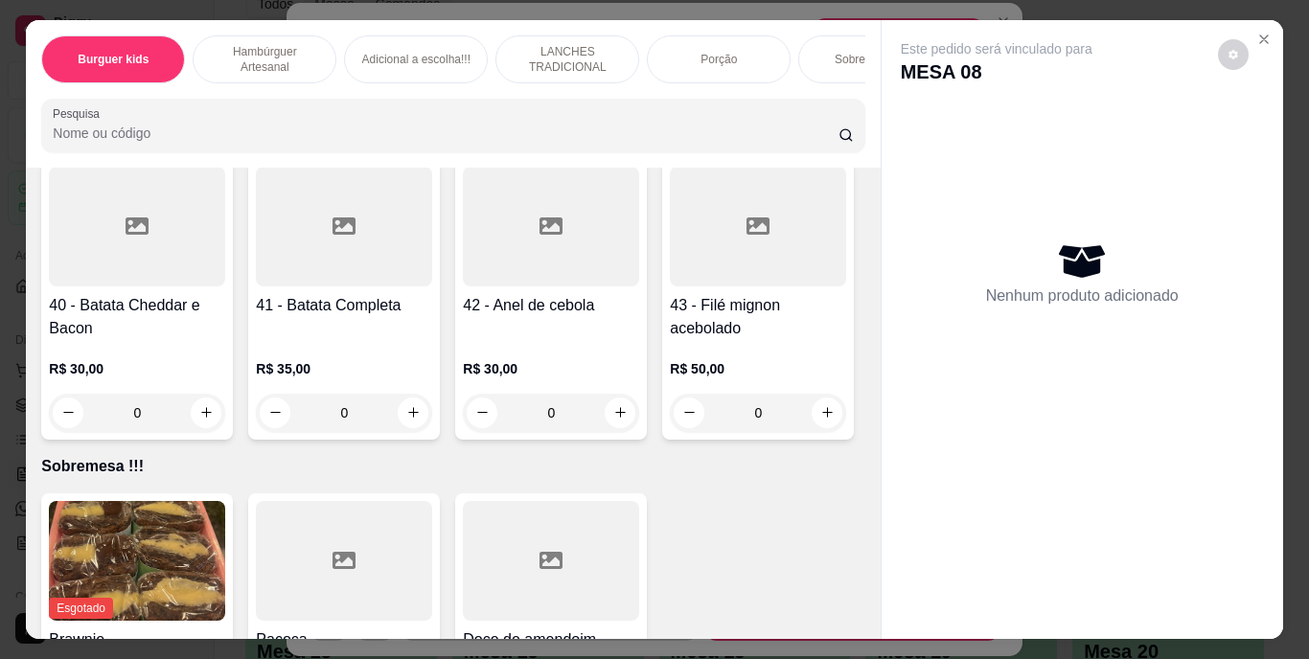
type input "1"
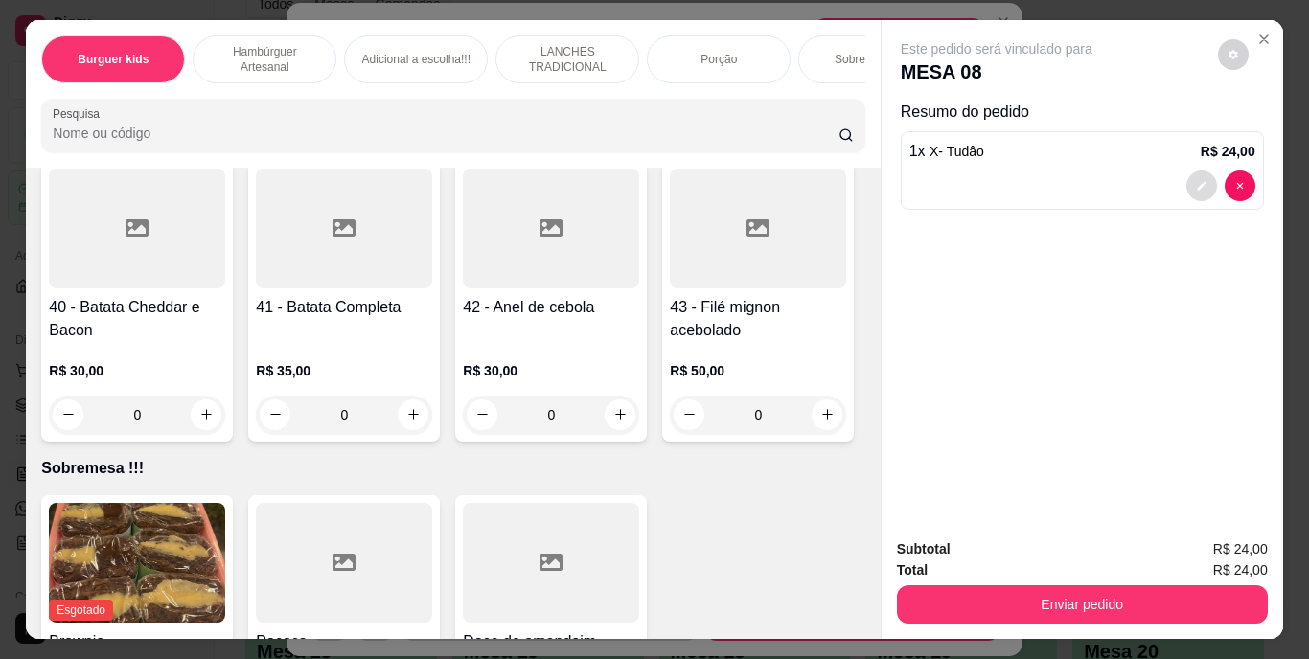
click at [1197, 171] on button "decrease-product-quantity" at bounding box center [1201, 186] width 31 height 31
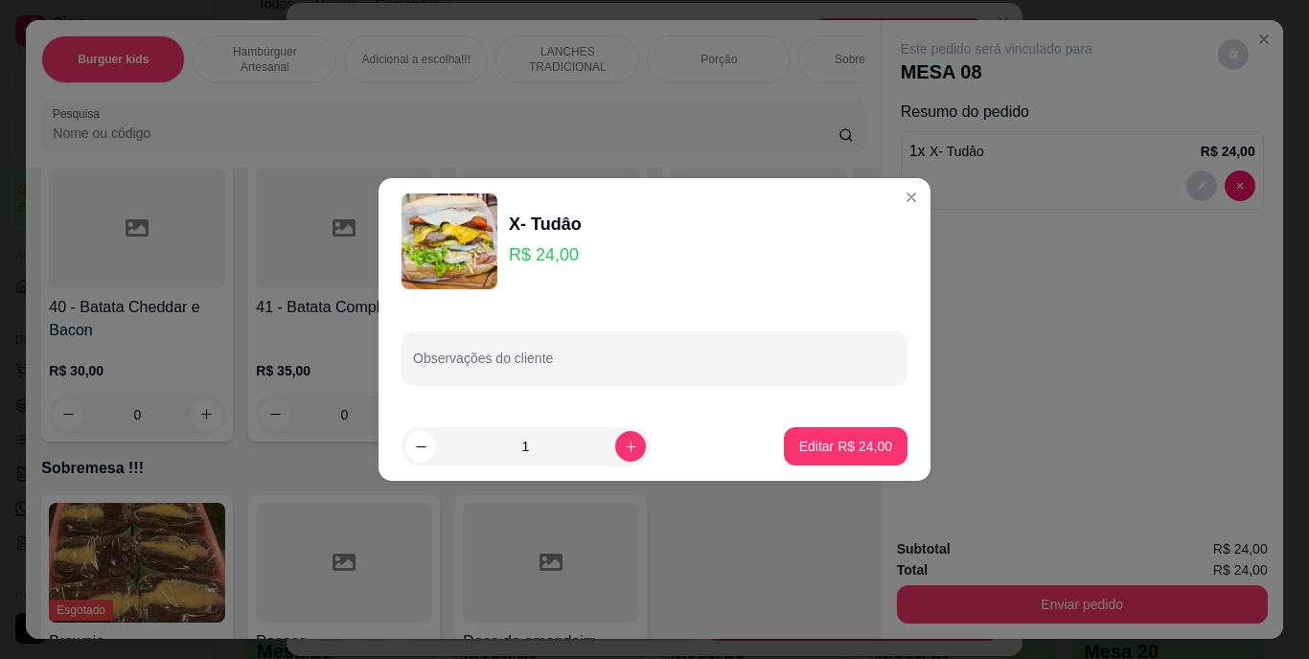
click at [726, 324] on div "Observações do cliente" at bounding box center [654, 358] width 552 height 107
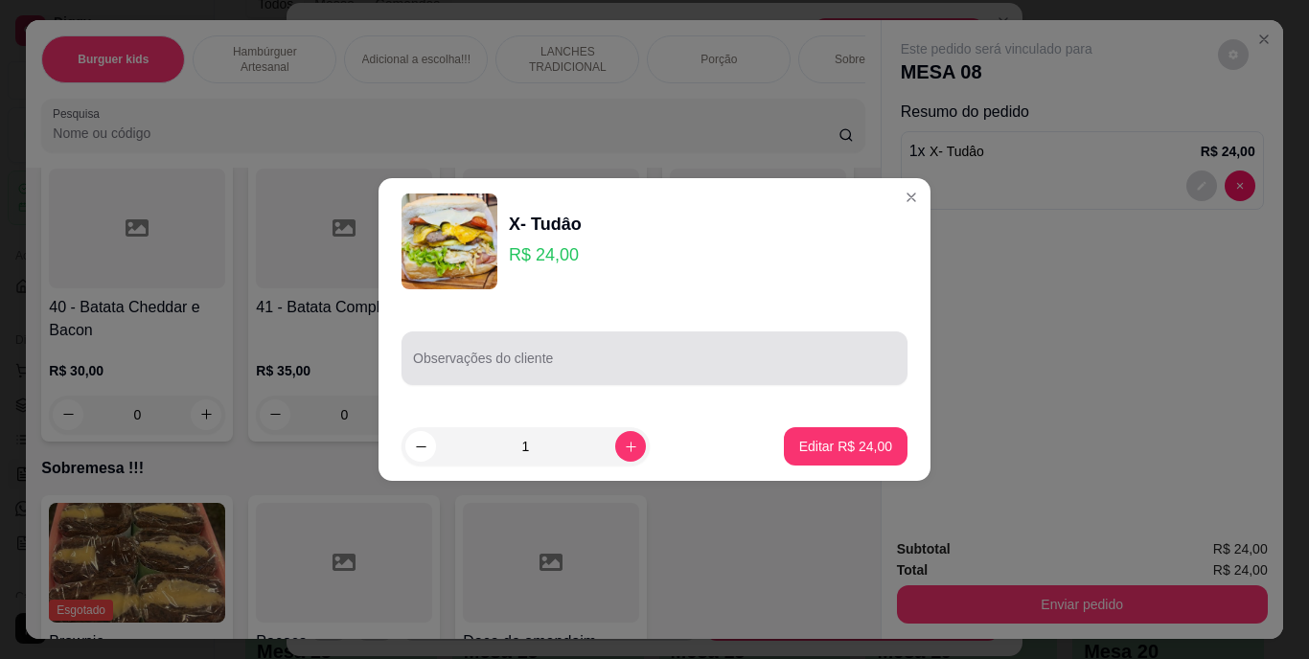
click at [717, 353] on div at bounding box center [654, 358] width 483 height 38
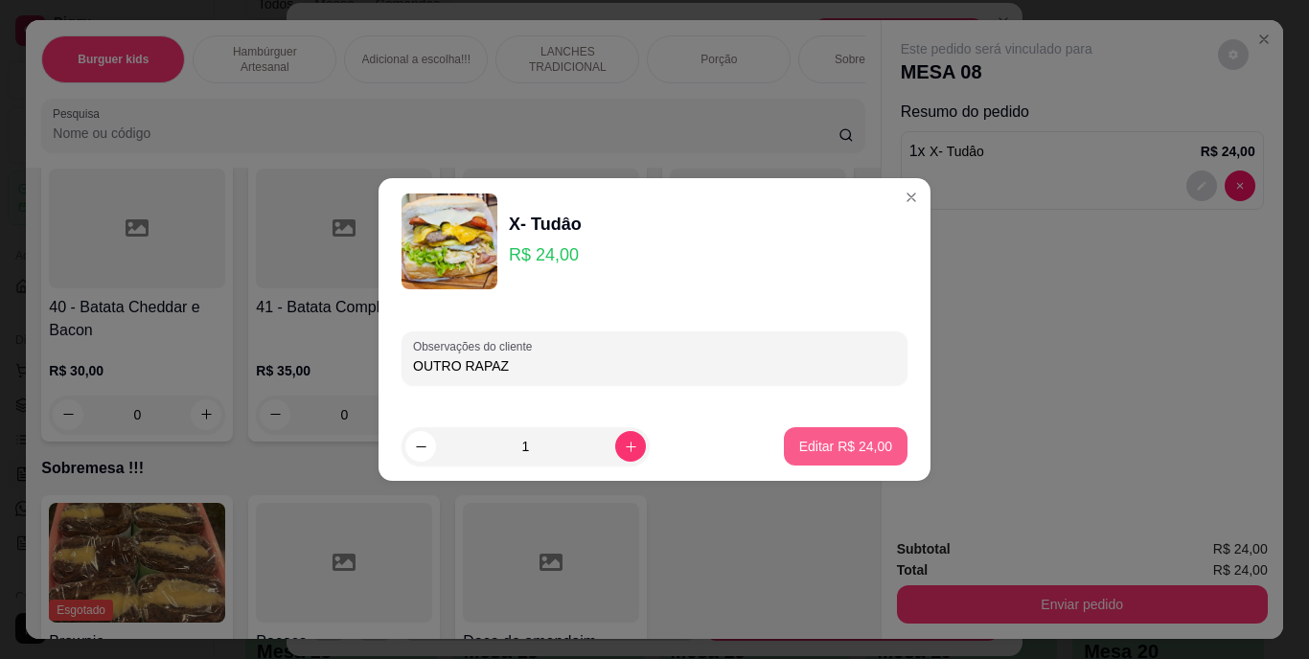
type input "OUTRO RAPAZ"
click at [786, 457] on button "Editar R$ 24,00" at bounding box center [846, 446] width 124 height 38
type input "0"
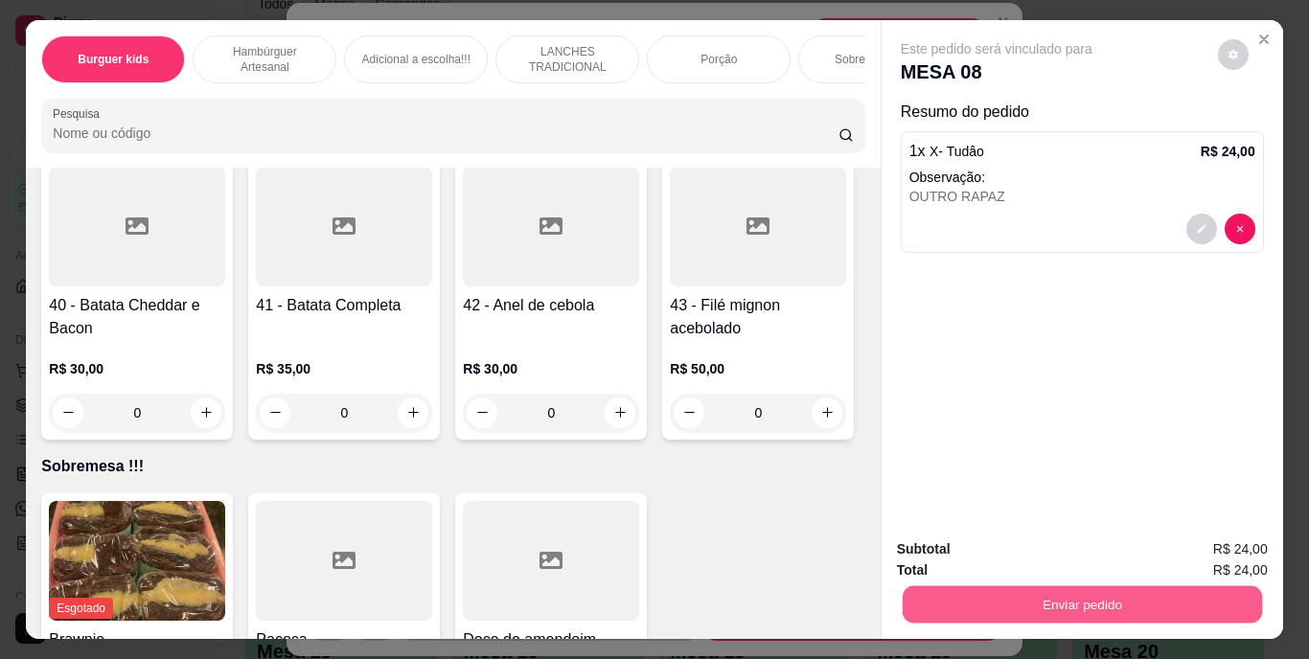
click at [948, 596] on button "Enviar pedido" at bounding box center [1080, 604] width 359 height 37
click at [1103, 547] on button "Registrar cliente" at bounding box center [1089, 550] width 123 height 35
click at [1016, 592] on button "Enviar pedido" at bounding box center [1080, 604] width 359 height 37
click at [1221, 542] on button "Enviar pedido" at bounding box center [1217, 551] width 108 height 36
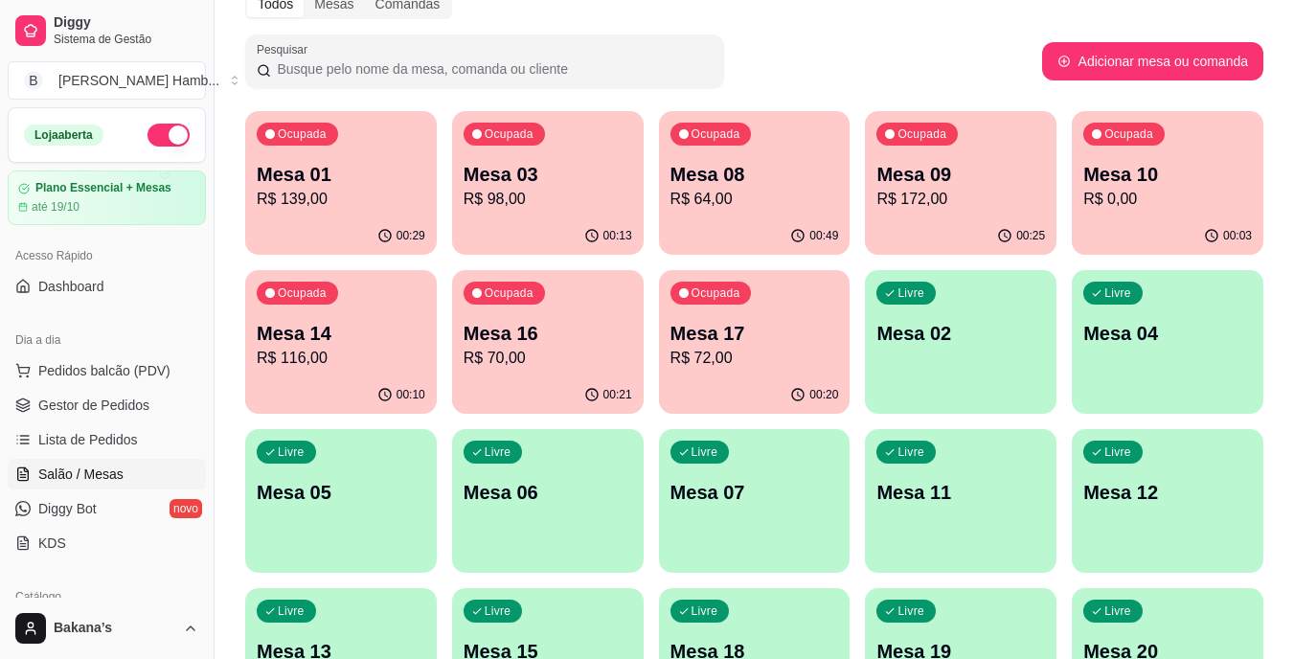
click at [812, 223] on div "00:49" at bounding box center [755, 235] width 192 height 37
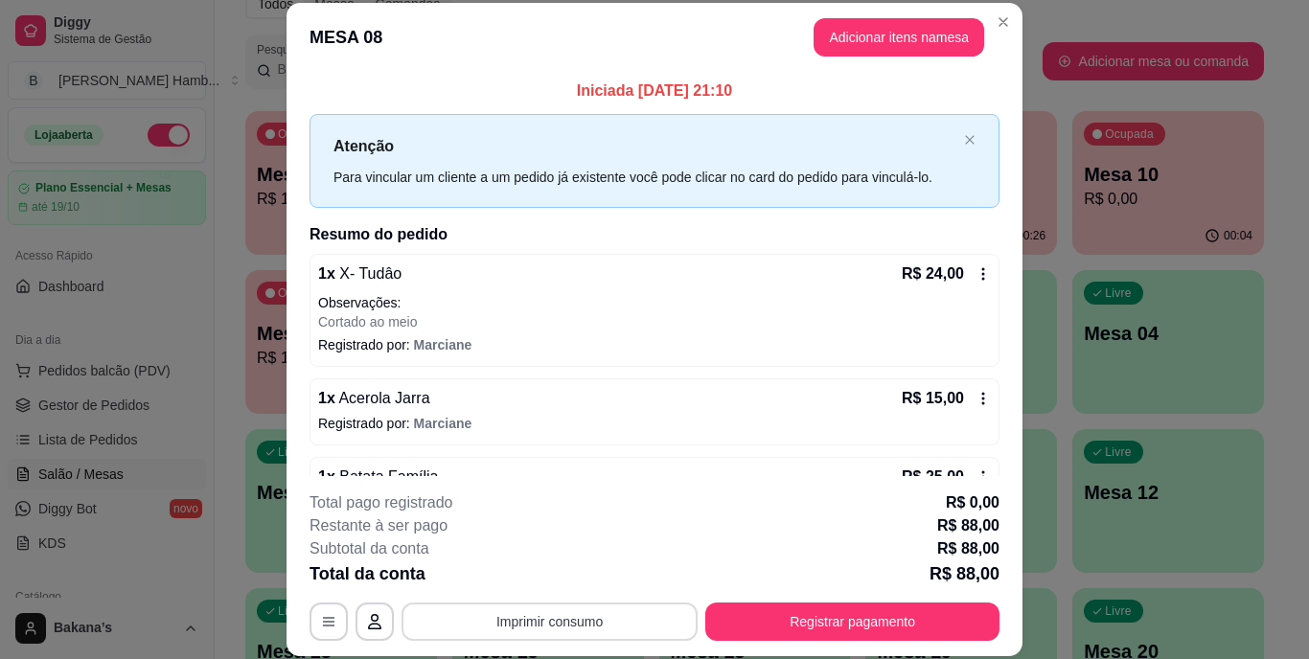
click at [682, 624] on button "Imprimir consumo" at bounding box center [549, 622] width 296 height 38
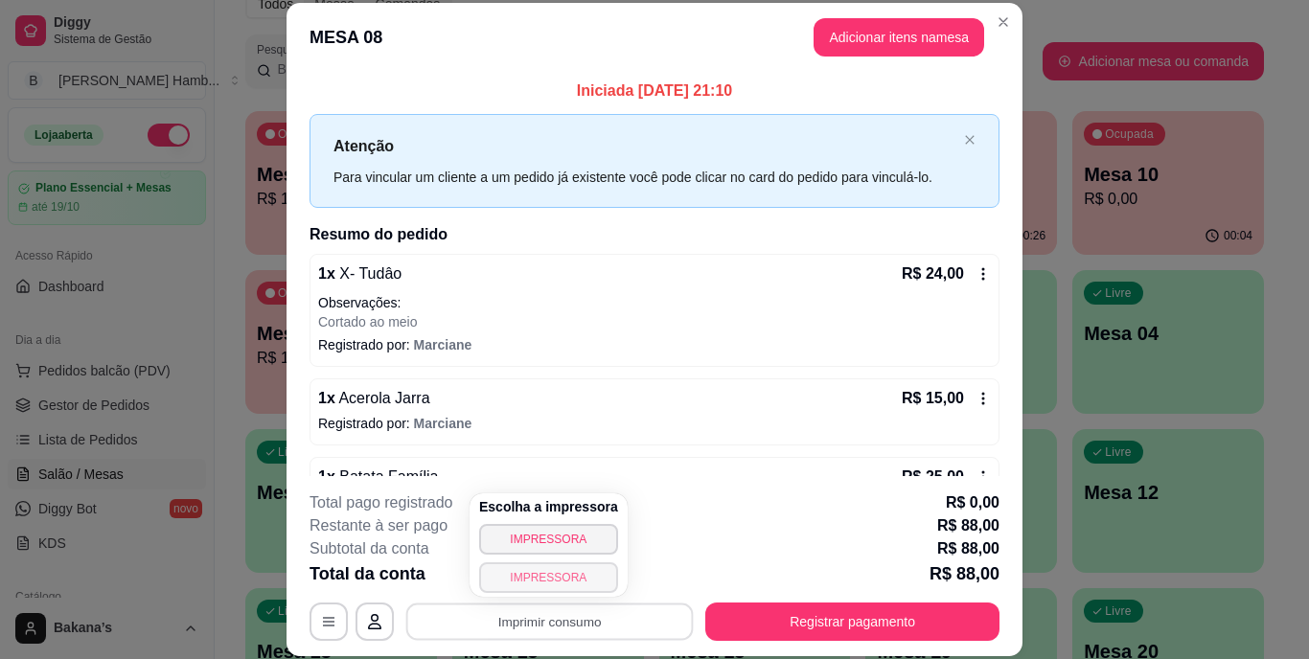
click at [583, 563] on button "IMPRESSORA" at bounding box center [548, 577] width 139 height 31
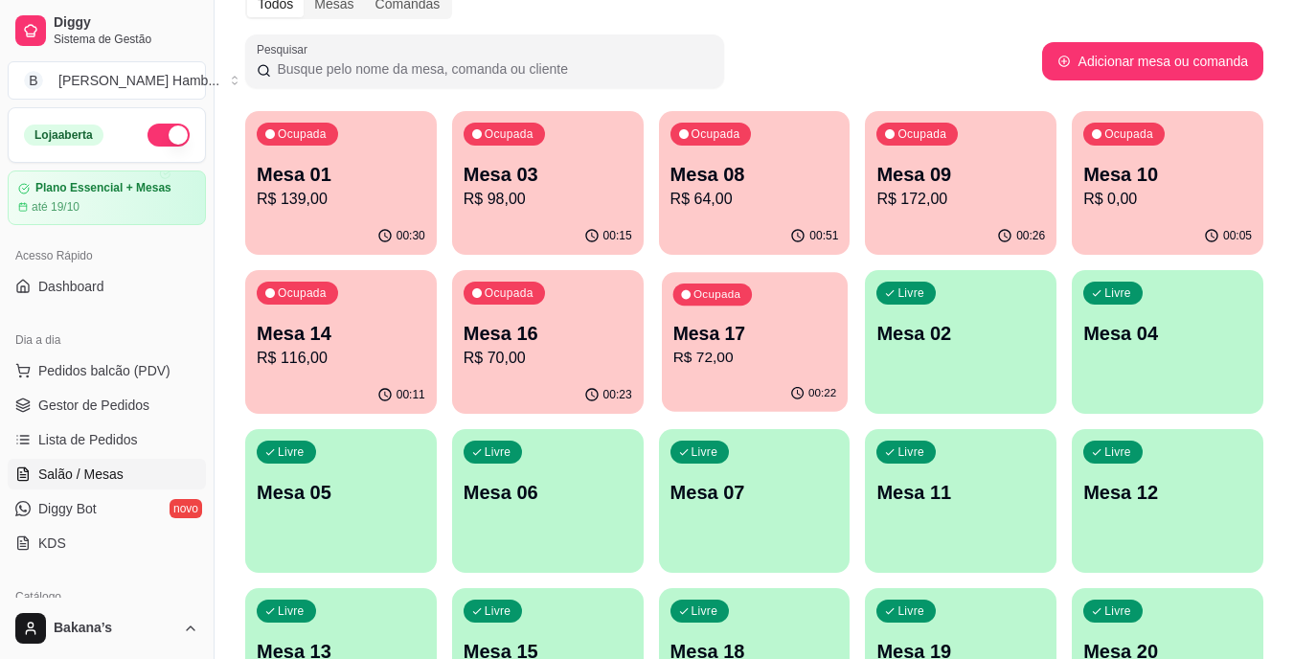
click at [722, 400] on div "00:22" at bounding box center [755, 394] width 186 height 36
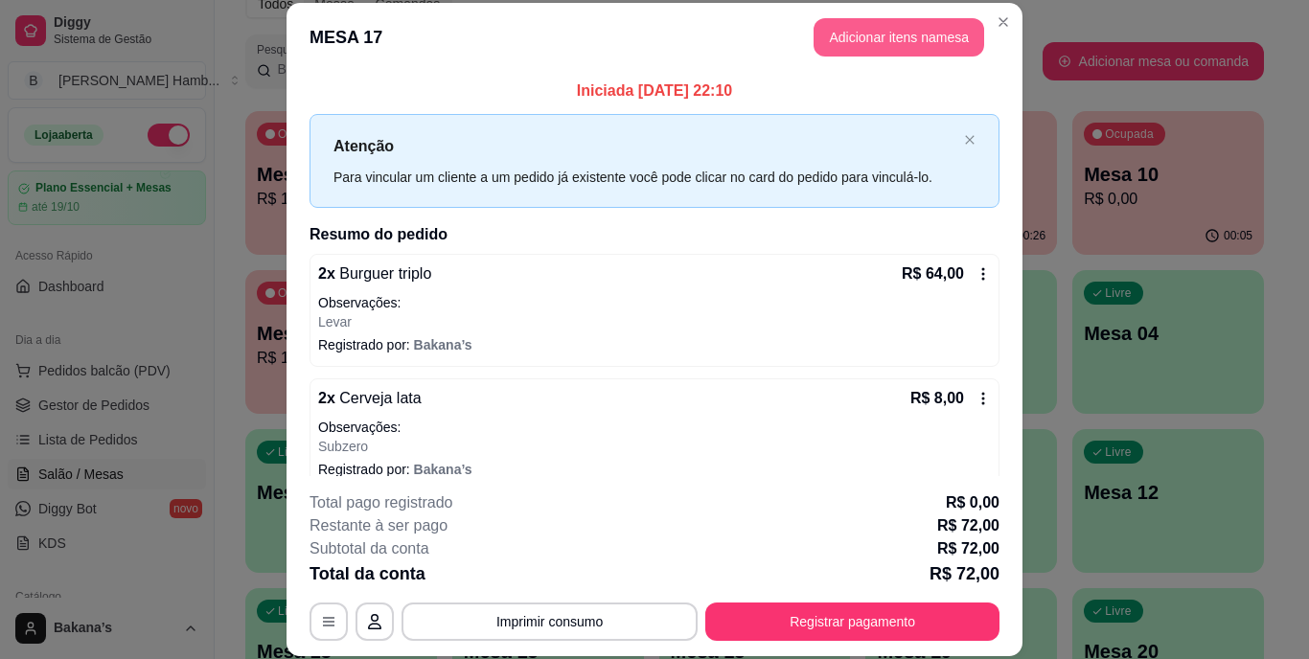
click at [924, 37] on button "Adicionar itens na mesa" at bounding box center [898, 37] width 171 height 38
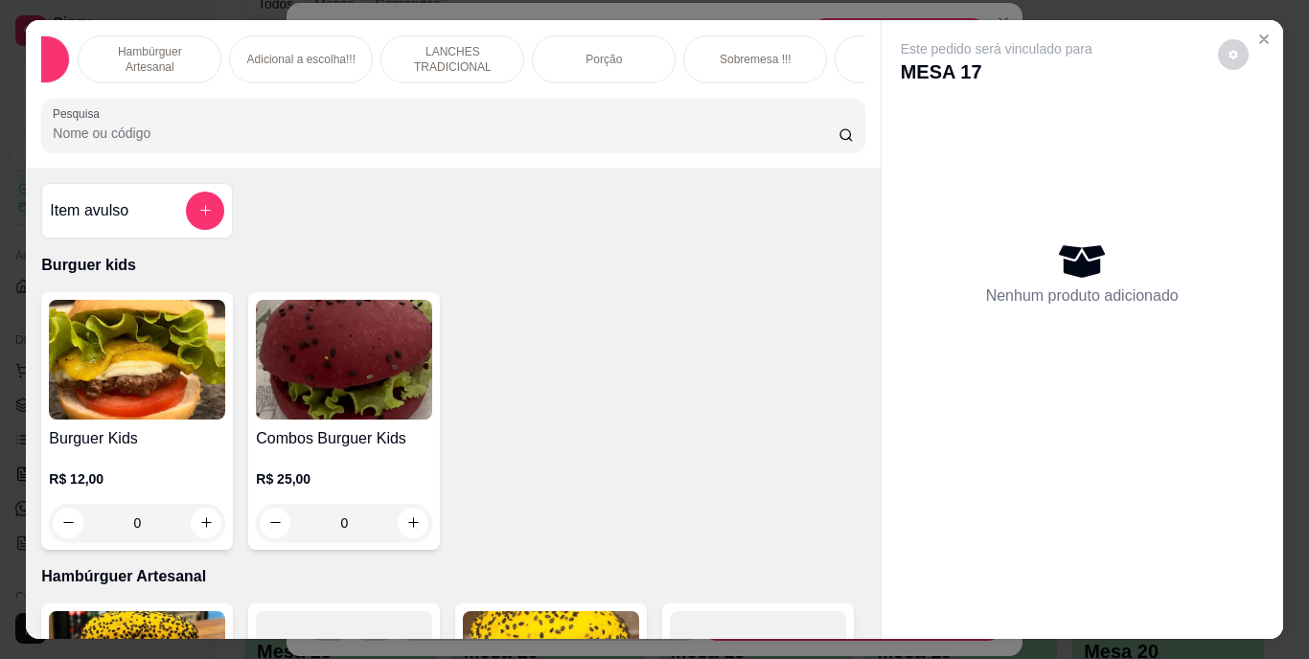
scroll to position [0, 153]
click at [839, 67] on div "Bebidas" at bounding box center [868, 59] width 144 height 48
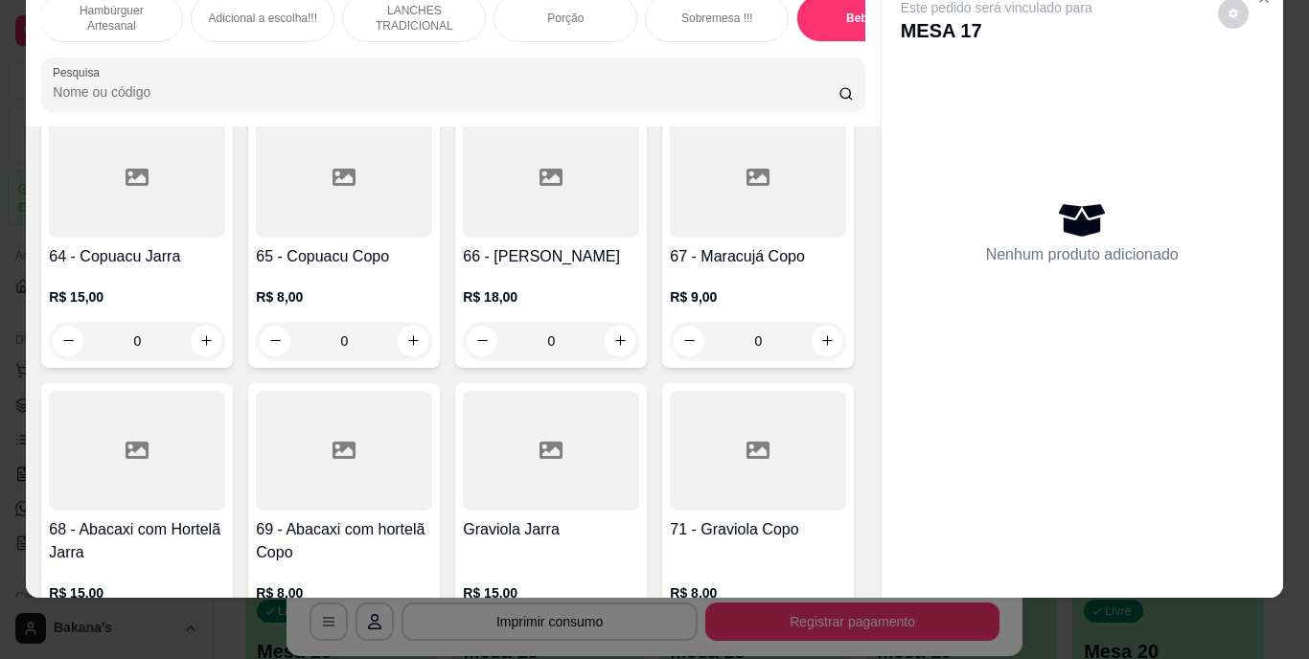
scroll to position [6362, 0]
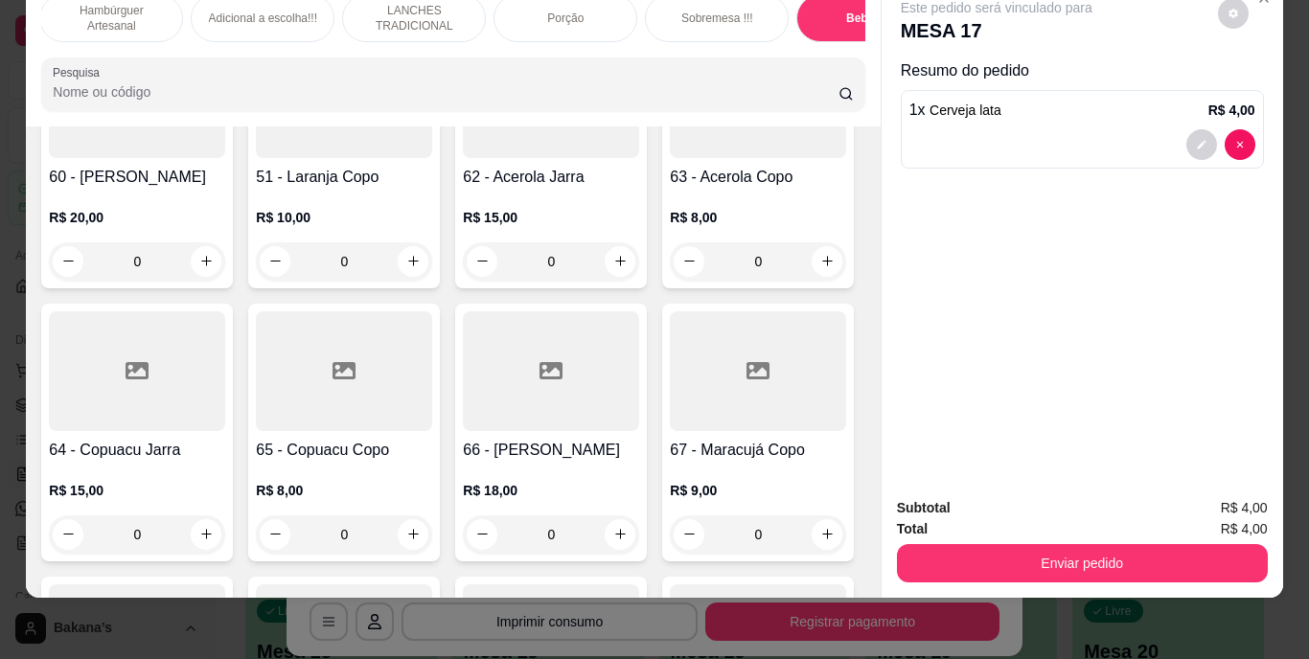
type input "2"
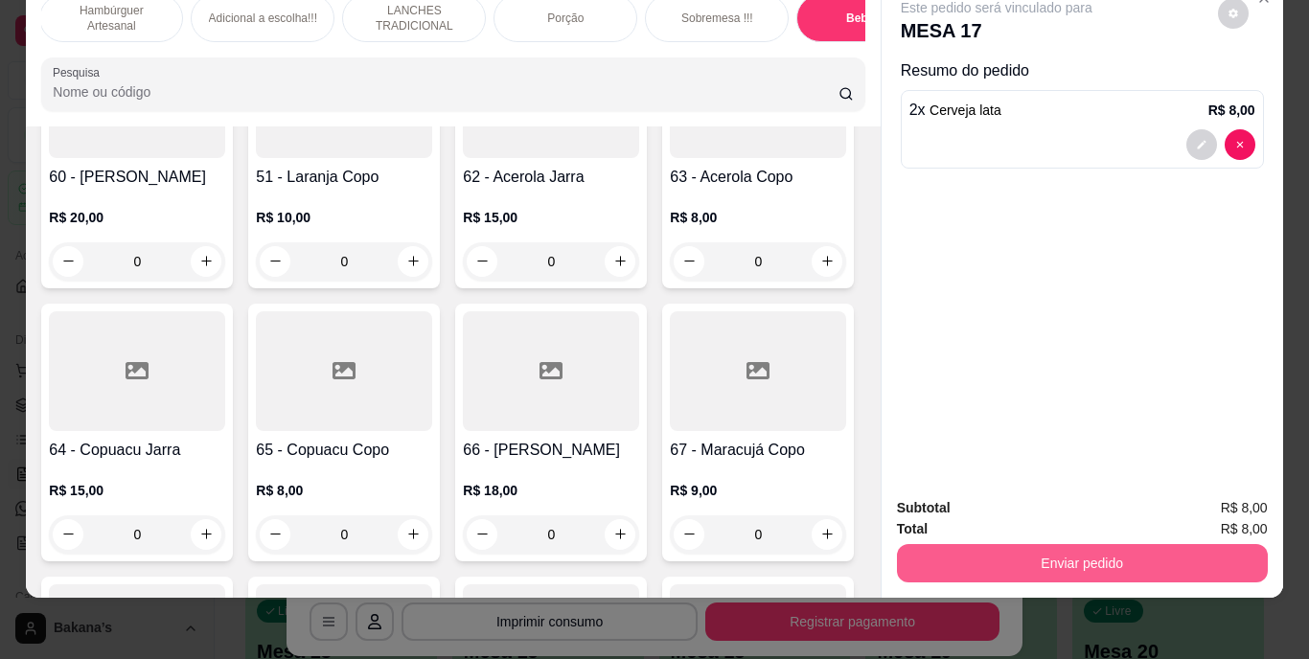
click at [1042, 544] on button "Enviar pedido" at bounding box center [1082, 563] width 371 height 38
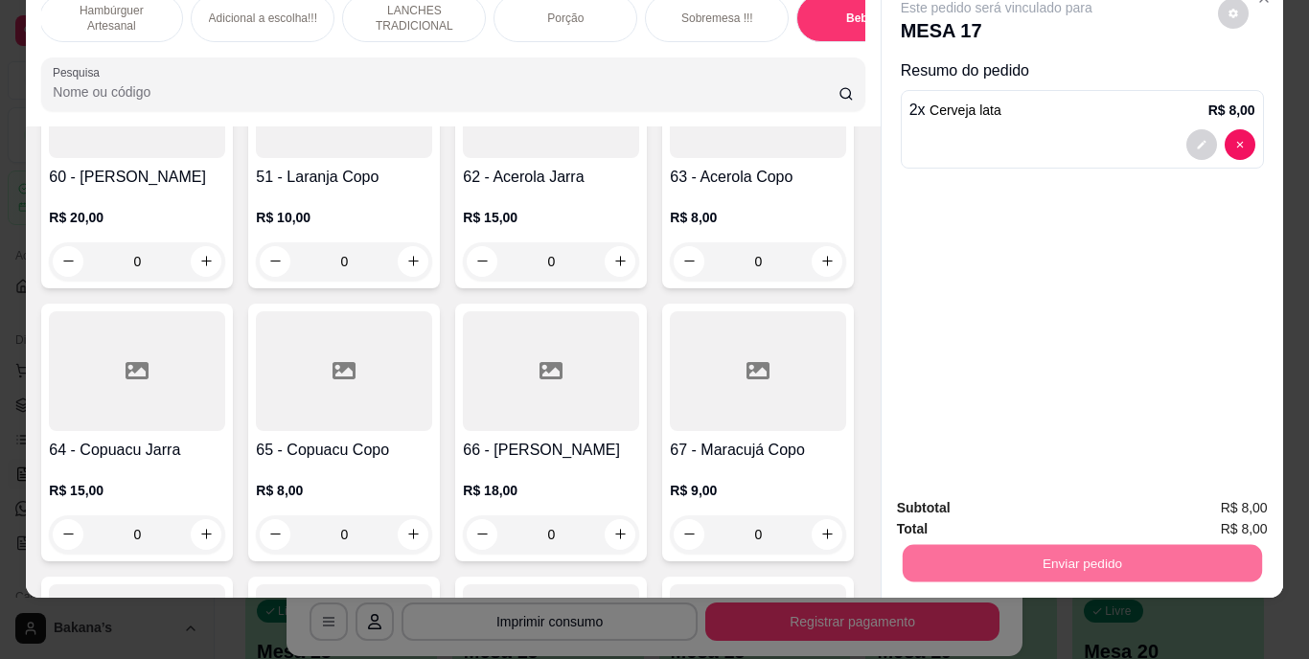
click at [1206, 500] on button "Enviar pedido" at bounding box center [1217, 502] width 108 height 36
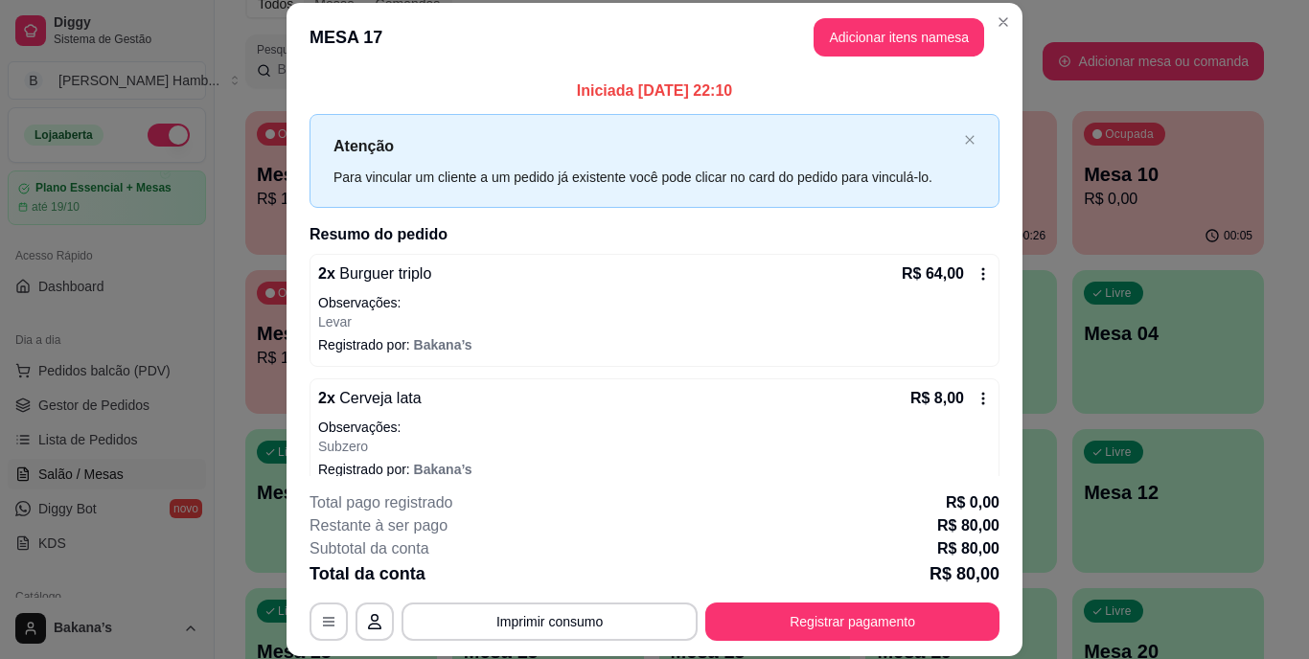
click at [975, 271] on icon at bounding box center [982, 273] width 15 height 15
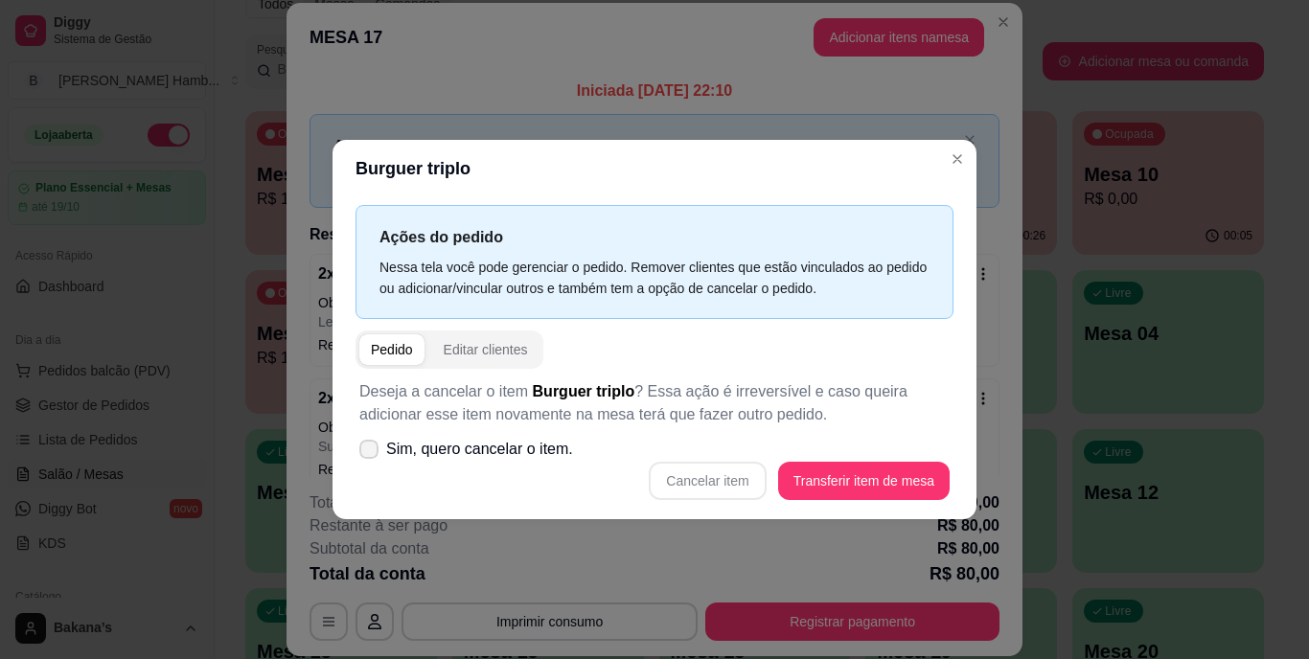
click at [400, 445] on span "Sim, quero cancelar o item." at bounding box center [479, 449] width 187 height 23
click at [371, 453] on input "Sim, quero cancelar o item." at bounding box center [364, 459] width 12 height 12
checkbox input "true"
click at [694, 483] on button "Cancelar item" at bounding box center [707, 481] width 117 height 38
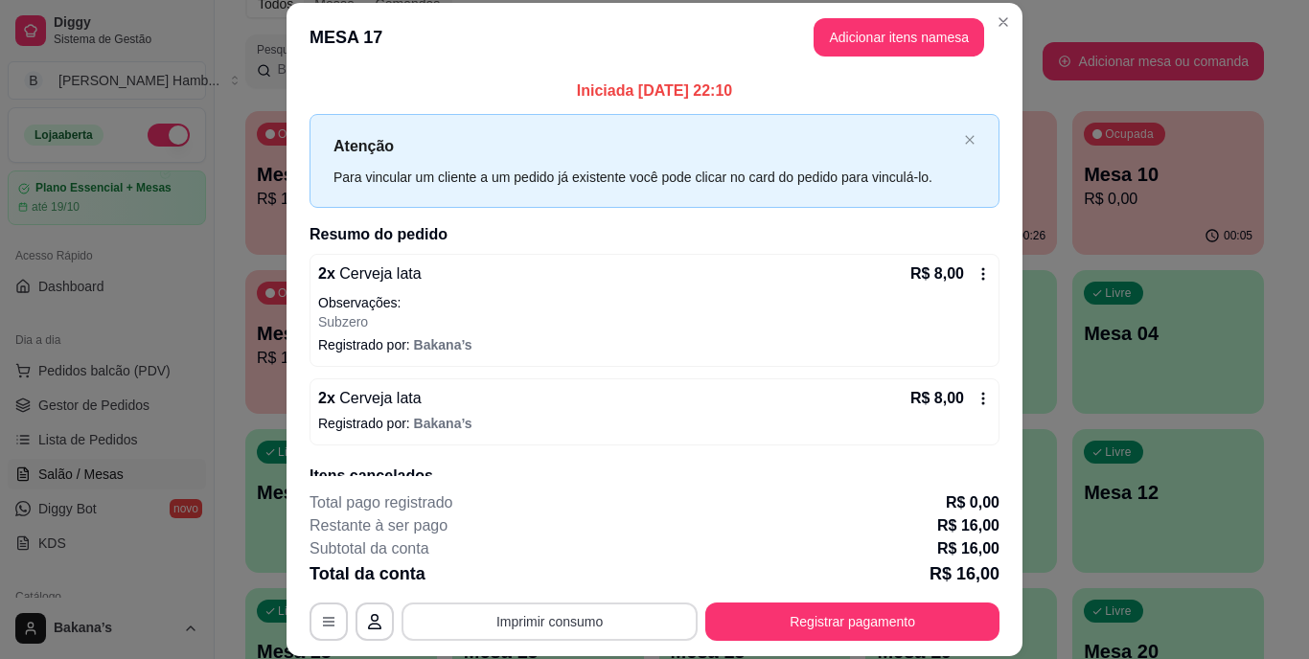
click at [637, 605] on button "Imprimir consumo" at bounding box center [549, 622] width 296 height 38
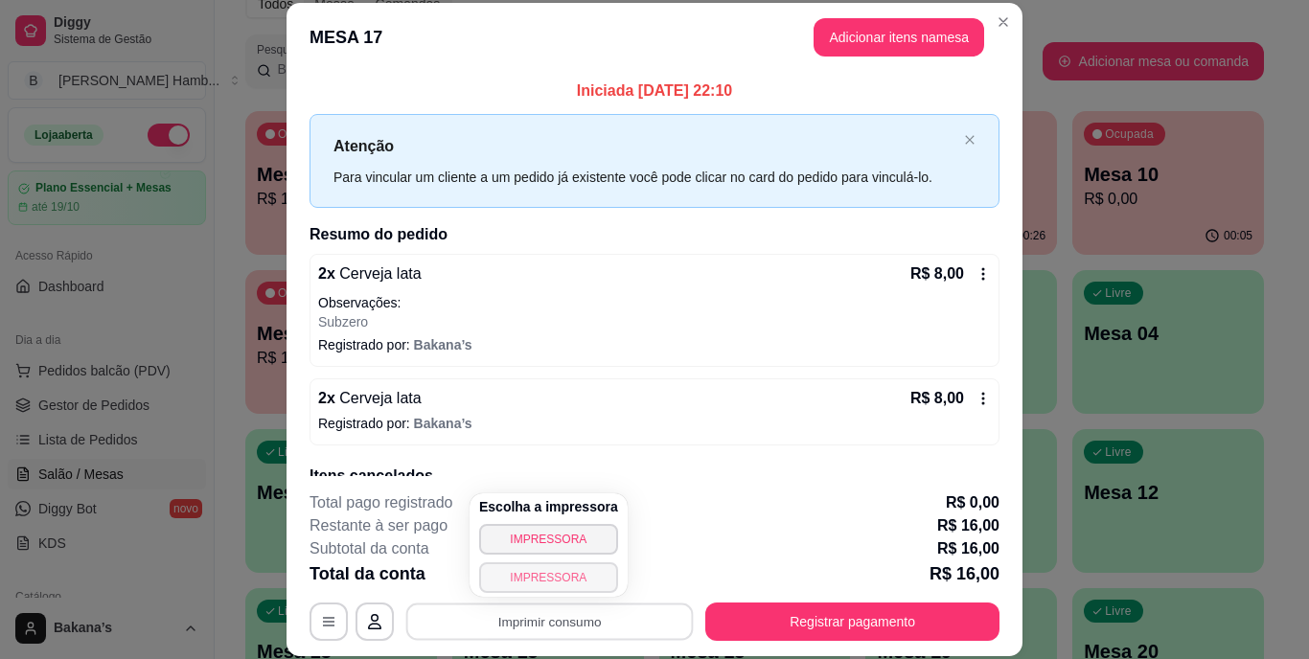
click at [587, 573] on button "IMPRESSORA" at bounding box center [548, 577] width 139 height 31
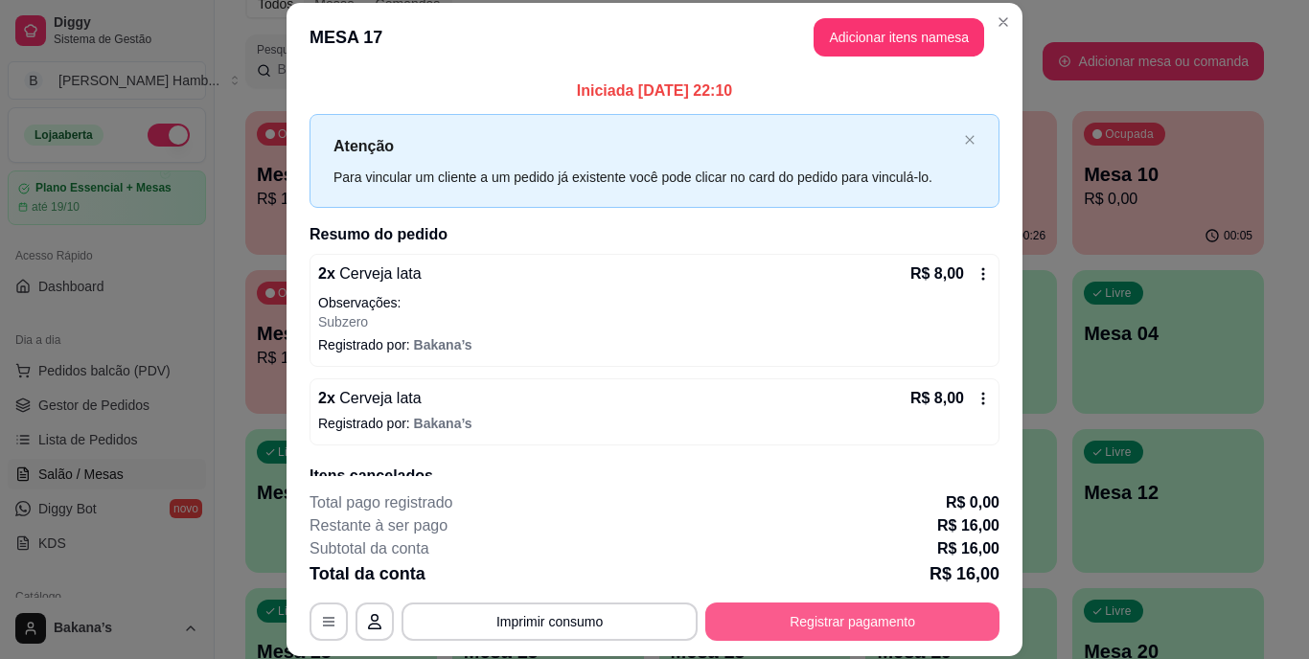
click at [834, 613] on button "Registrar pagamento" at bounding box center [852, 622] width 294 height 38
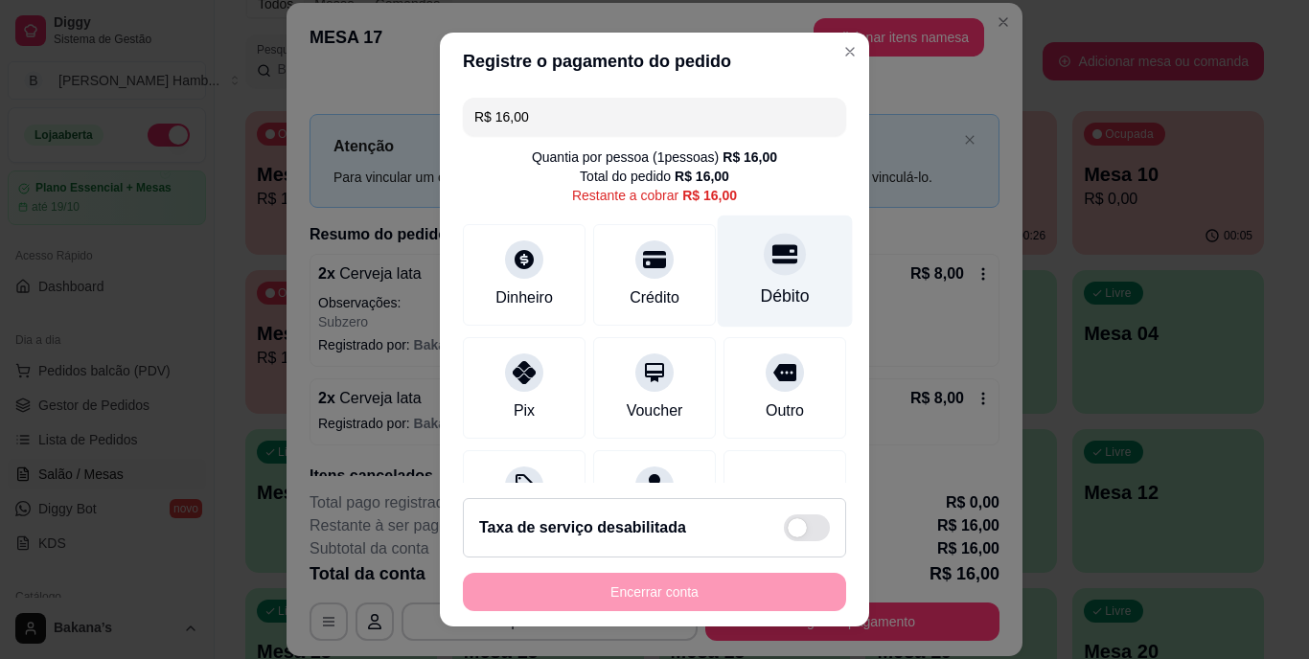
click at [761, 286] on div "Débito" at bounding box center [785, 297] width 49 height 25
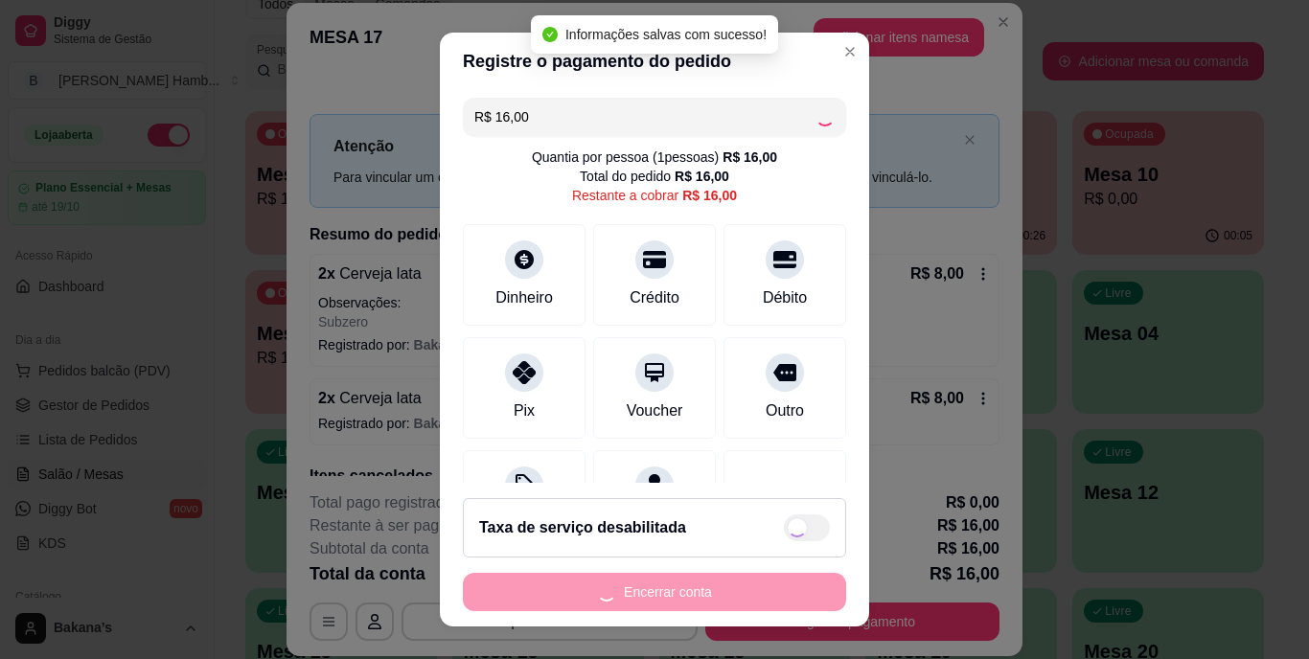
type input "R$ 0,00"
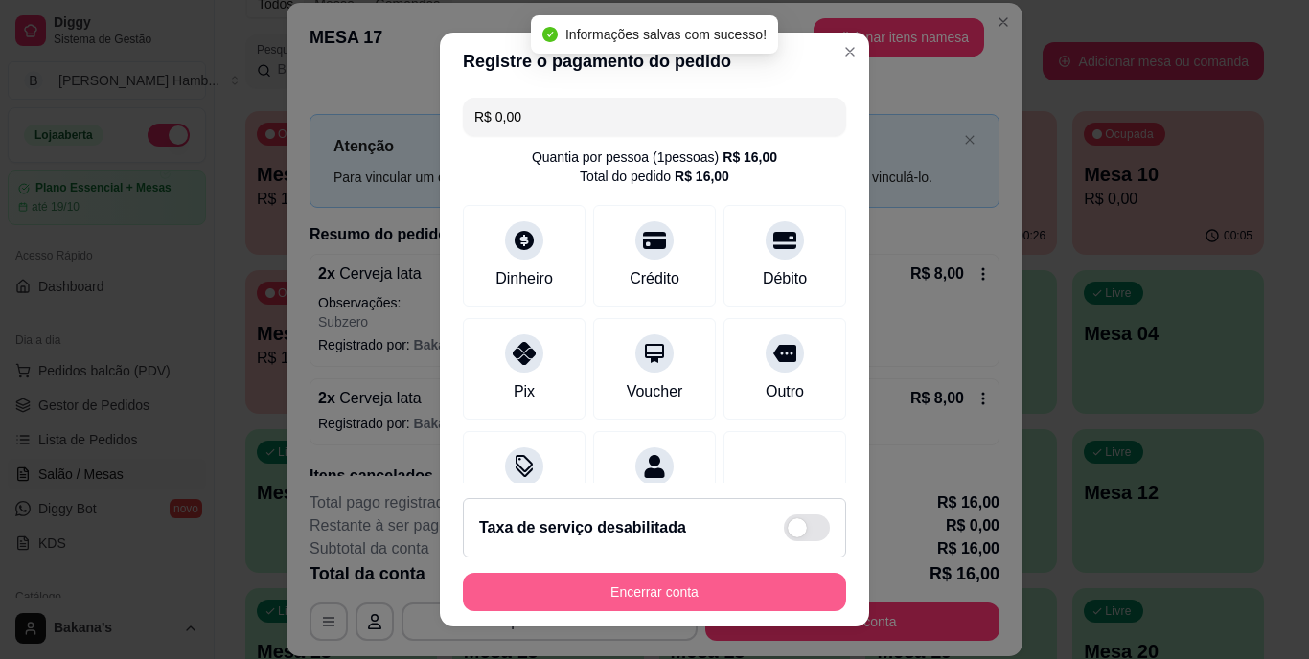
click at [665, 588] on button "Encerrar conta" at bounding box center [654, 592] width 383 height 38
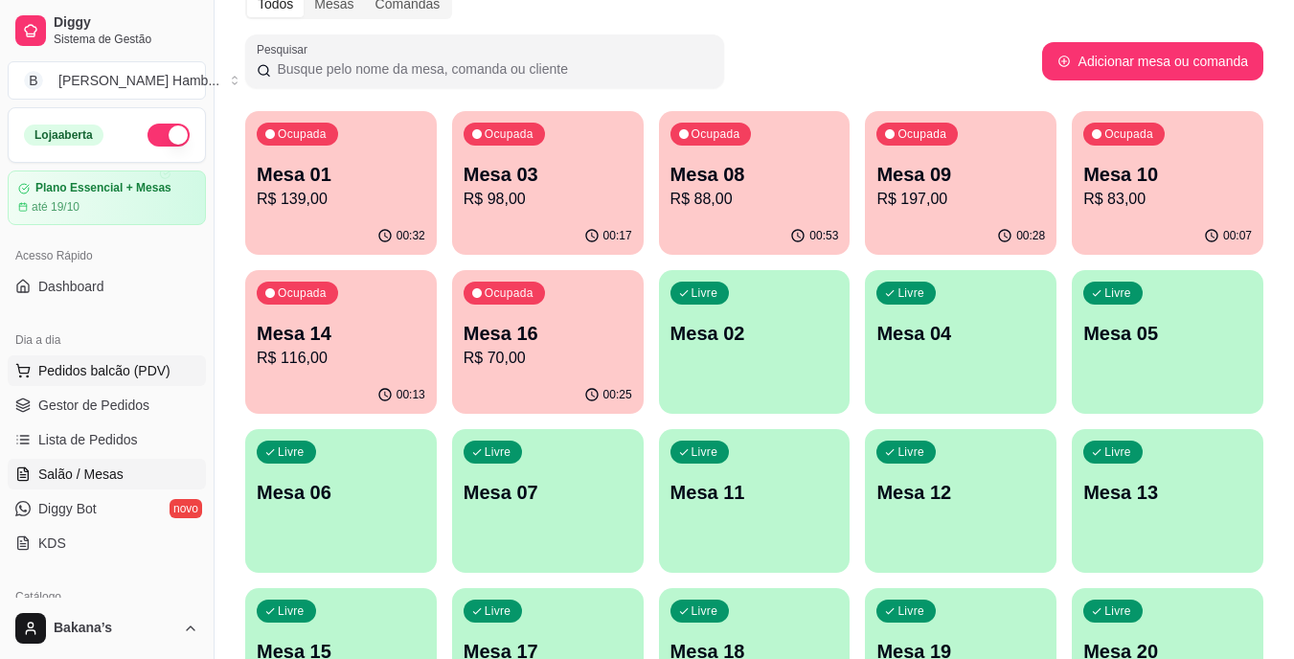
click at [144, 359] on button "Pedidos balcão (PDV)" at bounding box center [107, 370] width 198 height 31
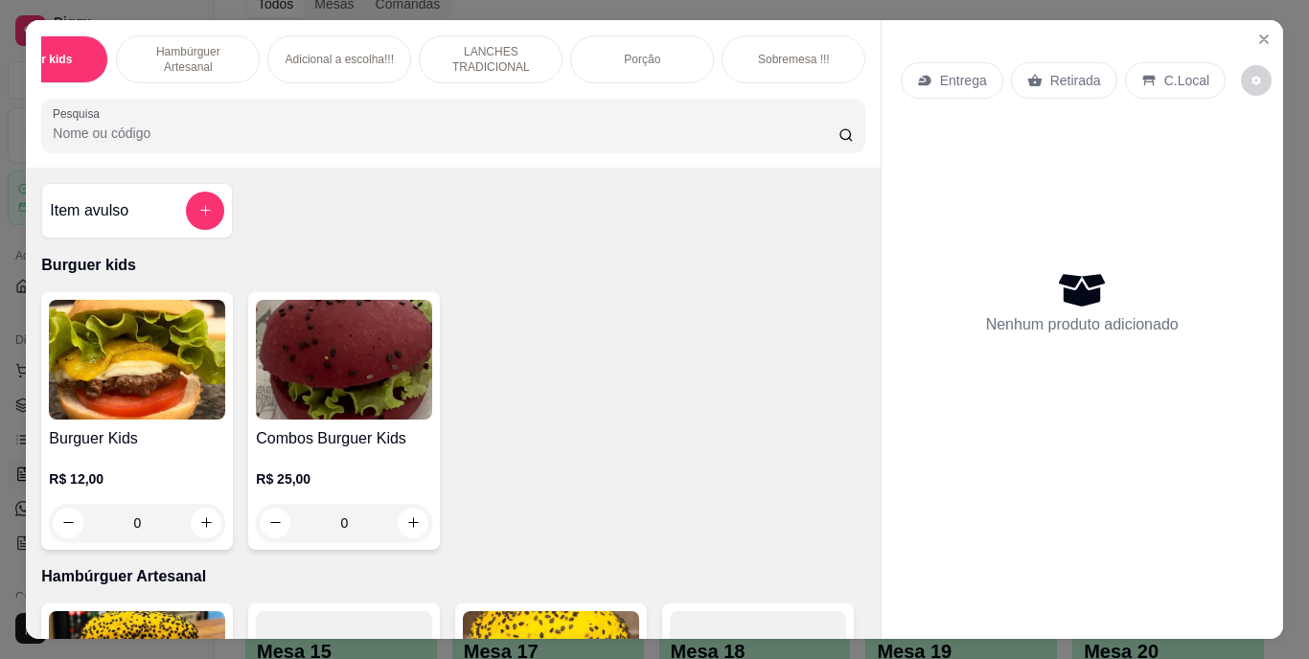
scroll to position [0, 115]
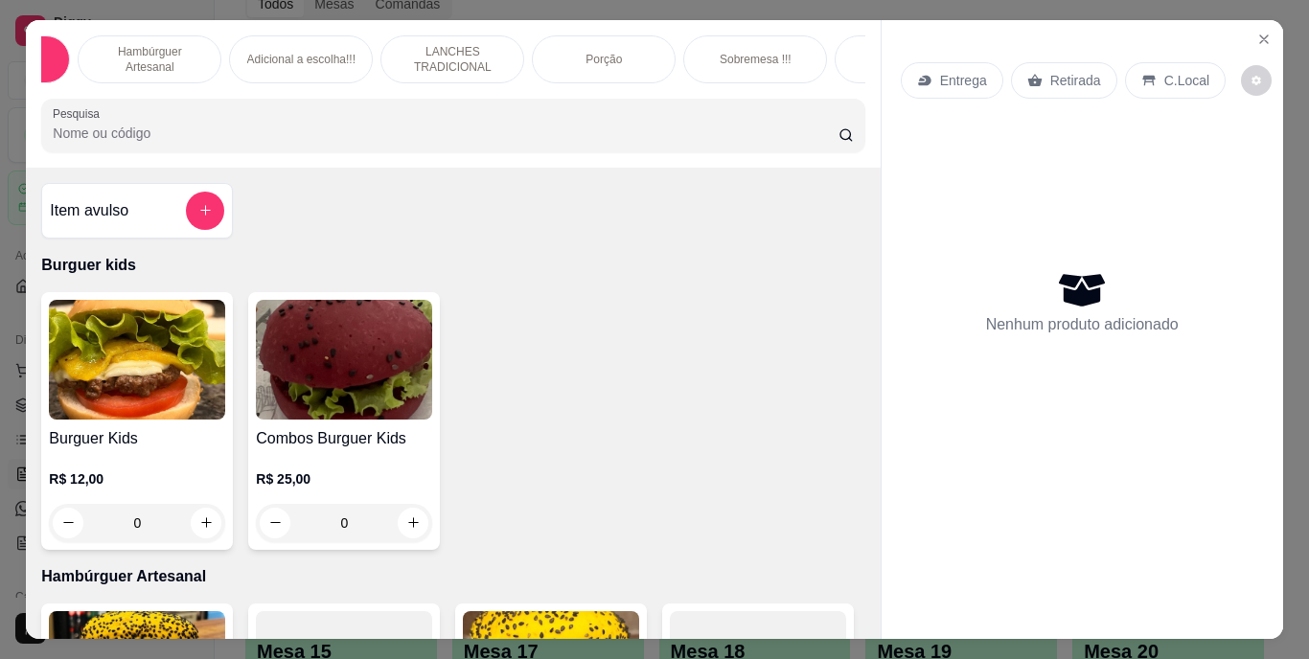
click at [839, 48] on div "Bebidas" at bounding box center [906, 59] width 144 height 48
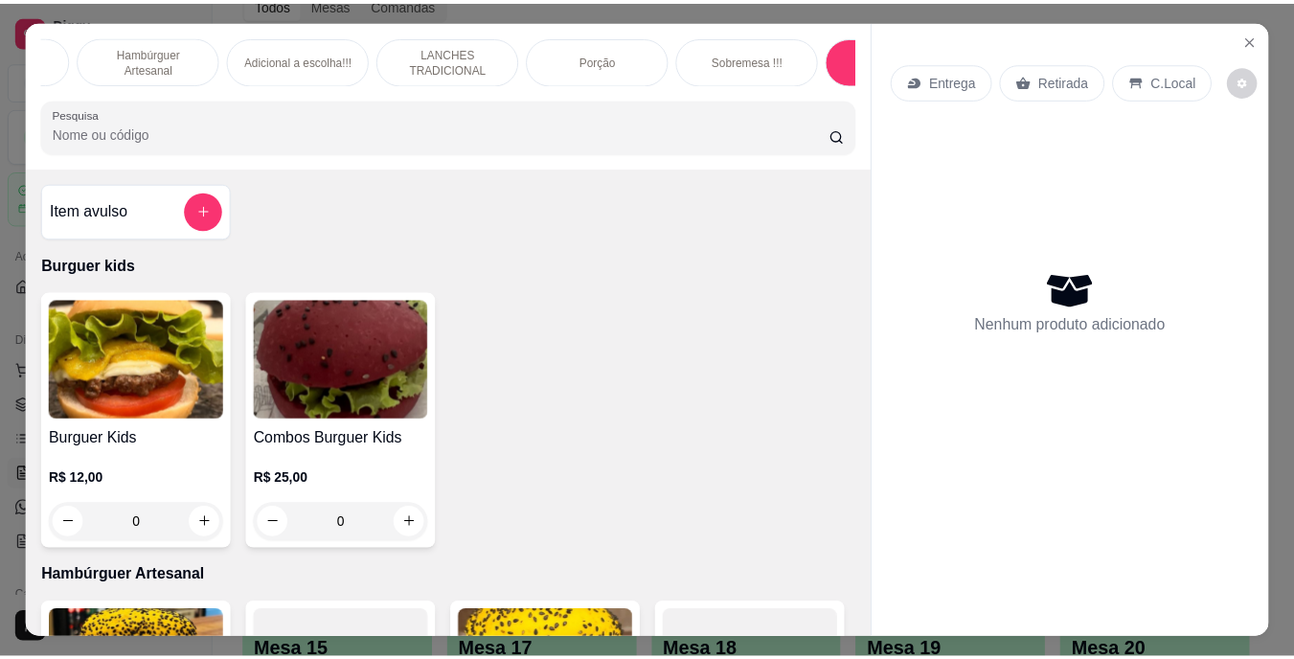
scroll to position [49, 0]
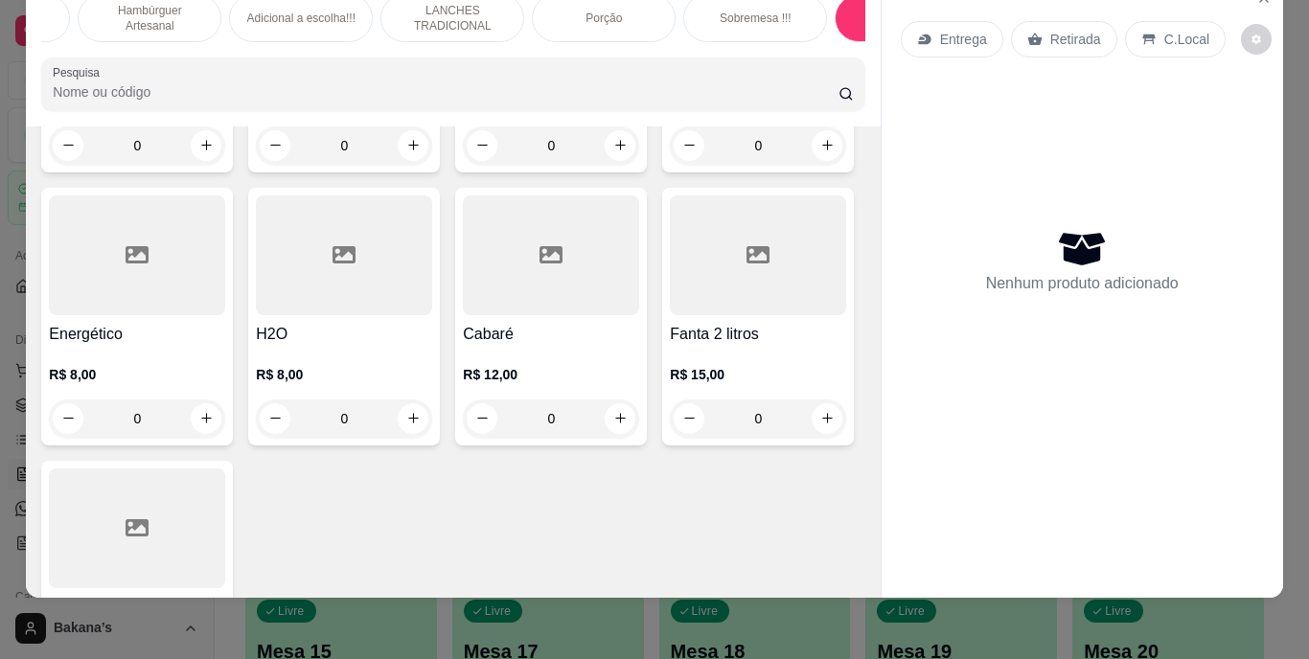
type input "1"
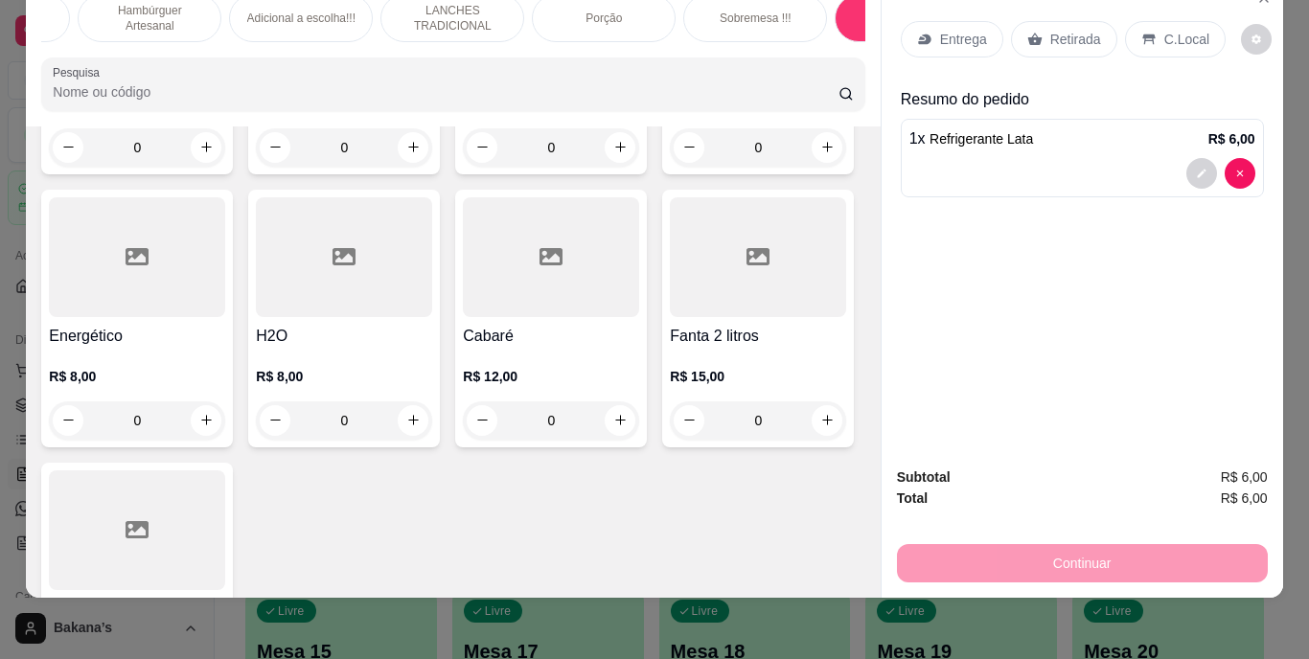
click at [1085, 30] on p "Retirada" at bounding box center [1075, 39] width 51 height 19
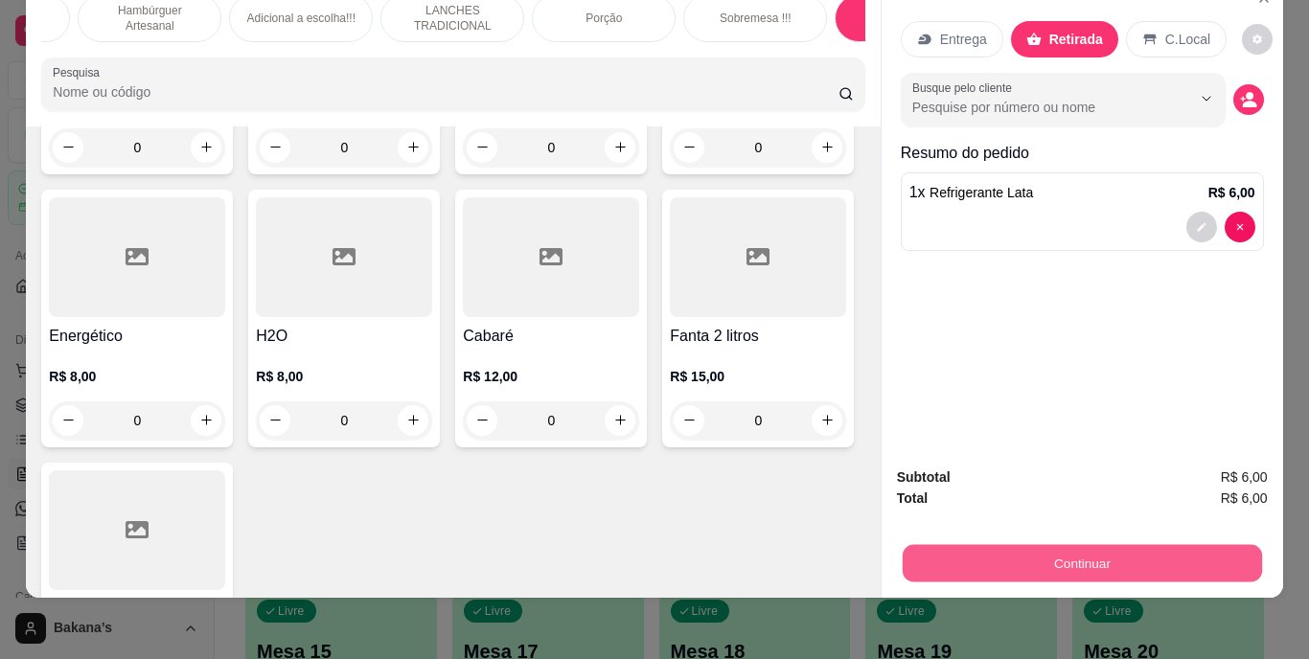
click at [1082, 545] on button "Continuar" at bounding box center [1080, 563] width 359 height 37
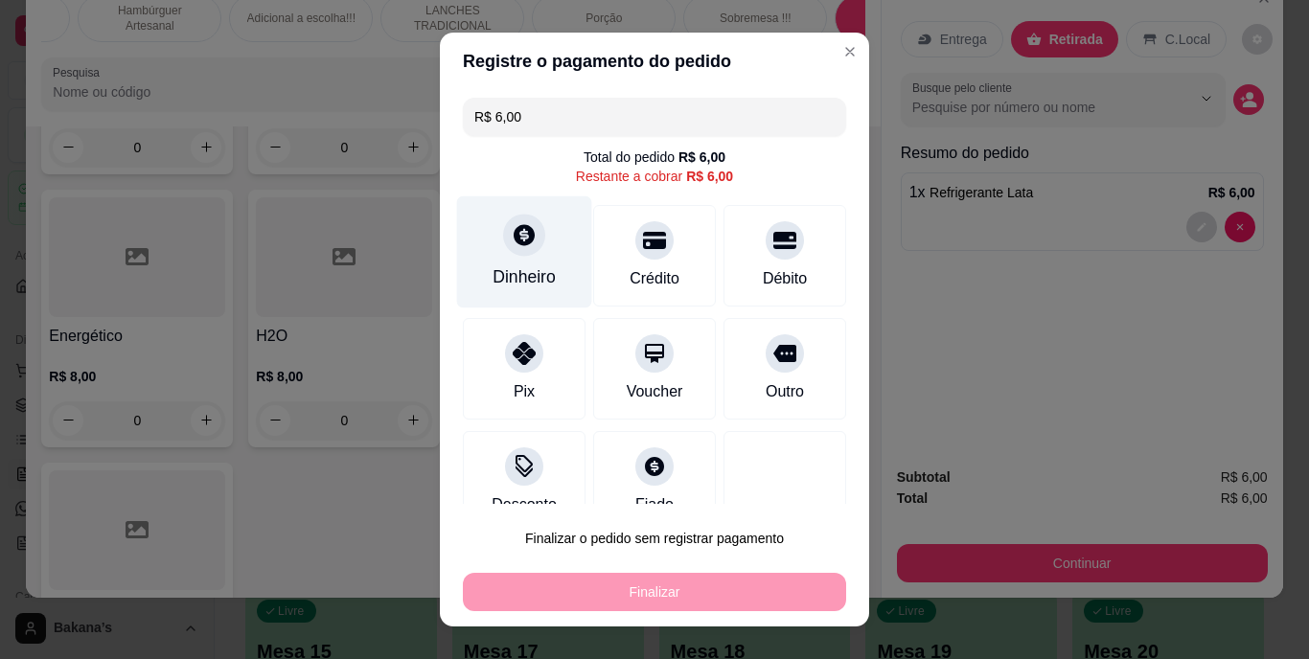
click at [490, 237] on div "Dinheiro" at bounding box center [524, 252] width 135 height 112
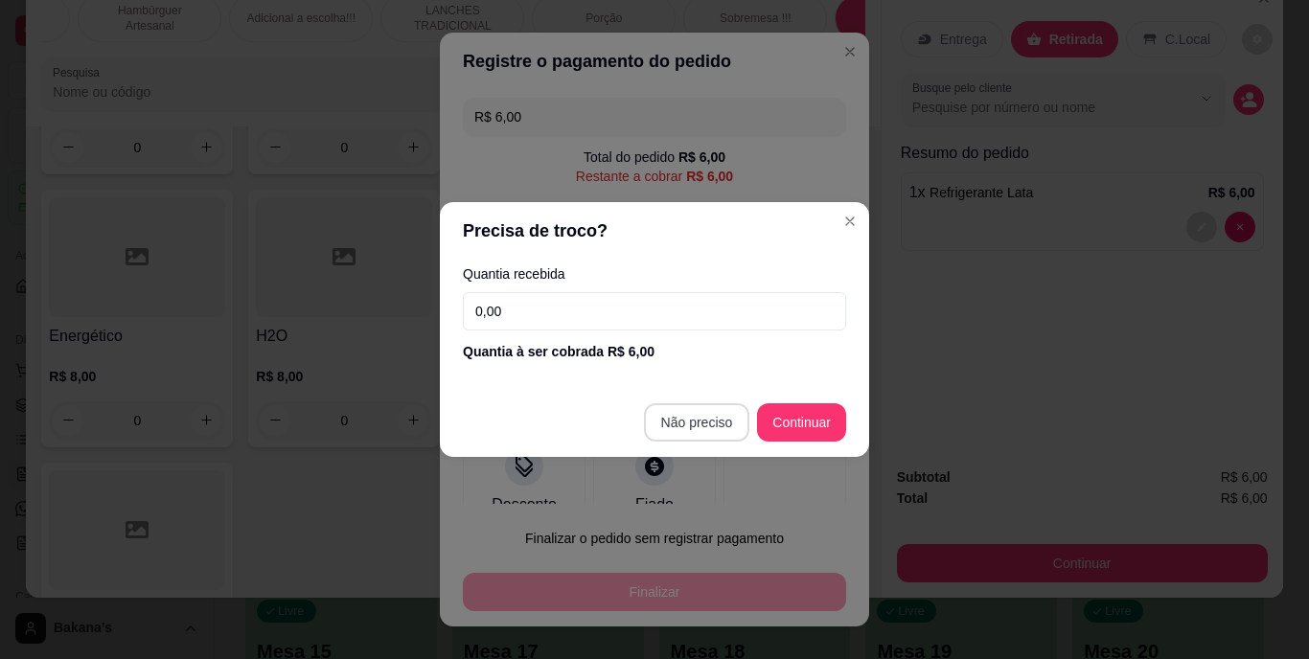
type input "R$ 0,00"
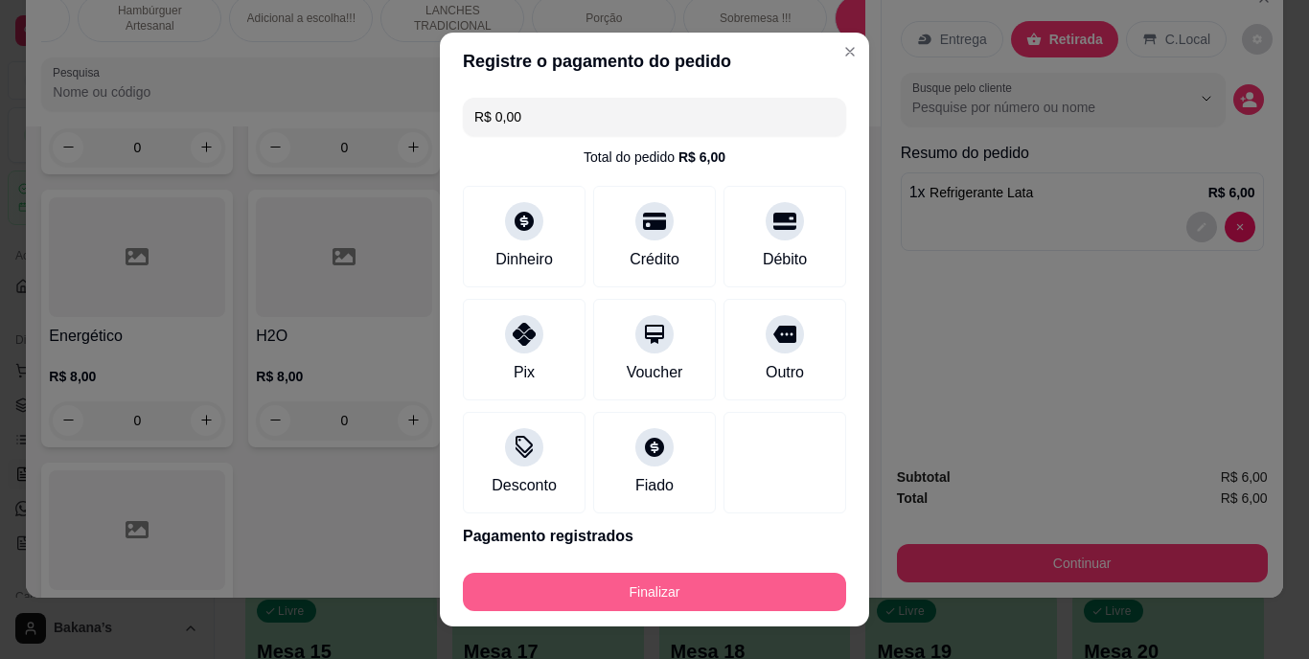
click at [657, 593] on button "Finalizar" at bounding box center [654, 592] width 383 height 38
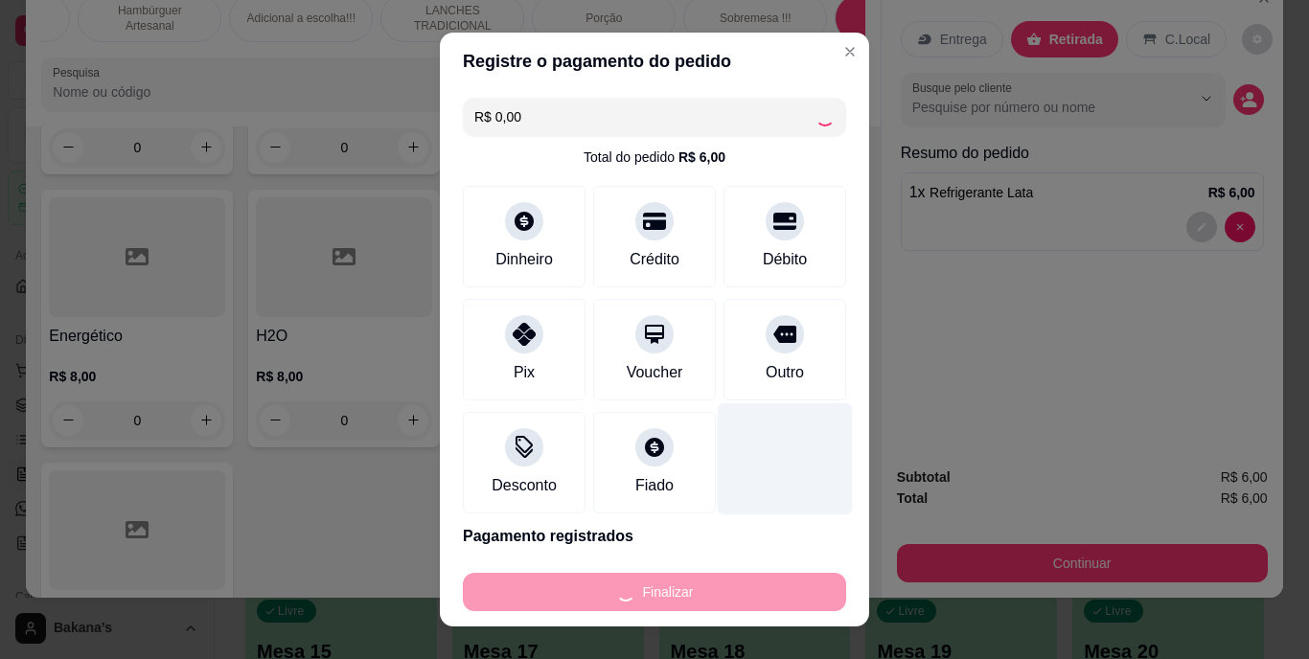
type input "0"
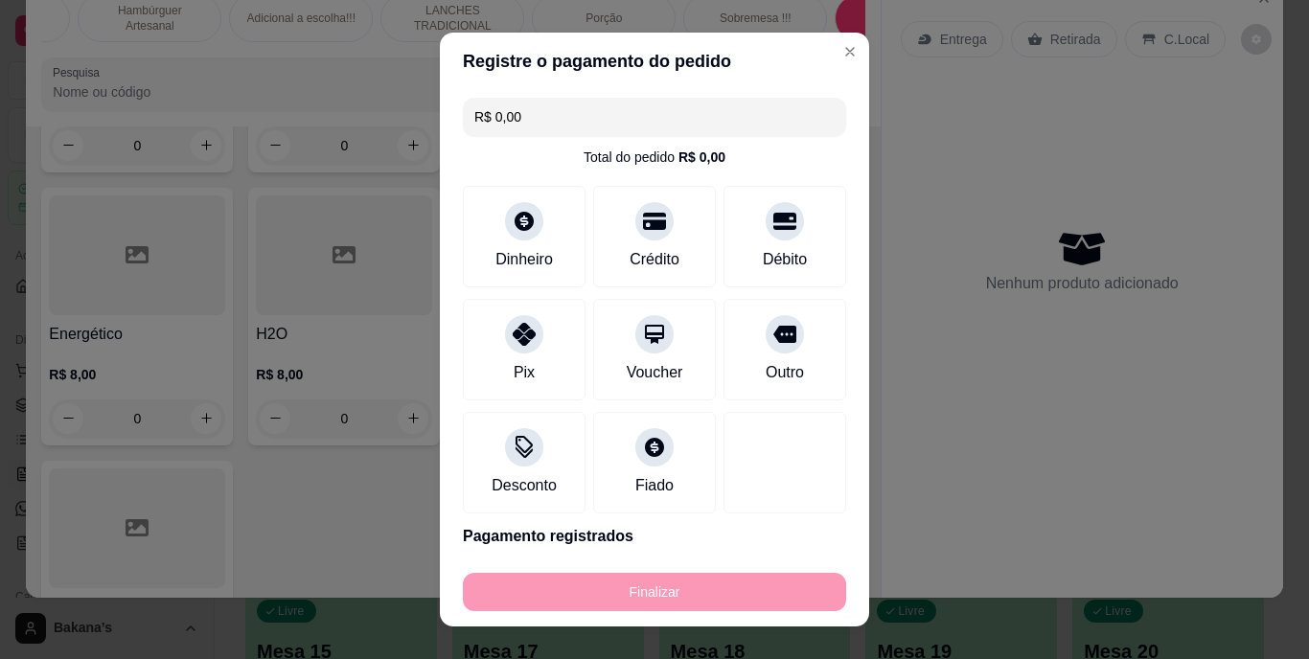
type input "-R$ 6,00"
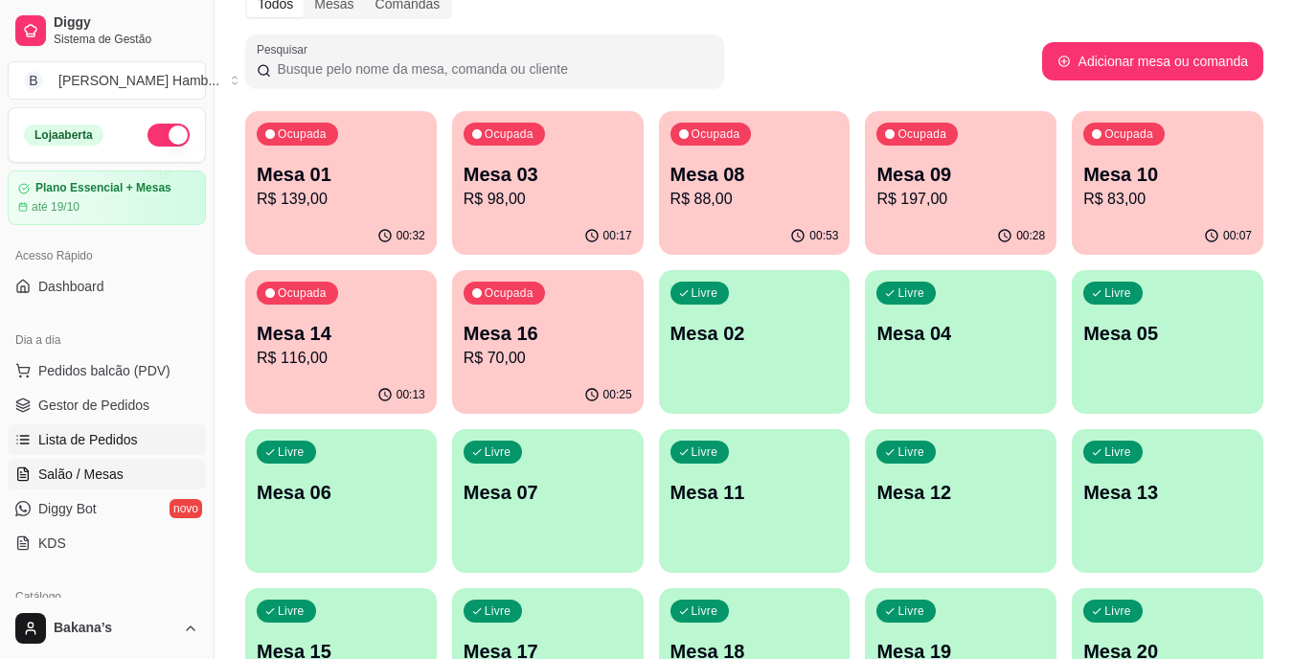
click at [74, 433] on span "Lista de Pedidos" at bounding box center [88, 439] width 100 height 19
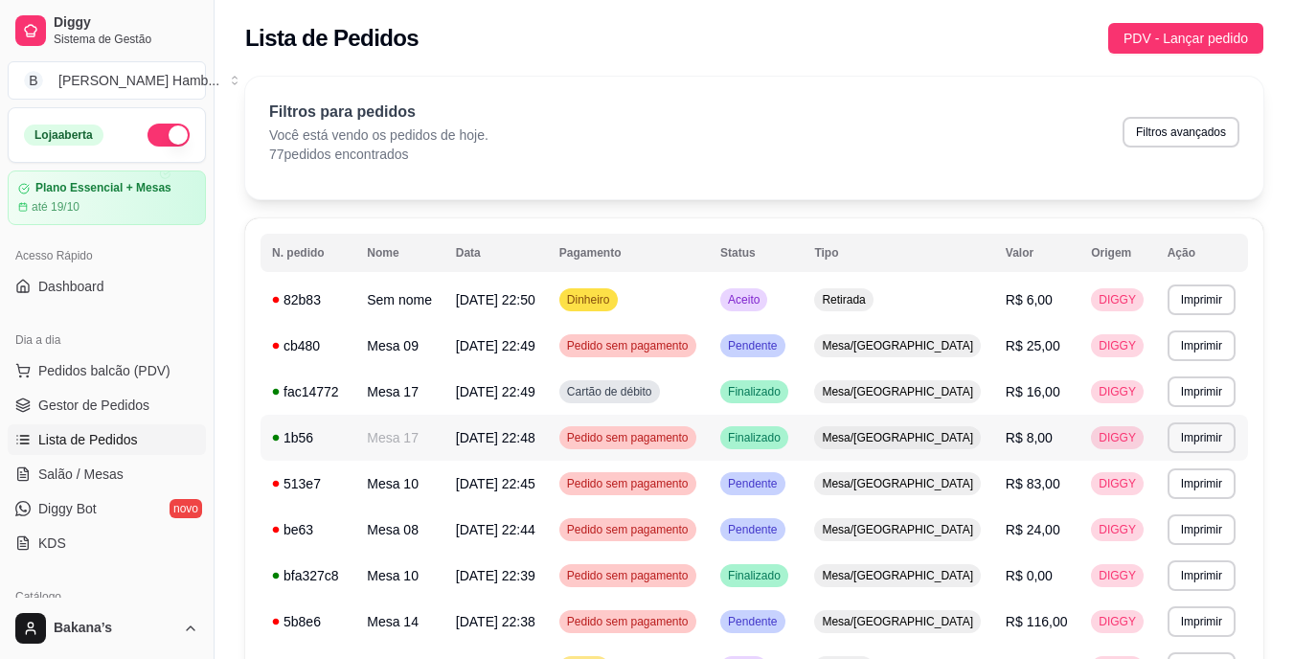
click at [441, 437] on td "Mesa 17" at bounding box center [399, 438] width 89 height 46
click at [425, 431] on td "Mesa 17" at bounding box center [399, 438] width 89 height 46
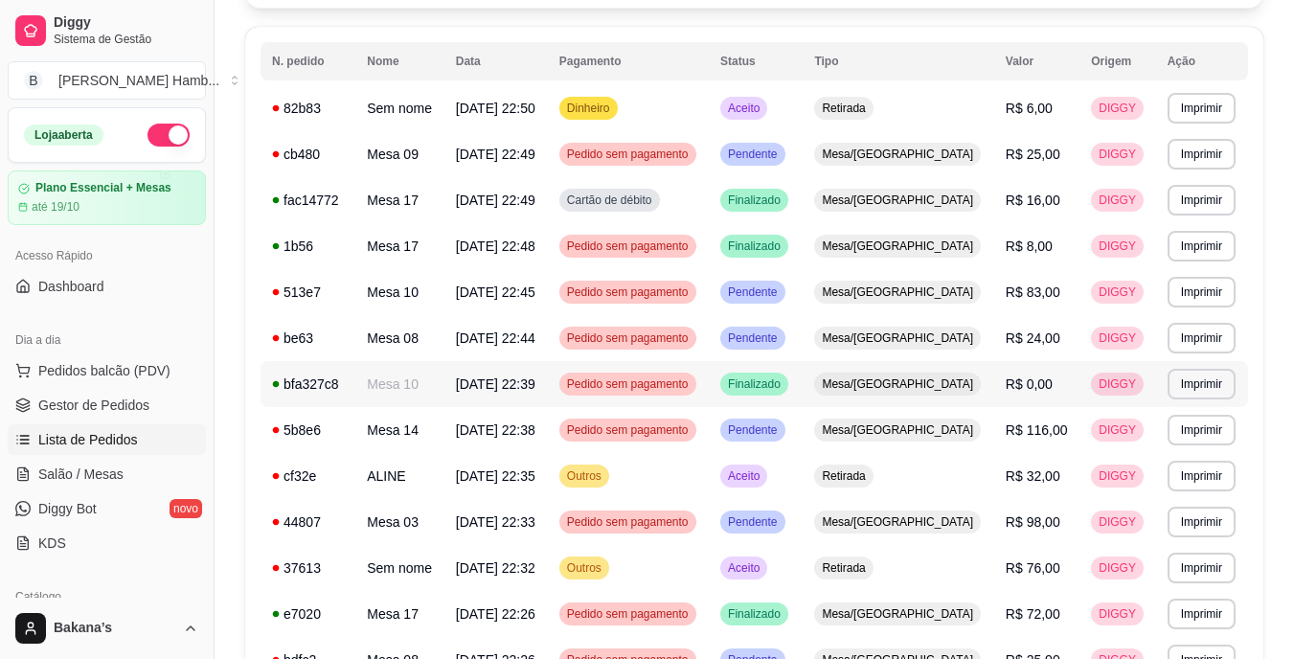
scroll to position [287, 0]
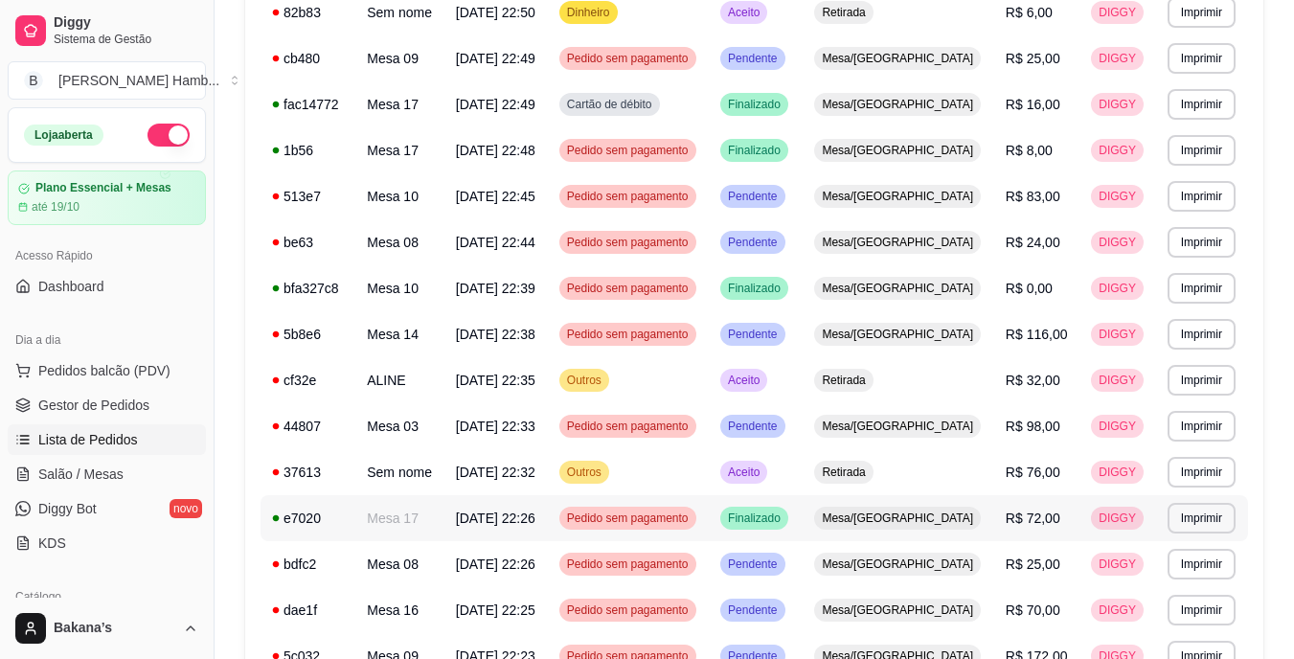
click at [445, 513] on td "Mesa 17" at bounding box center [399, 518] width 89 height 46
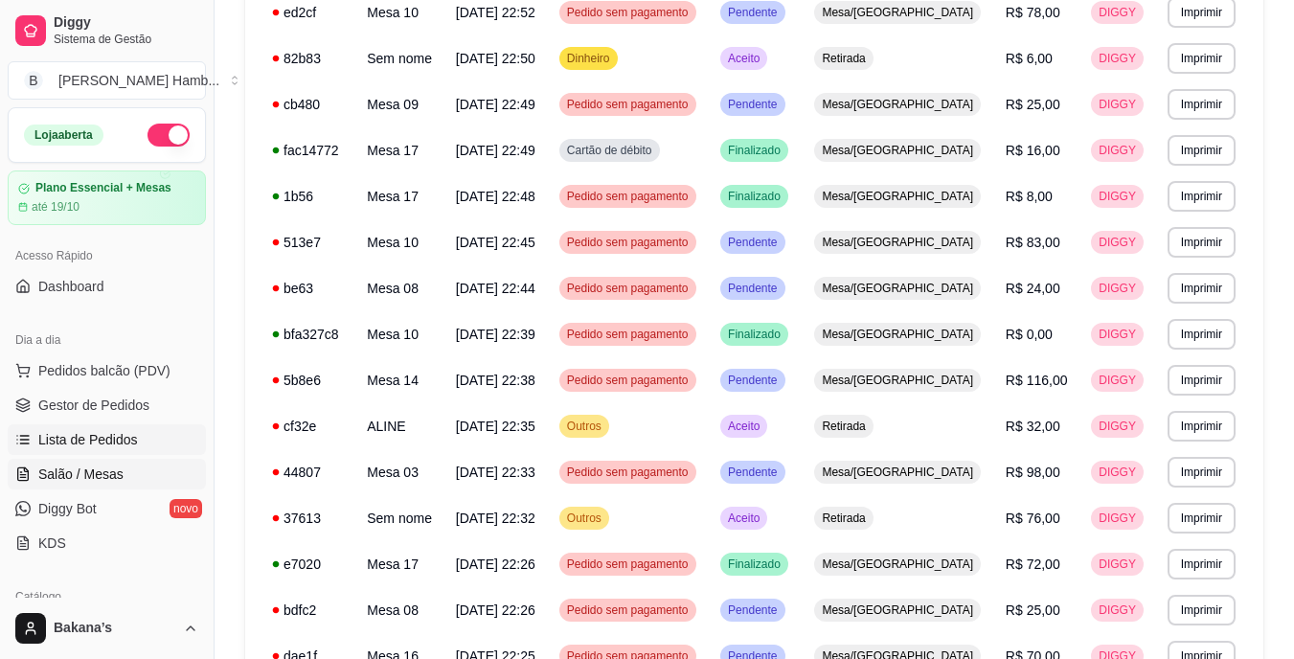
click at [109, 466] on span "Salão / Mesas" at bounding box center [80, 474] width 85 height 19
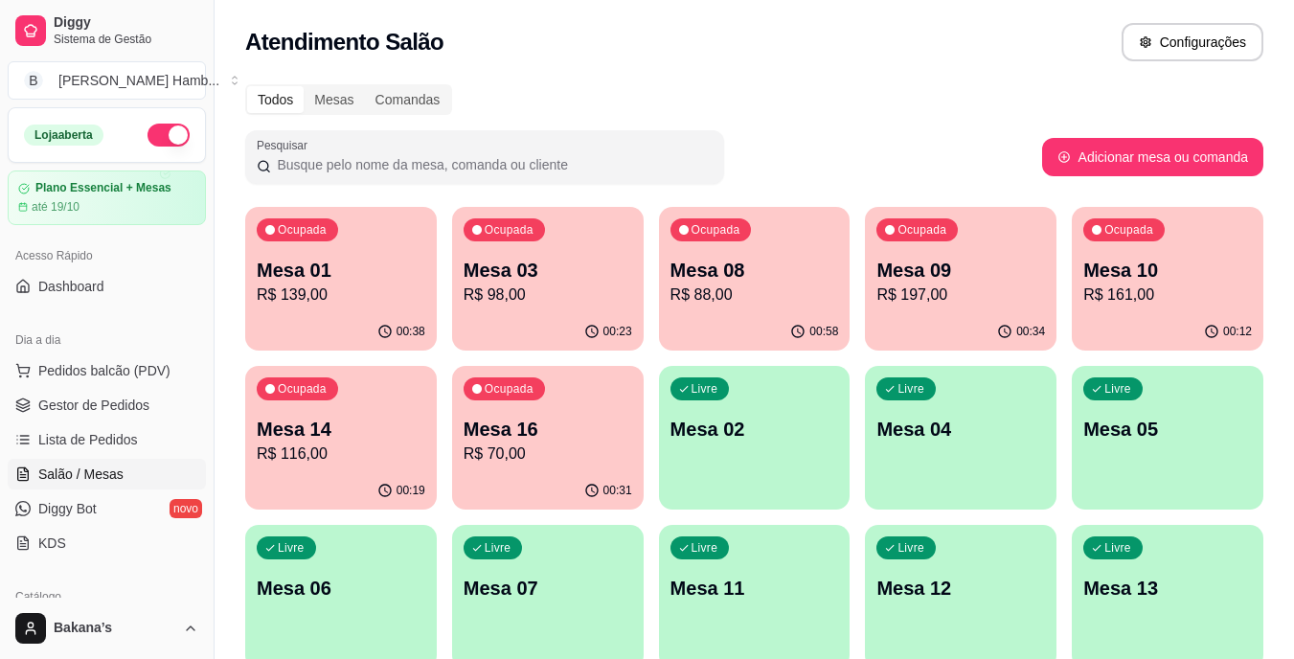
click at [1001, 285] on p "R$ 197,00" at bounding box center [961, 295] width 169 height 23
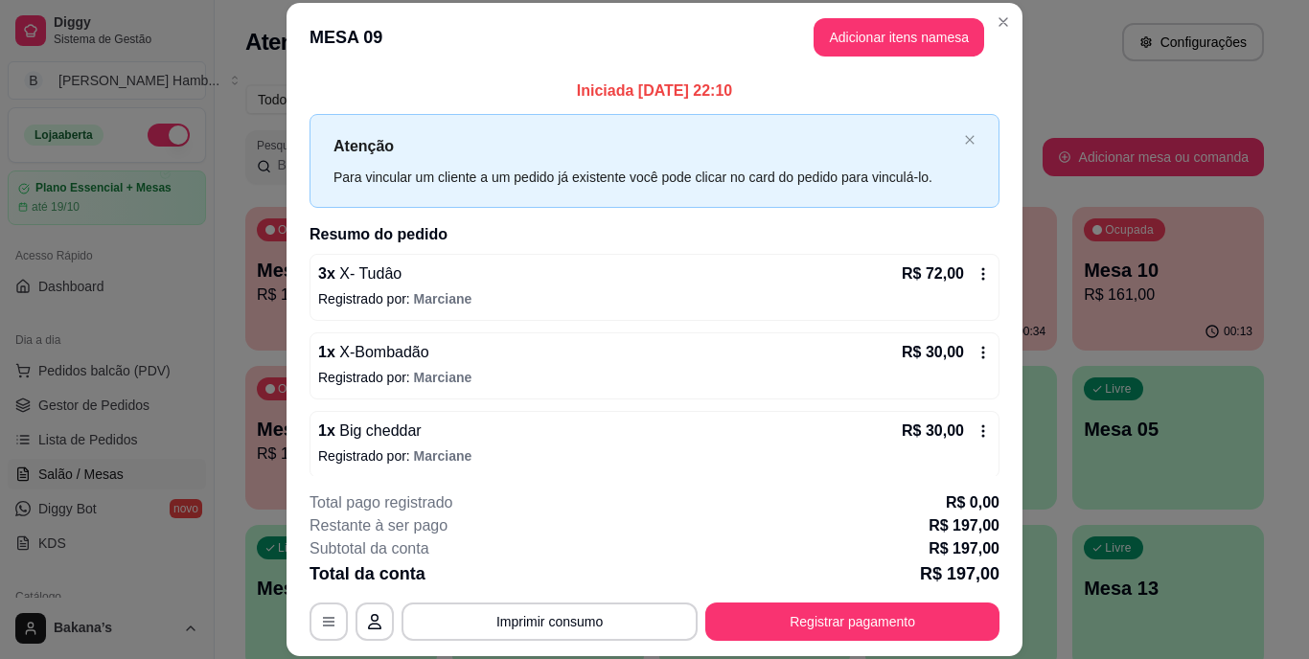
scroll to position [58, 0]
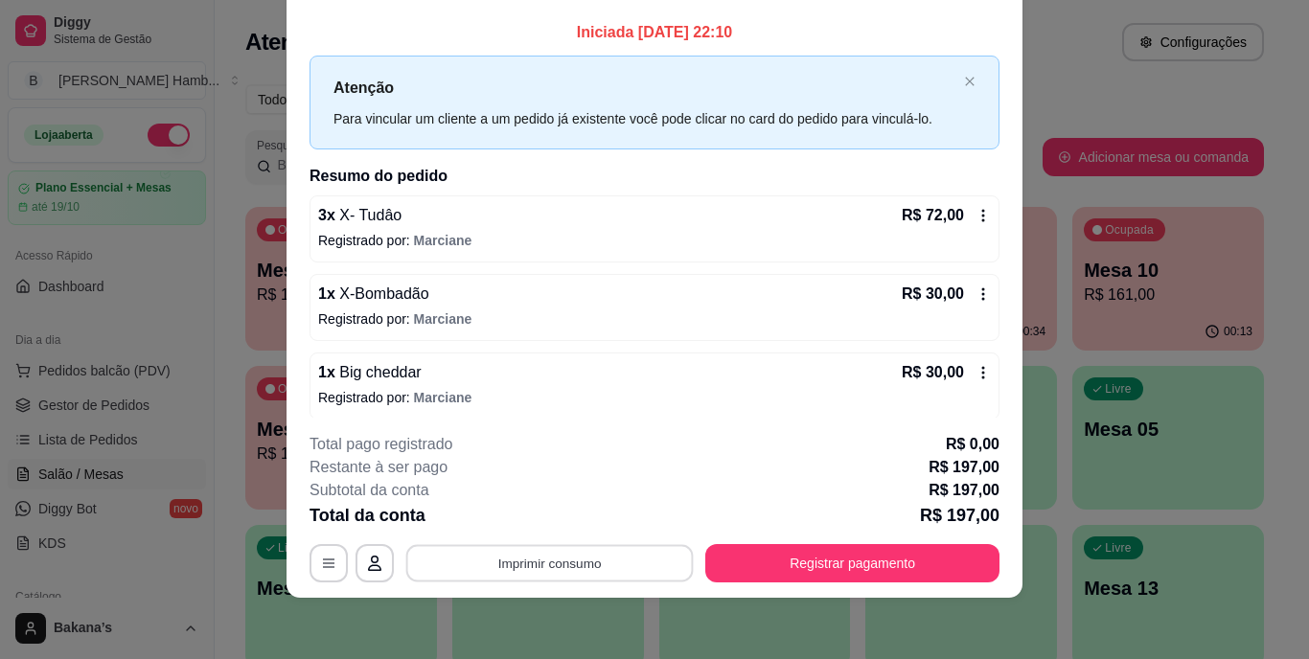
click at [536, 559] on button "Imprimir consumo" at bounding box center [549, 562] width 287 height 37
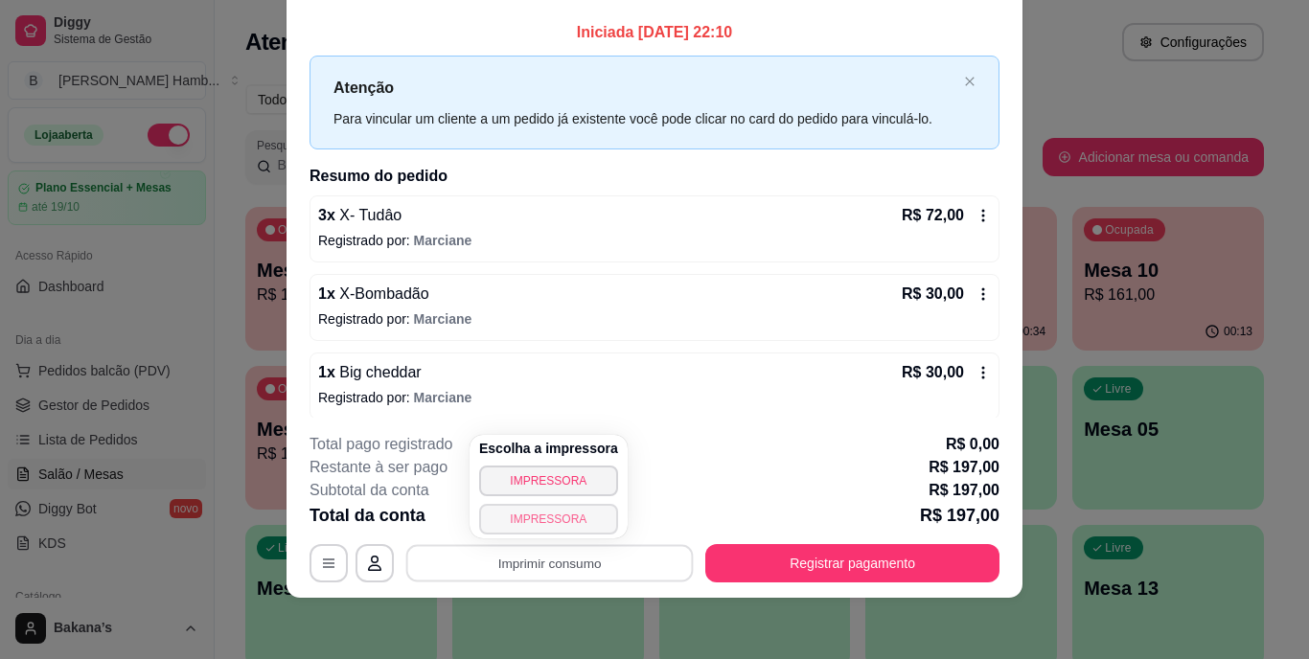
click at [523, 518] on button "IMPRESSORA" at bounding box center [548, 519] width 139 height 31
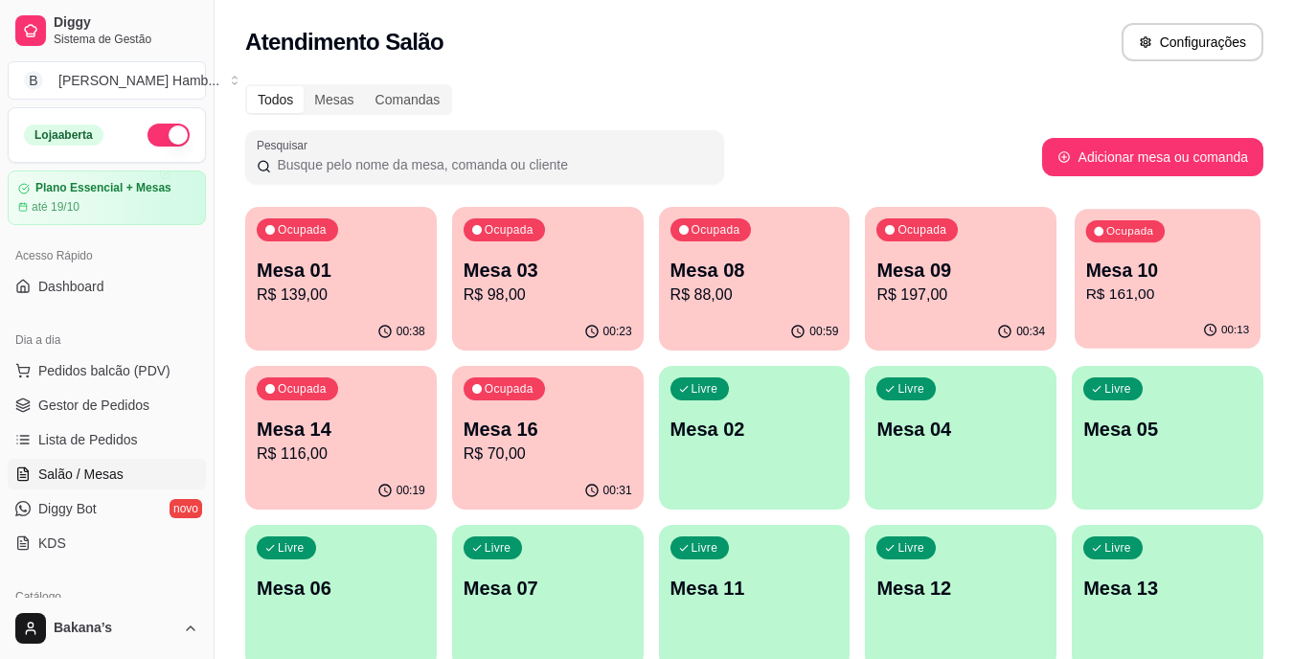
click at [1242, 262] on p "Mesa 10" at bounding box center [1168, 271] width 164 height 26
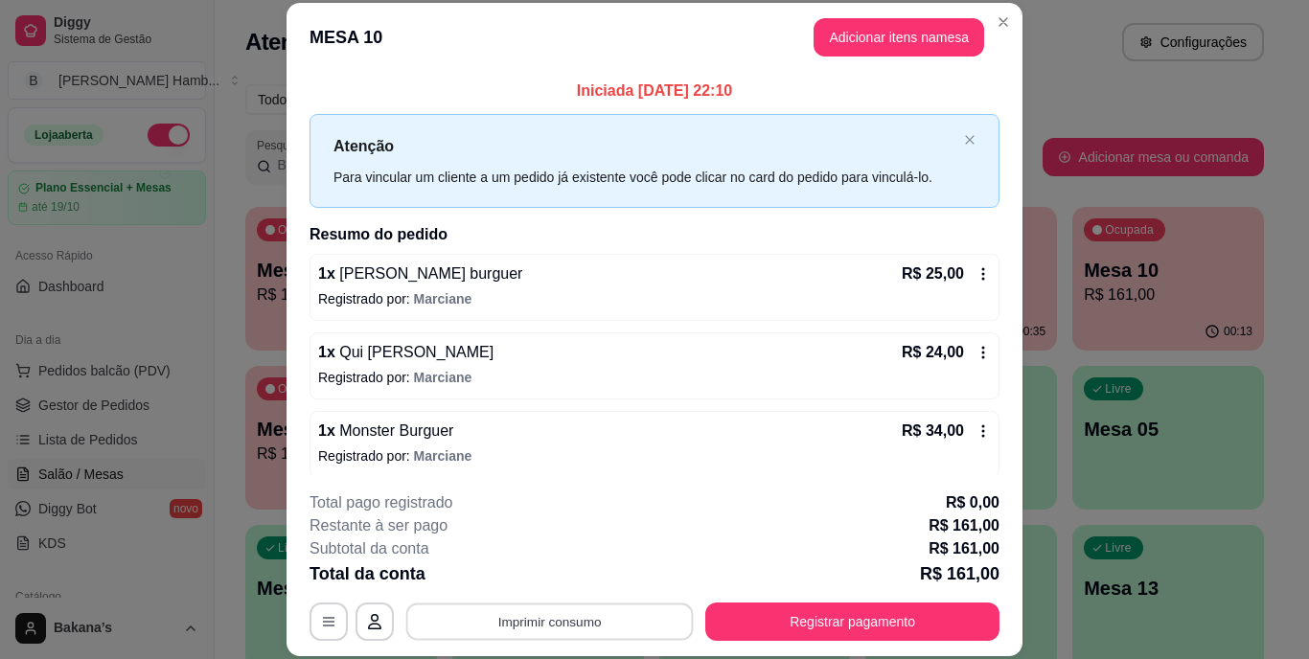
click at [540, 627] on button "Imprimir consumo" at bounding box center [549, 621] width 287 height 37
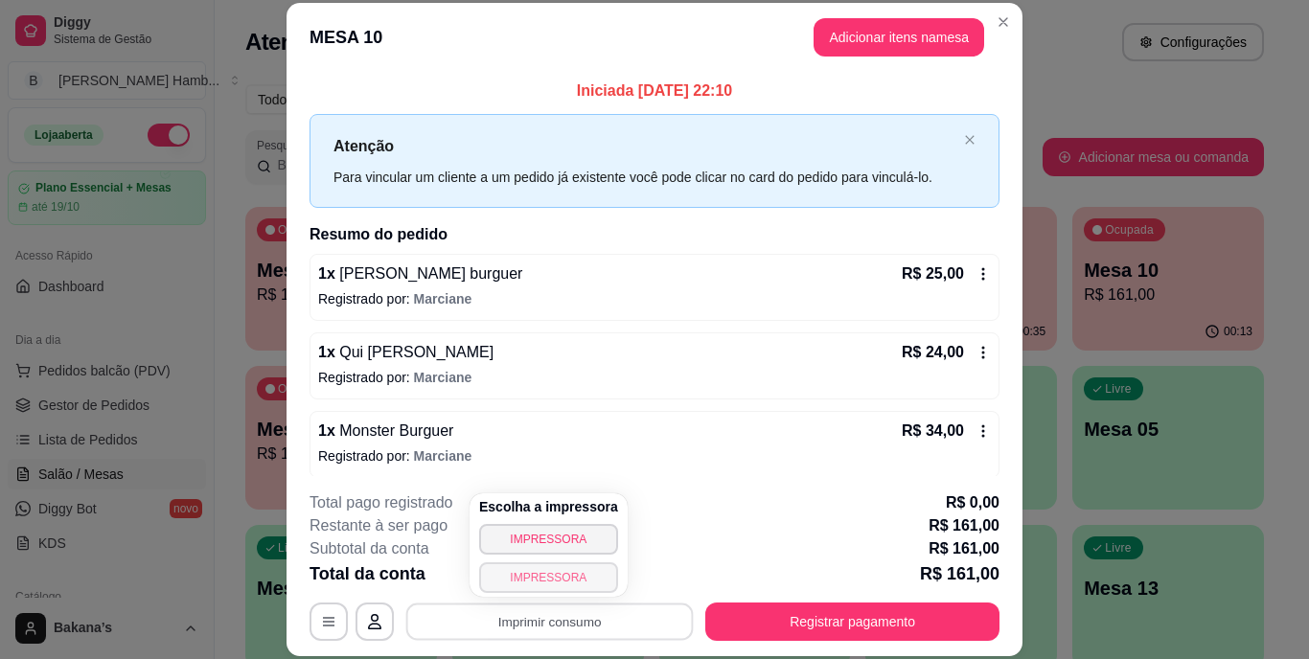
click at [564, 577] on button "IMPRESSORA" at bounding box center [548, 577] width 139 height 31
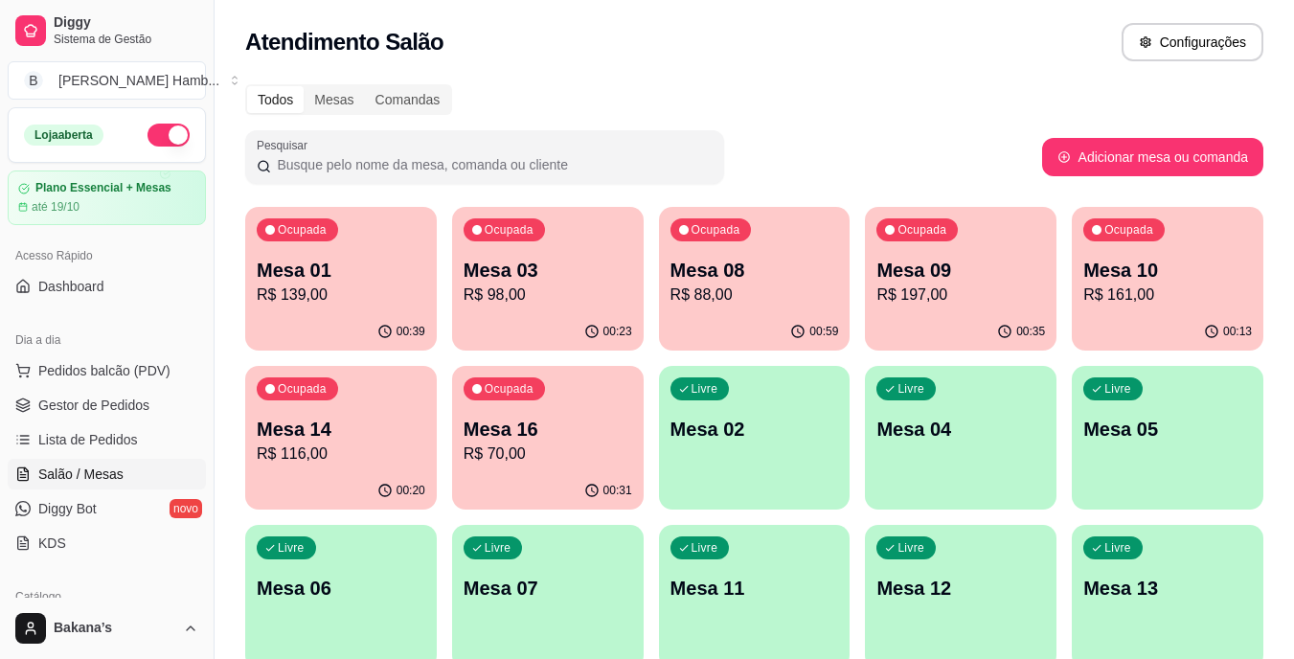
click at [397, 242] on div "Ocupada Mesa 01 R$ 139,00" at bounding box center [341, 260] width 192 height 106
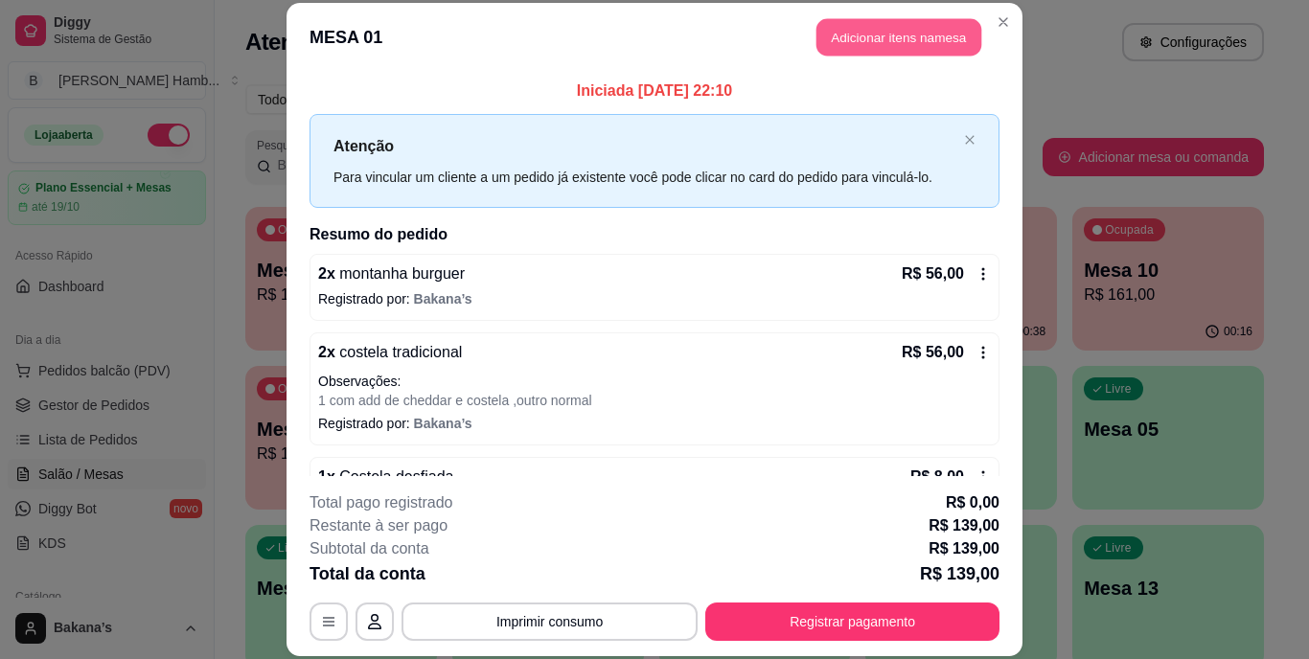
click at [903, 26] on button "Adicionar itens na mesa" at bounding box center [898, 37] width 165 height 37
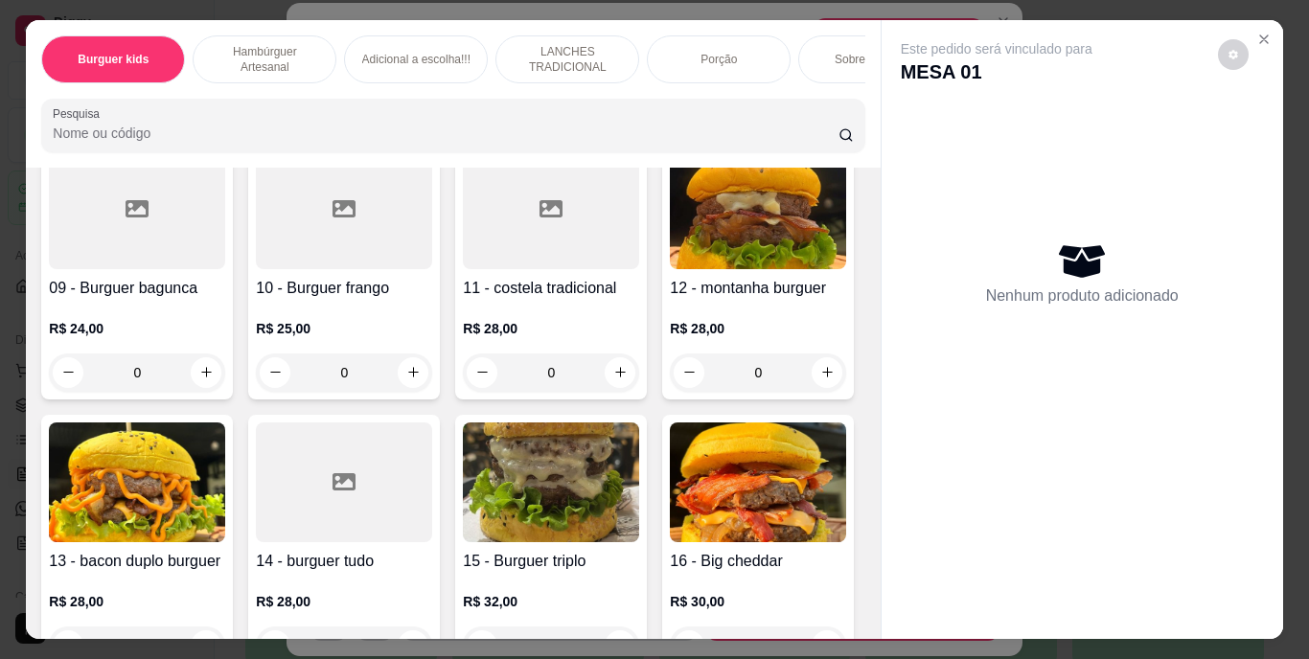
scroll to position [1150, 0]
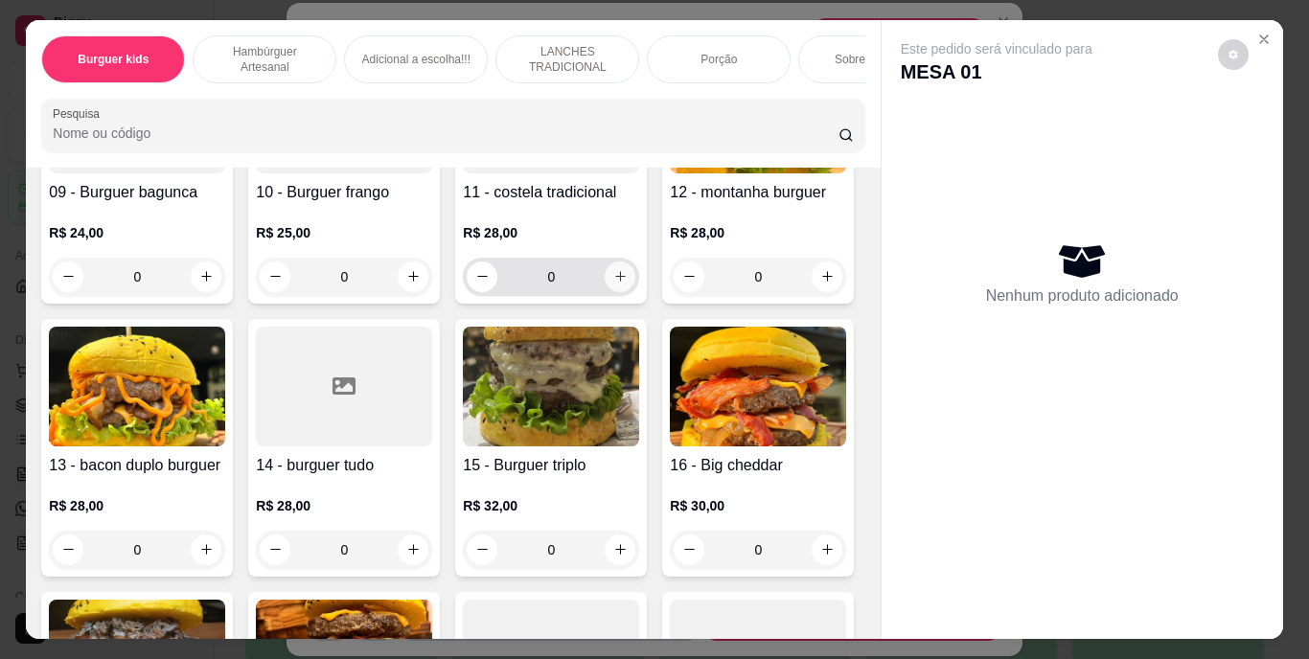
click at [615, 282] on icon "increase-product-quantity" at bounding box center [620, 276] width 11 height 11
type input "1"
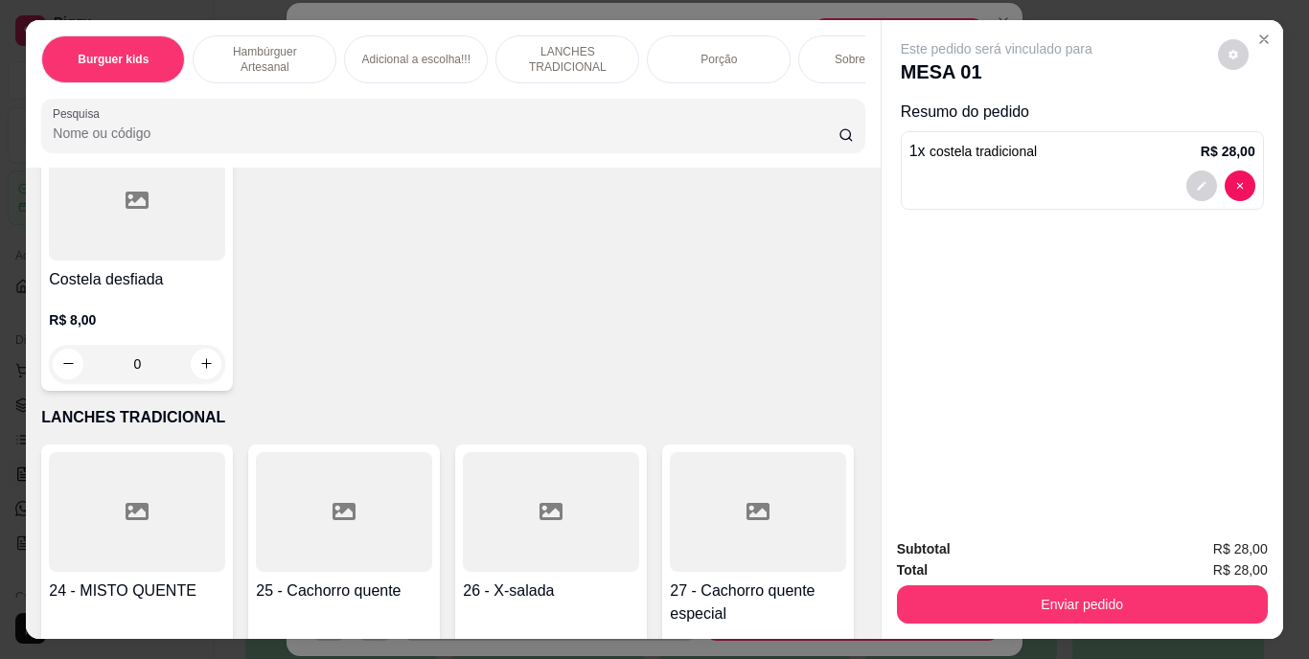
scroll to position [2587, 0]
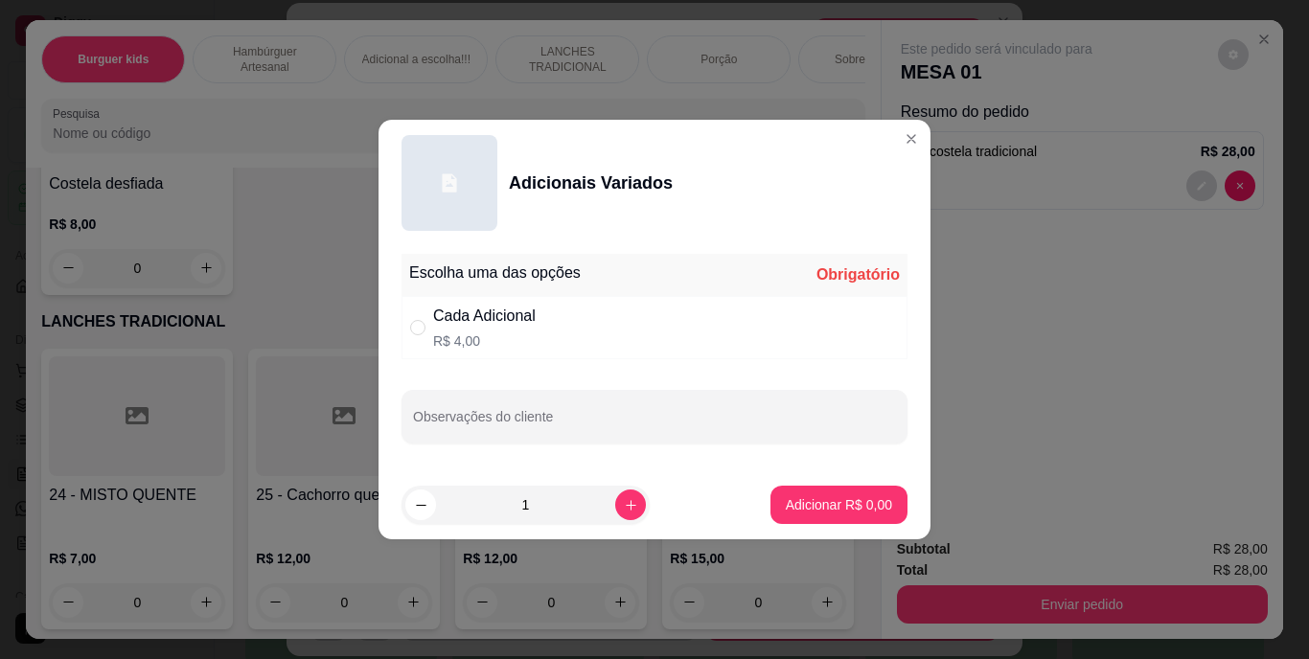
click at [517, 333] on p "R$ 4,00" at bounding box center [484, 340] width 103 height 19
radio input "true"
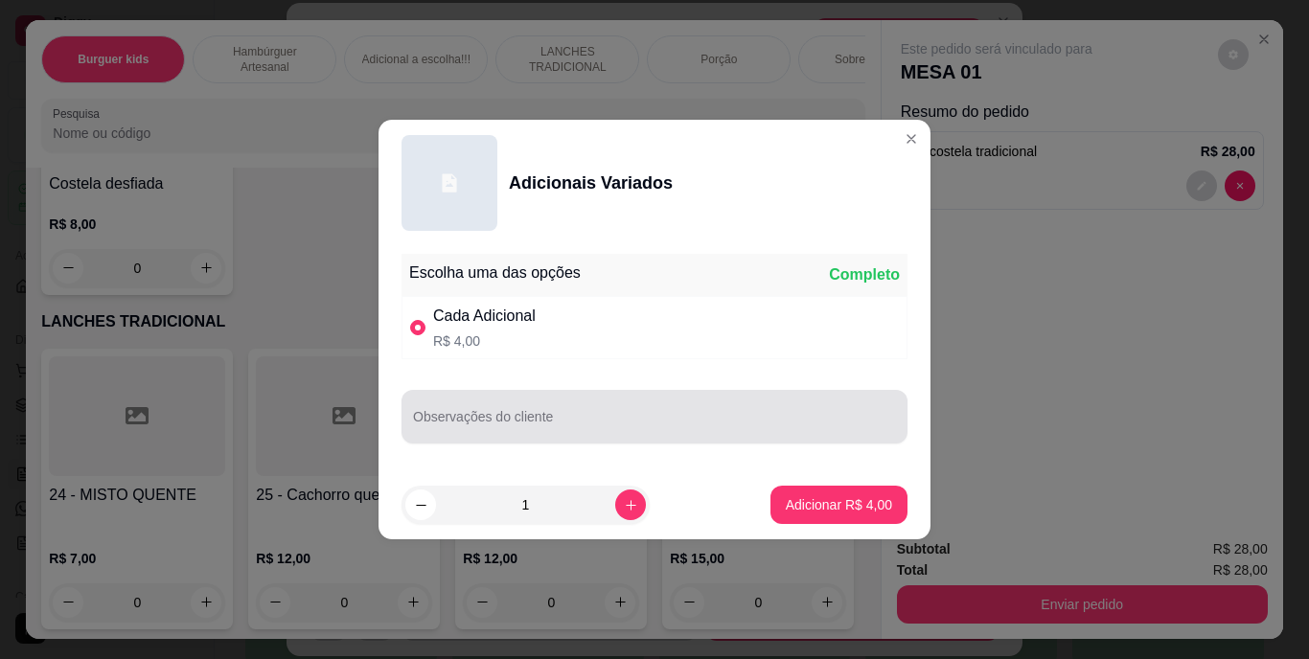
click at [517, 409] on div at bounding box center [654, 417] width 483 height 38
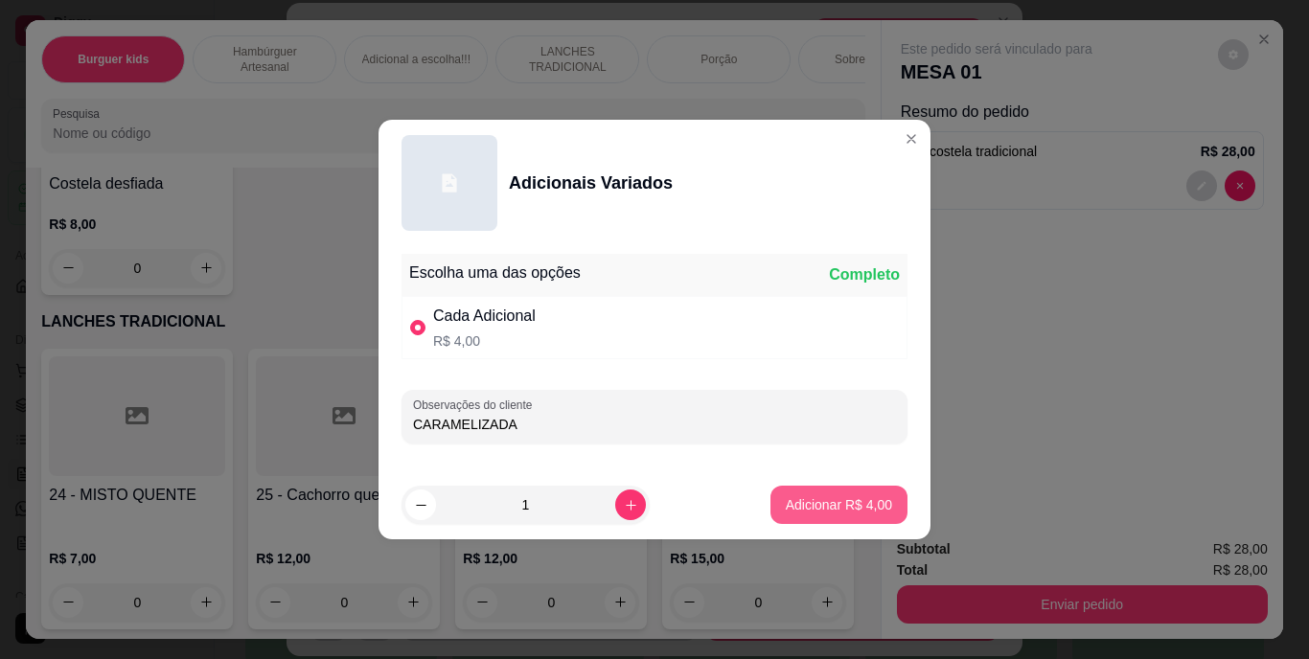
type input "CARAMELIZADA"
click at [858, 508] on p "Adicionar R$ 4,00" at bounding box center [839, 504] width 106 height 19
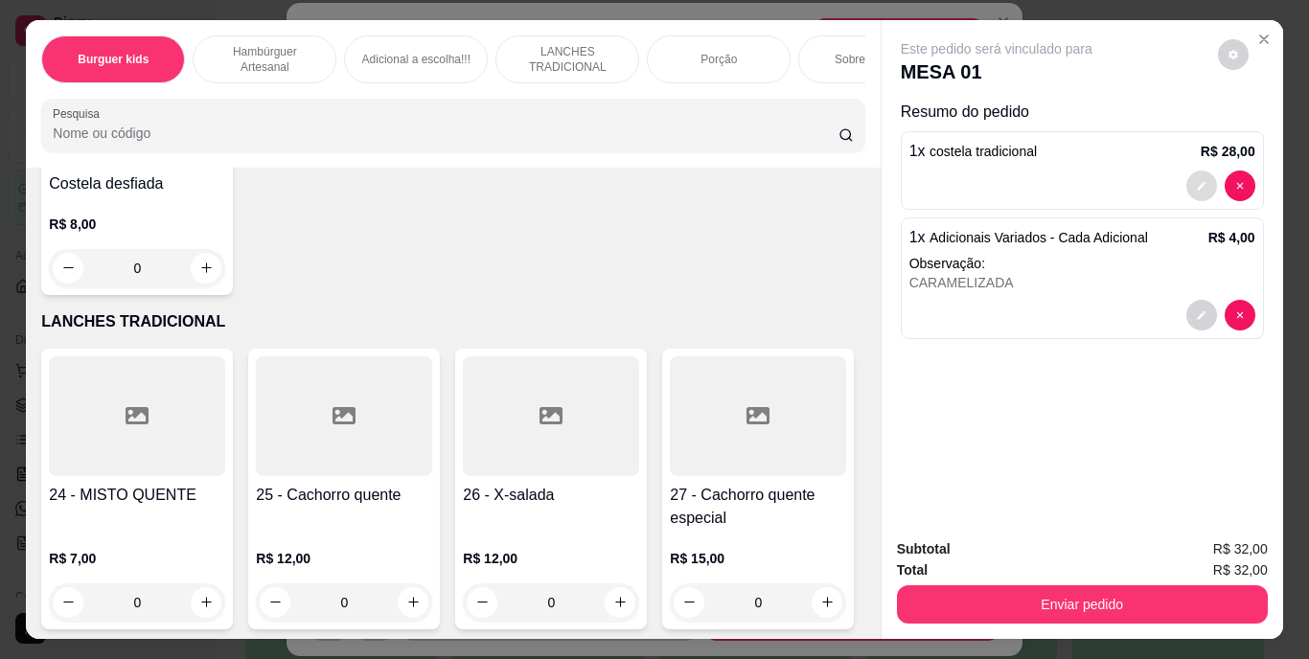
click at [1186, 171] on button "decrease-product-quantity" at bounding box center [1201, 186] width 31 height 31
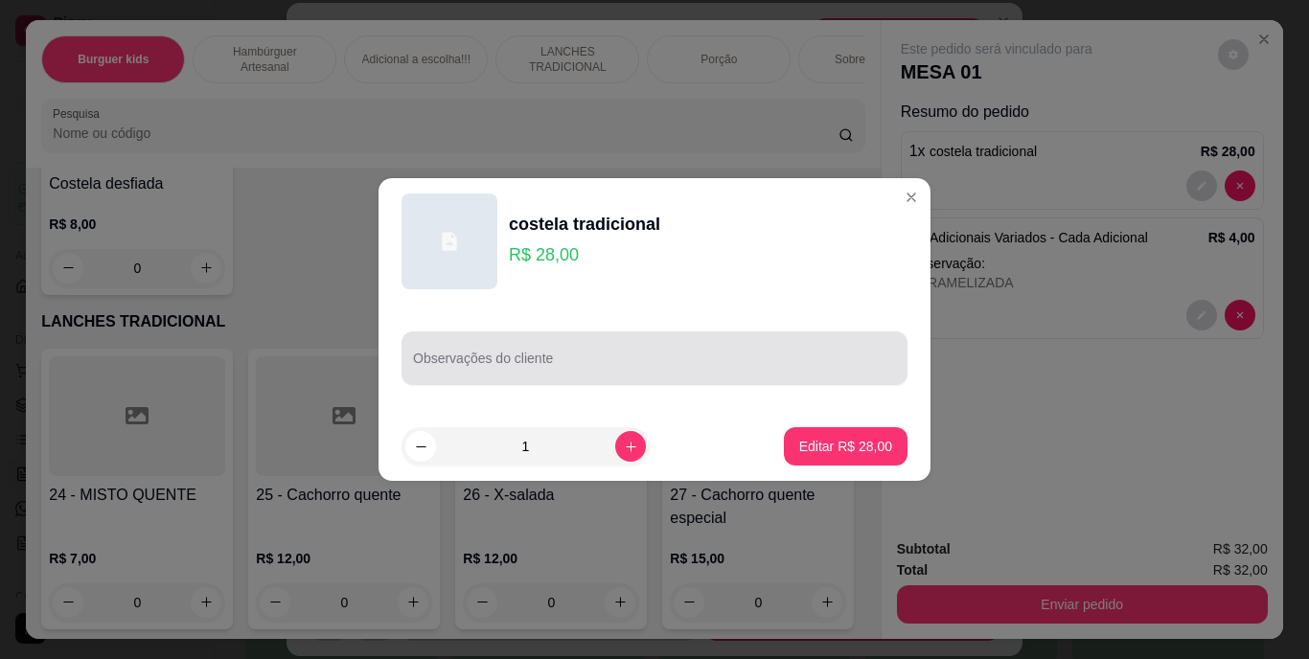
click at [614, 353] on div at bounding box center [654, 358] width 483 height 38
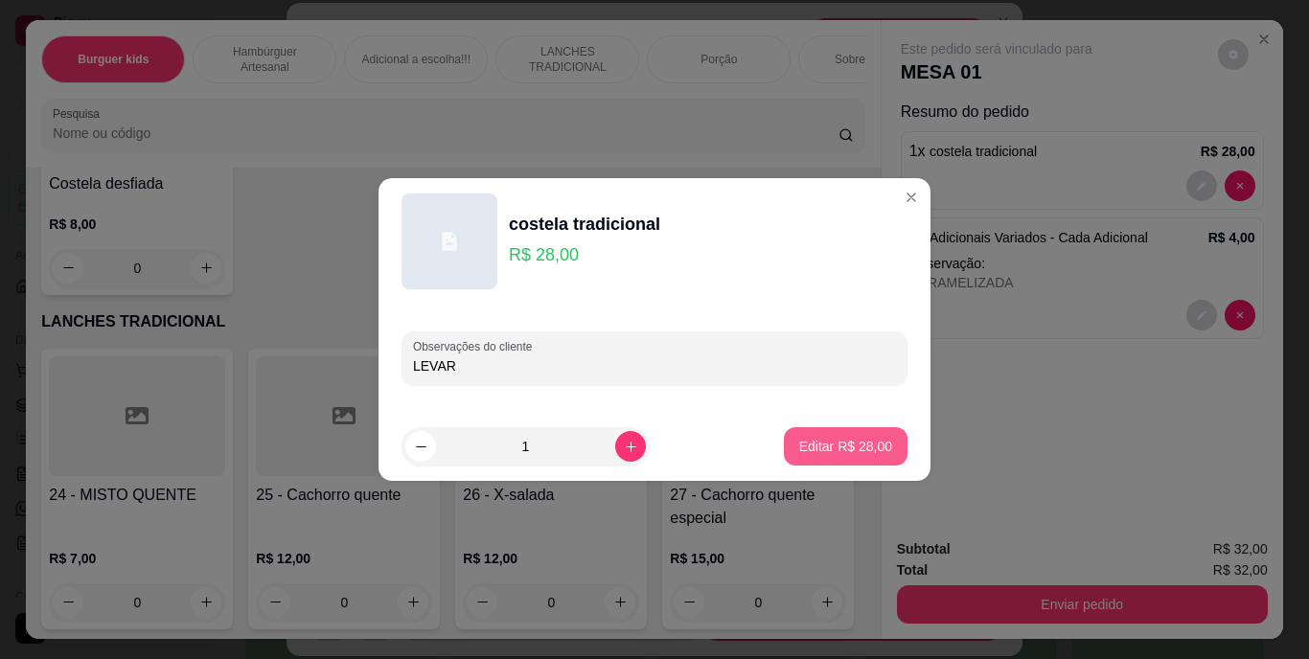
type input "LEVAR"
click at [863, 438] on p "Editar R$ 28,00" at bounding box center [845, 446] width 90 height 18
type input "0"
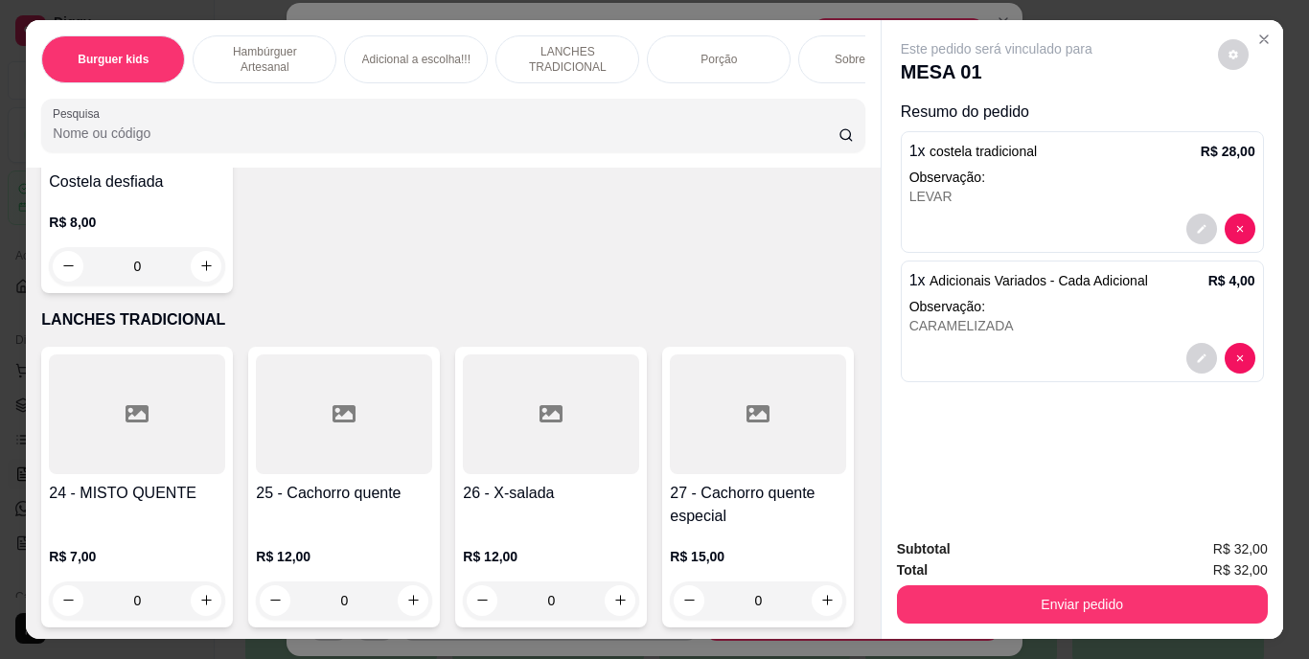
scroll to position [2585, 0]
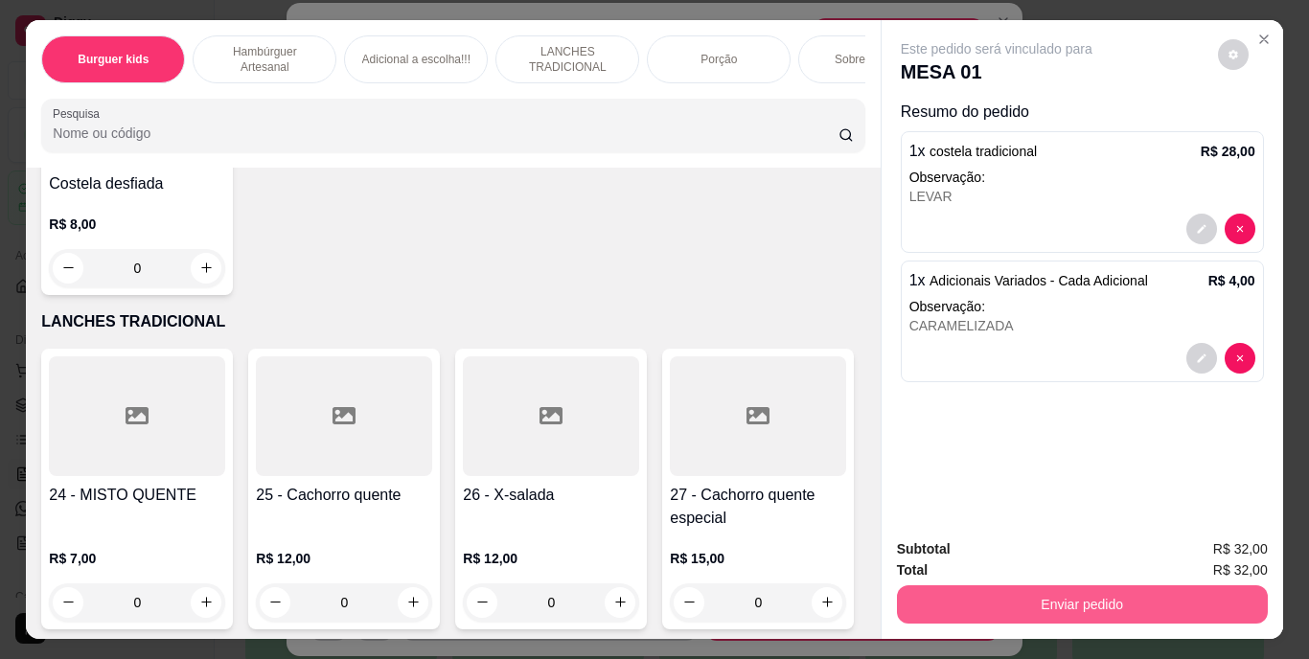
click at [1047, 604] on button "Enviar pedido" at bounding box center [1082, 604] width 371 height 38
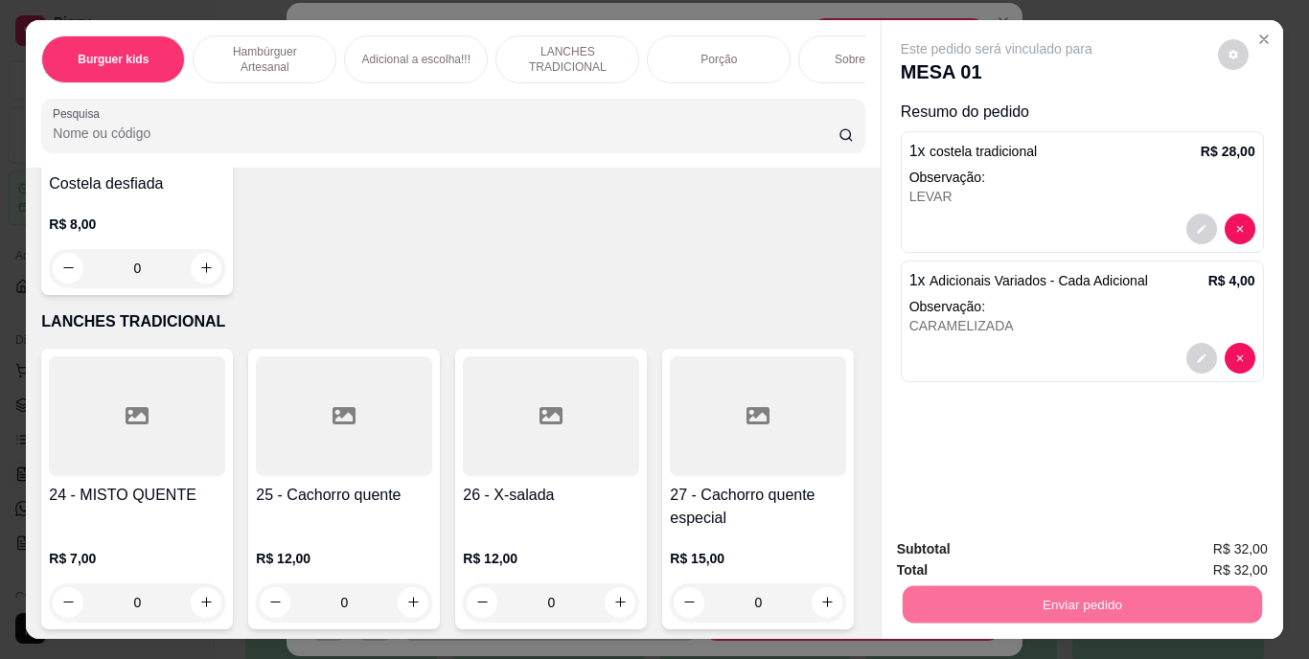
click at [1192, 552] on button "Enviar pedido" at bounding box center [1217, 551] width 108 height 36
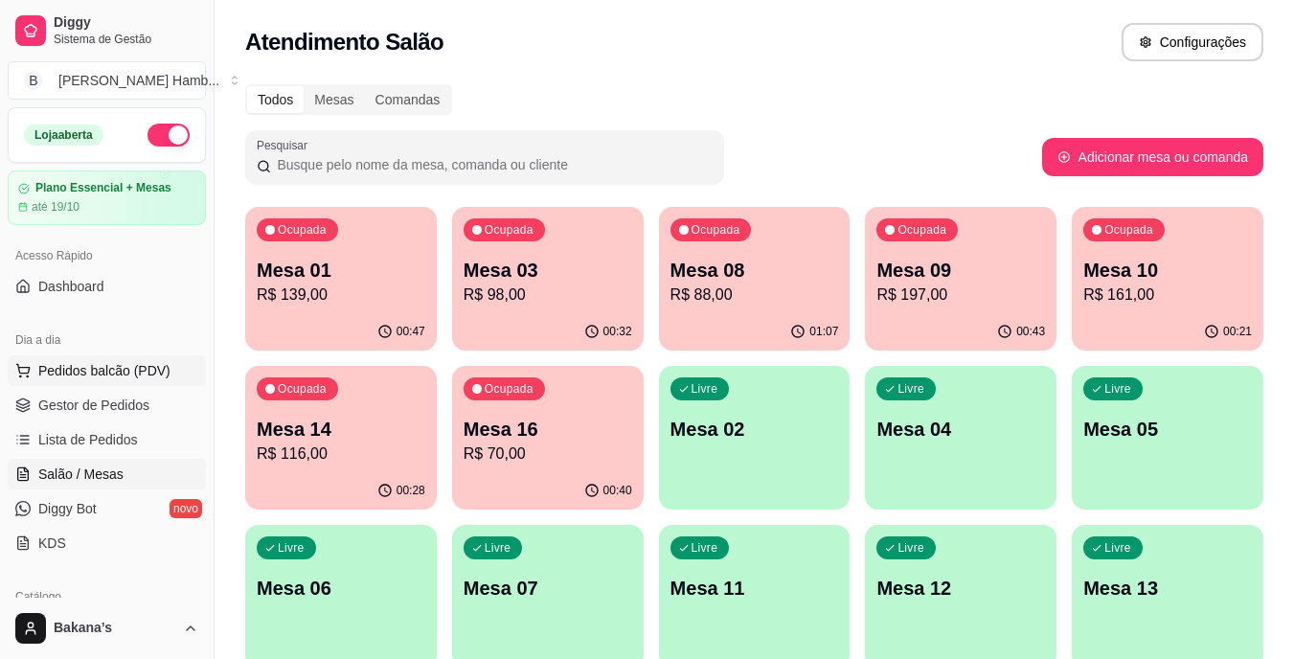
click at [92, 369] on span "Pedidos balcão (PDV)" at bounding box center [104, 370] width 132 height 19
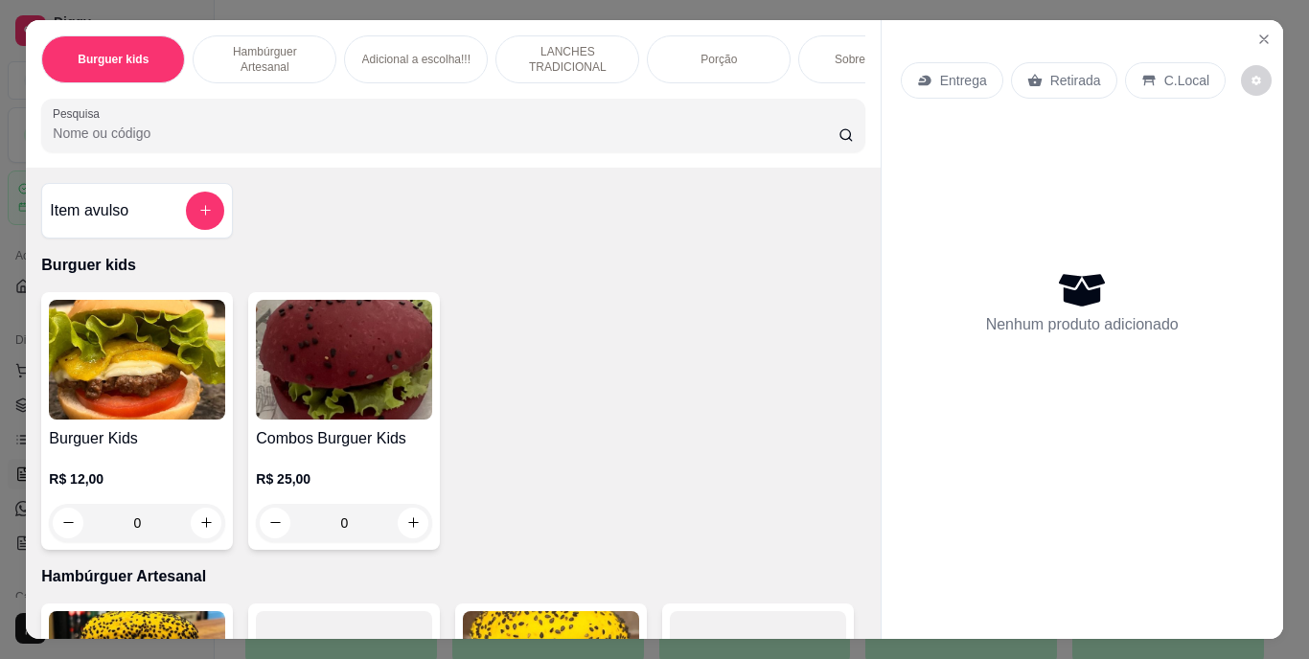
click at [1063, 71] on p "Retirada" at bounding box center [1075, 80] width 51 height 19
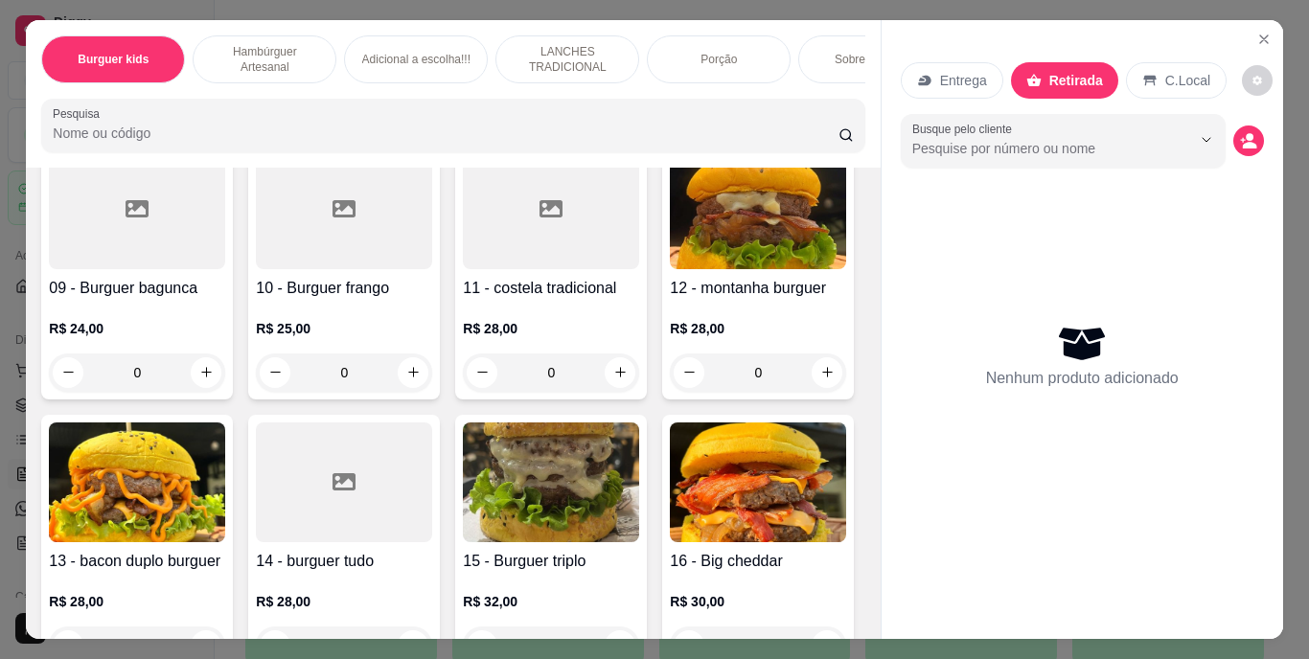
scroll to position [1245, 0]
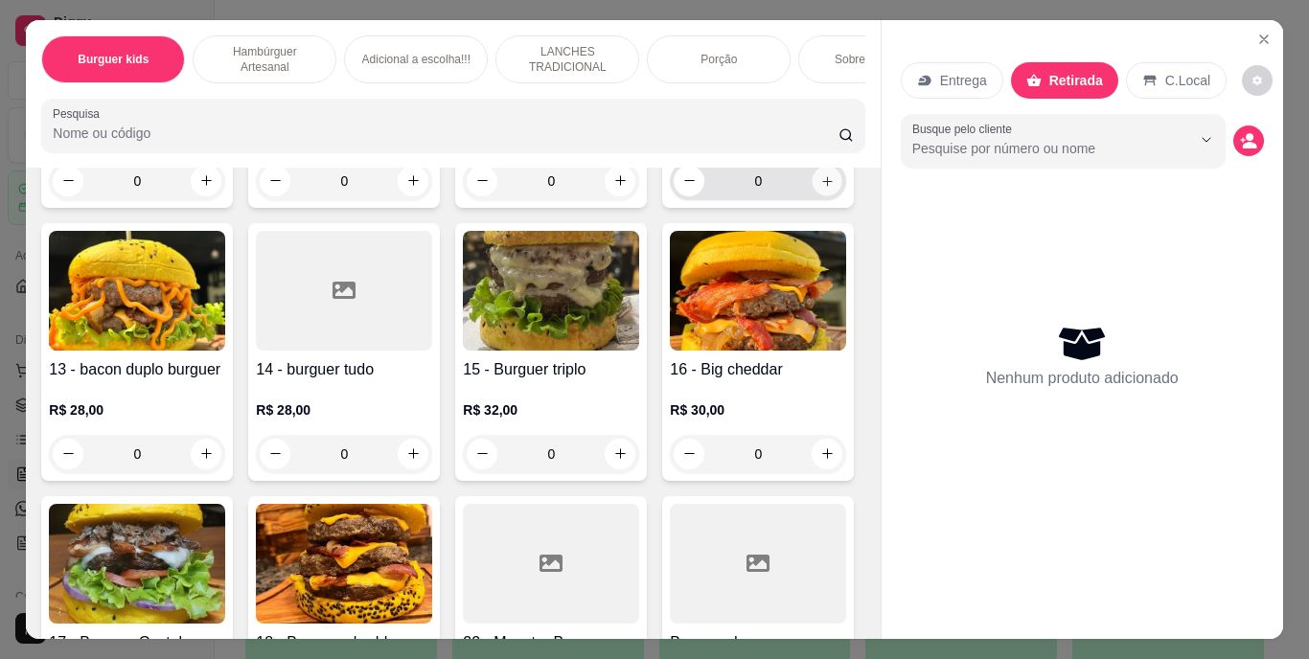
click at [820, 188] on icon "increase-product-quantity" at bounding box center [827, 180] width 14 height 14
type input "1"
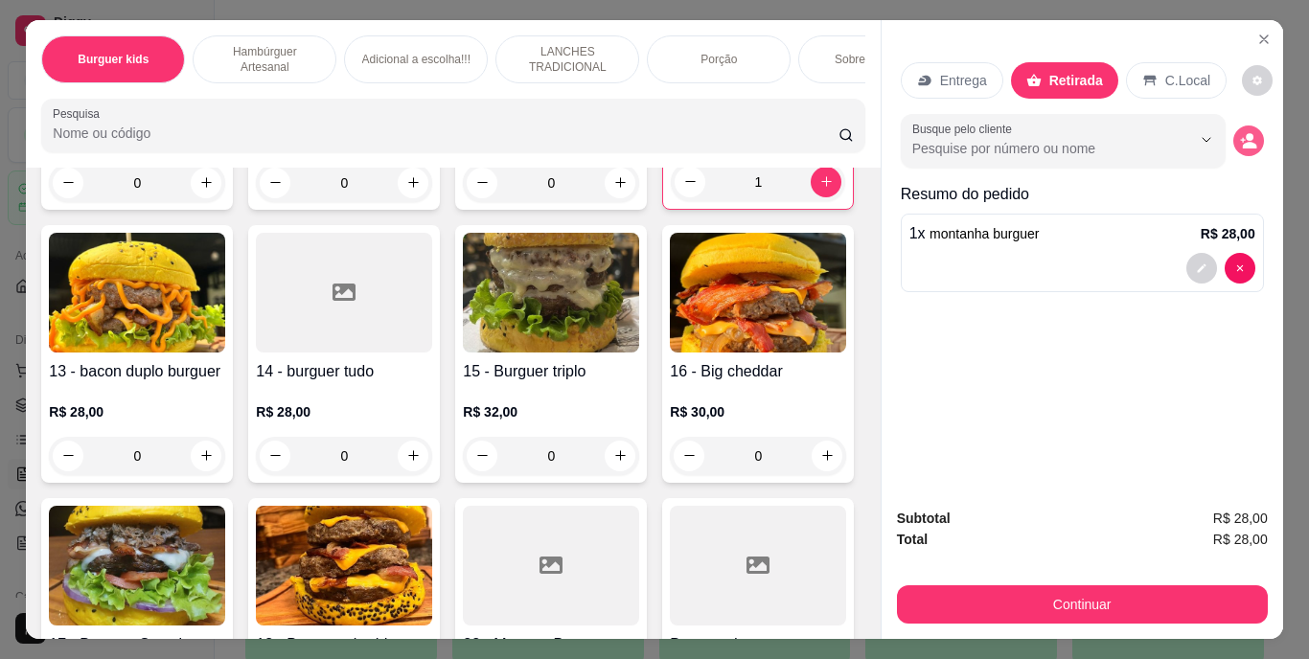
click at [1242, 125] on button "decrease-product-quantity" at bounding box center [1248, 140] width 31 height 31
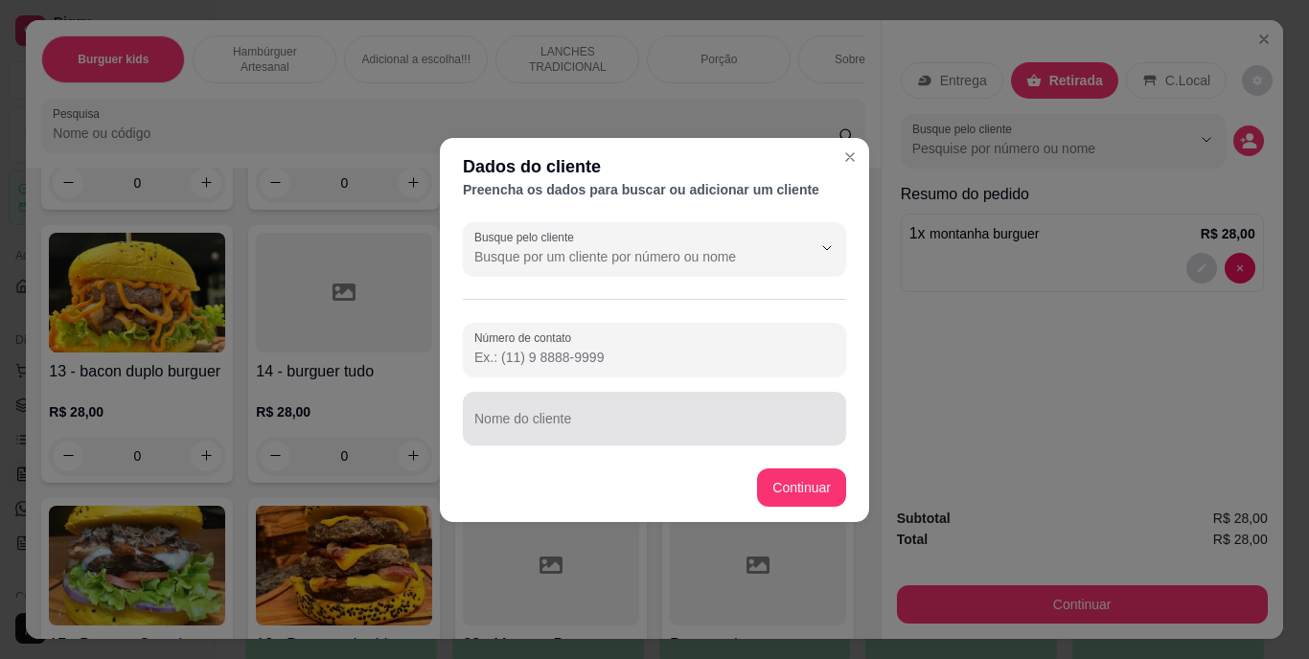
click at [727, 411] on div at bounding box center [654, 418] width 360 height 38
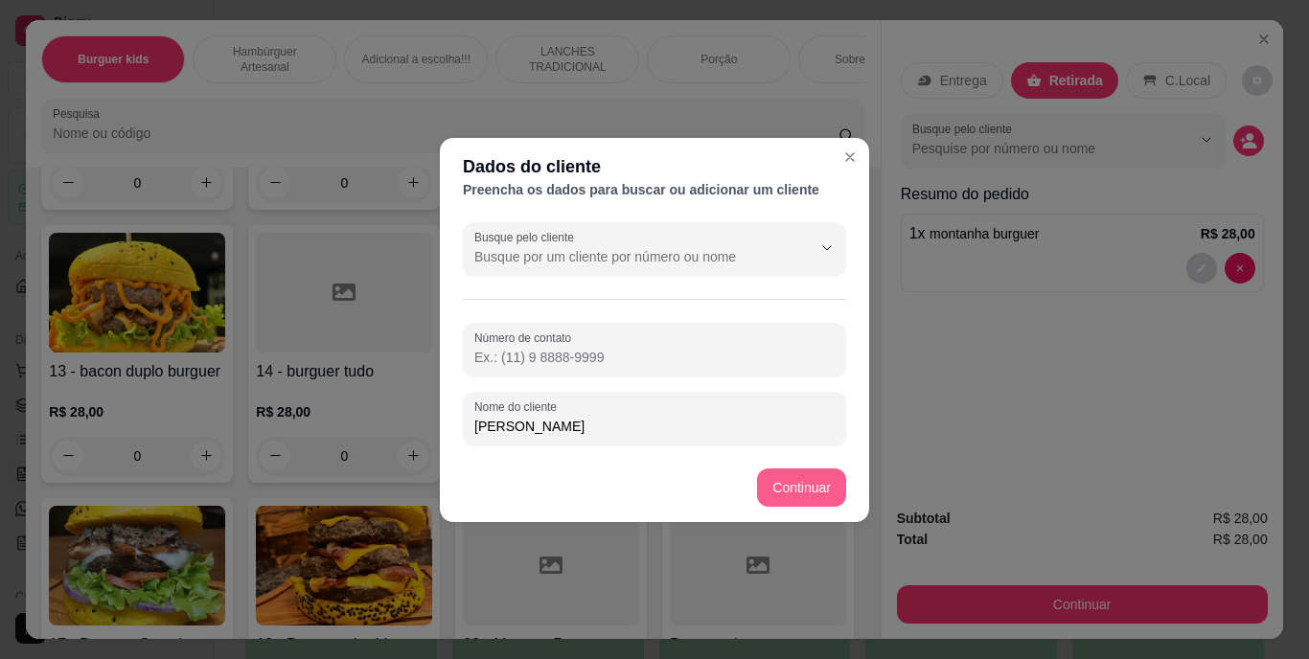
type input "[PERSON_NAME]"
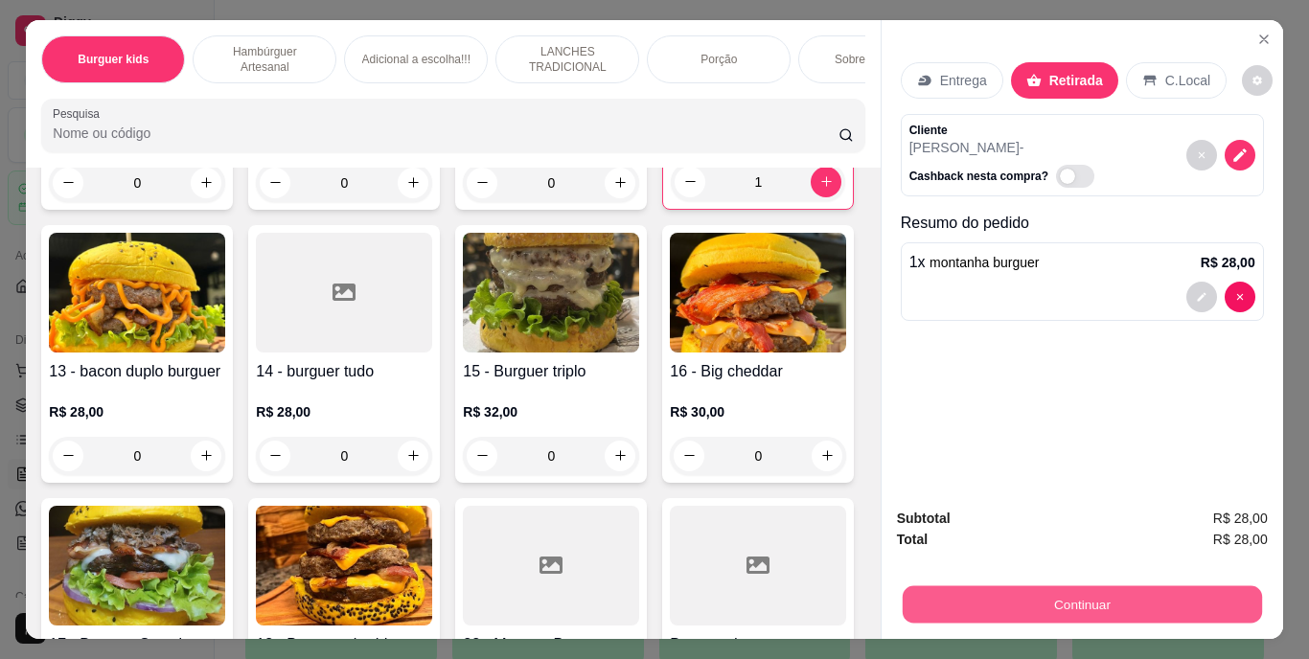
click at [981, 602] on button "Continuar" at bounding box center [1080, 604] width 359 height 37
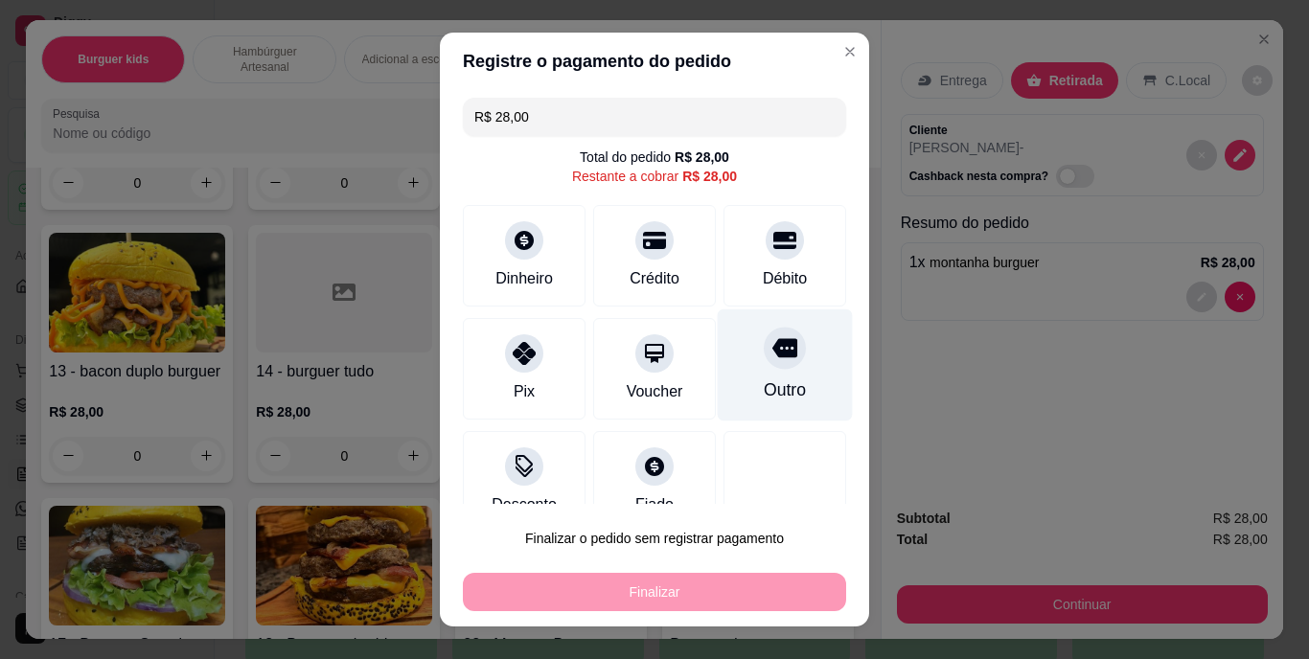
click at [764, 367] on div at bounding box center [785, 349] width 42 height 42
type input "R$ 0,00"
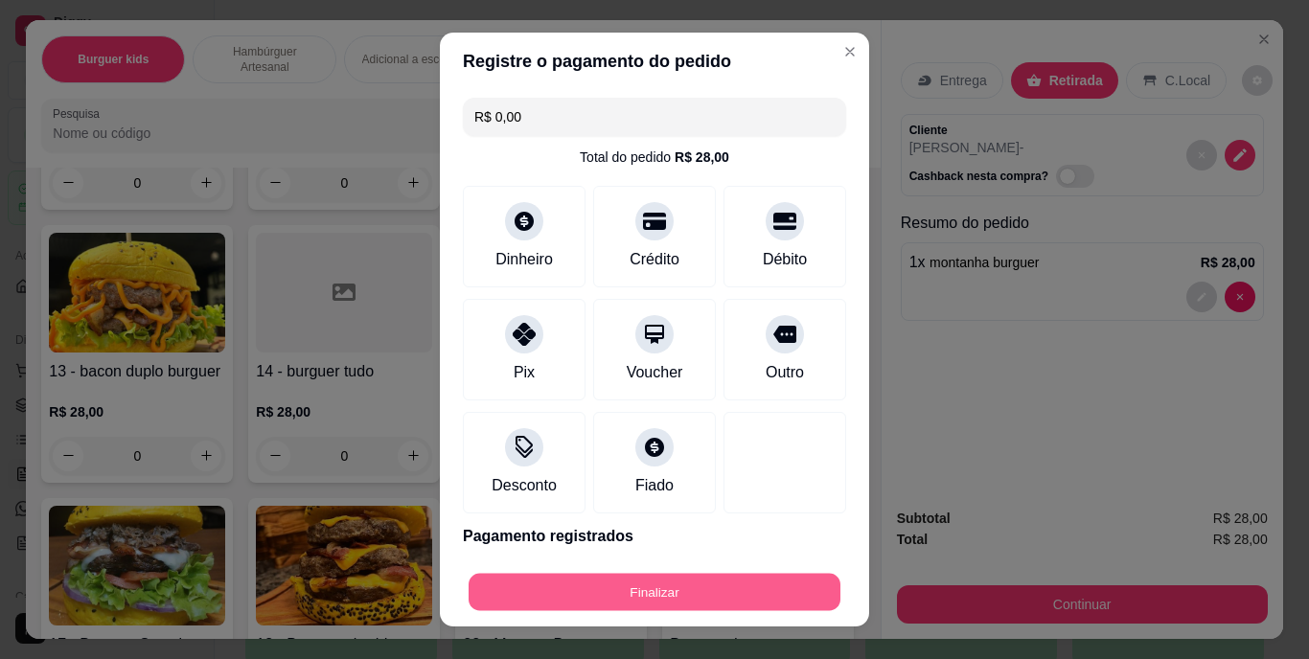
click at [742, 594] on button "Finalizar" at bounding box center [654, 591] width 372 height 37
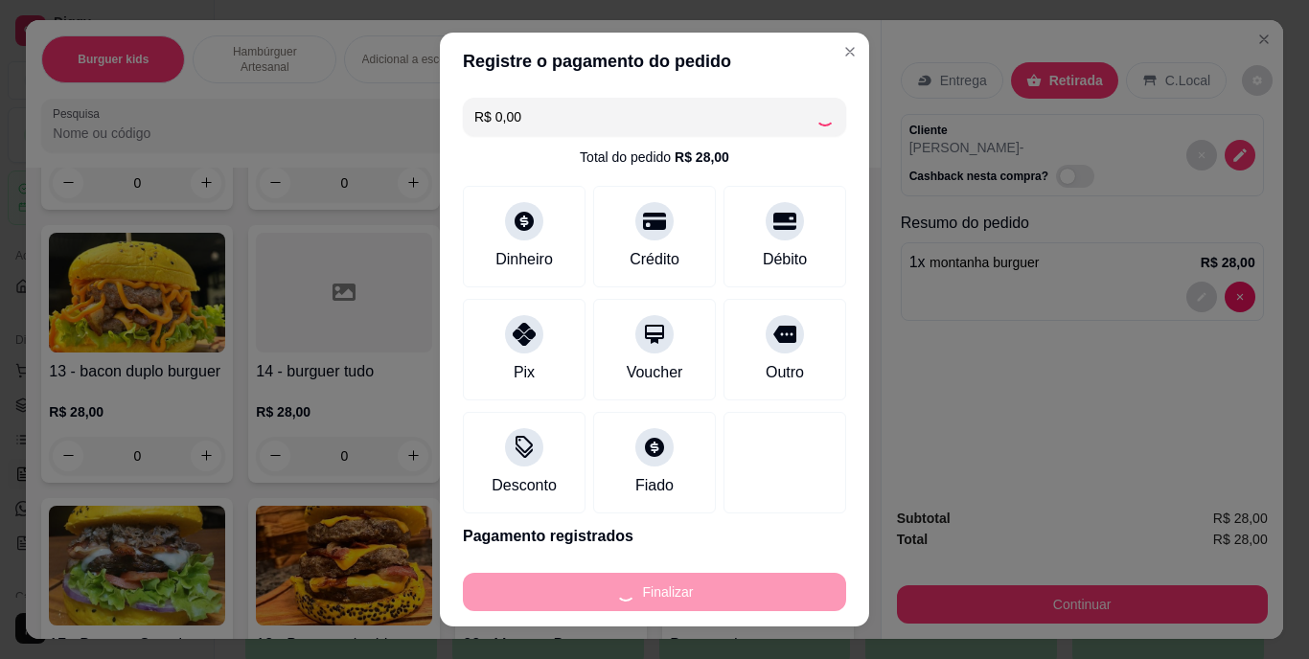
type input "0"
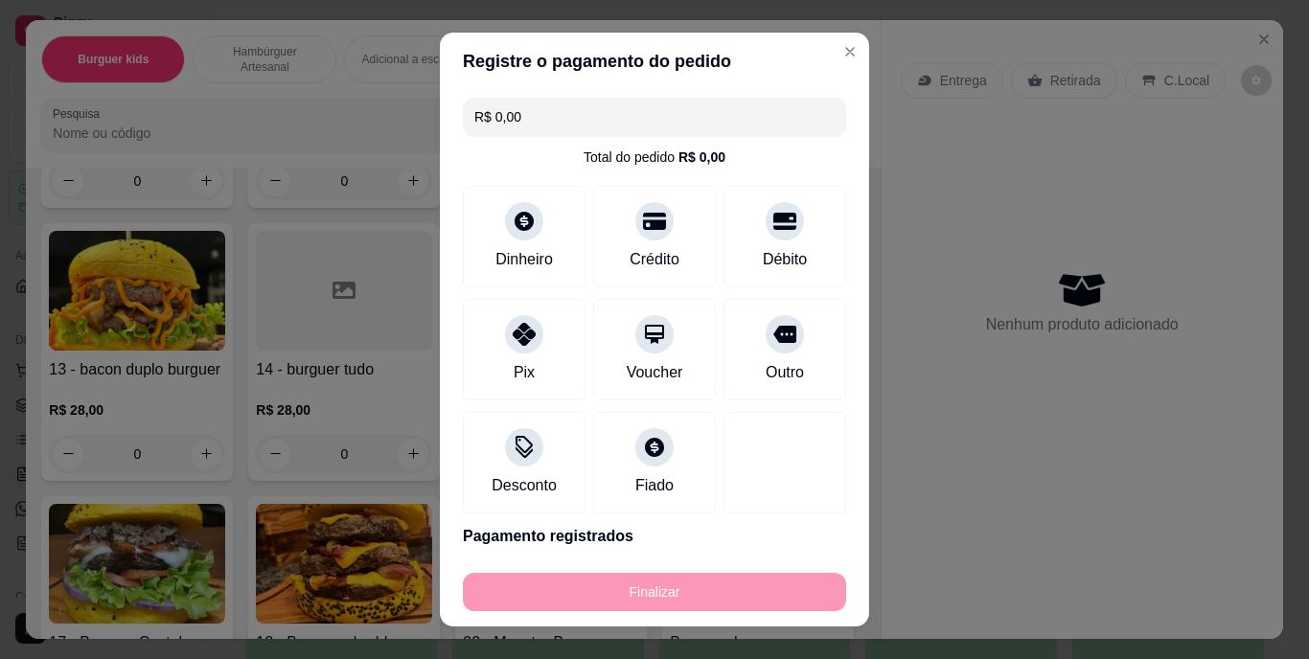
type input "-R$ 28,00"
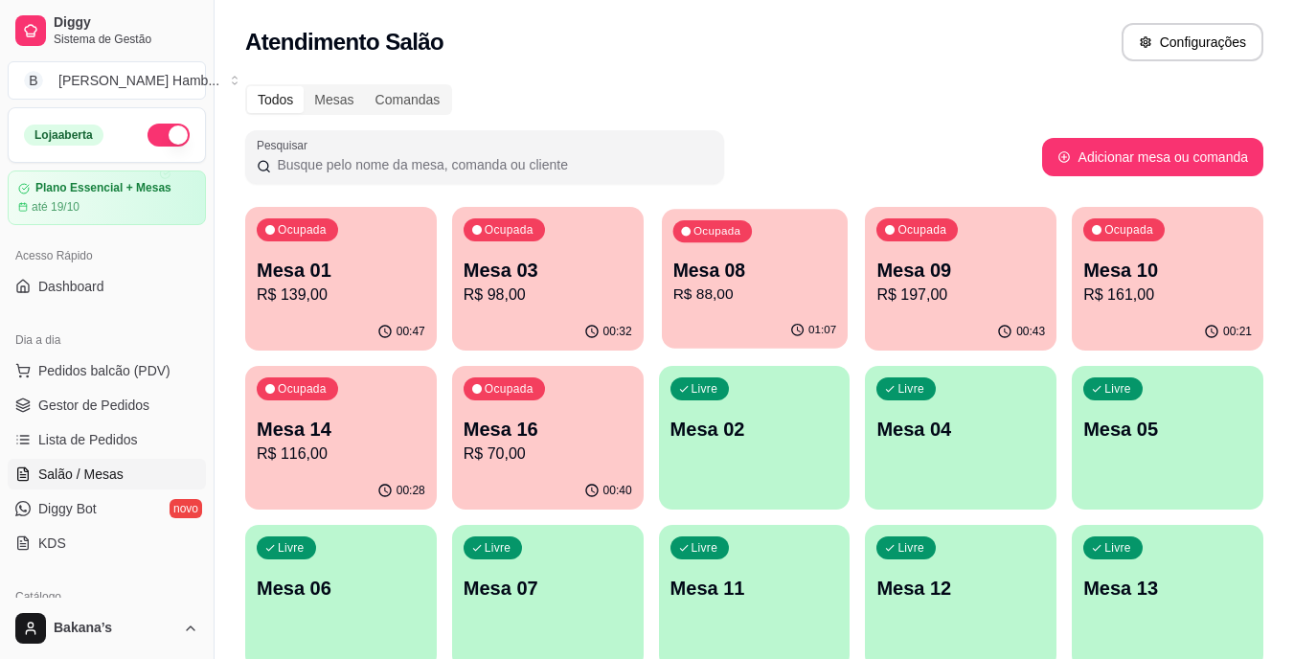
click at [727, 274] on p "Mesa 08" at bounding box center [755, 271] width 164 height 26
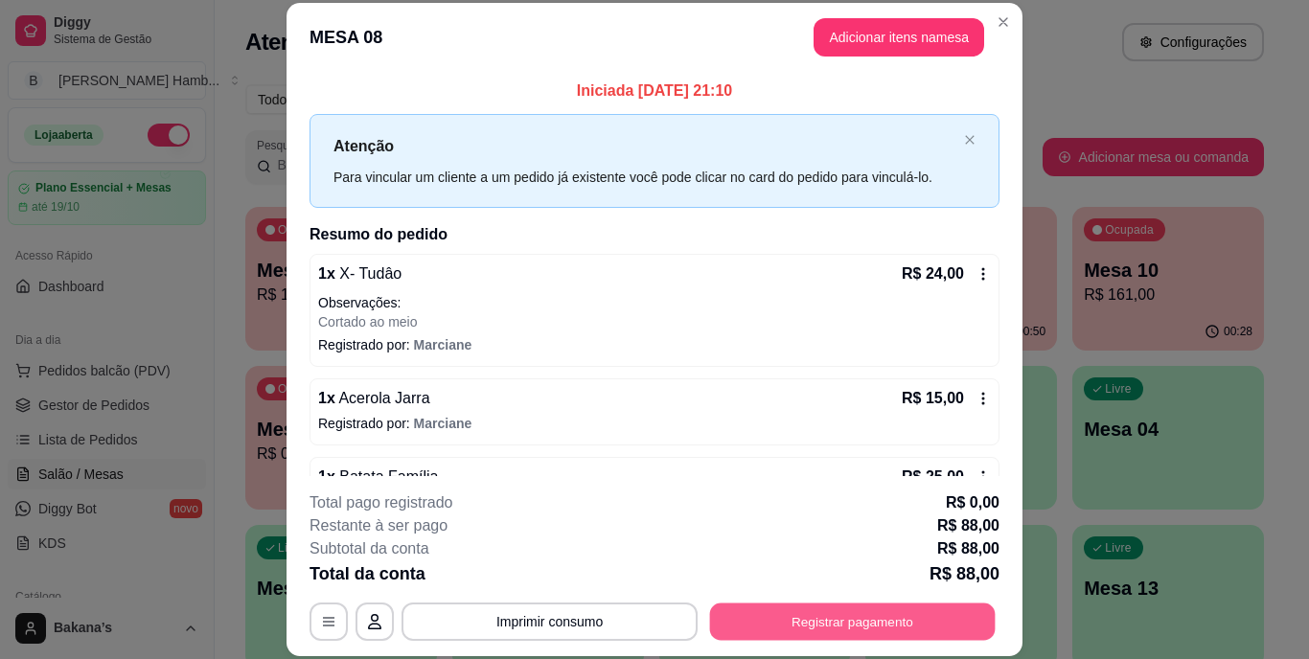
click at [893, 618] on button "Registrar pagamento" at bounding box center [852, 621] width 285 height 37
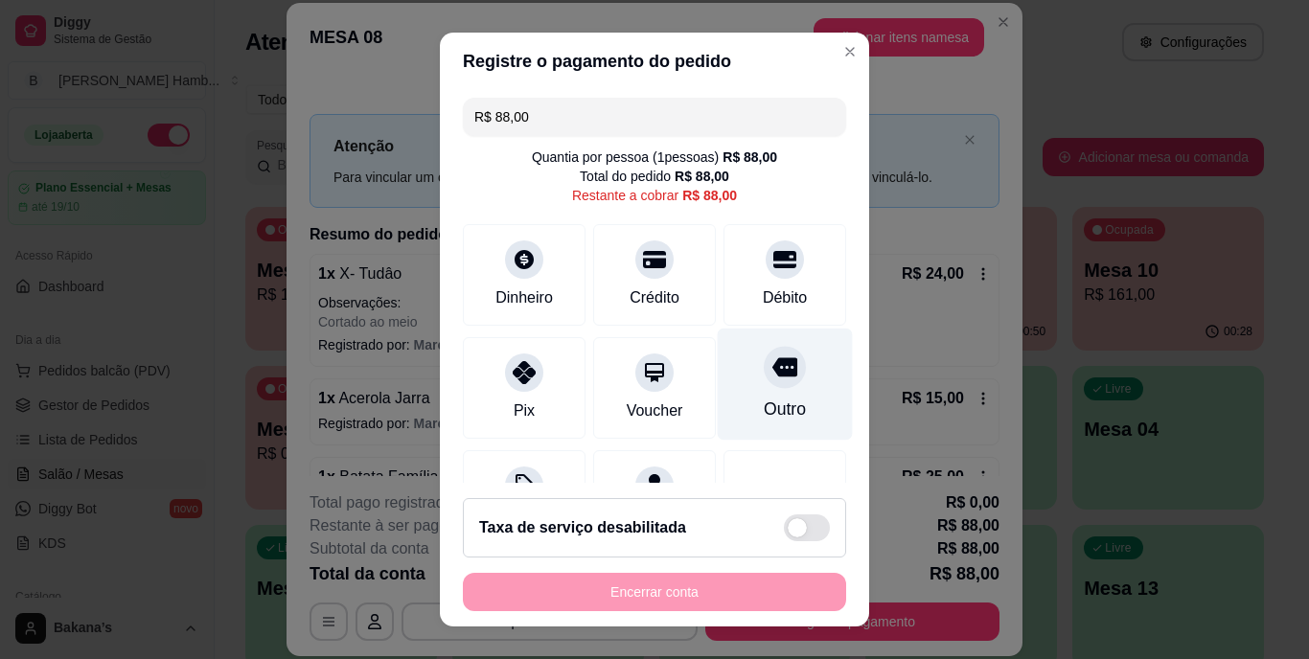
click at [764, 382] on div at bounding box center [785, 368] width 42 height 42
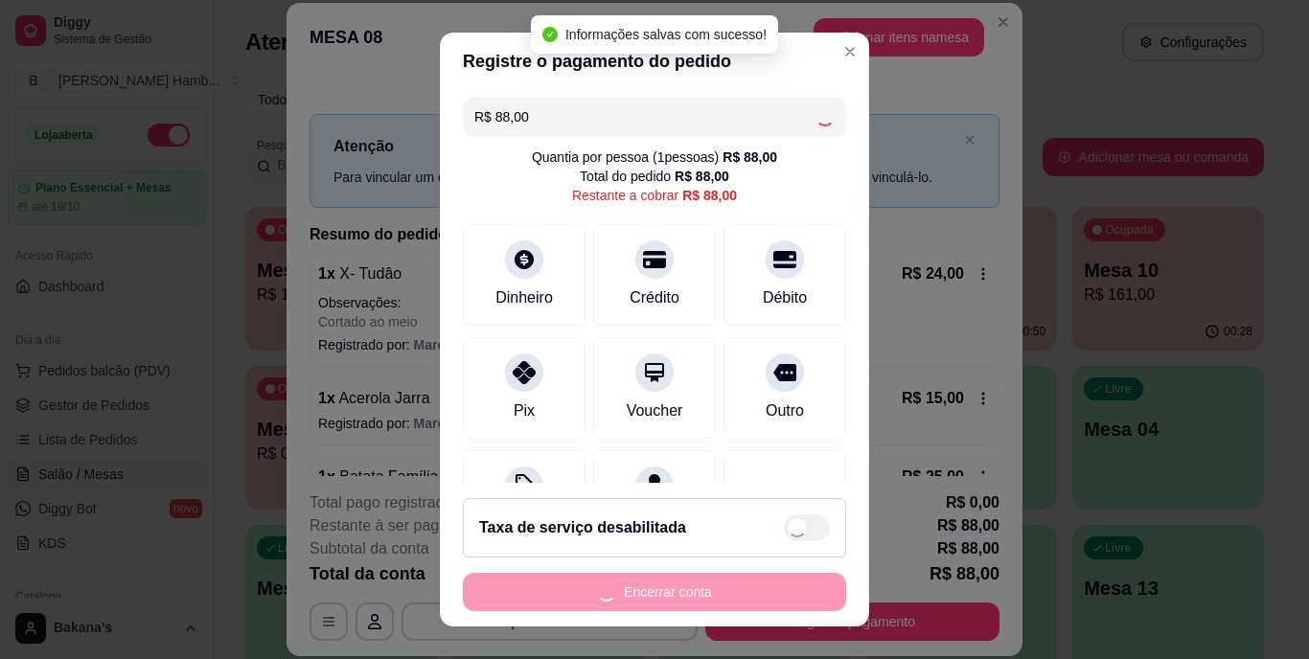
type input "R$ 0,00"
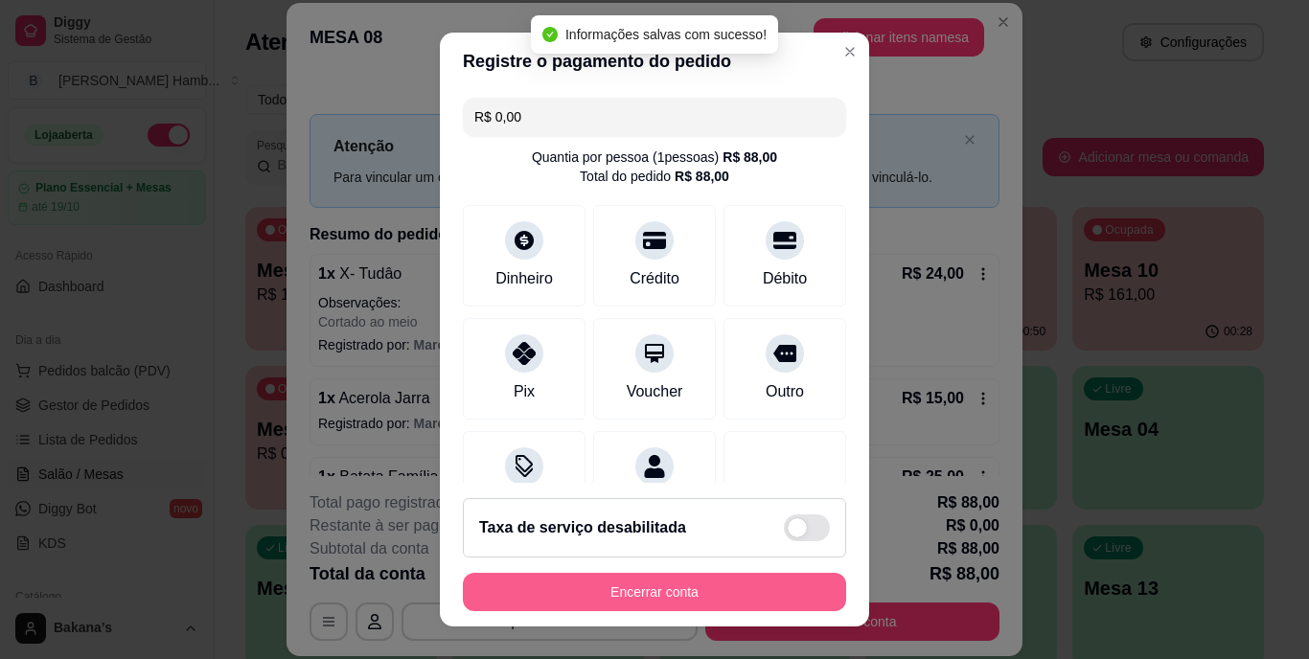
click at [713, 576] on button "Encerrar conta" at bounding box center [654, 592] width 383 height 38
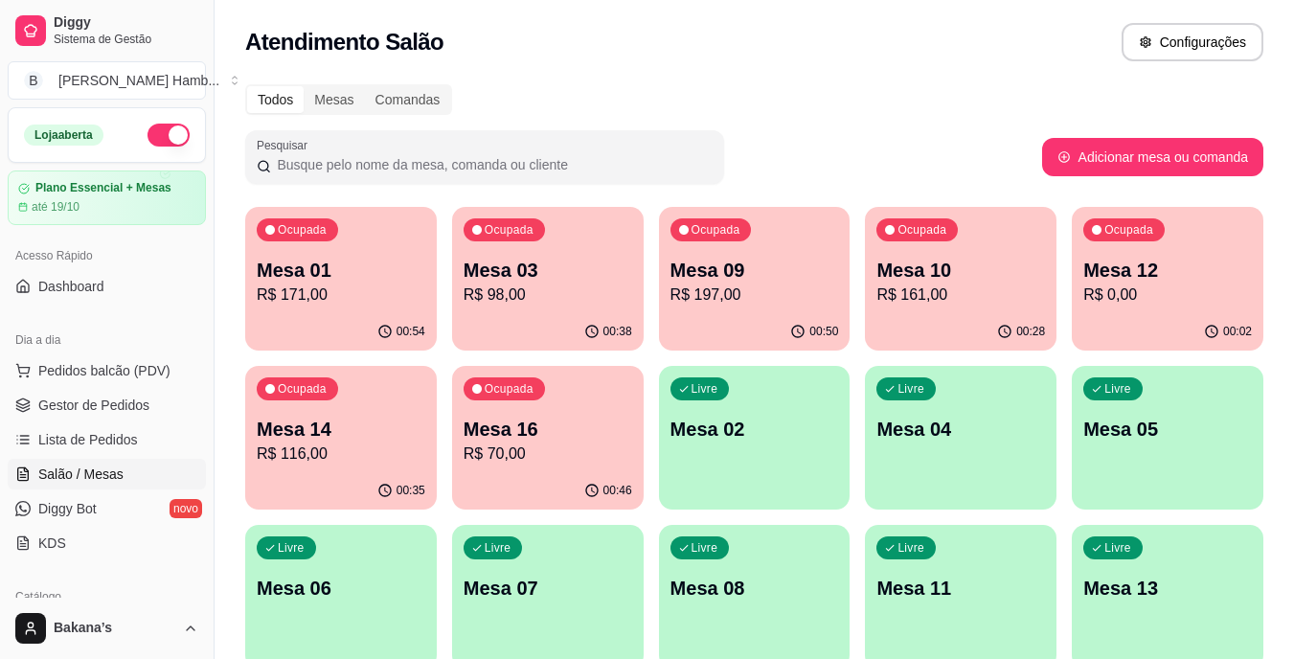
click at [333, 256] on div "Ocupada Mesa 01 R$ 171,00" at bounding box center [341, 260] width 192 height 106
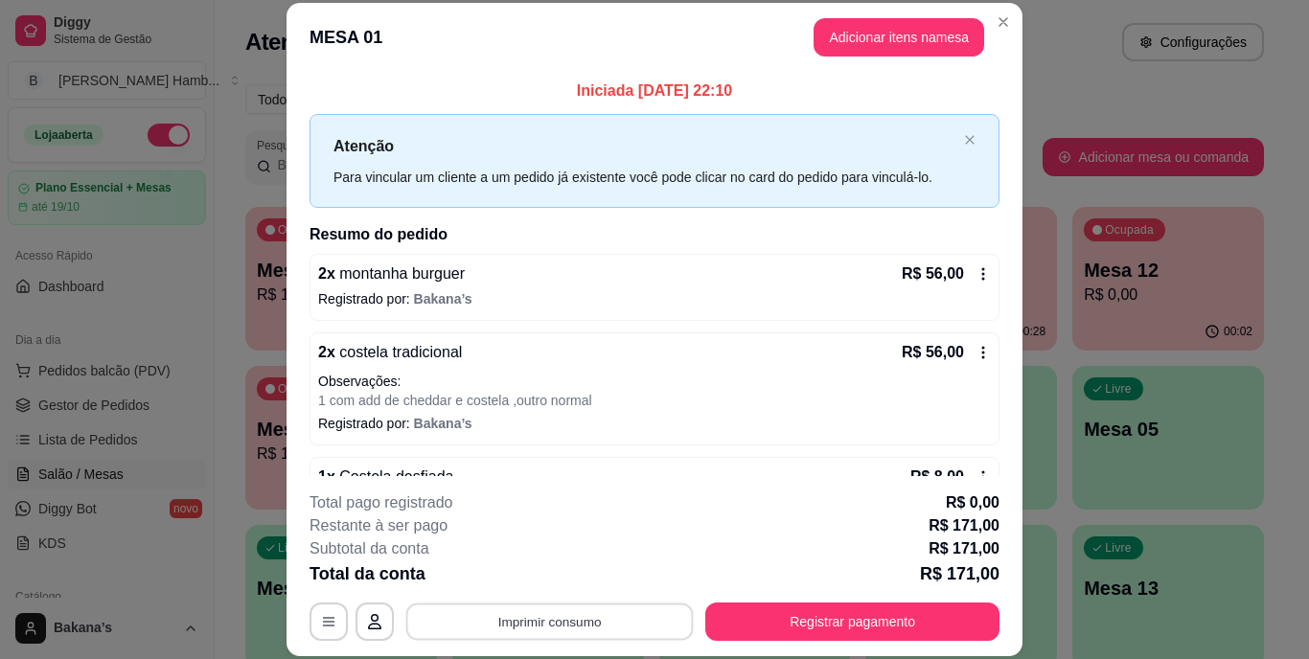
click at [482, 621] on button "Imprimir consumo" at bounding box center [549, 621] width 287 height 37
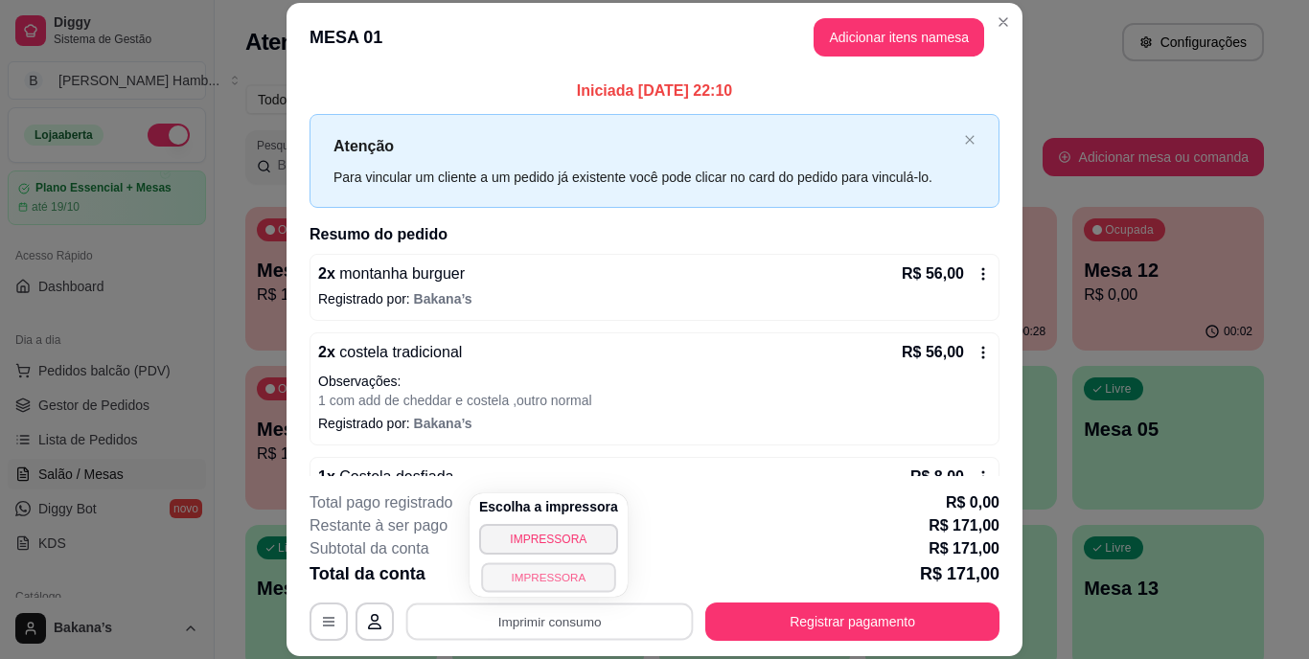
click at [511, 567] on button "IMPRESSORA" at bounding box center [548, 577] width 134 height 30
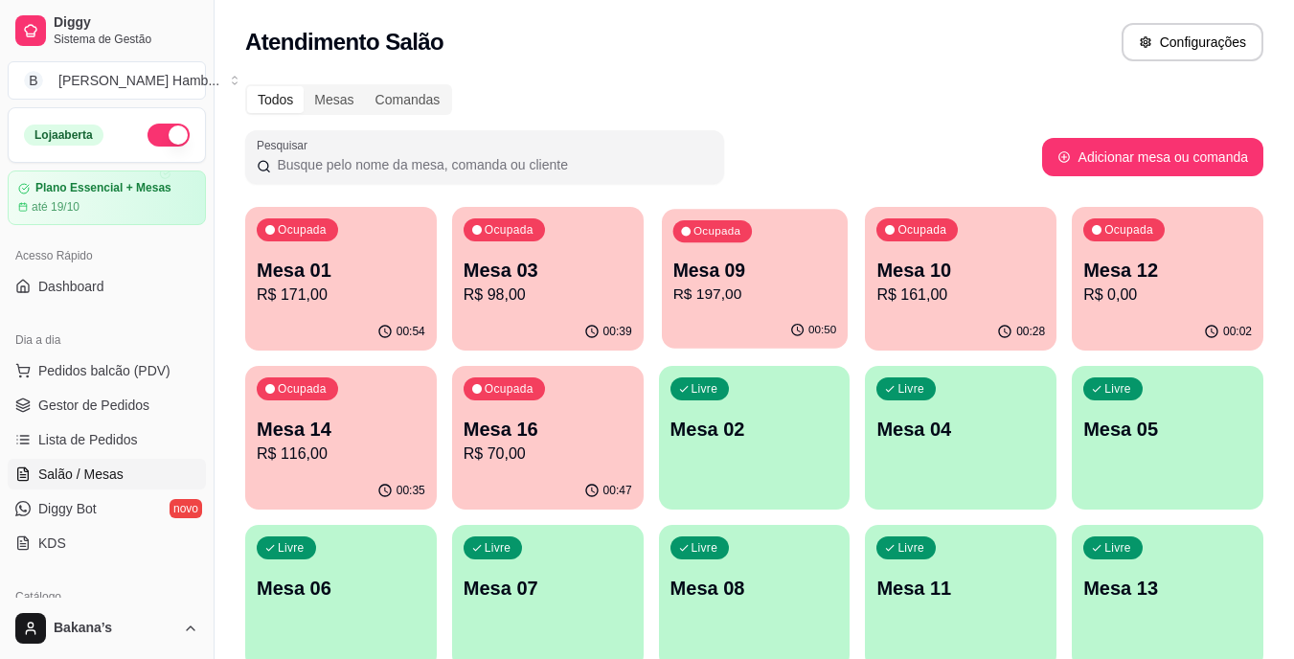
click at [737, 288] on p "R$ 197,00" at bounding box center [755, 295] width 164 height 22
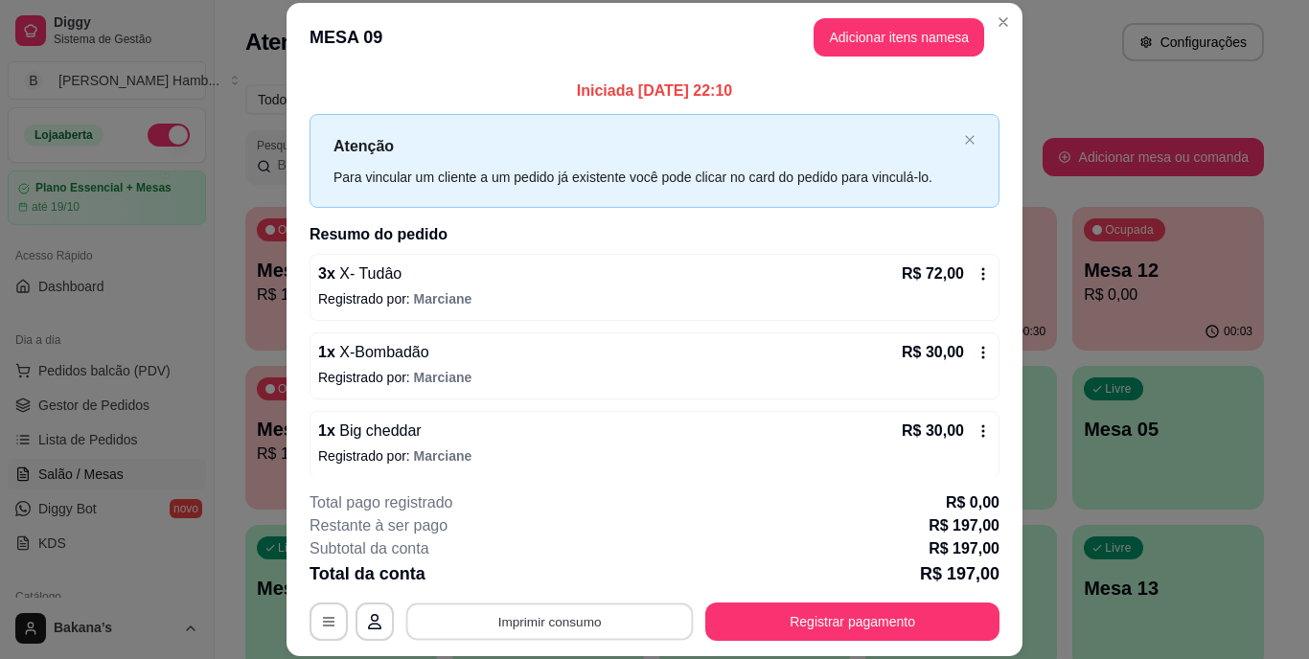
click at [445, 620] on button "Imprimir consumo" at bounding box center [549, 621] width 287 height 37
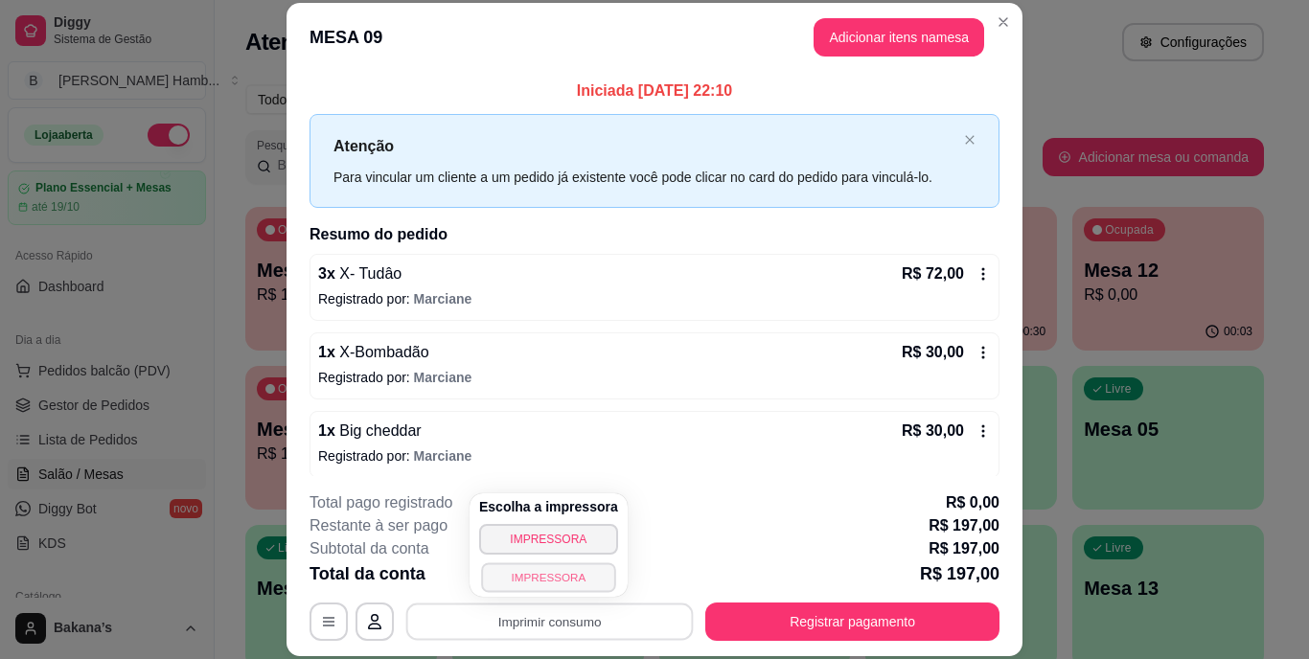
click at [508, 576] on button "IMPRESSORA" at bounding box center [548, 577] width 134 height 30
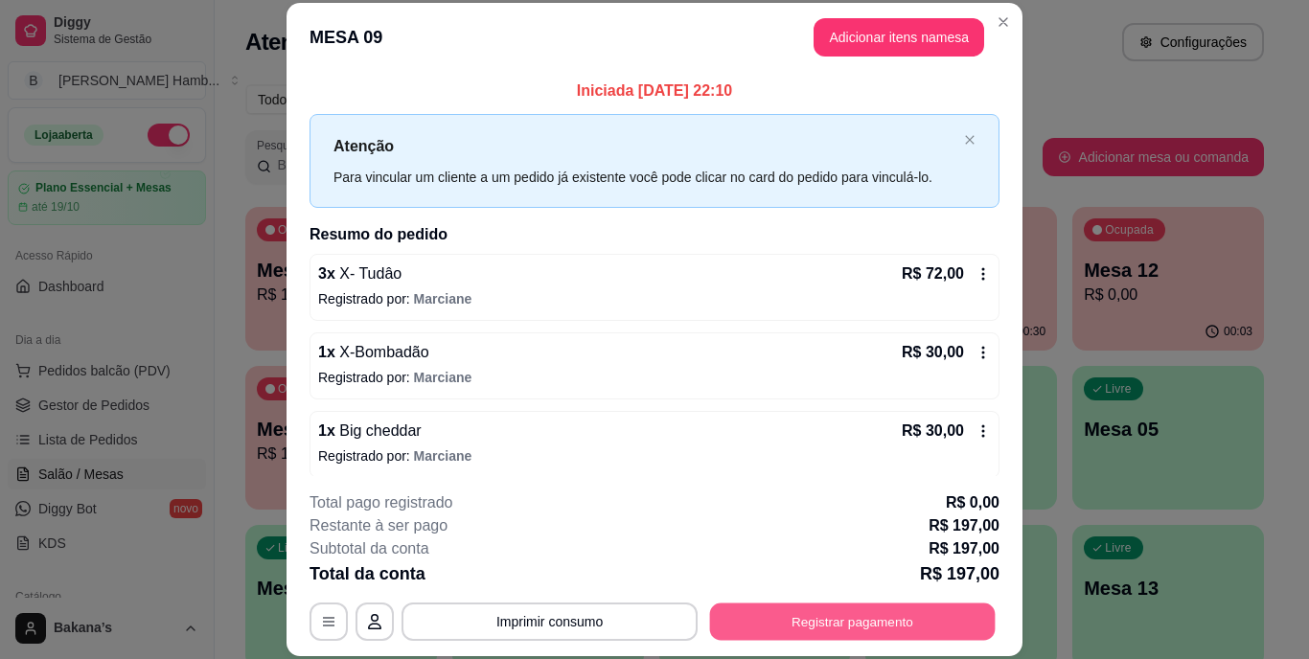
click at [794, 611] on button "Registrar pagamento" at bounding box center [852, 621] width 285 height 37
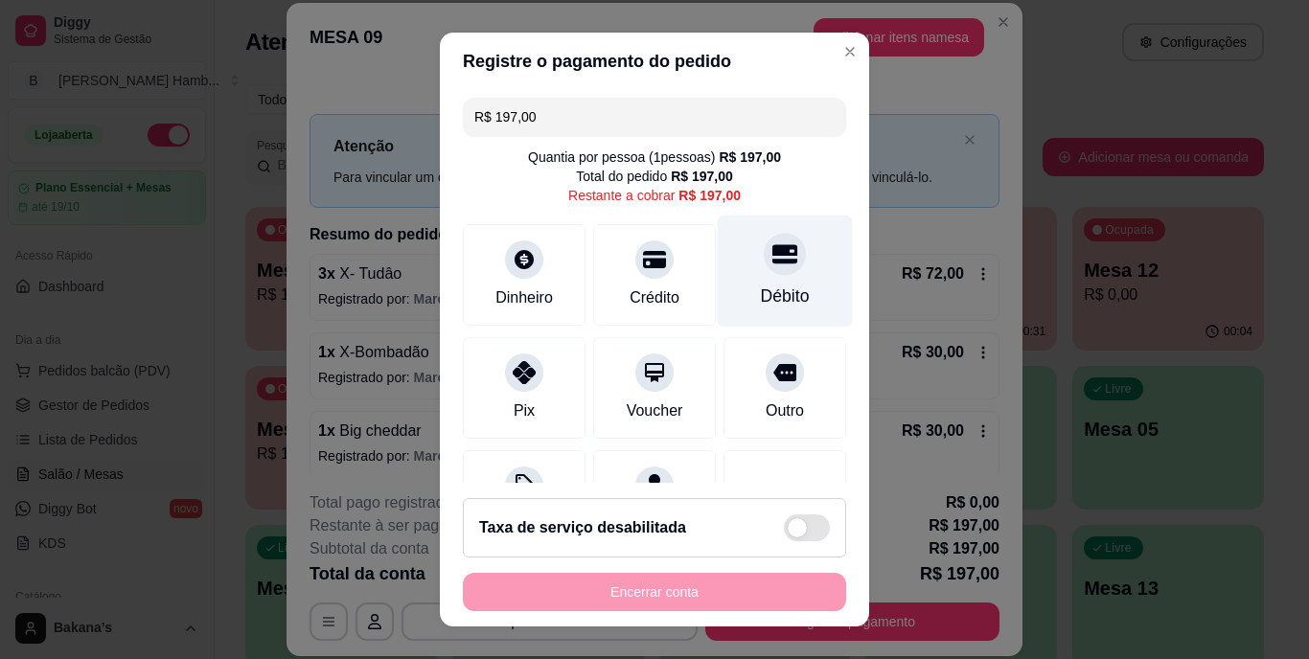
click at [761, 295] on div "Débito" at bounding box center [785, 297] width 49 height 25
type input "R$ 0,00"
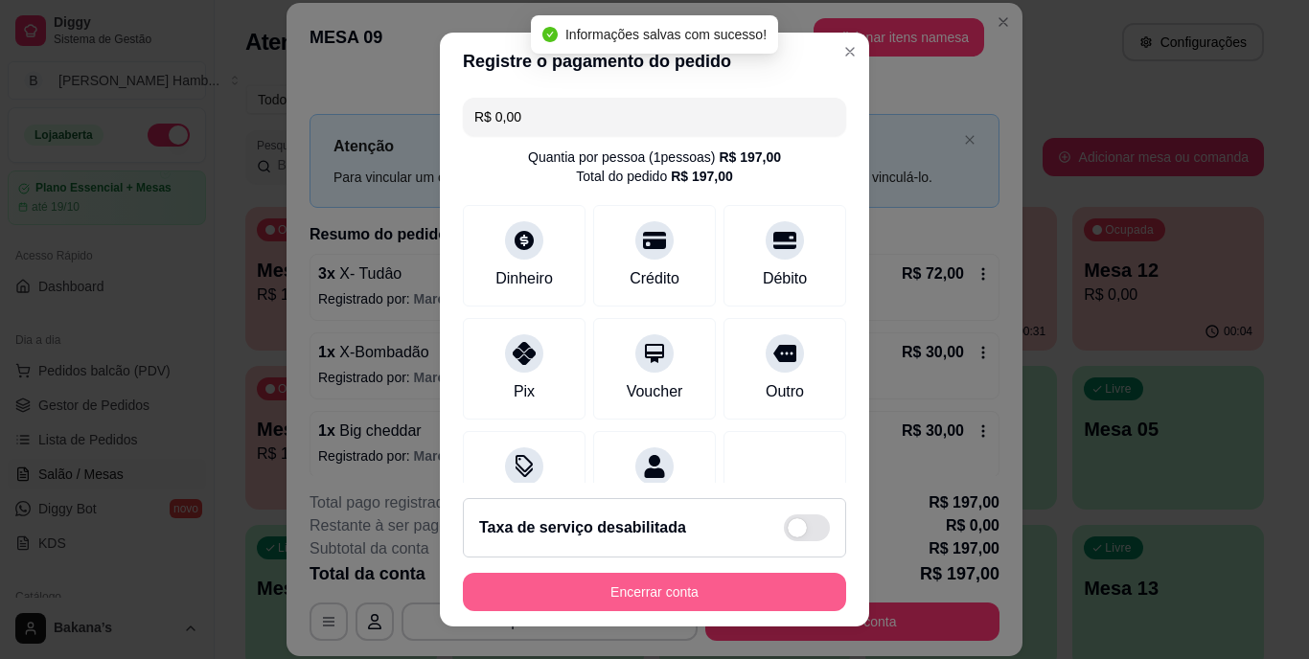
click at [720, 584] on button "Encerrar conta" at bounding box center [654, 592] width 383 height 38
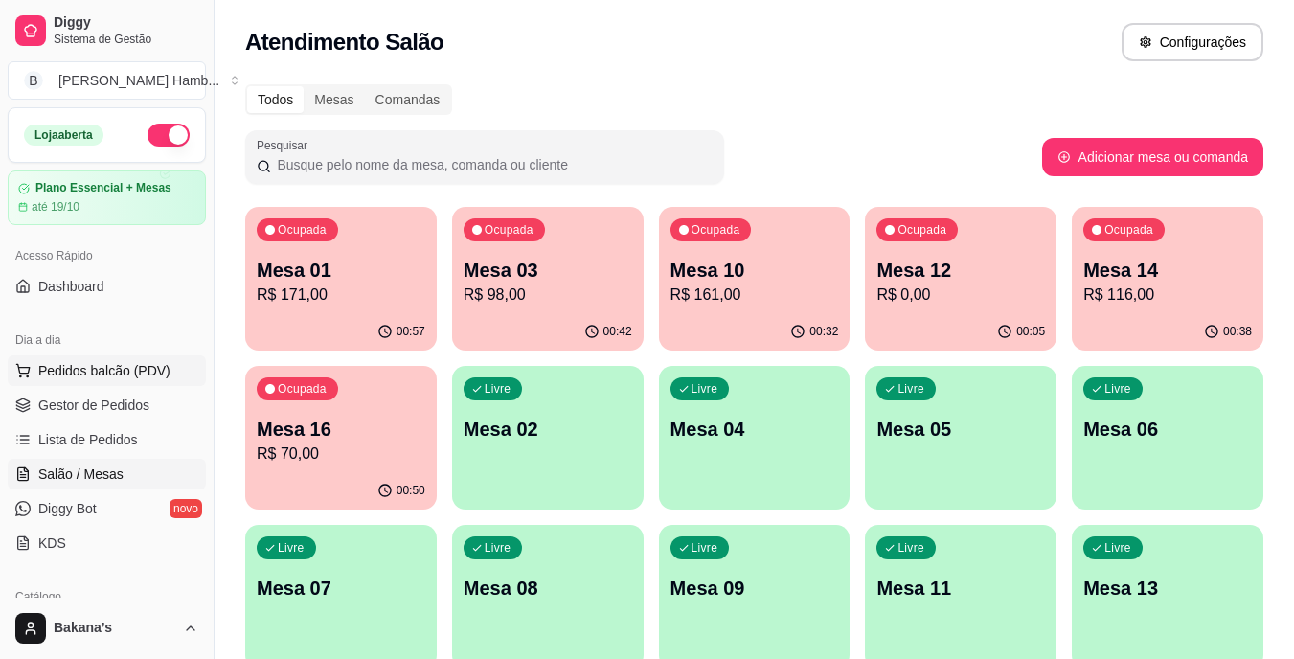
drag, startPoint x: 165, startPoint y: 368, endPoint x: 162, endPoint y: 357, distance: 10.9
click at [164, 366] on button "Pedidos balcão (PDV)" at bounding box center [107, 370] width 198 height 31
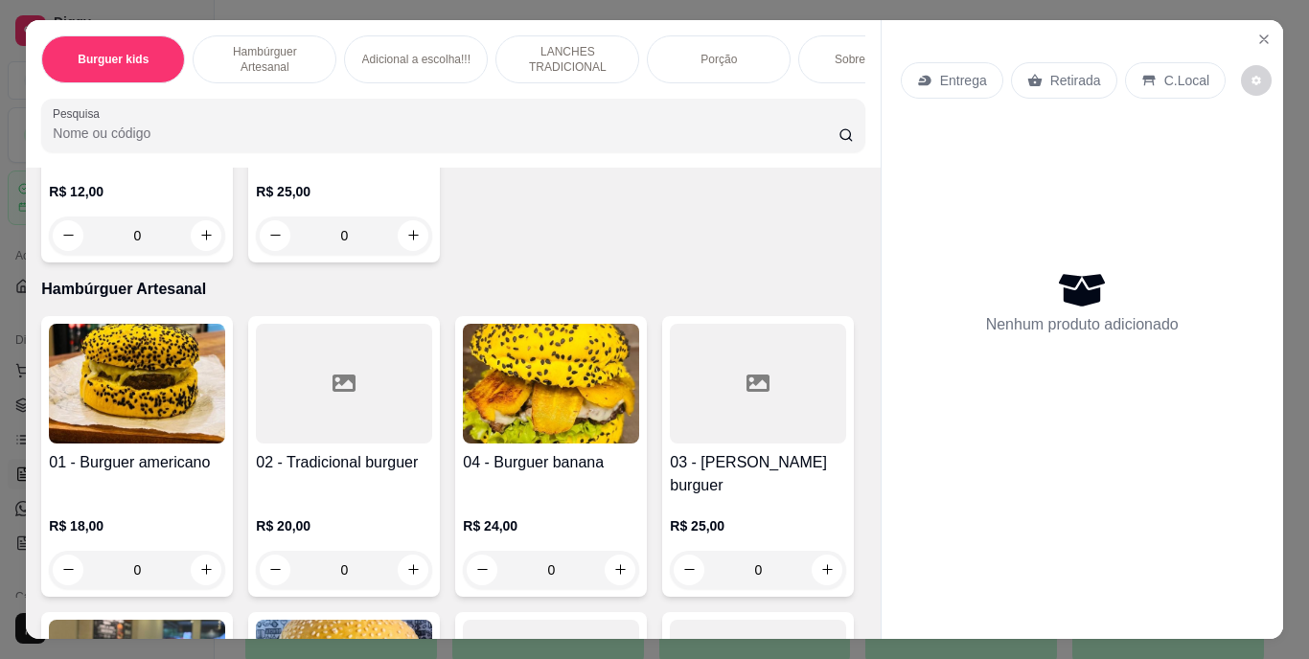
scroll to position [479, 0]
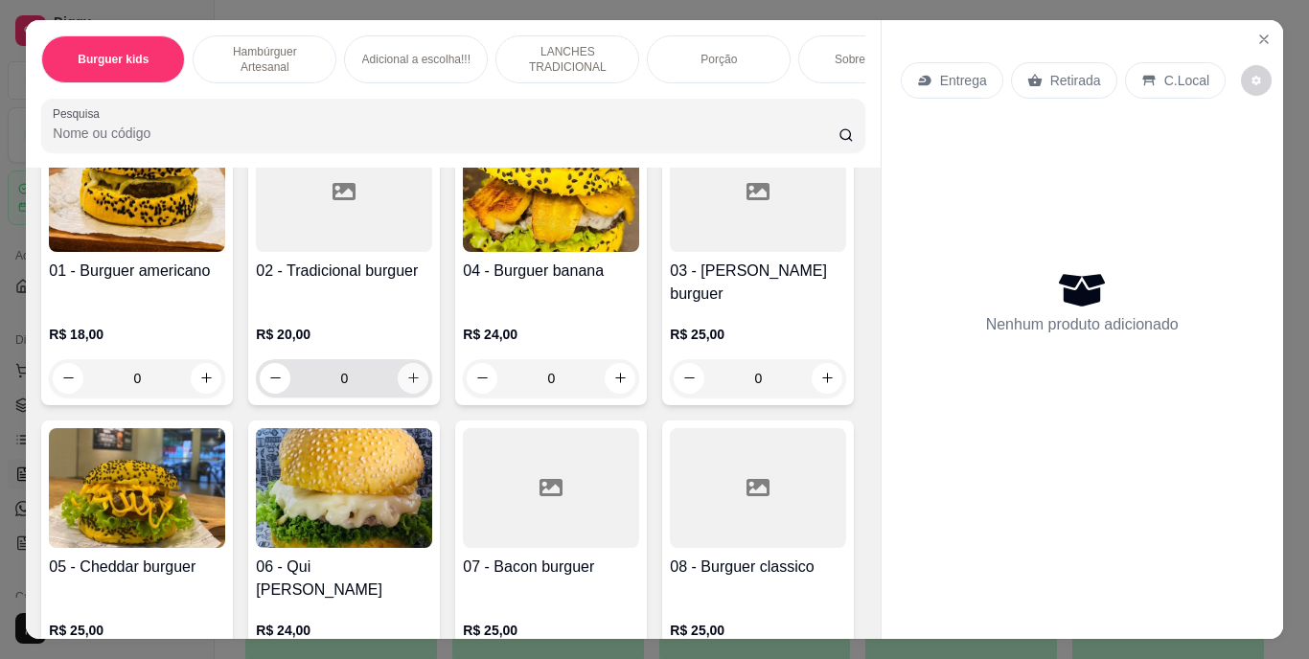
click at [408, 373] on icon "increase-product-quantity" at bounding box center [413, 378] width 11 height 11
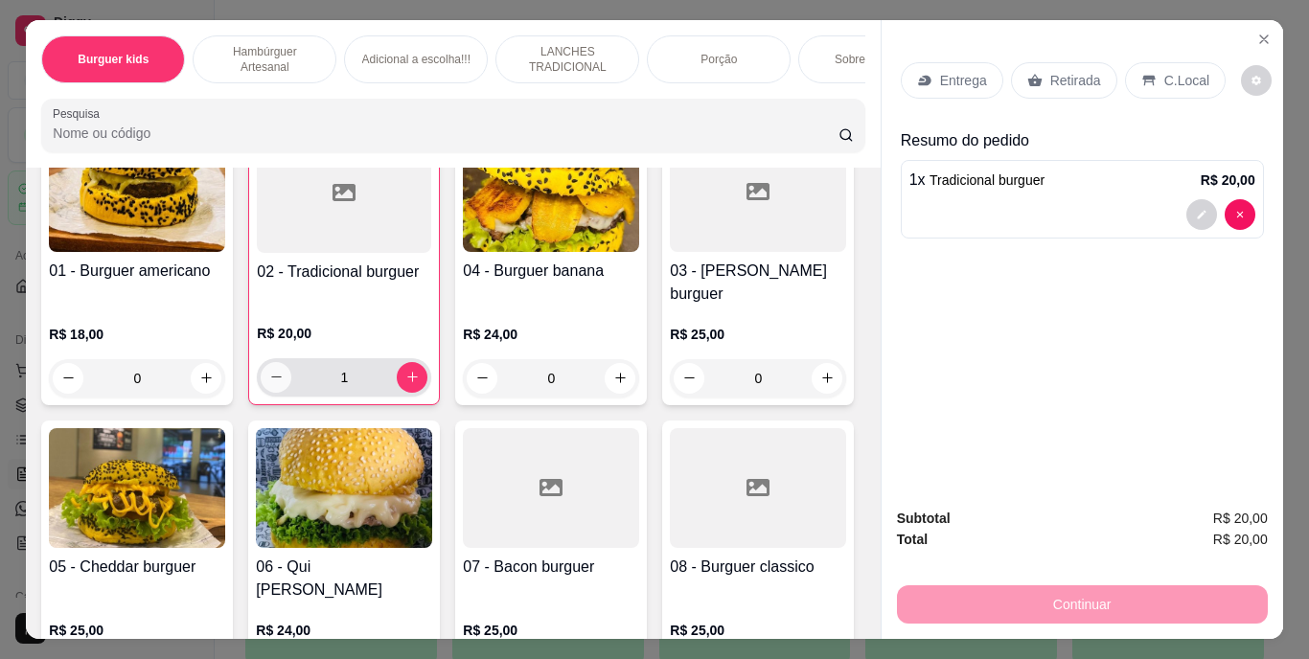
click at [269, 370] on icon "decrease-product-quantity" at bounding box center [276, 377] width 14 height 14
type input "0"
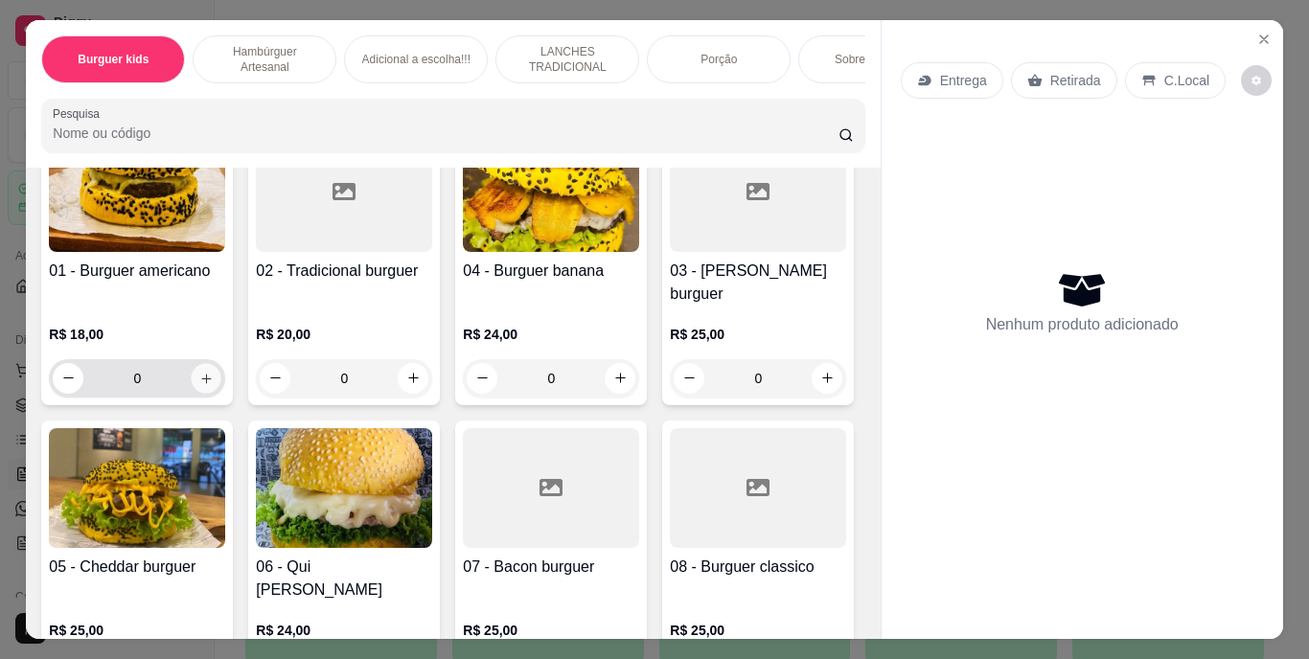
click at [199, 371] on icon "increase-product-quantity" at bounding box center [206, 378] width 14 height 14
type input "1"
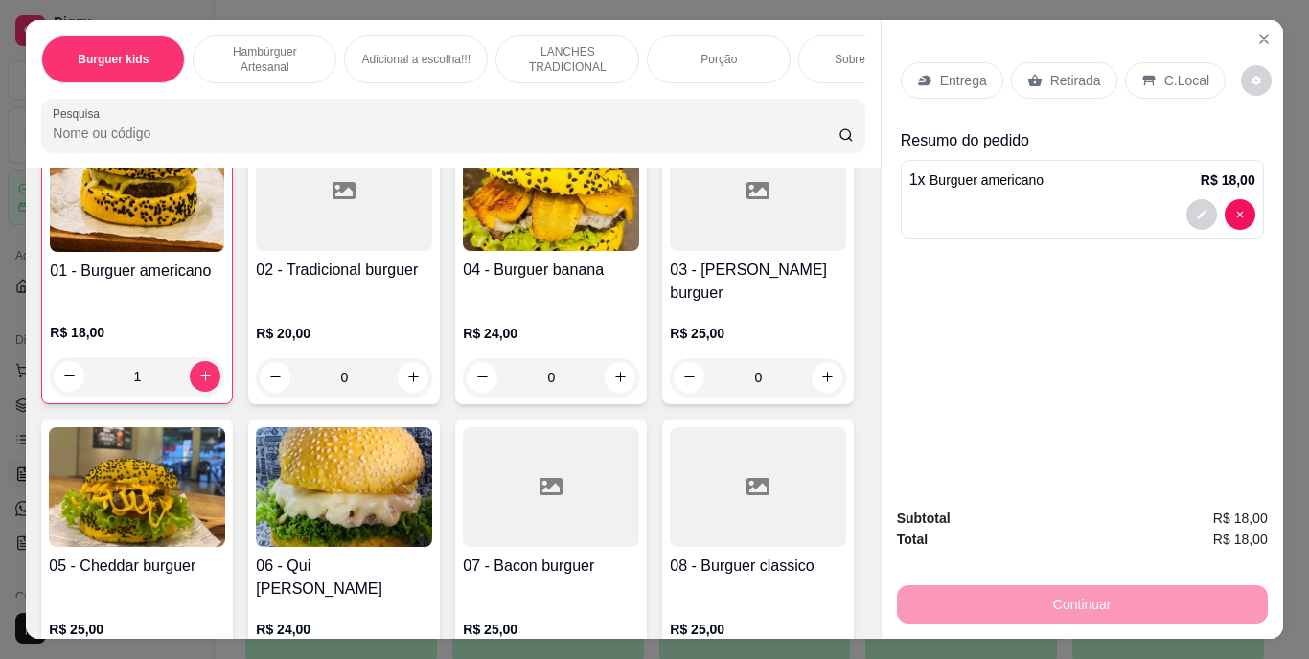
scroll to position [672, 0]
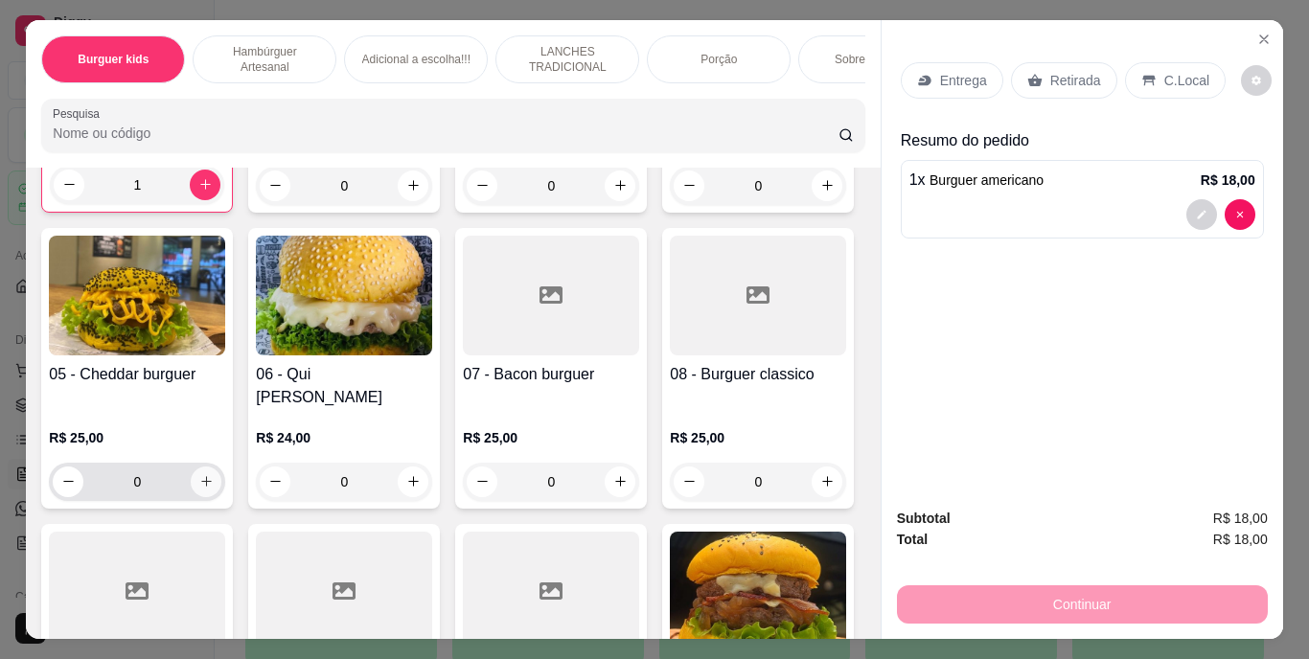
click at [221, 467] on button "increase-product-quantity" at bounding box center [206, 482] width 31 height 31
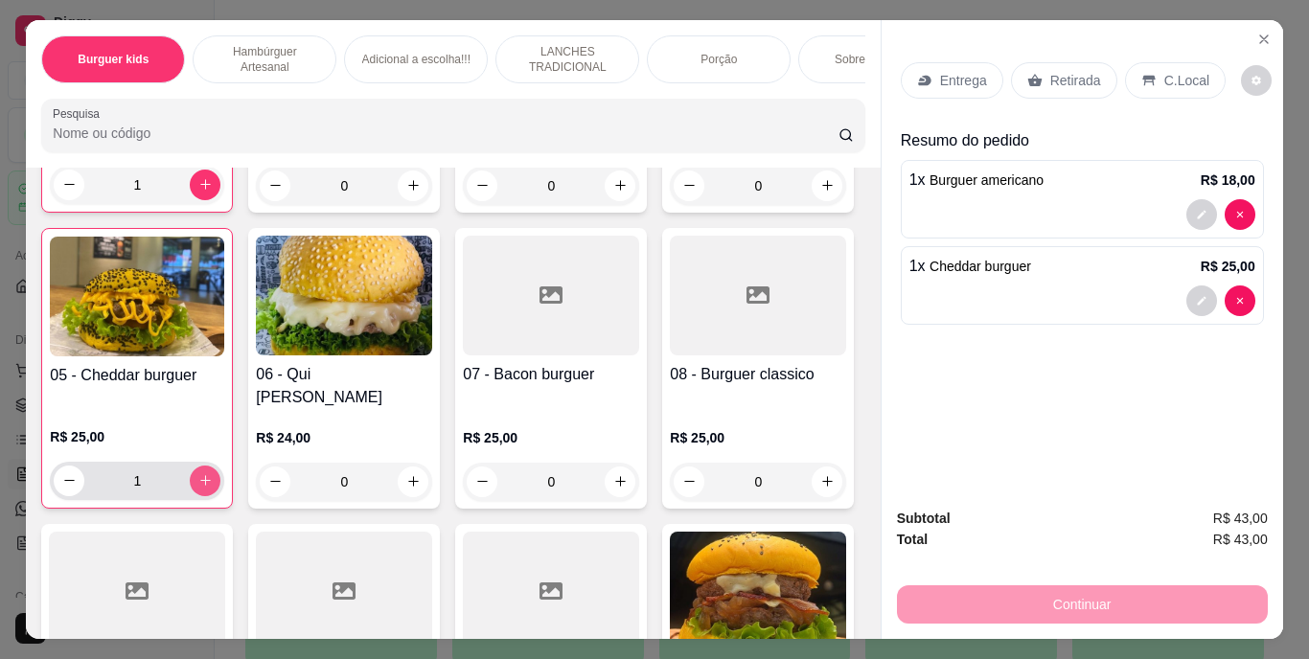
type input "1"
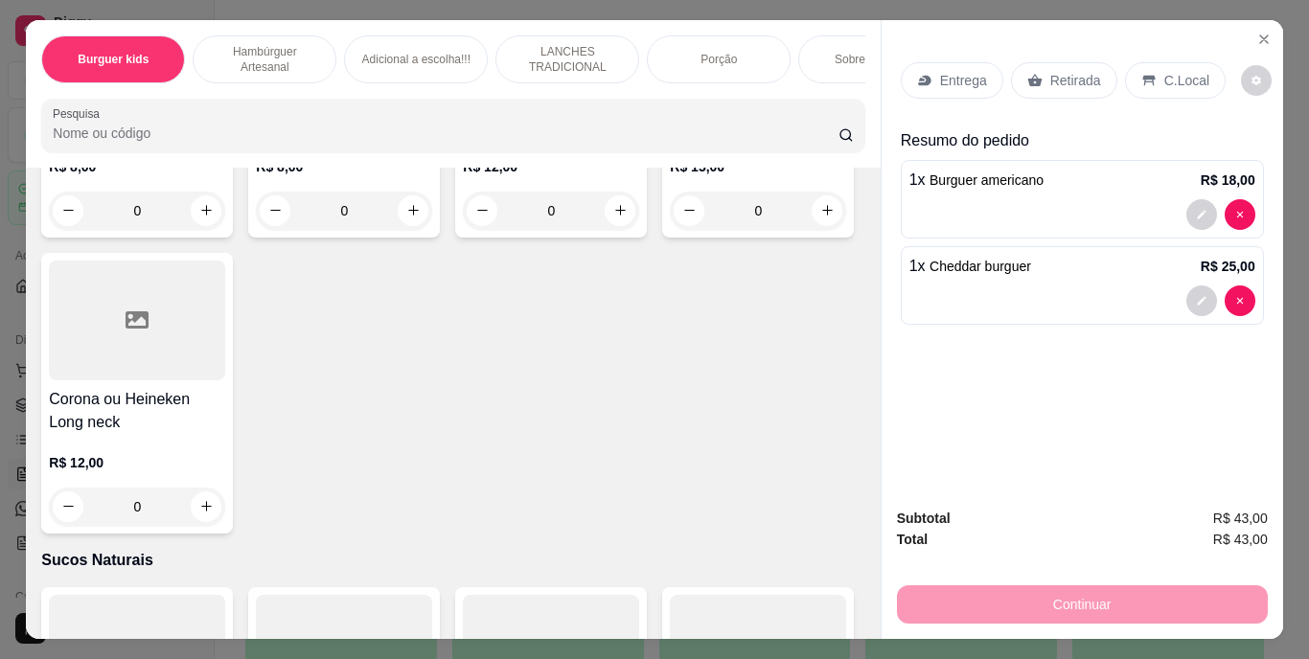
scroll to position [6324, 0]
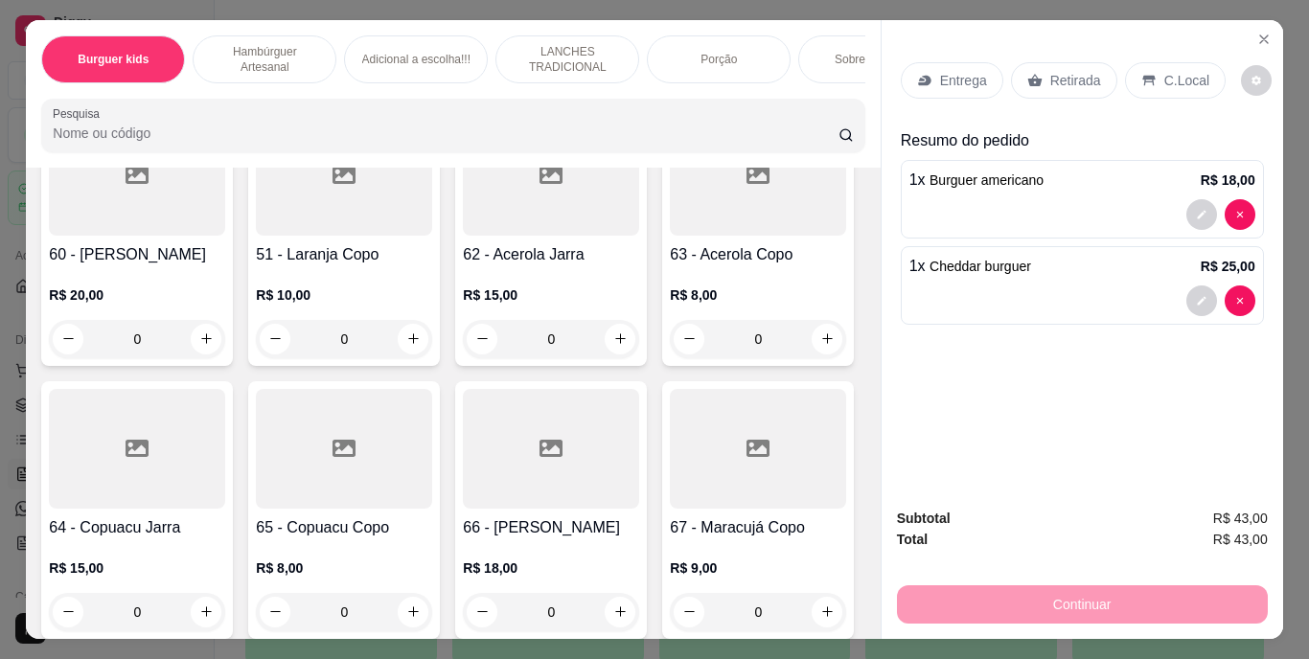
type input "1"
click at [1049, 62] on div "Retirada" at bounding box center [1064, 80] width 106 height 36
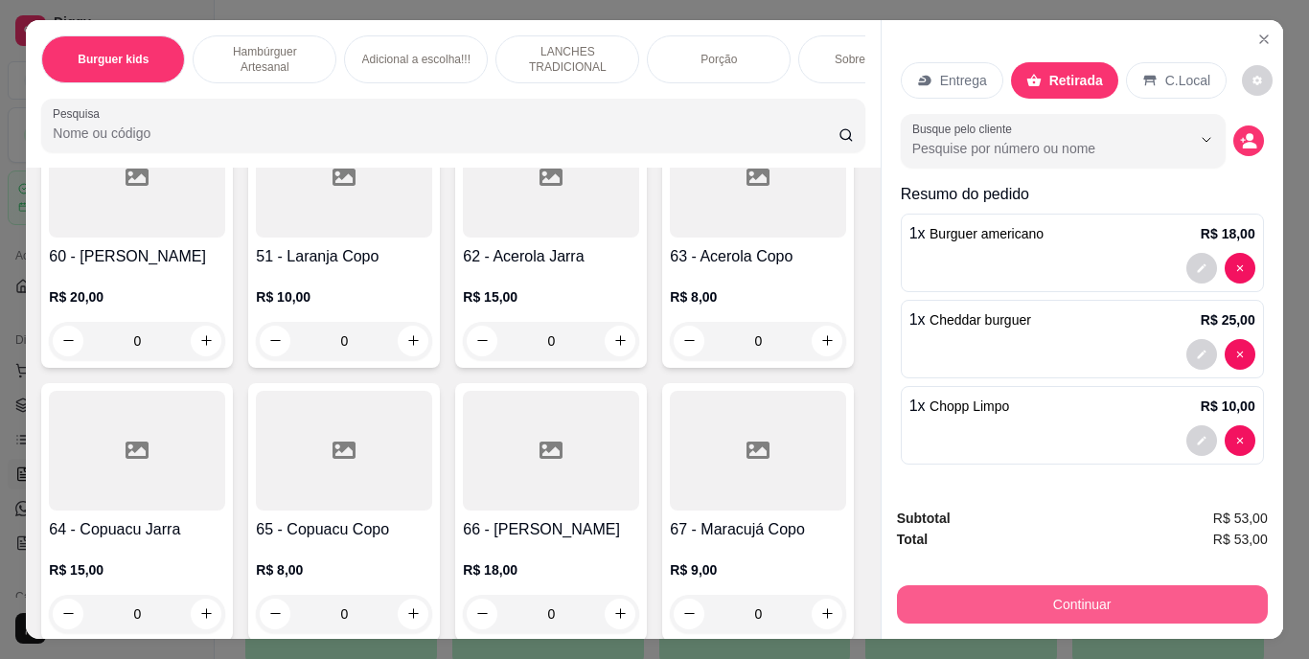
click at [1043, 585] on button "Continuar" at bounding box center [1082, 604] width 371 height 38
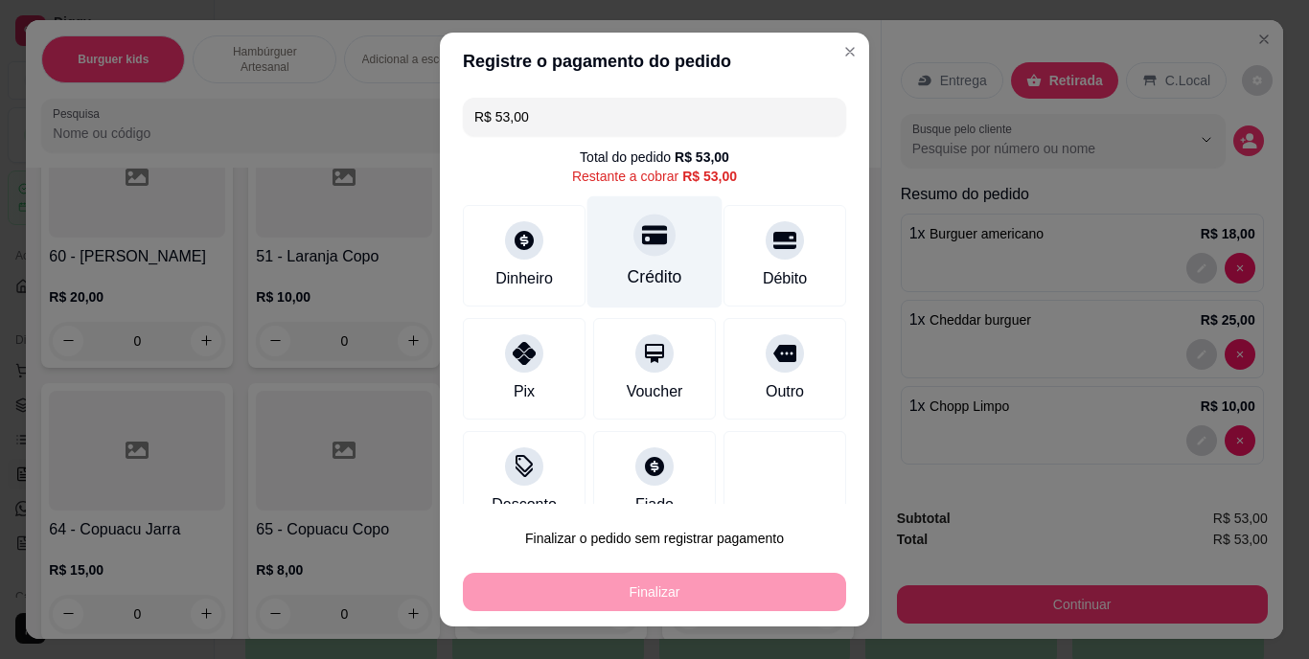
click at [627, 270] on div "Crédito" at bounding box center [654, 277] width 55 height 25
type input "R$ 0,00"
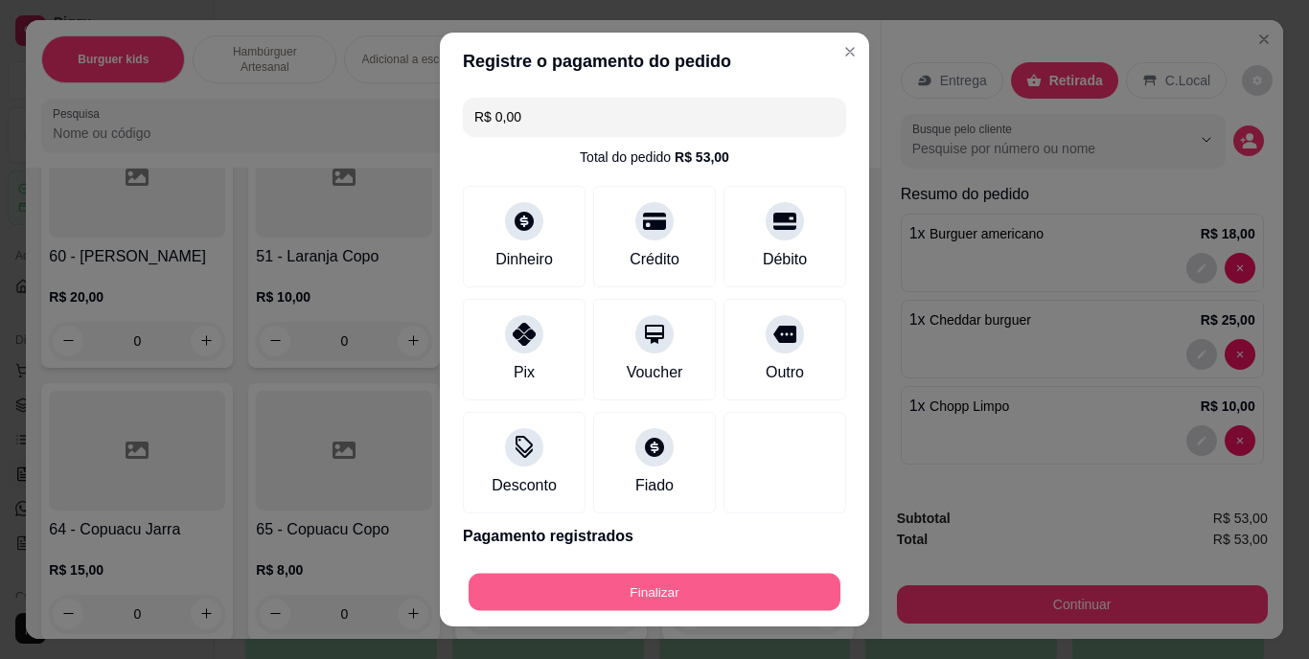
click at [749, 574] on button "Finalizar" at bounding box center [654, 591] width 372 height 37
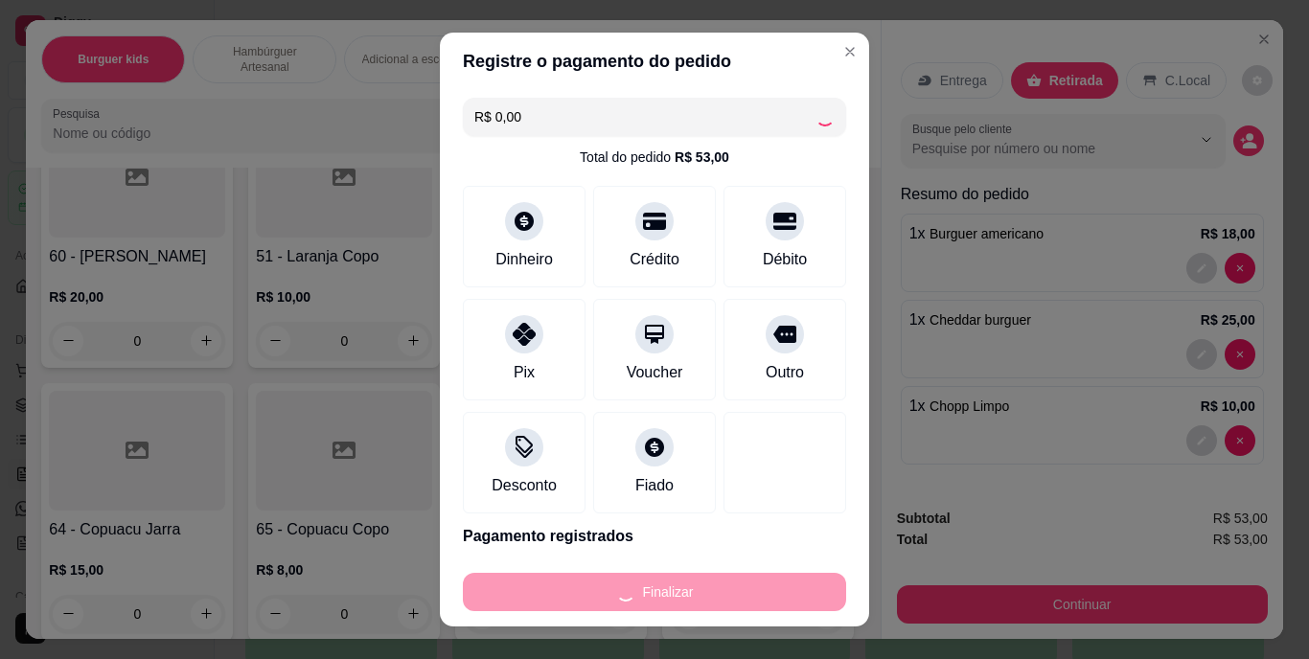
type input "0"
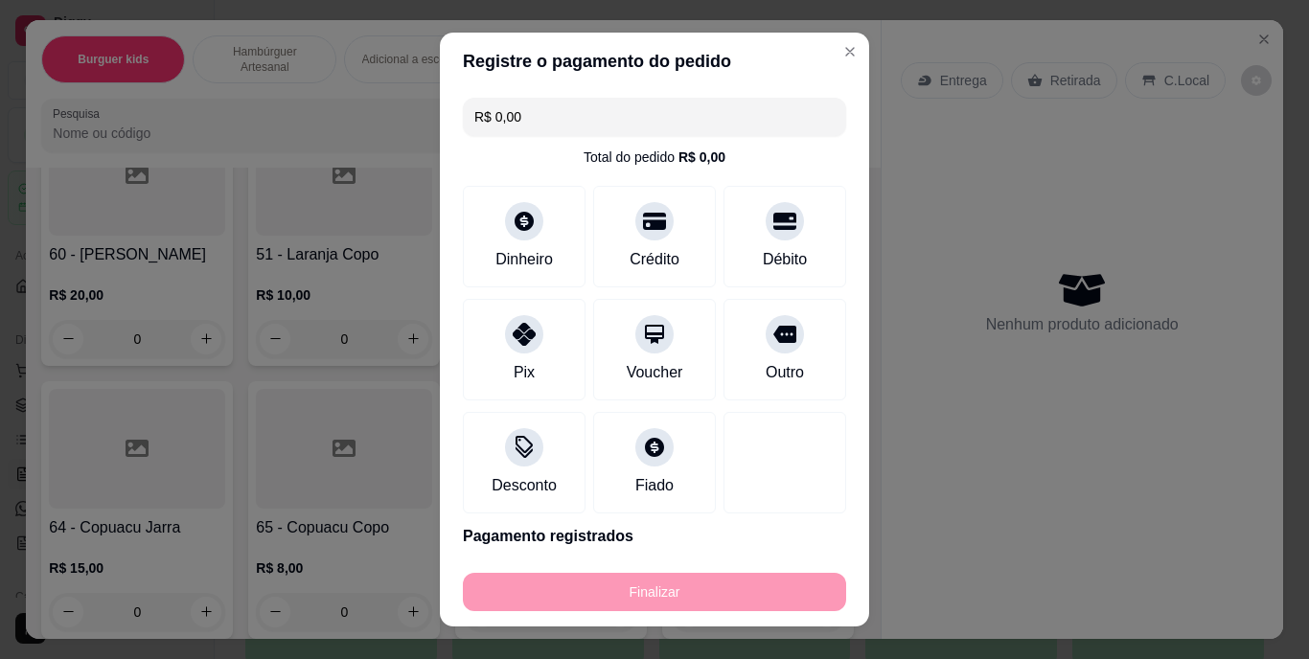
type input "-R$ 53,00"
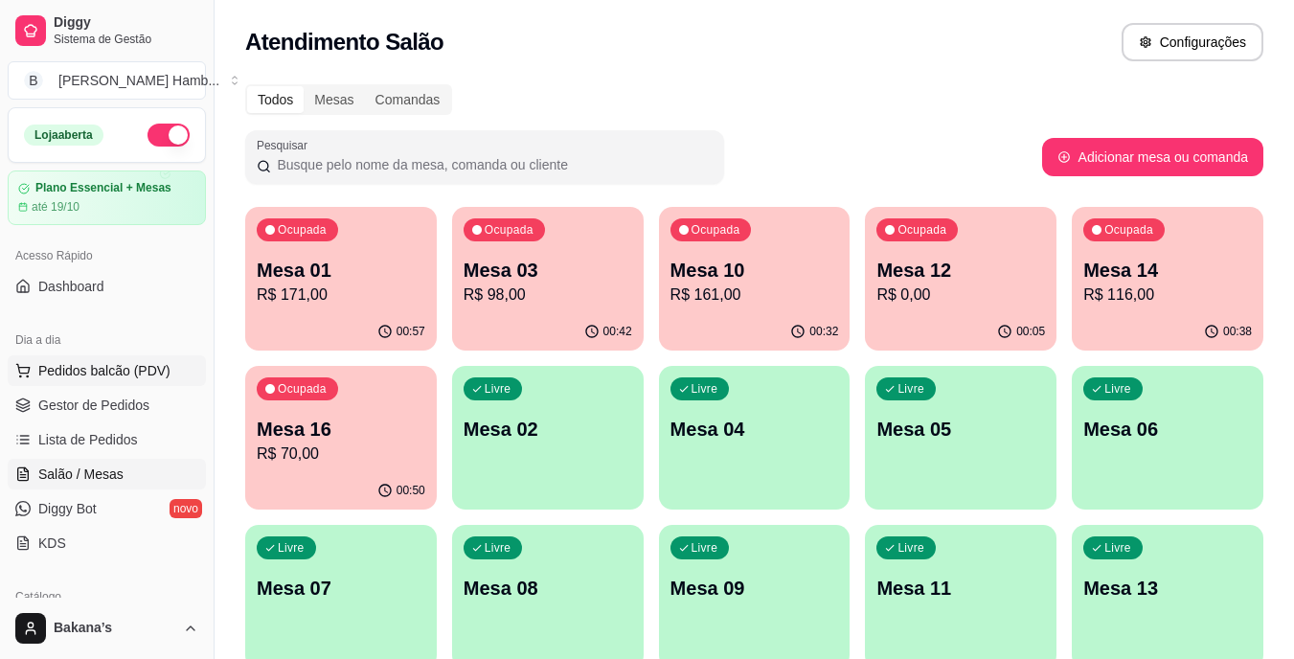
click at [147, 370] on span "Pedidos balcão (PDV)" at bounding box center [104, 370] width 132 height 19
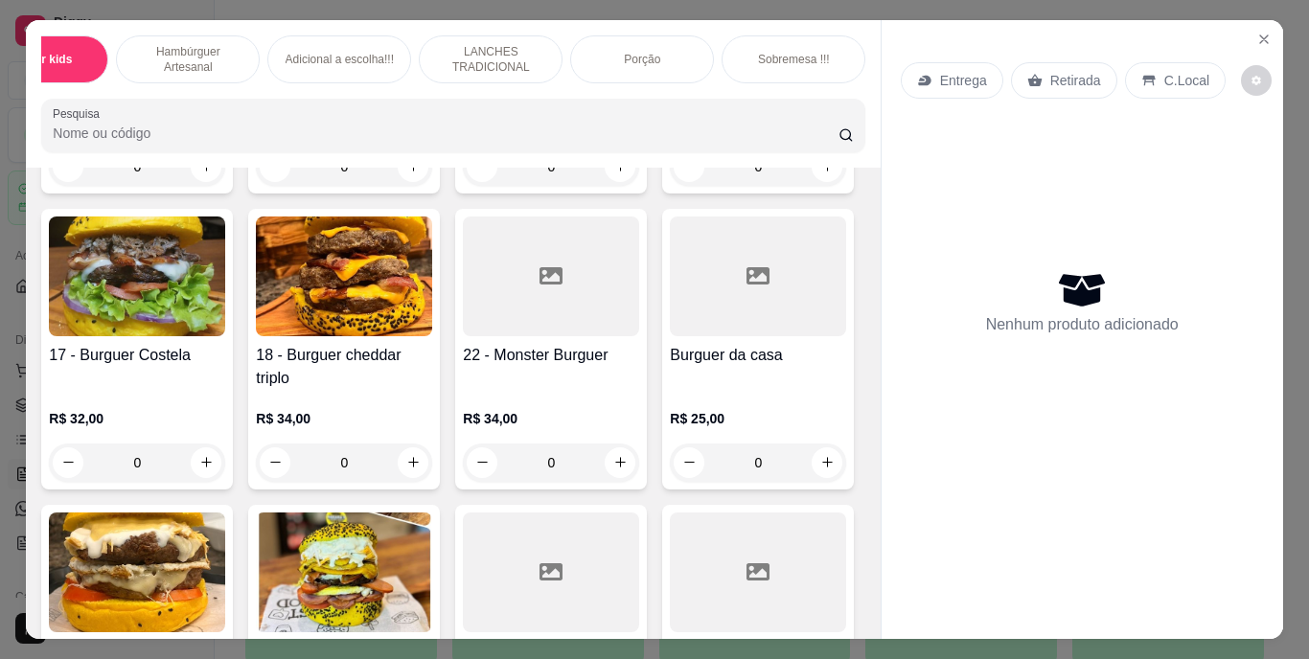
scroll to position [0, 153]
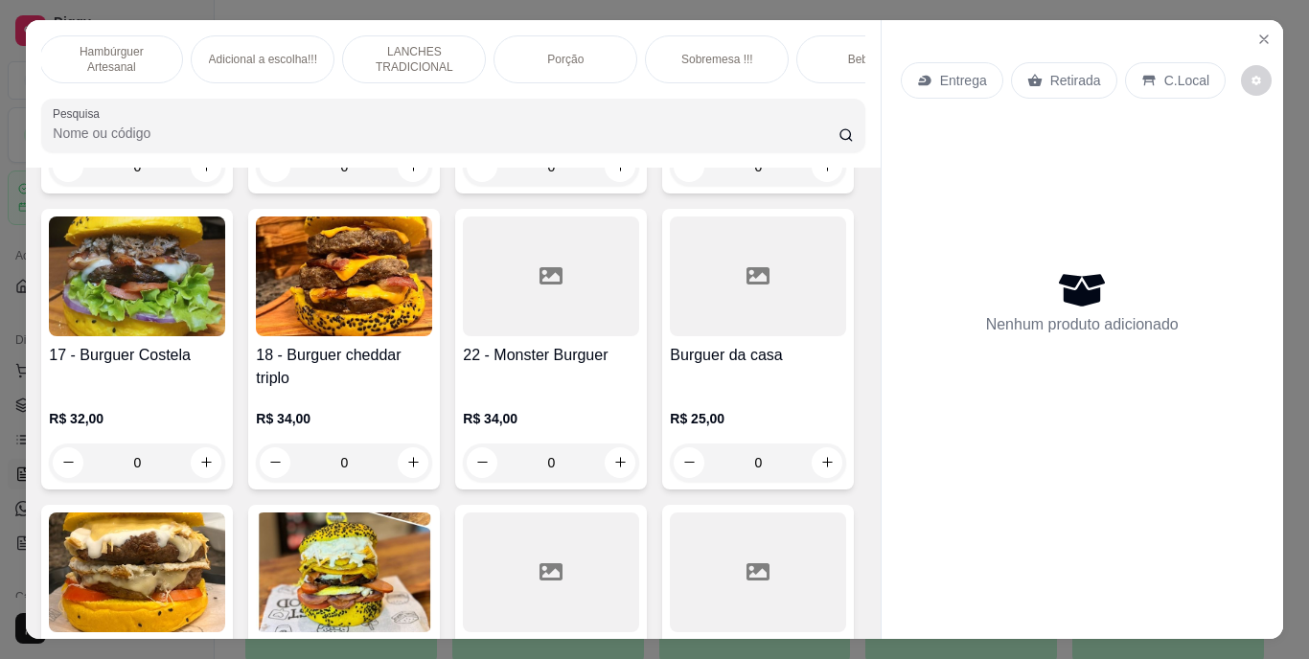
click at [848, 57] on p "Bebidas" at bounding box center [868, 59] width 41 height 15
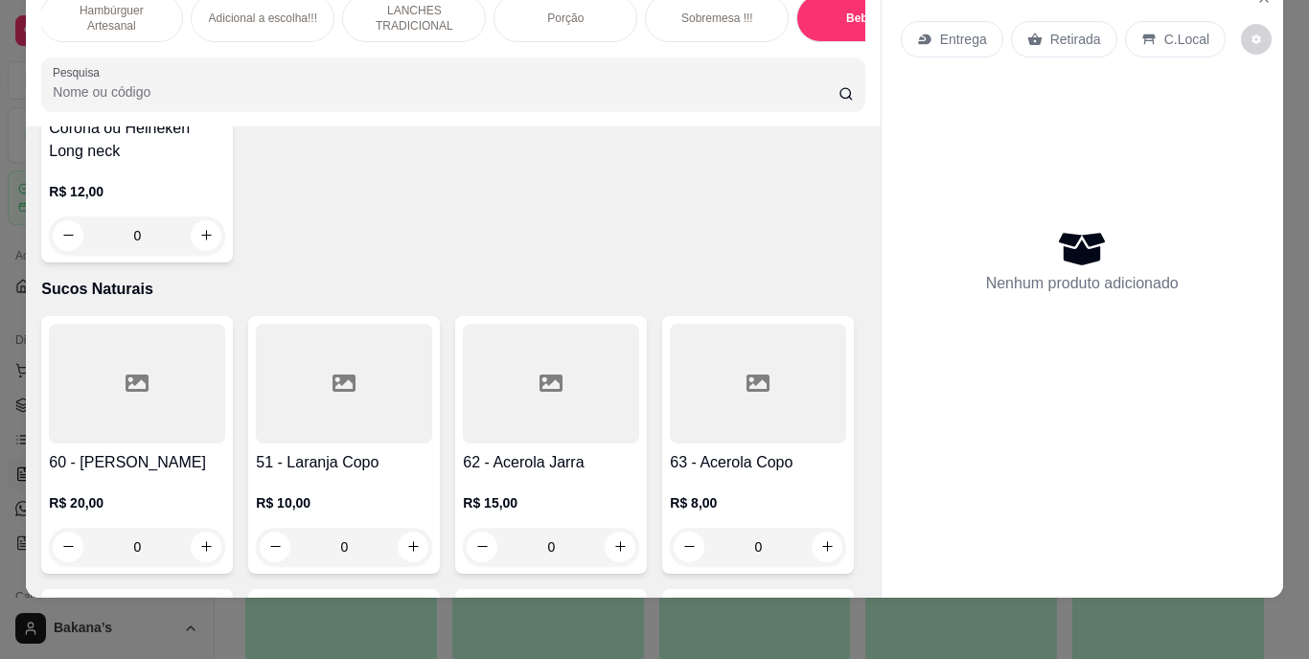
scroll to position [5691, 0]
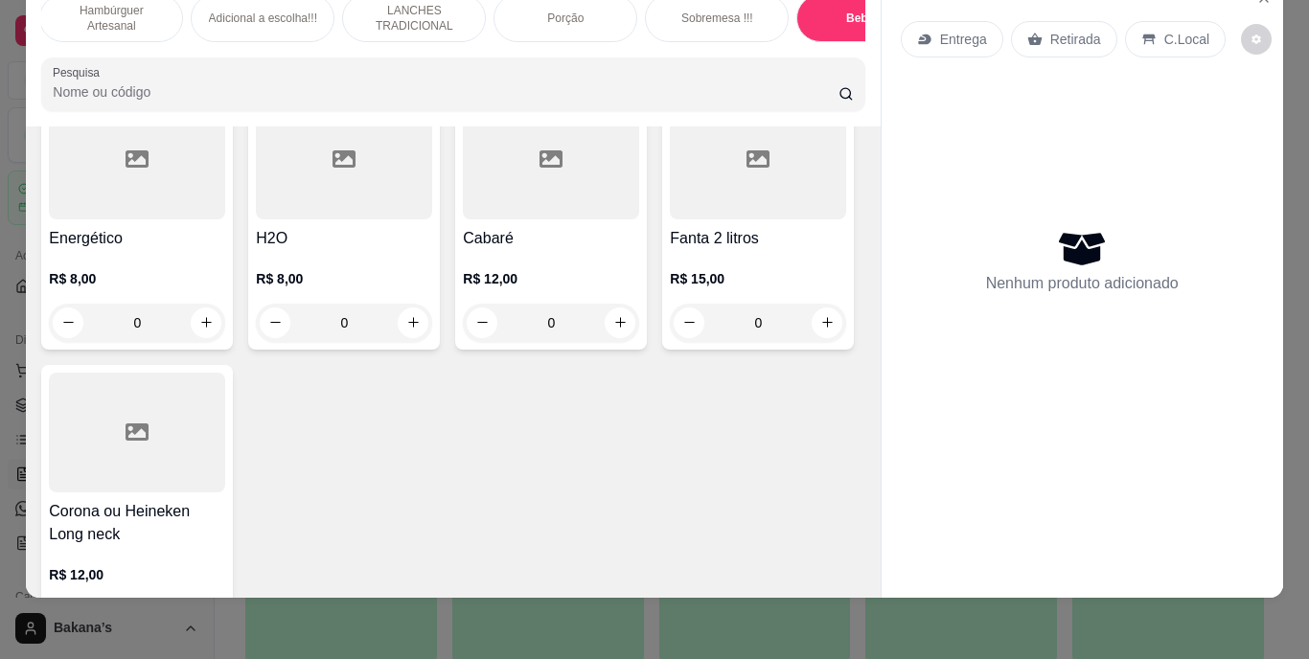
type input "1"
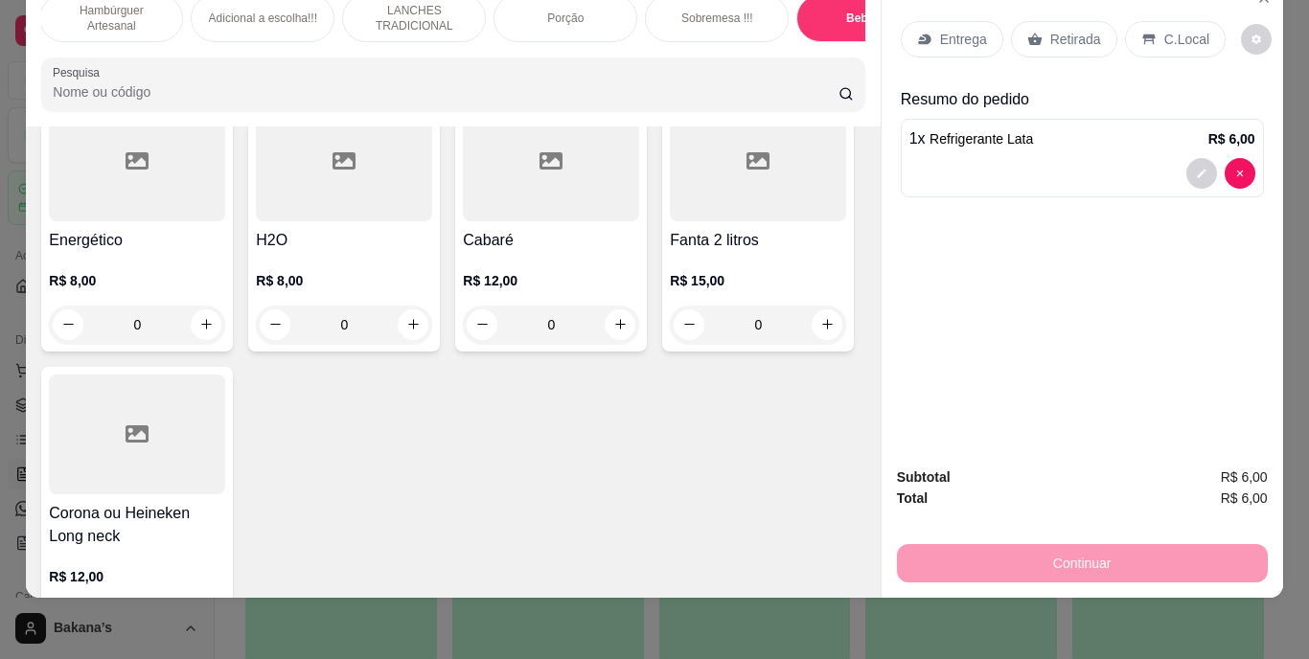
scroll to position [5692, 0]
click at [1068, 33] on p "Retirada" at bounding box center [1075, 39] width 51 height 19
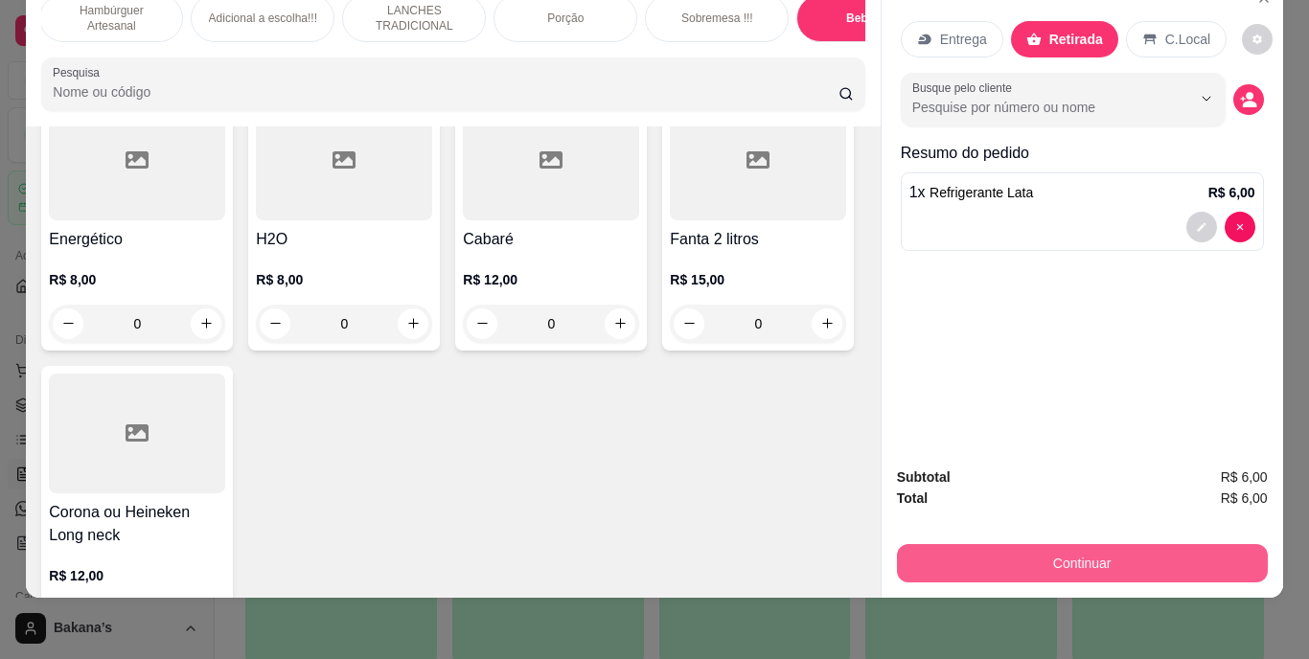
click at [1054, 544] on button "Continuar" at bounding box center [1082, 563] width 371 height 38
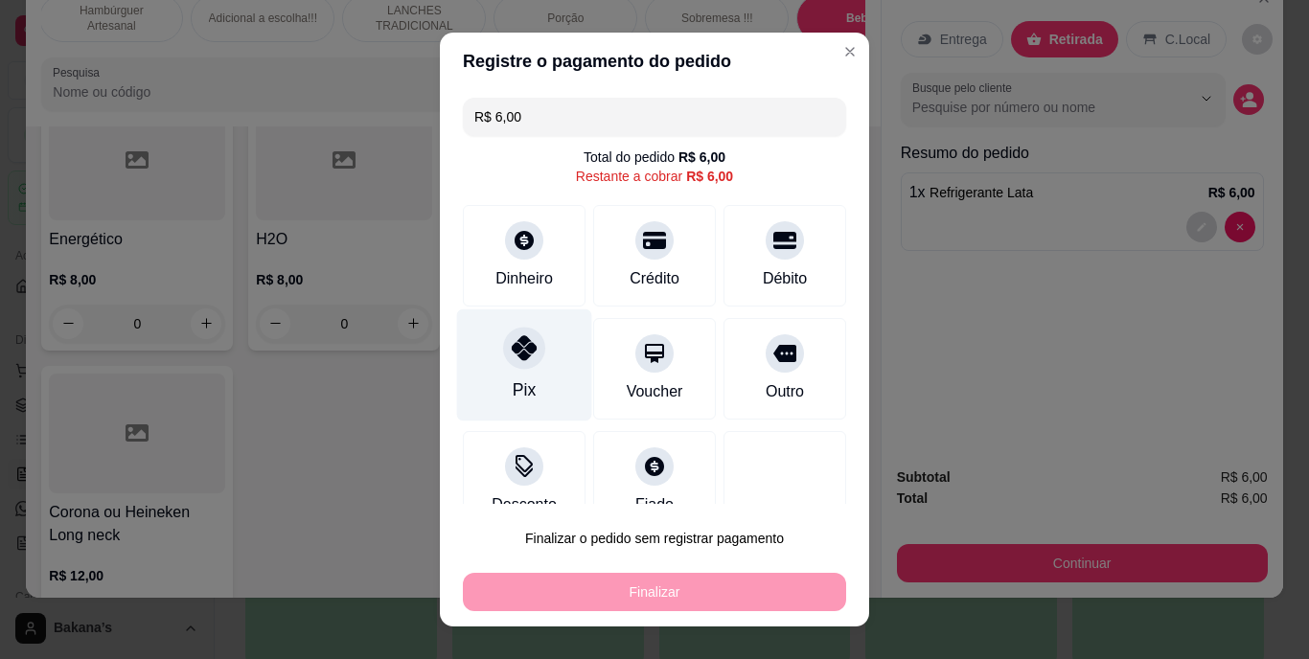
click at [523, 363] on div at bounding box center [524, 349] width 42 height 42
type input "R$ 0,00"
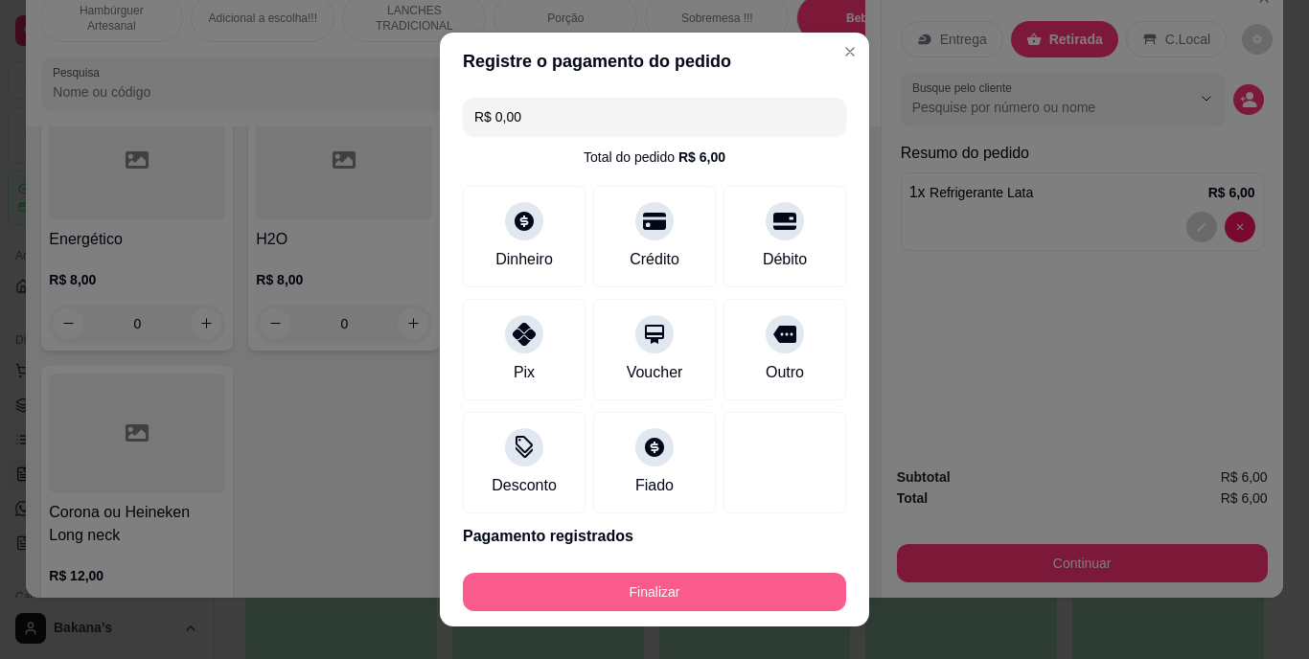
click at [758, 594] on button "Finalizar" at bounding box center [654, 592] width 383 height 38
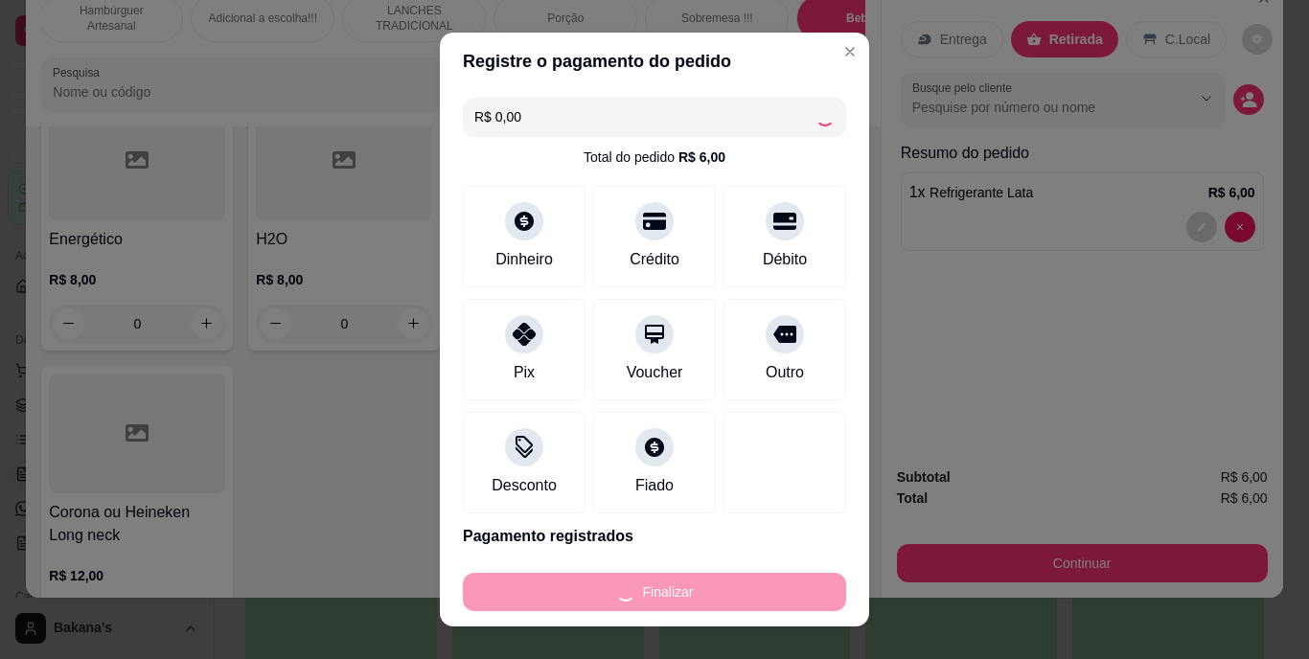
type input "0"
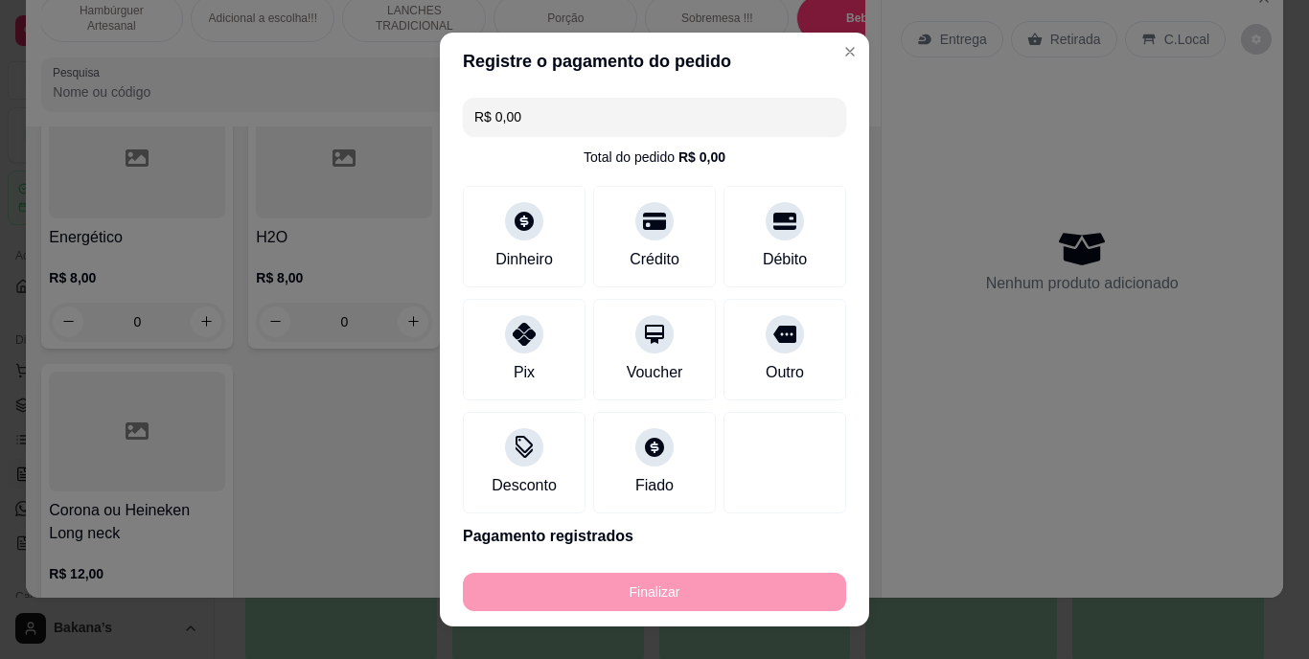
type input "-R$ 6,00"
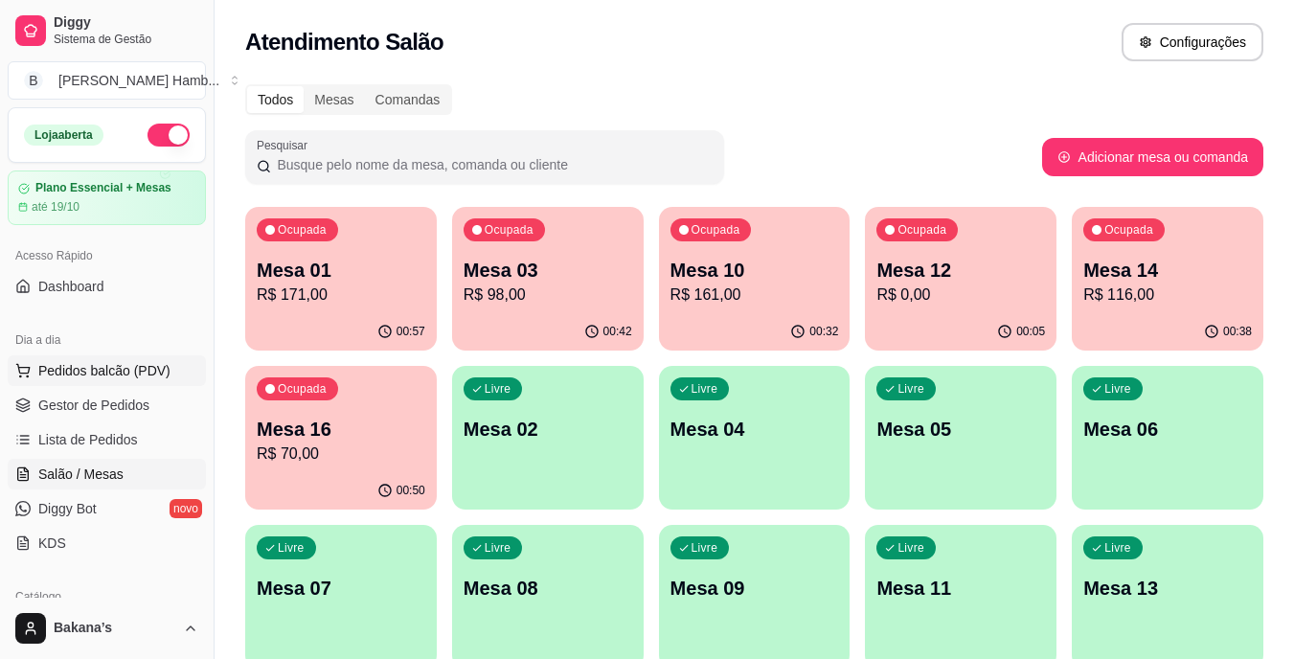
click at [144, 379] on span "Pedidos balcão (PDV)" at bounding box center [104, 370] width 132 height 19
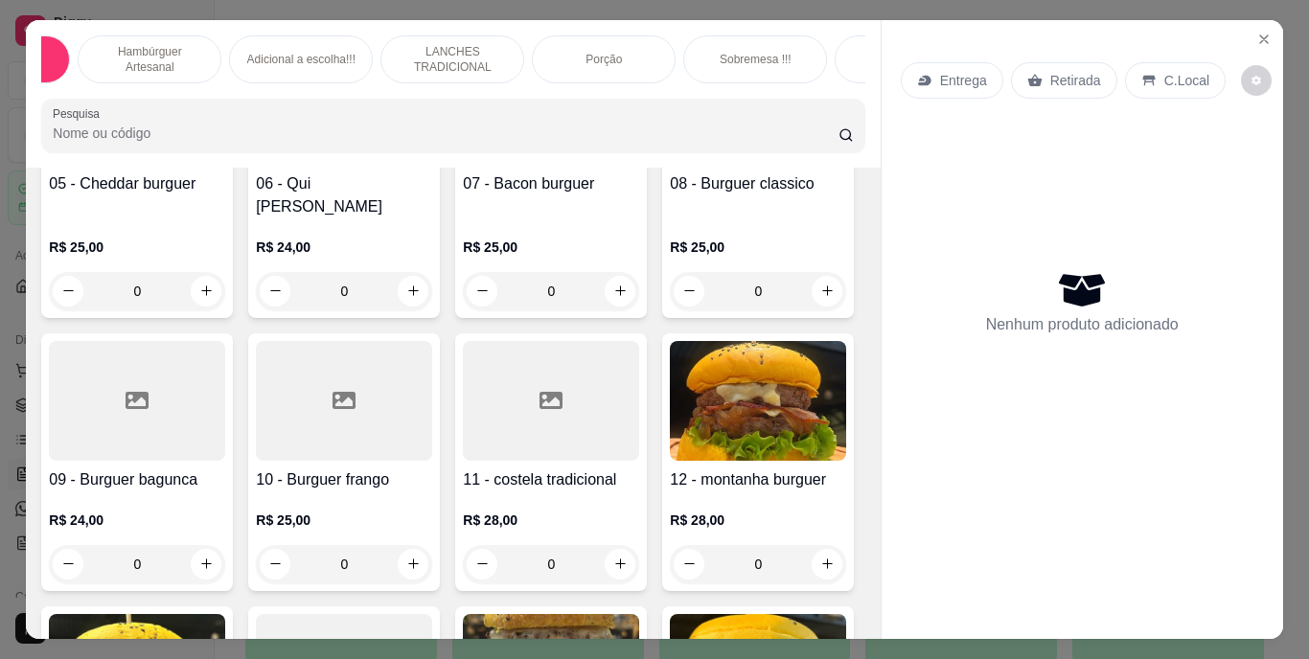
scroll to position [0, 153]
click at [848, 67] on div "Bebidas" at bounding box center [868, 59] width 144 height 48
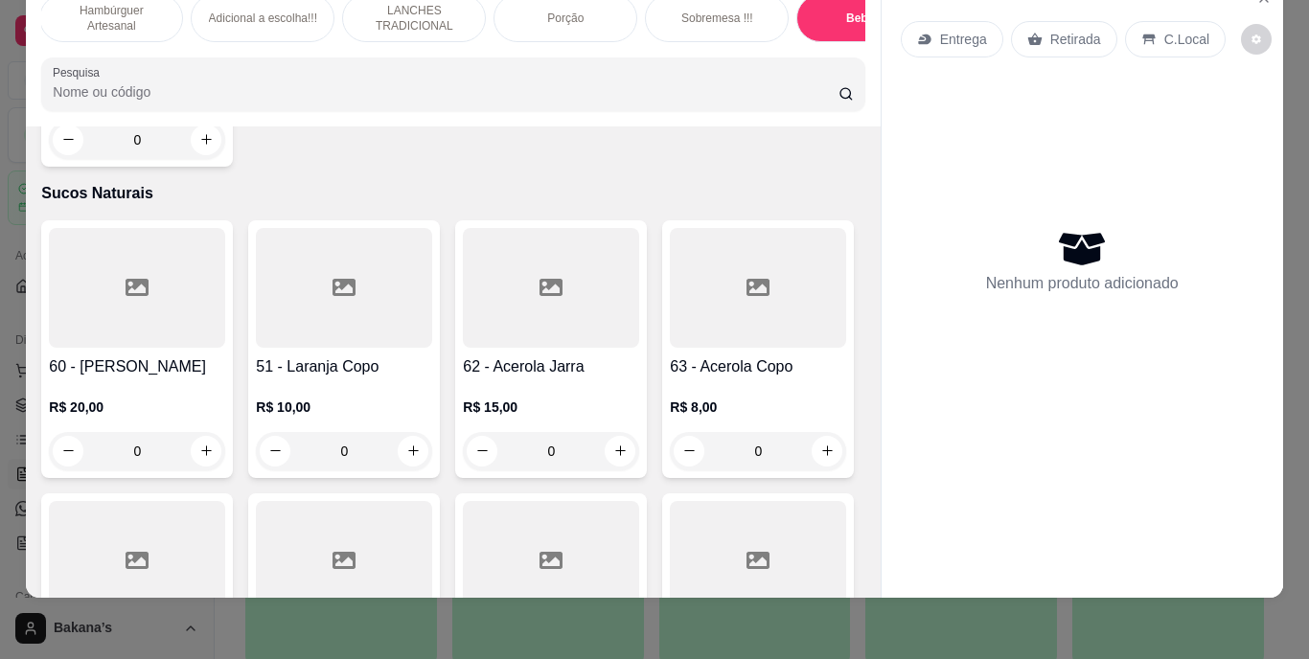
scroll to position [6458, 0]
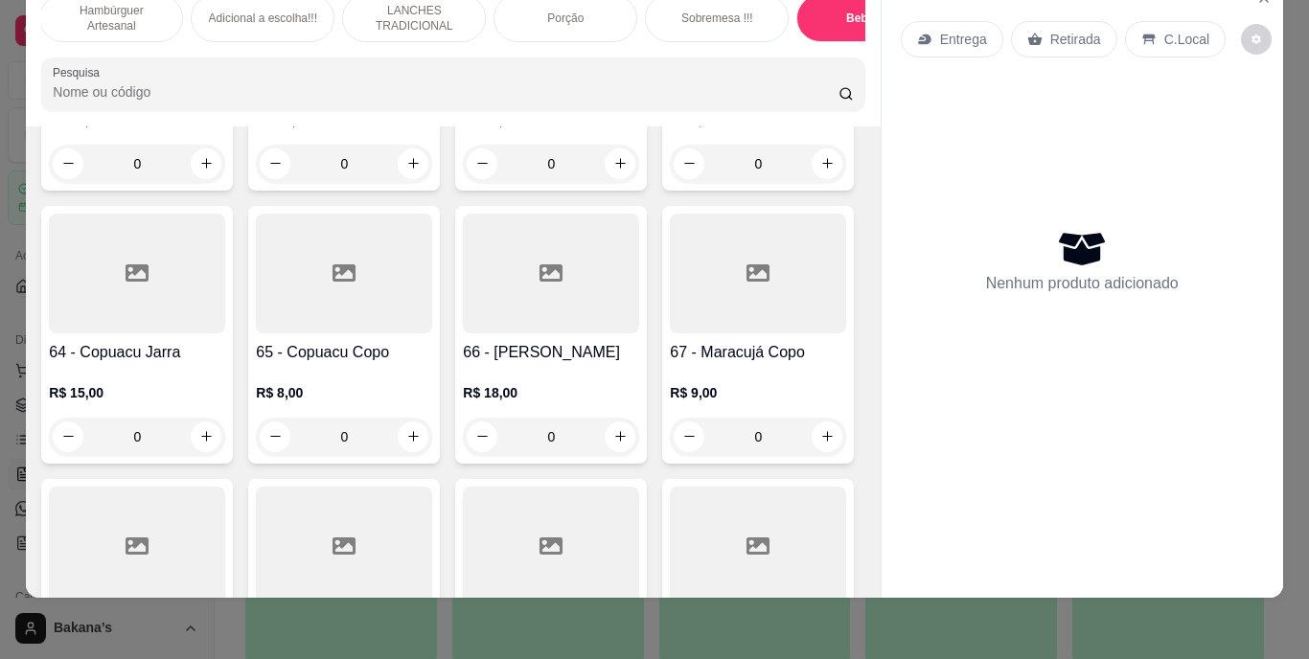
type input "1"
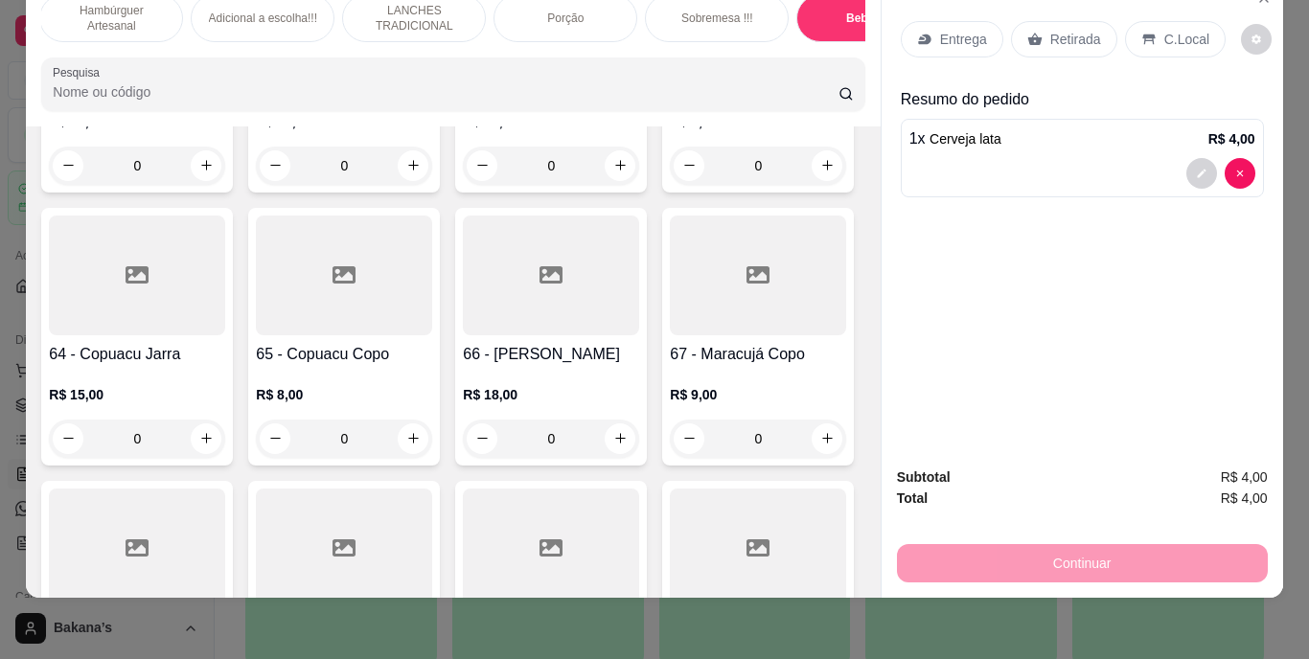
scroll to position [6459, 0]
click at [1037, 27] on div "Retirada" at bounding box center [1064, 39] width 106 height 36
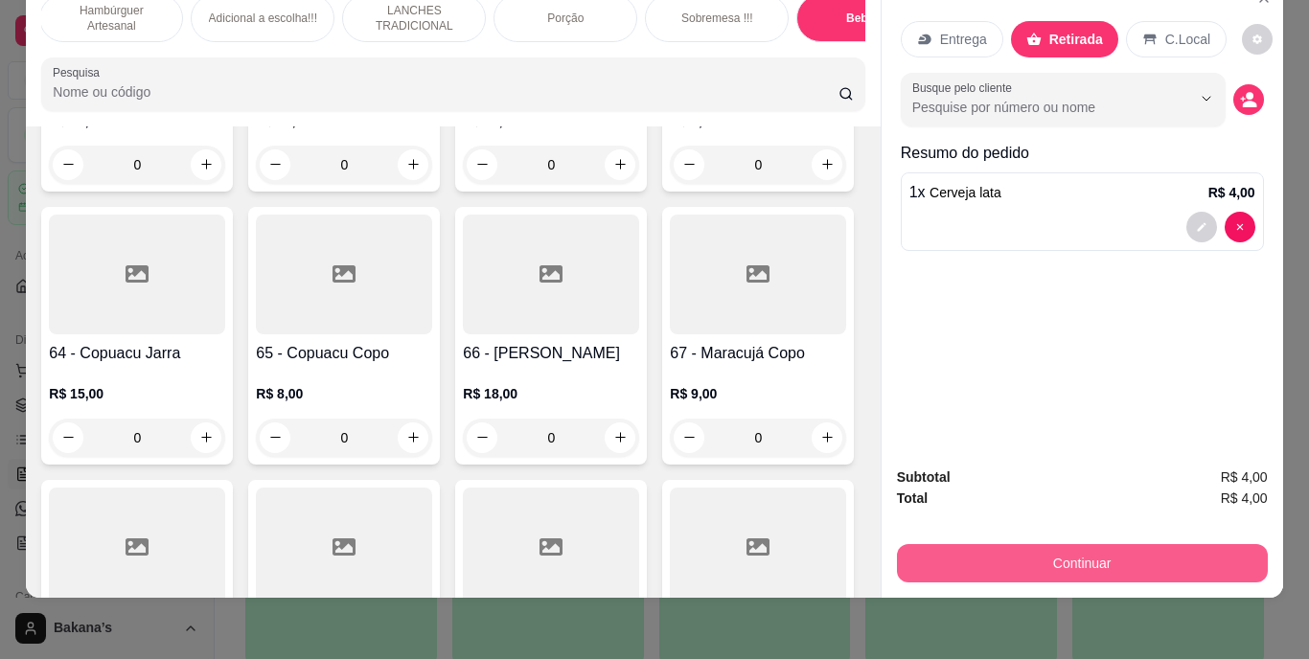
click at [967, 544] on button "Continuar" at bounding box center [1082, 563] width 371 height 38
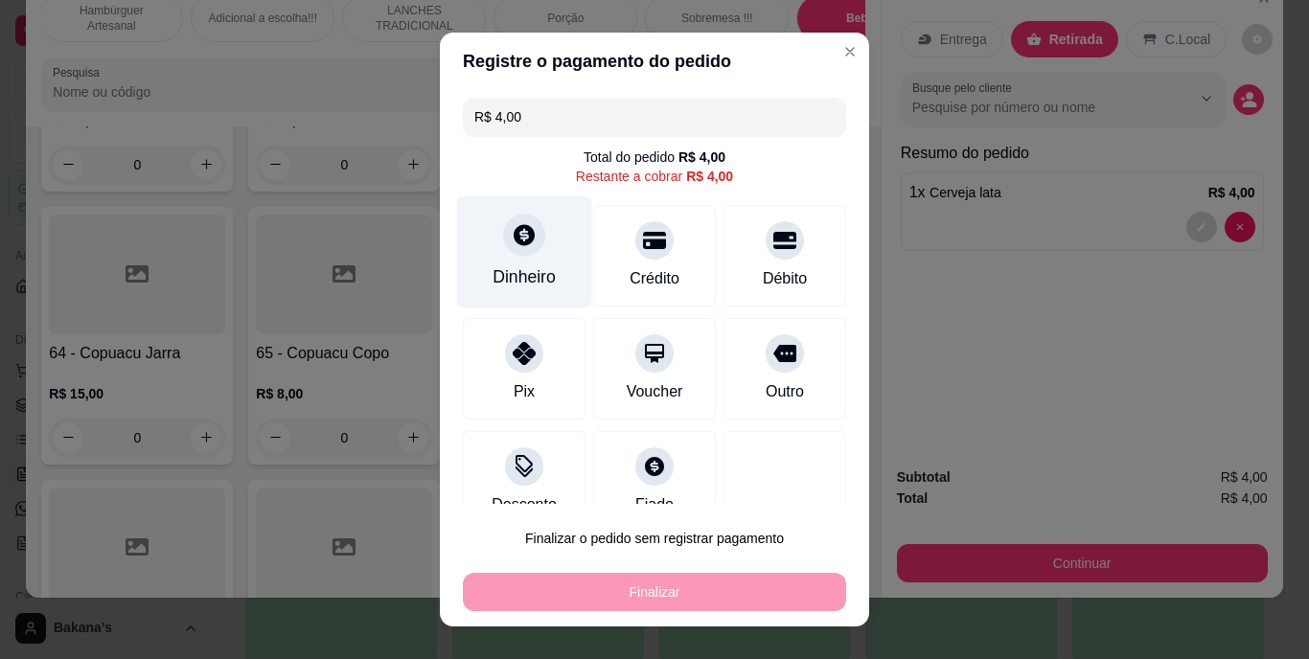
click at [508, 253] on div at bounding box center [524, 236] width 42 height 42
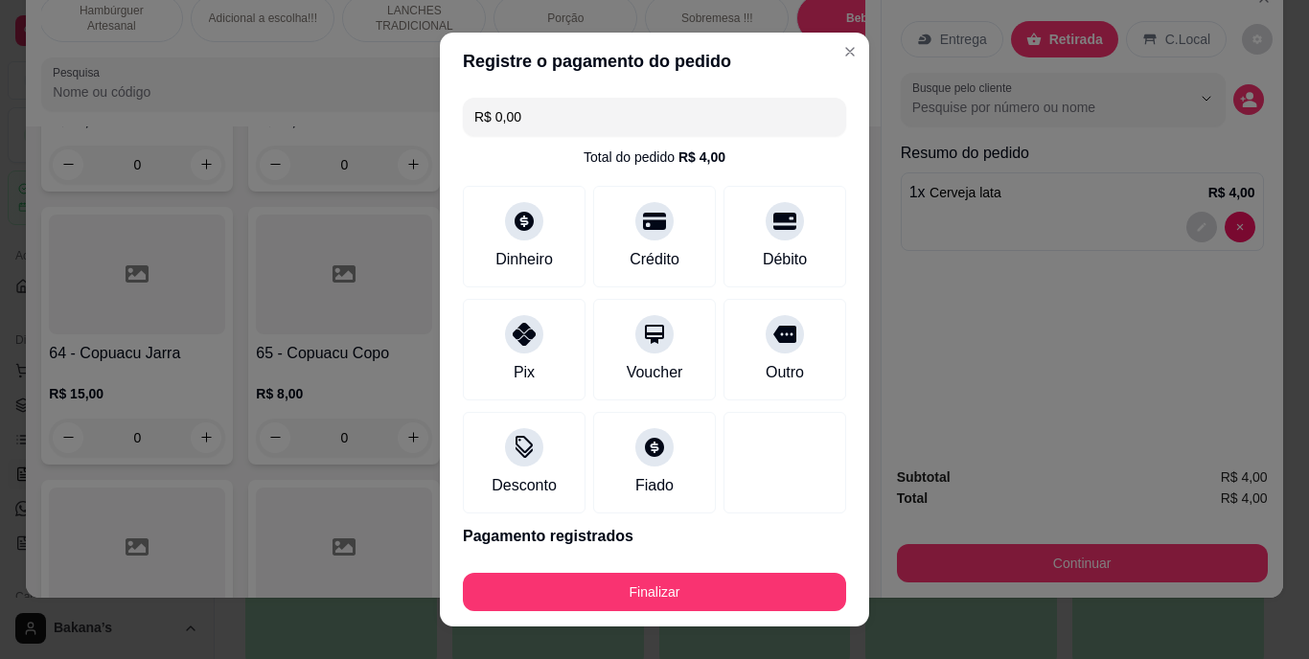
type input "R$ 0,00"
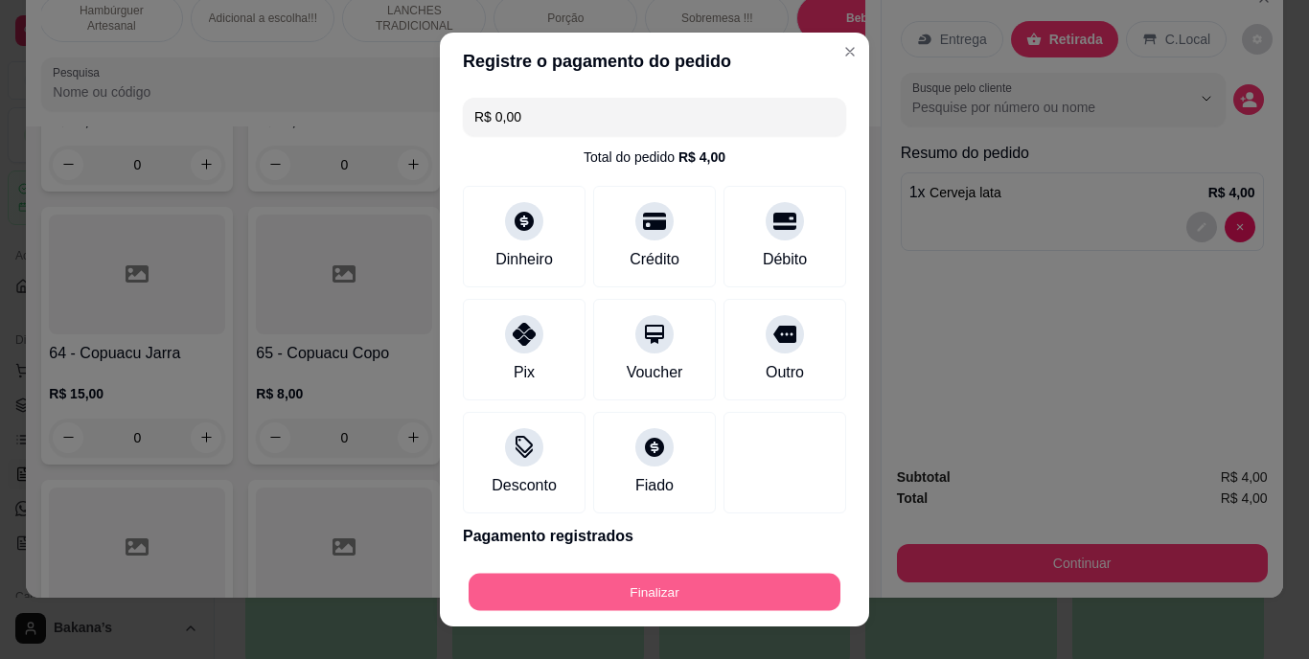
click at [666, 581] on button "Finalizar" at bounding box center [654, 591] width 372 height 37
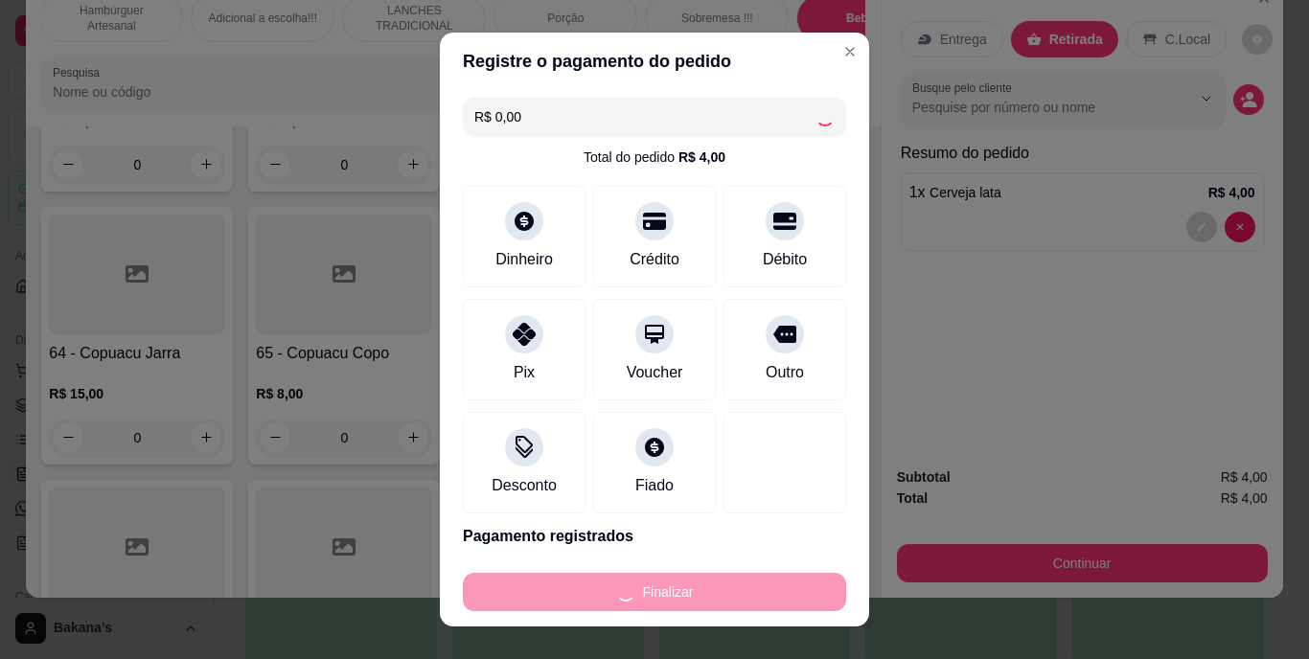
type input "0"
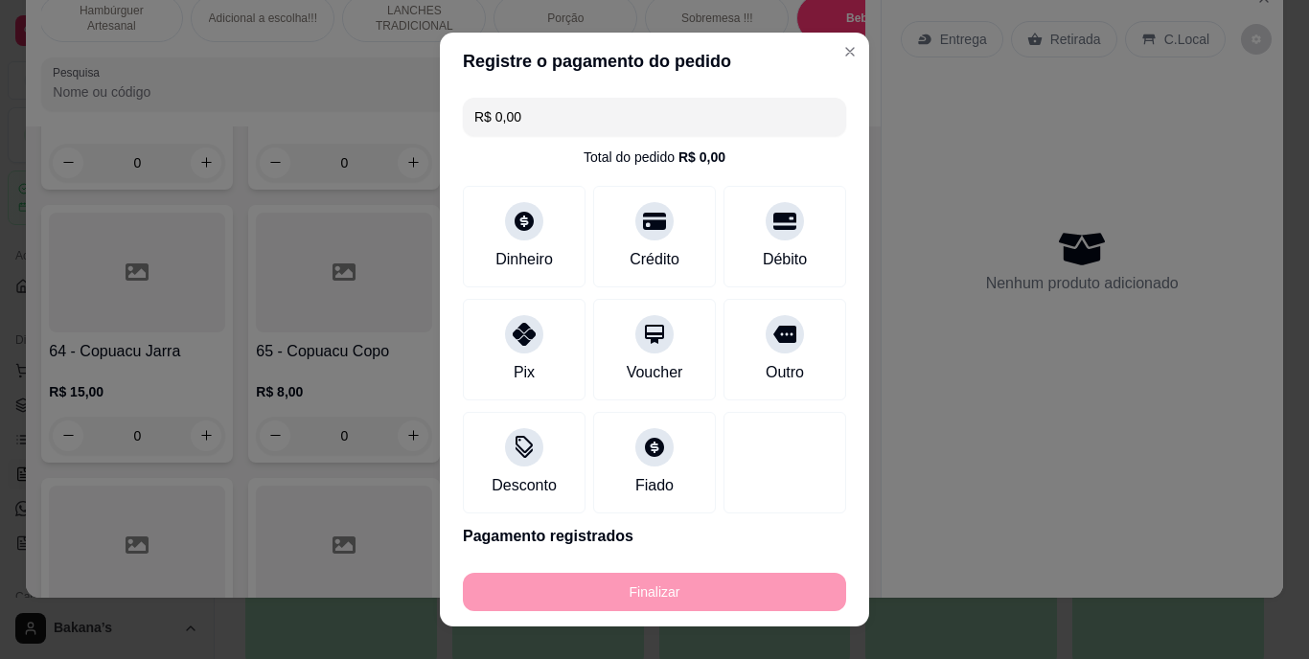
type input "-R$ 4,00"
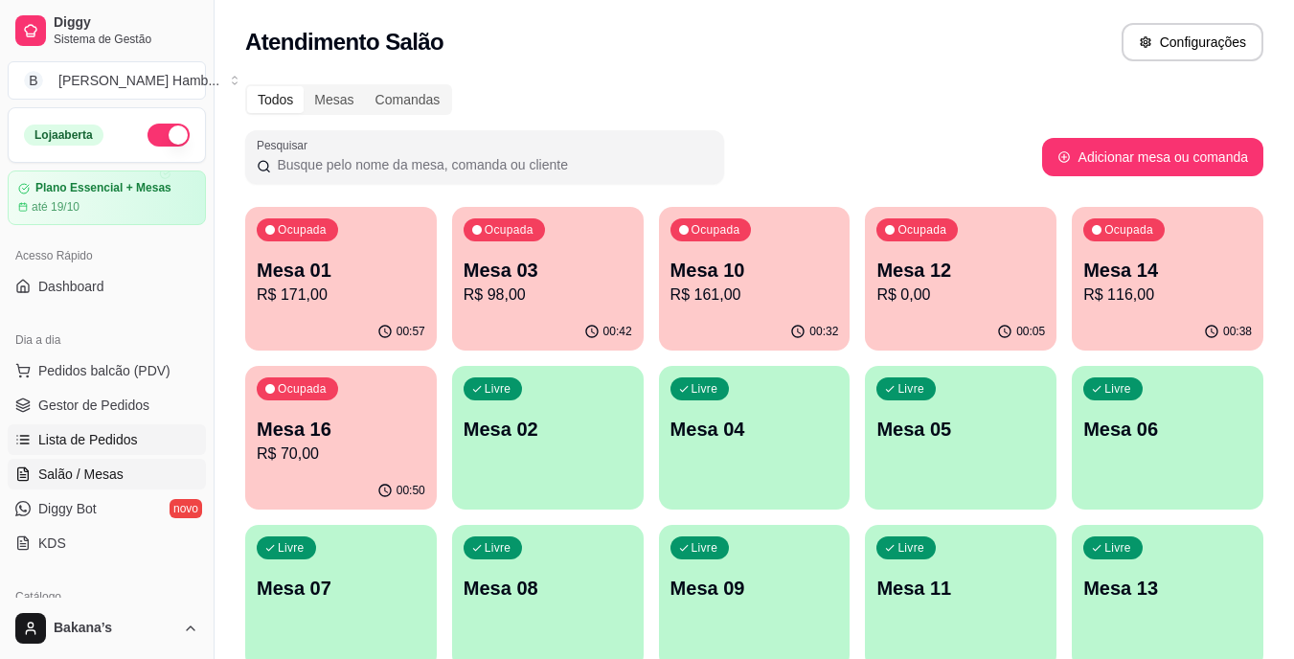
click at [129, 441] on span "Lista de Pedidos" at bounding box center [88, 439] width 100 height 19
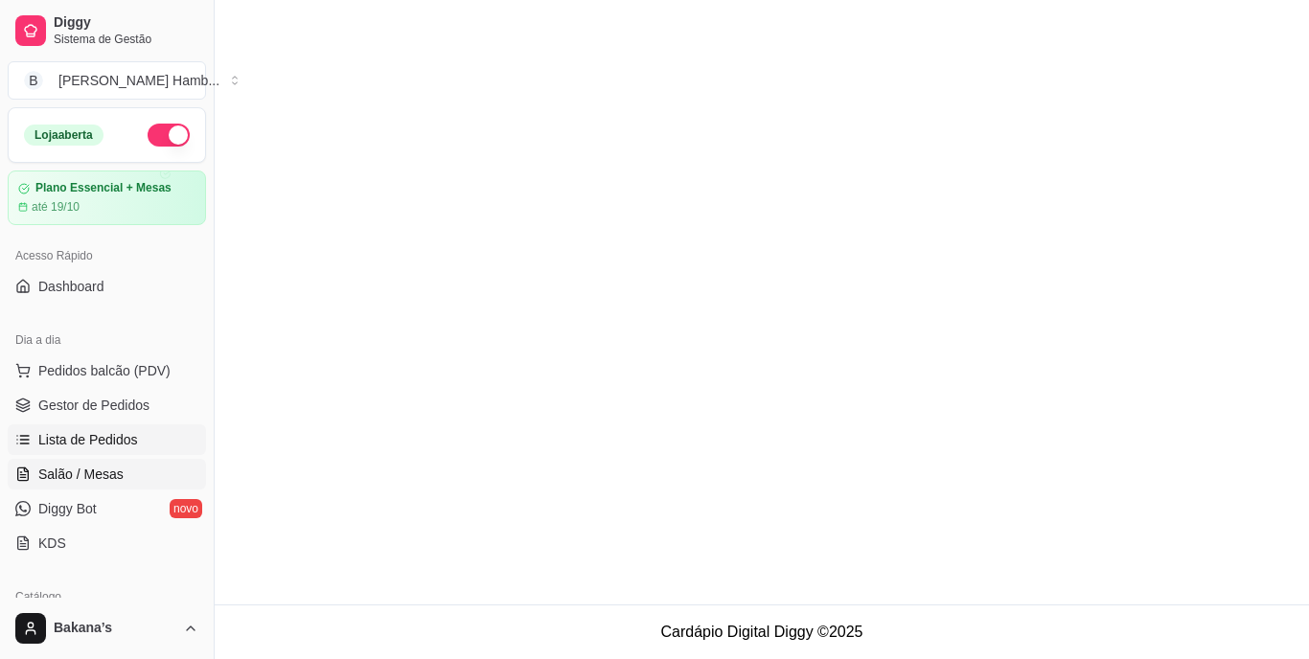
click at [64, 472] on span "Salão / Mesas" at bounding box center [80, 474] width 85 height 19
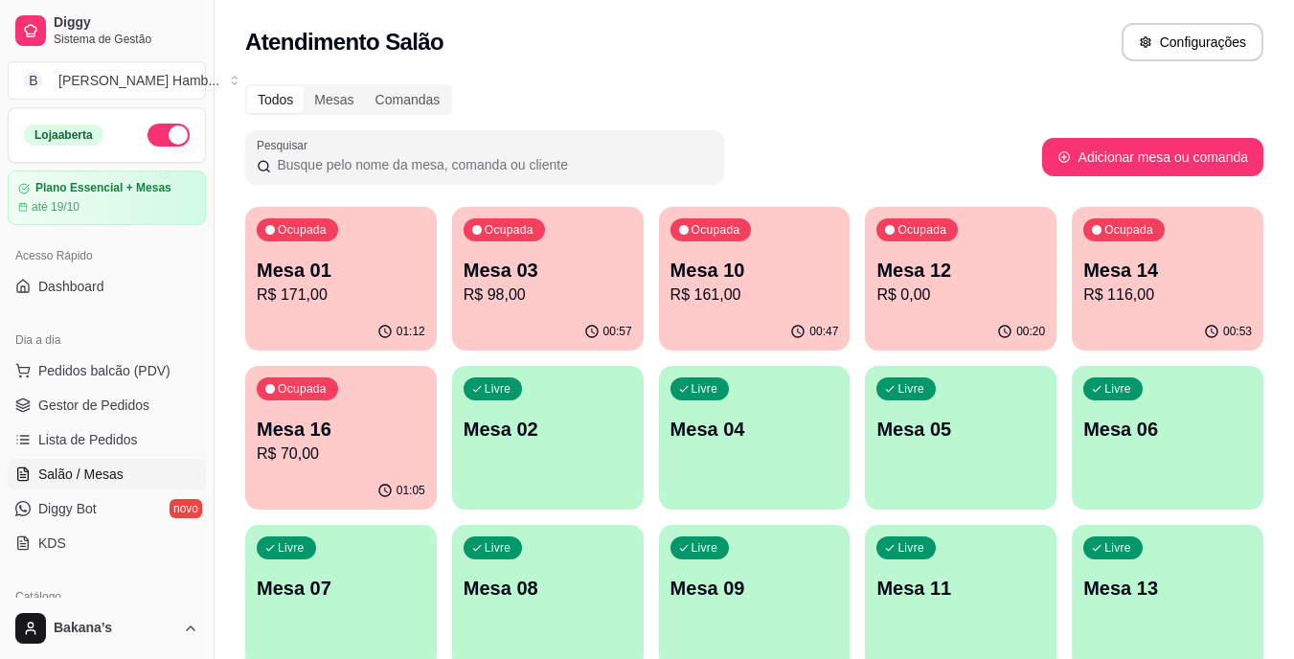
click at [327, 445] on p "R$ 70,00" at bounding box center [341, 454] width 169 height 23
click at [514, 245] on div "Ocupada Mesa 03 R$ 98,00" at bounding box center [548, 260] width 186 height 103
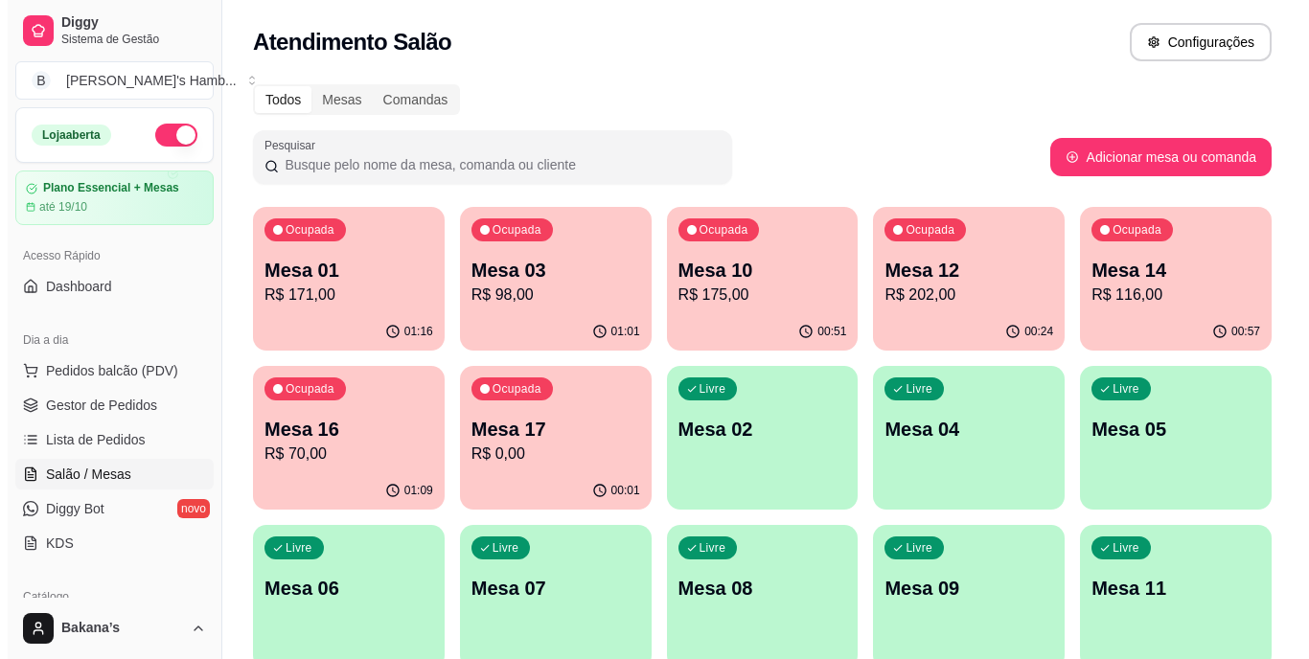
scroll to position [142, 0]
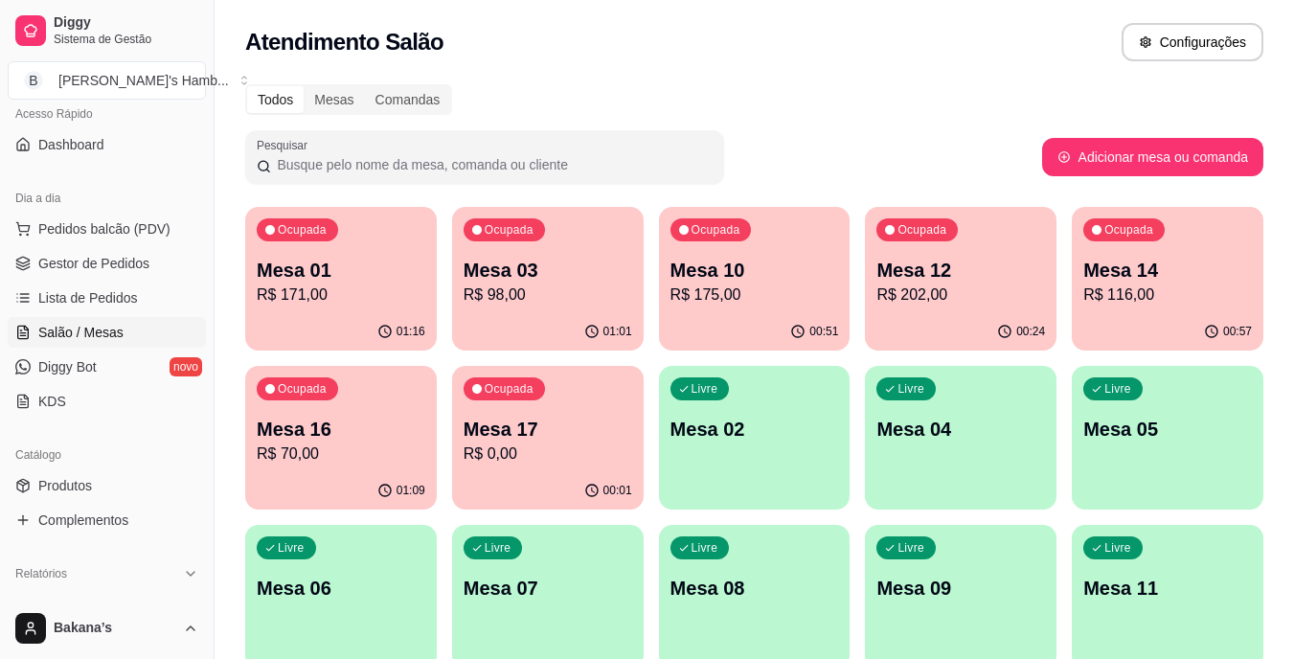
click at [1190, 287] on p "R$ 116,00" at bounding box center [1167, 295] width 169 height 23
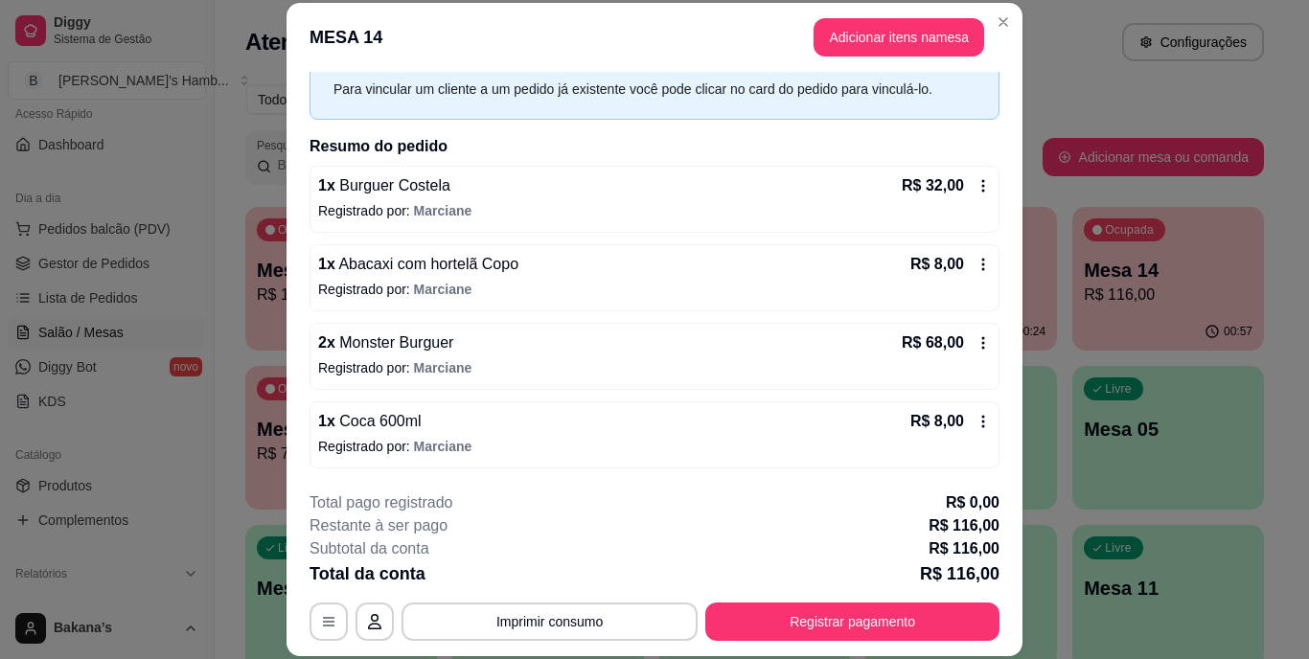
scroll to position [58, 0]
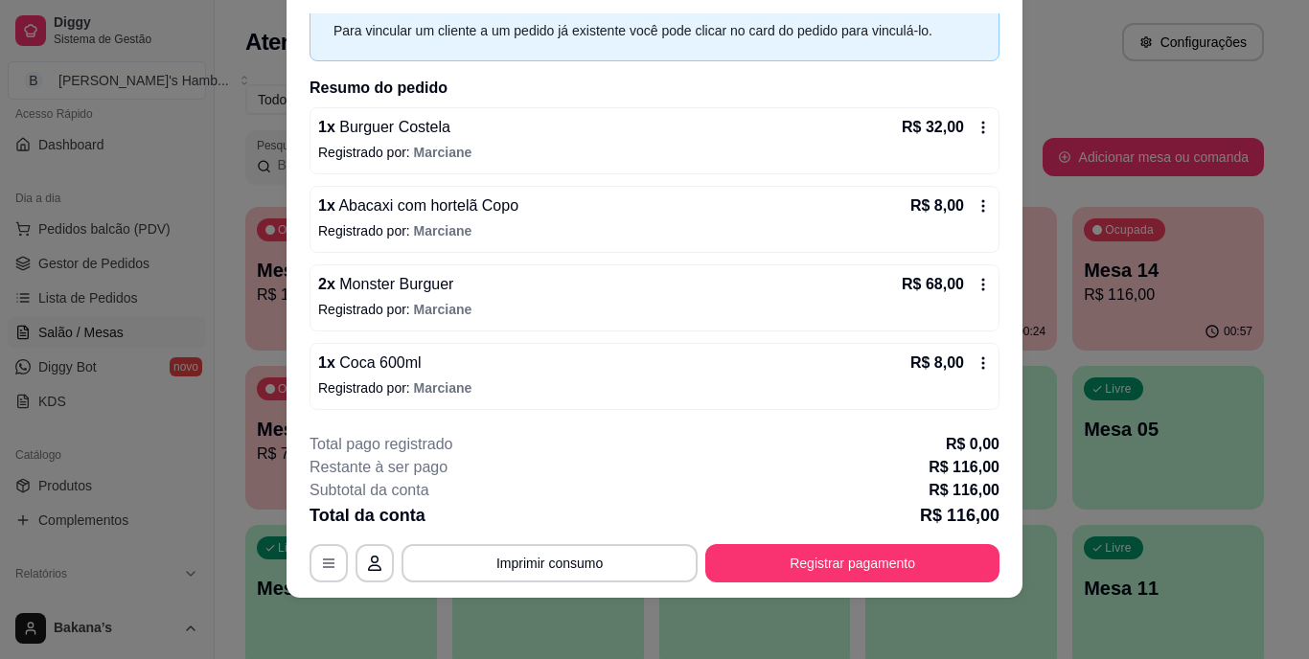
click at [838, 541] on div "**********" at bounding box center [654, 507] width 690 height 149
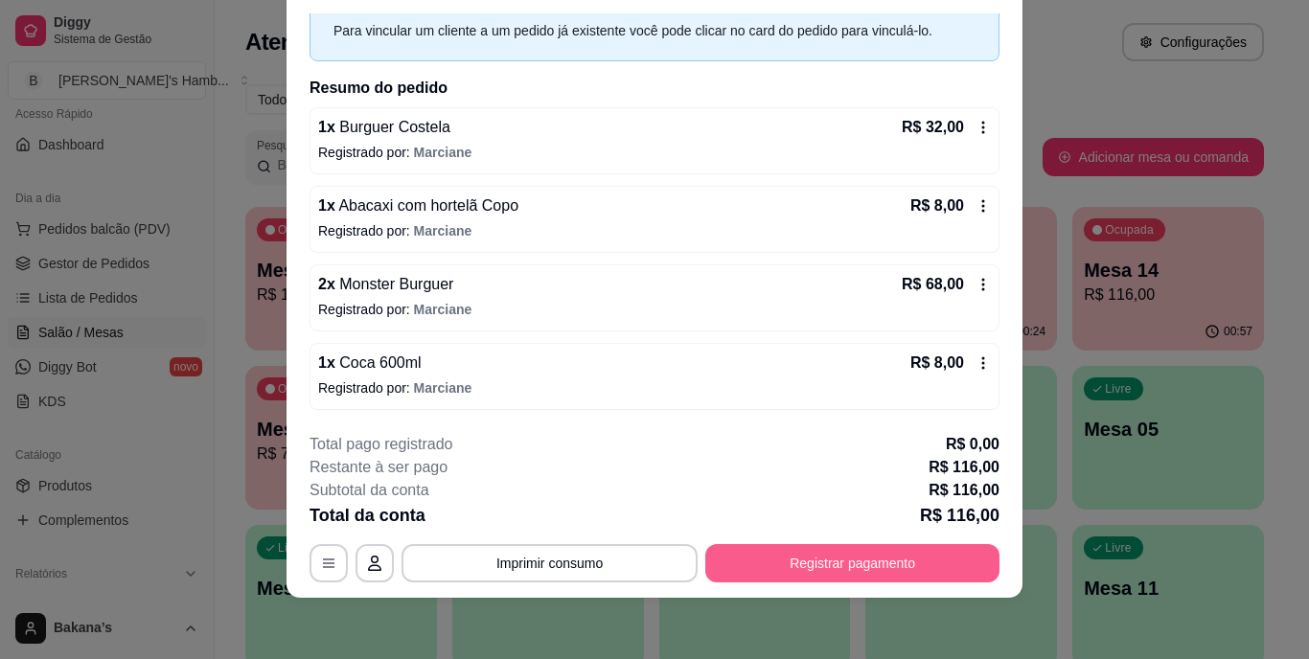
click at [819, 556] on button "Registrar pagamento" at bounding box center [852, 563] width 294 height 38
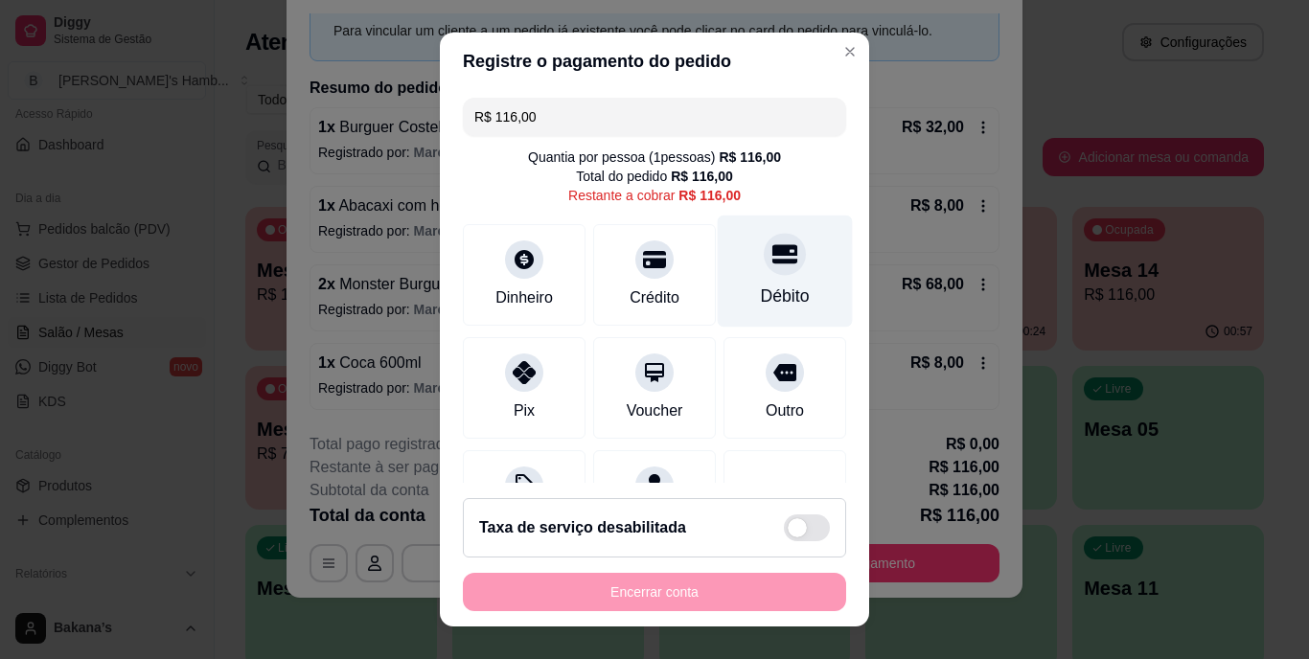
click at [772, 242] on icon at bounding box center [784, 254] width 25 height 25
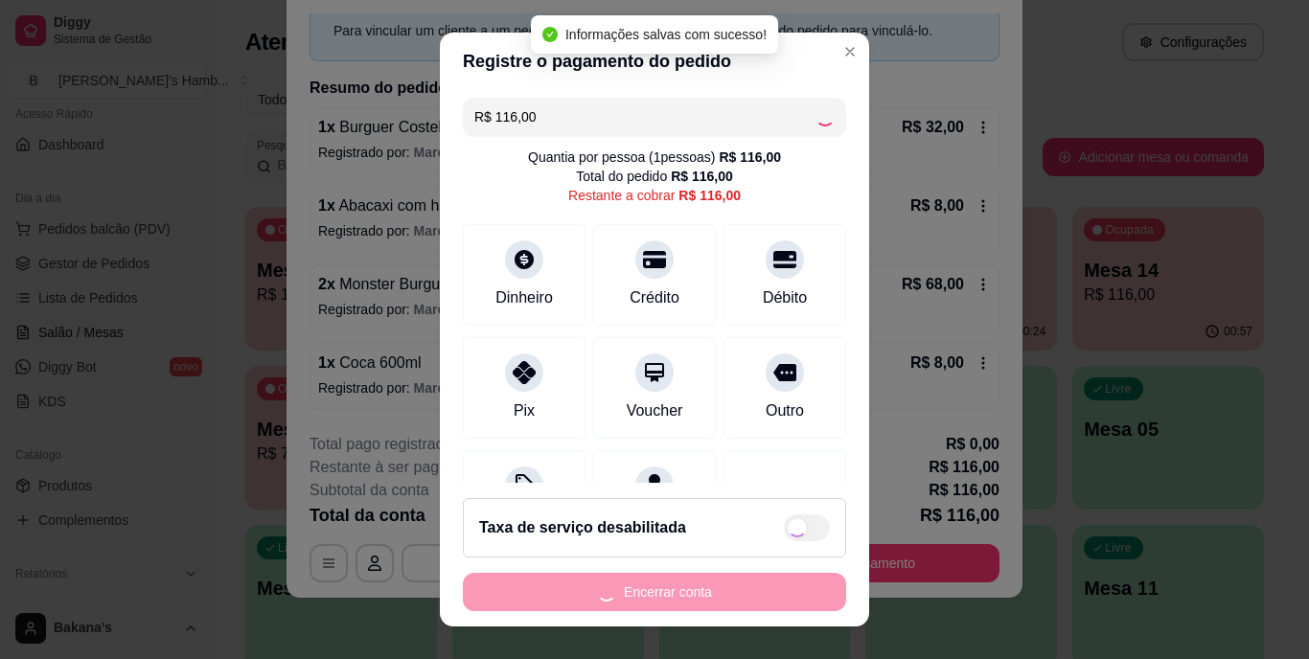
type input "R$ 0,00"
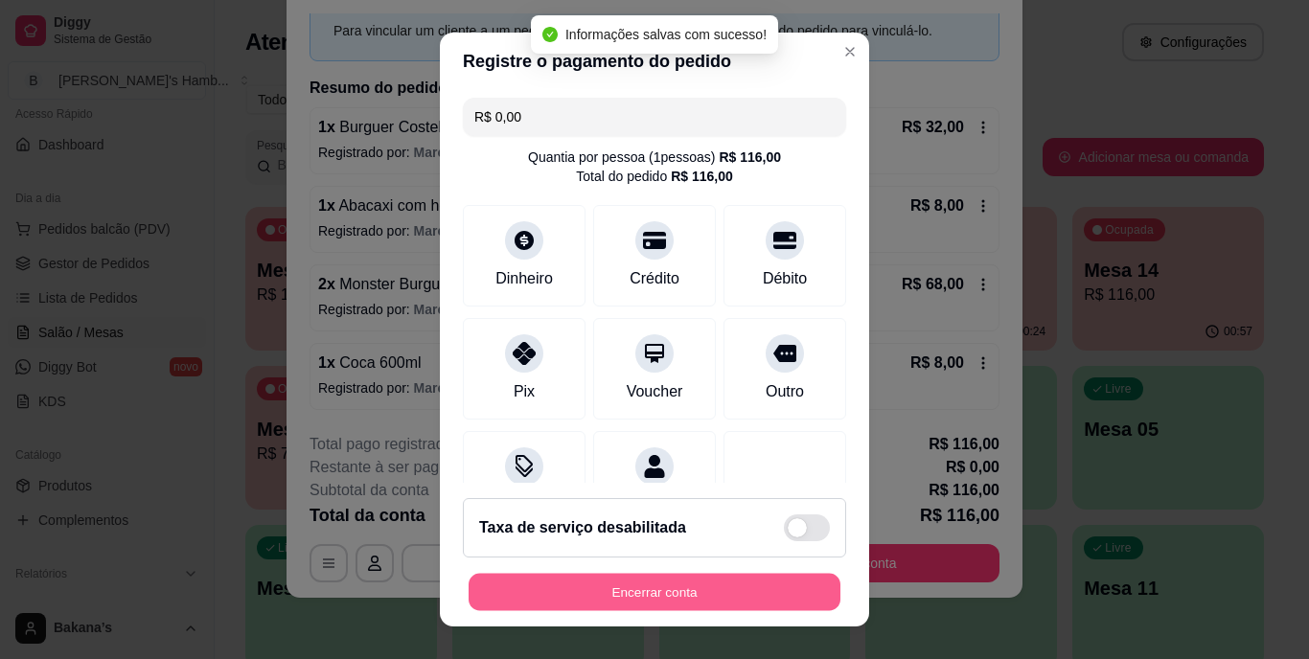
click at [668, 588] on button "Encerrar conta" at bounding box center [654, 591] width 372 height 37
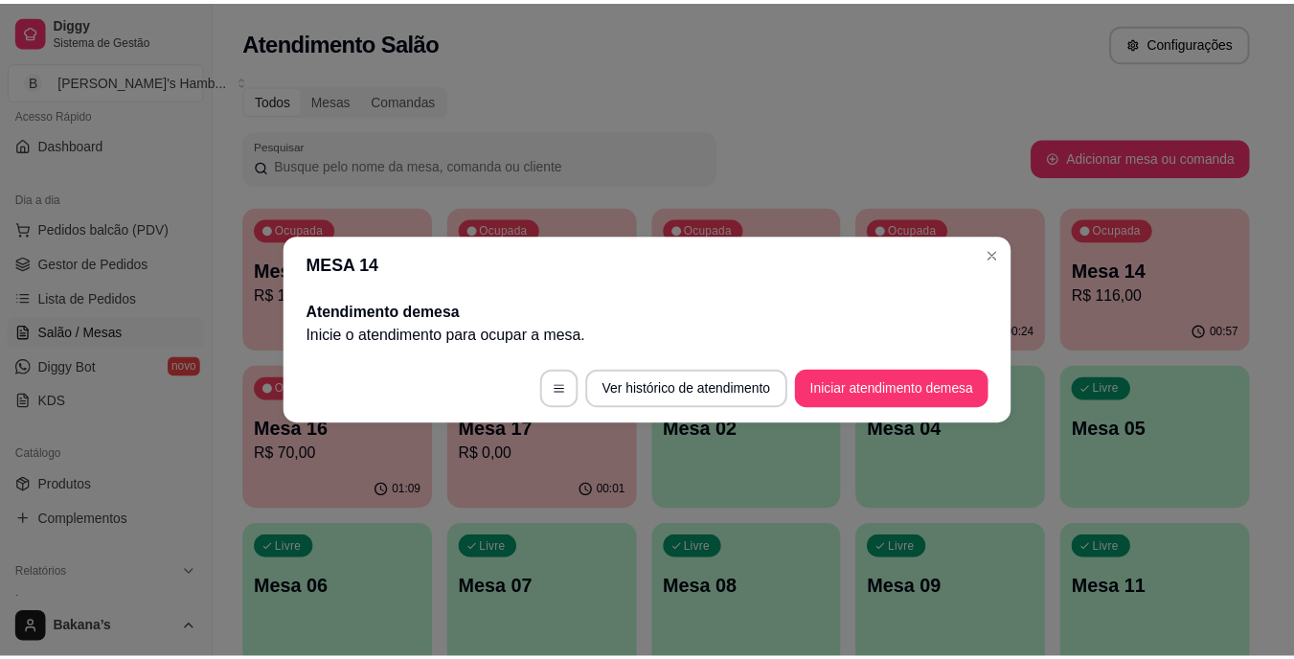
scroll to position [0, 0]
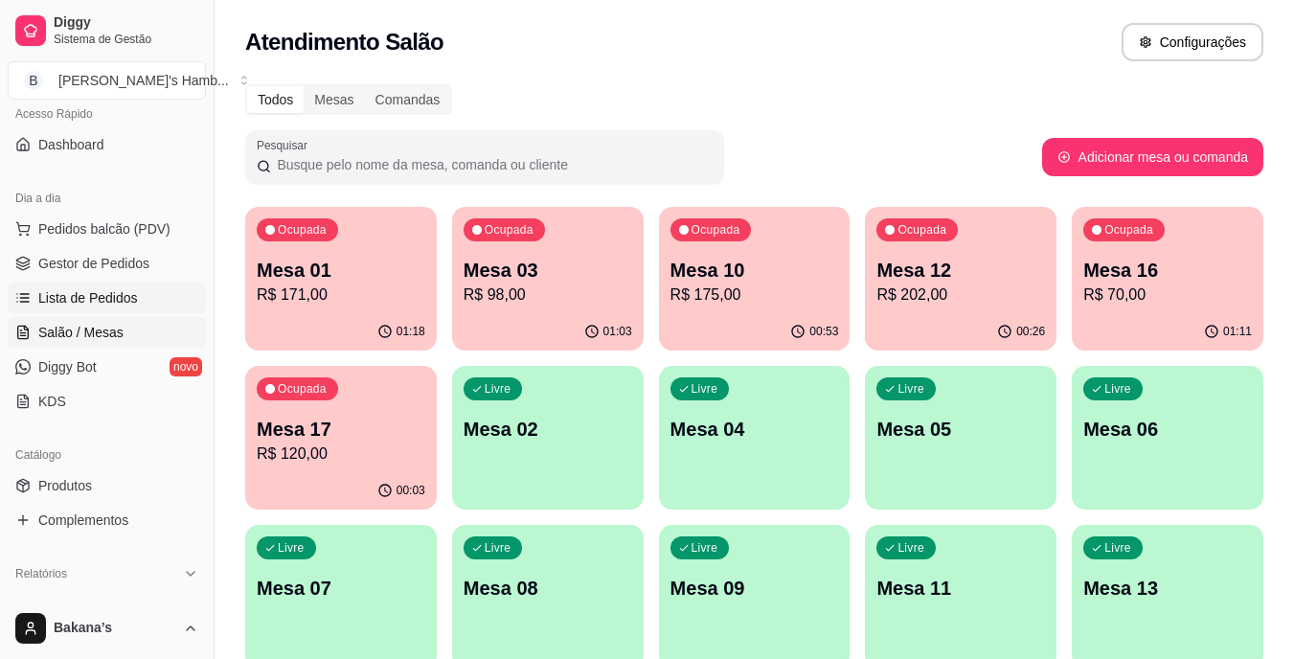
click at [143, 303] on link "Lista de Pedidos" at bounding box center [107, 298] width 198 height 31
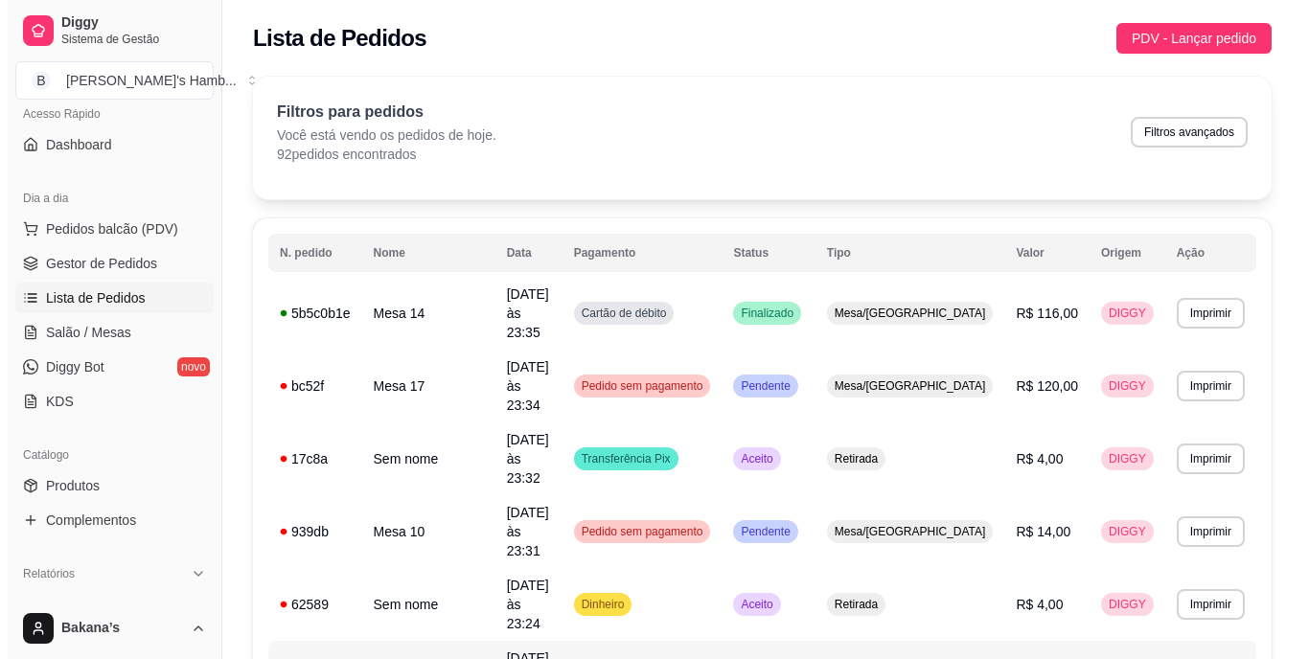
scroll to position [96, 0]
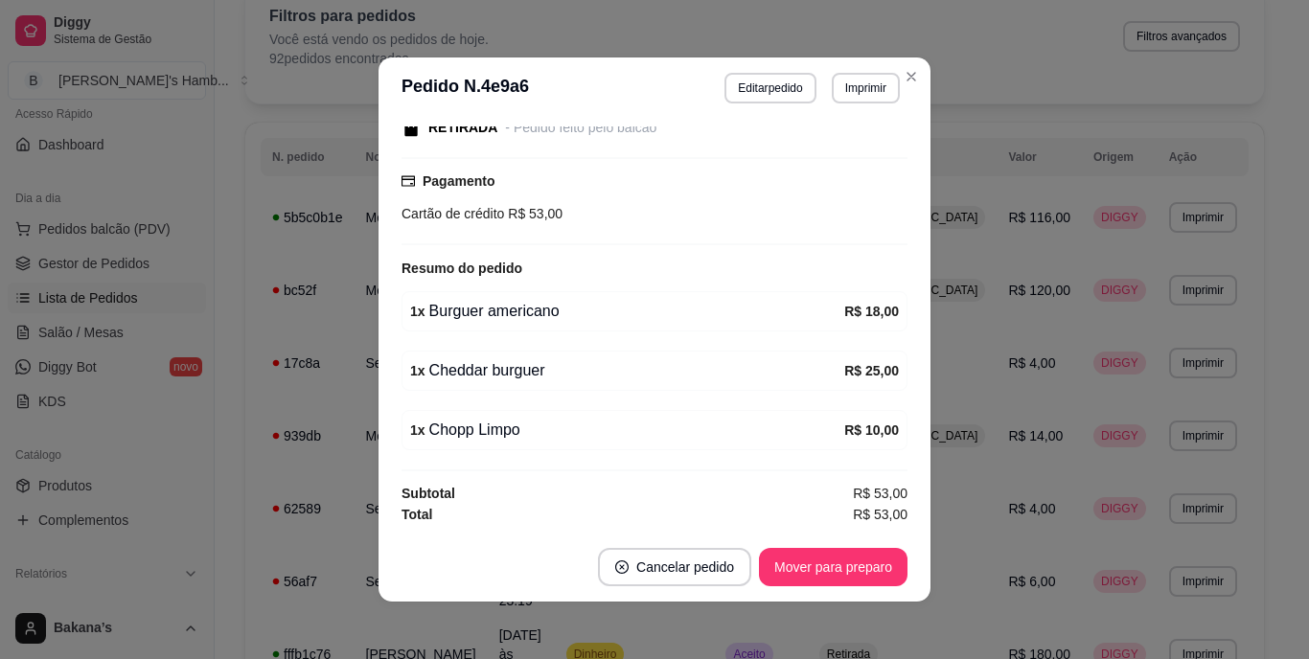
scroll to position [4, 0]
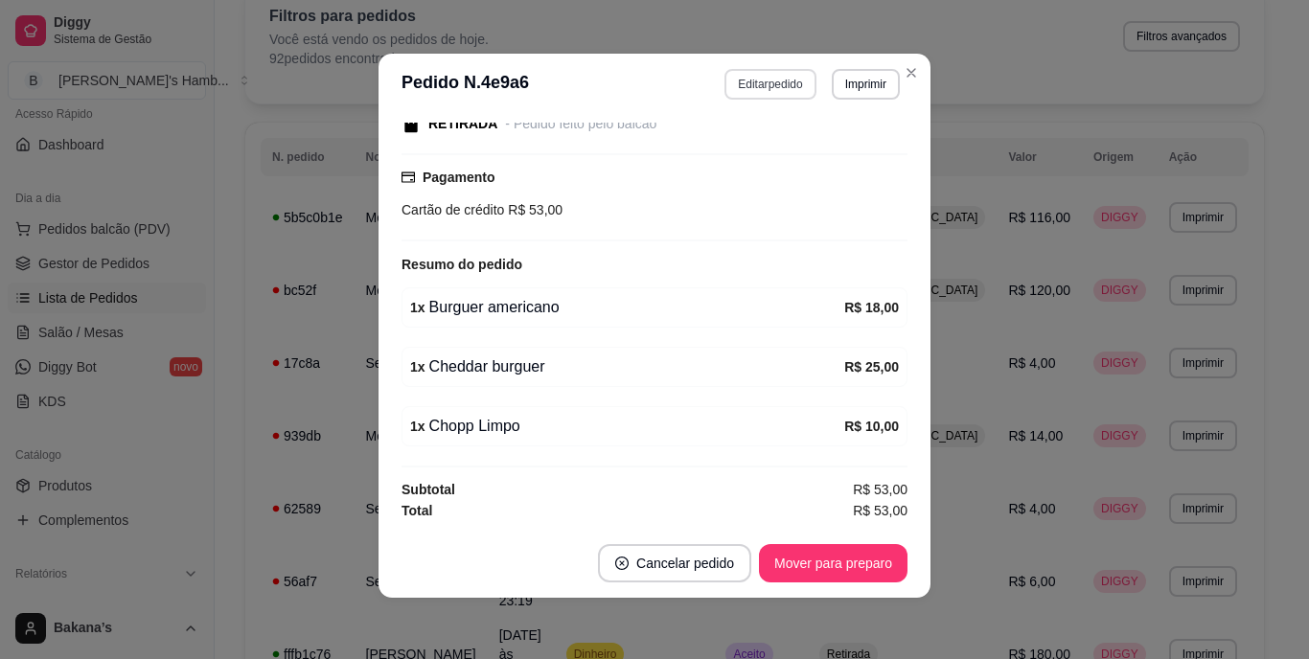
click at [738, 76] on button "Editar pedido" at bounding box center [769, 84] width 91 height 31
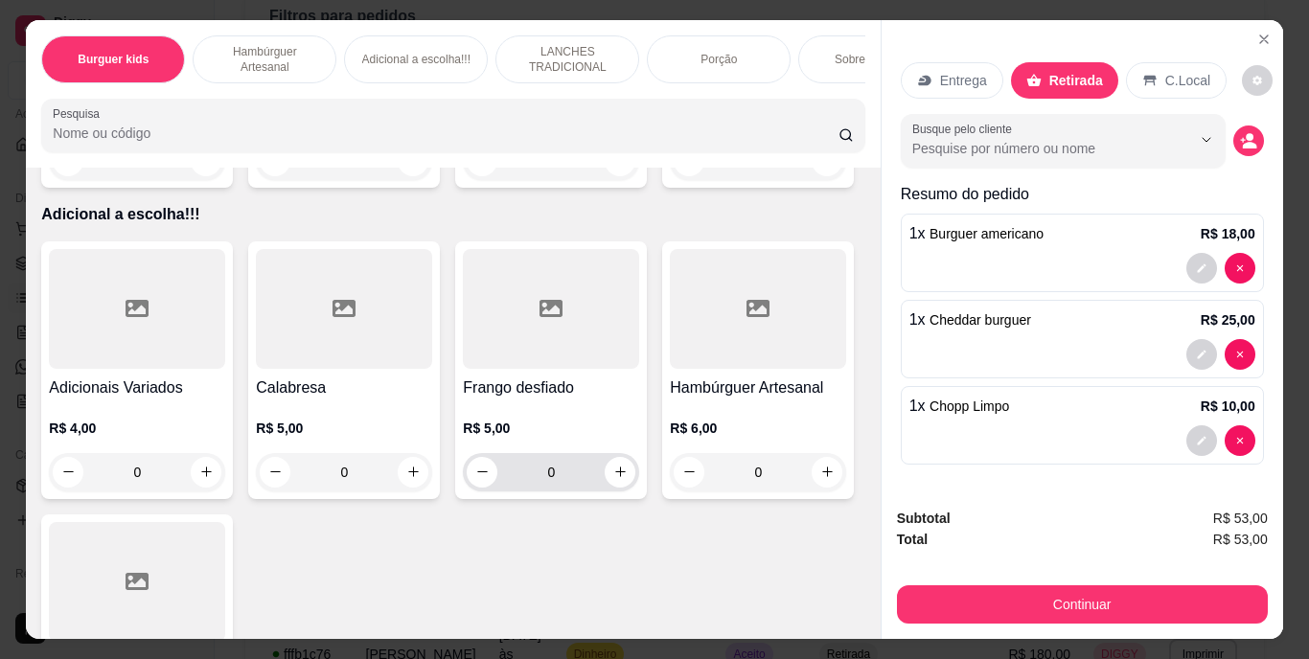
scroll to position [2682, 0]
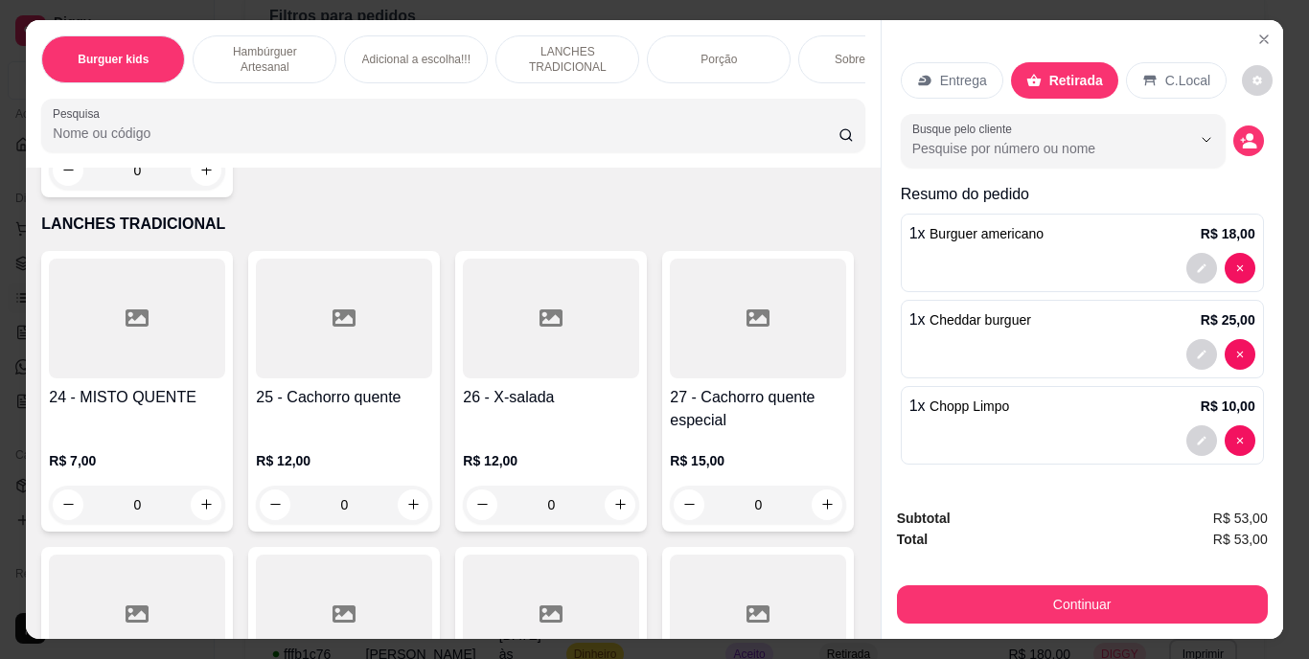
click at [973, 409] on p "1 x [PERSON_NAME] Limpo" at bounding box center [959, 406] width 101 height 23
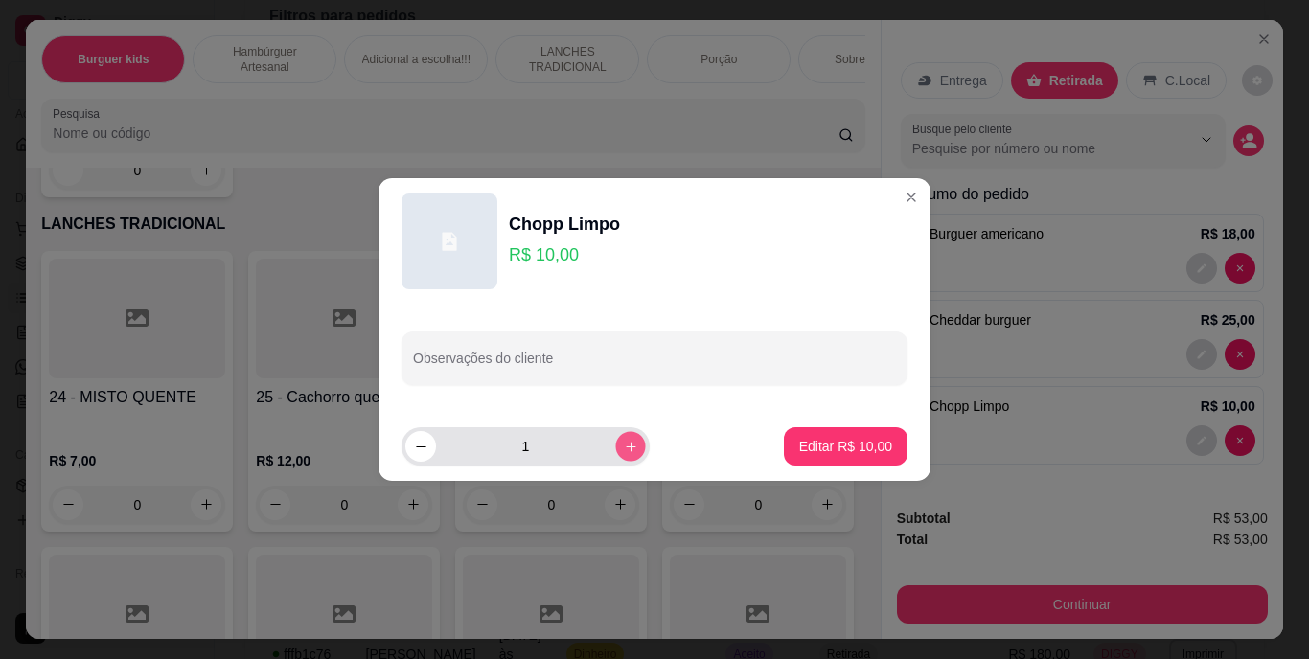
click at [624, 443] on icon "increase-product-quantity" at bounding box center [631, 447] width 14 height 14
type input "2"
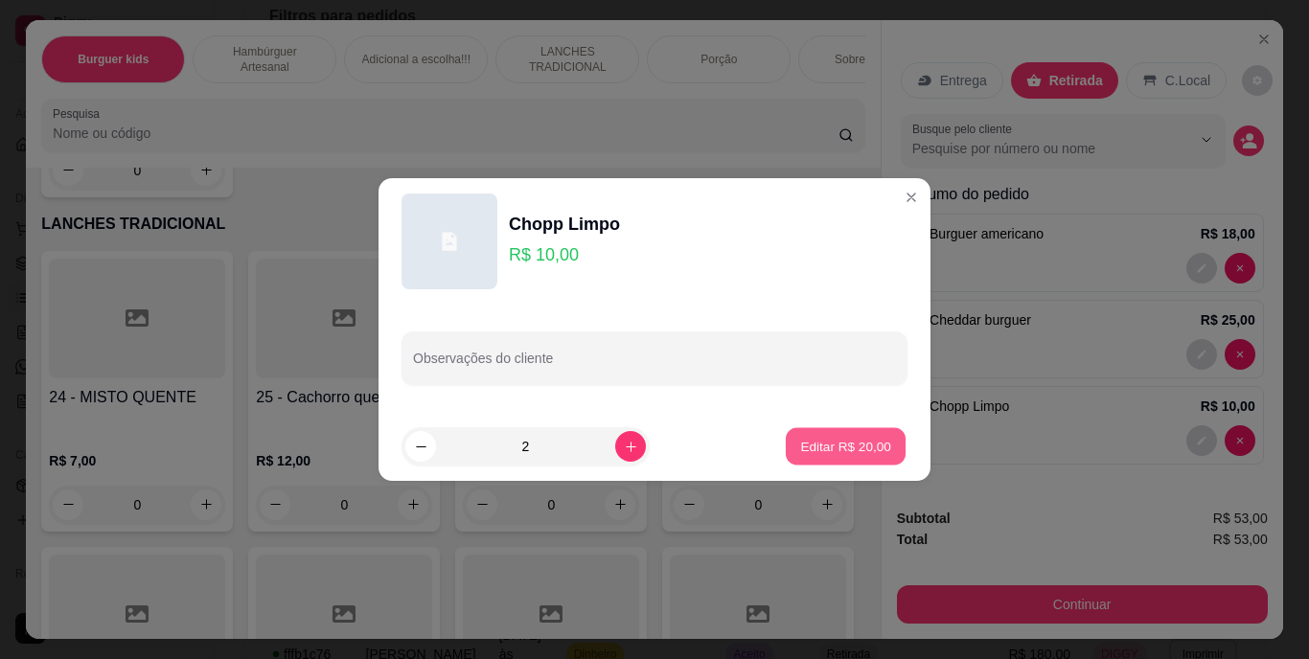
click at [848, 448] on p "Editar R$ 20,00" at bounding box center [845, 446] width 90 height 18
type input "2"
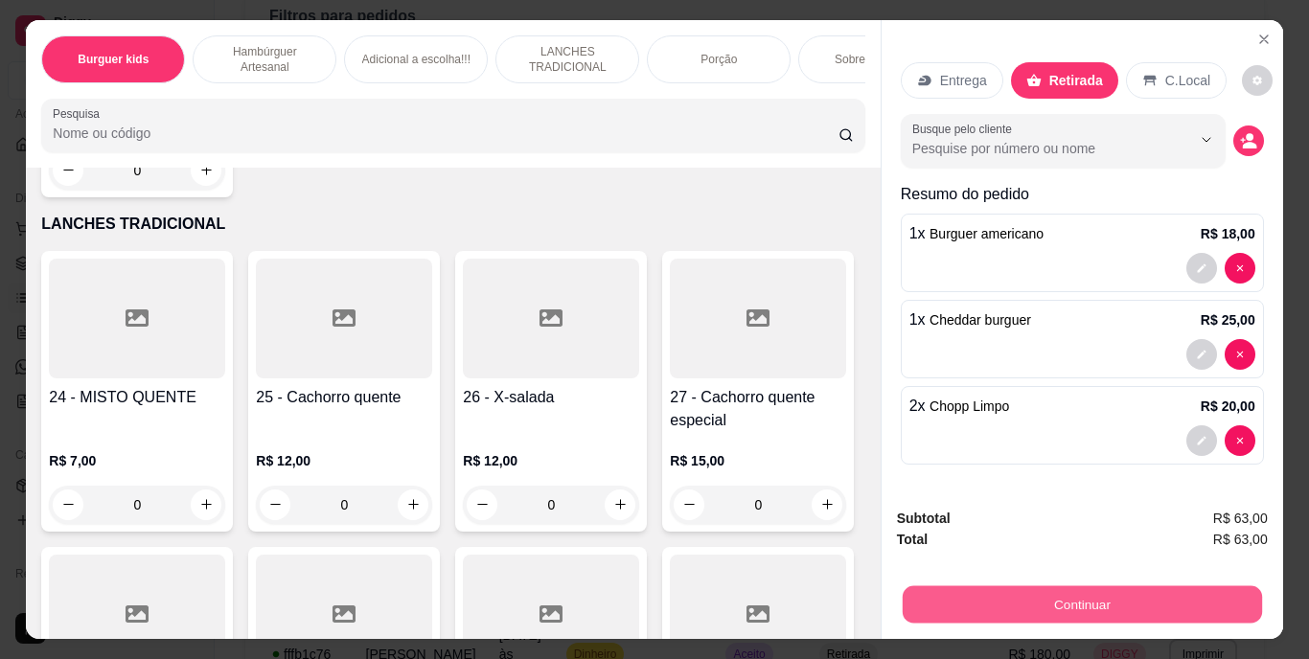
click at [1039, 593] on button "Continuar" at bounding box center [1080, 604] width 359 height 37
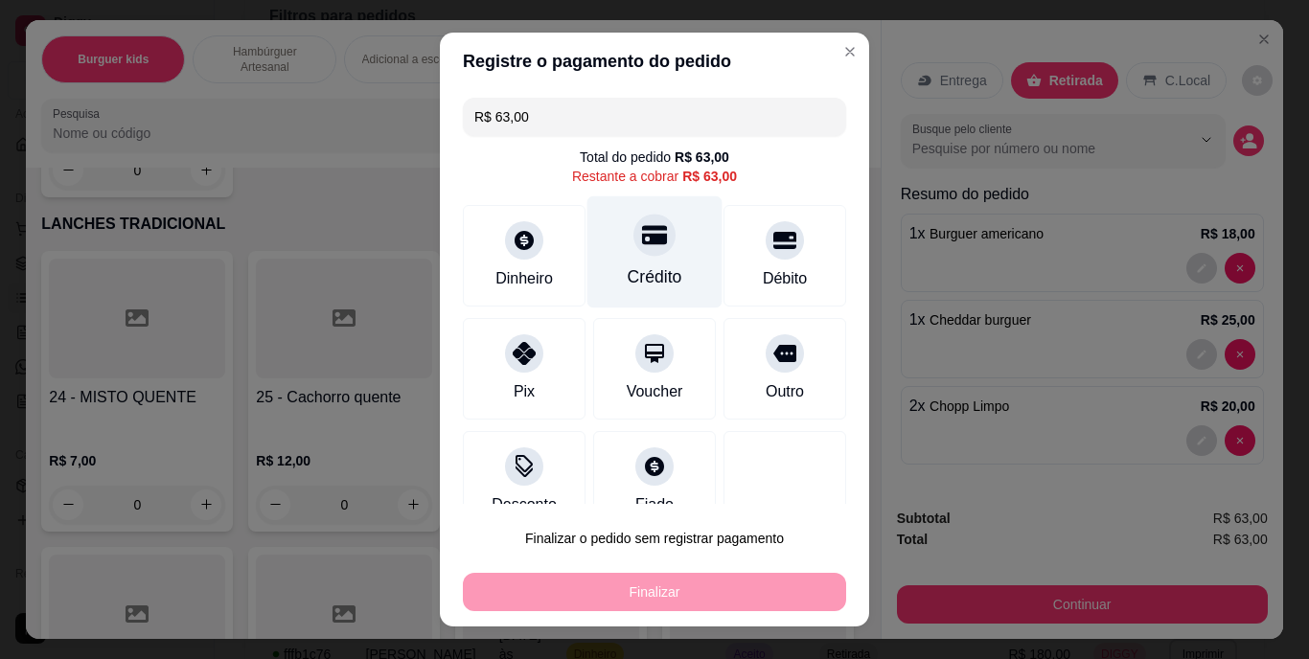
click at [626, 256] on div "Crédito" at bounding box center [654, 252] width 135 height 112
type input "R$ 0,00"
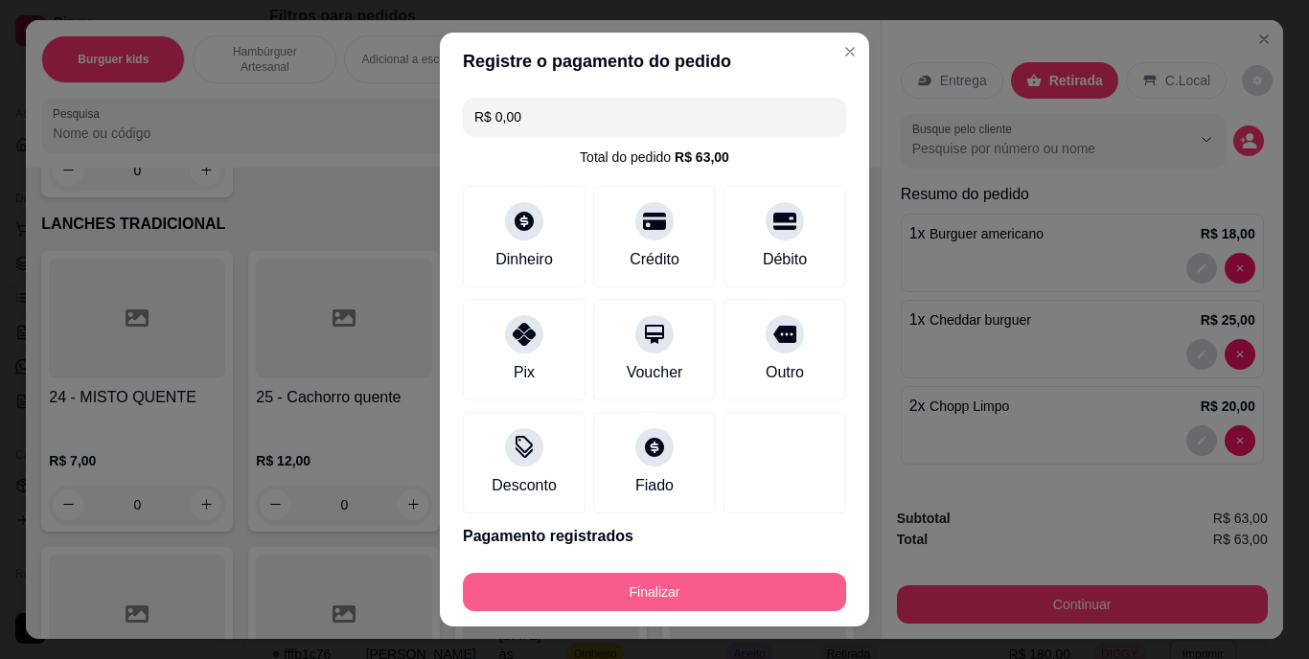
click at [656, 582] on button "Finalizar" at bounding box center [654, 592] width 383 height 38
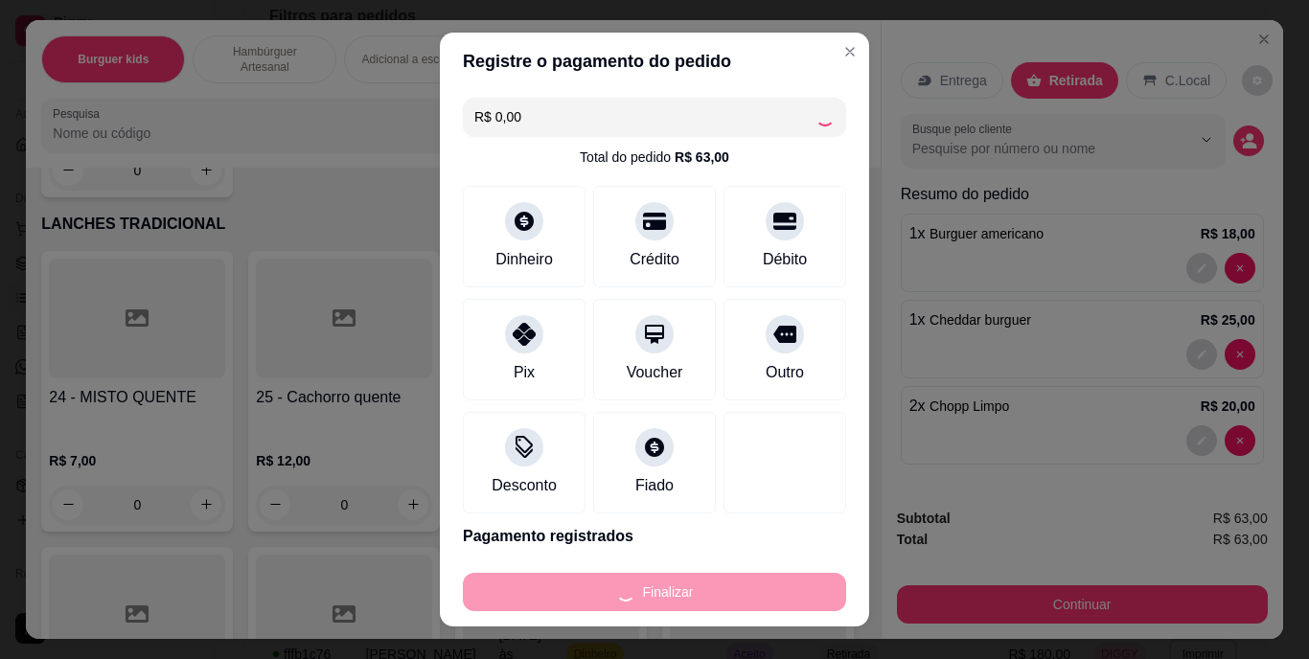
type input "0"
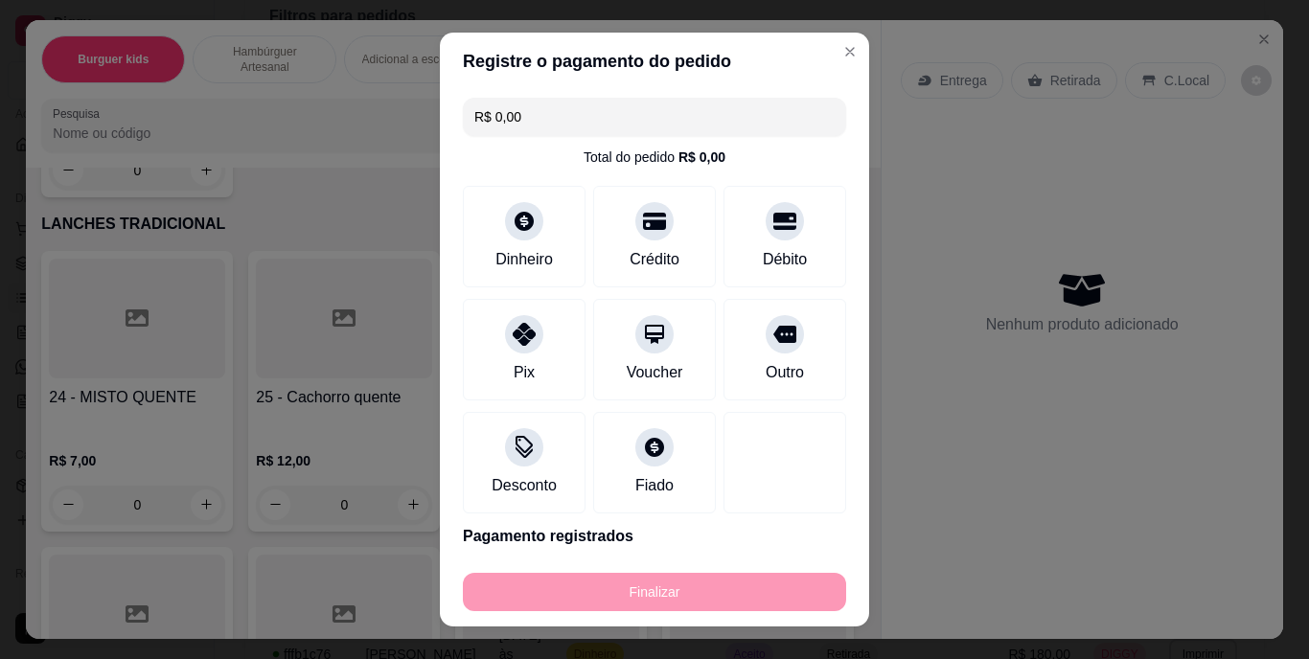
type input "-R$ 63,00"
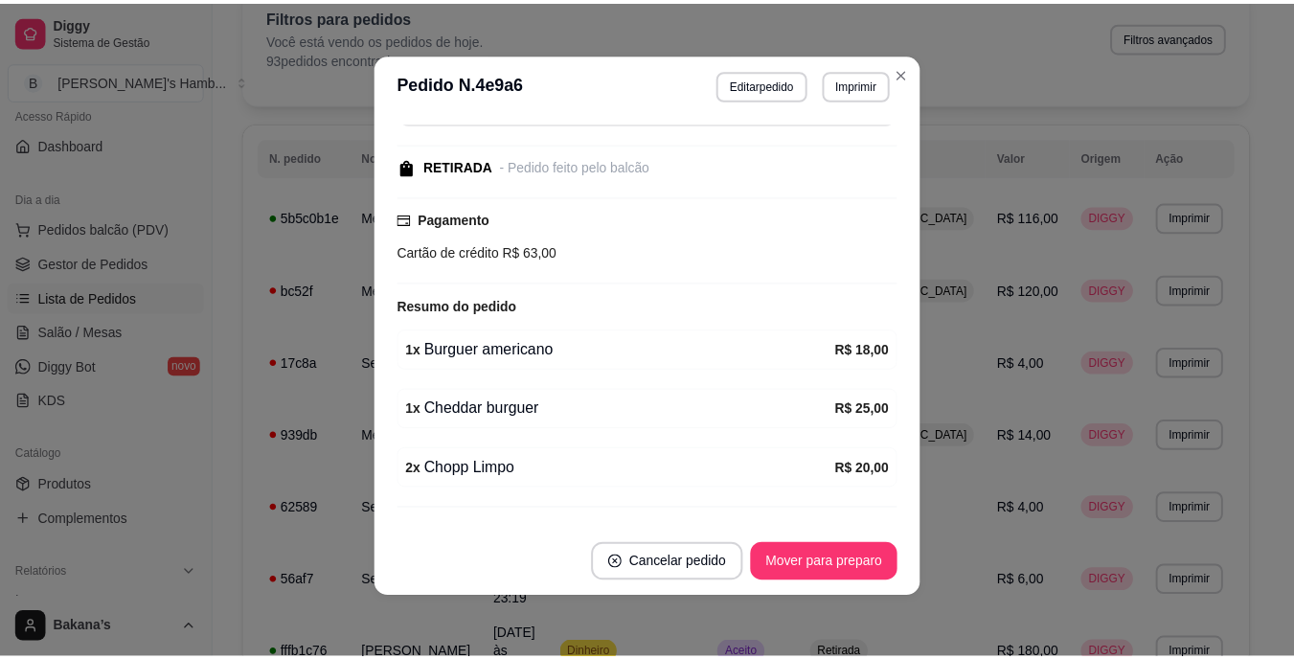
scroll to position [258, 0]
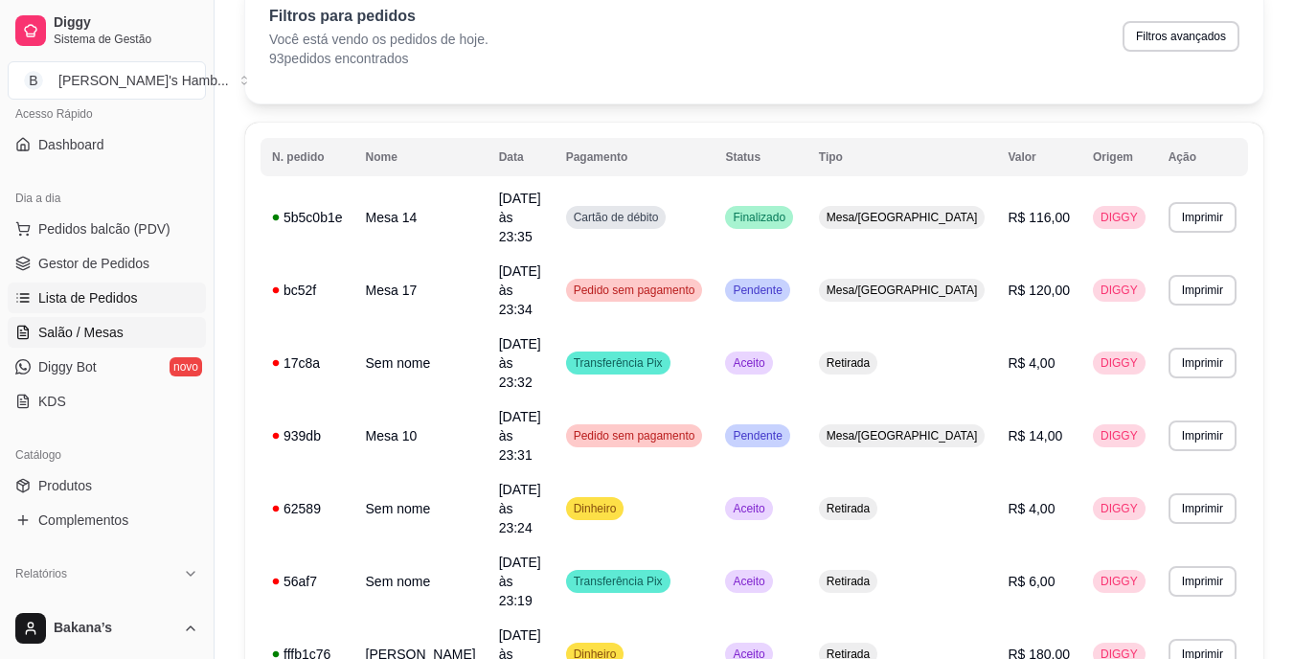
click at [69, 334] on span "Salão / Mesas" at bounding box center [80, 332] width 85 height 19
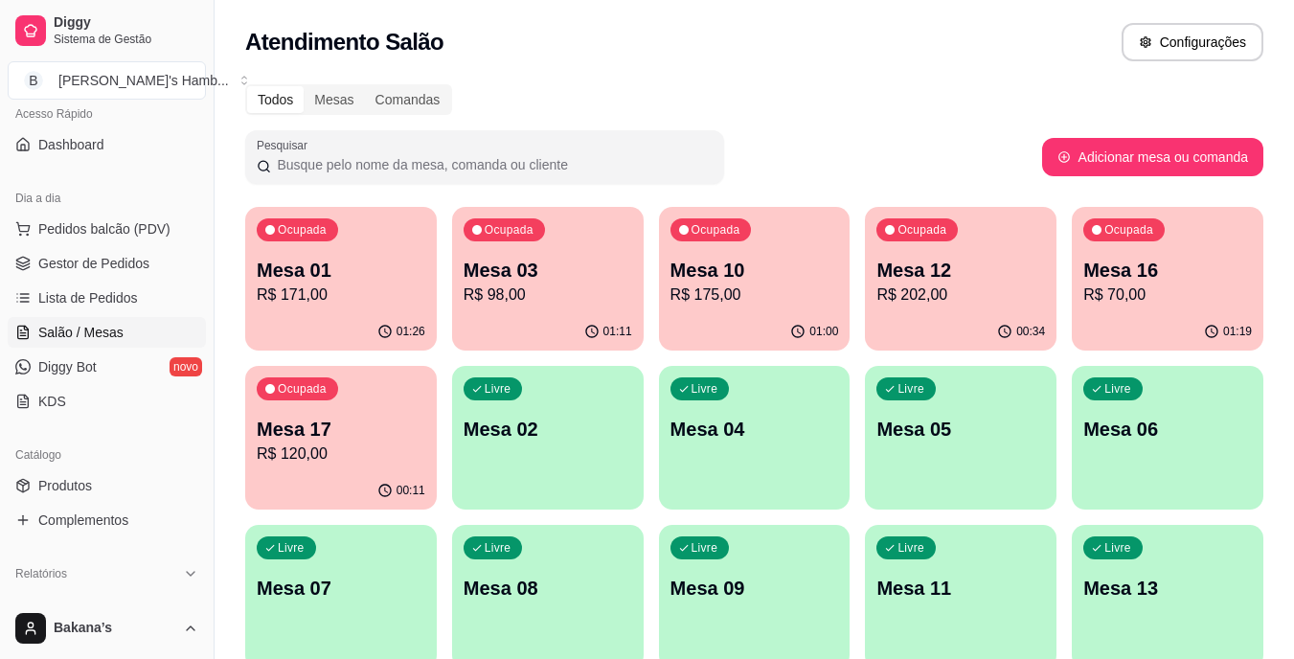
click at [337, 255] on div "Ocupada Mesa 01 R$ 171,00" at bounding box center [341, 260] width 192 height 106
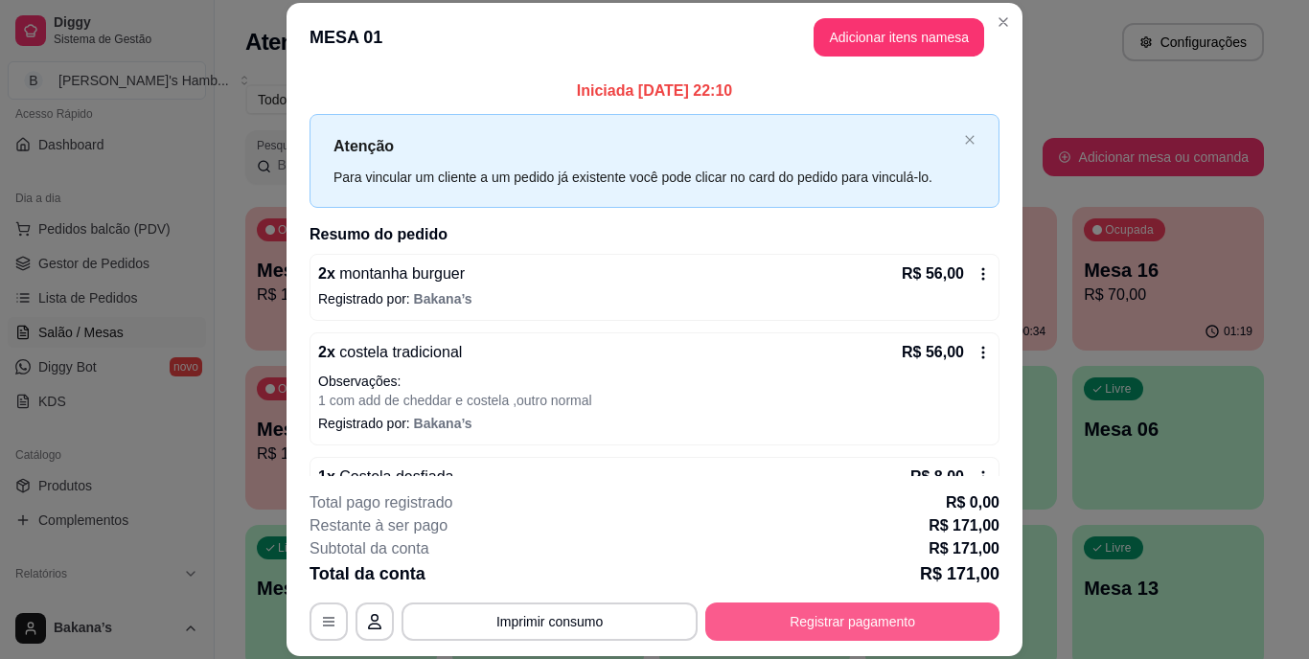
click at [772, 621] on button "Registrar pagamento" at bounding box center [852, 622] width 294 height 38
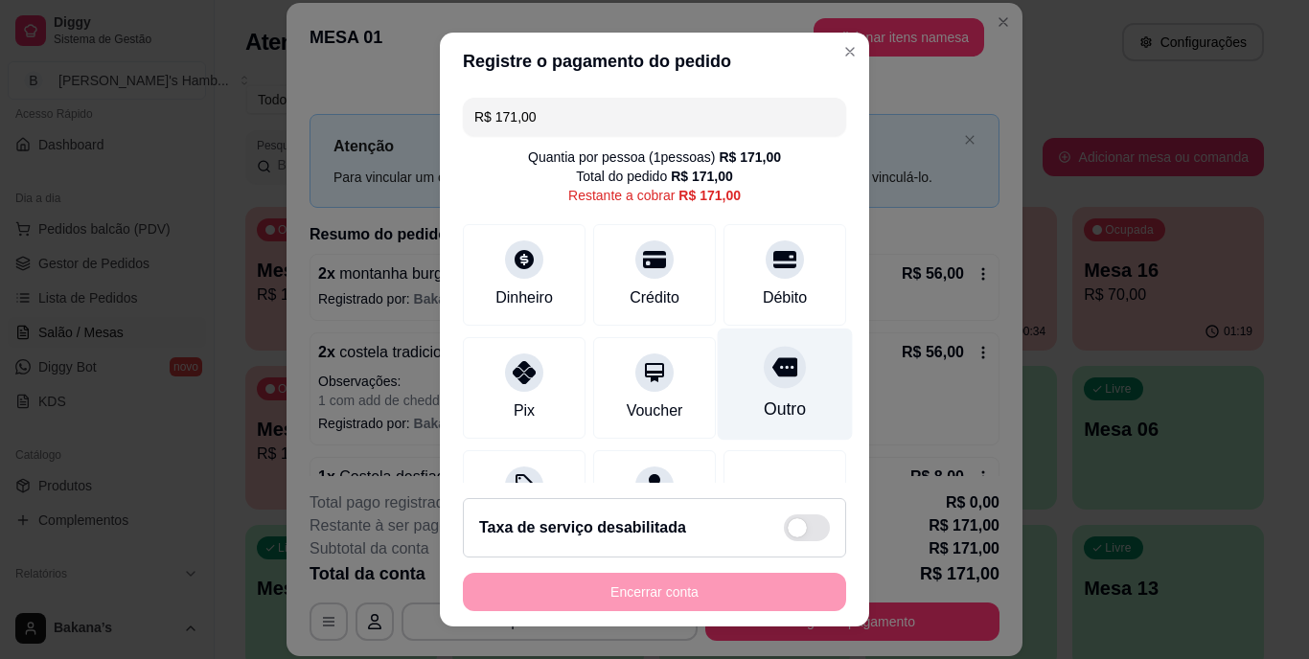
click at [764, 405] on div "Outro" at bounding box center [785, 410] width 42 height 25
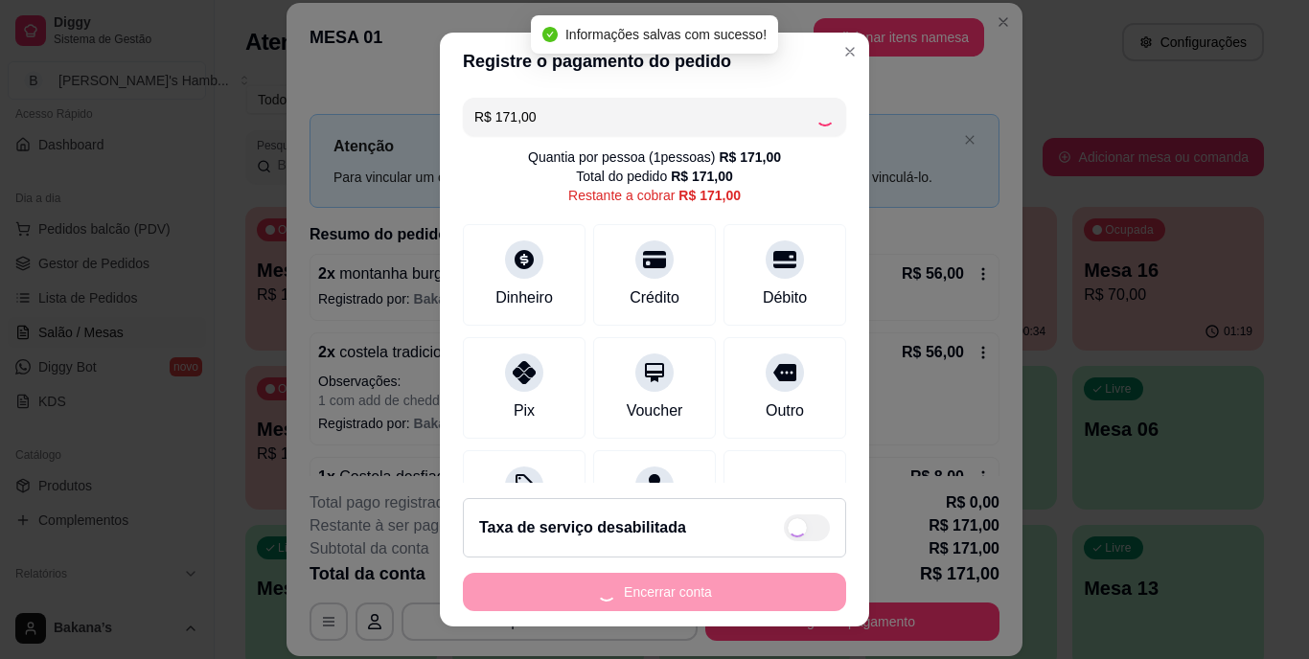
type input "R$ 0,00"
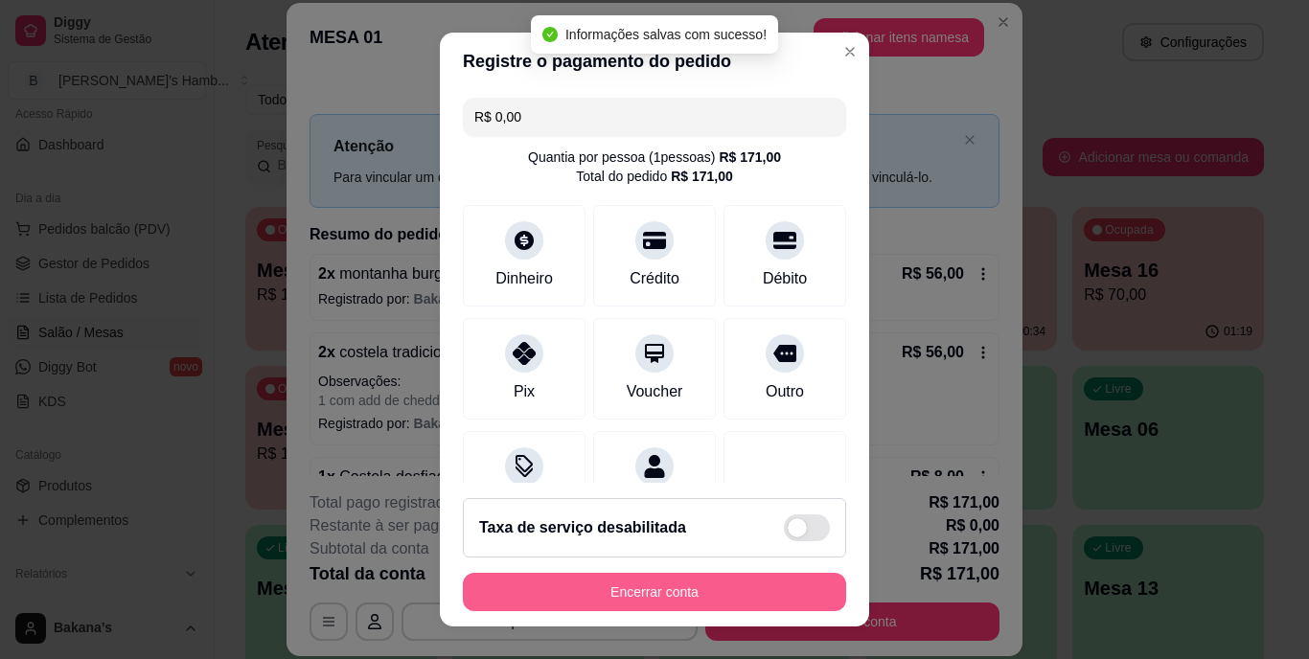
click at [708, 590] on button "Encerrar conta" at bounding box center [654, 592] width 383 height 38
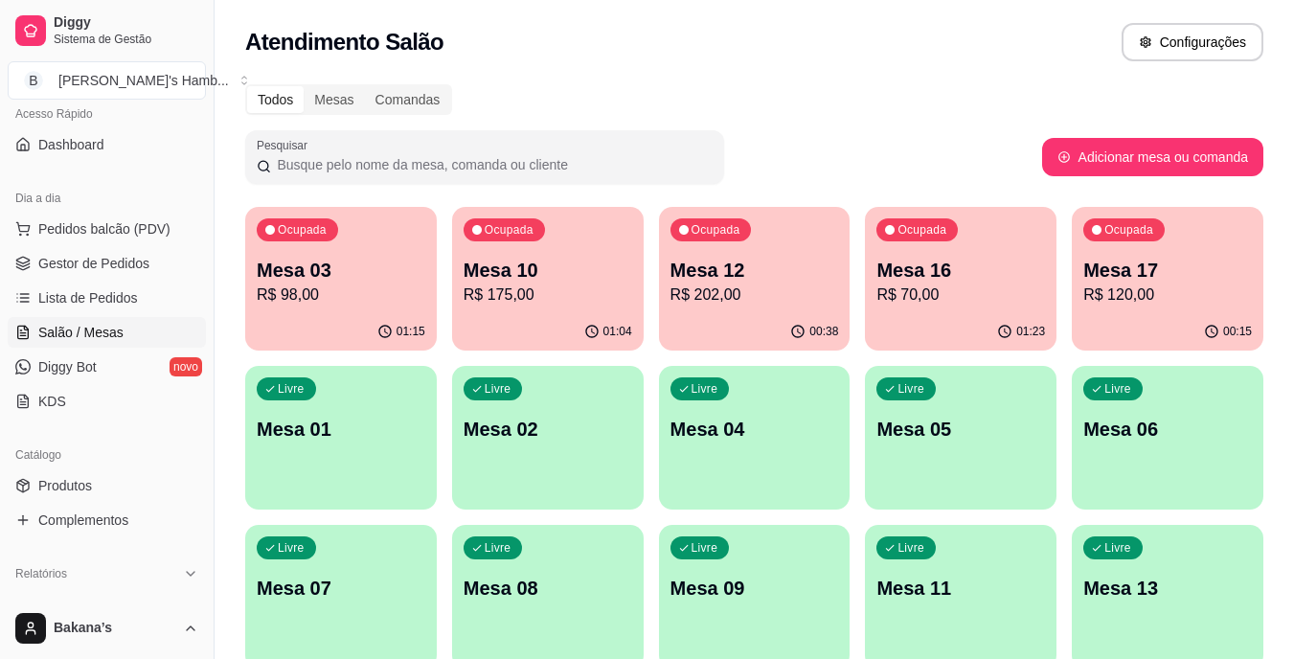
click at [537, 260] on p "Mesa 10" at bounding box center [548, 270] width 169 height 27
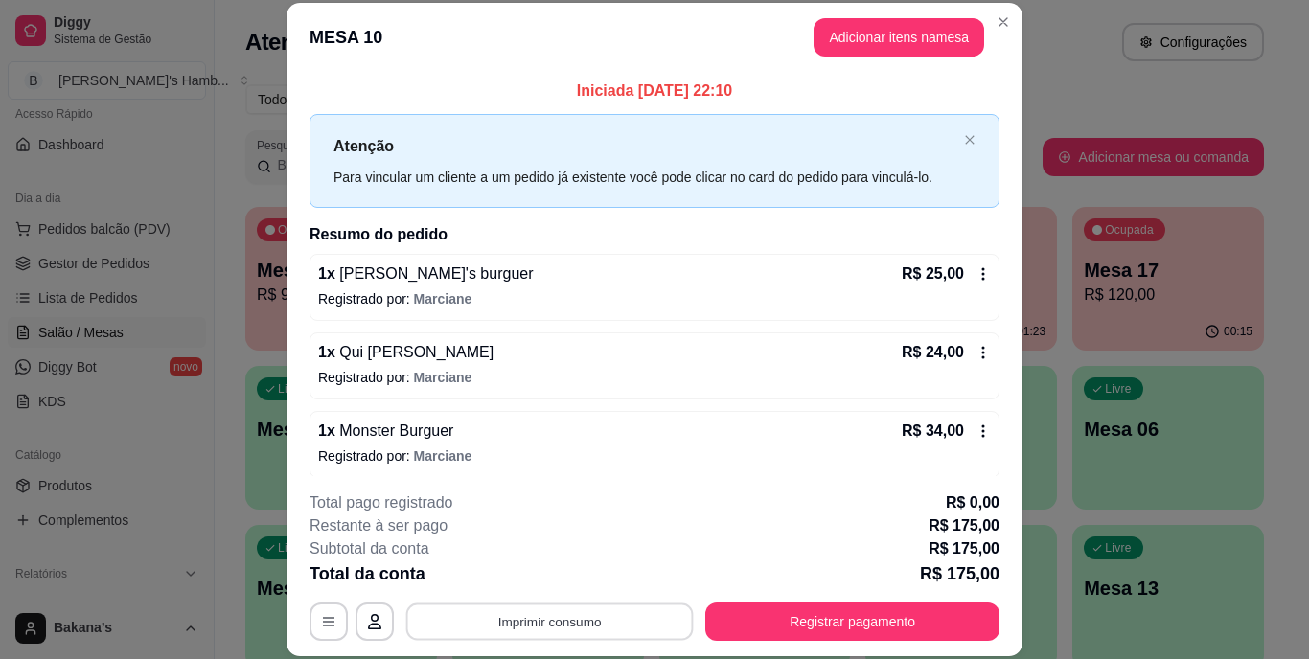
click at [480, 610] on button "Imprimir consumo" at bounding box center [549, 621] width 287 height 37
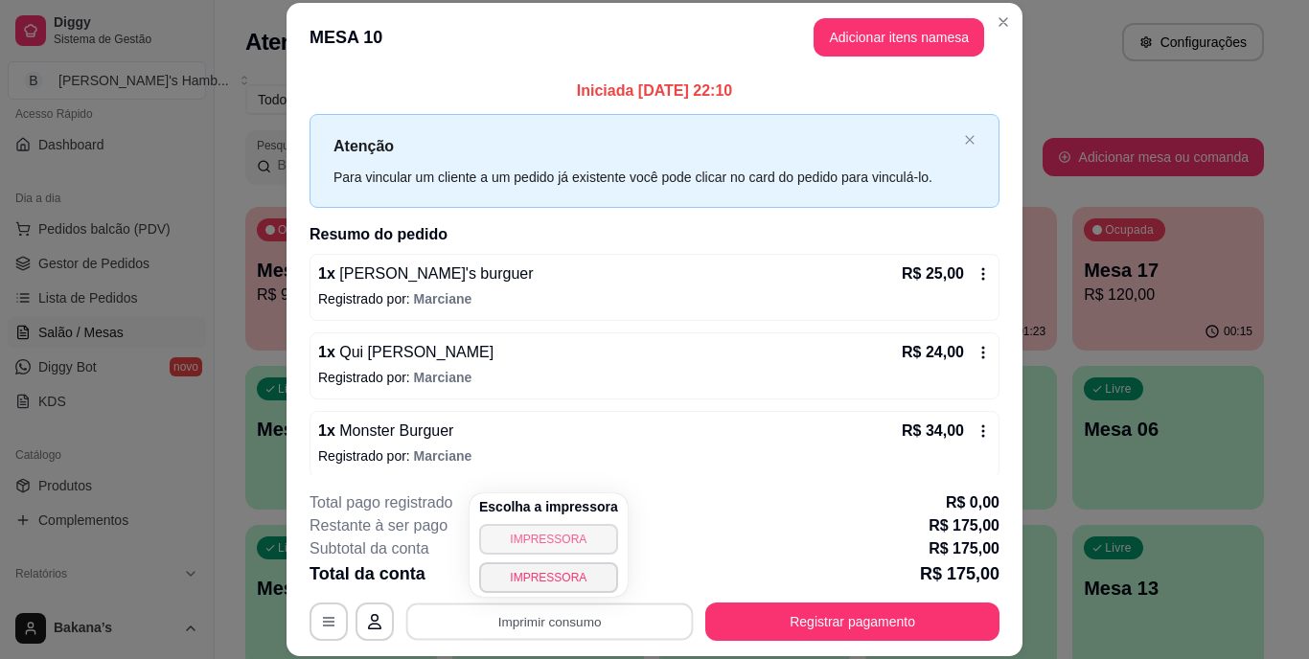
click at [516, 543] on button "IMPRESSORA" at bounding box center [548, 539] width 139 height 31
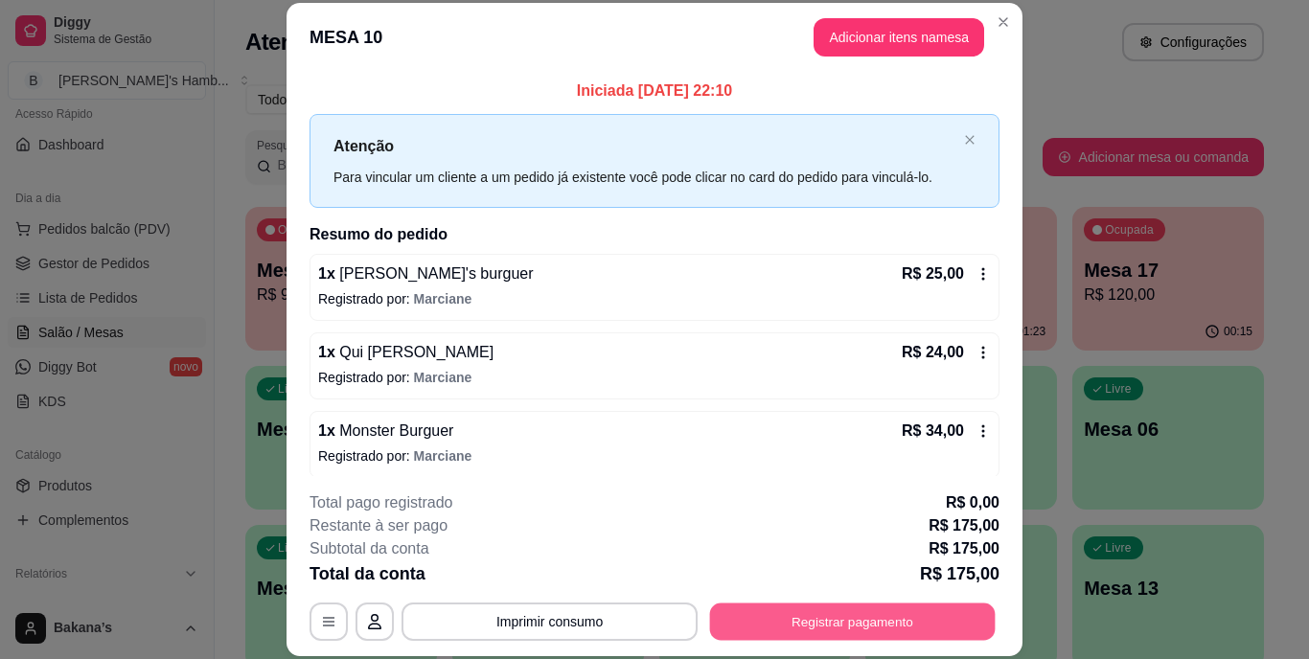
click at [760, 618] on button "Registrar pagamento" at bounding box center [852, 621] width 285 height 37
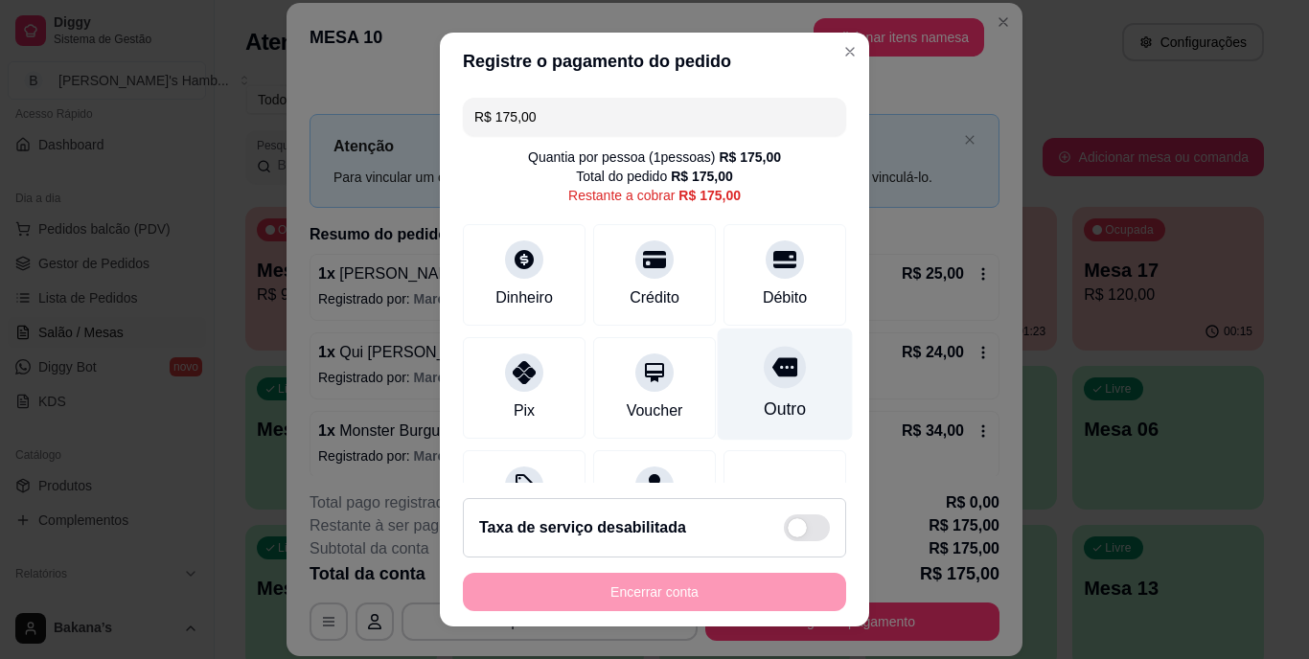
click at [764, 401] on div "Outro" at bounding box center [785, 410] width 42 height 25
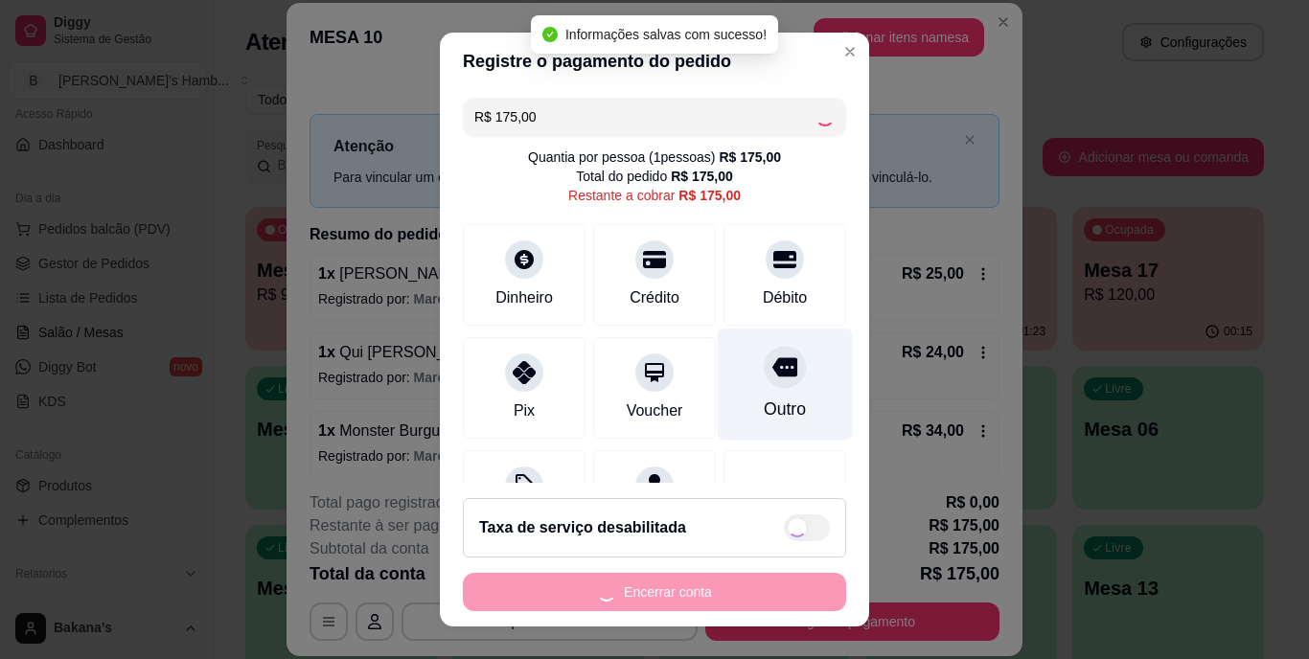
type input "R$ 0,00"
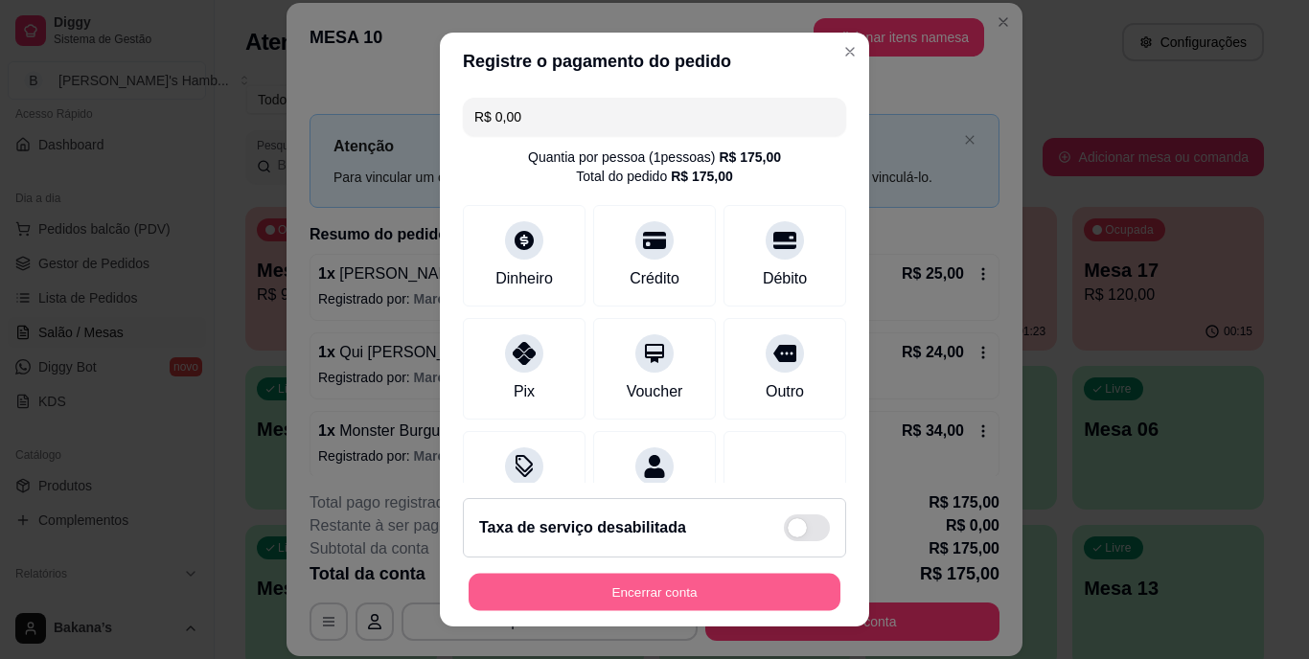
click at [698, 583] on button "Encerrar conta" at bounding box center [654, 591] width 372 height 37
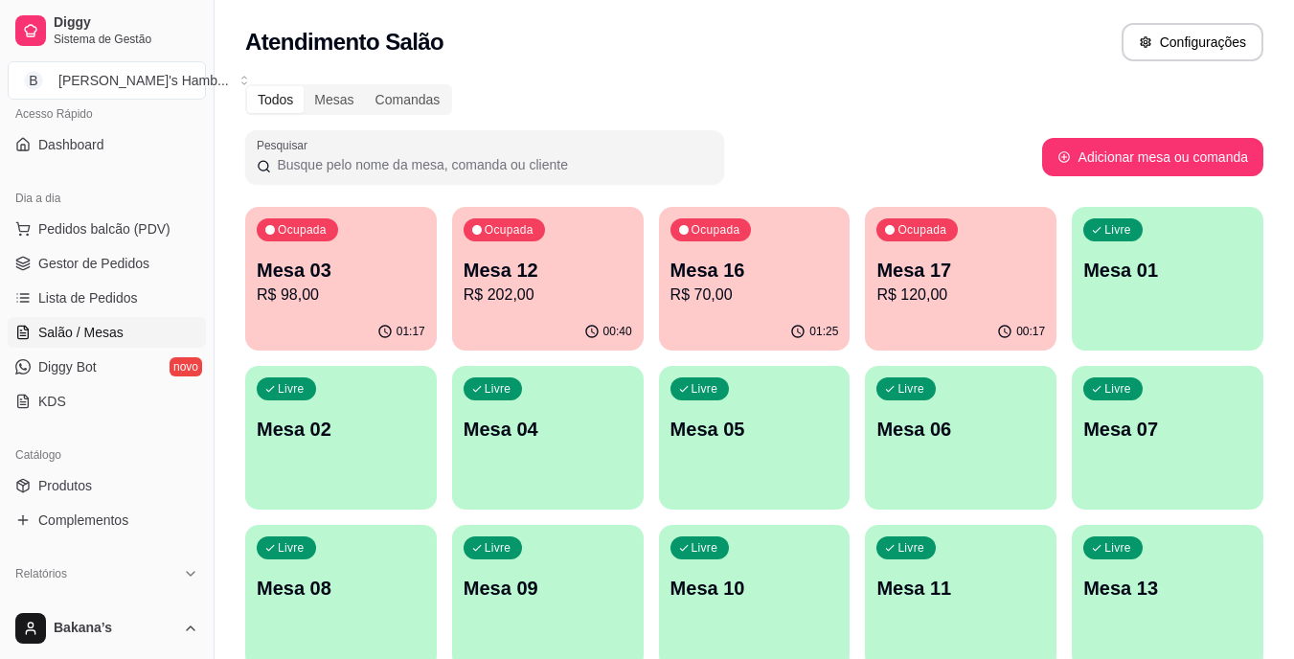
click at [293, 305] on p "R$ 98,00" at bounding box center [341, 295] width 169 height 23
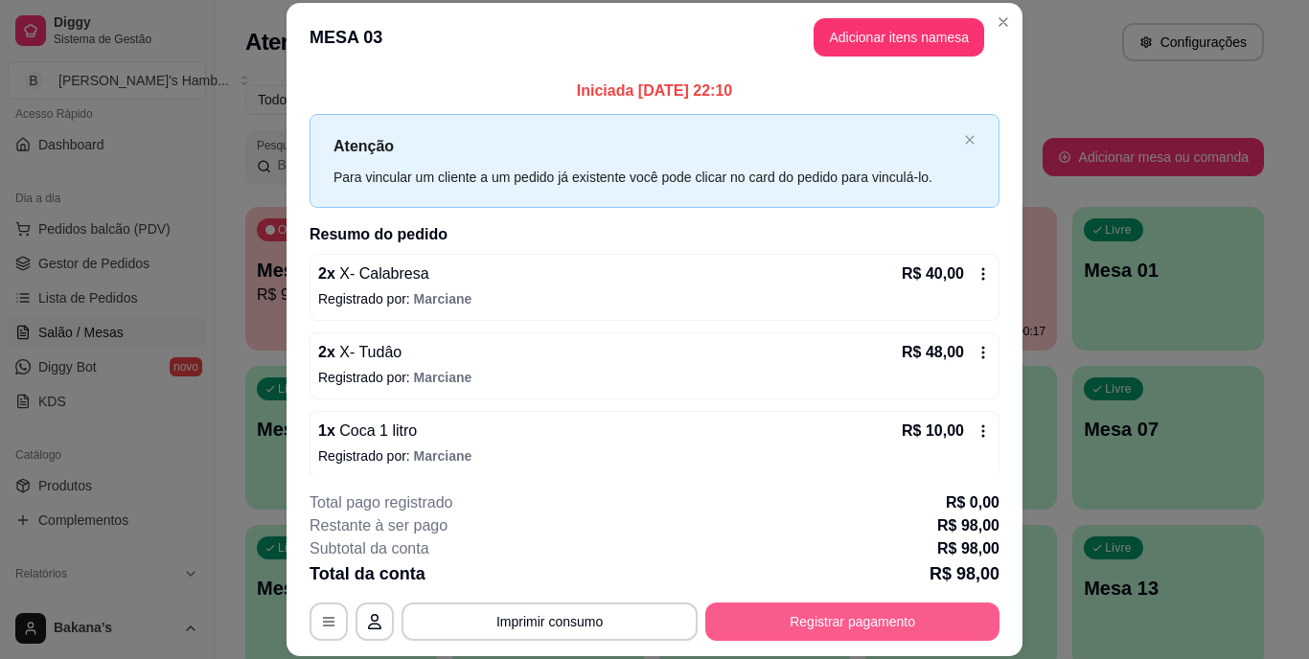
click at [841, 619] on button "Registrar pagamento" at bounding box center [852, 622] width 294 height 38
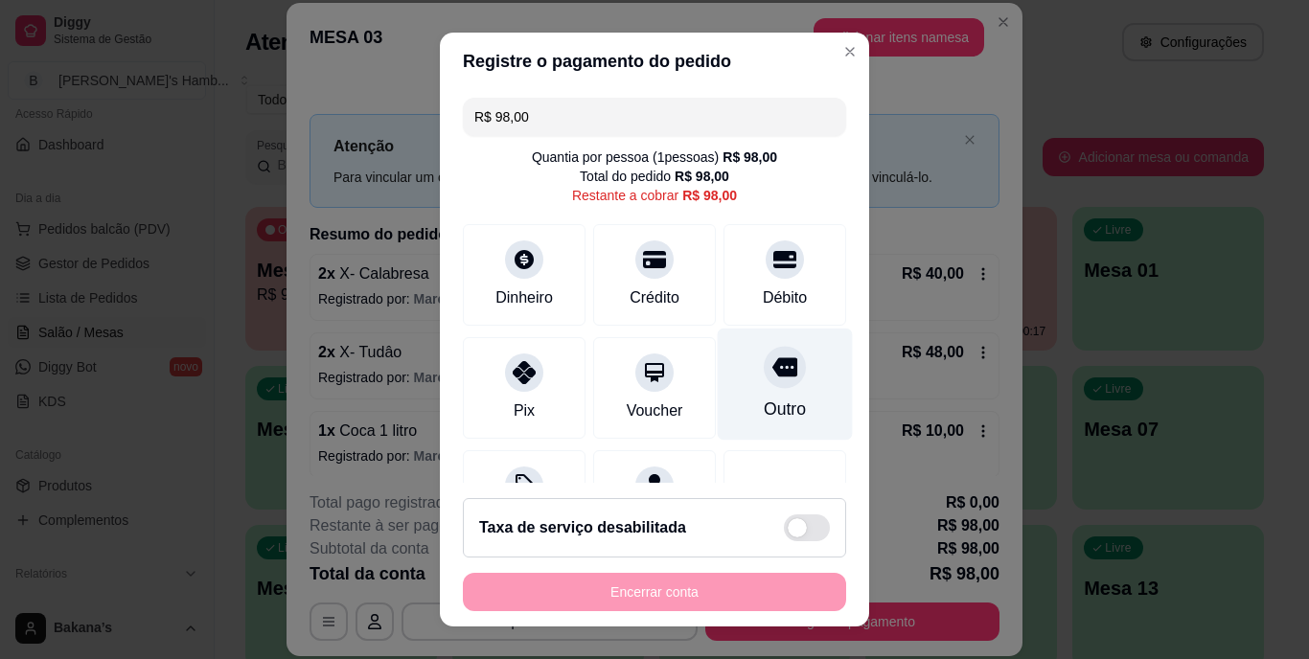
click at [764, 385] on div at bounding box center [785, 368] width 42 height 42
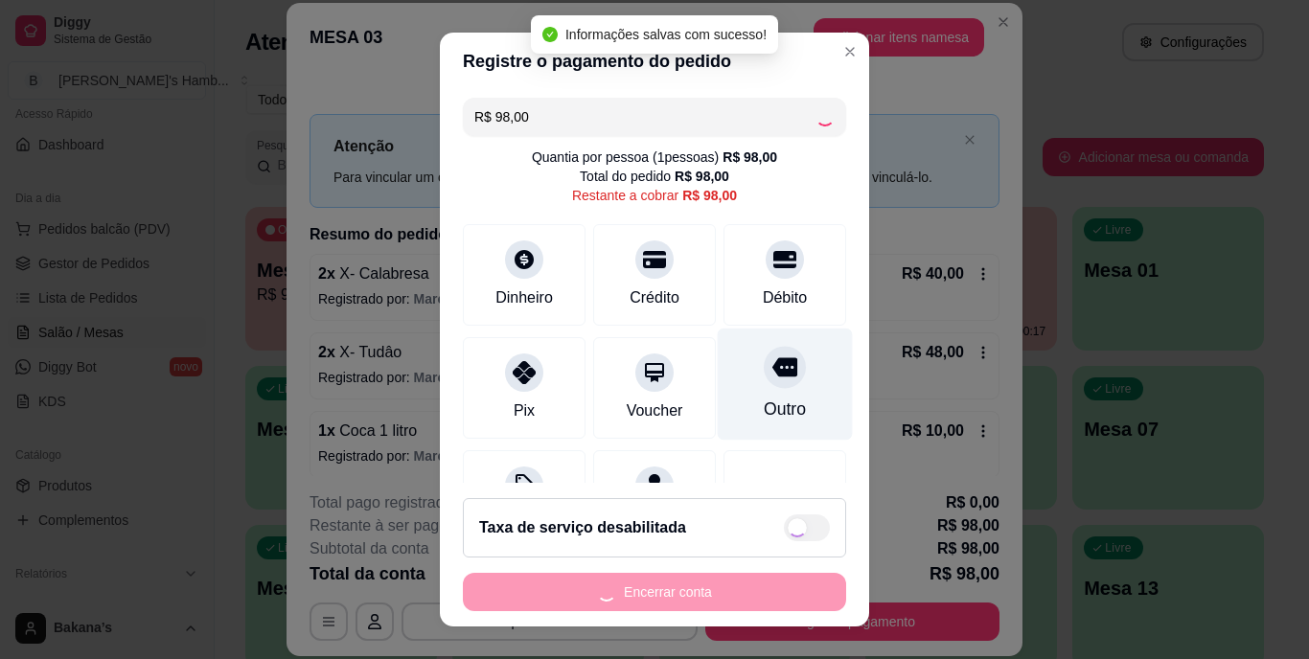
type input "R$ 0,00"
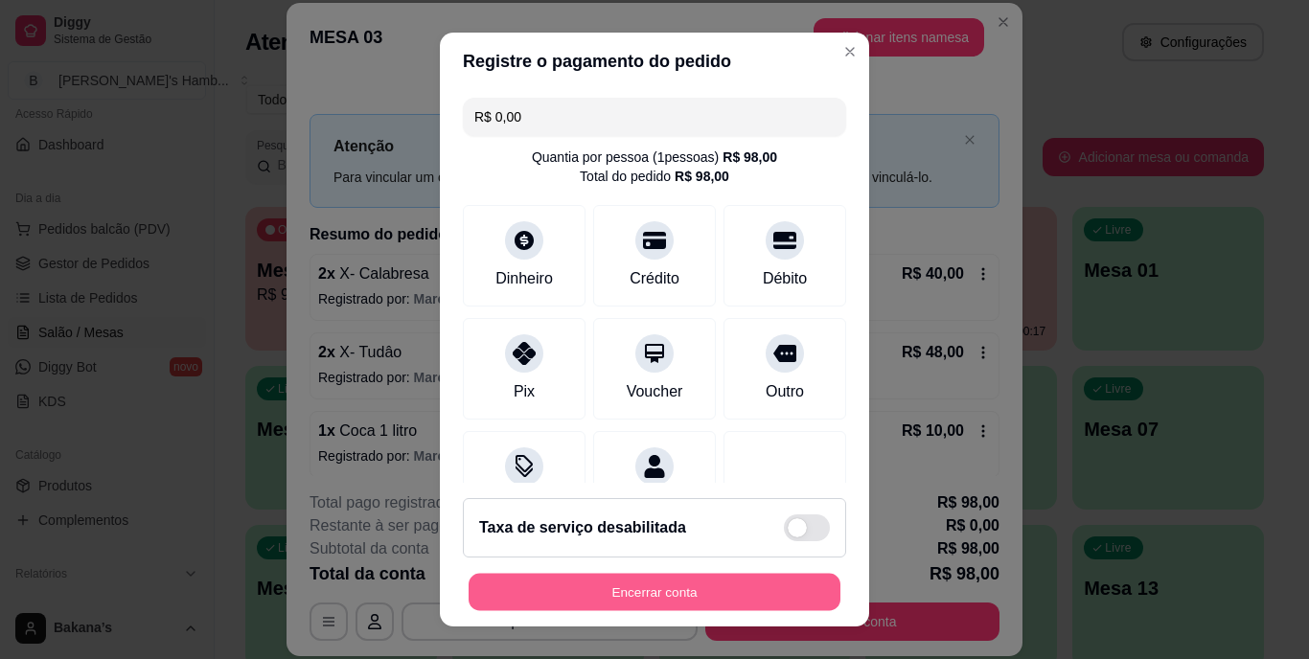
click at [576, 582] on button "Encerrar conta" at bounding box center [654, 591] width 372 height 37
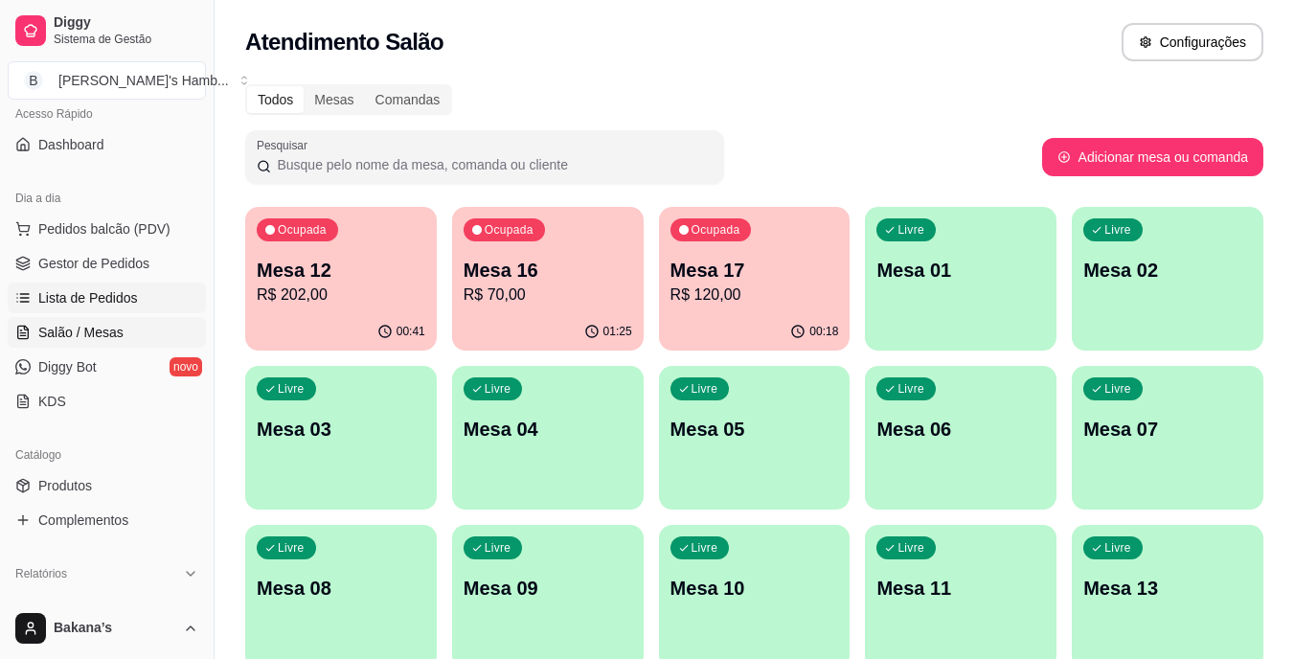
click at [101, 285] on link "Lista de Pedidos" at bounding box center [107, 298] width 198 height 31
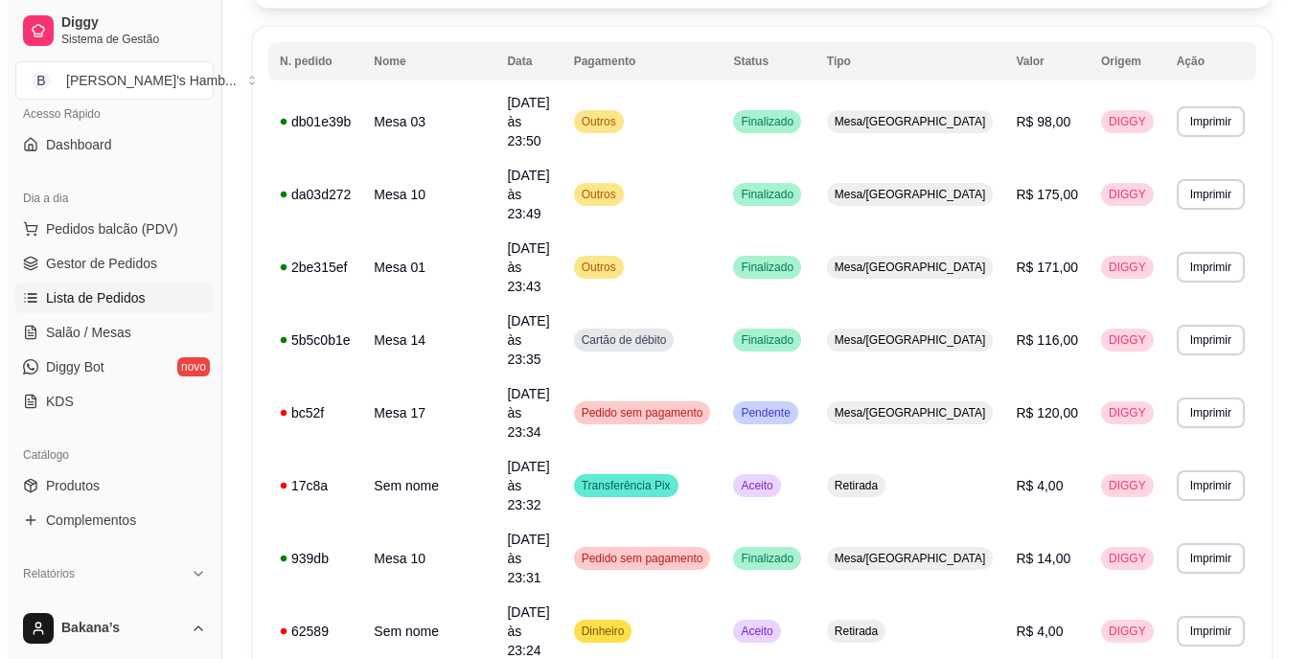
scroll to position [383, 0]
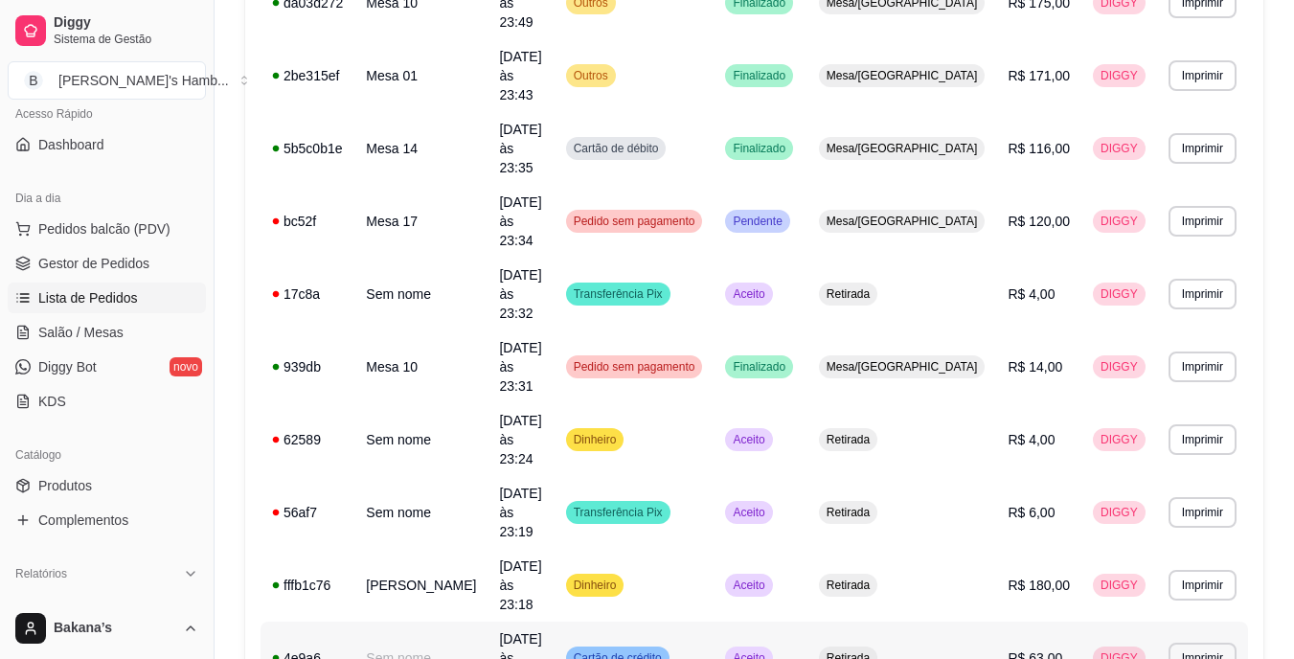
click at [1008, 650] on span "R$ 63,00" at bounding box center [1035, 657] width 55 height 15
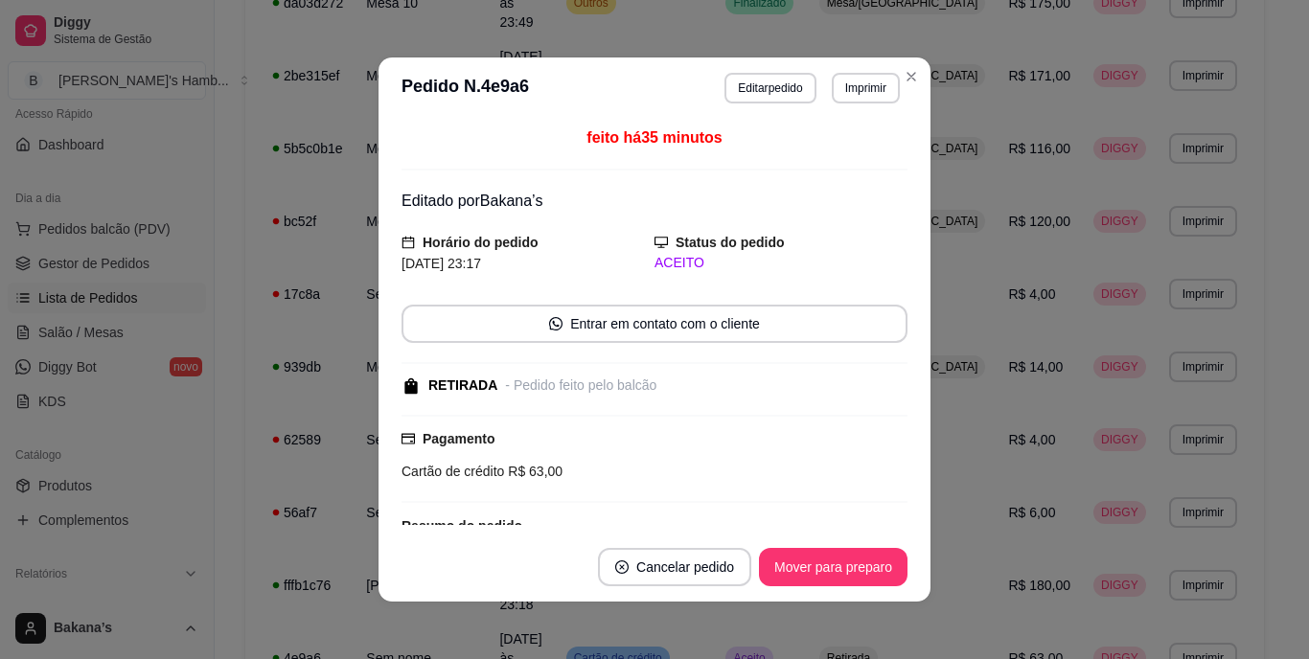
scroll to position [258, 0]
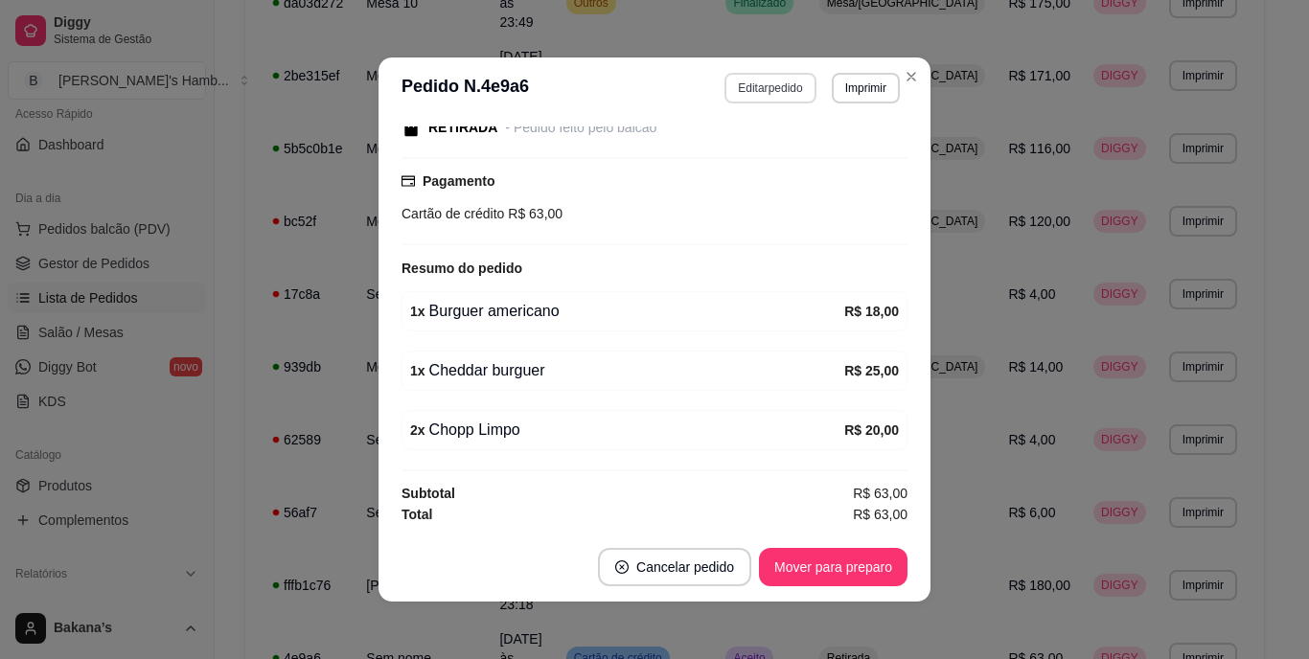
click at [754, 92] on button "Editar pedido" at bounding box center [769, 88] width 91 height 31
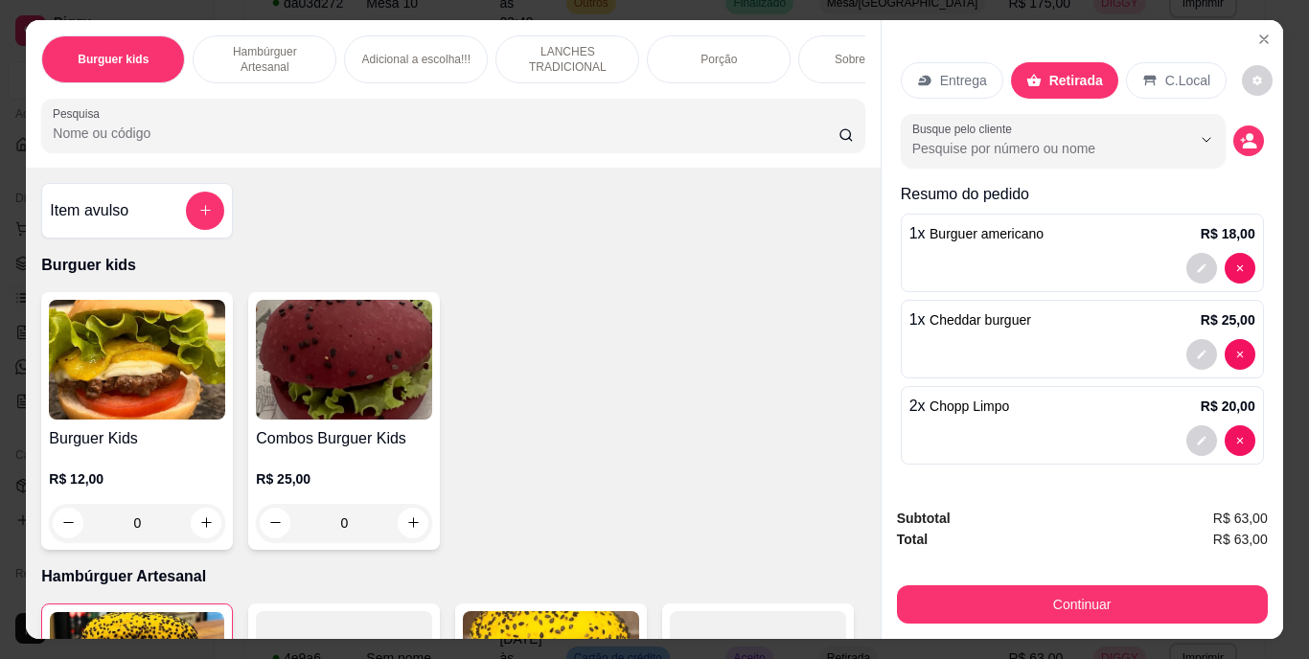
click at [1040, 395] on div "2 x [PERSON_NAME] Limpo R$ 20,00" at bounding box center [1082, 406] width 346 height 23
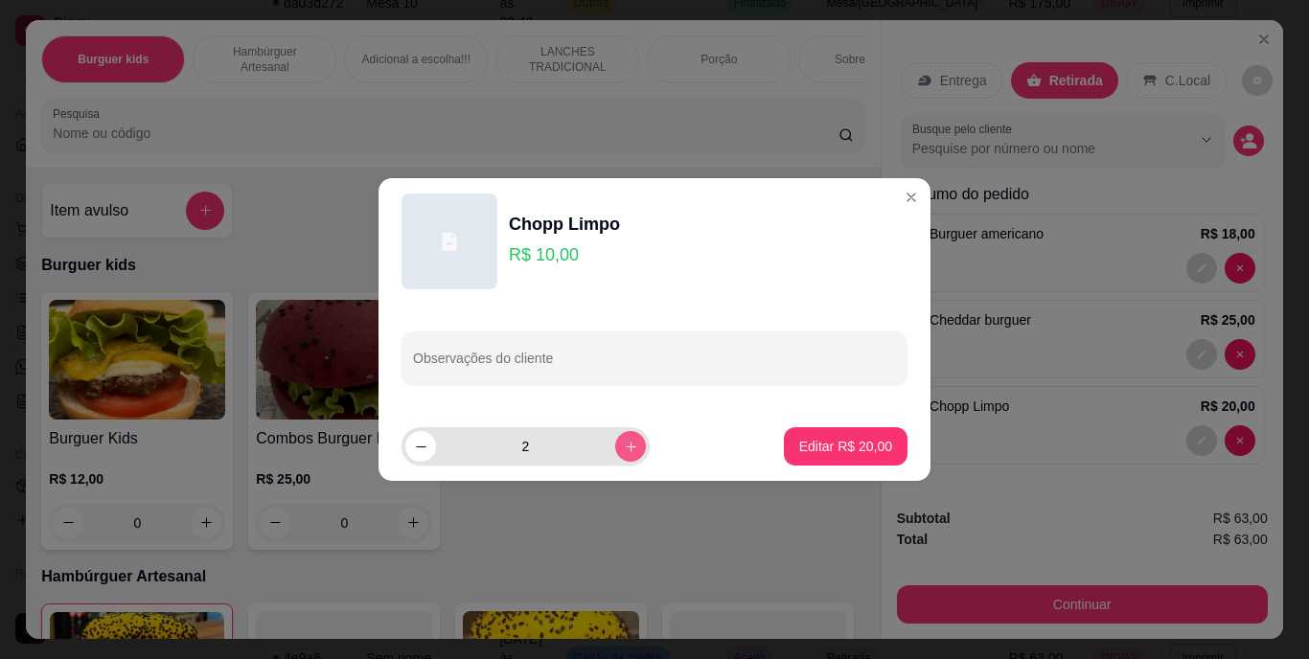
click at [624, 443] on icon "increase-product-quantity" at bounding box center [631, 447] width 14 height 14
type input "3"
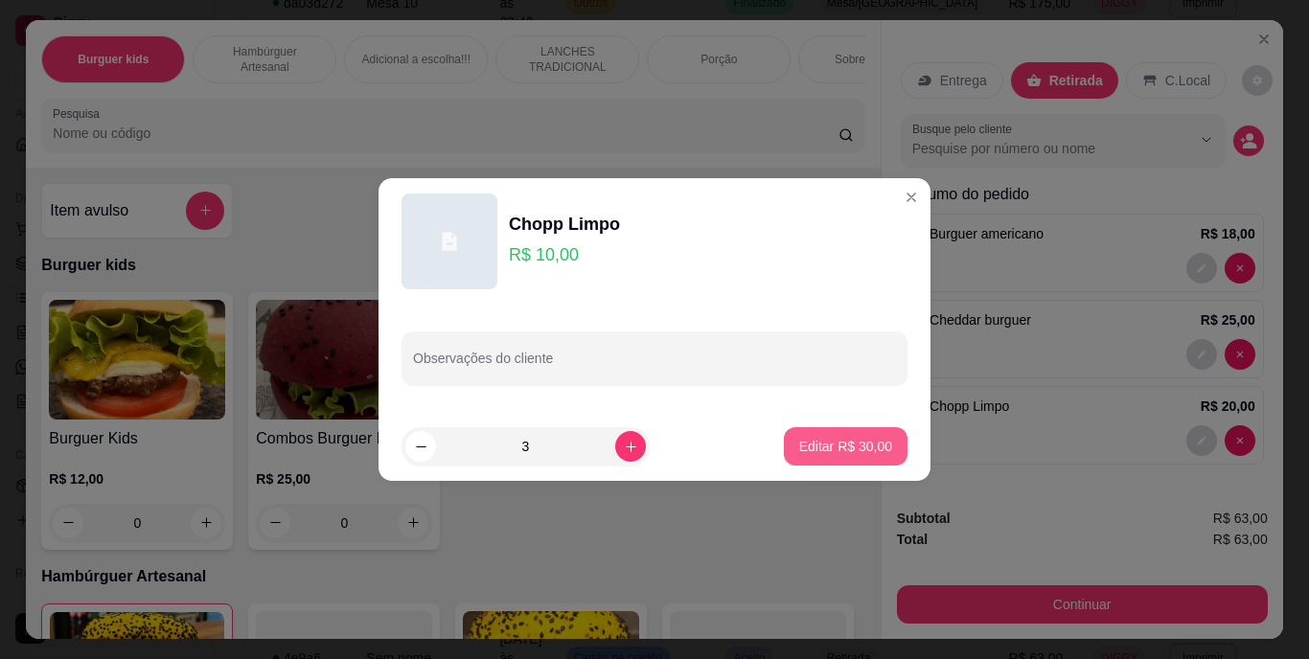
click at [830, 447] on p "Editar R$ 30,00" at bounding box center [845, 446] width 93 height 19
type input "3"
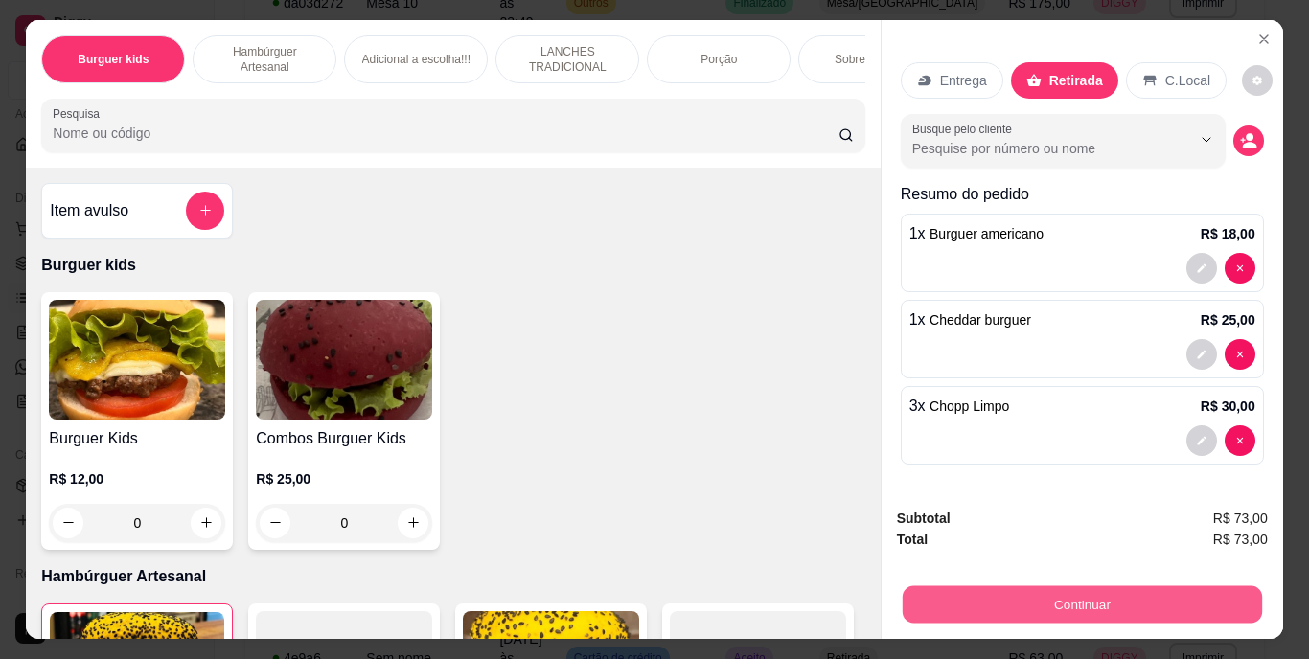
click at [975, 587] on button "Continuar" at bounding box center [1080, 604] width 359 height 37
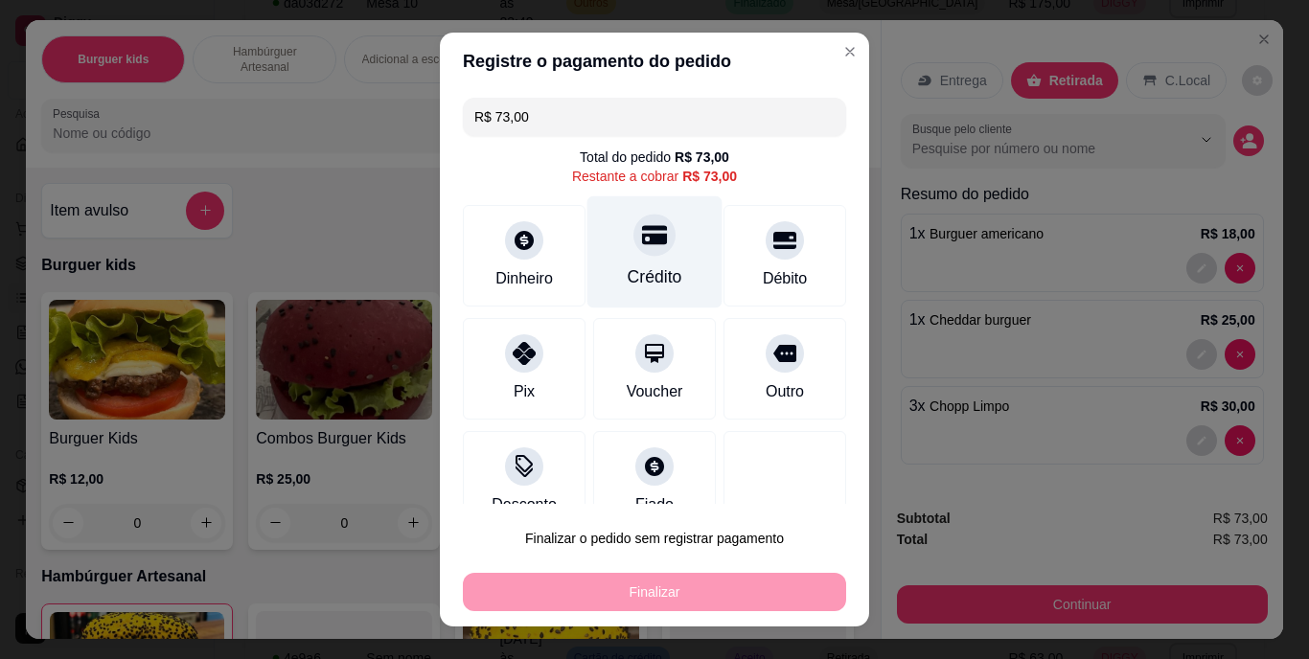
click at [646, 275] on div "Crédito" at bounding box center [654, 277] width 55 height 25
type input "R$ 0,00"
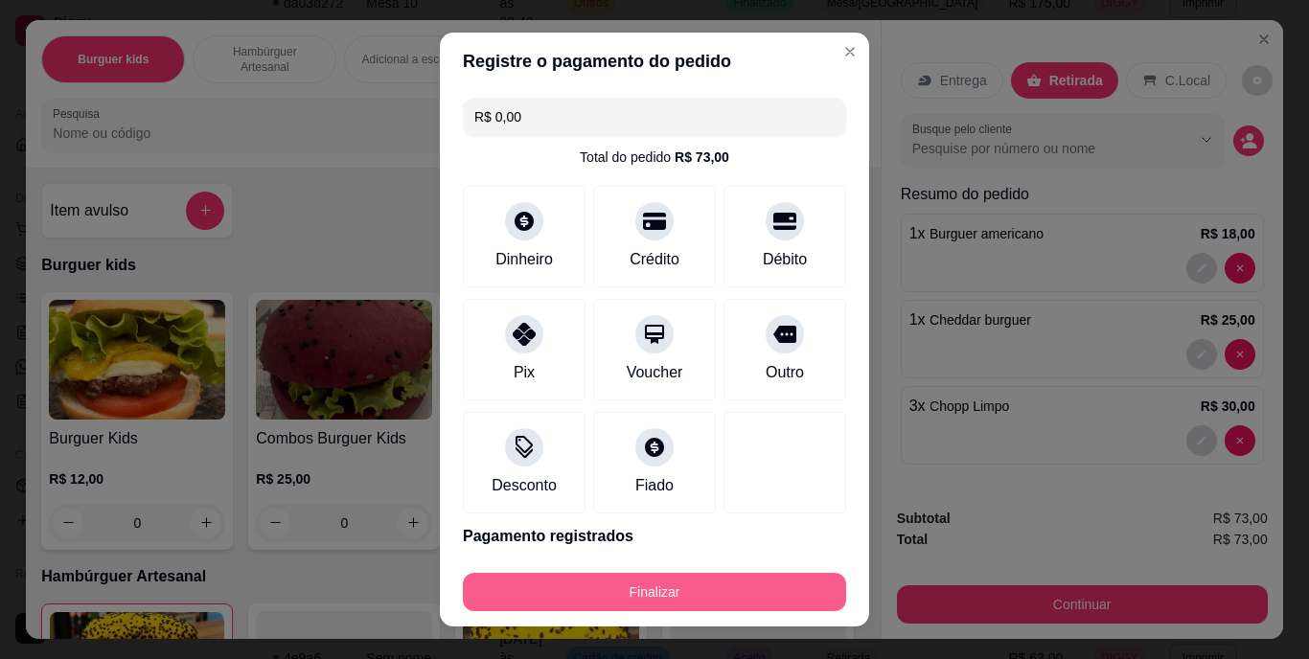
click at [726, 591] on button "Finalizar" at bounding box center [654, 592] width 383 height 38
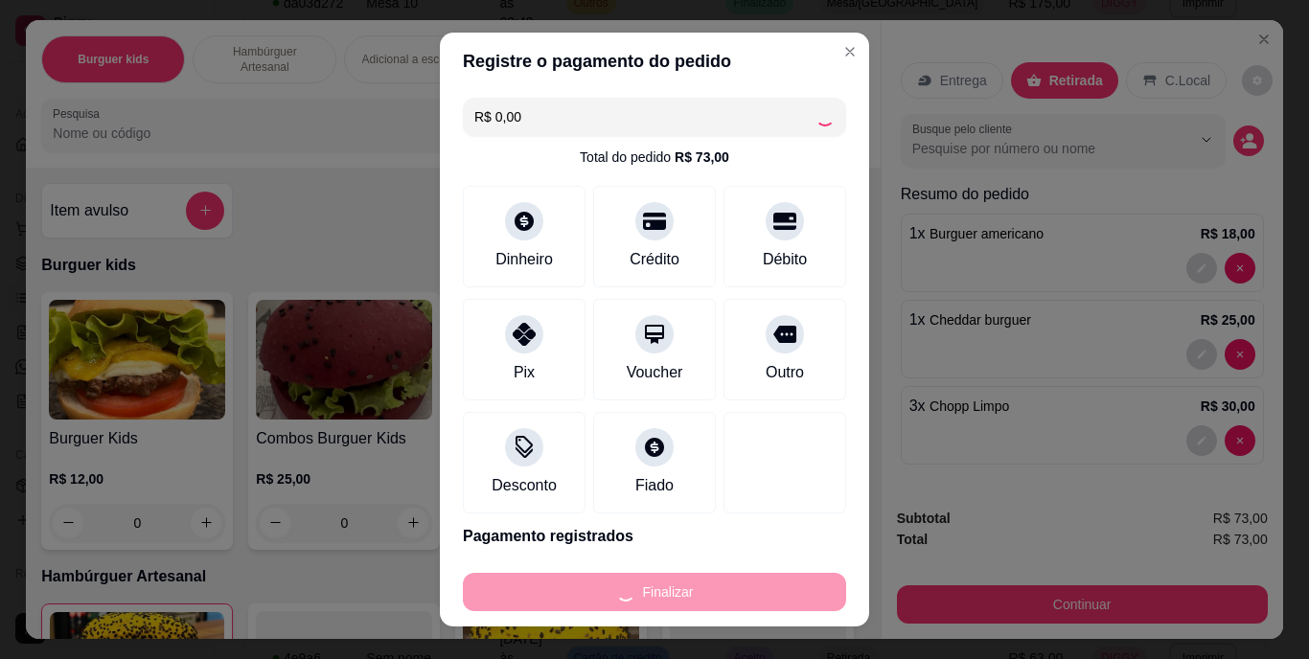
type input "0"
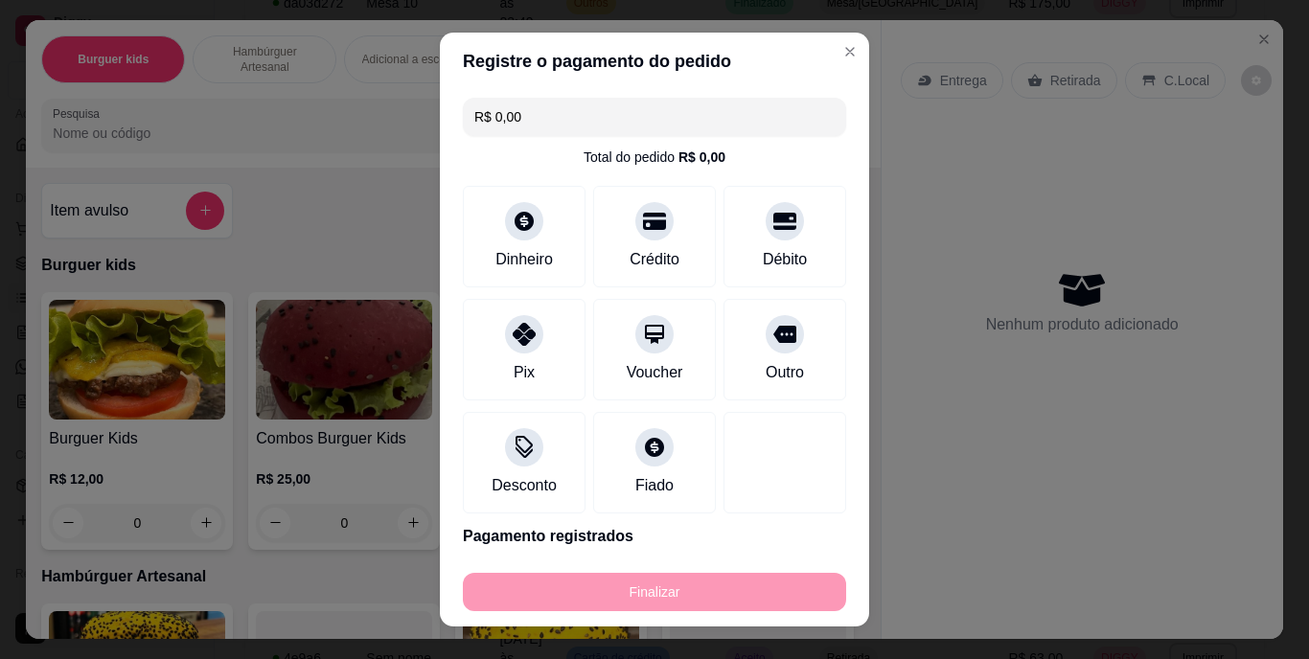
type input "-R$ 73,00"
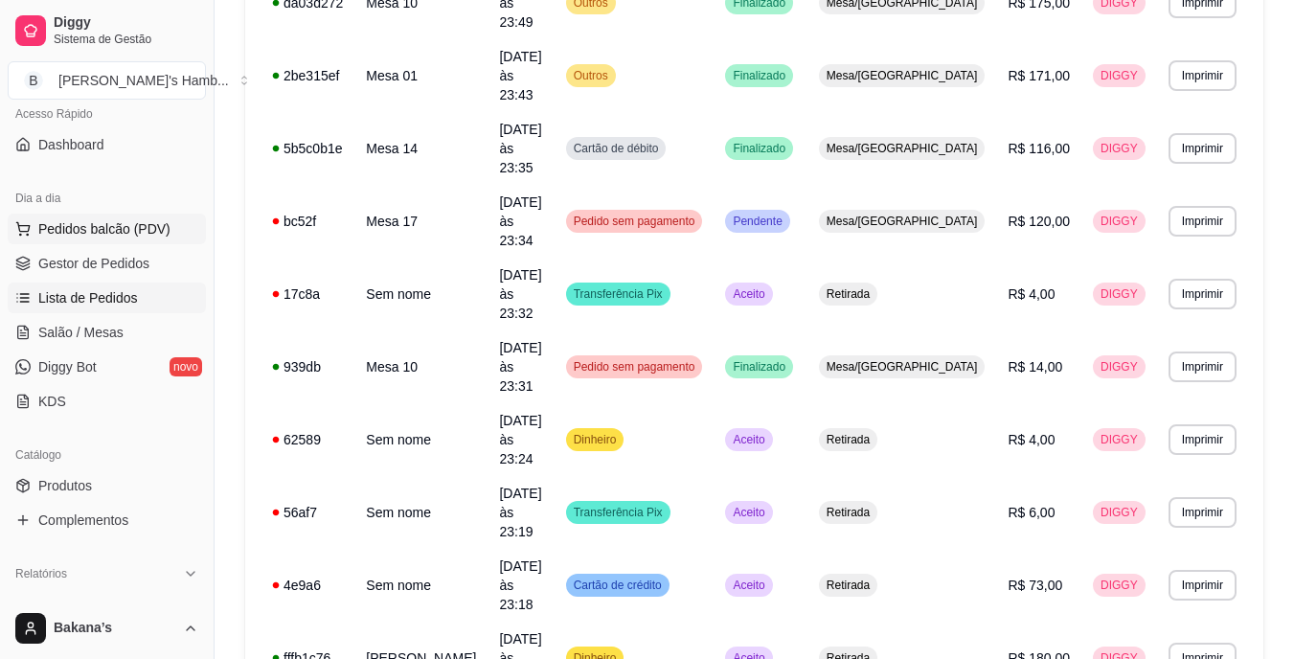
click at [135, 228] on span "Pedidos balcão (PDV)" at bounding box center [104, 228] width 132 height 19
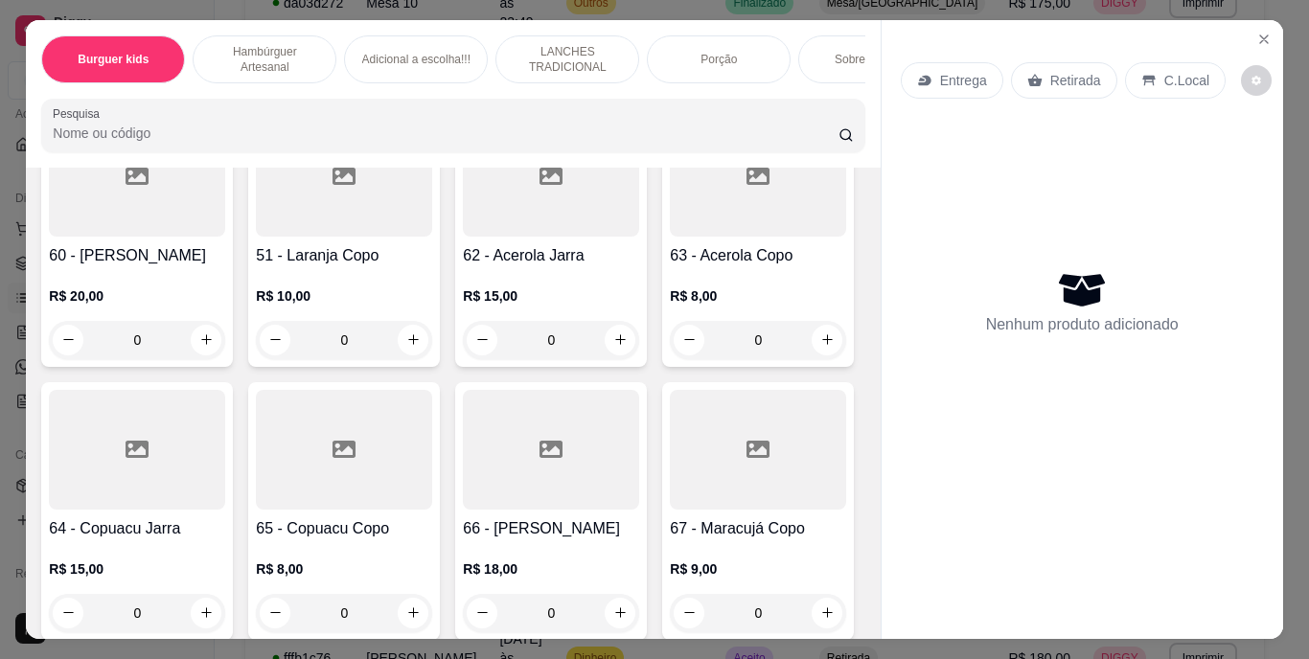
scroll to position [6419, 0]
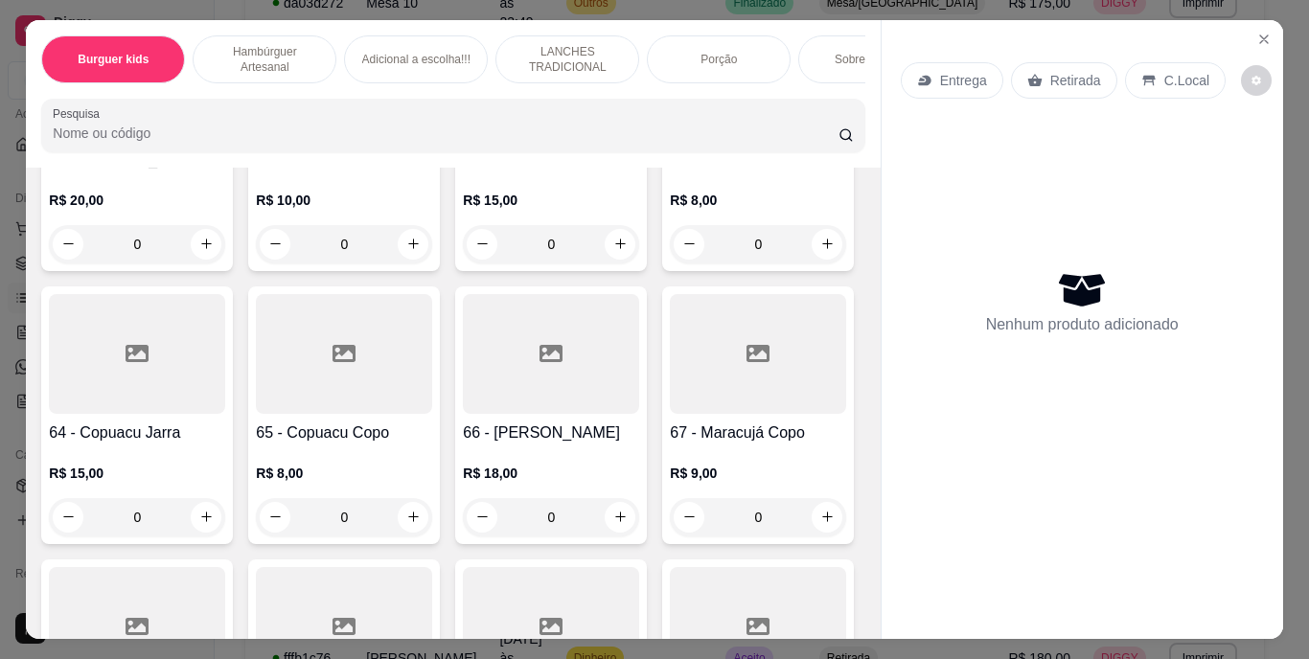
type input "1"
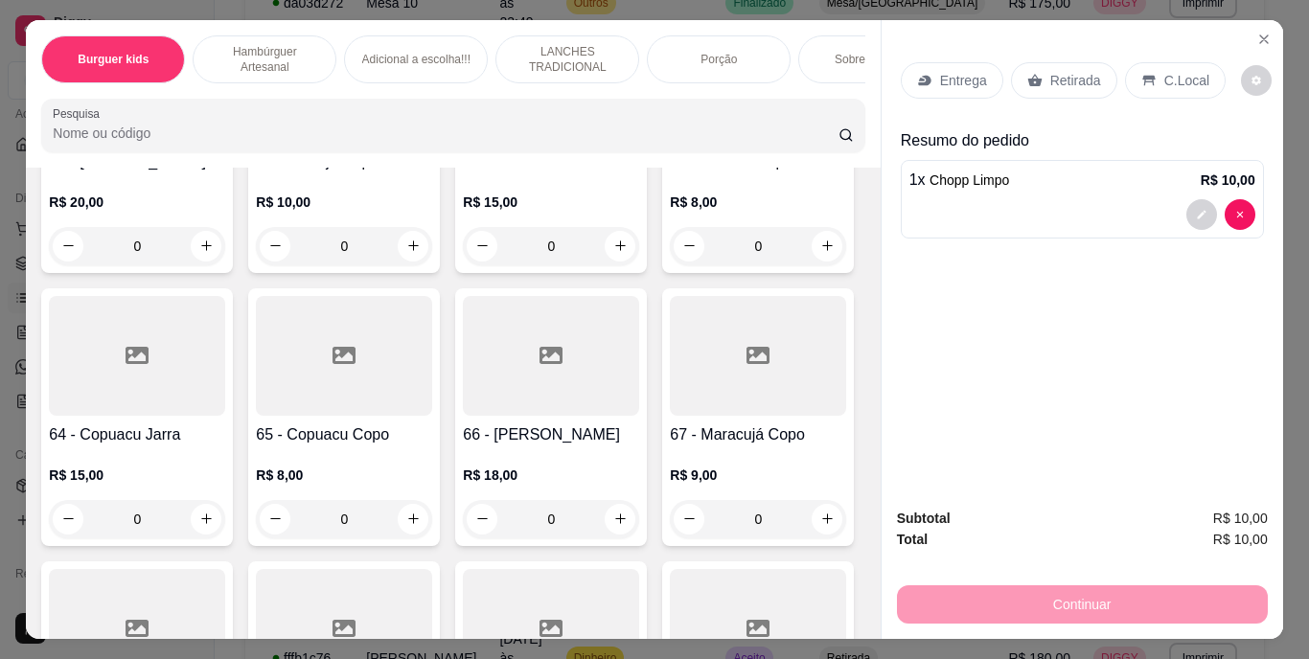
scroll to position [6610, 0]
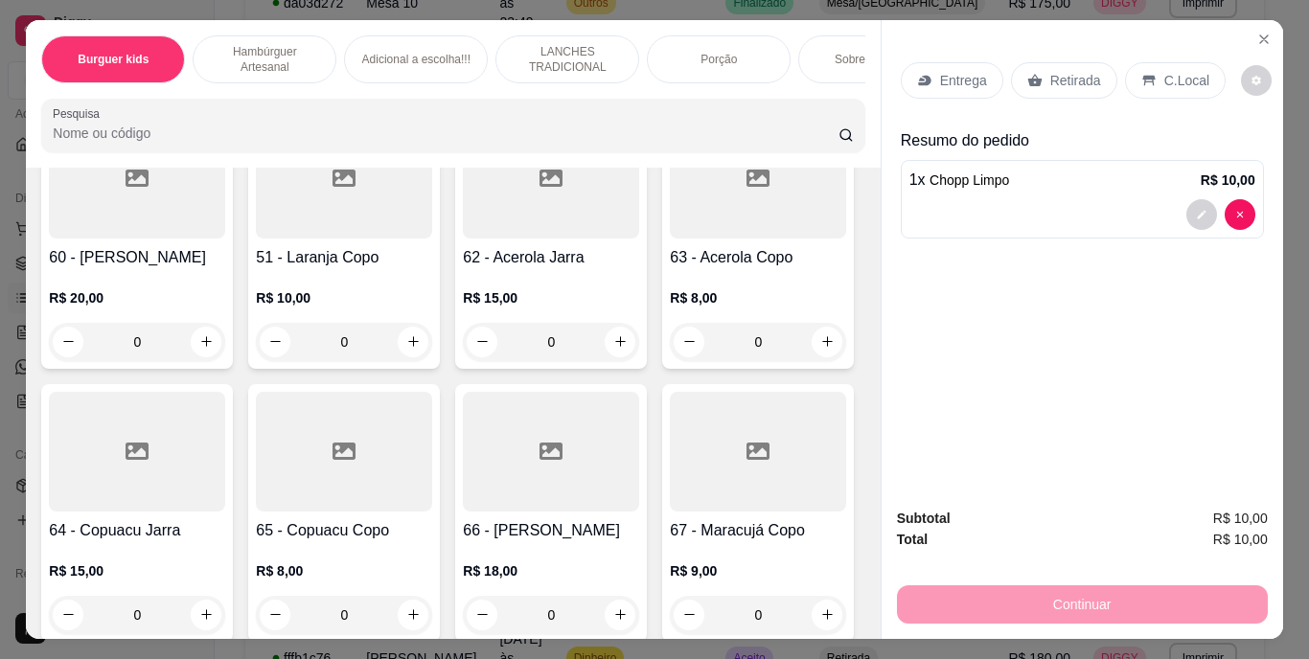
scroll to position [6514, 0]
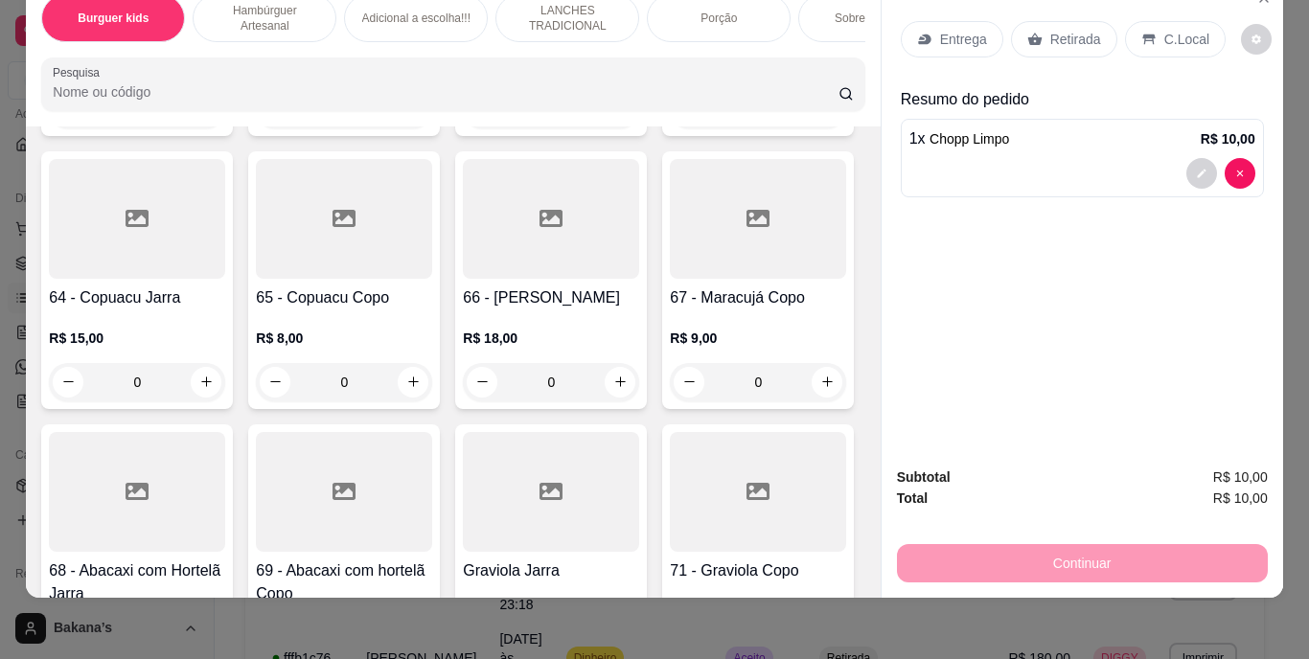
scroll to position [6706, 0]
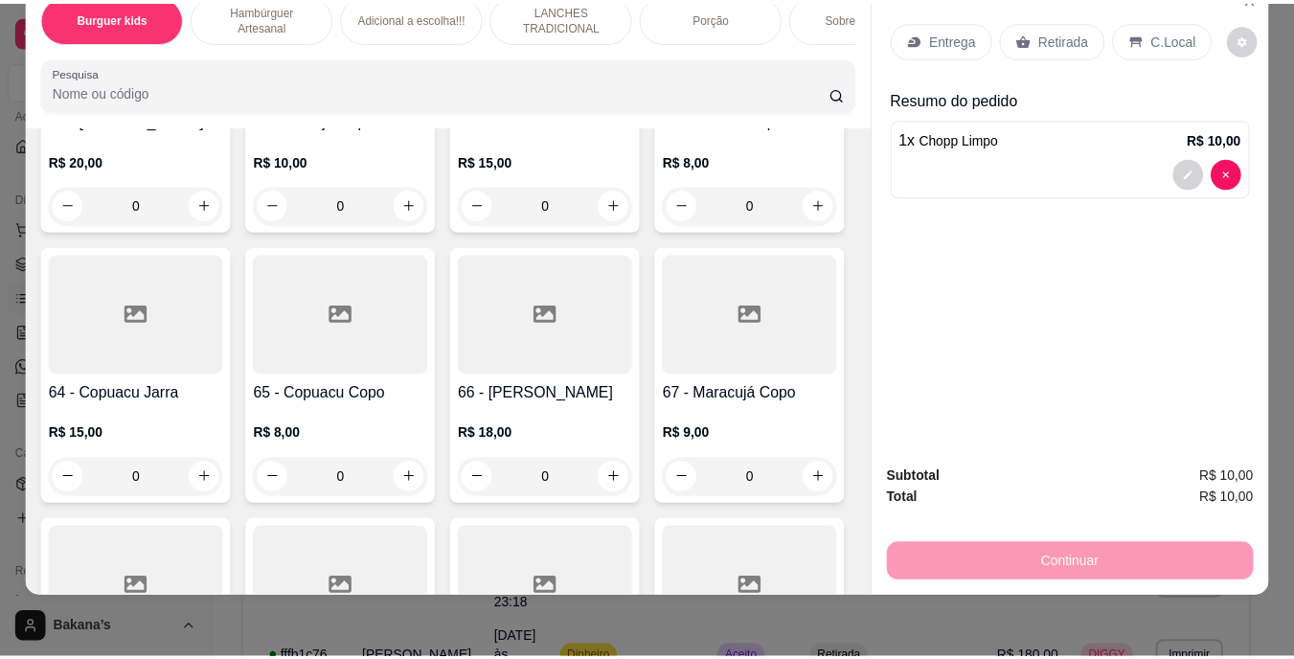
scroll to position [0, 0]
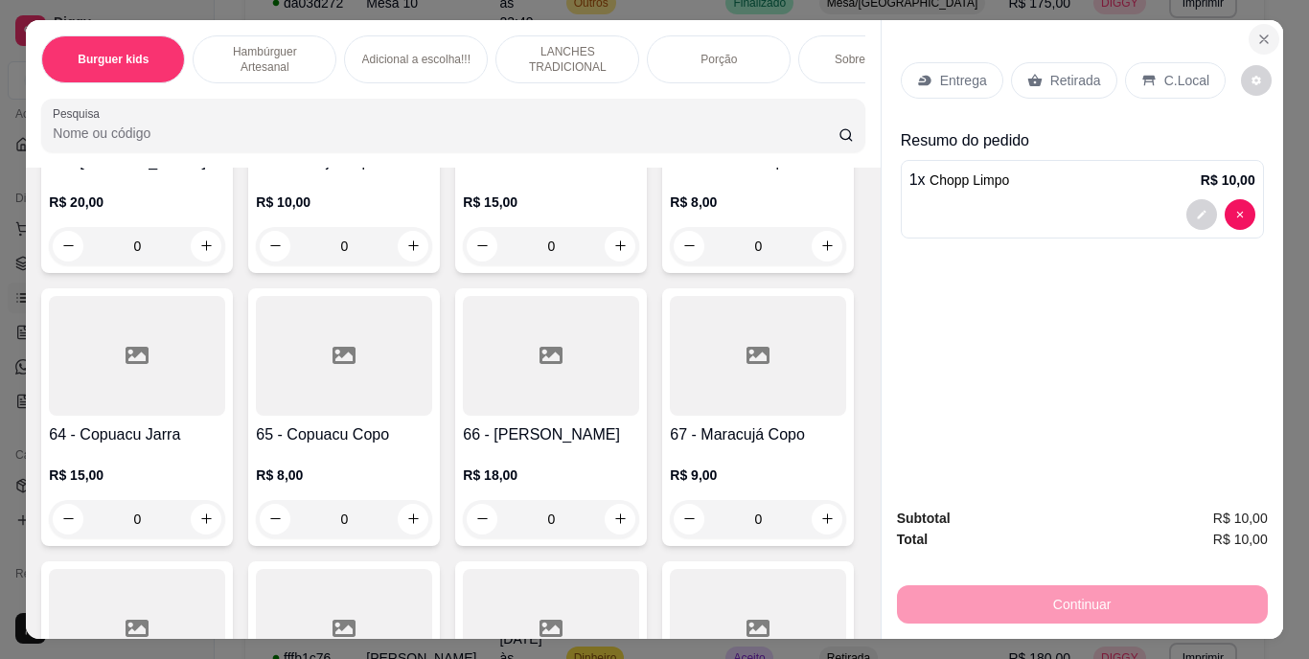
click at [1252, 39] on button "Close" at bounding box center [1263, 39] width 31 height 31
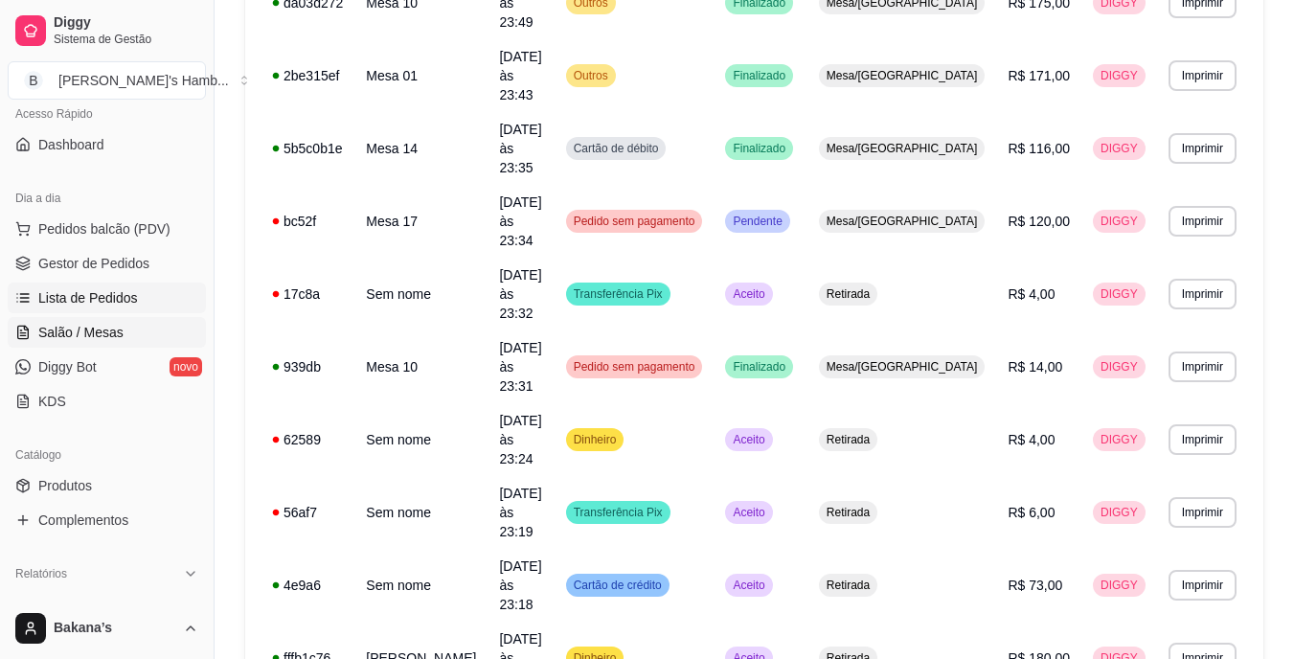
click at [110, 334] on span "Salão / Mesas" at bounding box center [80, 332] width 85 height 19
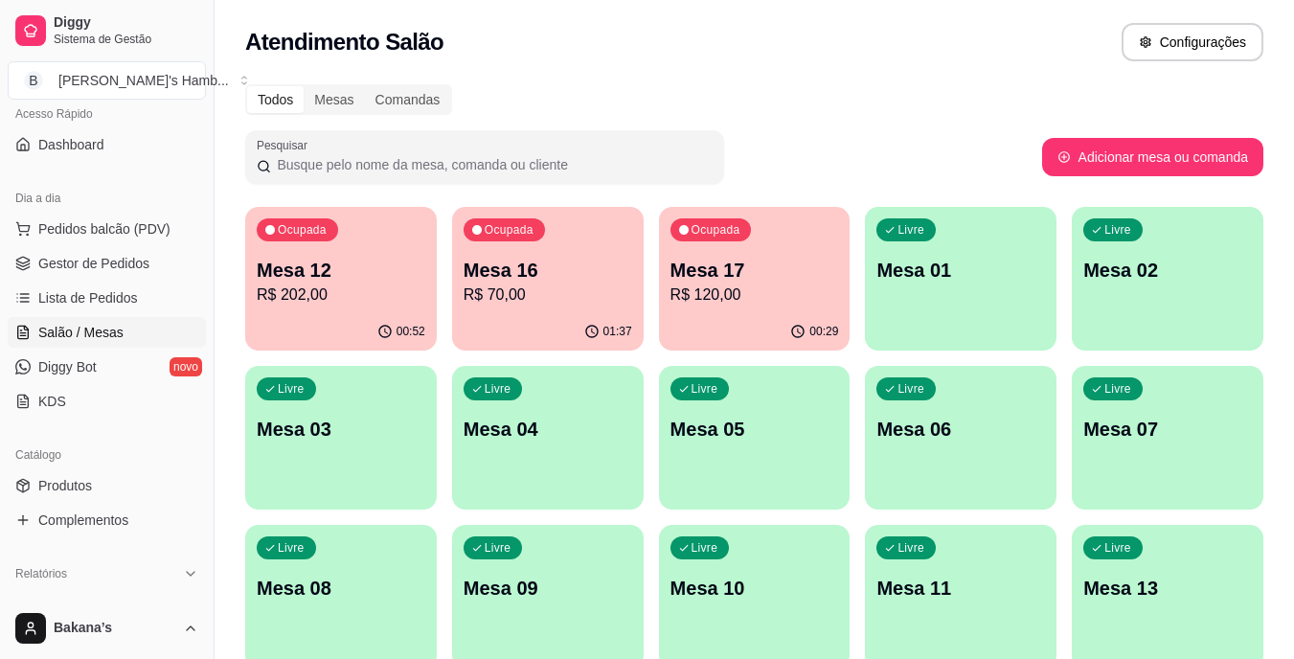
click at [96, 329] on span "Salão / Mesas" at bounding box center [80, 332] width 85 height 19
click at [692, 265] on p "Mesa 17" at bounding box center [755, 271] width 164 height 26
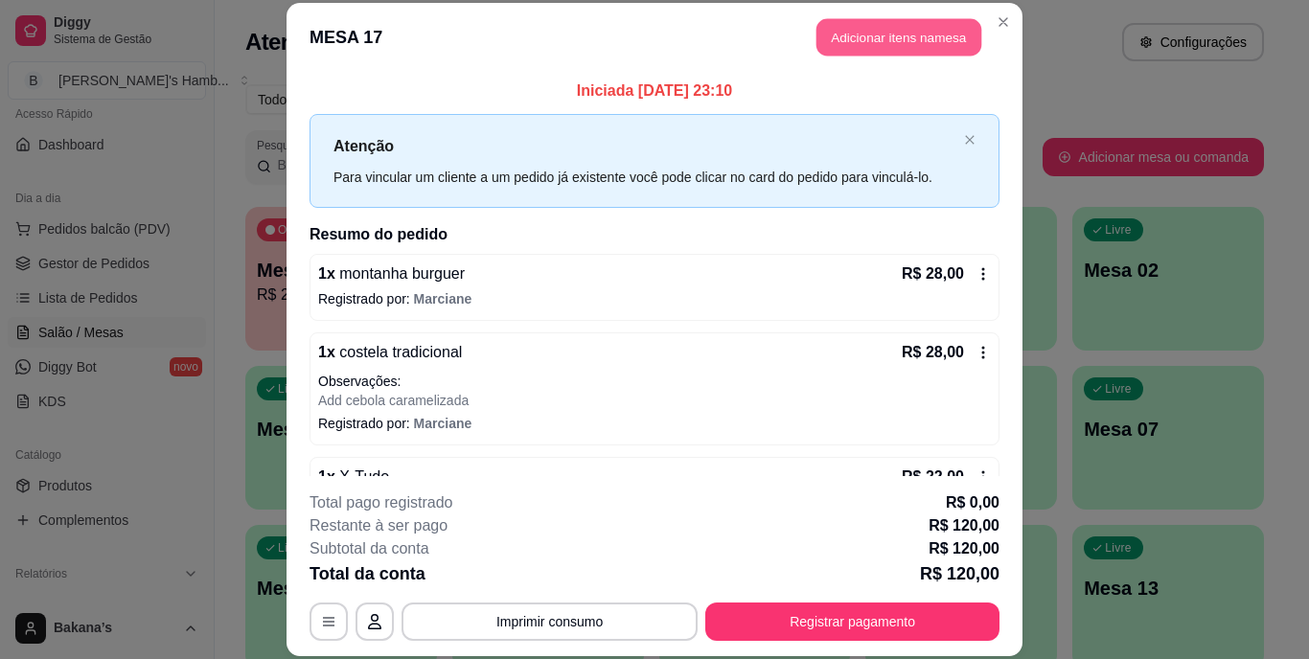
click at [862, 38] on button "Adicionar itens na mesa" at bounding box center [898, 37] width 165 height 37
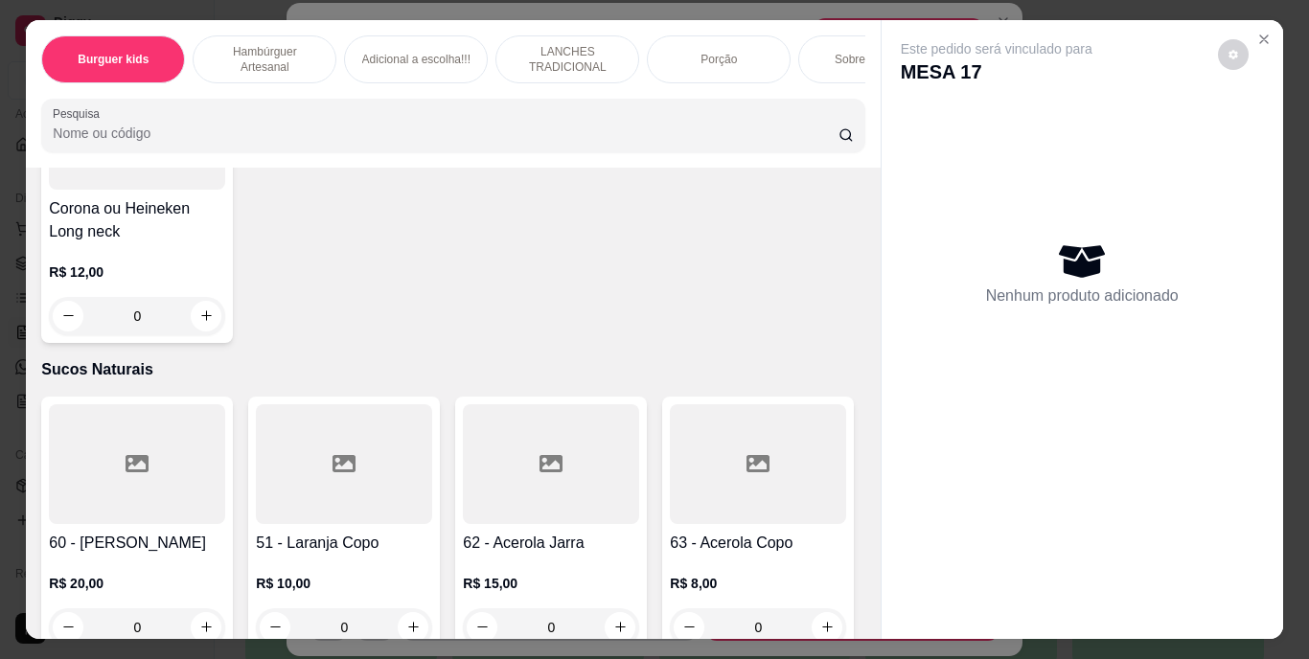
scroll to position [6323, 0]
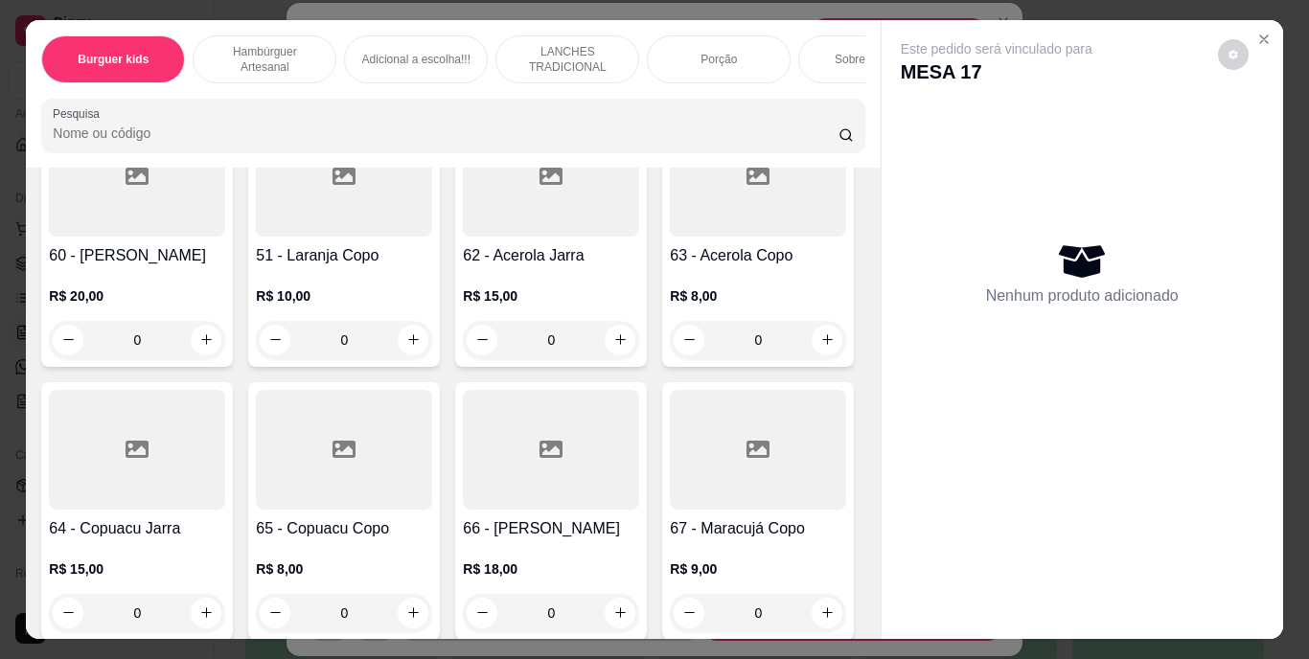
type input "1"
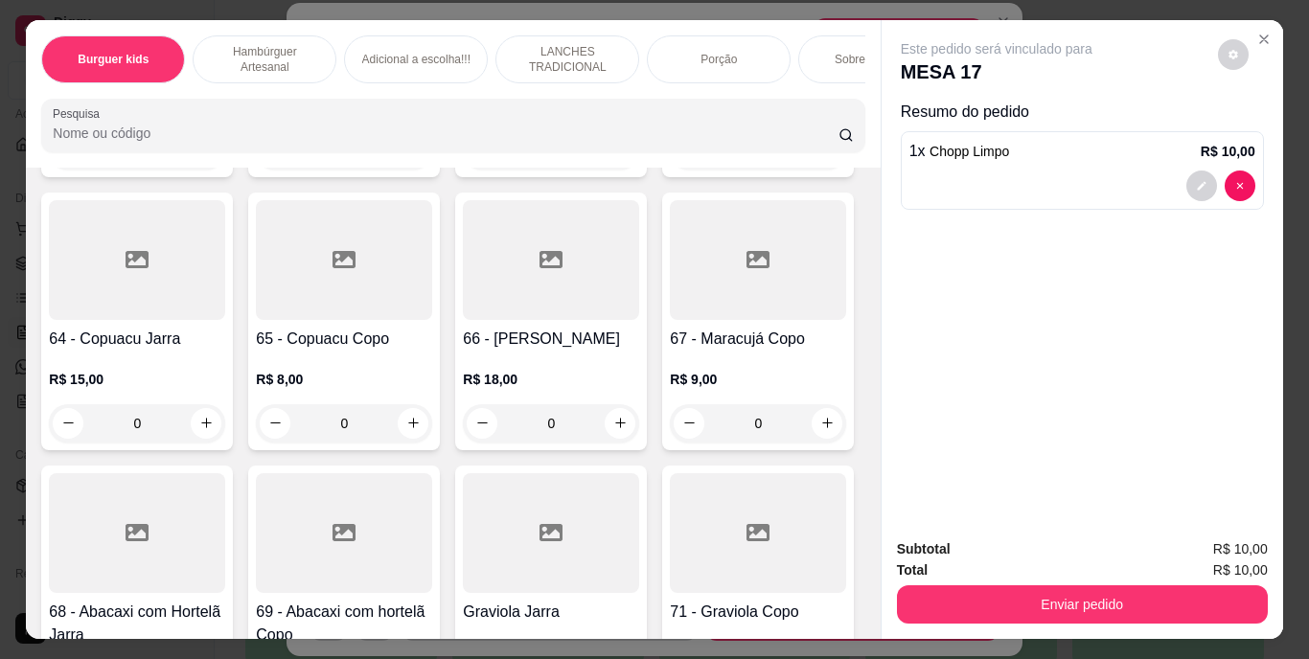
scroll to position [6610, 0]
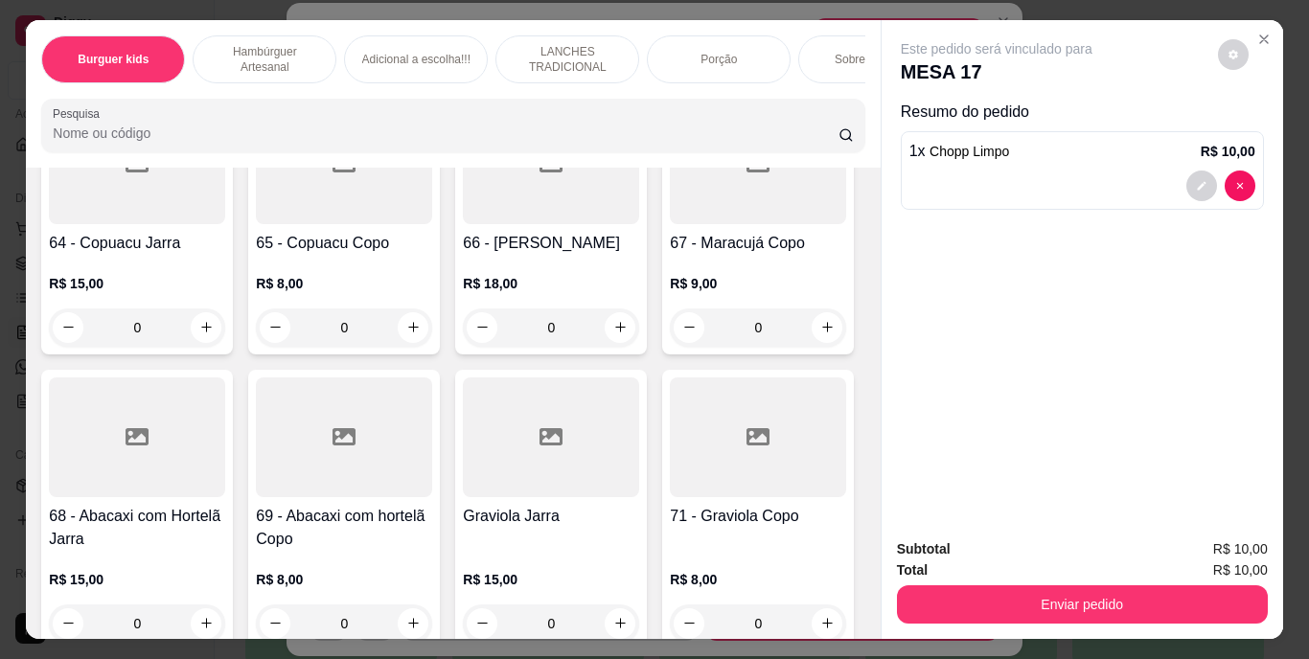
type input "1"
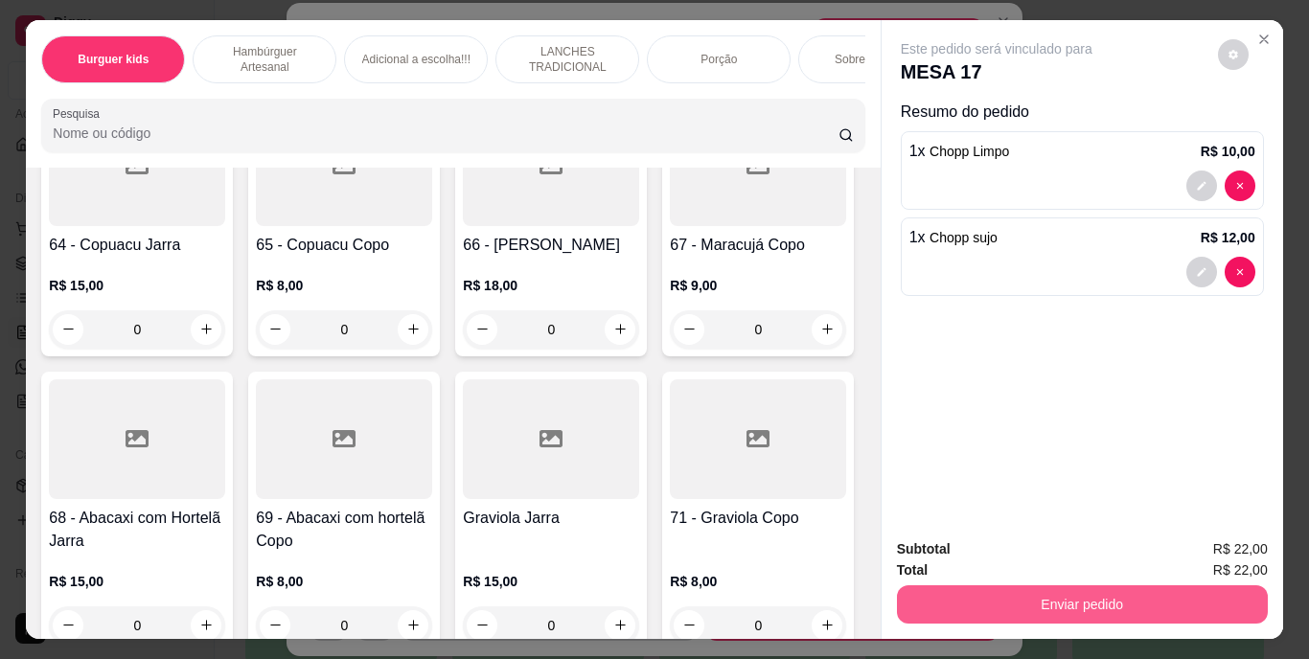
click at [1042, 609] on button "Enviar pedido" at bounding box center [1082, 604] width 371 height 38
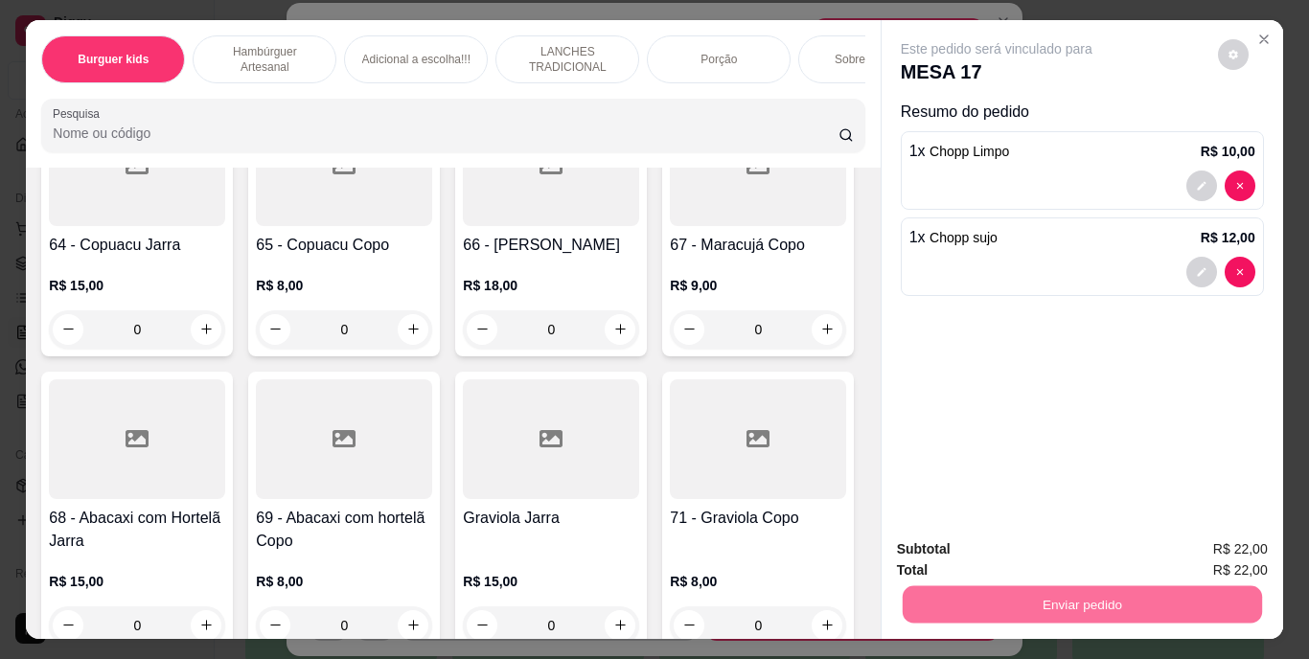
click at [1073, 545] on button "Registrar cliente" at bounding box center [1089, 550] width 123 height 35
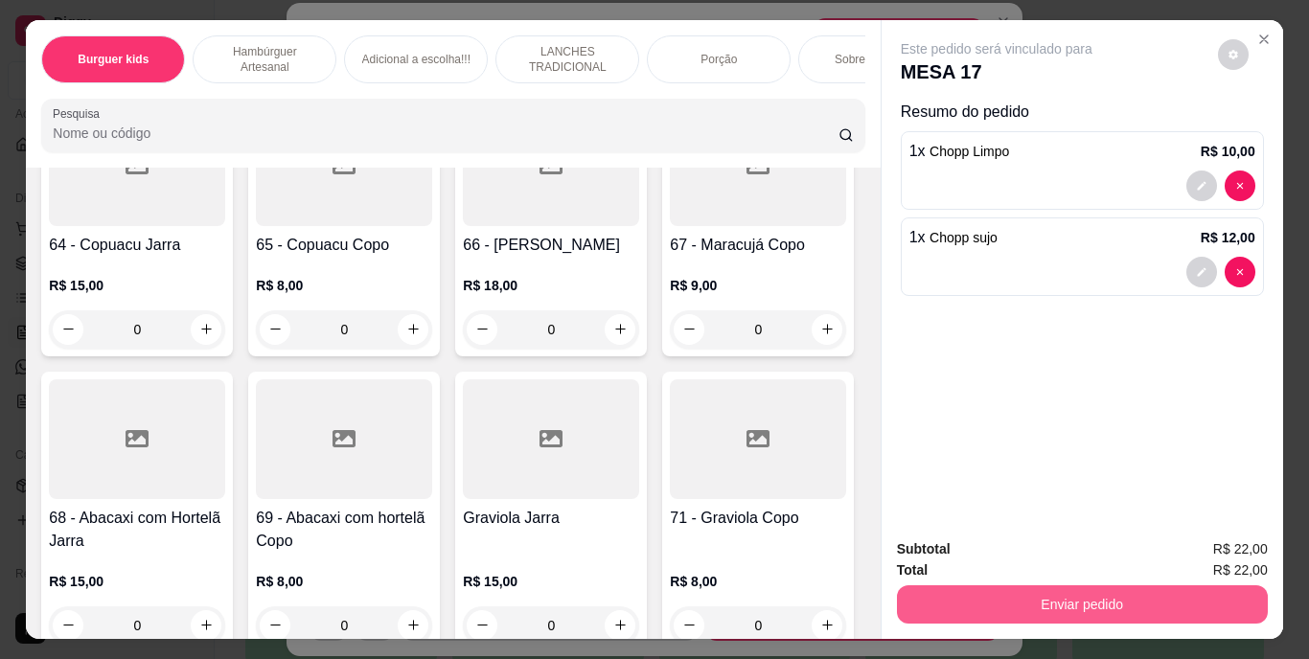
click at [1063, 597] on button "Enviar pedido" at bounding box center [1082, 604] width 371 height 38
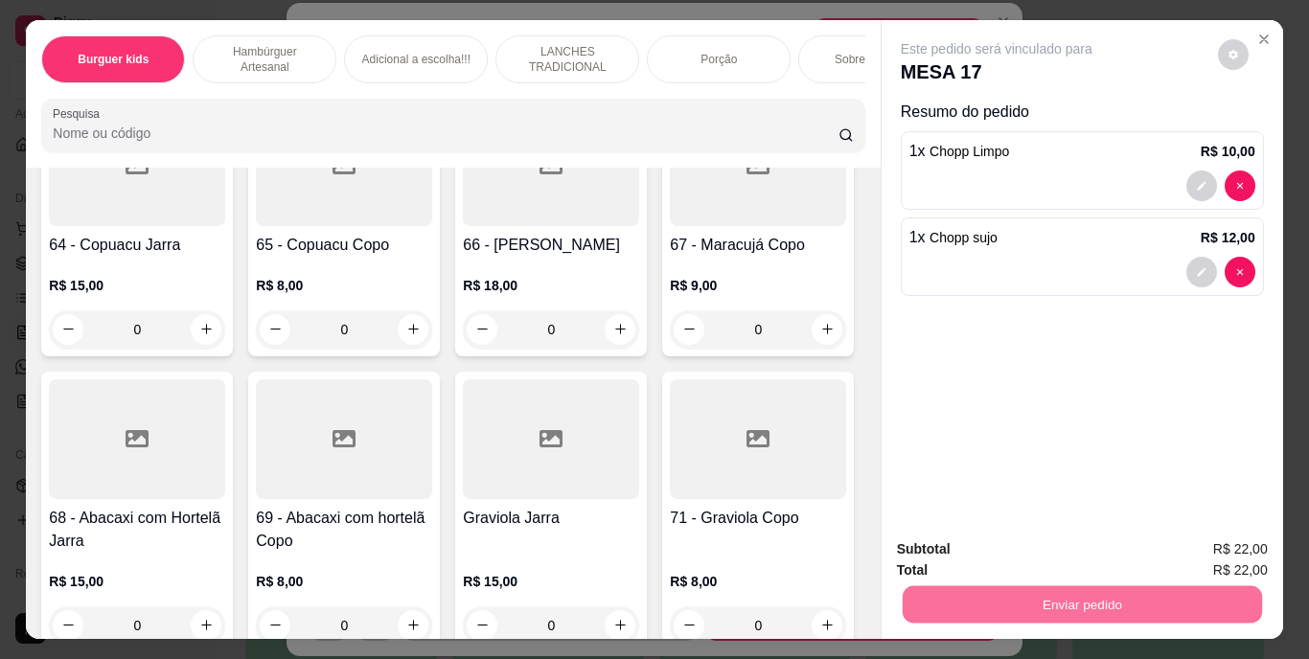
click at [1181, 547] on button "Enviar pedido" at bounding box center [1217, 551] width 108 height 36
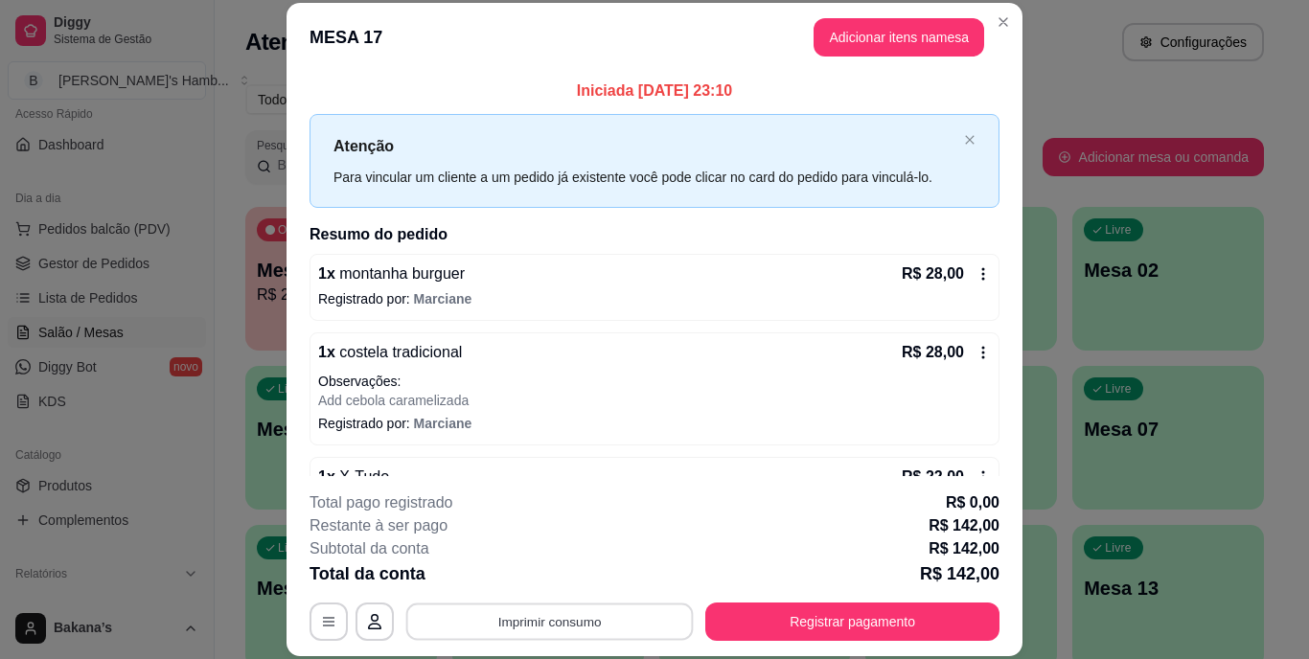
click at [556, 620] on button "Imprimir consumo" at bounding box center [549, 621] width 287 height 37
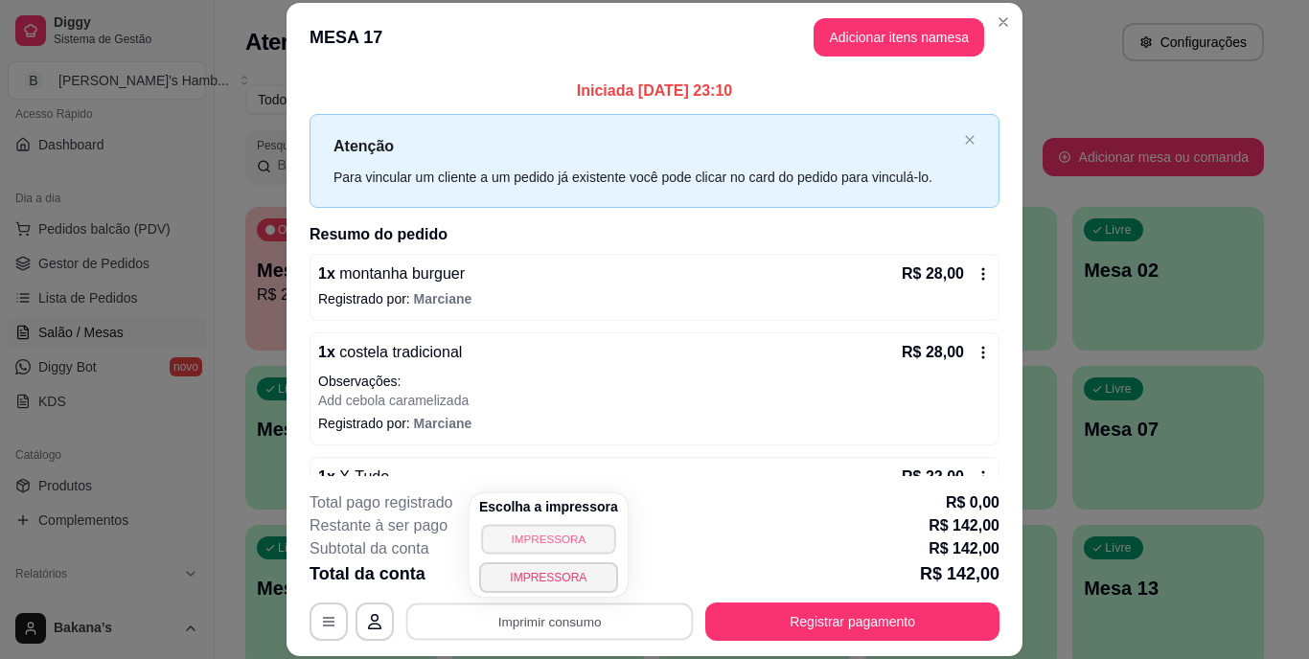
click at [574, 536] on button "IMPRESSORA" at bounding box center [548, 539] width 134 height 30
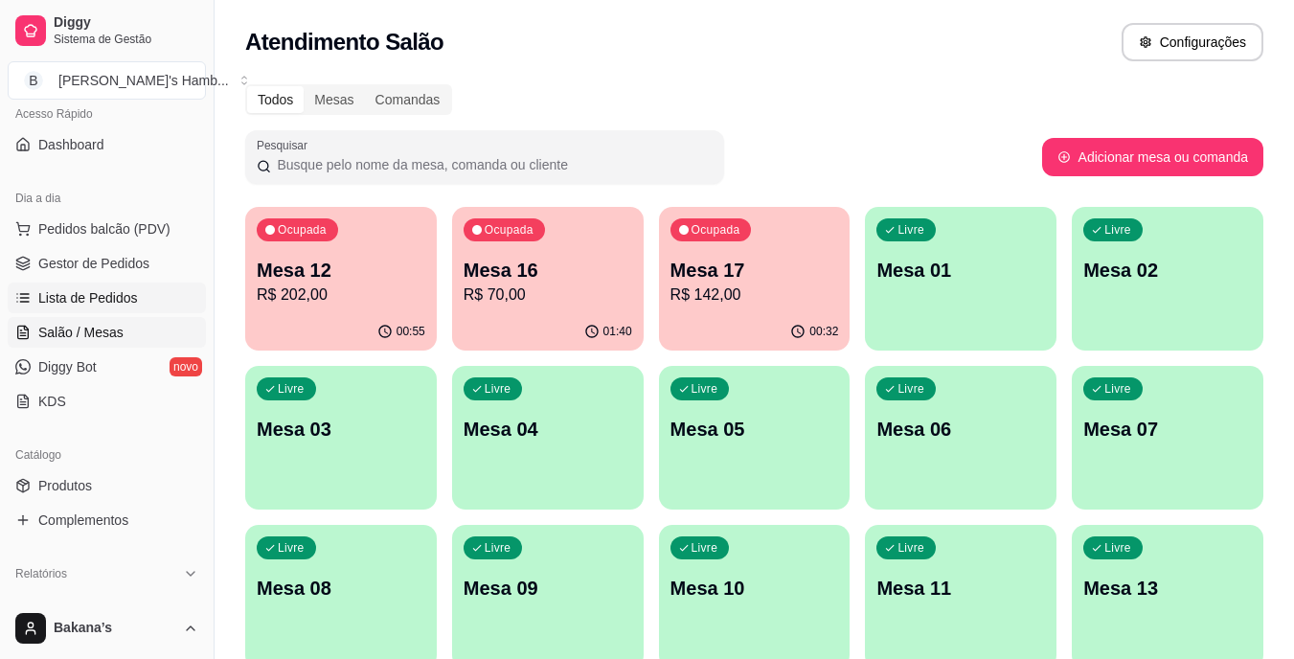
click at [94, 297] on span "Lista de Pedidos" at bounding box center [88, 297] width 100 height 19
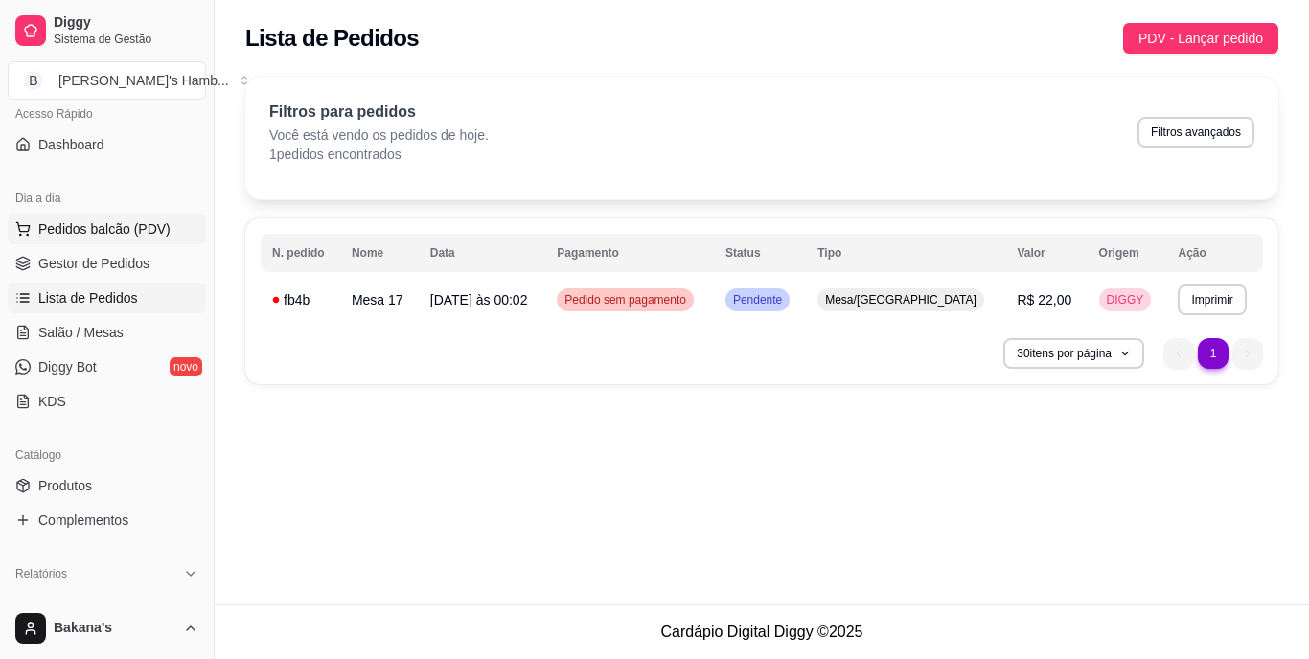
click at [80, 221] on span "Pedidos balcão (PDV)" at bounding box center [104, 228] width 132 height 19
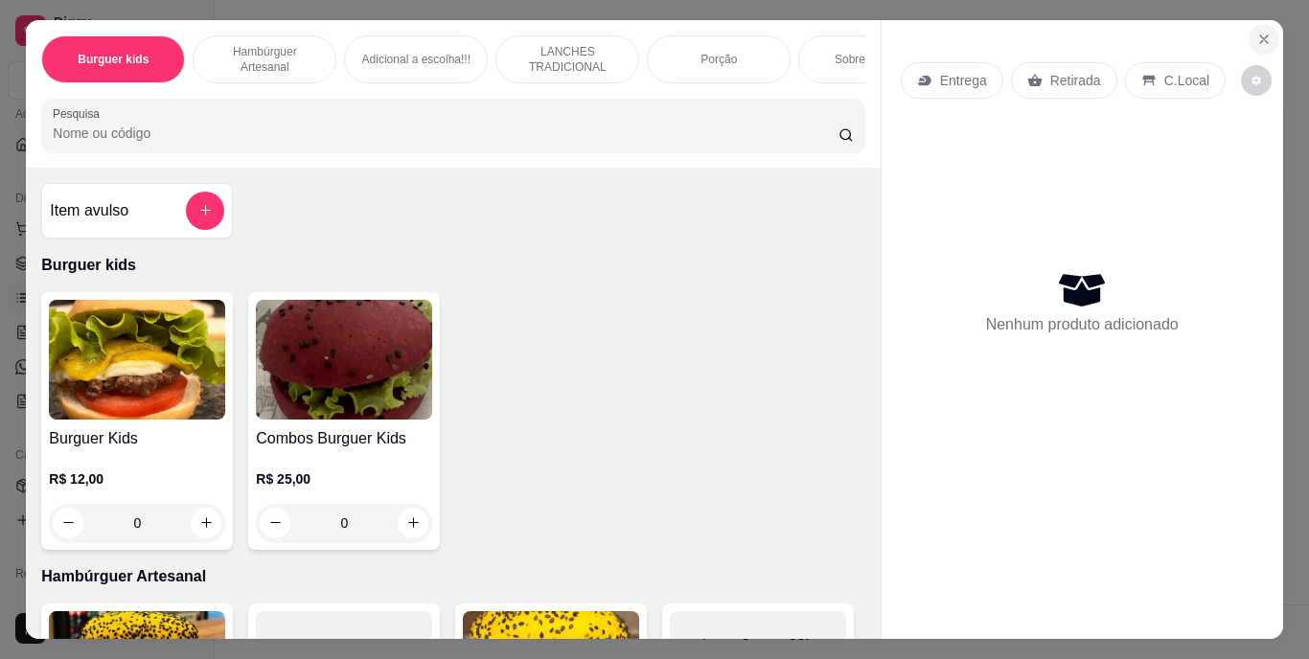
click at [1256, 32] on icon "Close" at bounding box center [1263, 39] width 15 height 15
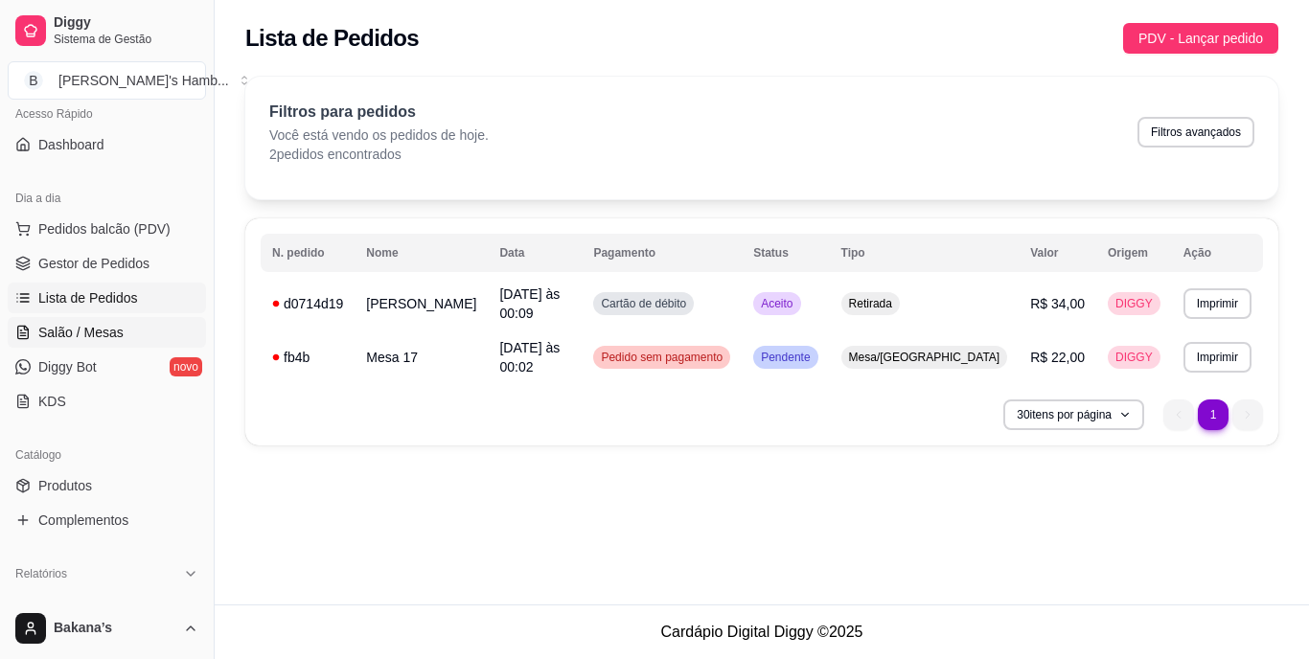
click at [106, 328] on span "Salão / Mesas" at bounding box center [80, 332] width 85 height 19
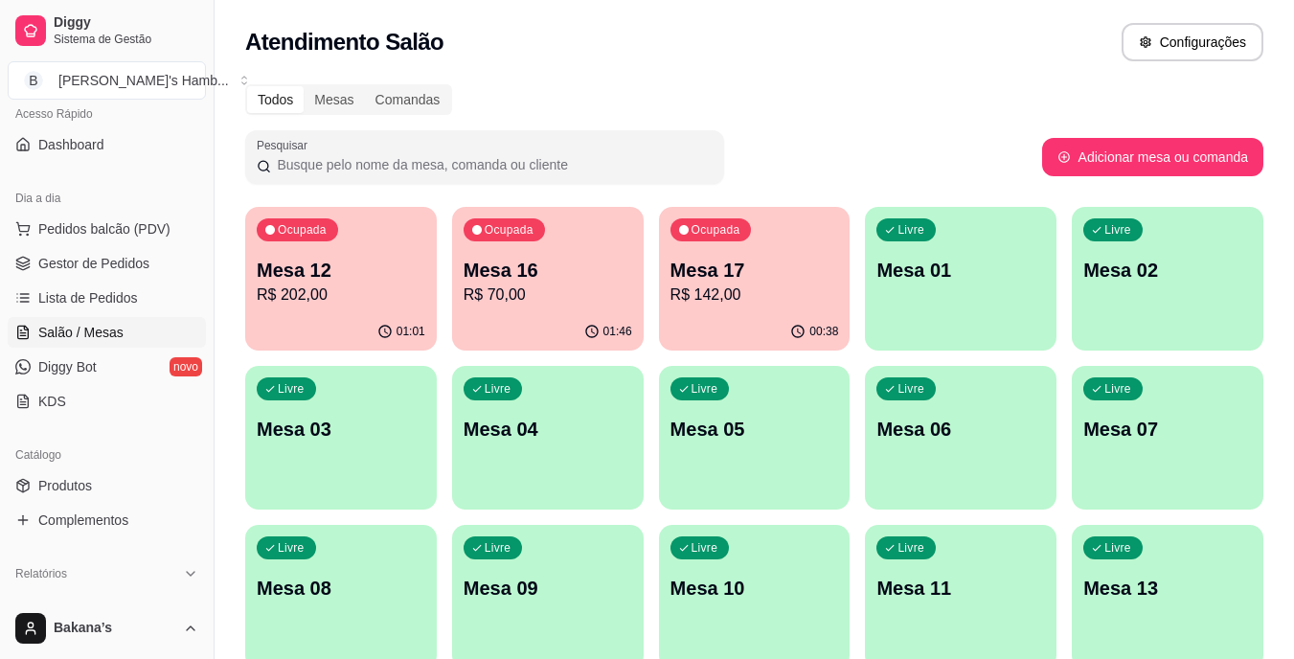
click at [364, 275] on p "Mesa 12" at bounding box center [341, 270] width 169 height 27
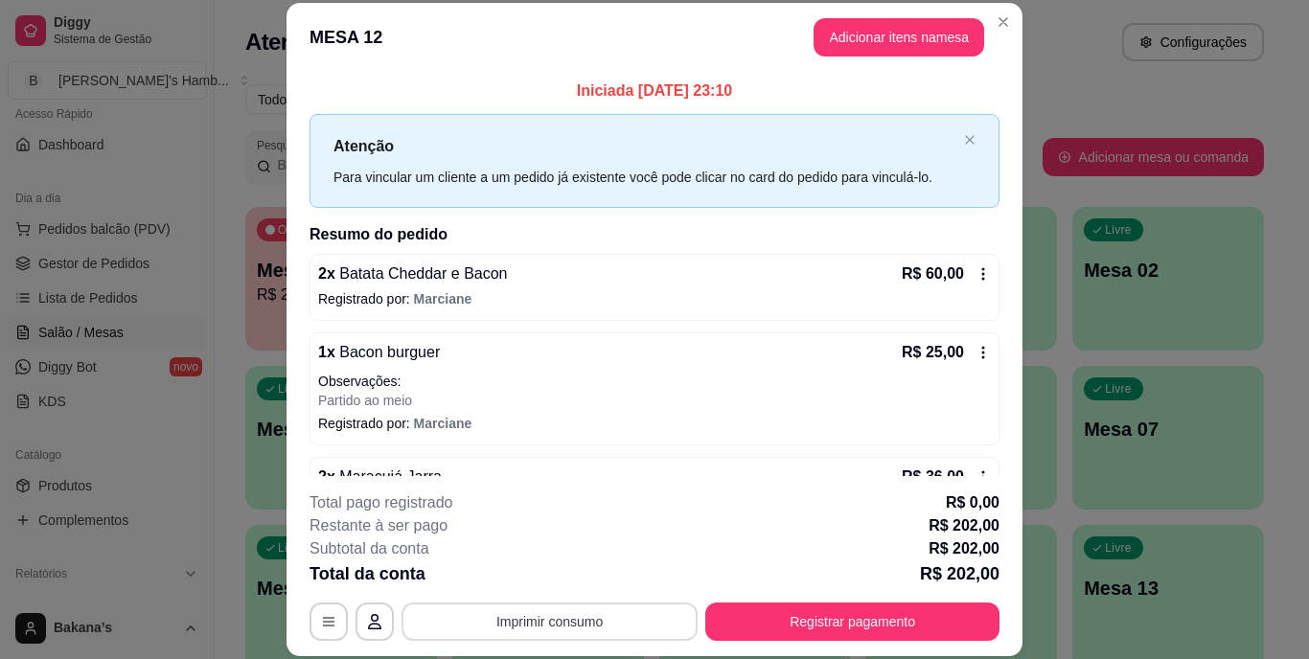
click at [536, 608] on button "Imprimir consumo" at bounding box center [549, 622] width 296 height 38
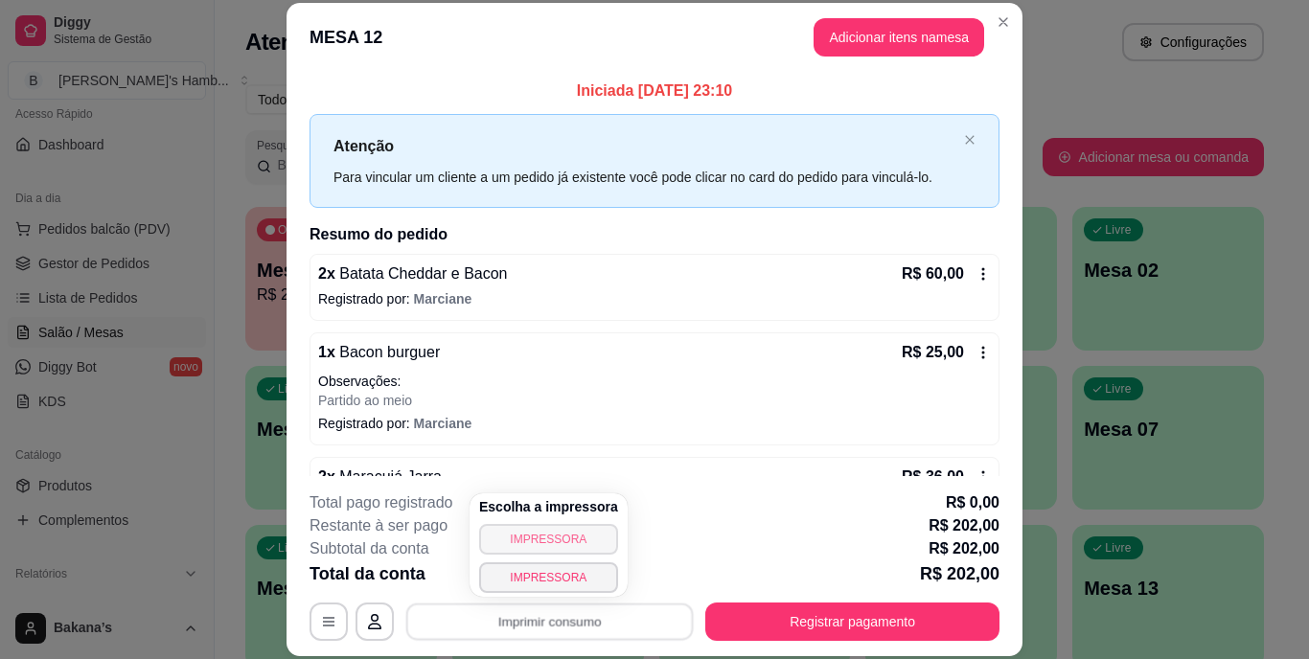
click at [517, 540] on button "IMPRESSORA" at bounding box center [548, 539] width 139 height 31
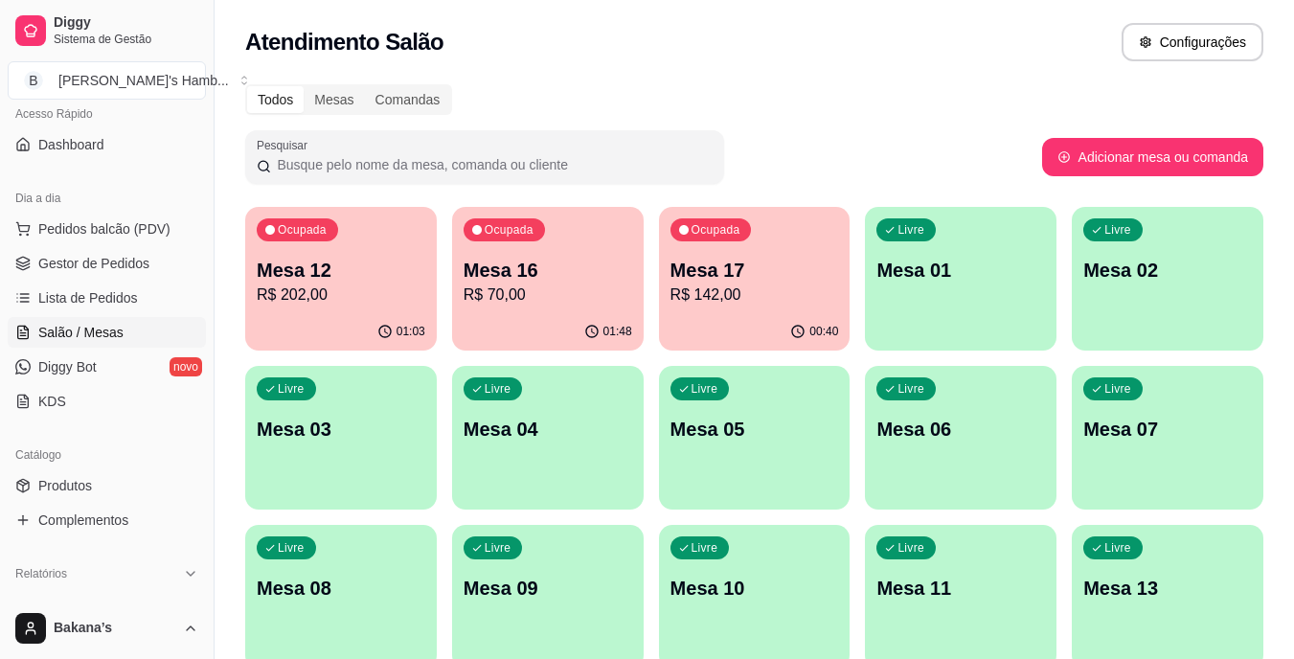
click at [319, 300] on p "R$ 202,00" at bounding box center [341, 295] width 169 height 23
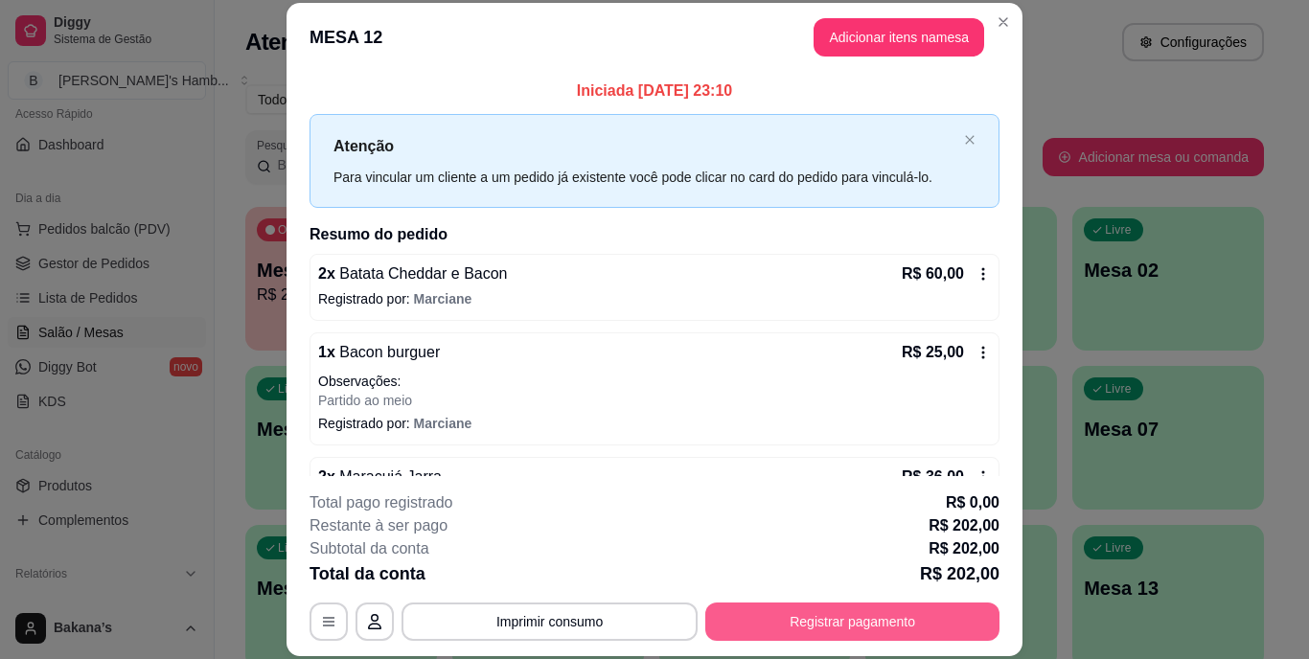
click at [708, 609] on button "Registrar pagamento" at bounding box center [852, 622] width 294 height 38
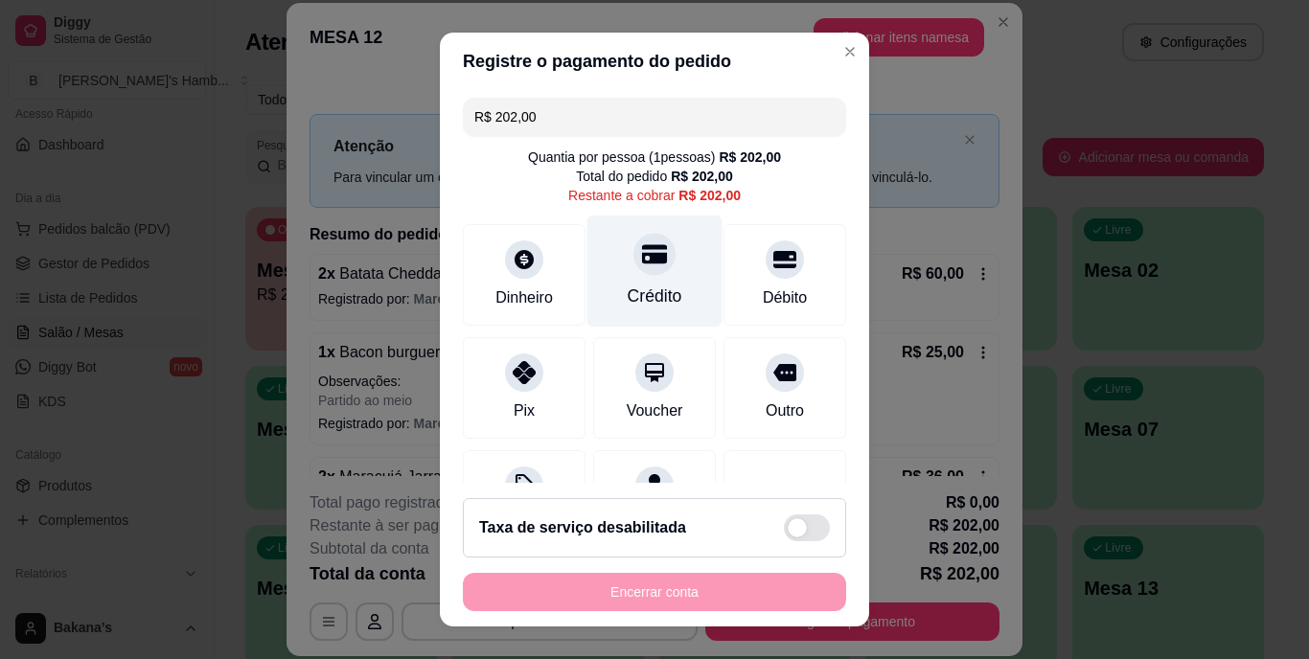
click at [650, 296] on div "Crédito" at bounding box center [654, 297] width 55 height 25
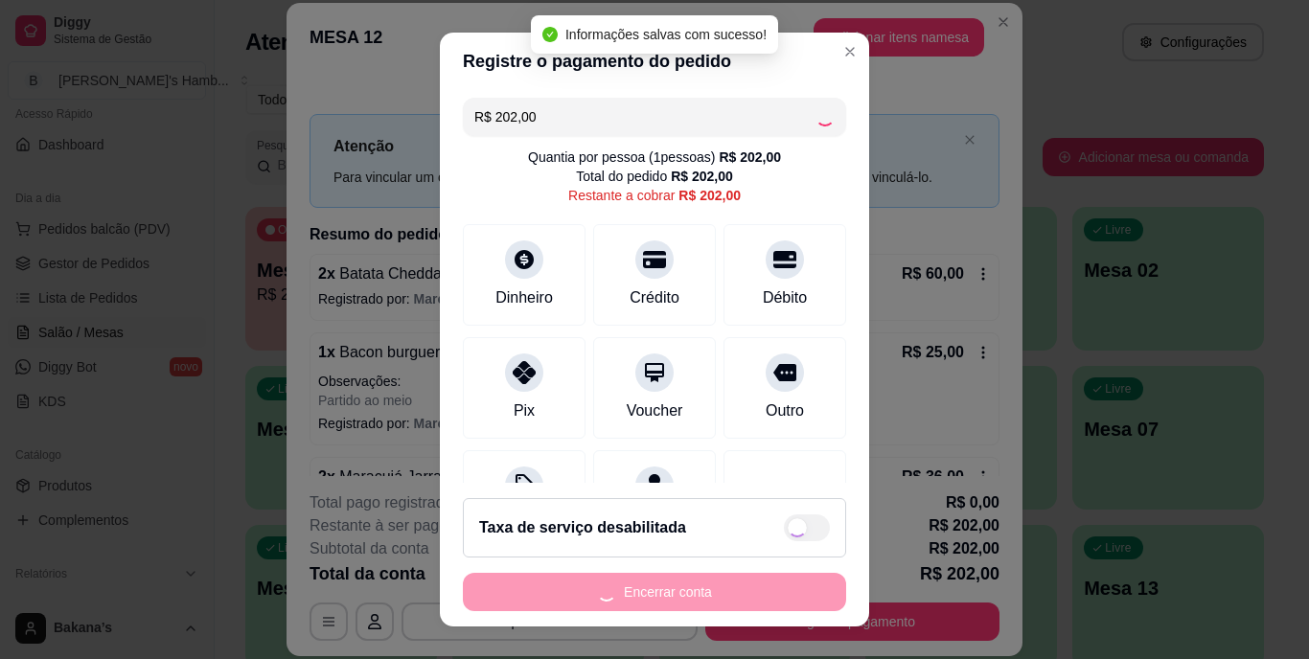
type input "R$ 0,00"
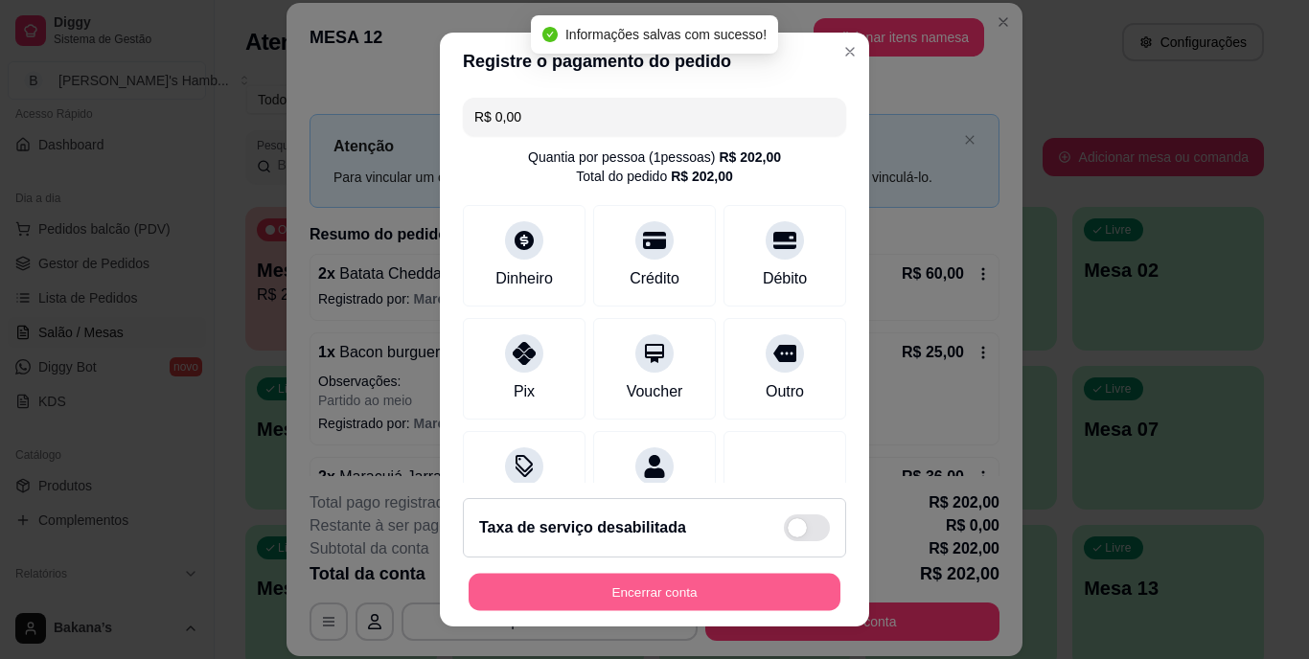
click at [657, 585] on button "Encerrar conta" at bounding box center [654, 591] width 372 height 37
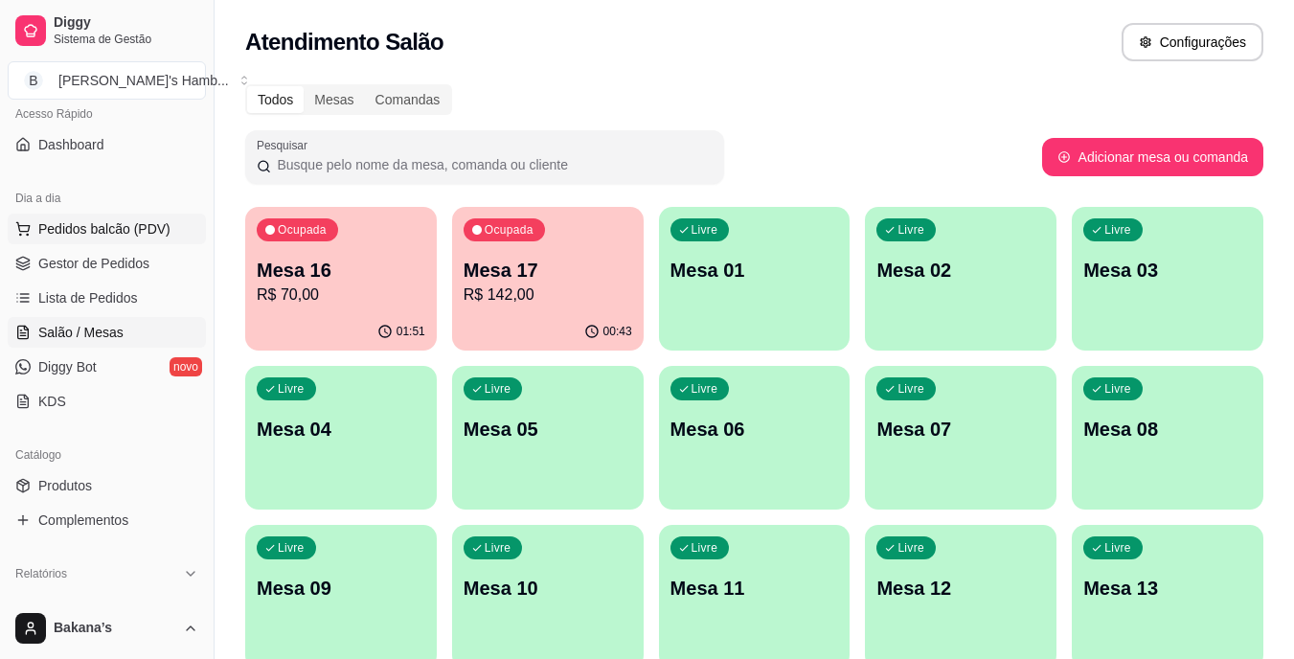
click at [111, 227] on span "Pedidos balcão (PDV)" at bounding box center [104, 228] width 132 height 19
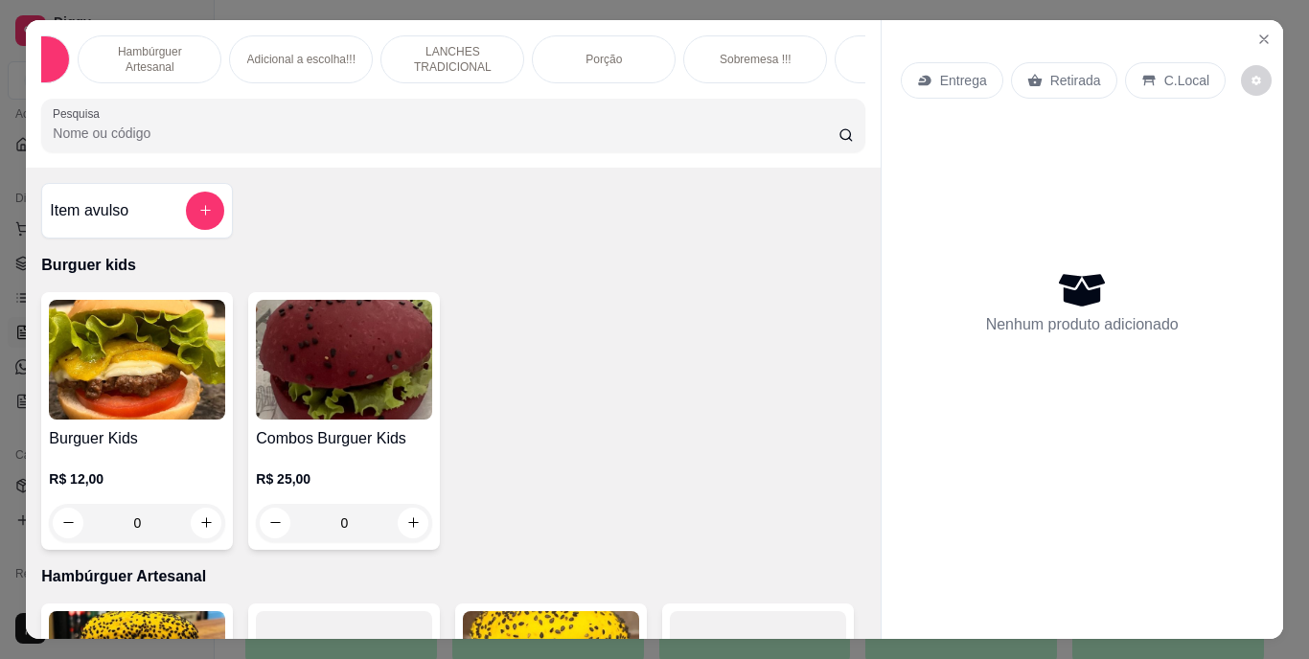
scroll to position [0, 153]
click at [848, 58] on p "Bebidas" at bounding box center [868, 59] width 41 height 15
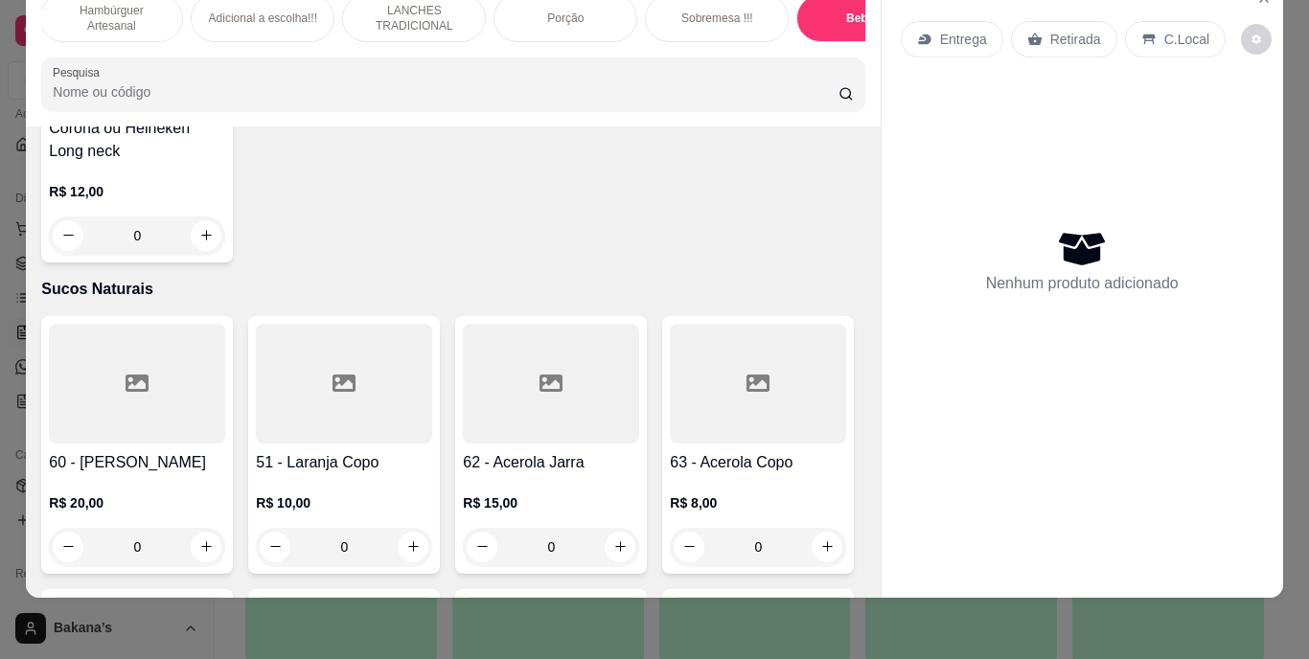
scroll to position [5979, 0]
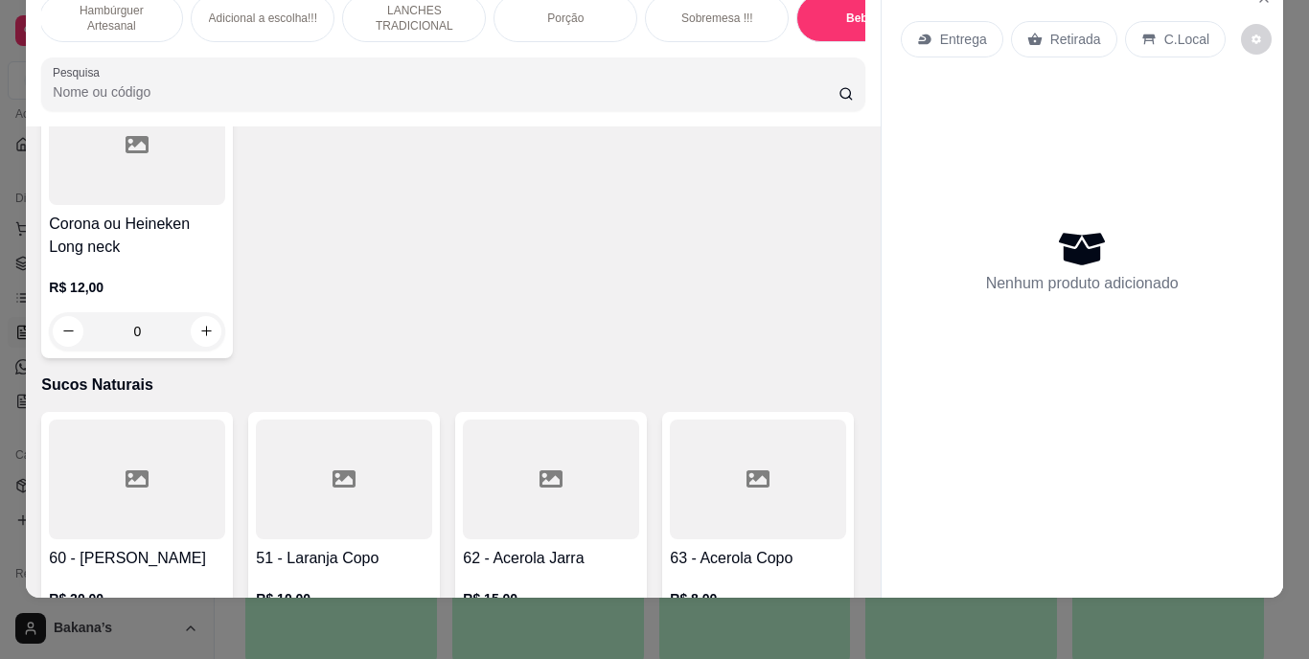
type input "1"
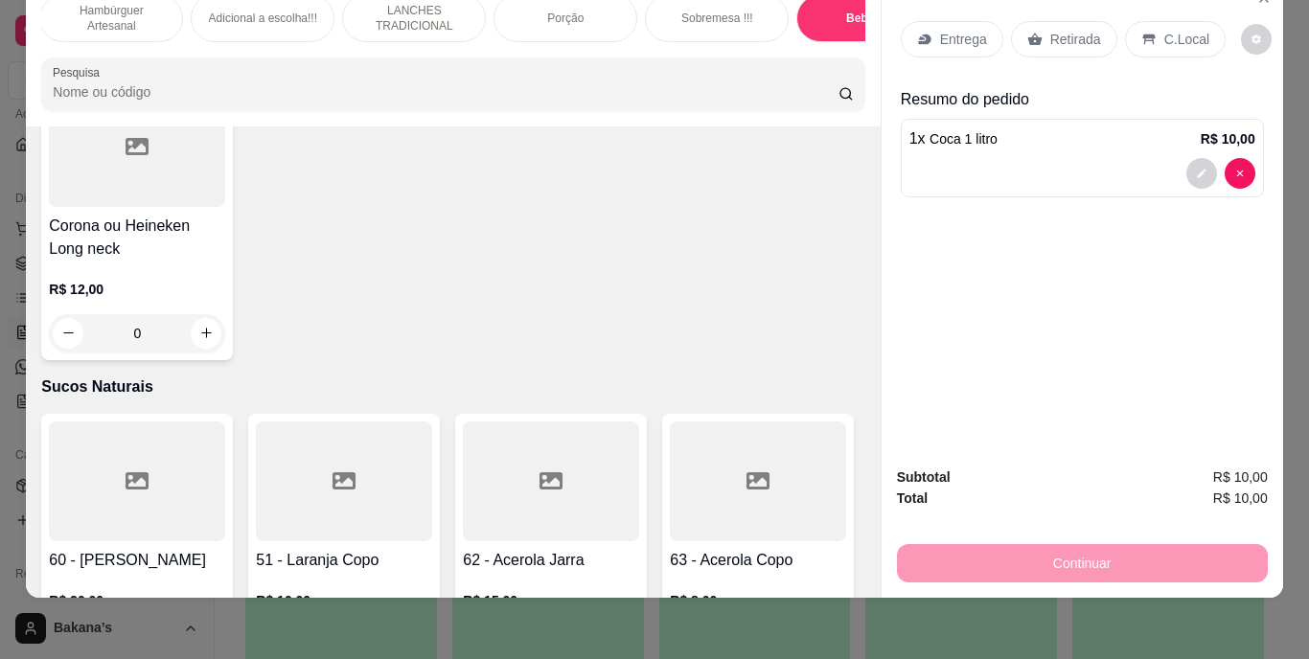
click at [1039, 26] on div "Retirada" at bounding box center [1064, 39] width 106 height 36
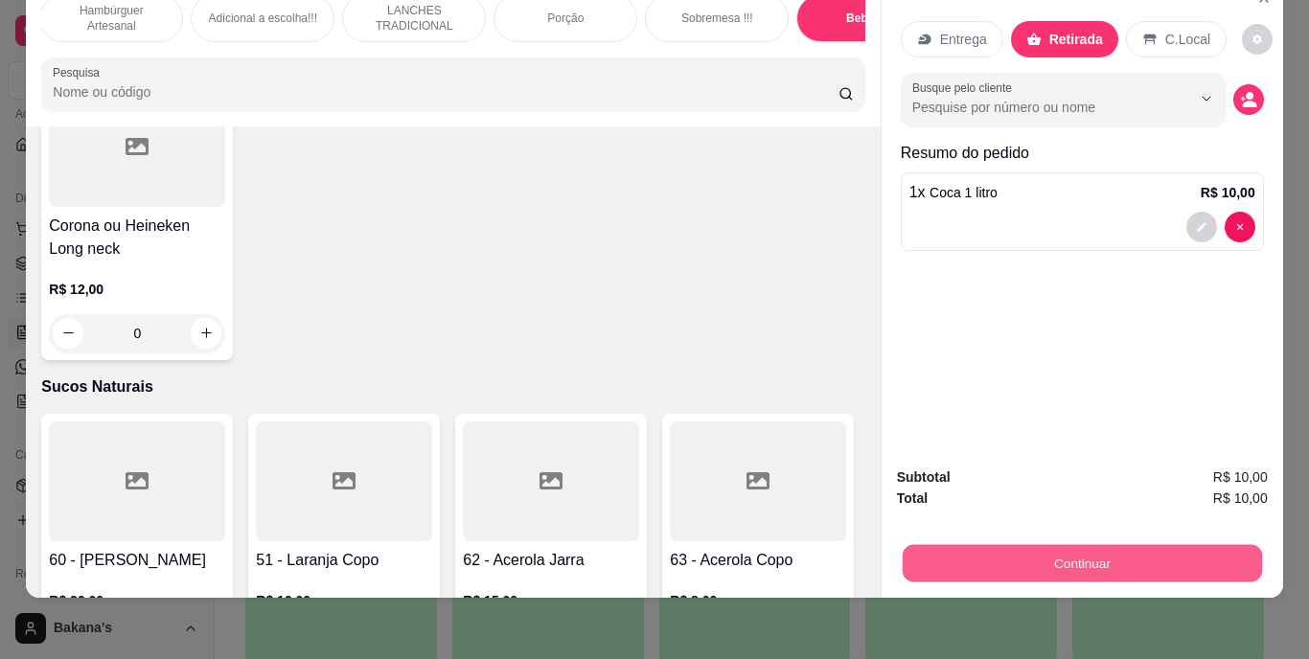
click at [1038, 545] on button "Continuar" at bounding box center [1080, 563] width 359 height 37
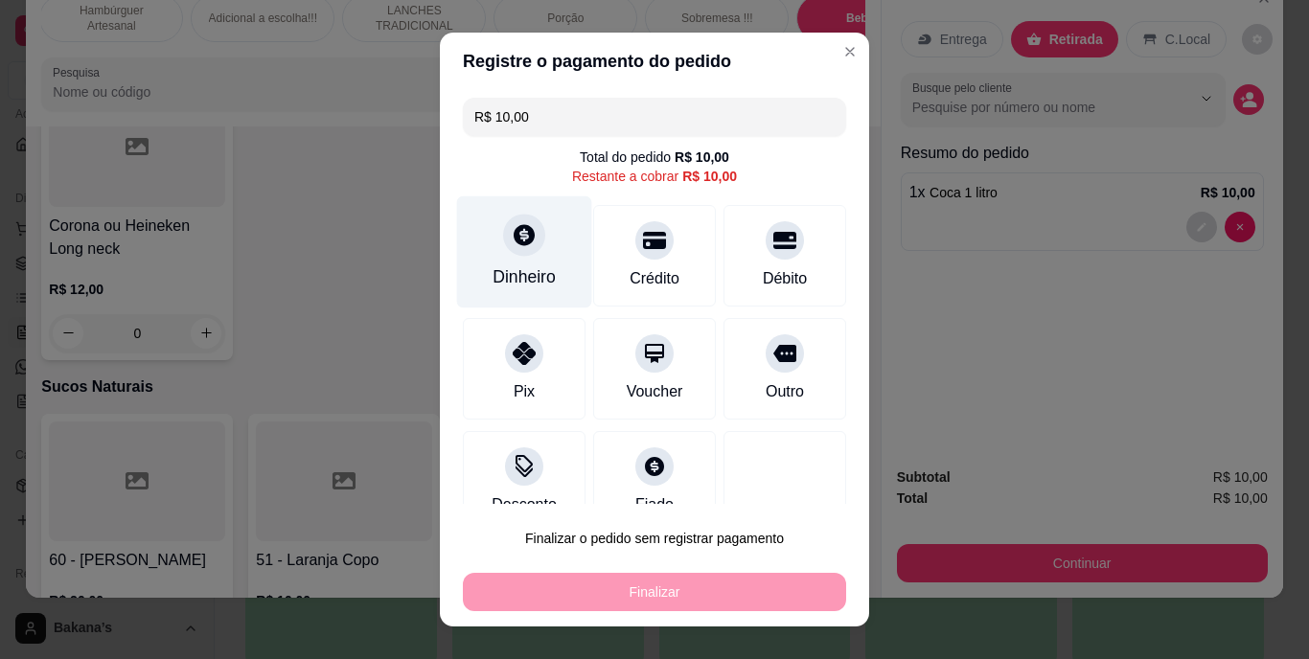
click at [518, 265] on div "Dinheiro" at bounding box center [523, 277] width 63 height 25
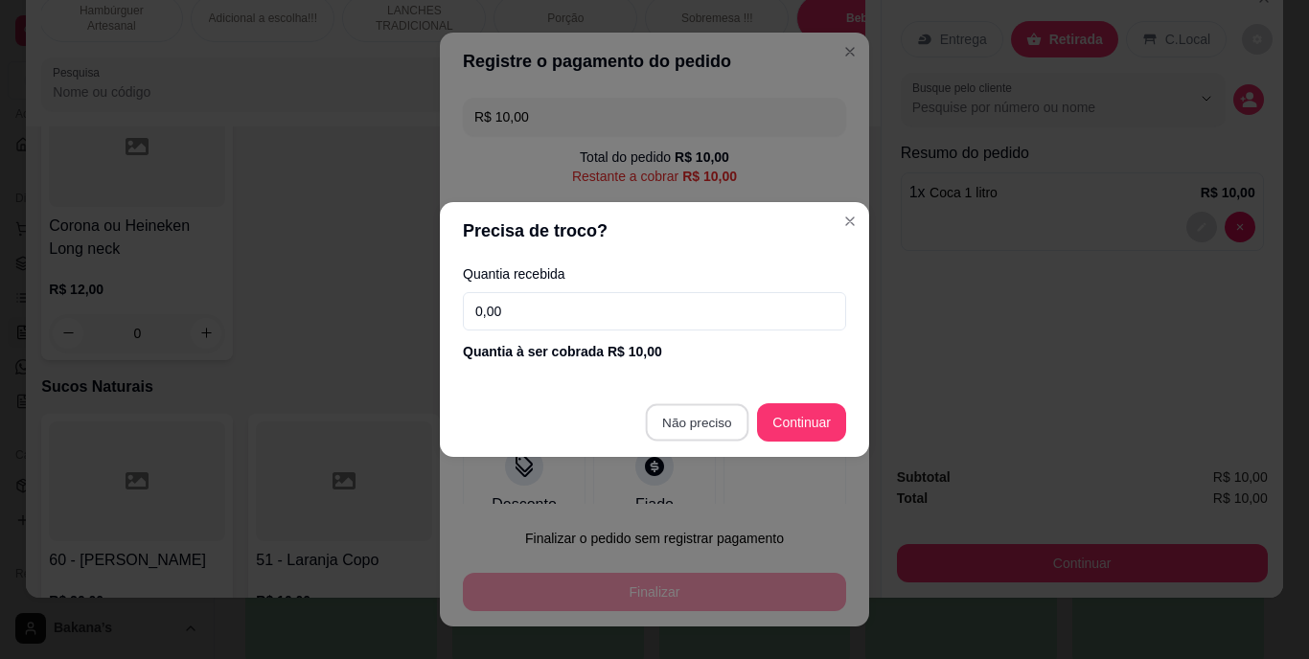
type input "R$ 0,00"
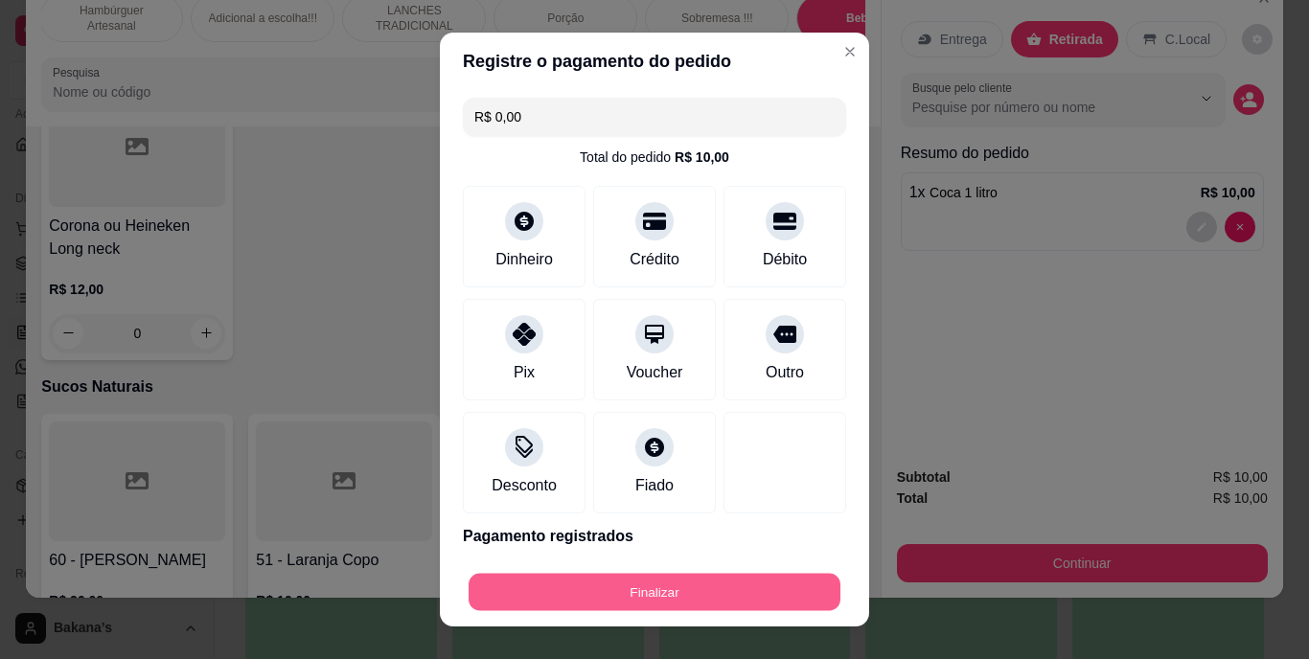
click at [659, 580] on button "Finalizar" at bounding box center [654, 591] width 372 height 37
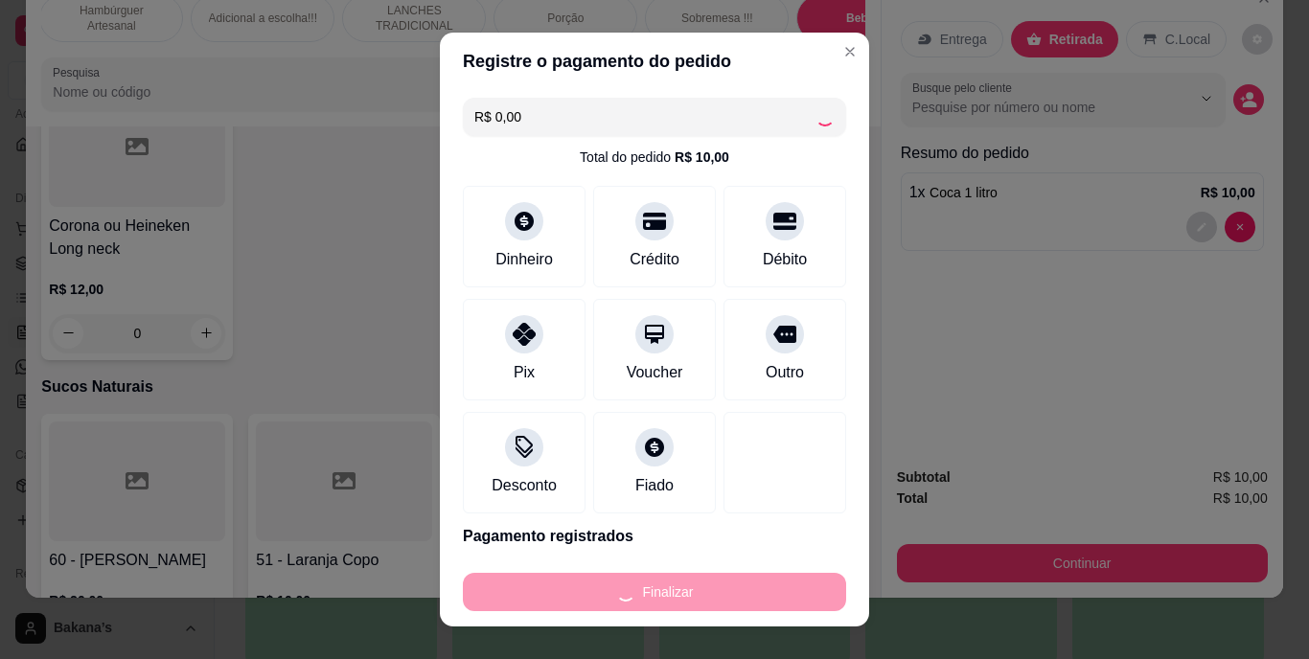
type input "0"
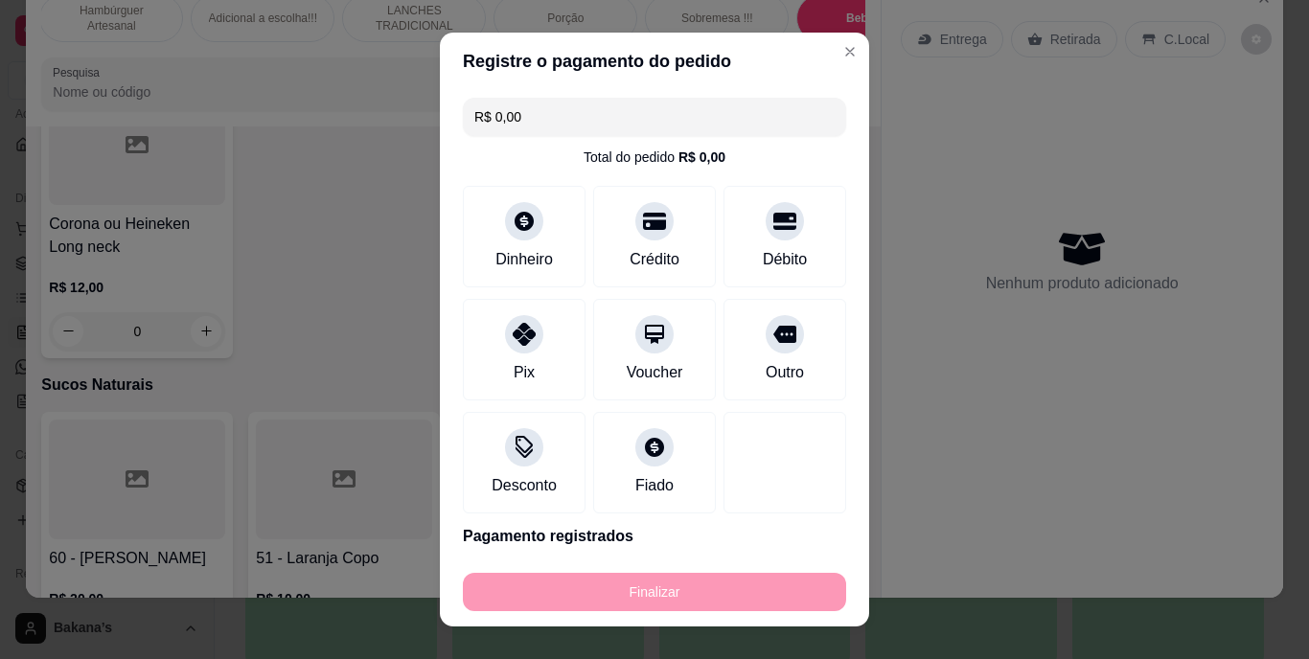
type input "-R$ 10,00"
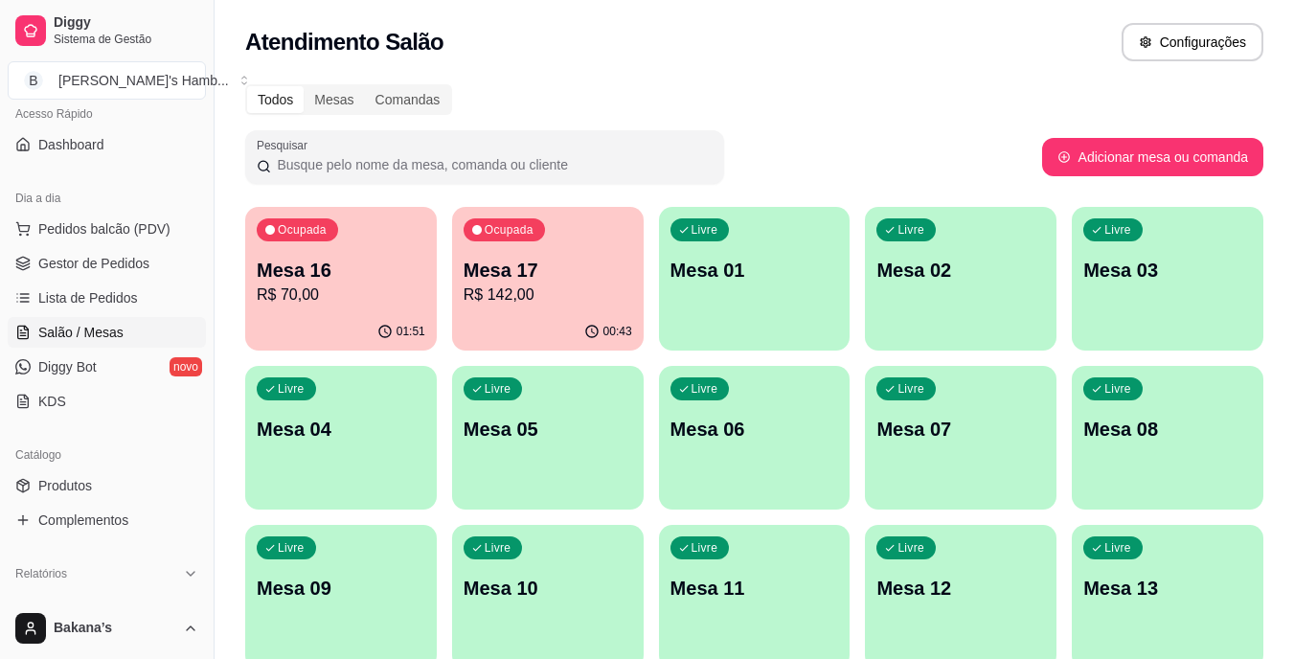
click at [531, 304] on p "R$ 142,00" at bounding box center [548, 295] width 169 height 23
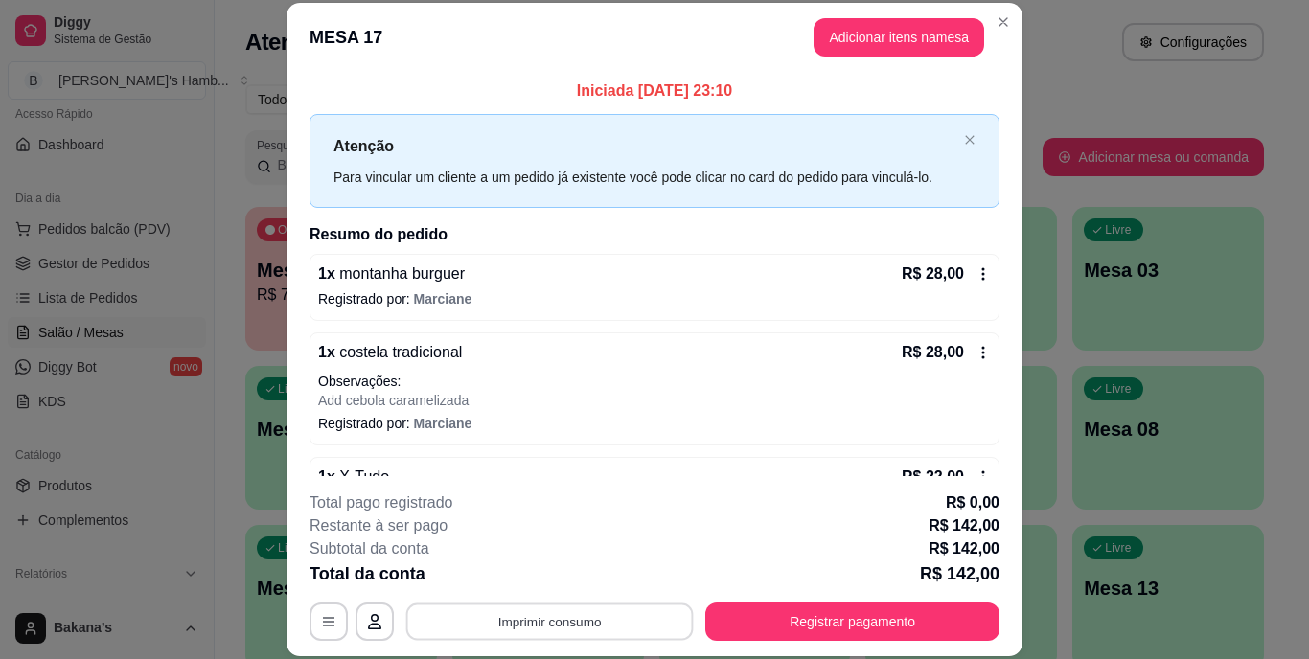
click at [544, 618] on button "Imprimir consumo" at bounding box center [549, 621] width 287 height 37
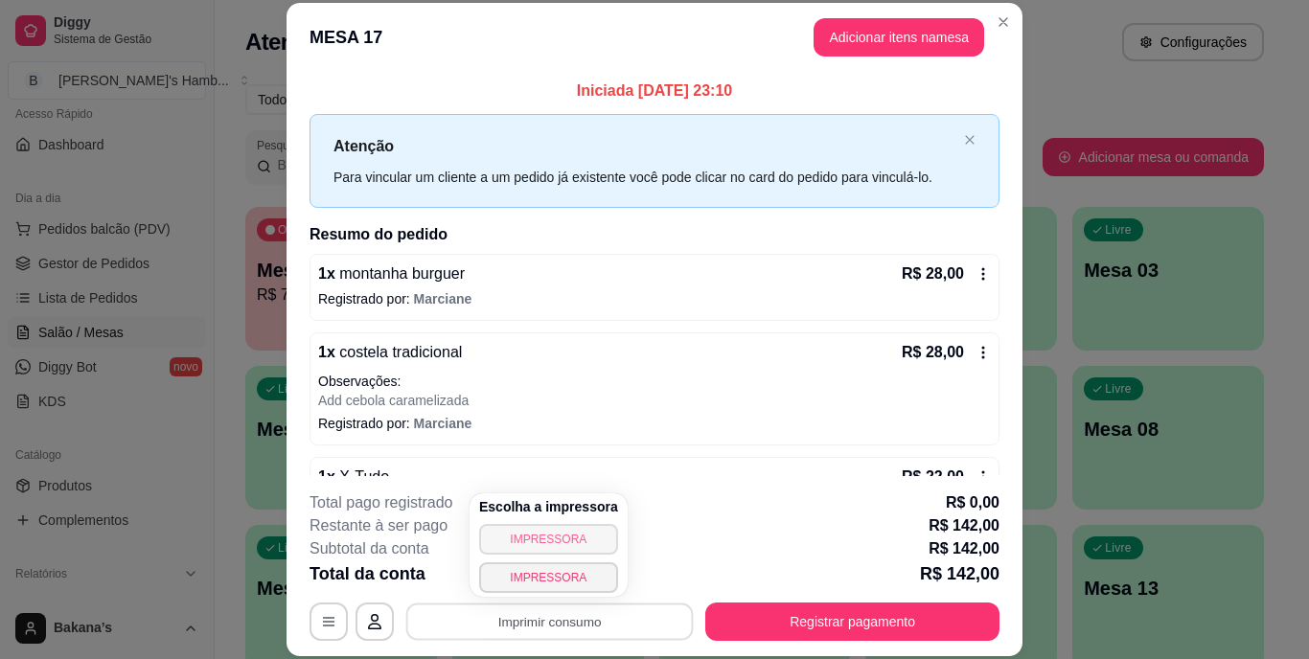
click at [555, 542] on button "IMPRESSORA" at bounding box center [548, 539] width 139 height 31
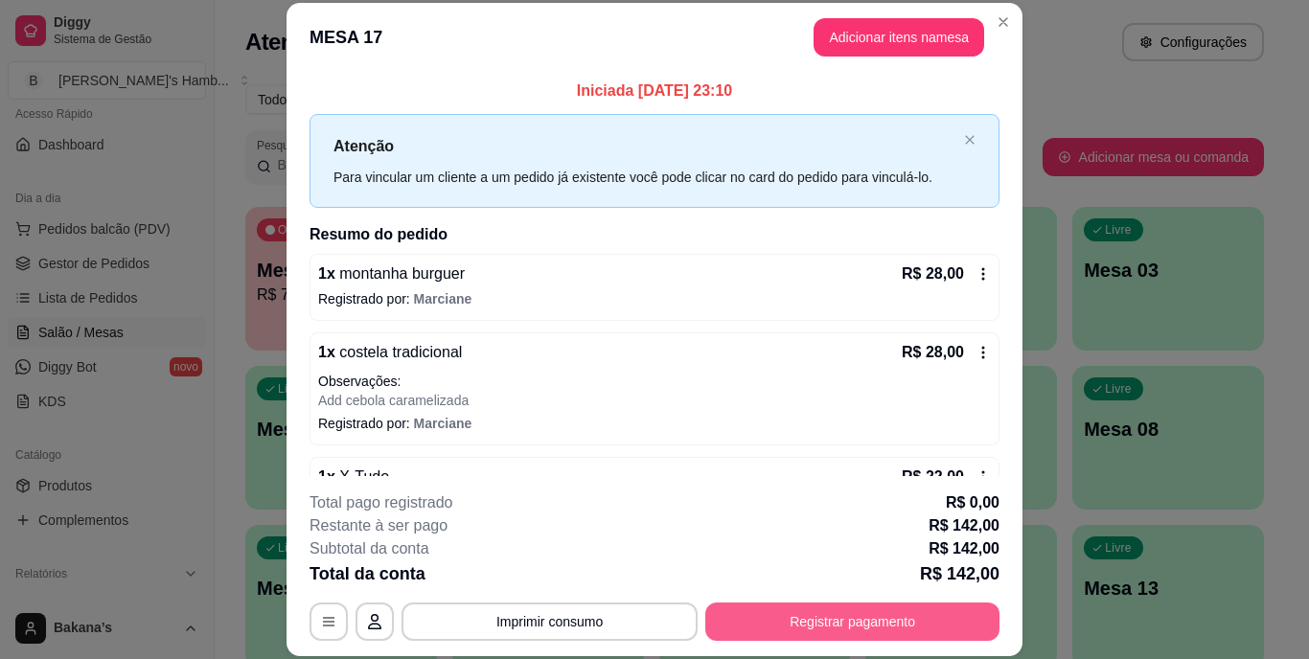
click at [780, 616] on button "Registrar pagamento" at bounding box center [852, 622] width 294 height 38
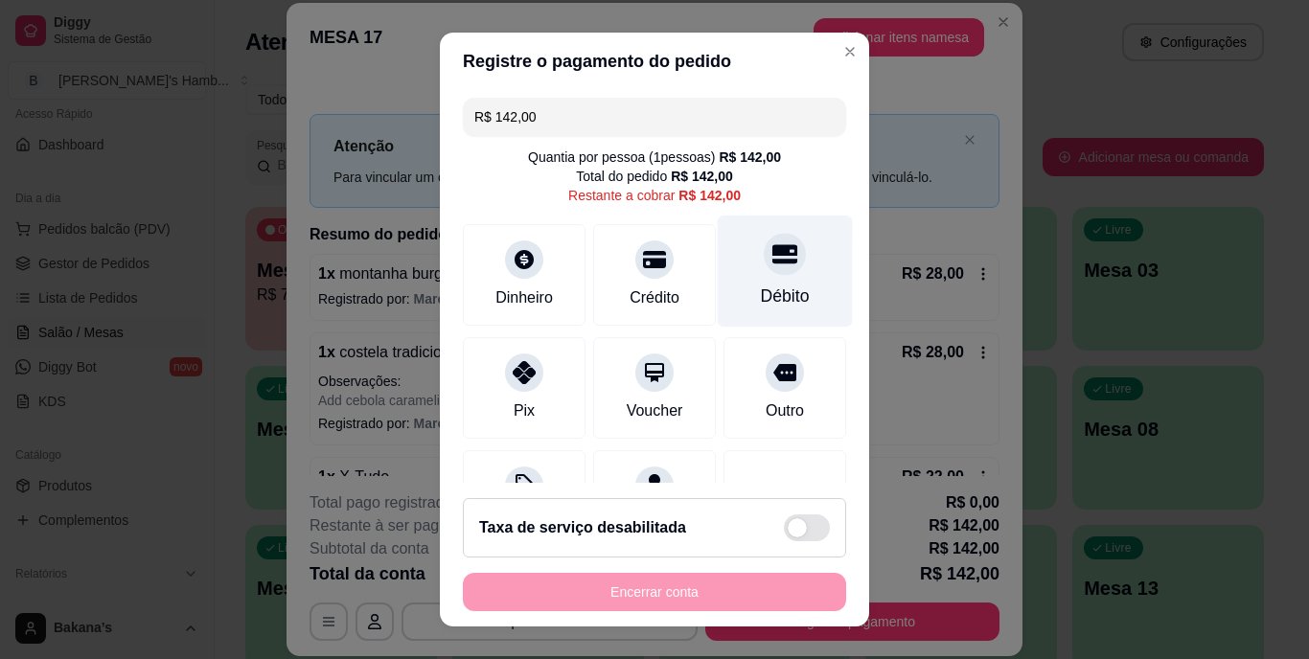
click at [761, 294] on div "Débito" at bounding box center [785, 297] width 49 height 25
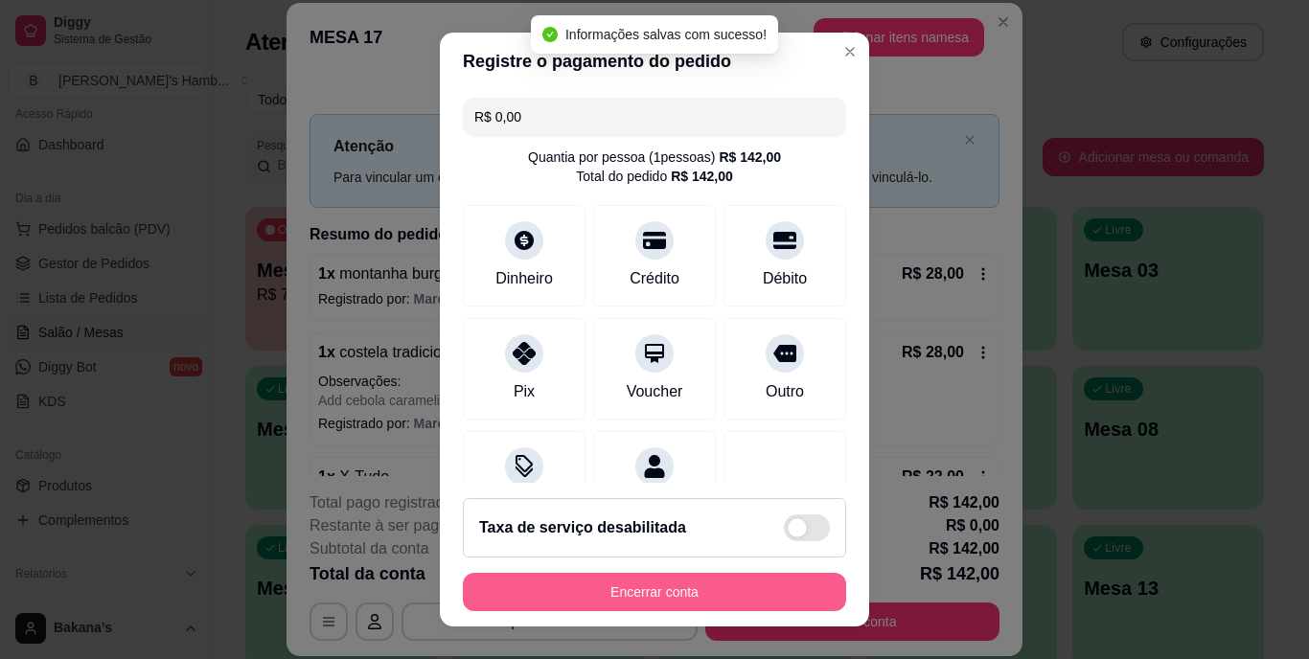
type input "R$ 0,00"
click at [621, 578] on button "Encerrar conta" at bounding box center [654, 591] width 372 height 37
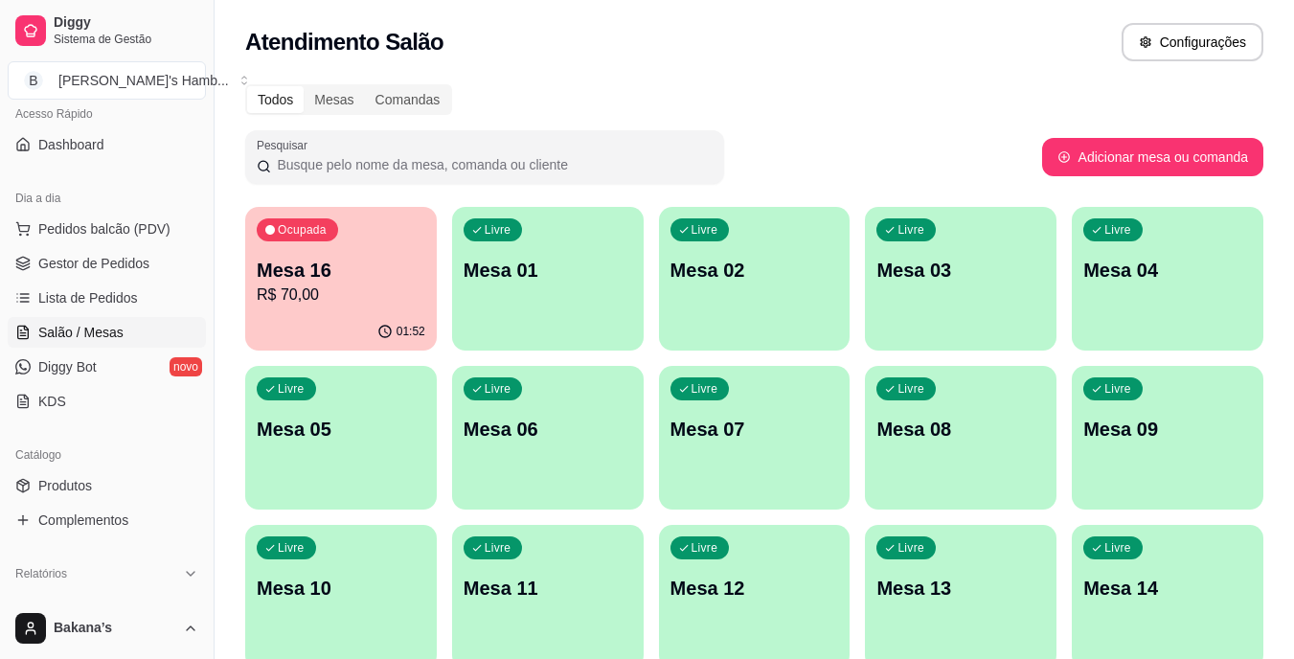
click at [299, 276] on p "Mesa 16" at bounding box center [341, 270] width 169 height 27
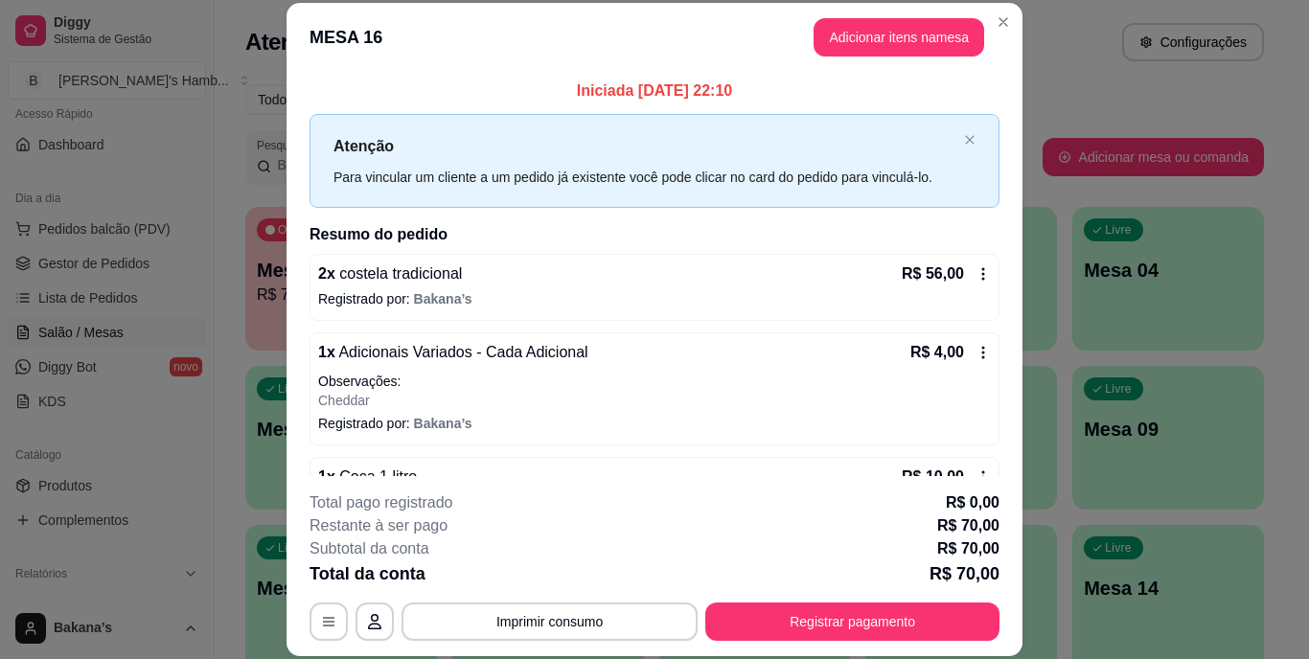
scroll to position [102, 0]
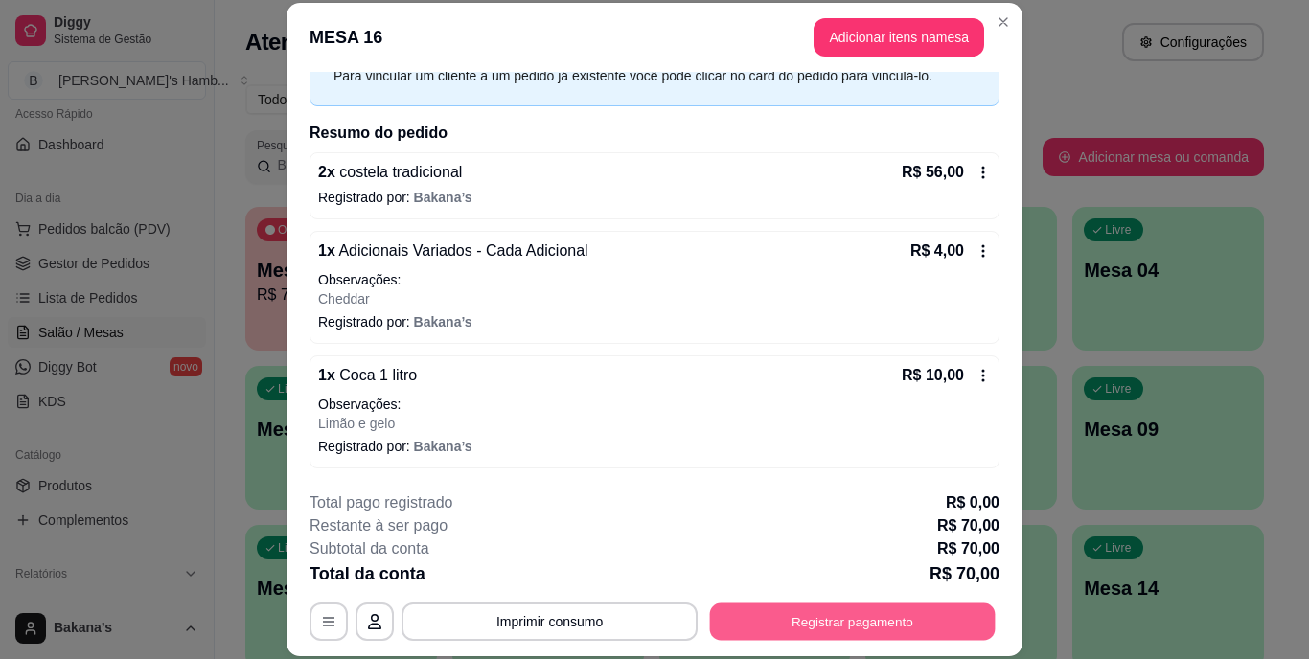
click at [862, 621] on button "Registrar pagamento" at bounding box center [852, 621] width 285 height 37
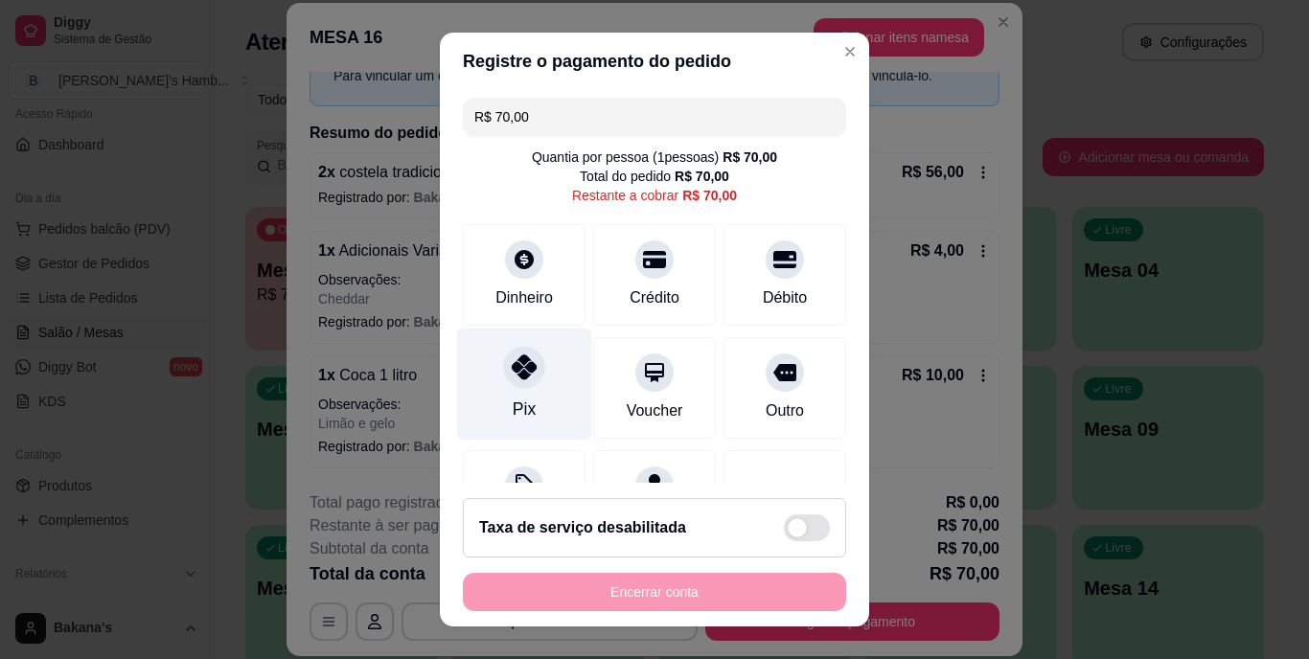
click at [495, 388] on div "Pix" at bounding box center [524, 385] width 135 height 112
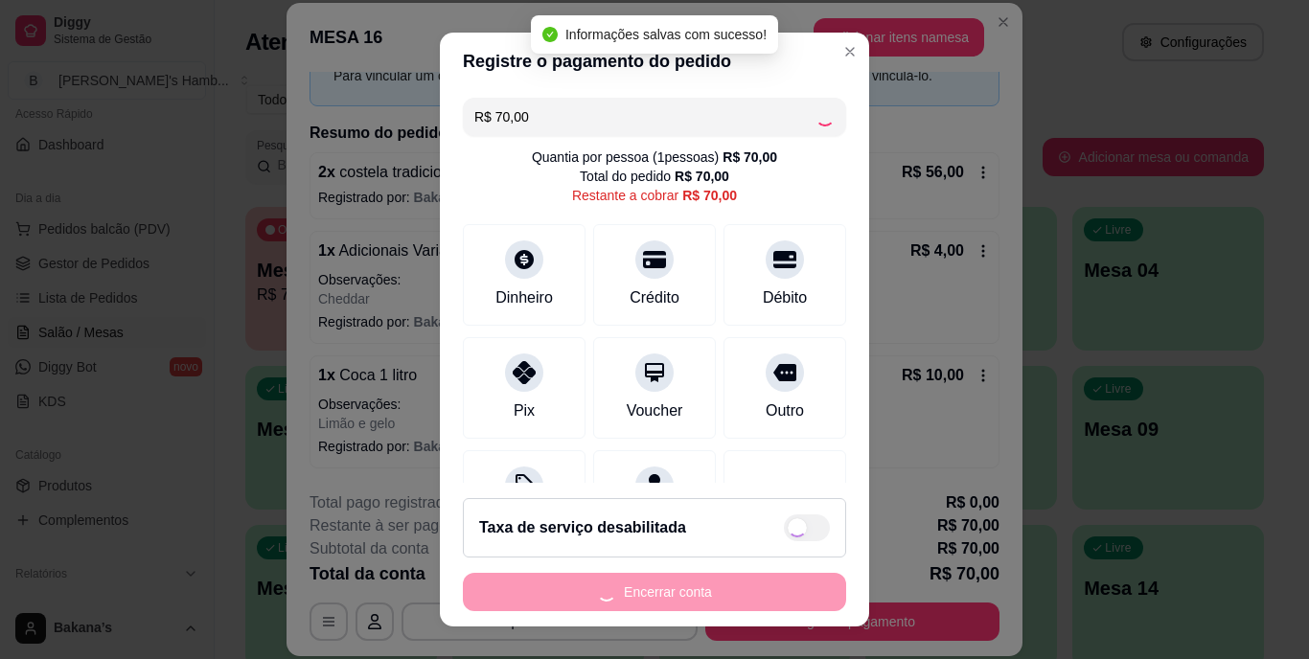
type input "R$ 0,00"
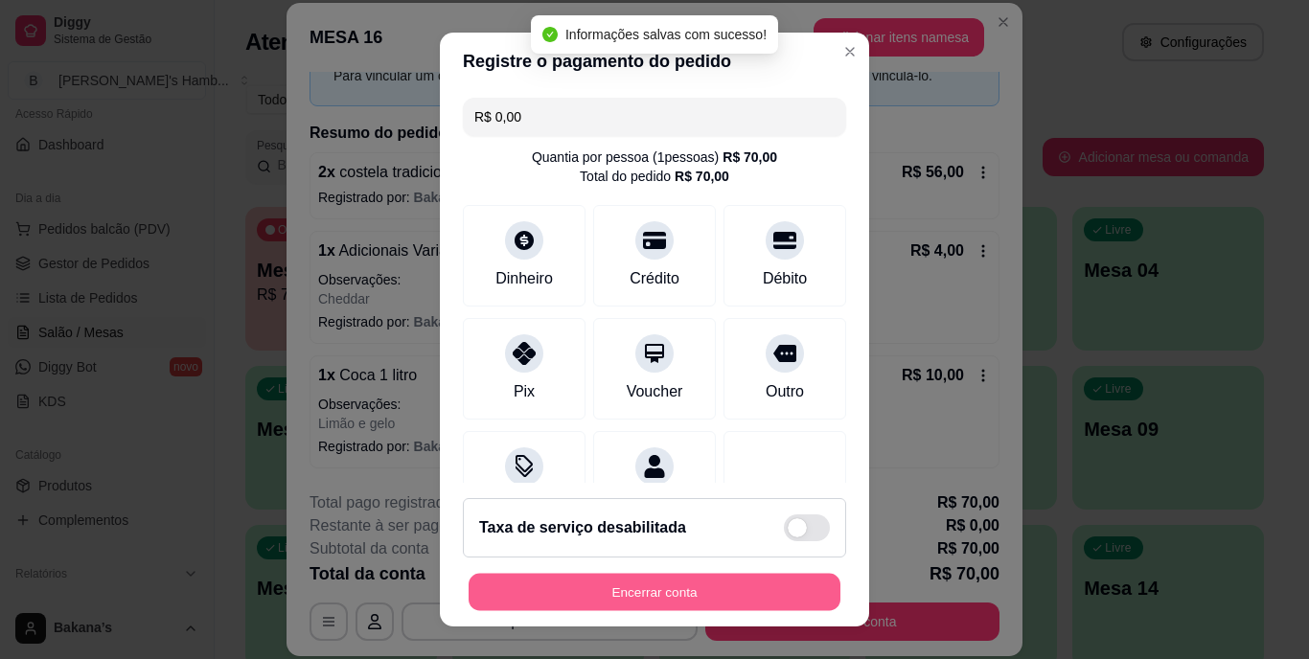
click at [606, 590] on button "Encerrar conta" at bounding box center [654, 591] width 372 height 37
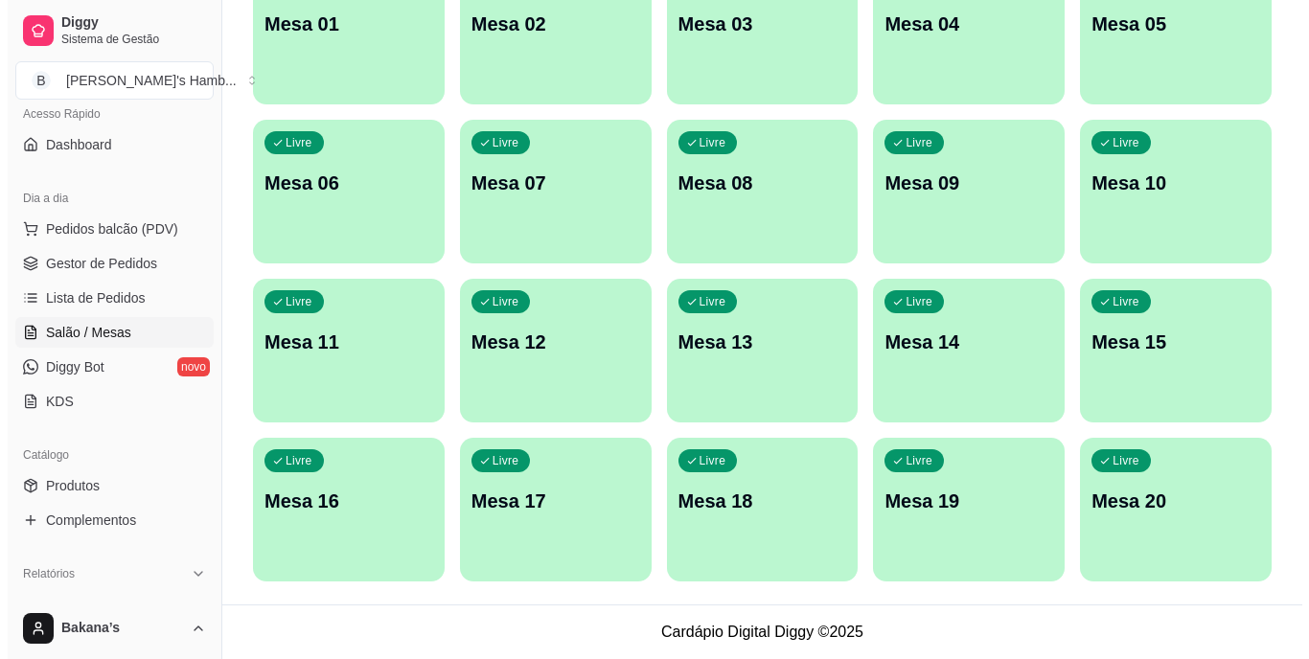
scroll to position [0, 0]
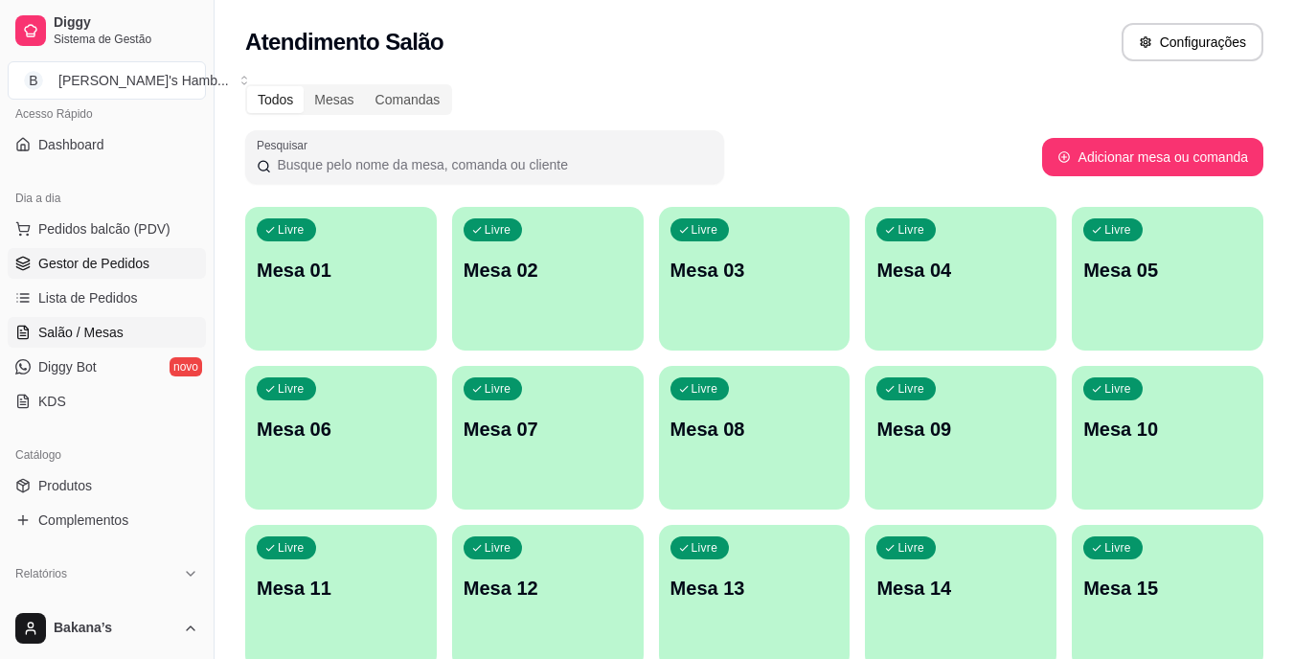
click at [70, 263] on span "Gestor de Pedidos" at bounding box center [93, 263] width 111 height 19
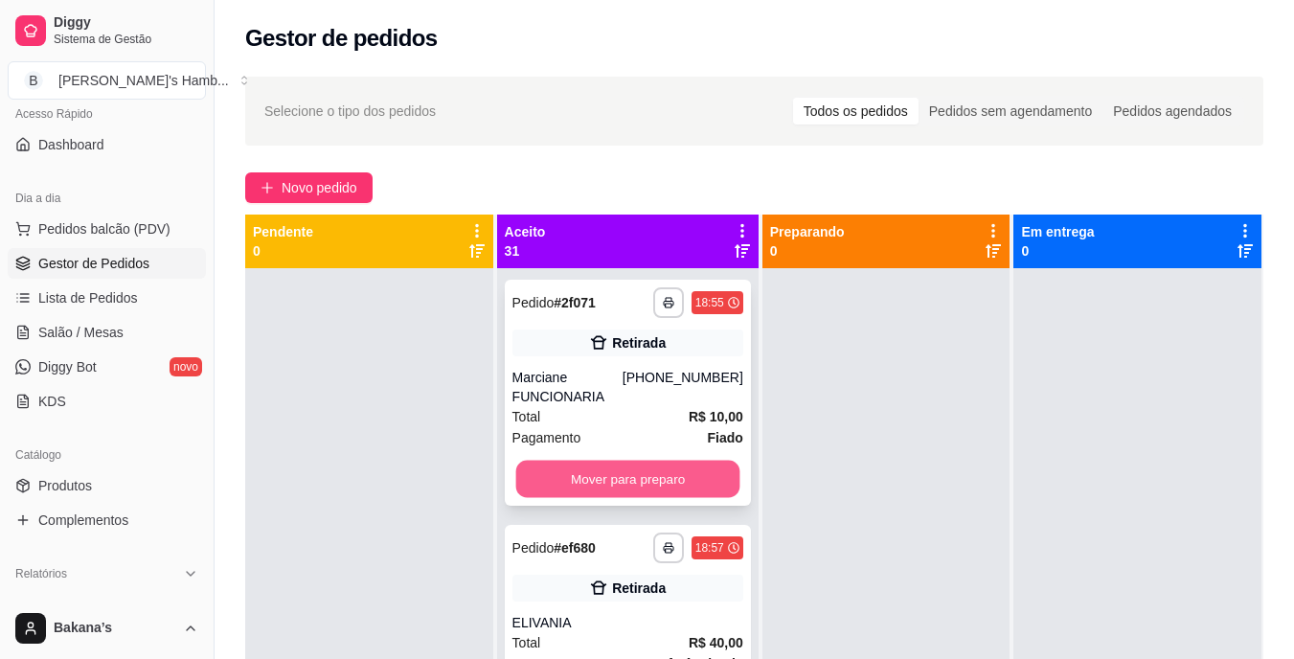
click at [624, 480] on button "Mover para preparo" at bounding box center [627, 479] width 224 height 37
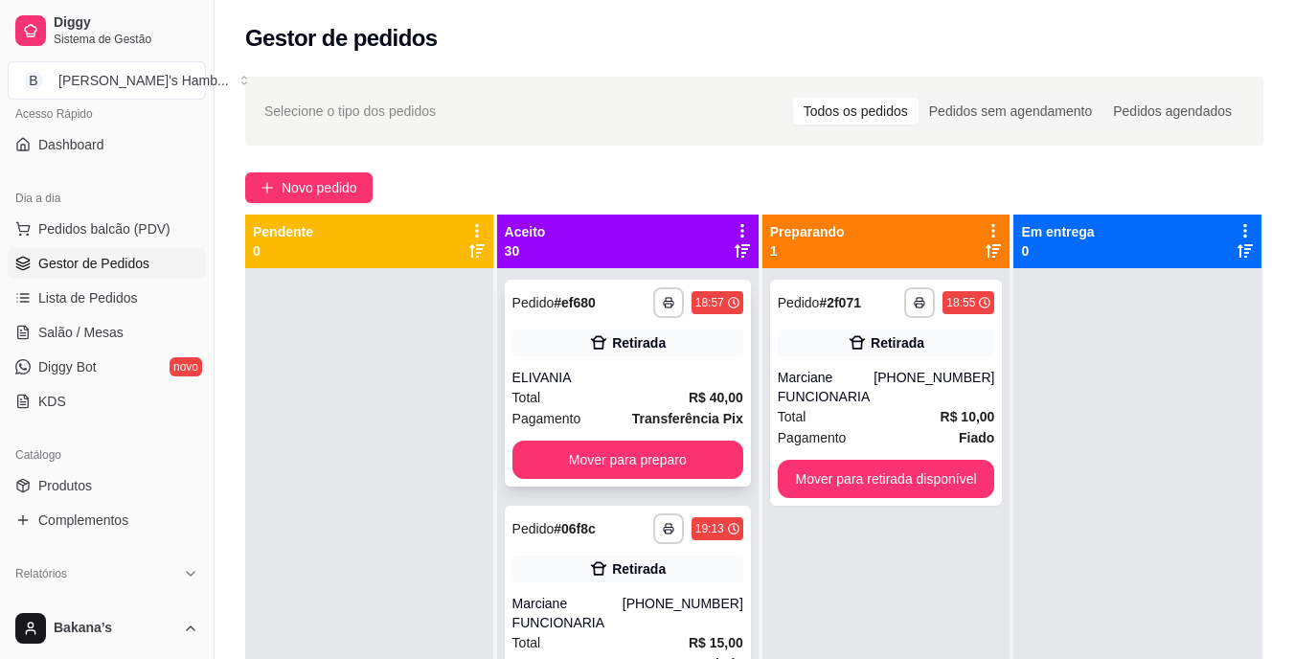
click at [608, 439] on div "**********" at bounding box center [628, 383] width 246 height 207
click at [645, 454] on button "Mover para preparo" at bounding box center [628, 460] width 231 height 38
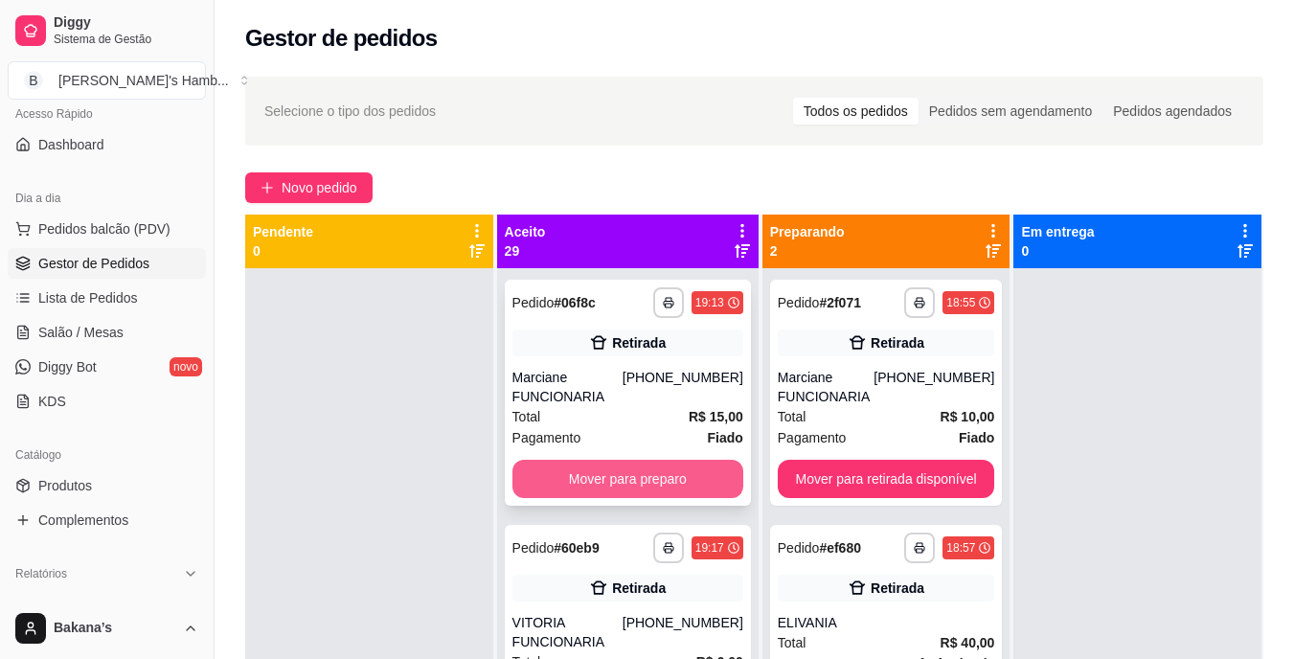
click at [646, 473] on button "Mover para preparo" at bounding box center [628, 479] width 231 height 38
click at [641, 471] on button "Mover para preparo" at bounding box center [628, 479] width 231 height 38
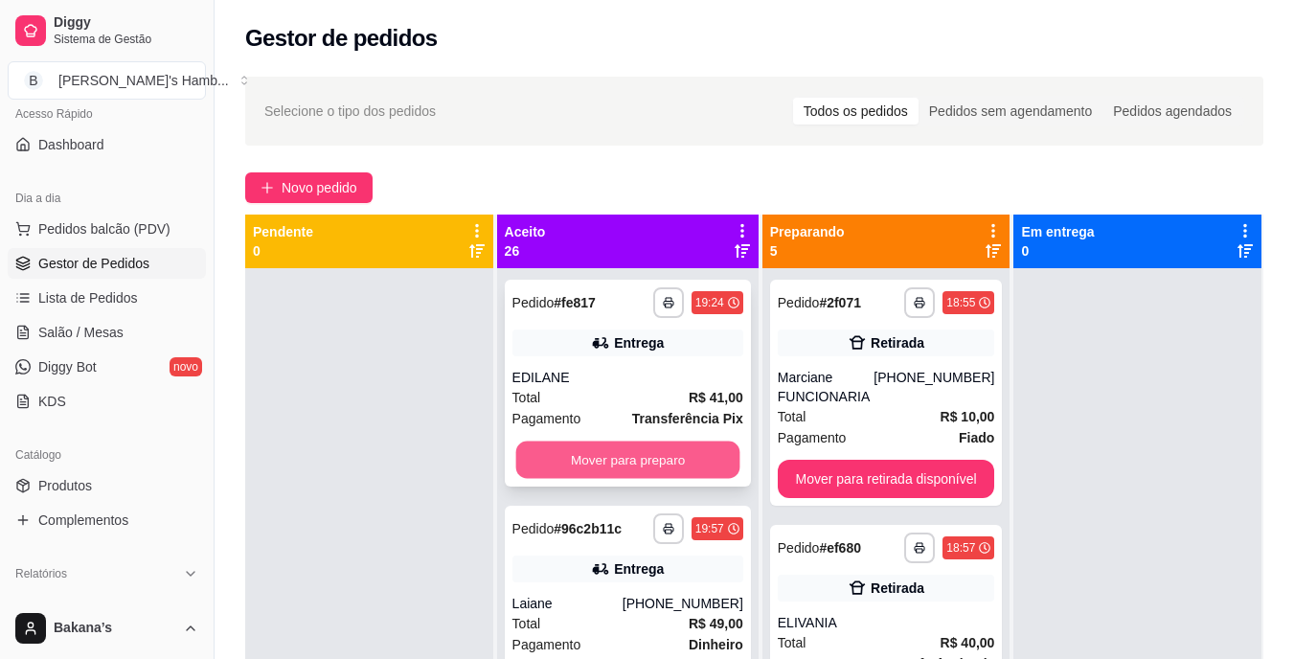
click at [640, 471] on button "Mover para preparo" at bounding box center [627, 460] width 224 height 37
click at [652, 450] on button "Mover para preparo" at bounding box center [628, 460] width 231 height 38
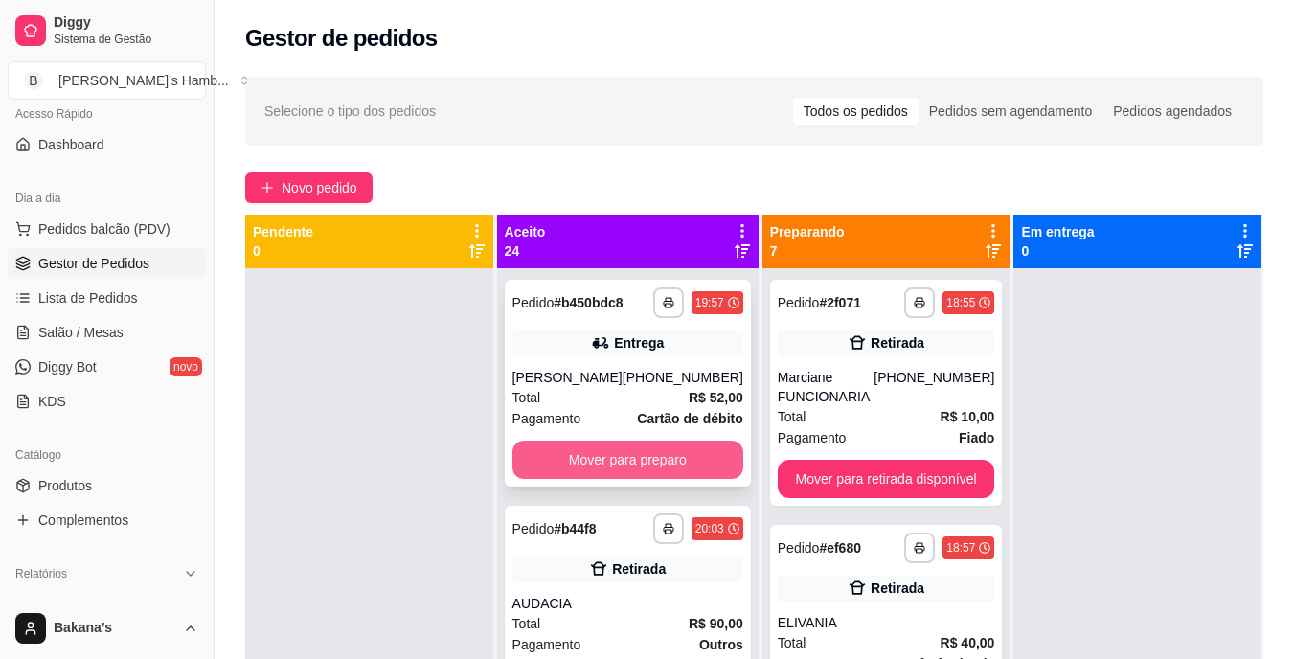
click at [653, 461] on button "Mover para preparo" at bounding box center [628, 460] width 231 height 38
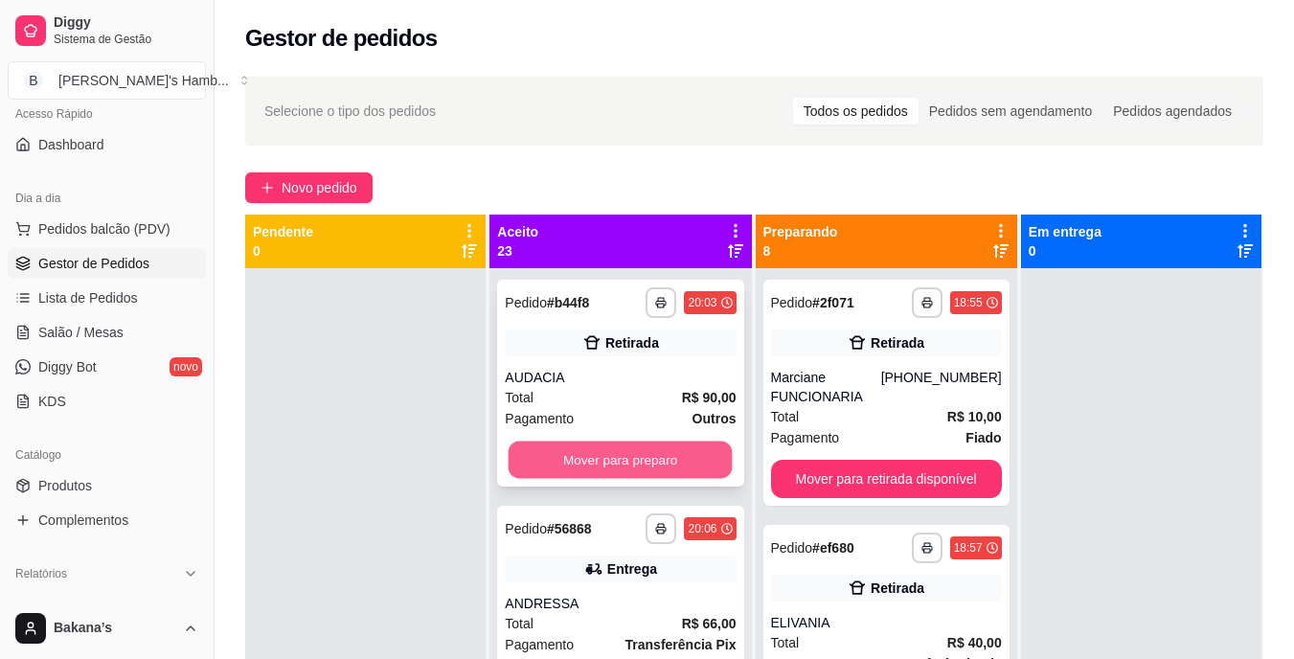
click at [654, 462] on button "Mover para preparo" at bounding box center [621, 460] width 224 height 37
click at [654, 462] on button "Mover para preparo" at bounding box center [620, 460] width 231 height 38
click at [662, 454] on button "Mover para preparo" at bounding box center [621, 460] width 224 height 37
click at [663, 454] on button "Mover para preparo" at bounding box center [620, 460] width 231 height 38
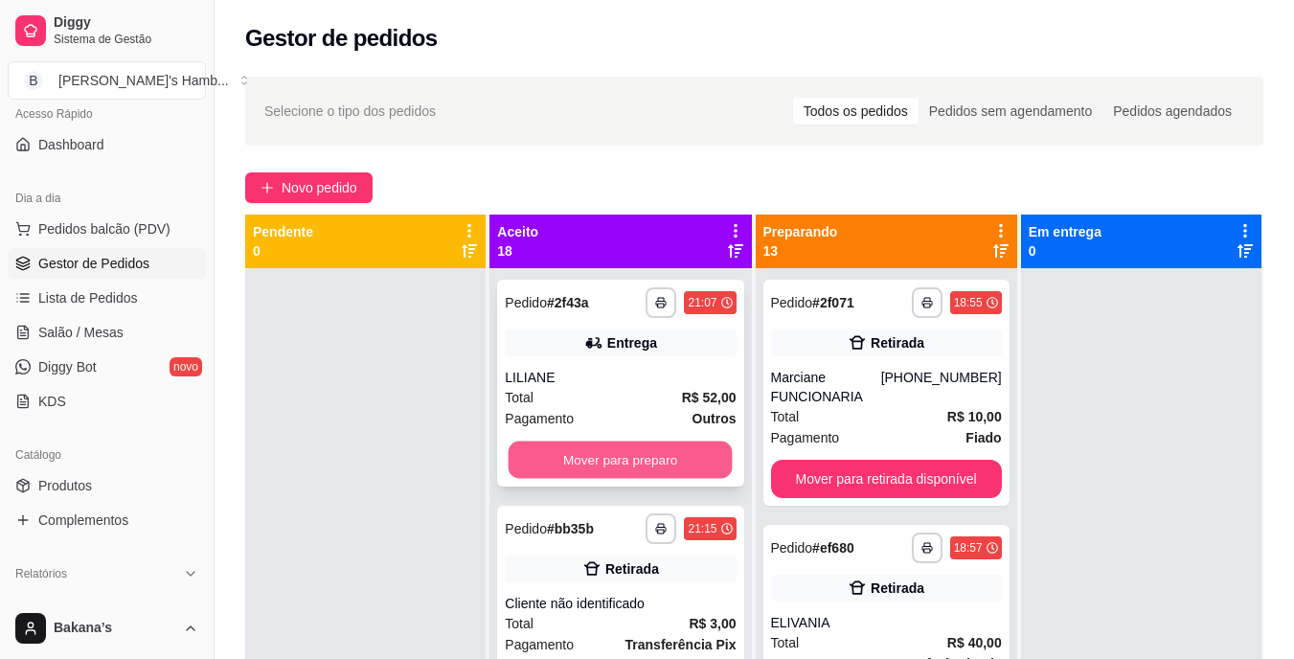
click at [667, 456] on button "Mover para preparo" at bounding box center [621, 460] width 224 height 37
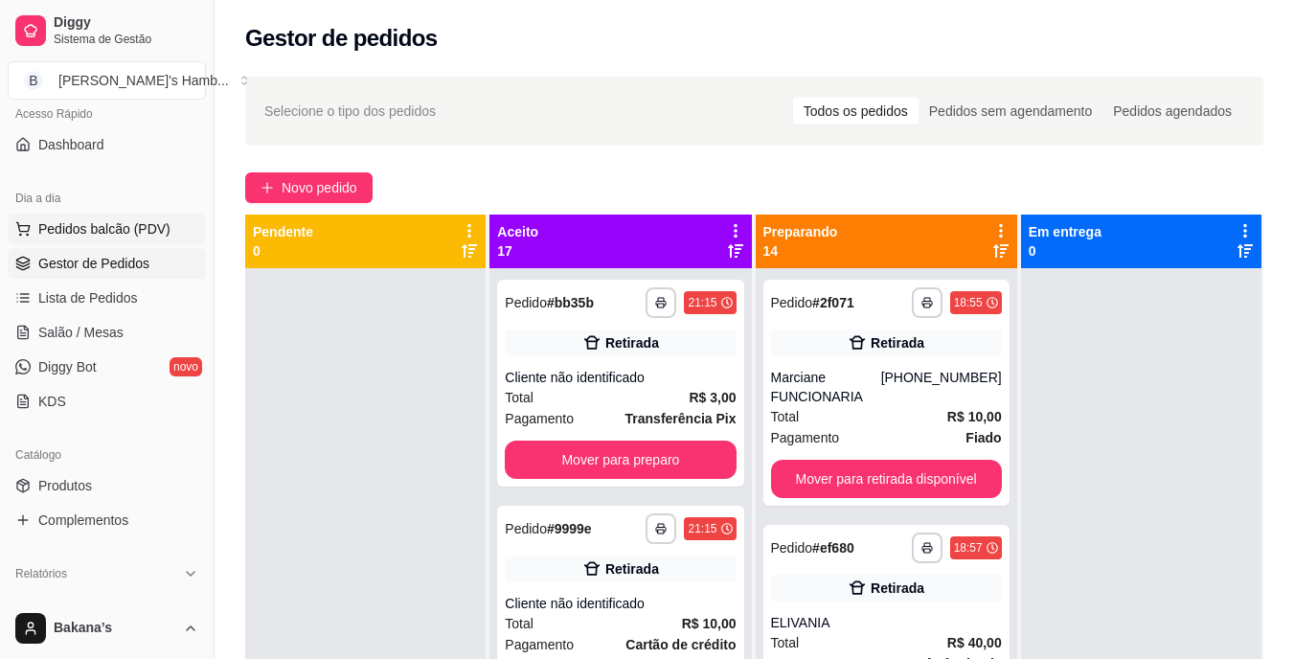
click at [133, 225] on span "Pedidos balcão (PDV)" at bounding box center [104, 228] width 132 height 19
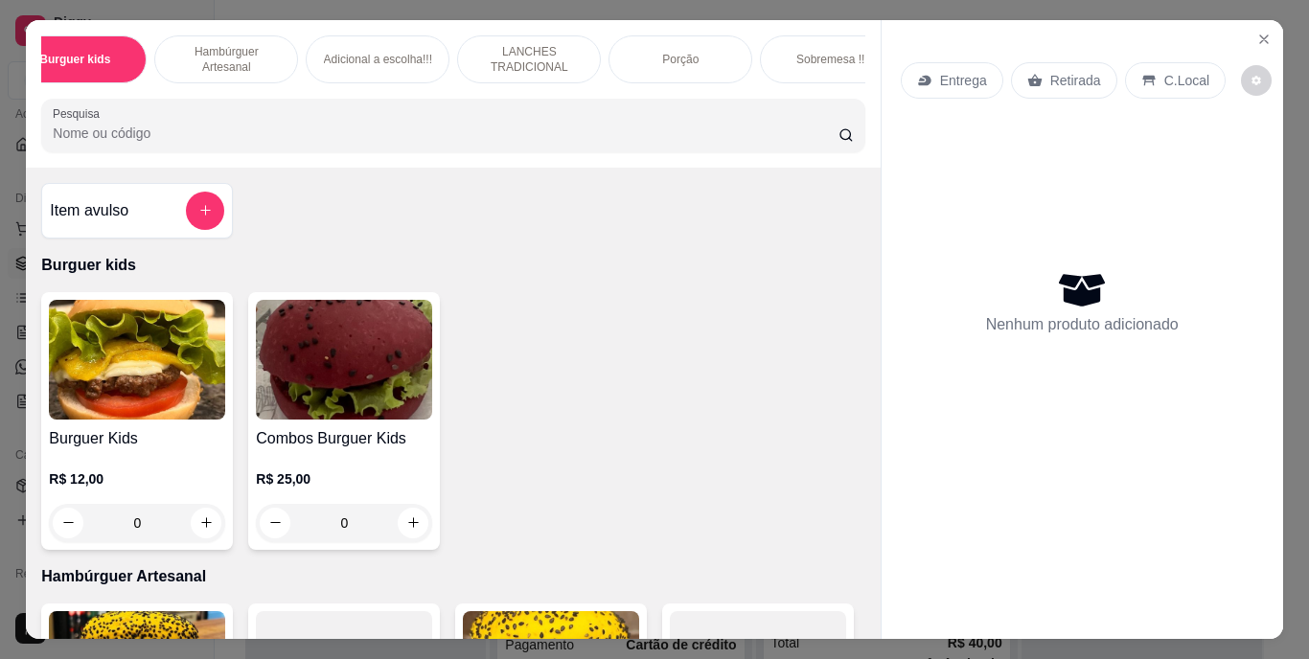
scroll to position [0, 115]
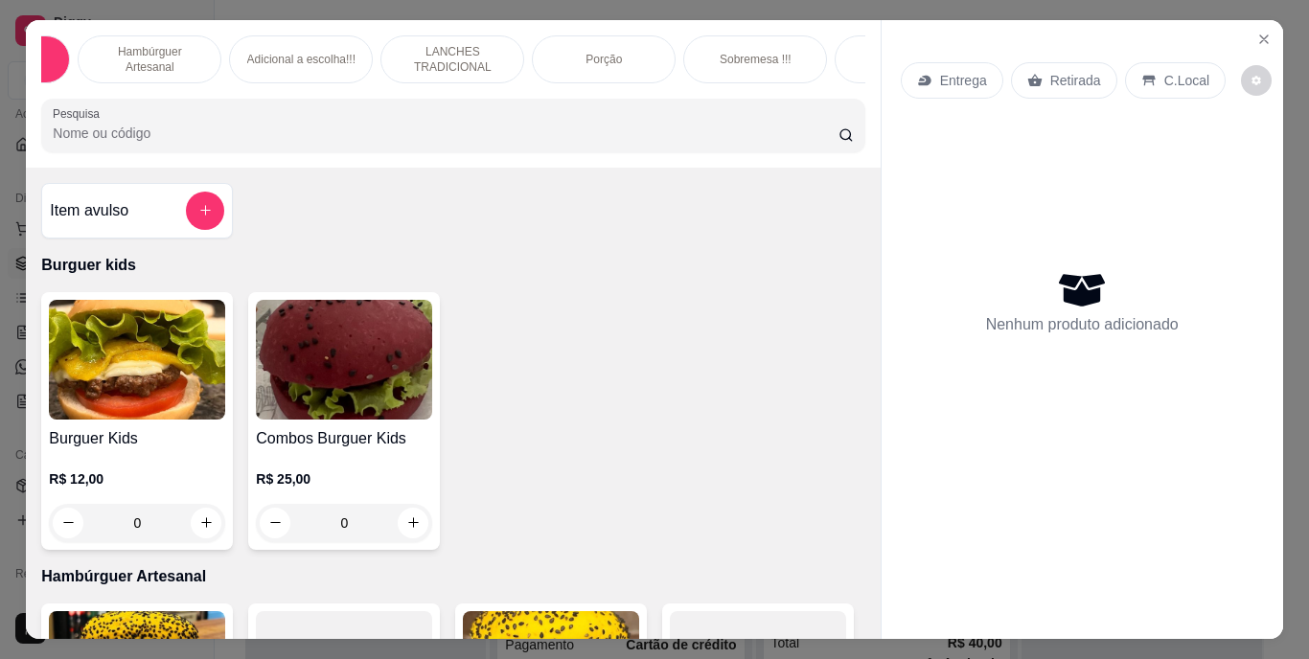
click at [847, 60] on div "Bebidas" at bounding box center [906, 59] width 144 height 48
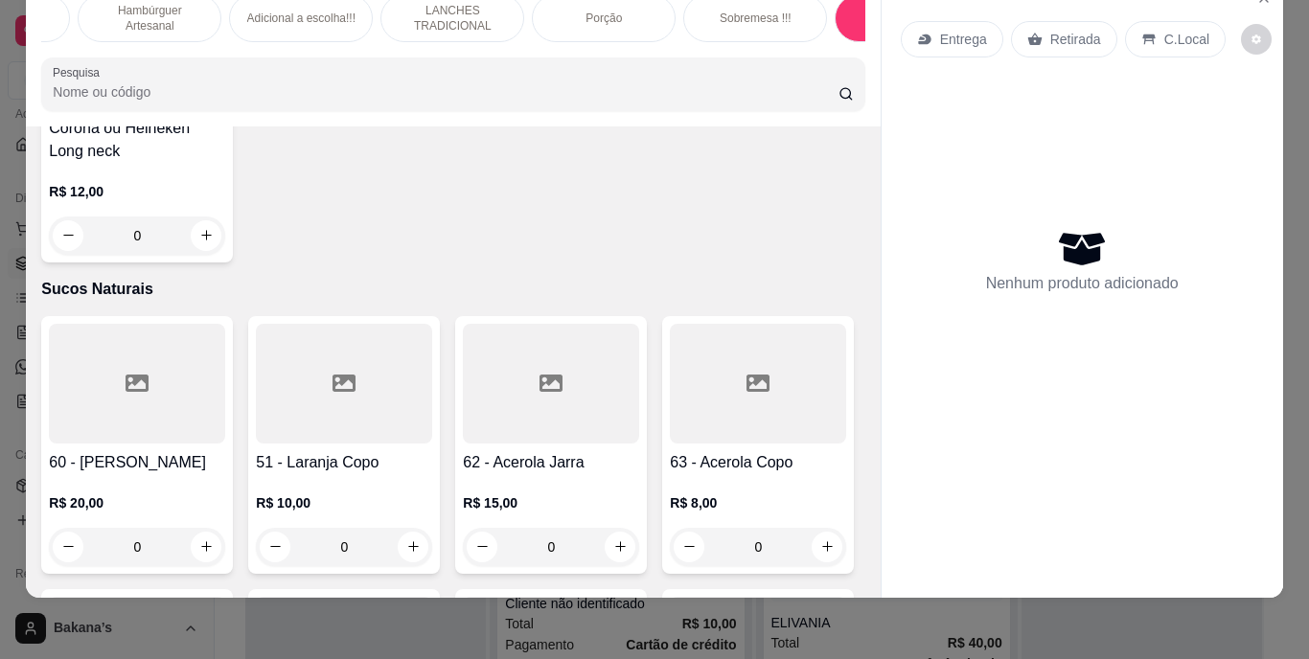
scroll to position [6362, 0]
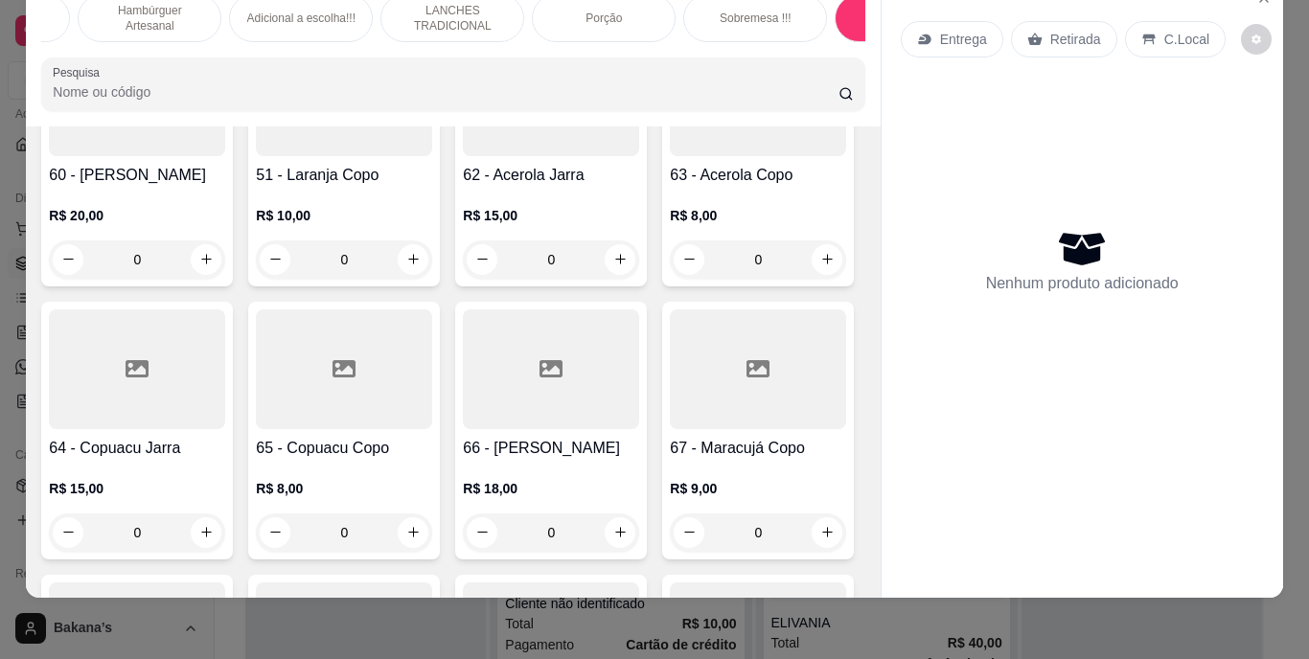
type input "1"
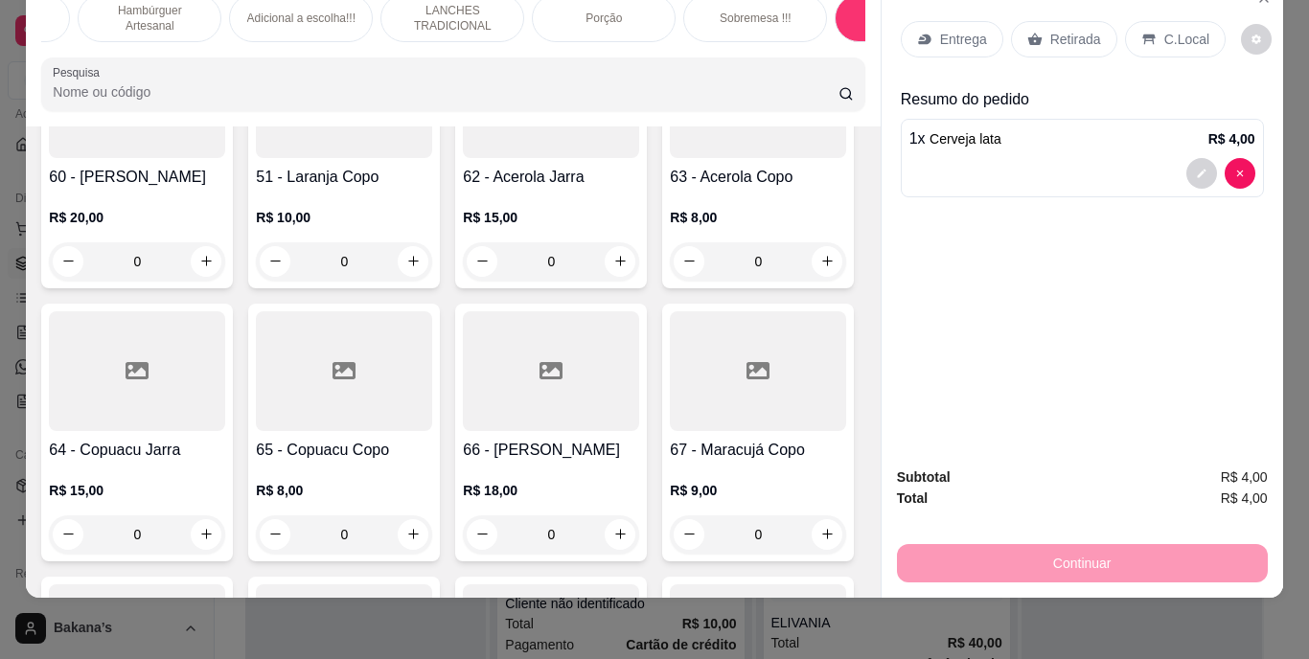
click at [1060, 6] on div "Entrega Retirada C.Local" at bounding box center [1082, 39] width 363 height 67
click at [1061, 21] on div "Retirada" at bounding box center [1064, 39] width 106 height 36
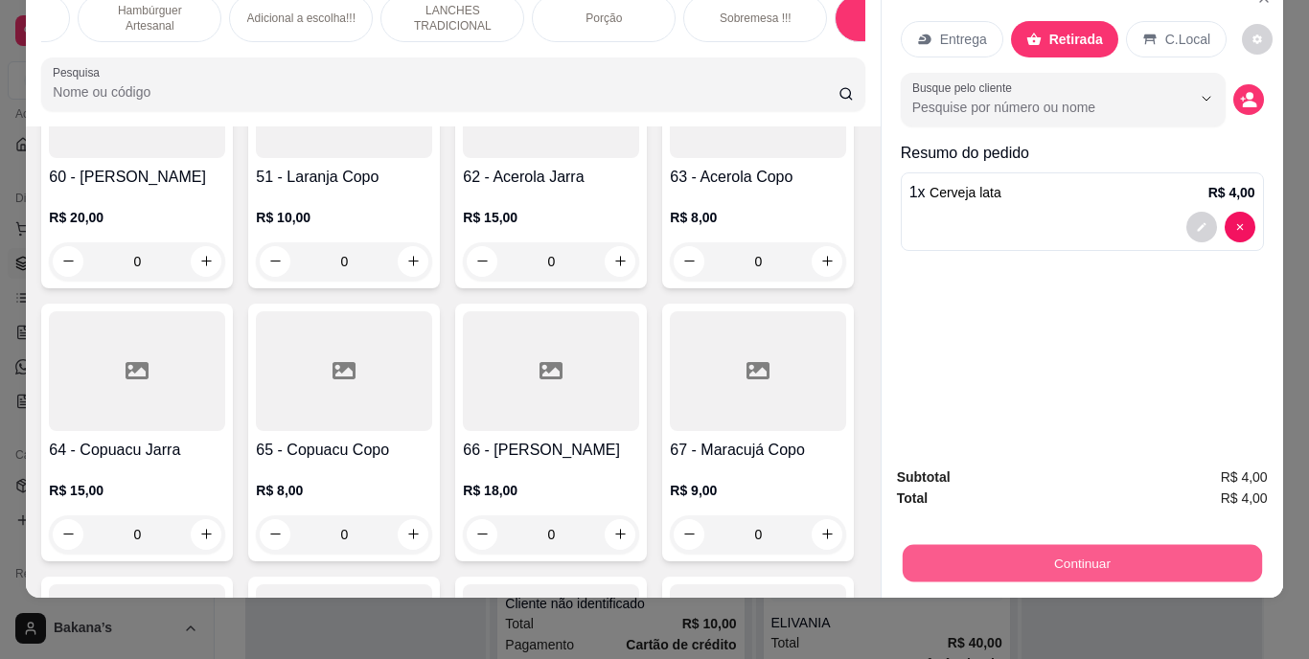
click at [1029, 545] on button "Continuar" at bounding box center [1080, 563] width 359 height 37
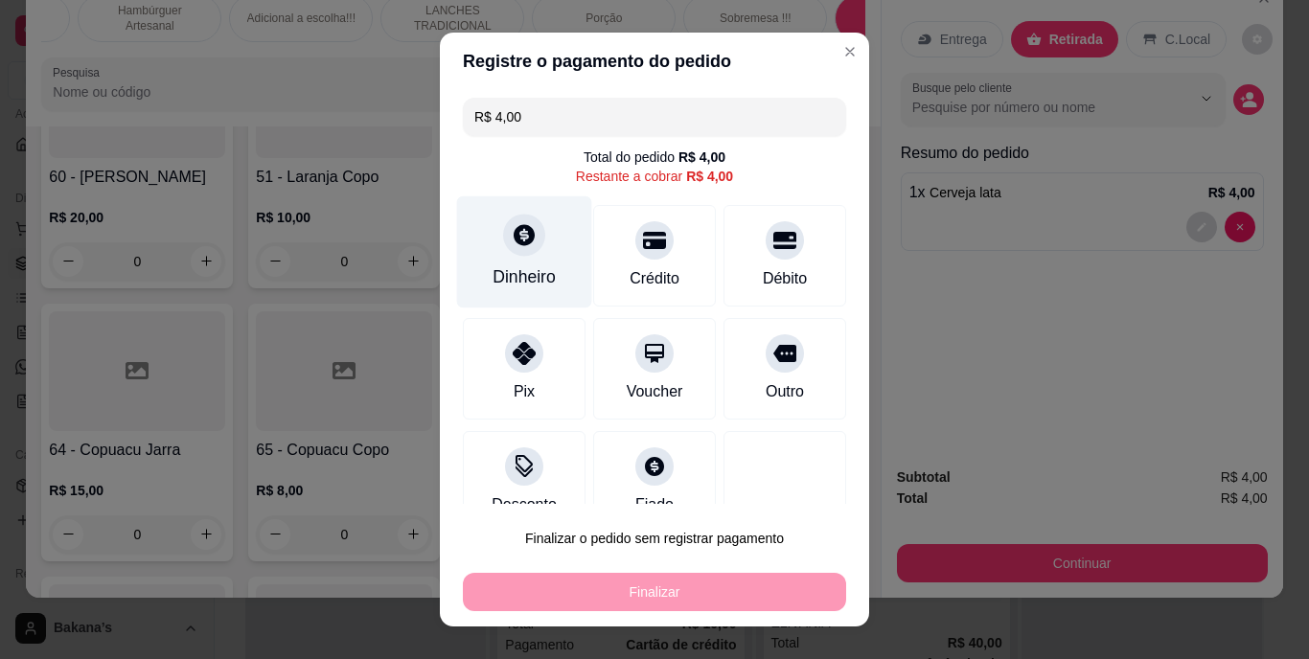
click at [513, 236] on icon at bounding box center [524, 235] width 25 height 25
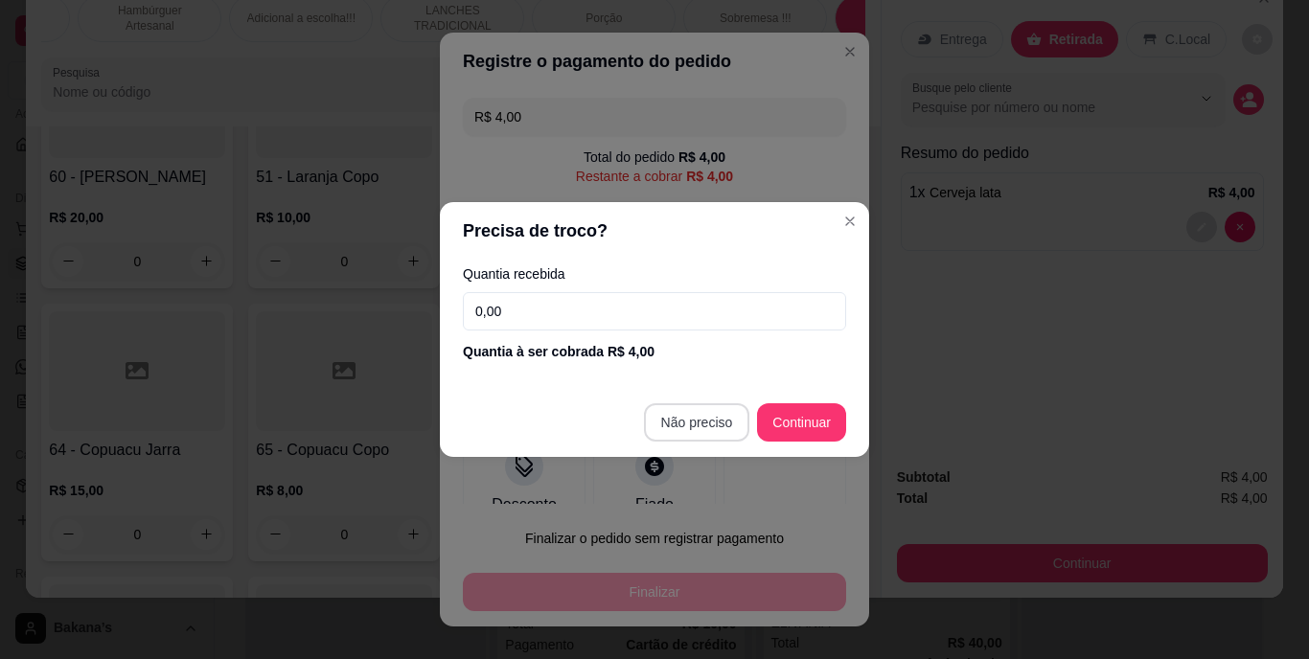
type input "R$ 0,00"
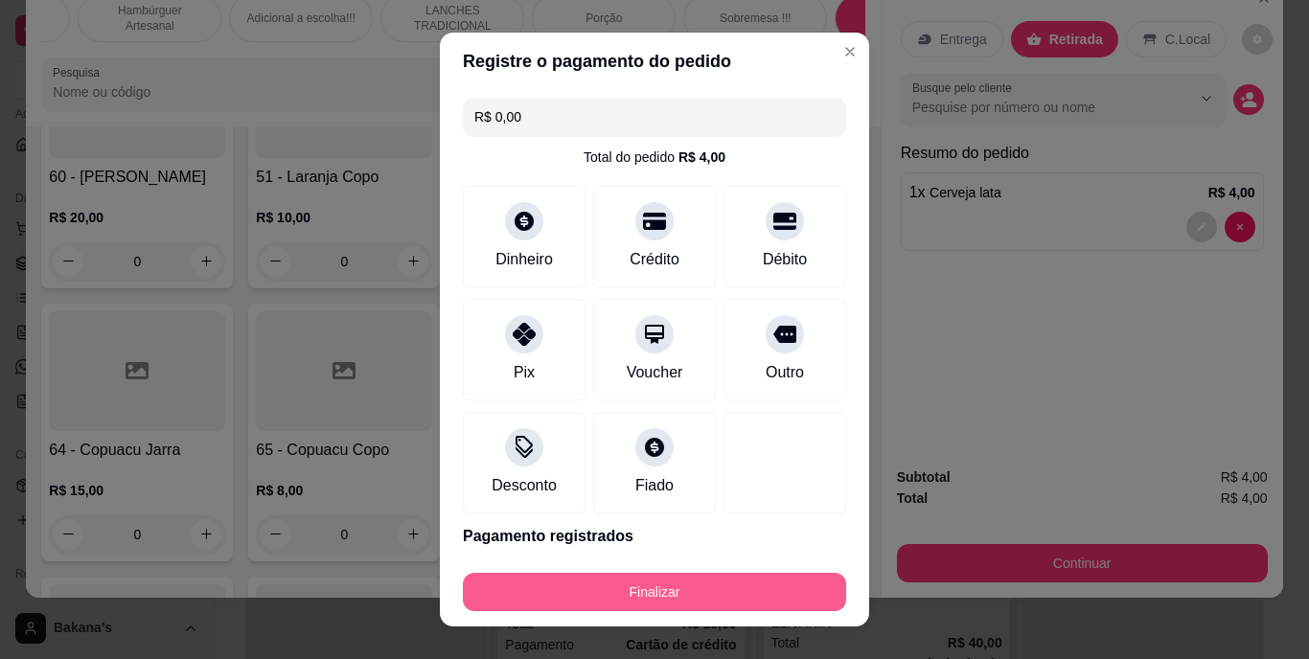
click at [686, 582] on button "Finalizar" at bounding box center [654, 592] width 383 height 38
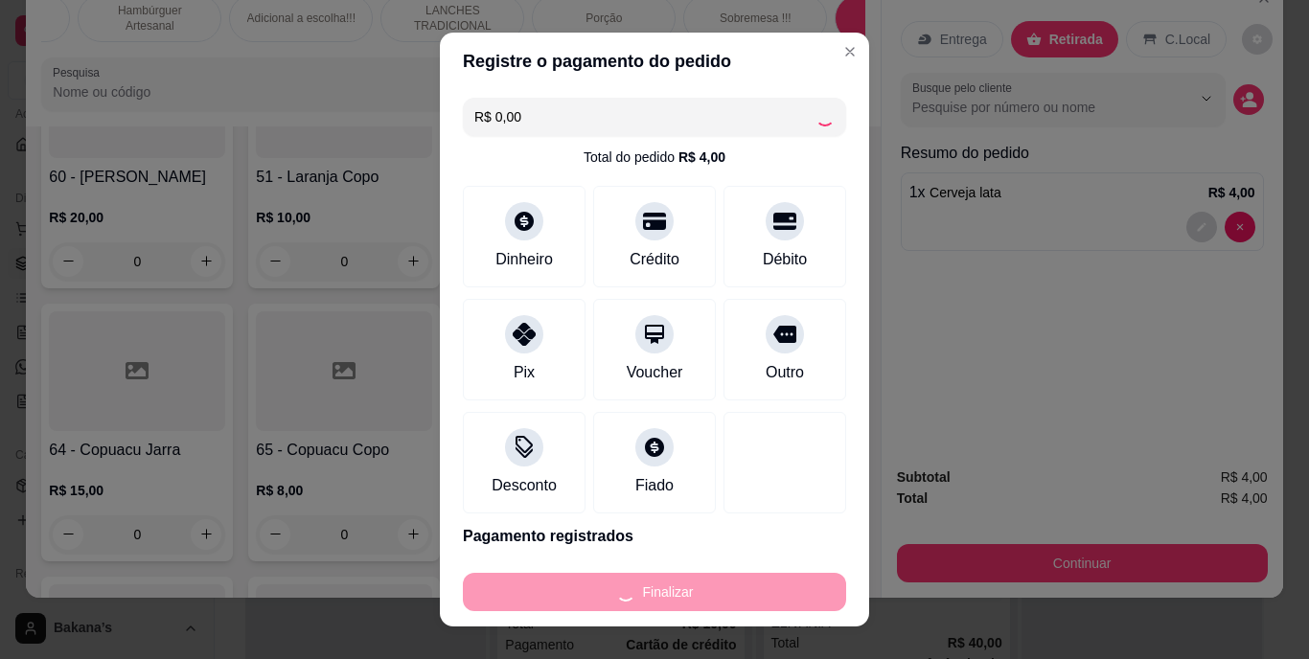
type input "0"
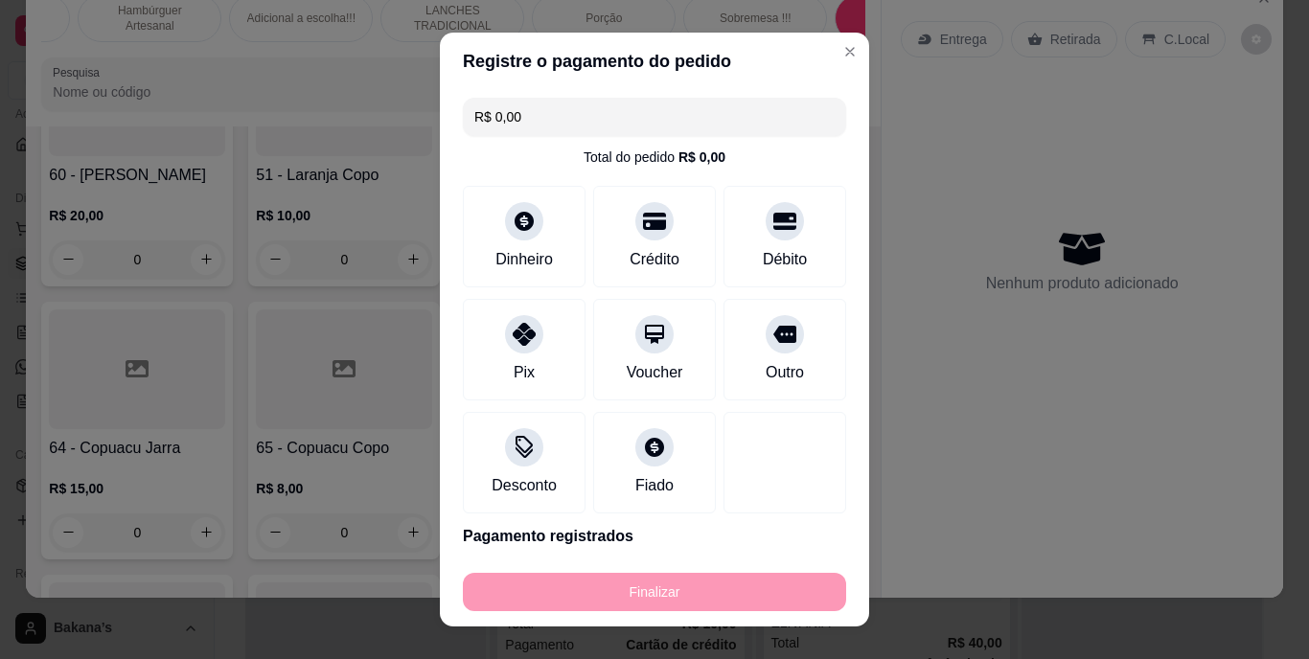
type input "-R$ 4,00"
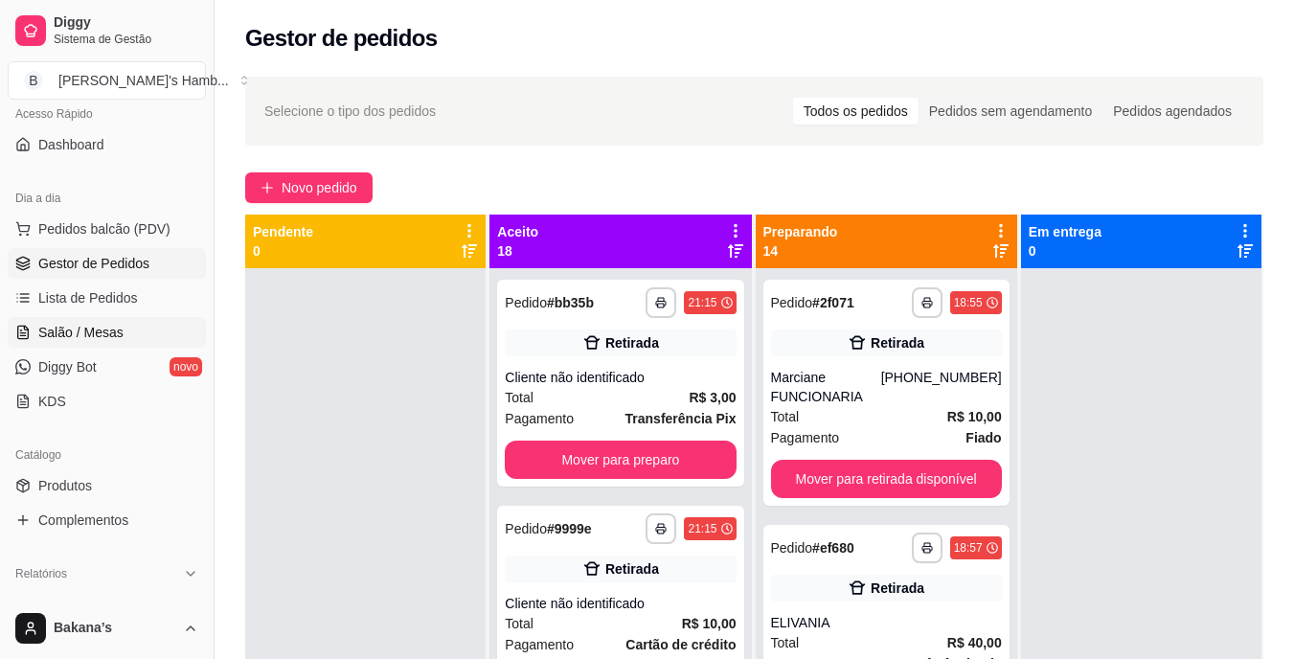
click at [125, 338] on link "Salão / Mesas" at bounding box center [107, 332] width 198 height 31
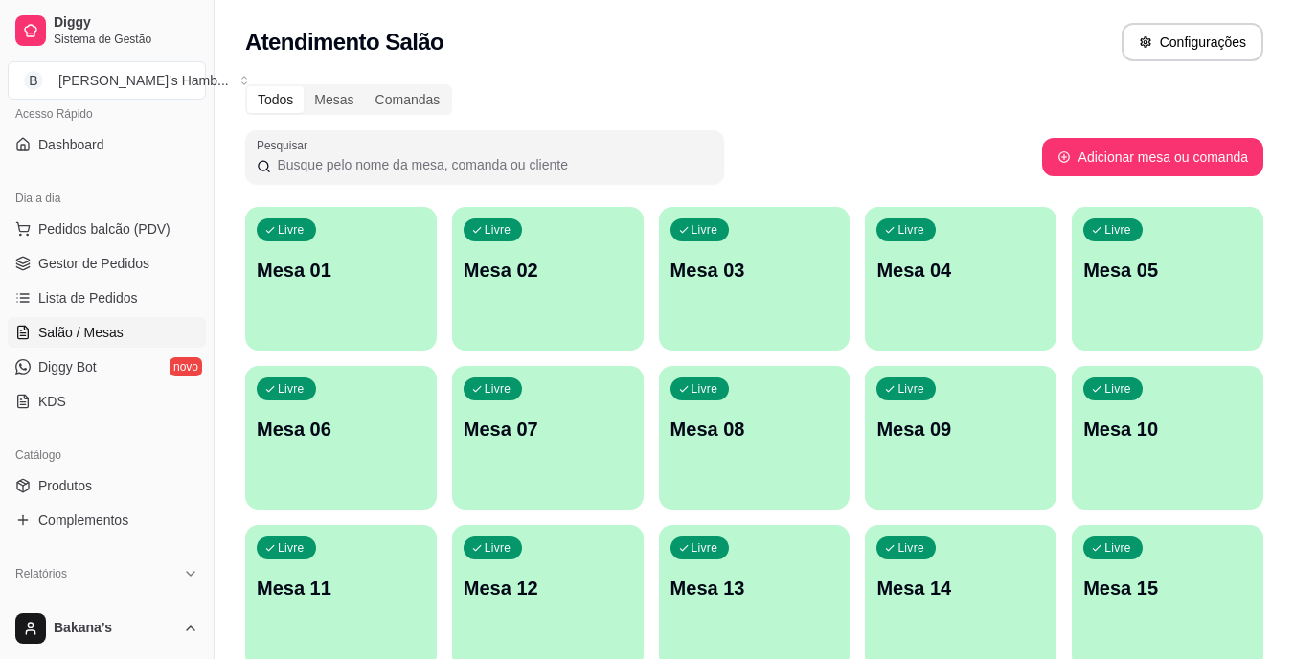
click at [744, 440] on p "Mesa 08" at bounding box center [755, 429] width 169 height 27
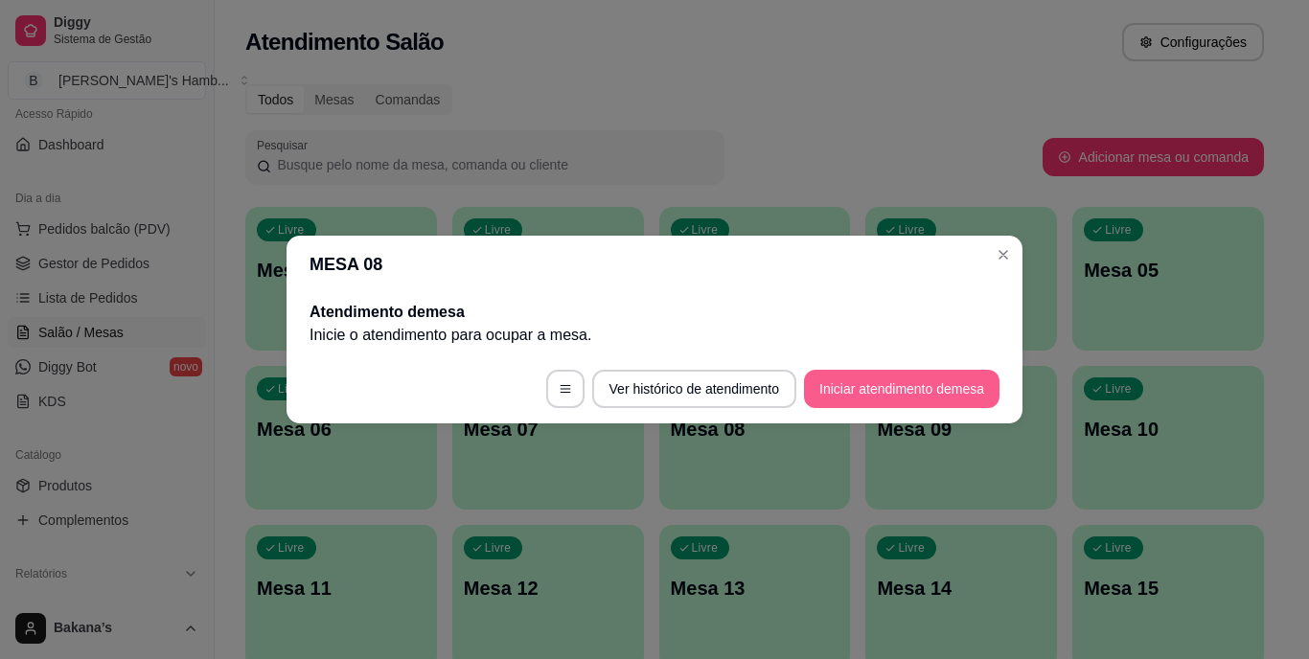
click at [887, 391] on button "Iniciar atendimento de mesa" at bounding box center [901, 389] width 195 height 38
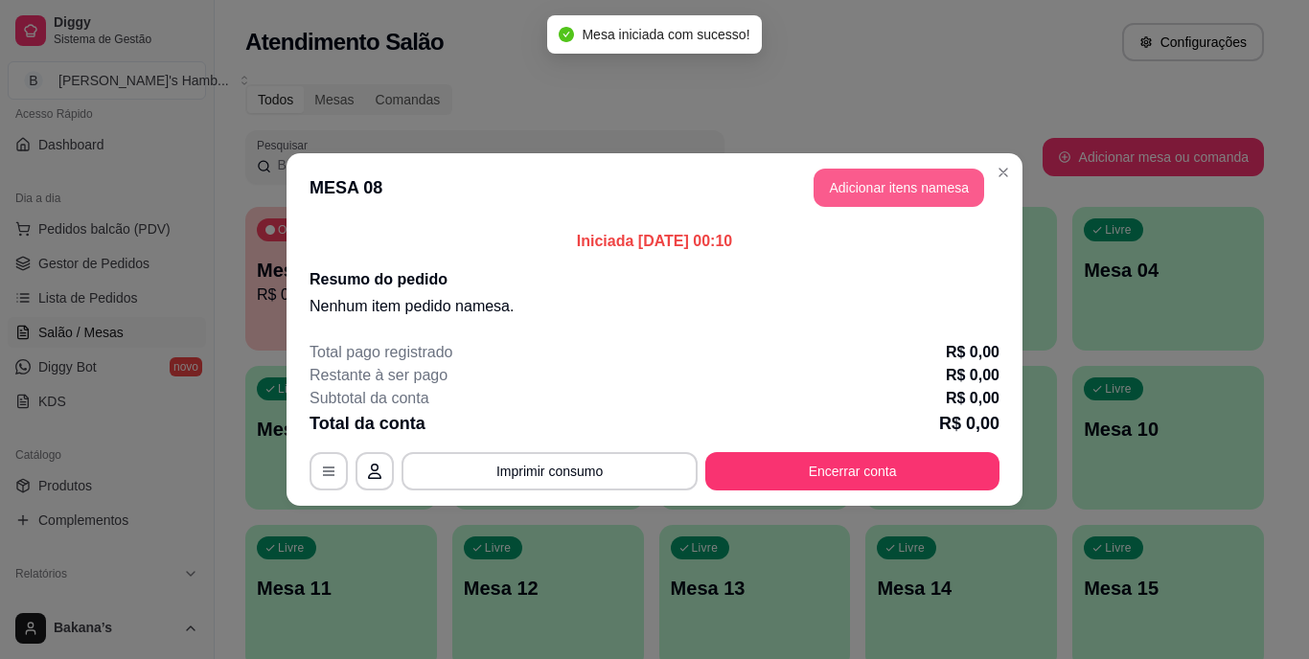
click at [900, 181] on button "Adicionar itens na mesa" at bounding box center [898, 188] width 171 height 38
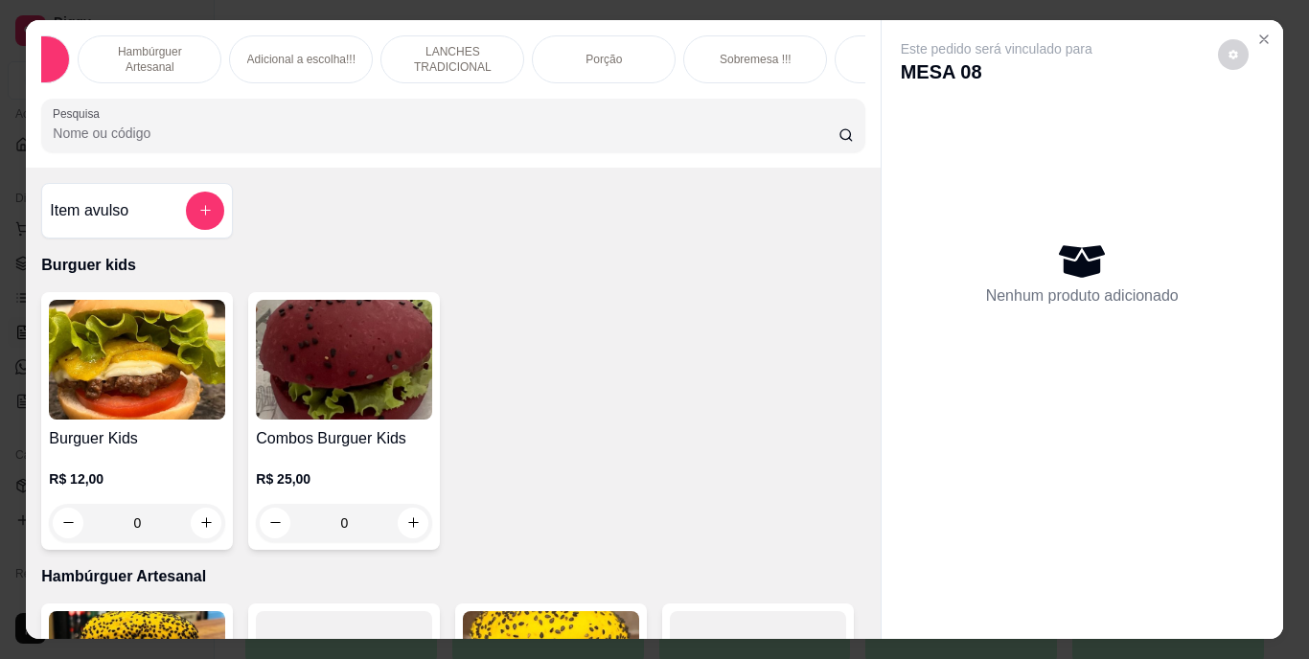
scroll to position [0, 153]
click at [842, 62] on div "Bebidas" at bounding box center [868, 59] width 144 height 48
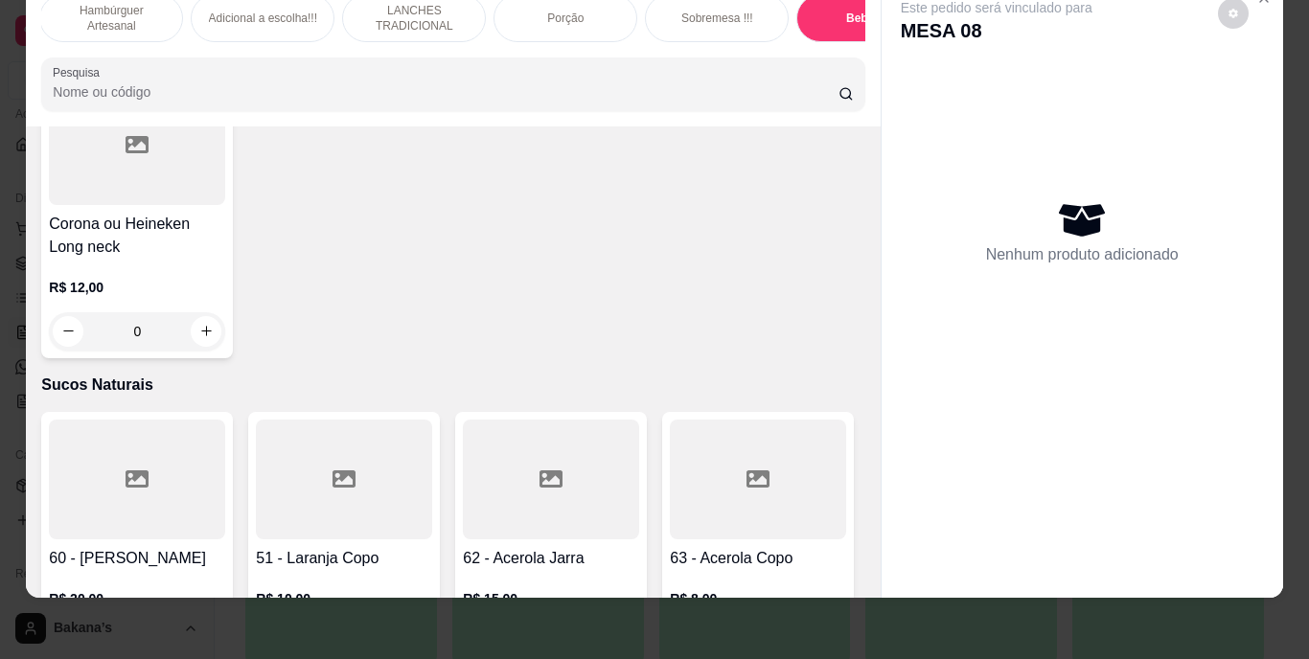
scroll to position [6266, 0]
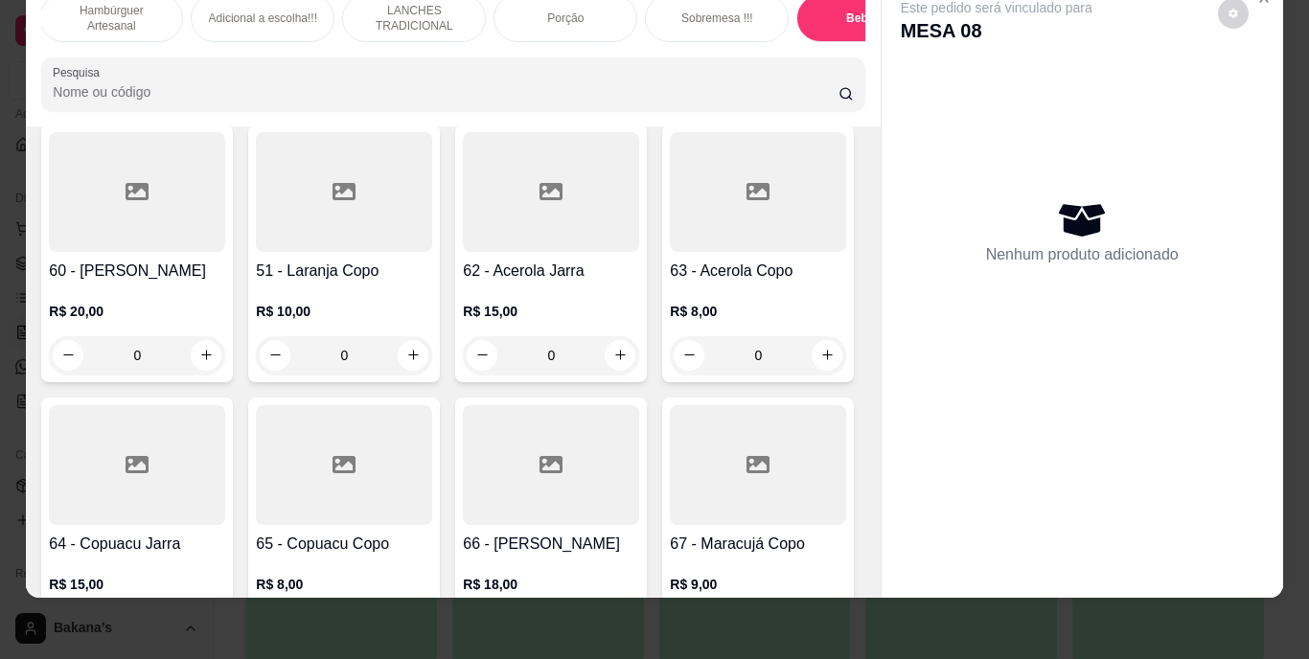
type input "1"
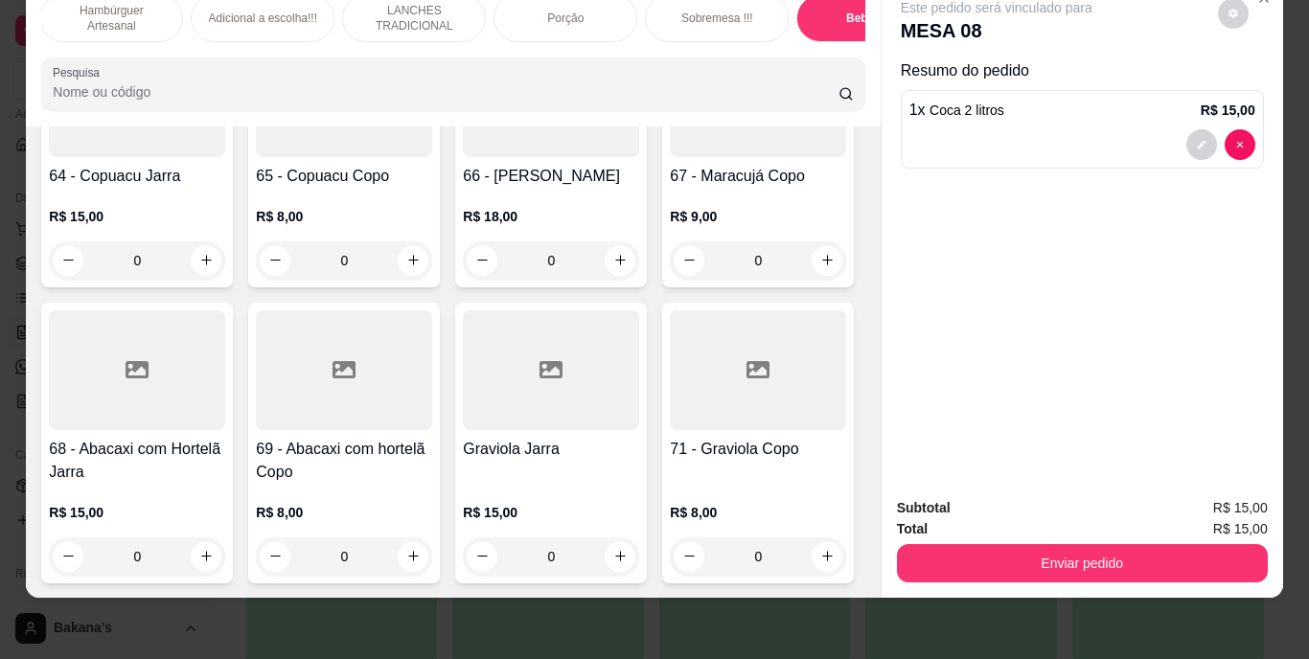
scroll to position [6937, 0]
type input "1"
